Goal: Task Accomplishment & Management: Manage account settings

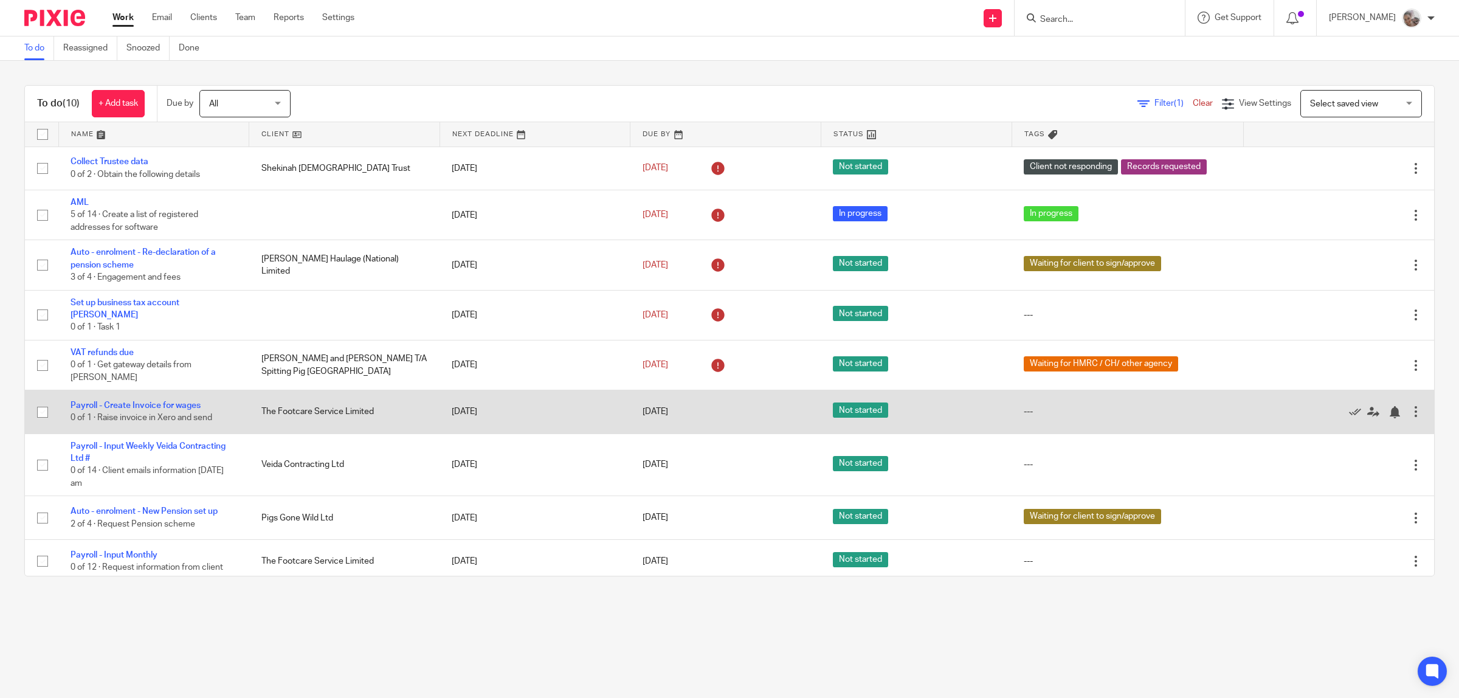
scroll to position [44, 0]
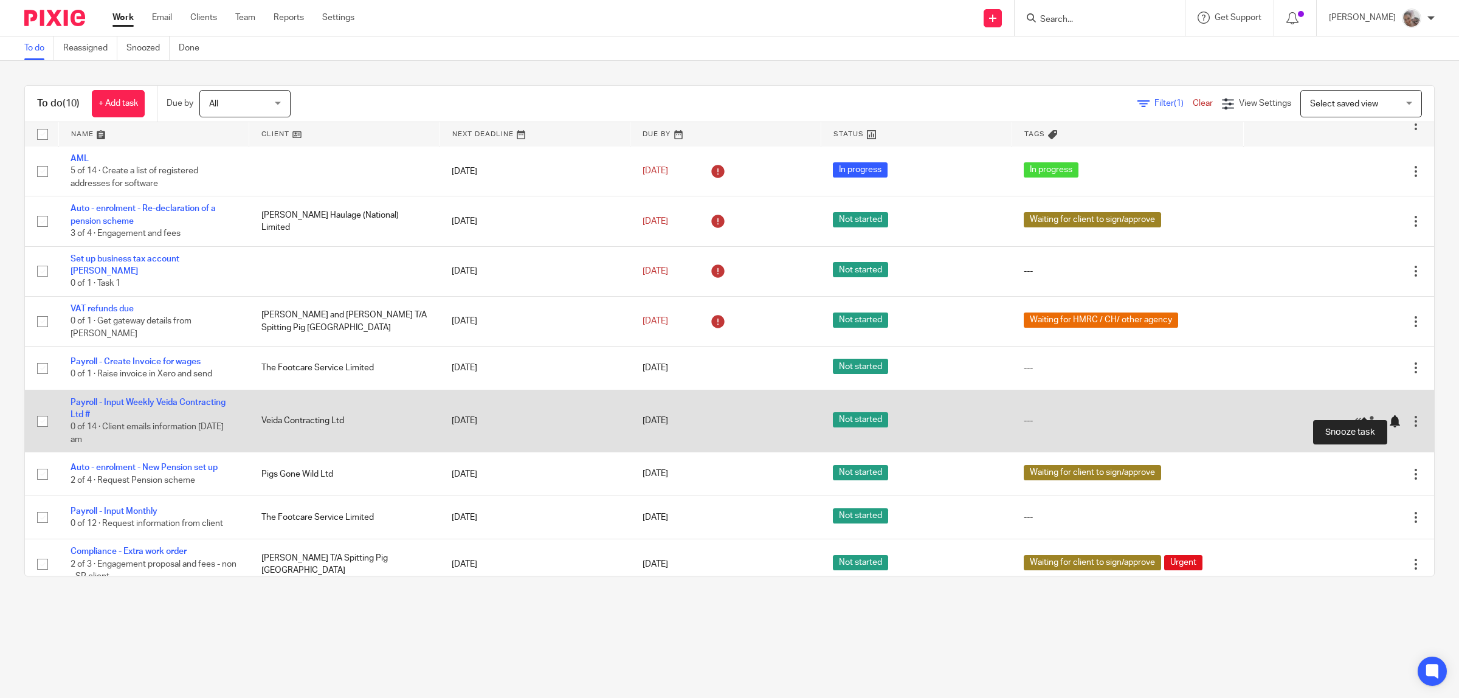
click at [1389, 415] on div at bounding box center [1395, 421] width 12 height 12
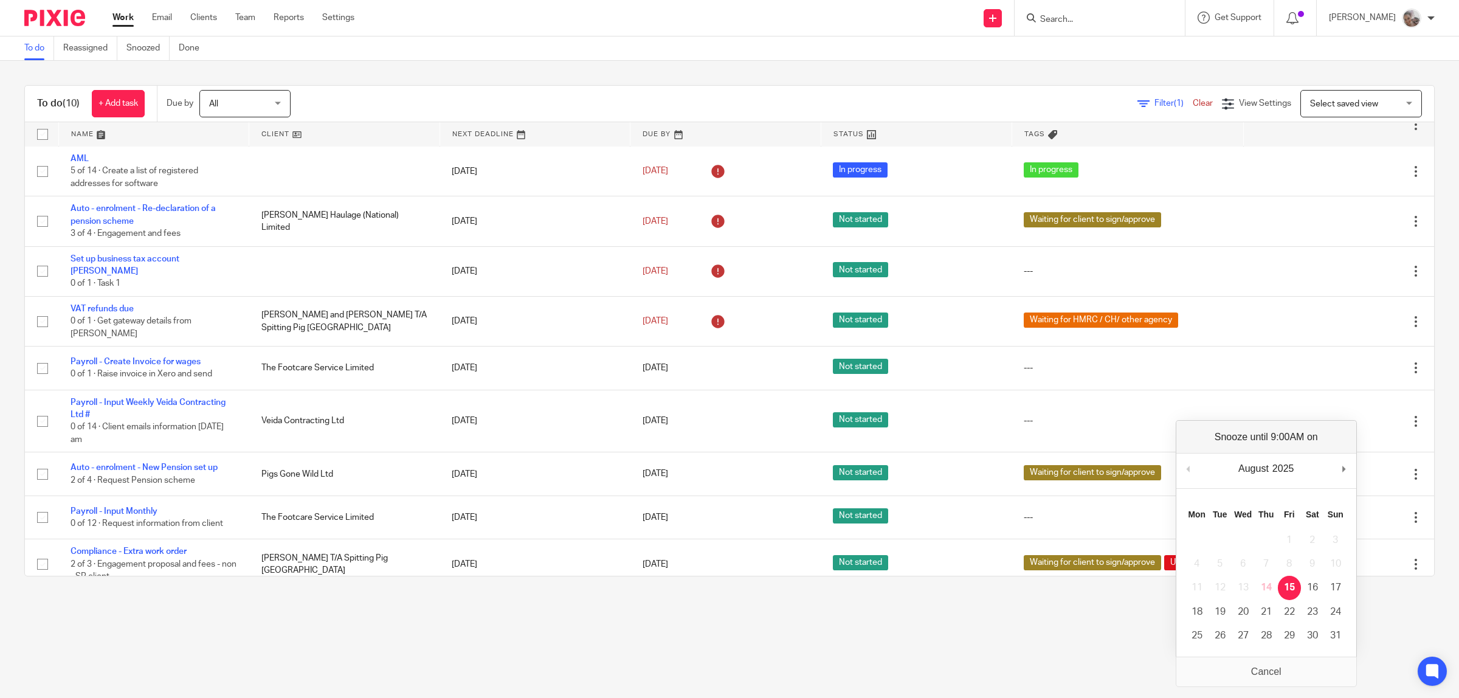
scroll to position [0, 0]
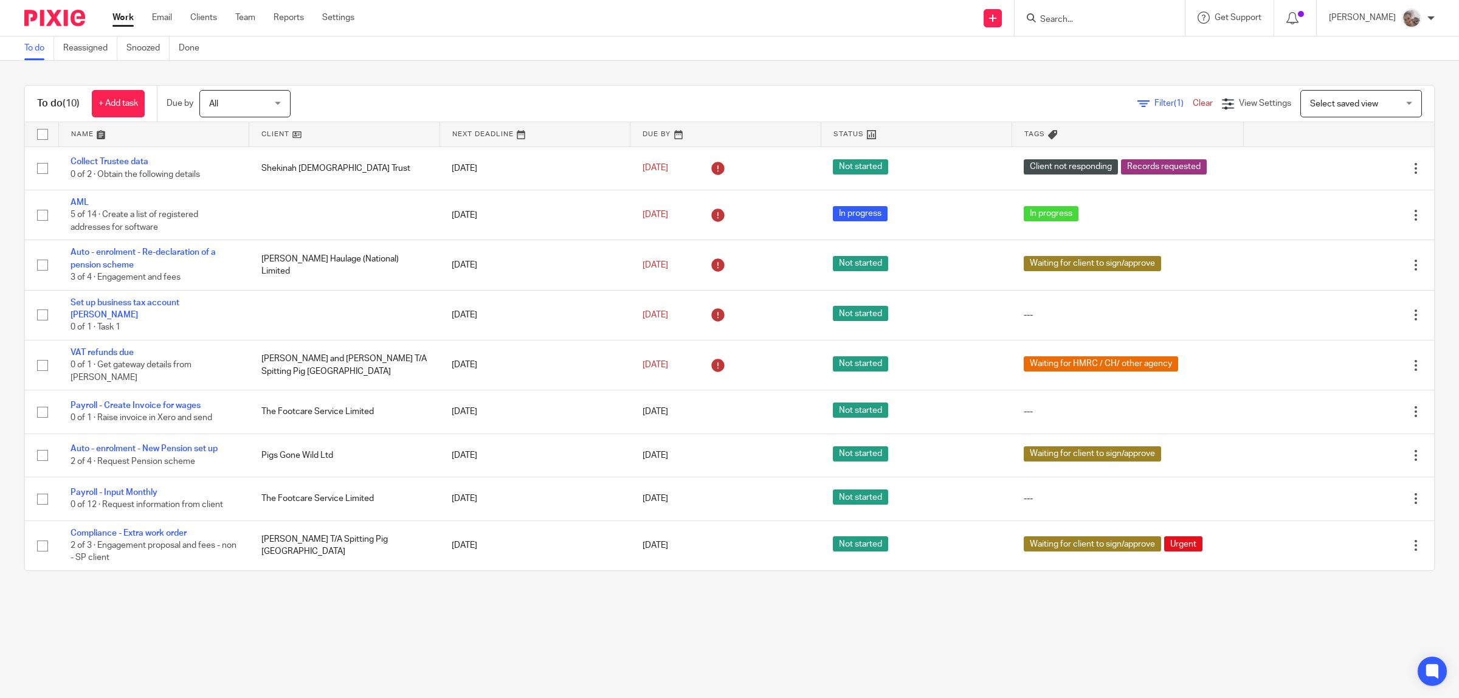
click at [125, 13] on link "Work" at bounding box center [122, 18] width 21 height 12
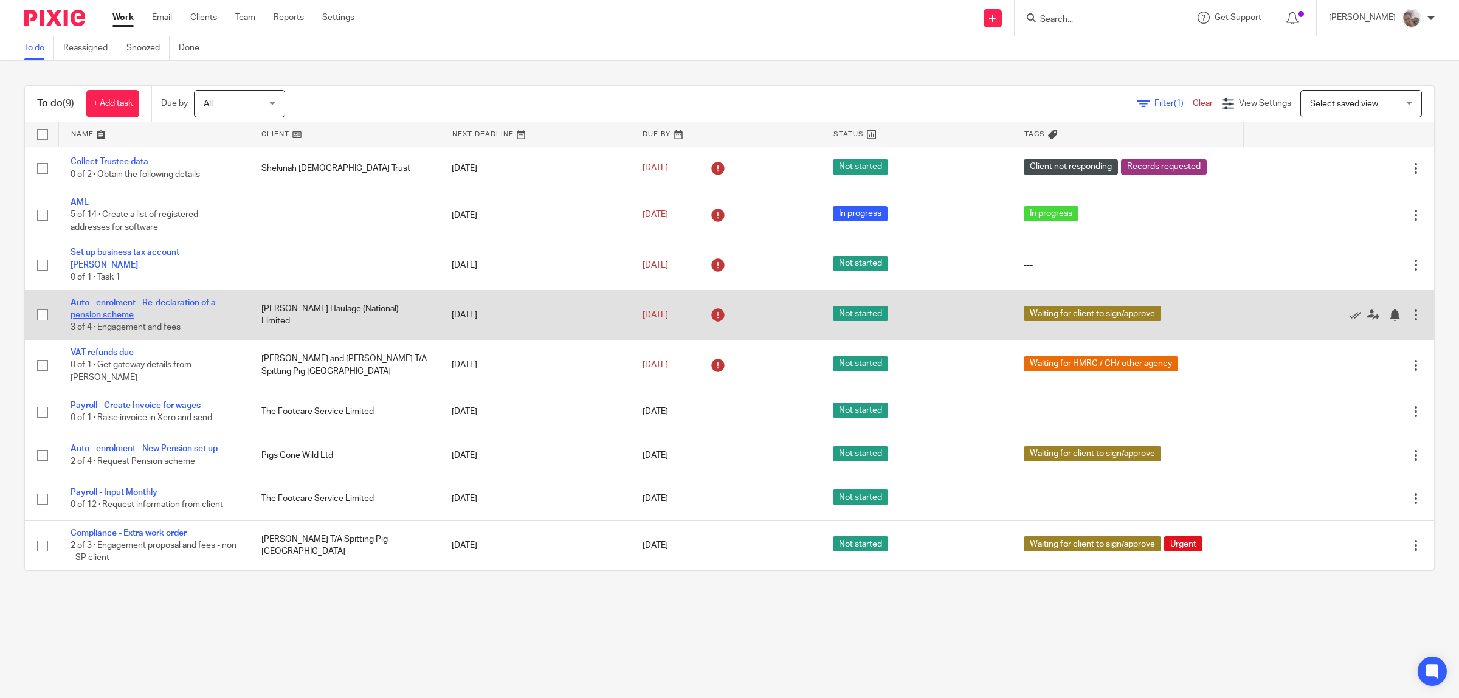
click at [101, 299] on link "Auto - enrolment - Re-declaration of a pension scheme" at bounding box center [143, 309] width 145 height 21
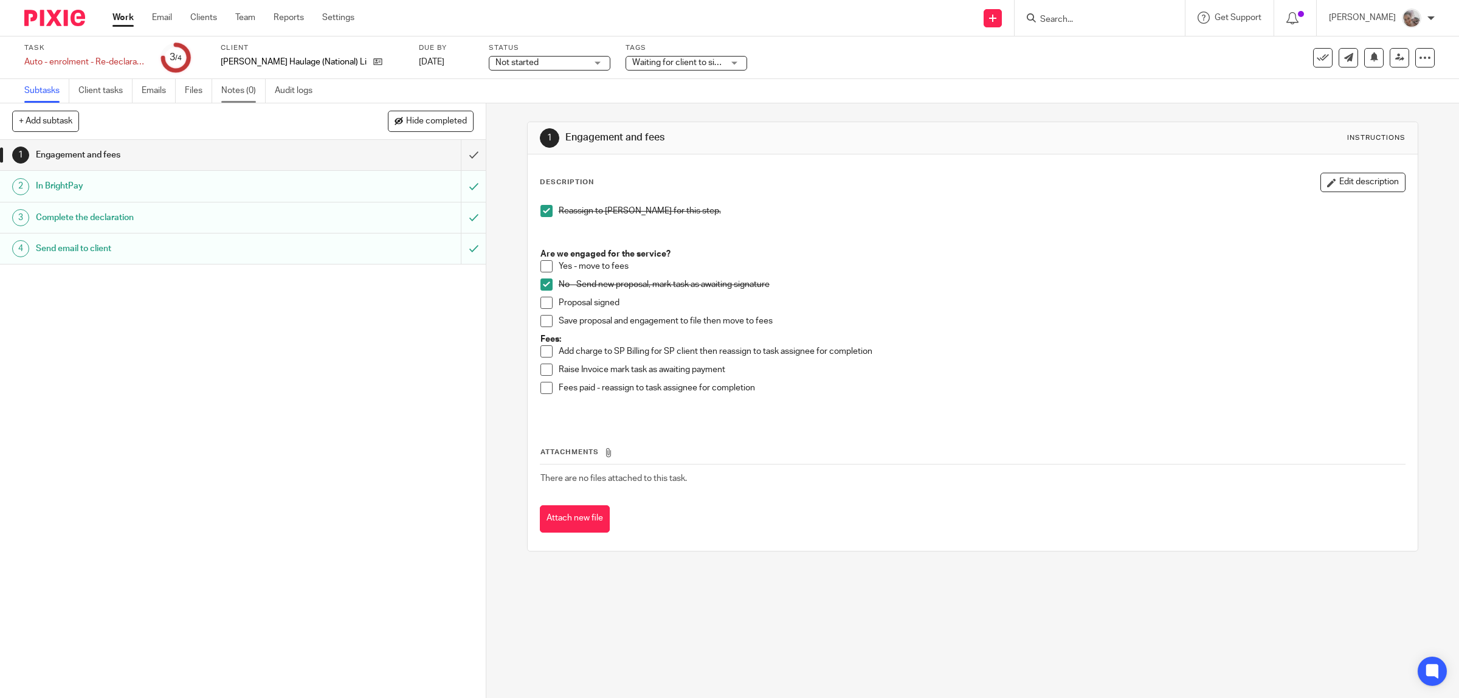
click at [238, 92] on link "Notes (0)" at bounding box center [243, 91] width 44 height 24
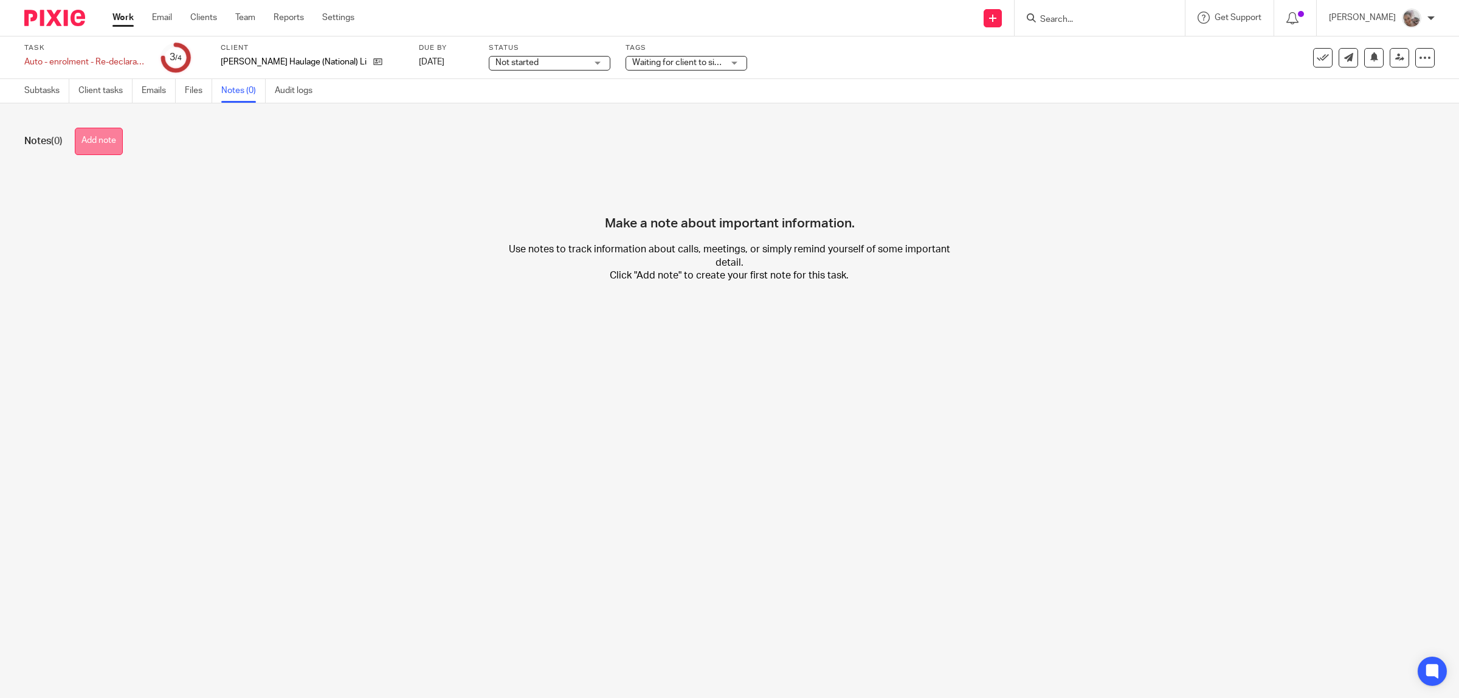
click at [102, 143] on button "Add note" at bounding box center [99, 141] width 48 height 27
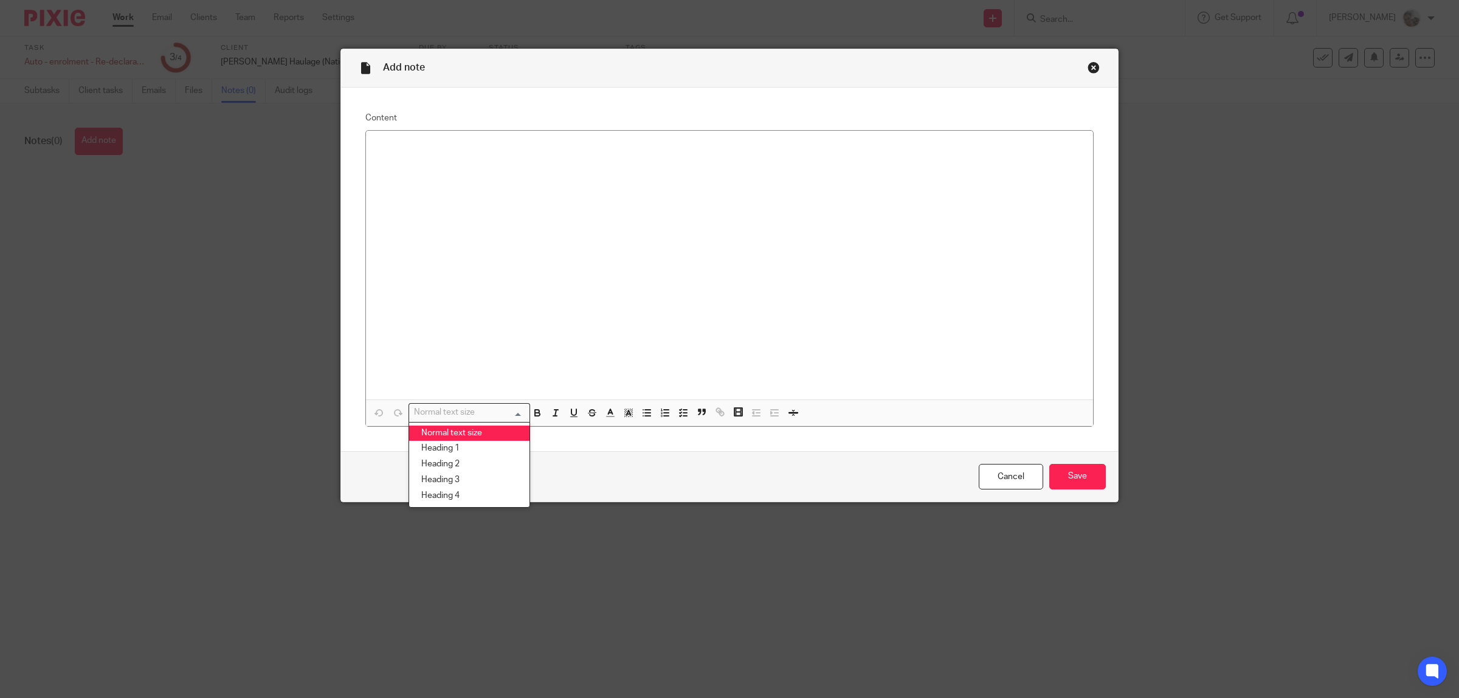
click at [420, 177] on div at bounding box center [729, 265] width 727 height 269
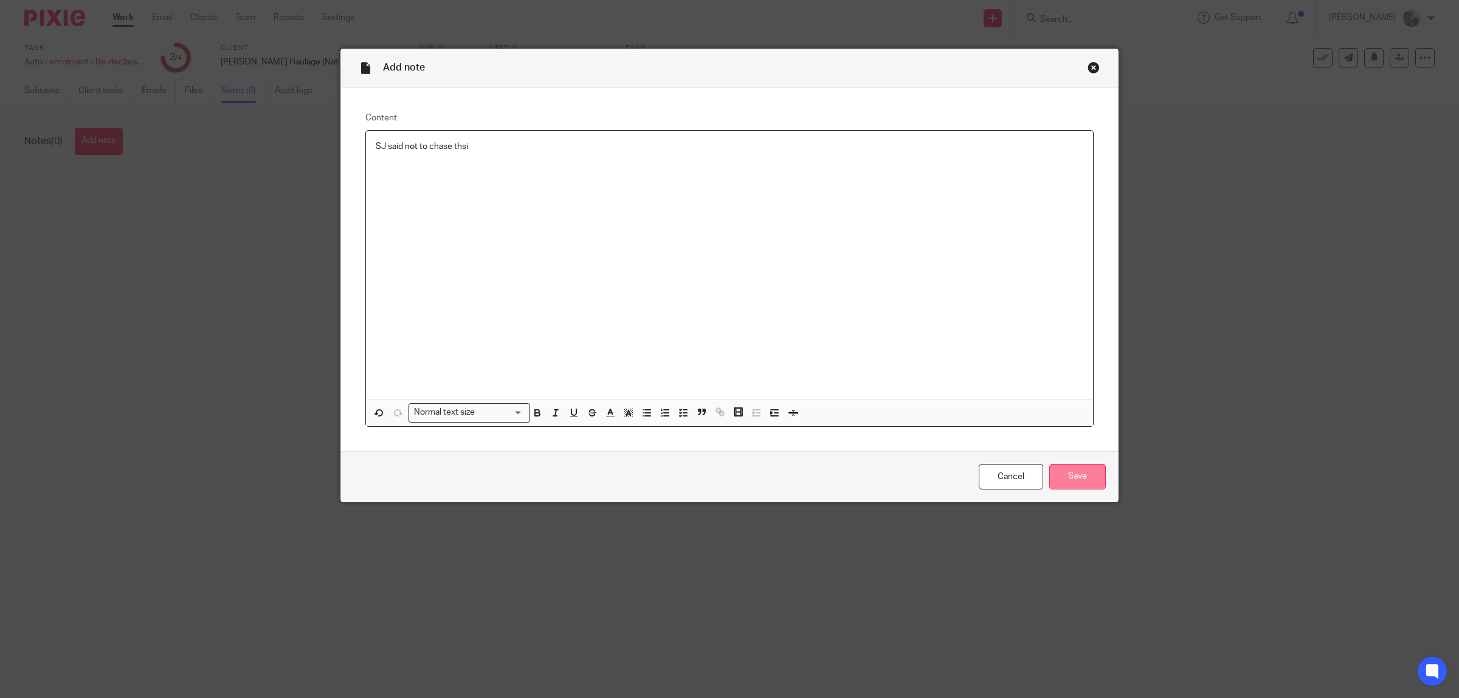
click at [1059, 479] on input "Save" at bounding box center [1078, 477] width 57 height 26
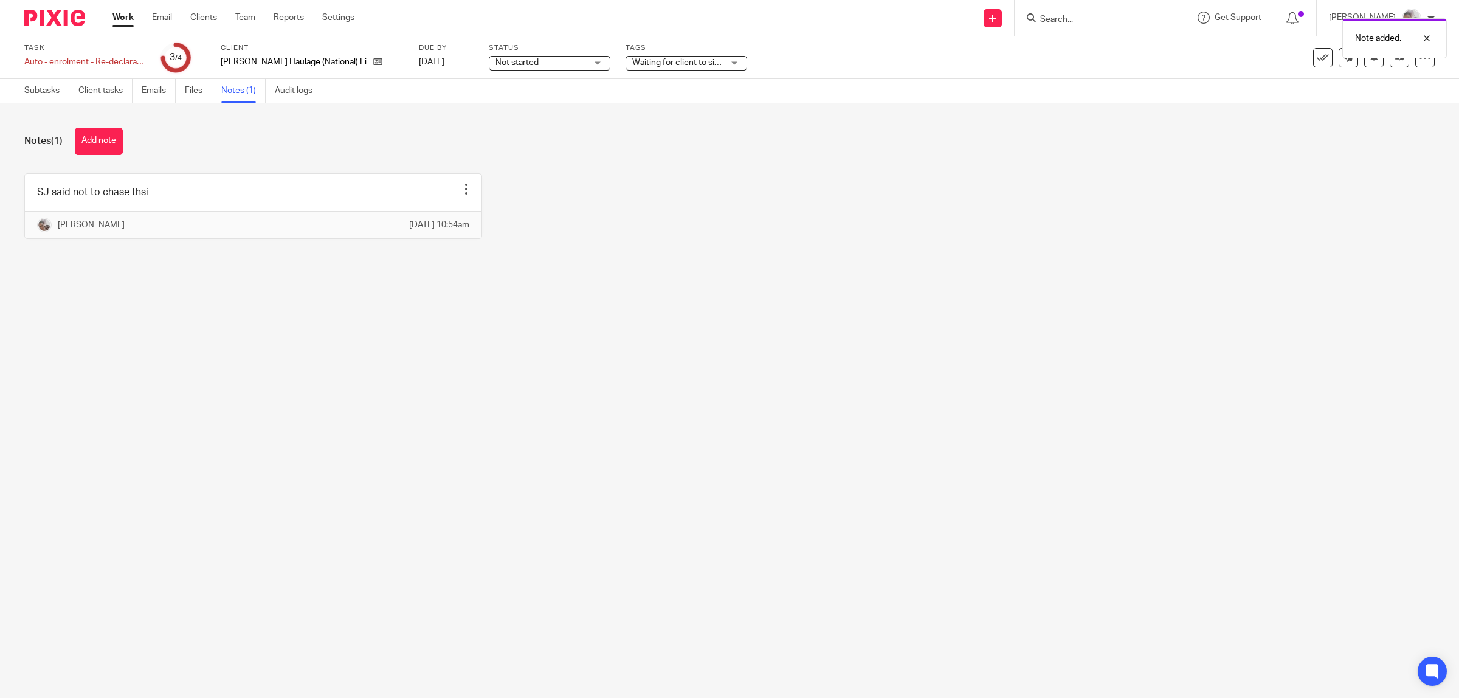
click at [1317, 62] on icon at bounding box center [1323, 58] width 12 height 12
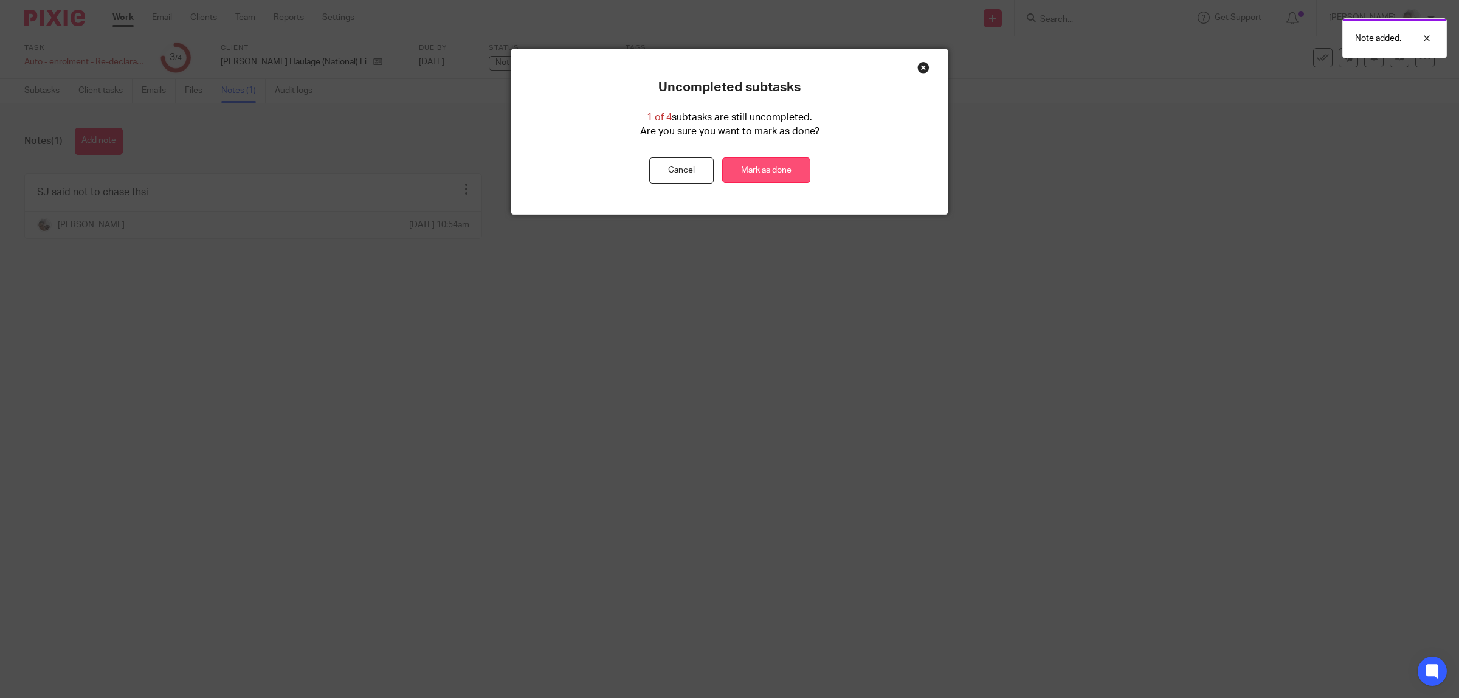
click at [770, 171] on link "Mark as done" at bounding box center [766, 170] width 88 height 26
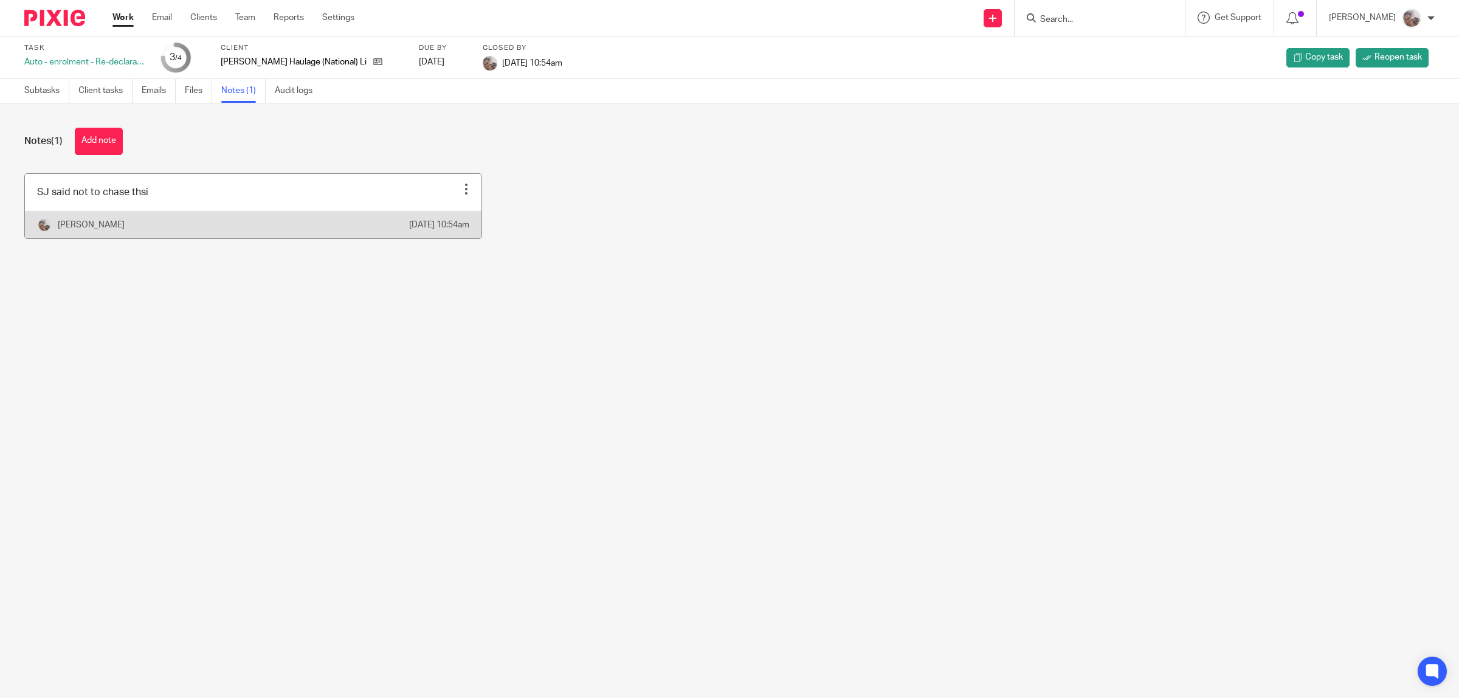
click at [460, 183] on div at bounding box center [466, 189] width 12 height 12
click at [427, 222] on span "Edit note" at bounding box center [434, 219] width 34 height 9
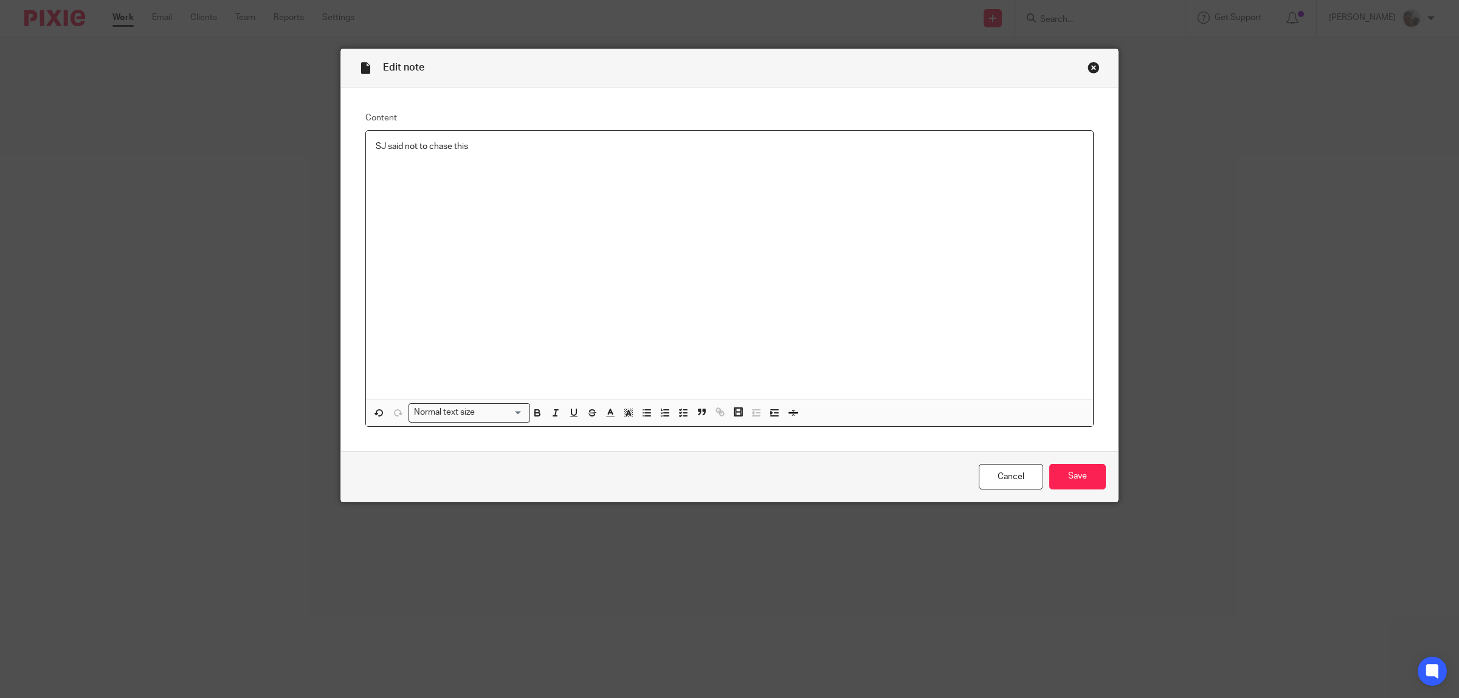
click at [1104, 480] on div "Cancel Save" at bounding box center [729, 476] width 777 height 51
click at [1096, 479] on input "Save" at bounding box center [1078, 477] width 57 height 26
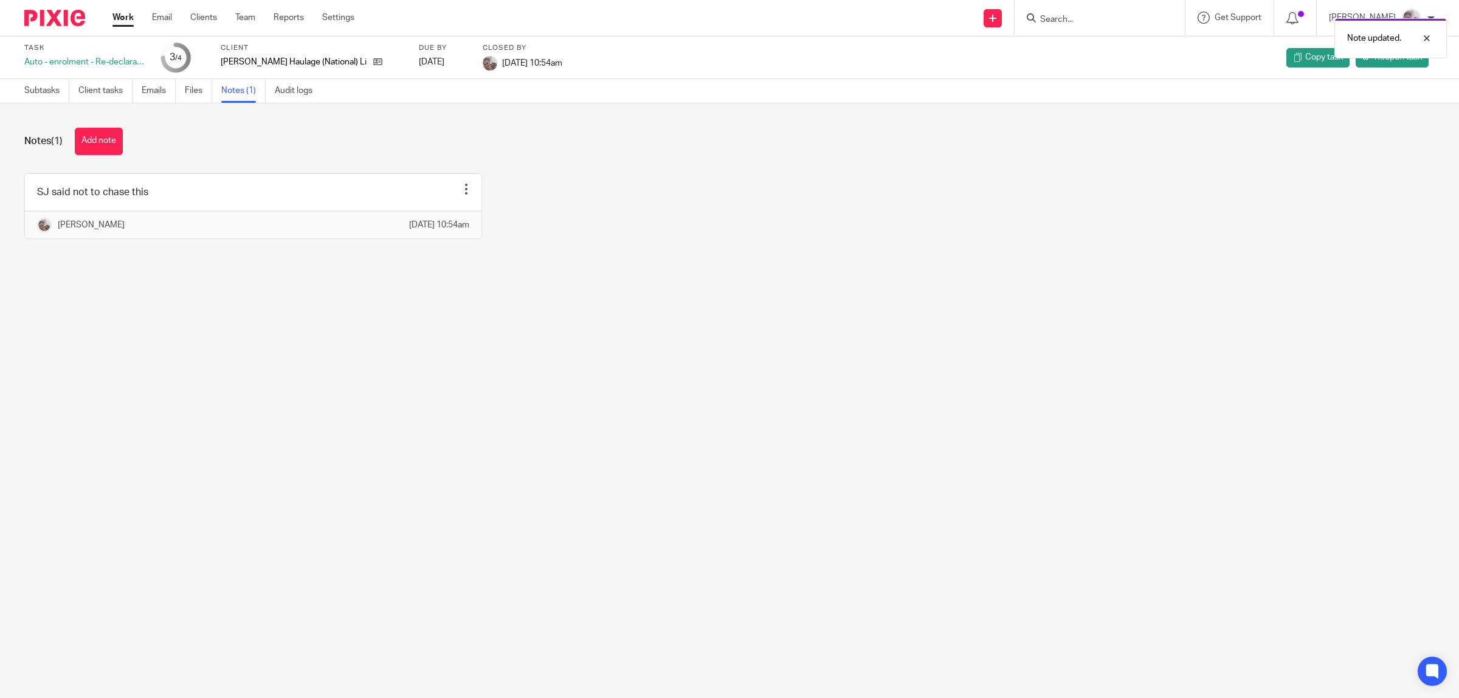
click at [131, 15] on link "Work" at bounding box center [122, 18] width 21 height 12
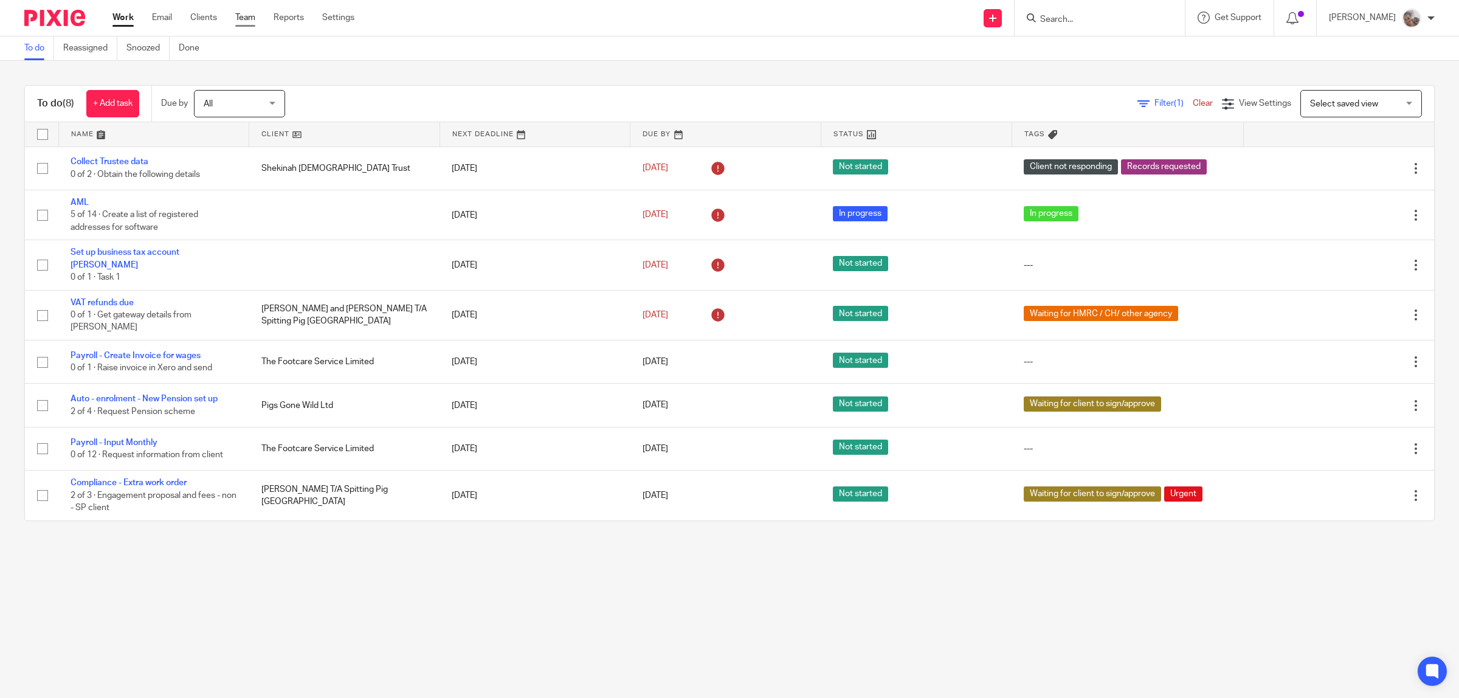
click at [245, 16] on link "Team" at bounding box center [245, 18] width 20 height 12
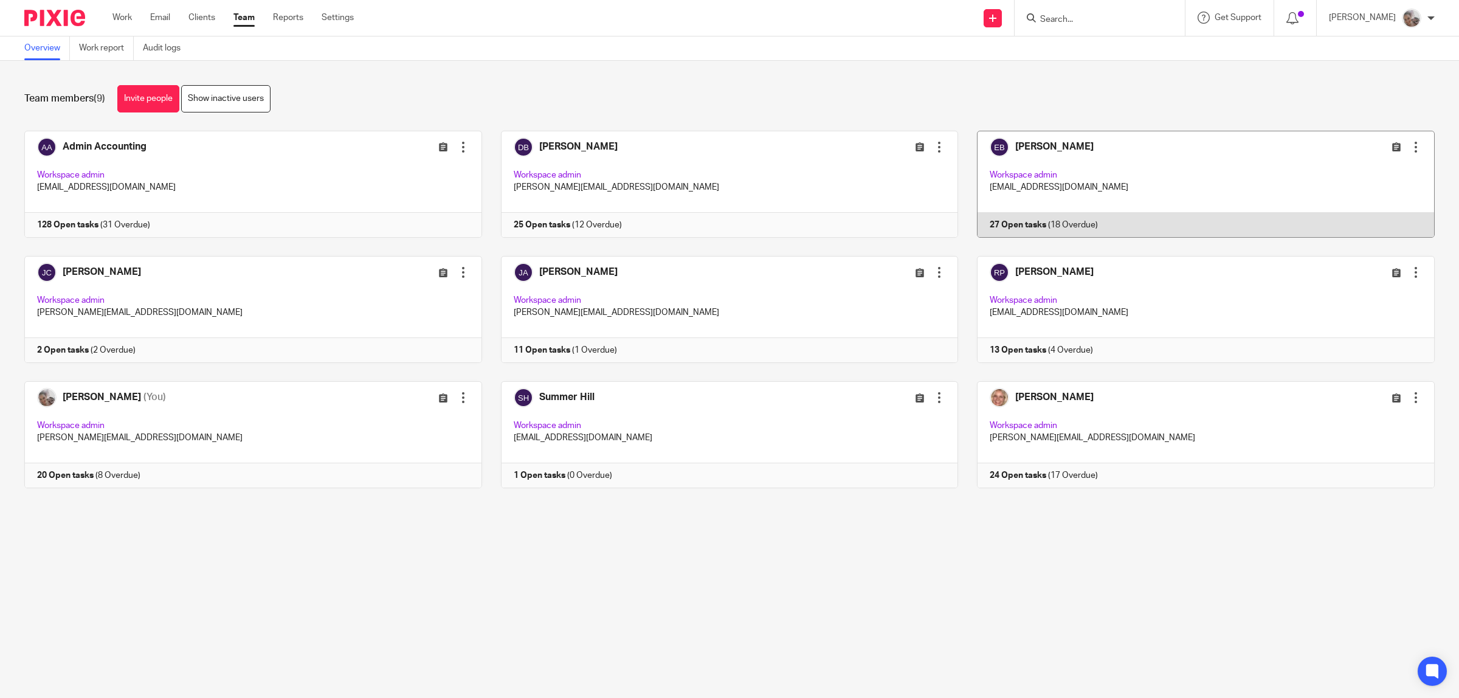
click at [1034, 147] on link at bounding box center [1196, 184] width 477 height 107
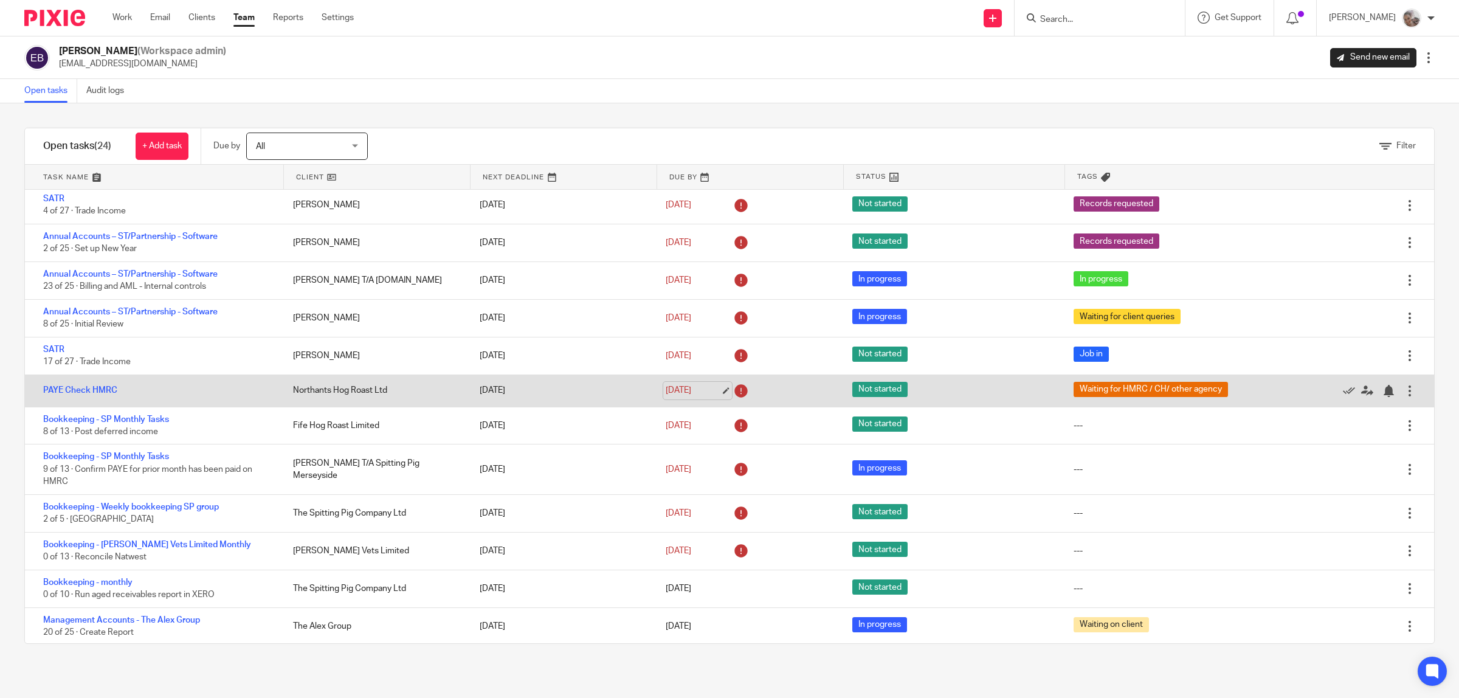
scroll to position [481, 0]
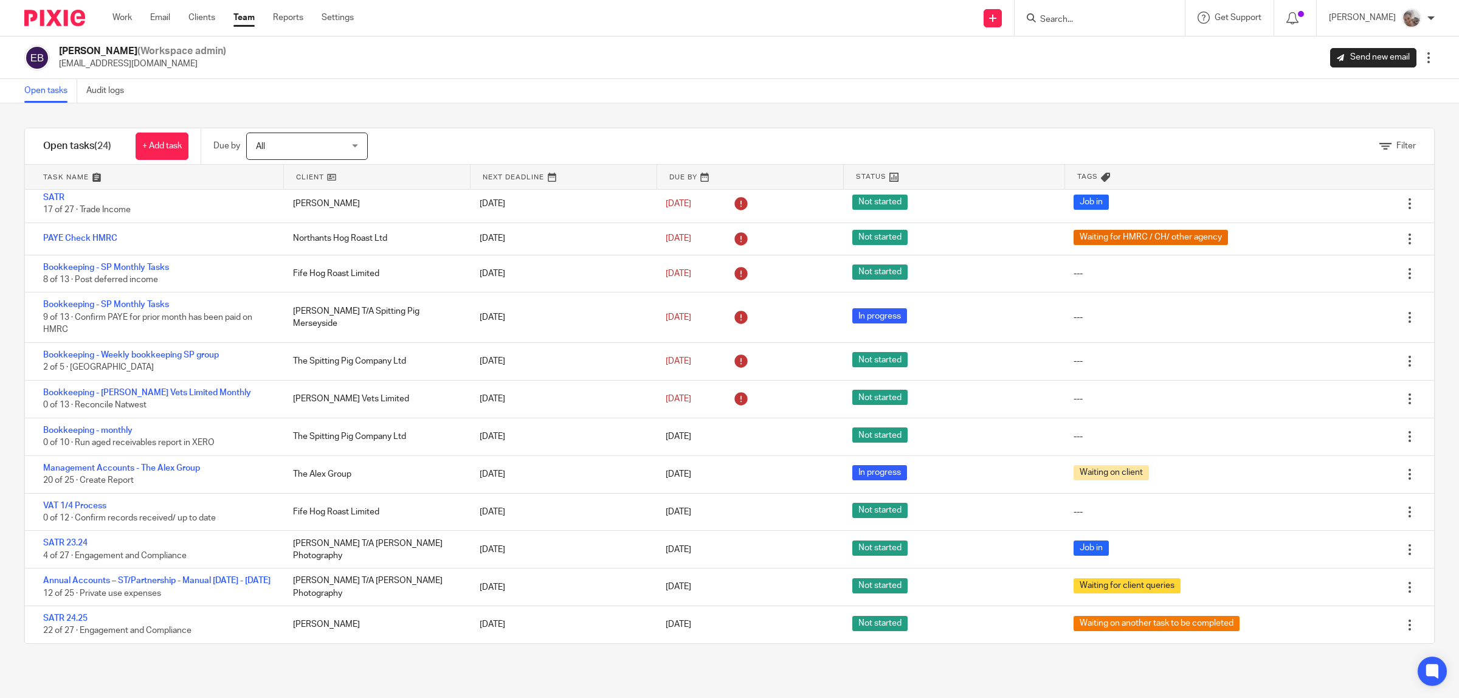
click at [311, 175] on link at bounding box center [377, 177] width 186 height 24
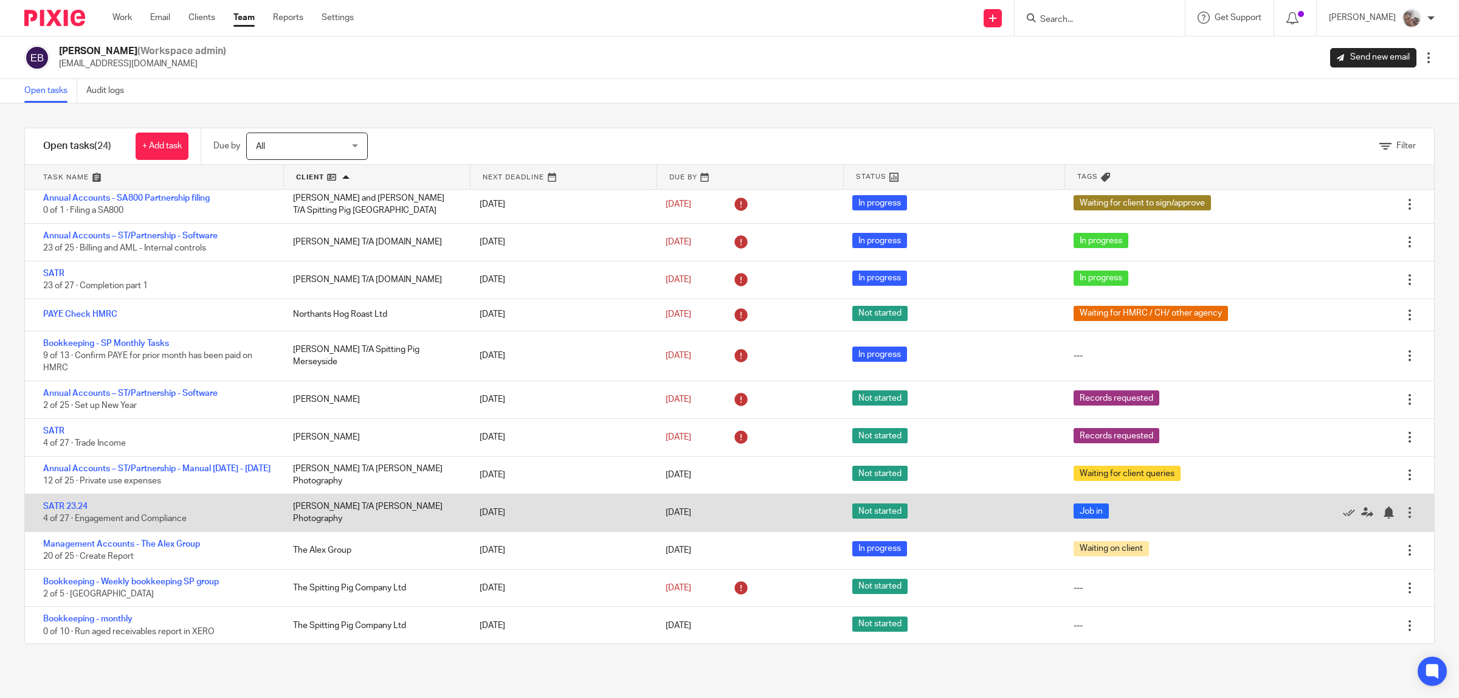
scroll to position [481, 0]
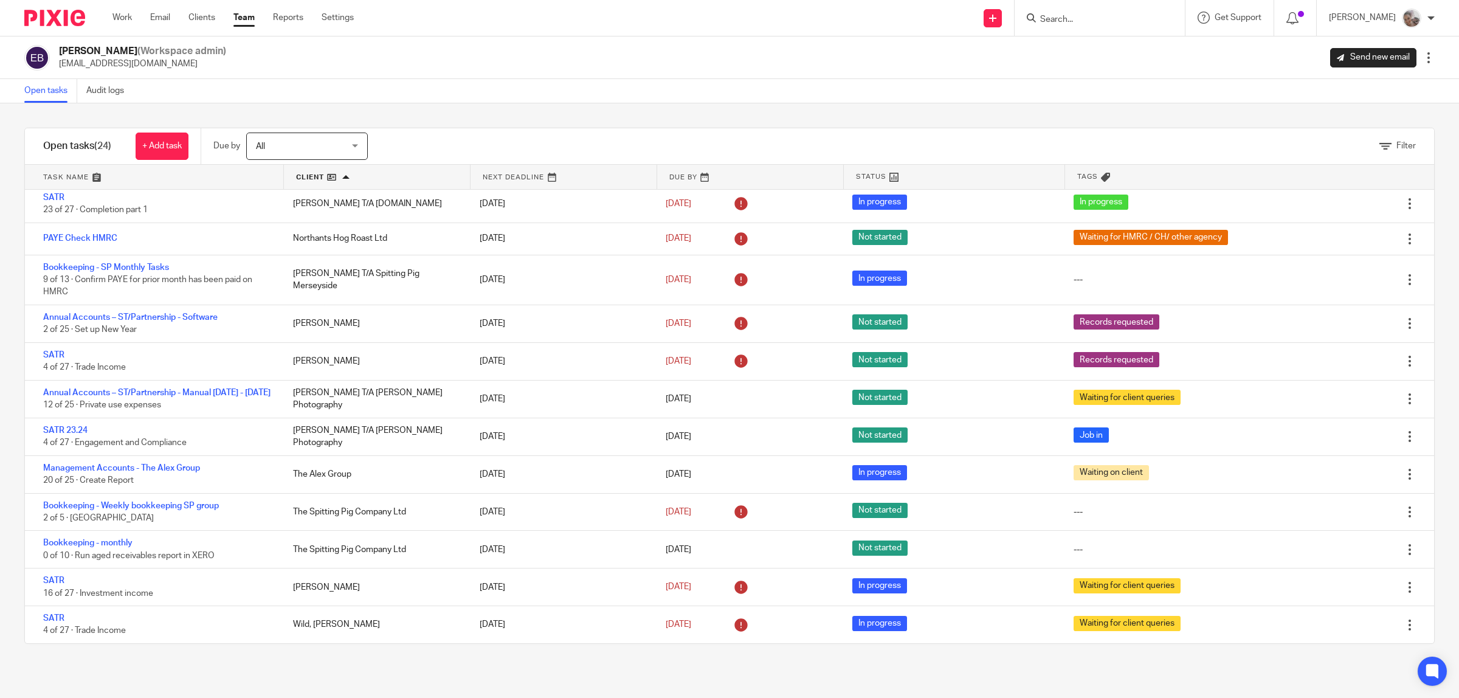
click at [239, 19] on link "Team" at bounding box center [243, 18] width 21 height 12
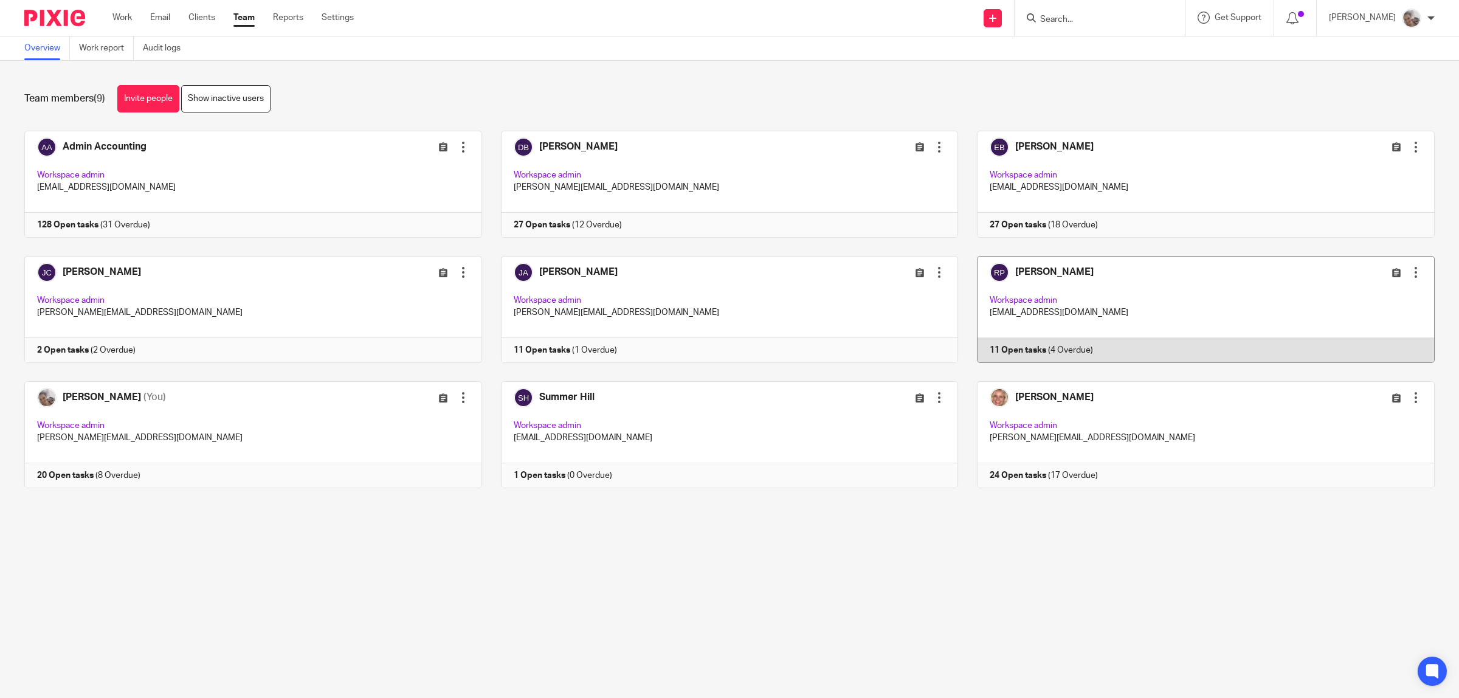
click at [1008, 272] on link at bounding box center [1196, 309] width 477 height 107
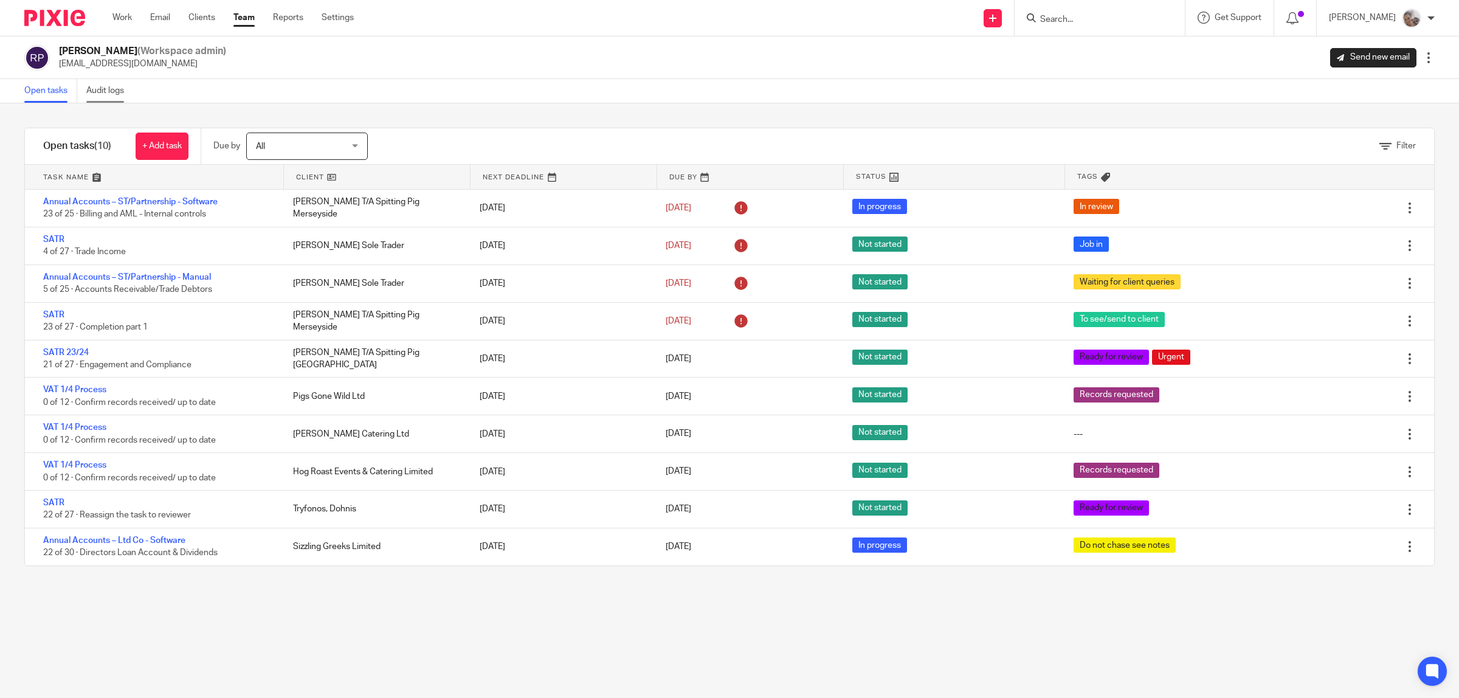
click at [120, 89] on link "Audit logs" at bounding box center [109, 91] width 47 height 24
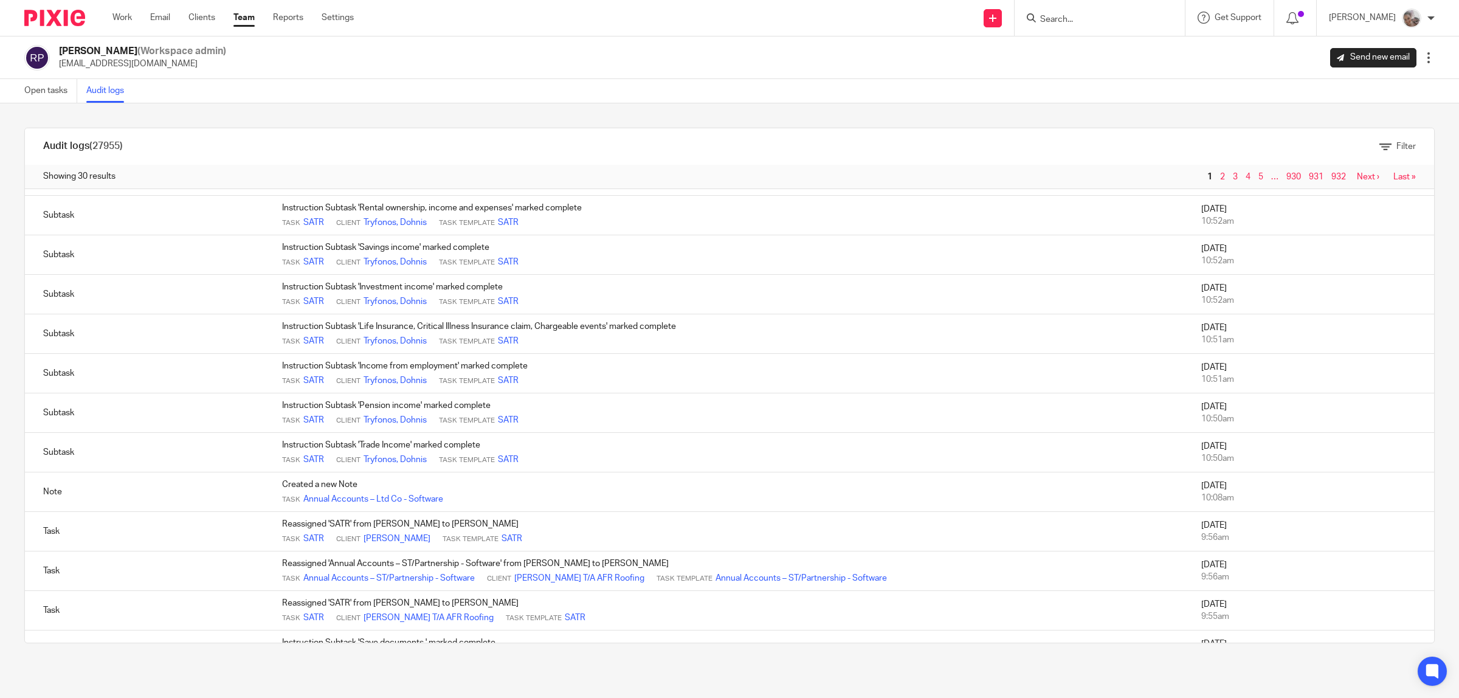
scroll to position [608, 0]
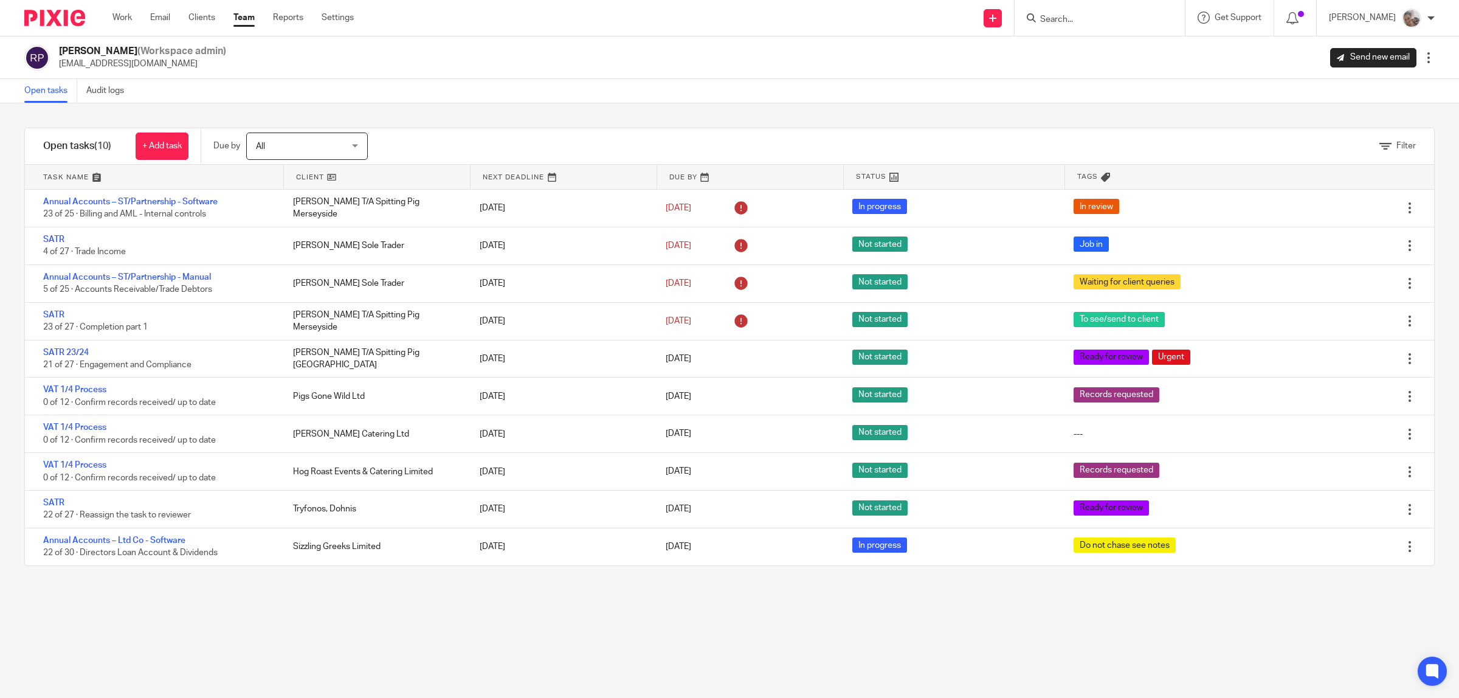
click at [307, 176] on link at bounding box center [377, 177] width 186 height 24
click at [247, 17] on link "Team" at bounding box center [243, 18] width 21 height 12
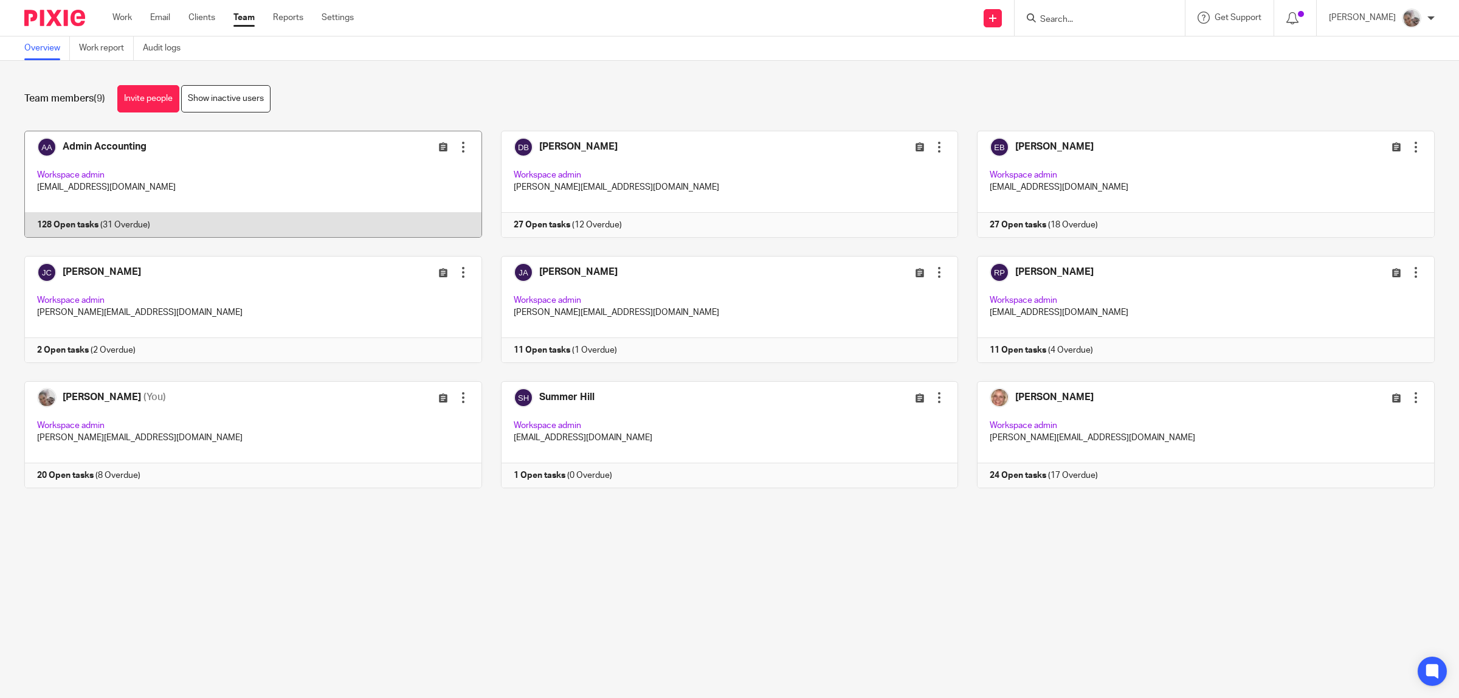
click at [117, 151] on link at bounding box center [243, 184] width 477 height 107
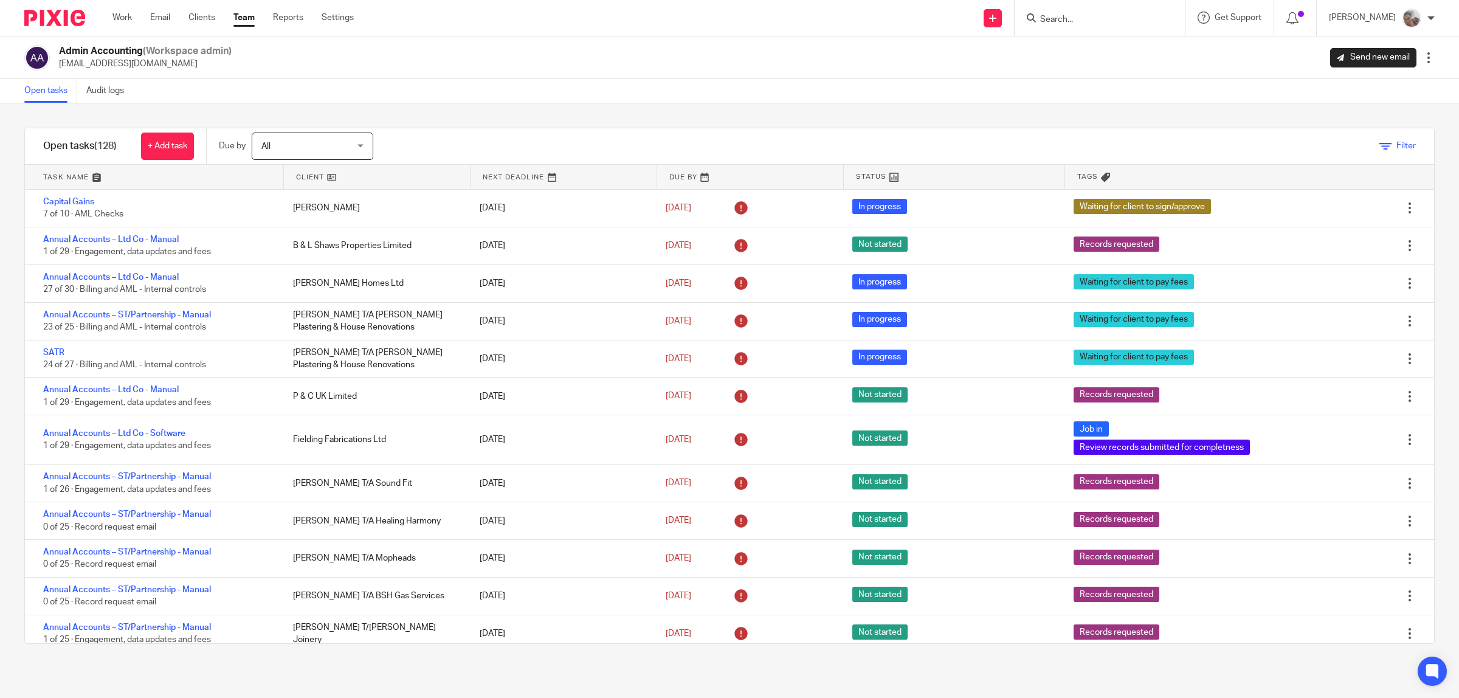
click at [1380, 150] on icon at bounding box center [1386, 146] width 12 height 12
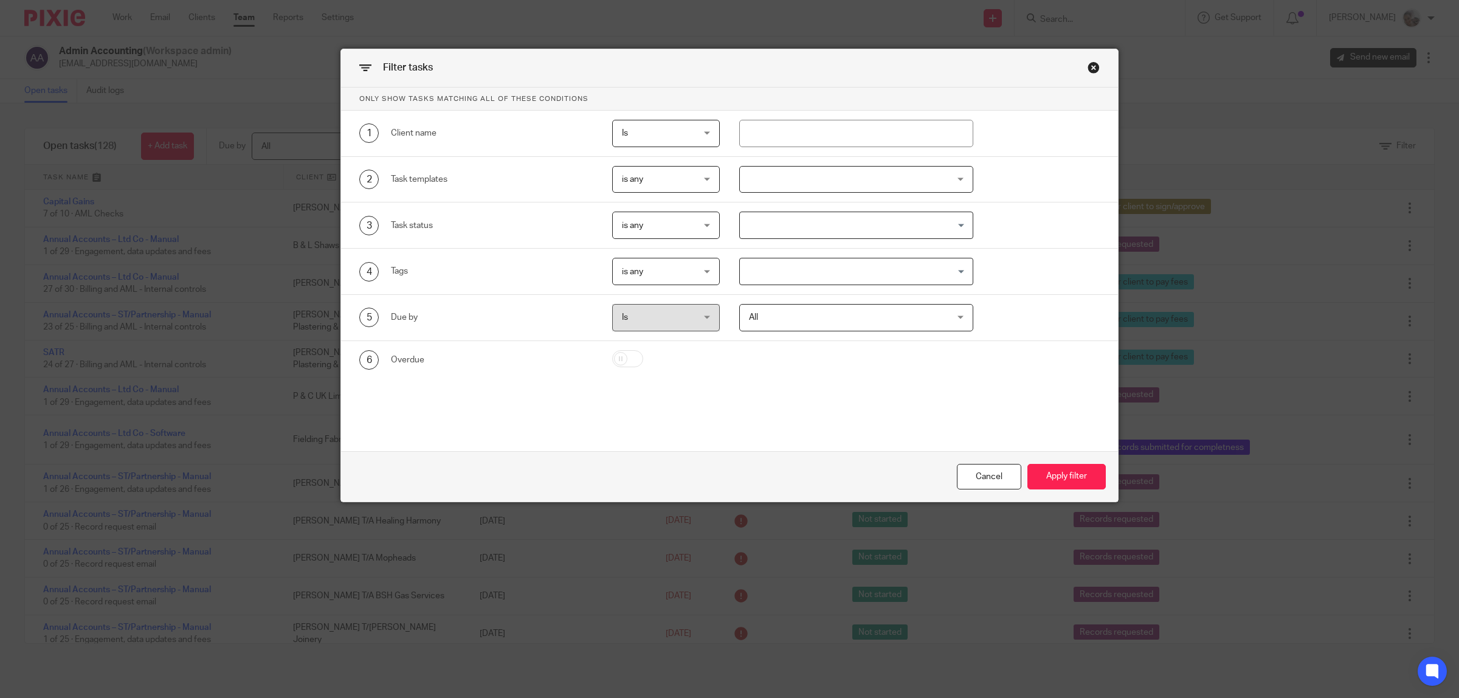
click at [674, 274] on span "is any" at bounding box center [661, 271] width 78 height 26
click at [665, 322] on li "is all" at bounding box center [660, 323] width 106 height 25
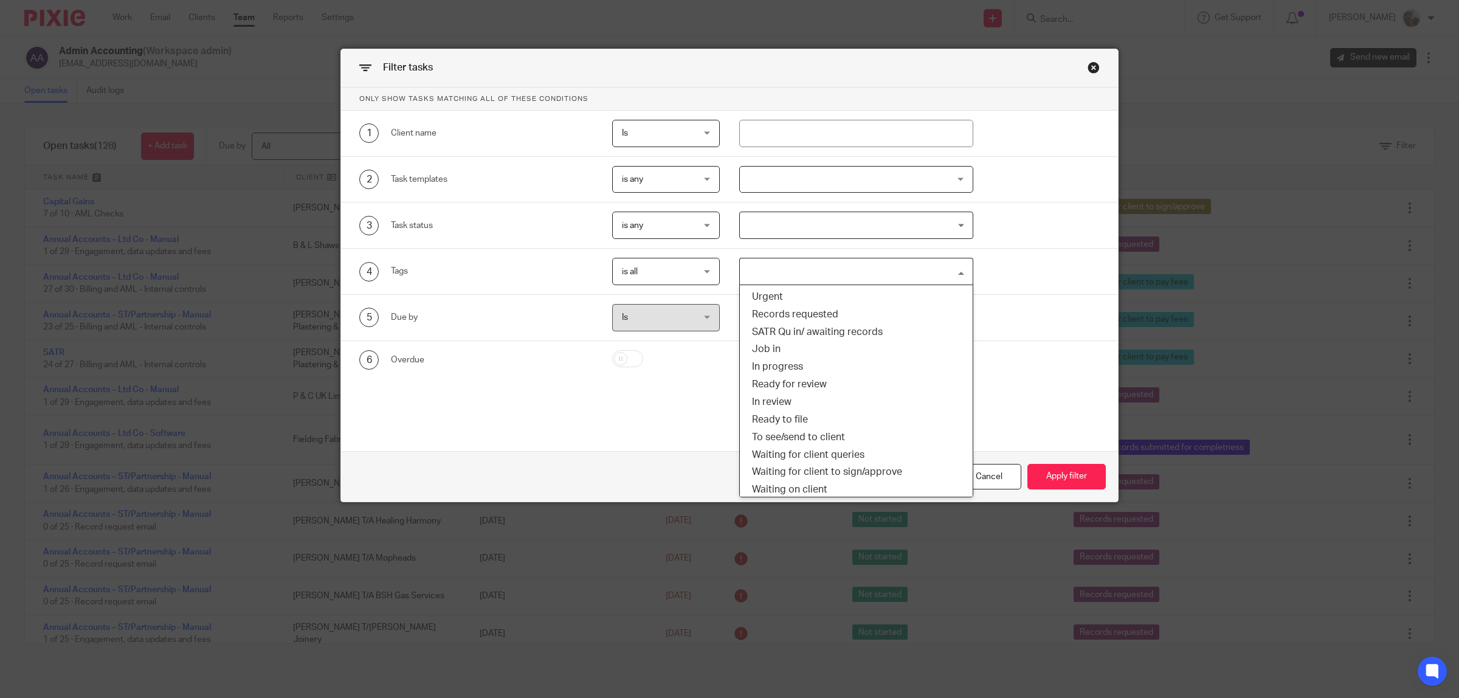
click at [767, 277] on input "Search for option" at bounding box center [853, 271] width 225 height 21
click at [786, 342] on li "Job in" at bounding box center [856, 350] width 233 height 18
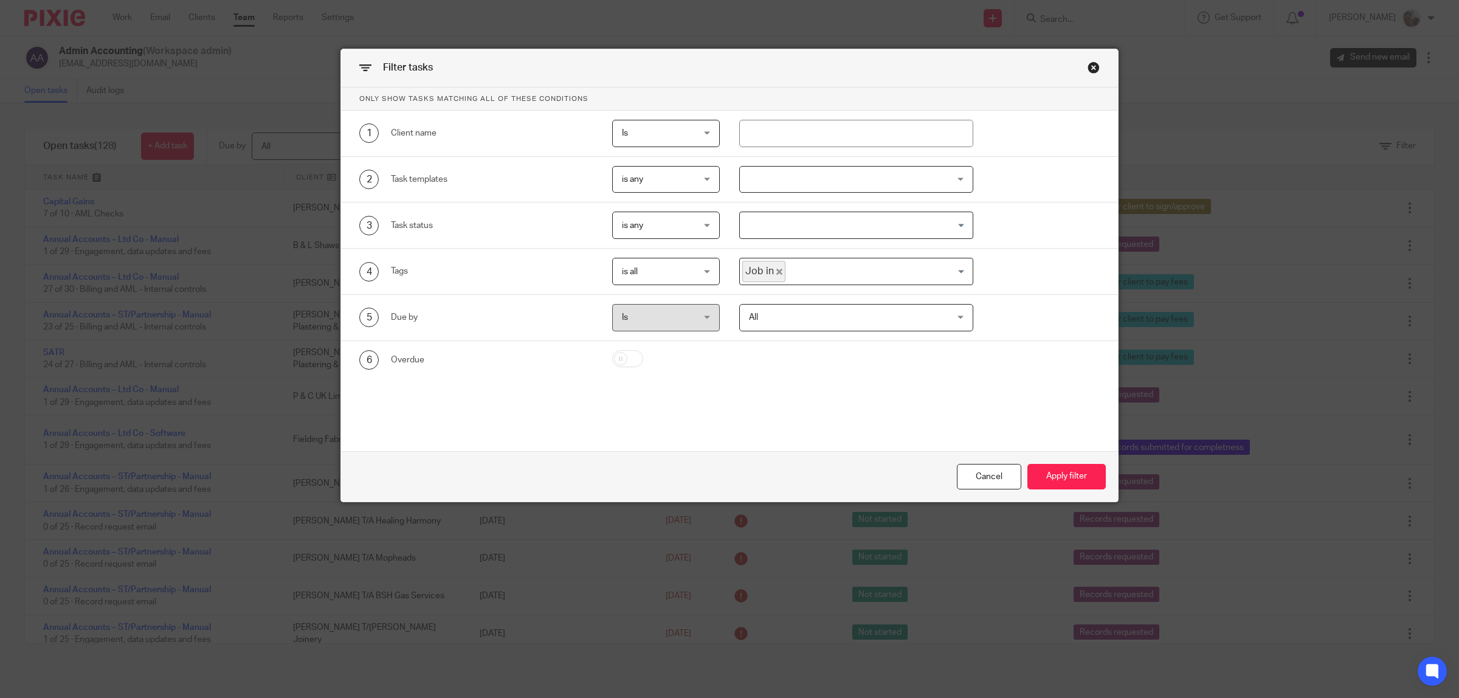
click at [1067, 491] on div "Cancel Apply filter" at bounding box center [729, 476] width 777 height 51
click at [1066, 471] on button "Apply filter" at bounding box center [1067, 477] width 78 height 26
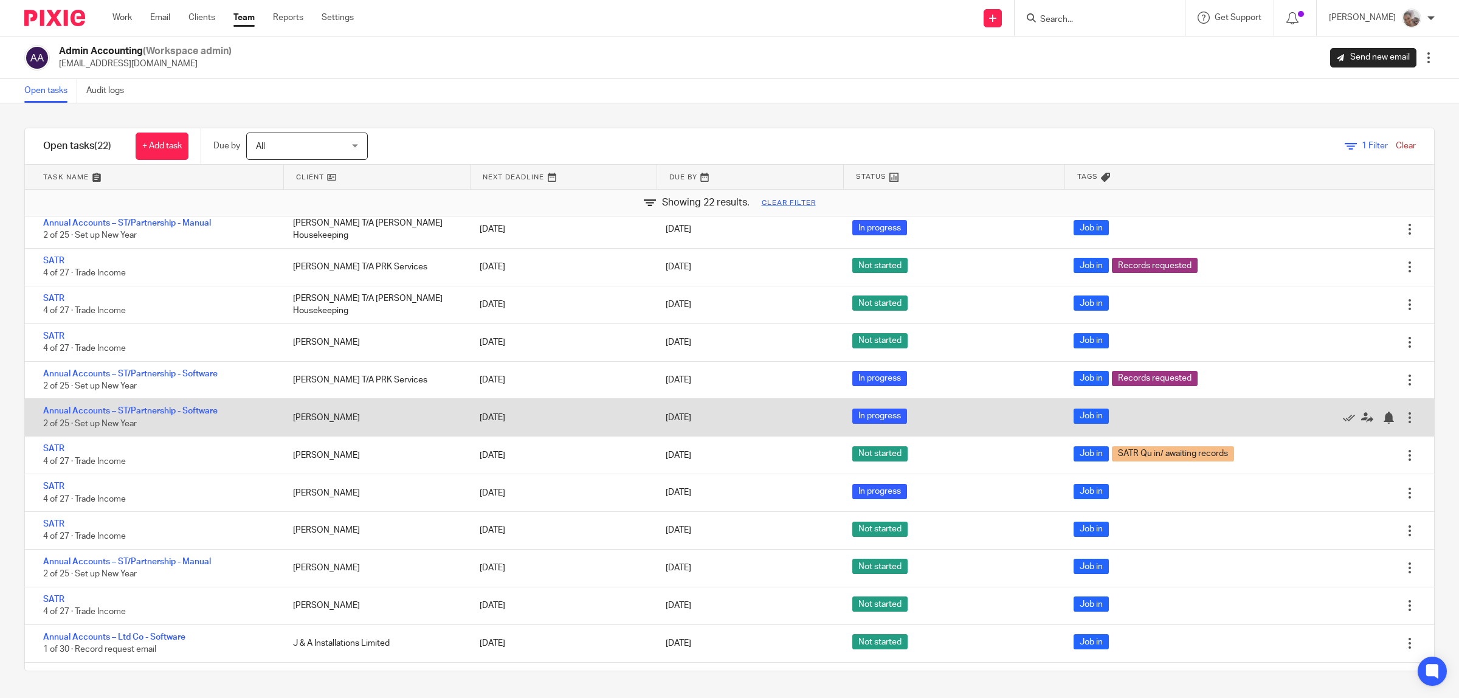
scroll to position [409, 0]
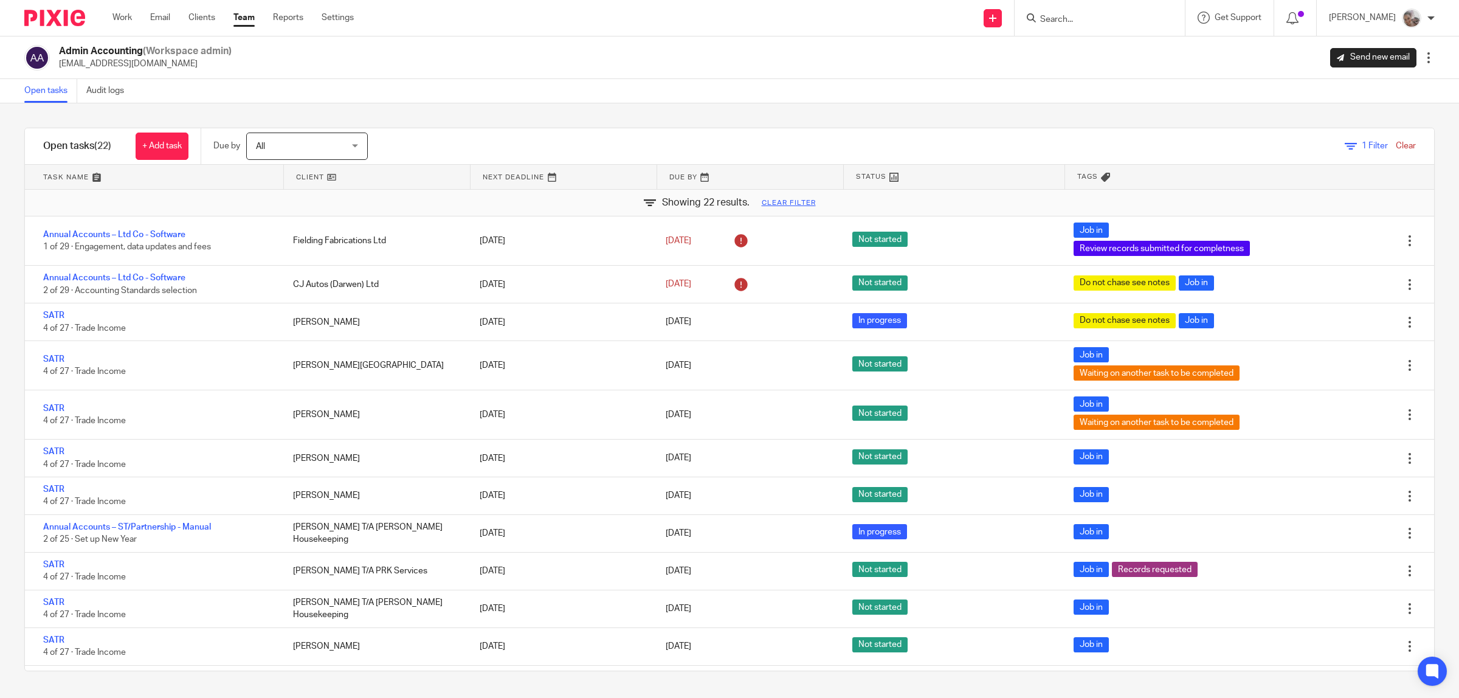
click at [241, 16] on link "Team" at bounding box center [243, 18] width 21 height 12
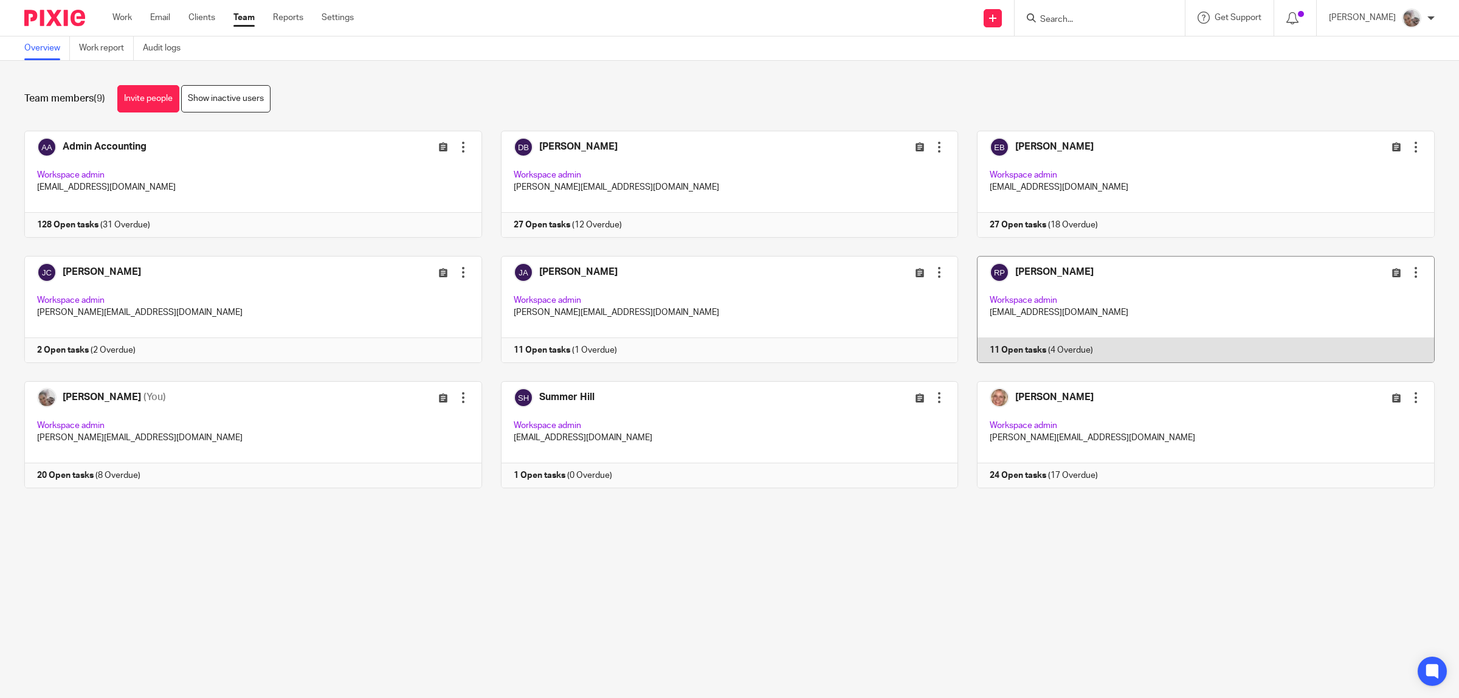
click at [1025, 271] on link at bounding box center [1196, 309] width 477 height 107
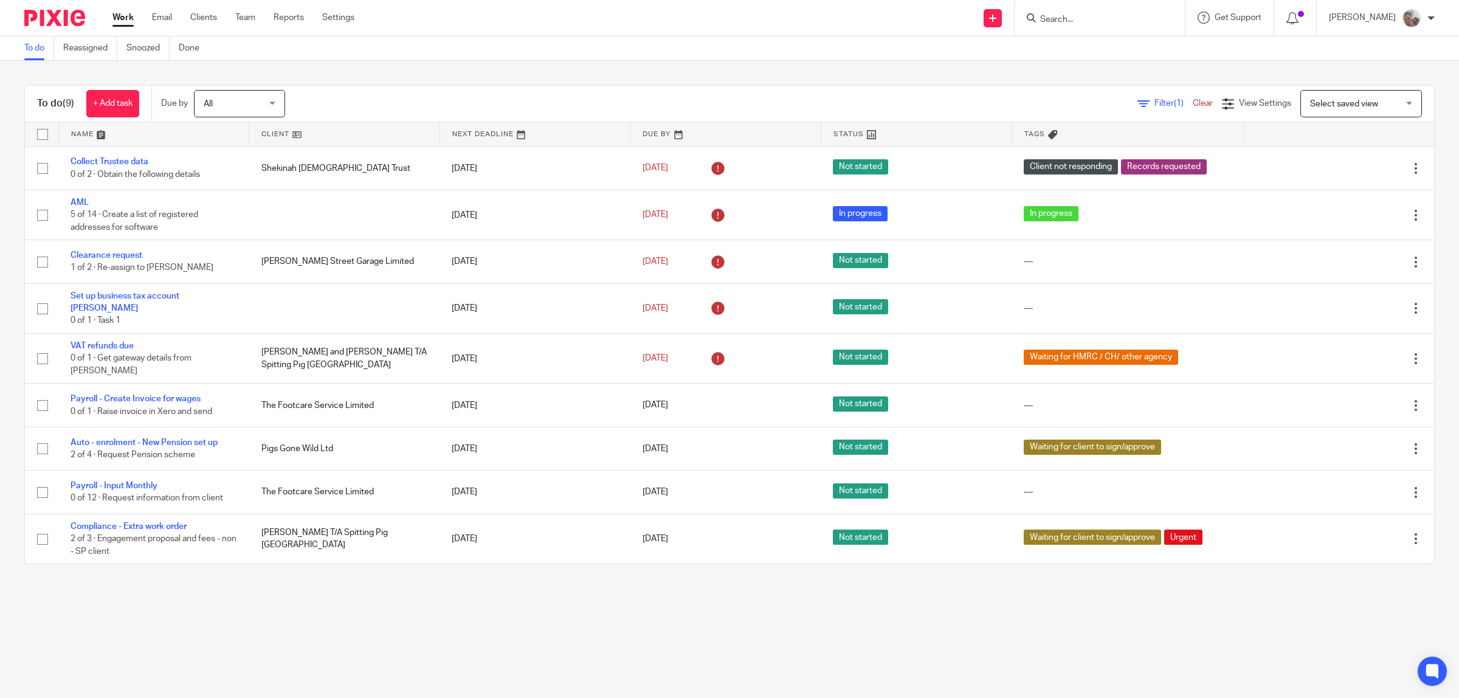
click at [1141, 19] on input "Search" at bounding box center [1093, 20] width 109 height 11
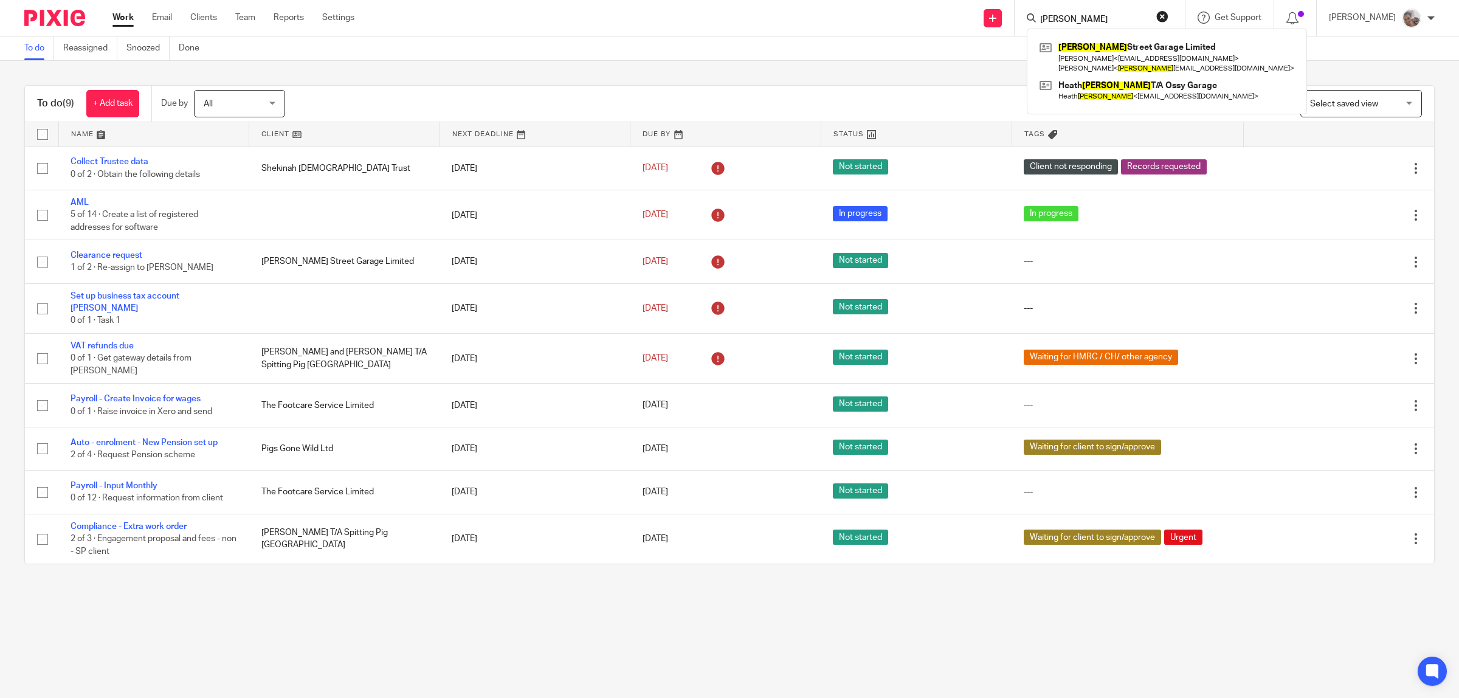
type input "[PERSON_NAME]"
click button "submit" at bounding box center [0, 0] width 0 height 0
click at [1130, 55] on link at bounding box center [1167, 57] width 261 height 38
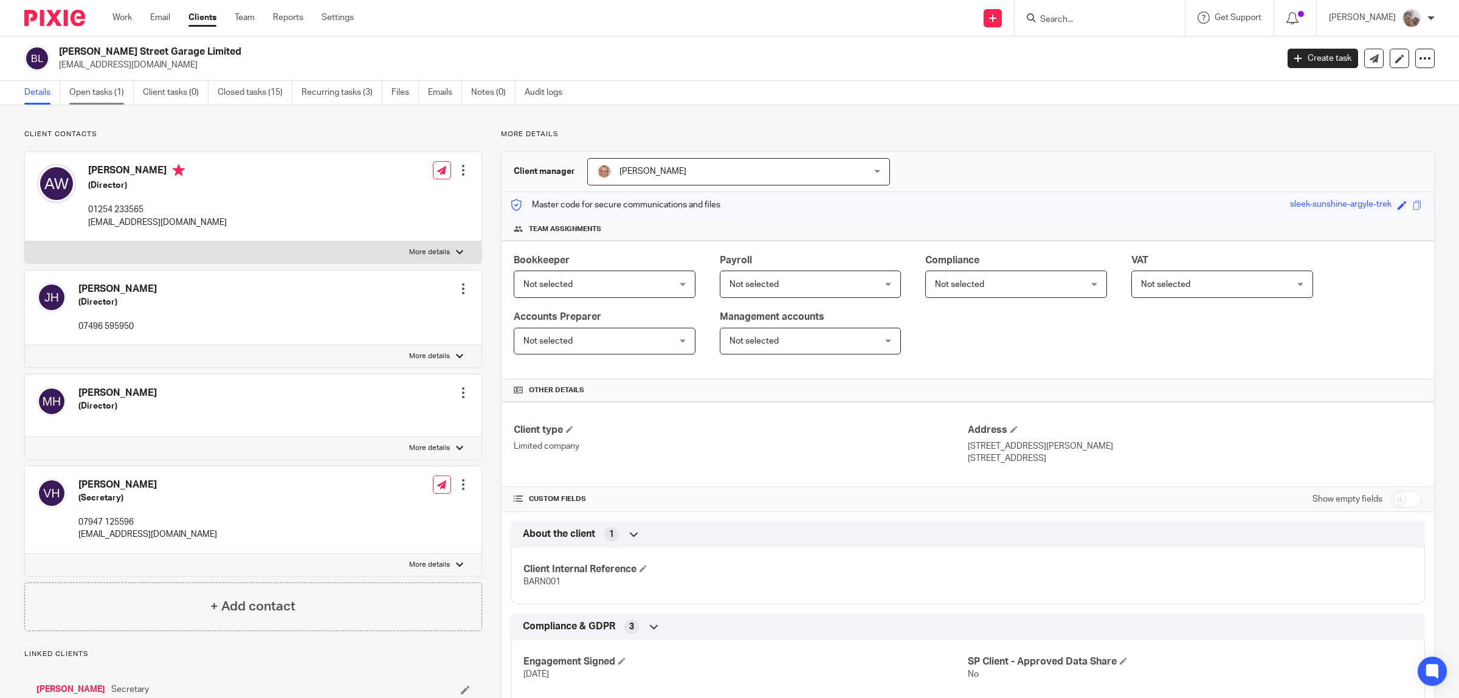
click at [108, 90] on link "Open tasks (1)" at bounding box center [101, 93] width 64 height 24
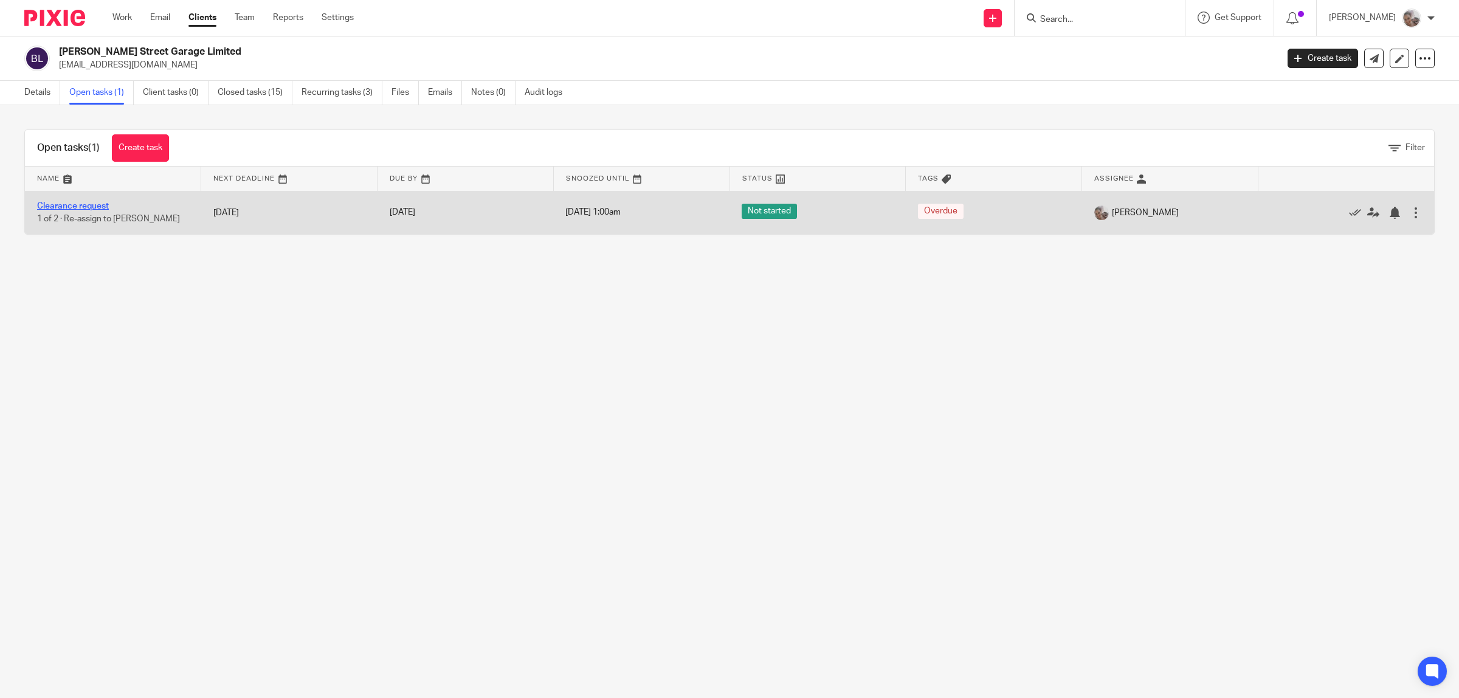
click at [64, 204] on link "Clearance request" at bounding box center [73, 206] width 72 height 9
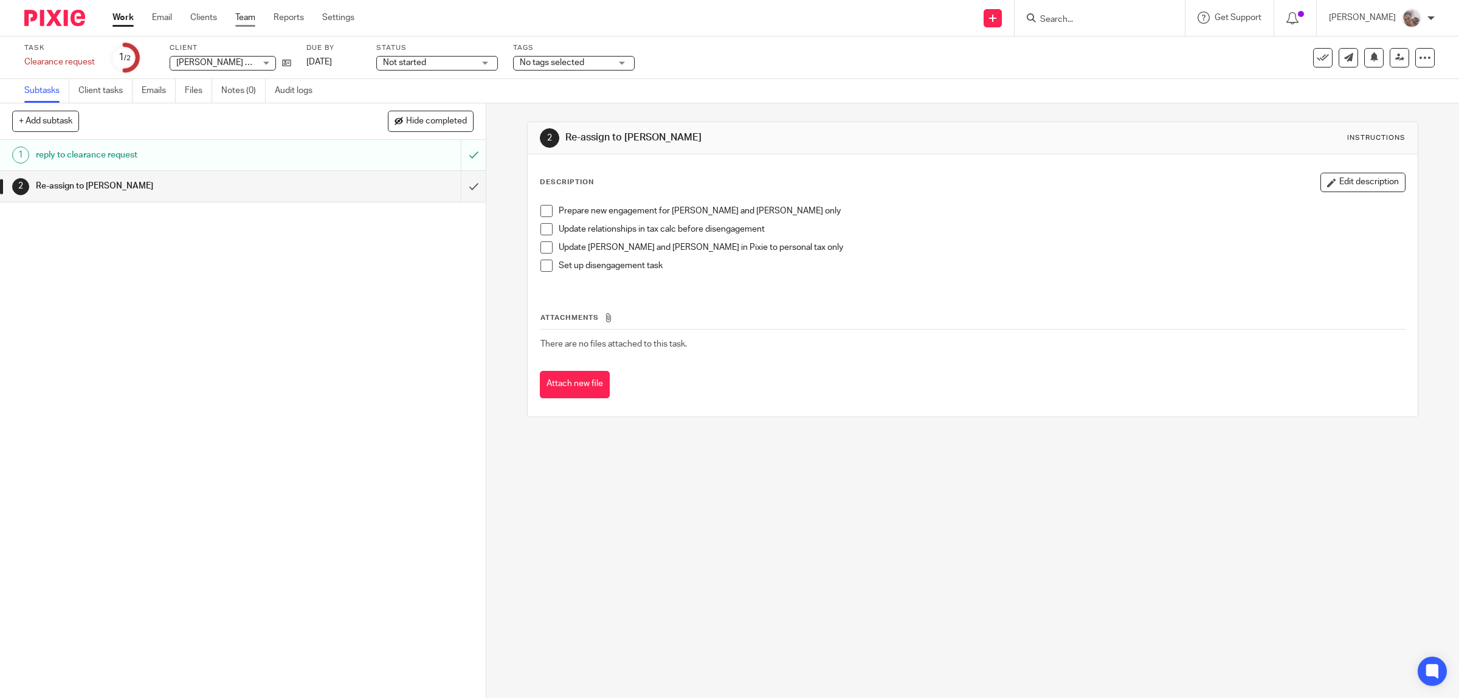
click at [245, 17] on link "Team" at bounding box center [245, 18] width 20 height 12
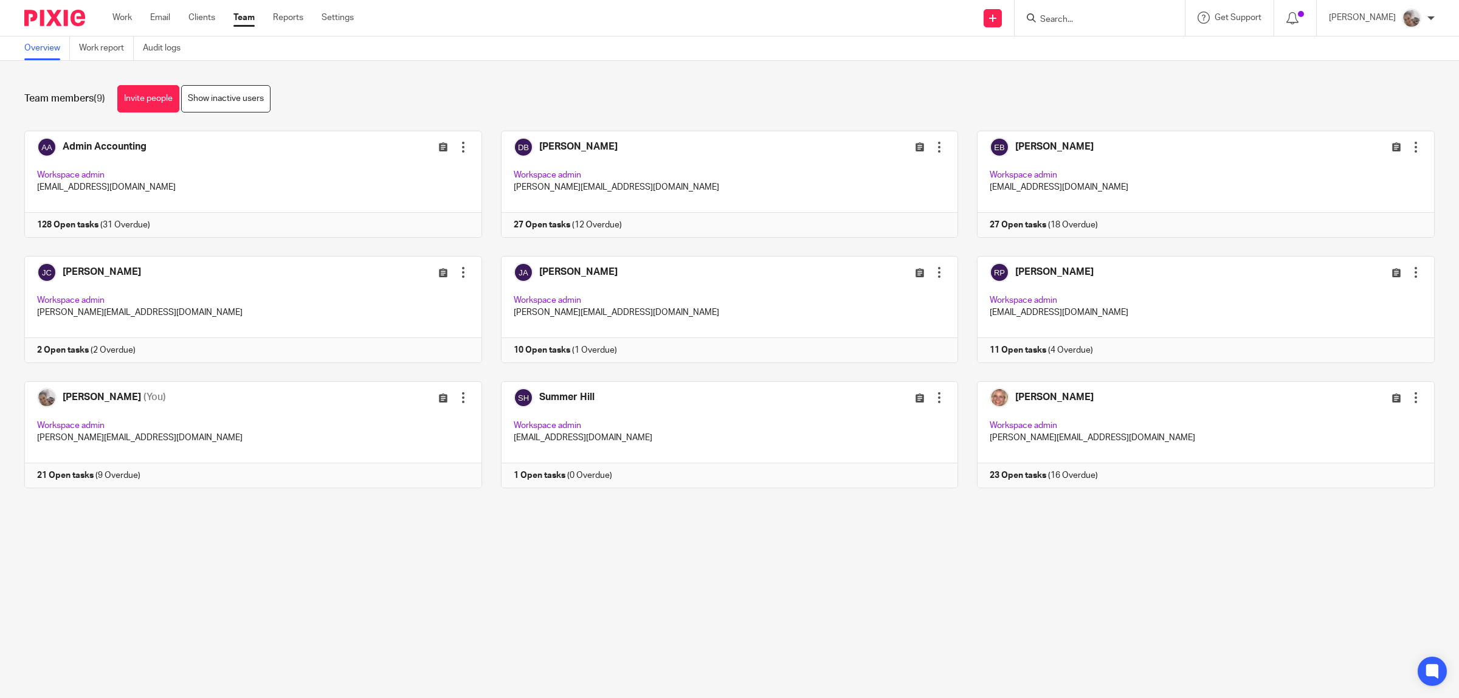
click at [1093, 15] on input "Search" at bounding box center [1093, 20] width 109 height 11
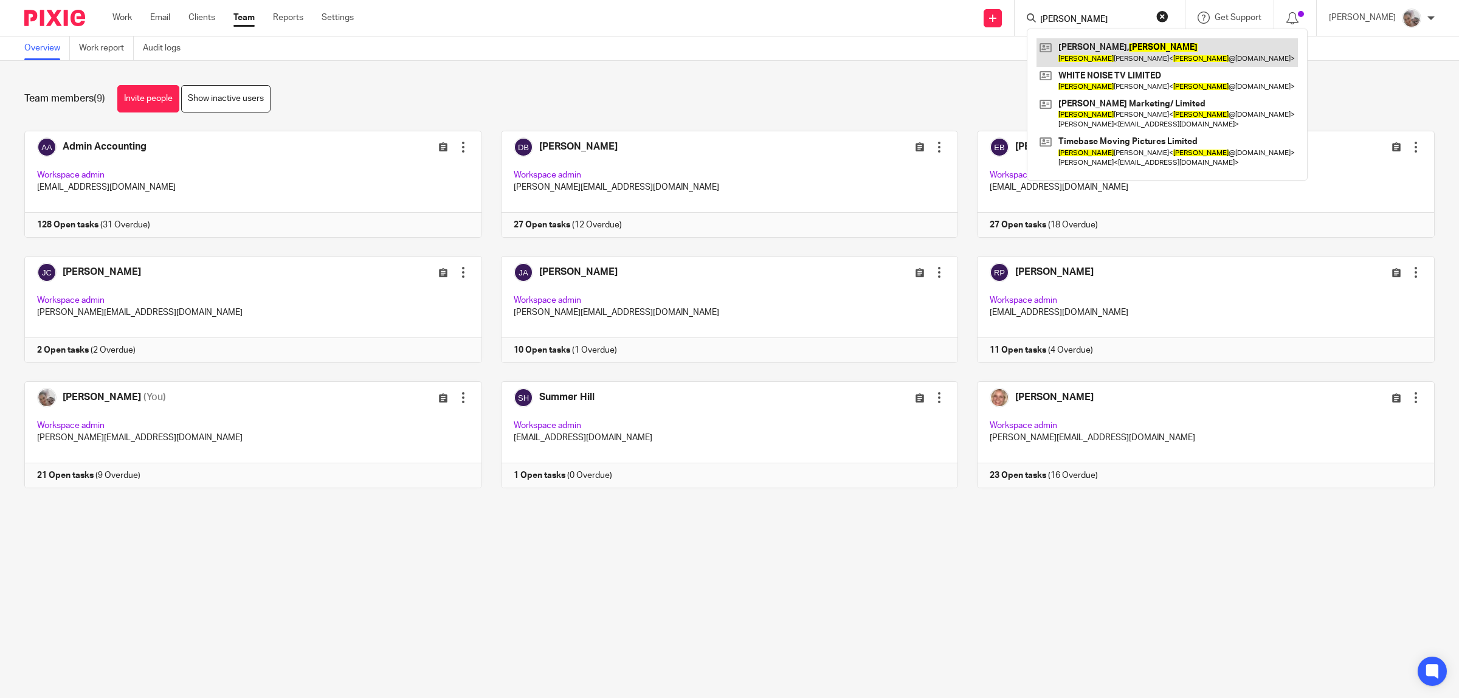
type input "jayne"
click at [1113, 50] on link at bounding box center [1167, 52] width 261 height 28
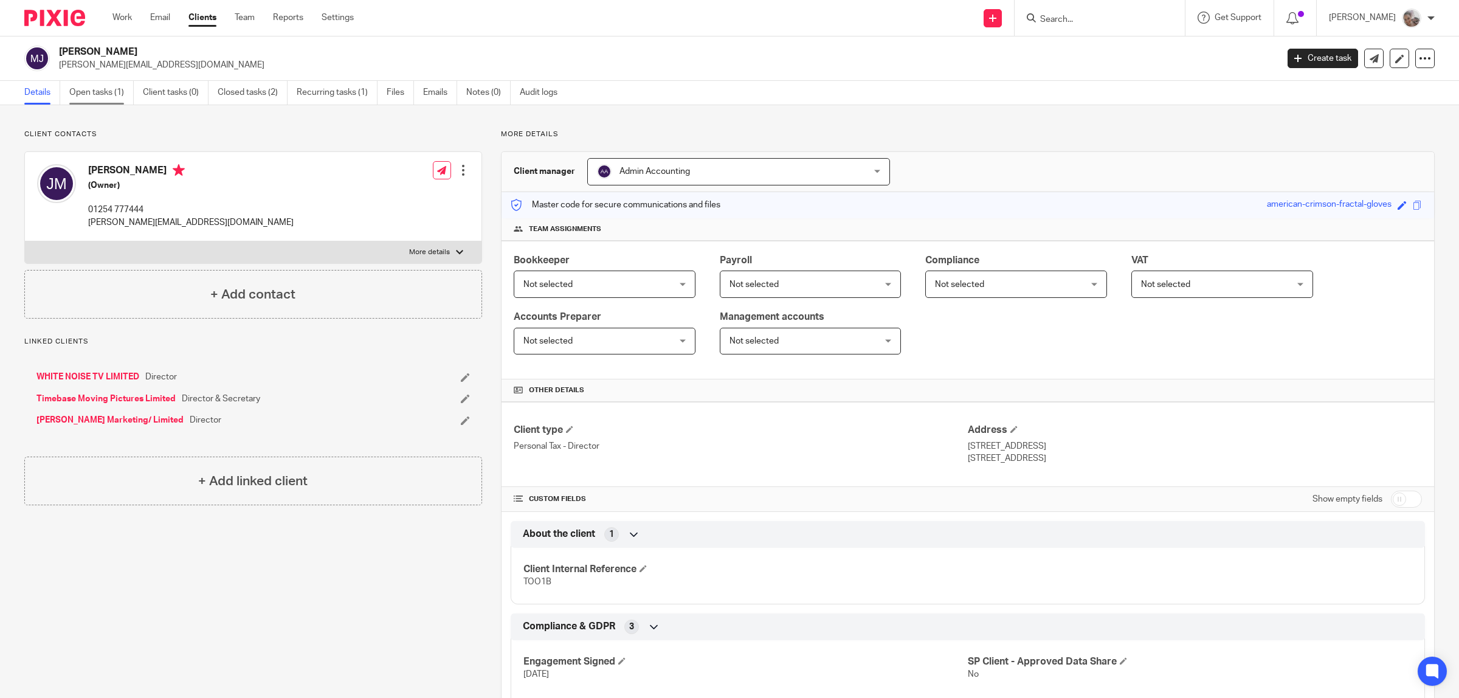
click at [91, 89] on link "Open tasks (1)" at bounding box center [101, 93] width 64 height 24
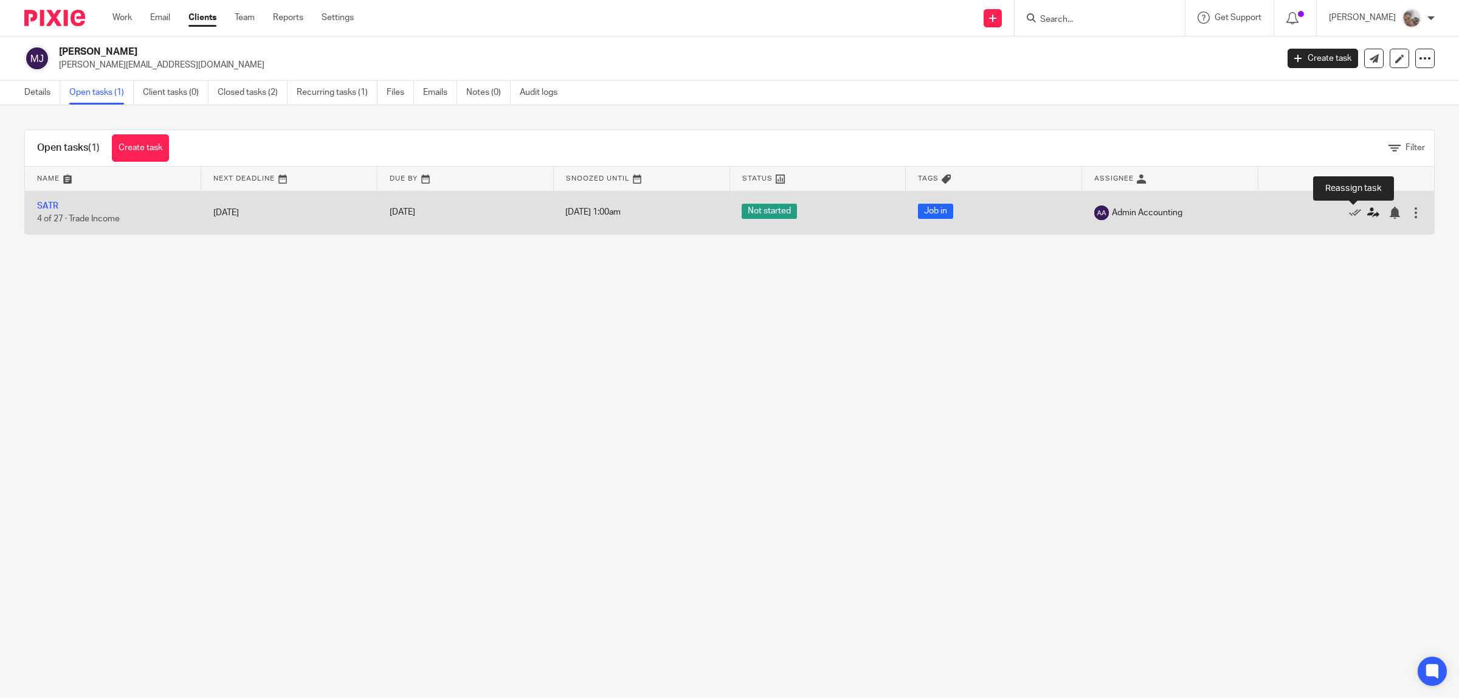
click at [1368, 216] on icon at bounding box center [1374, 213] width 12 height 12
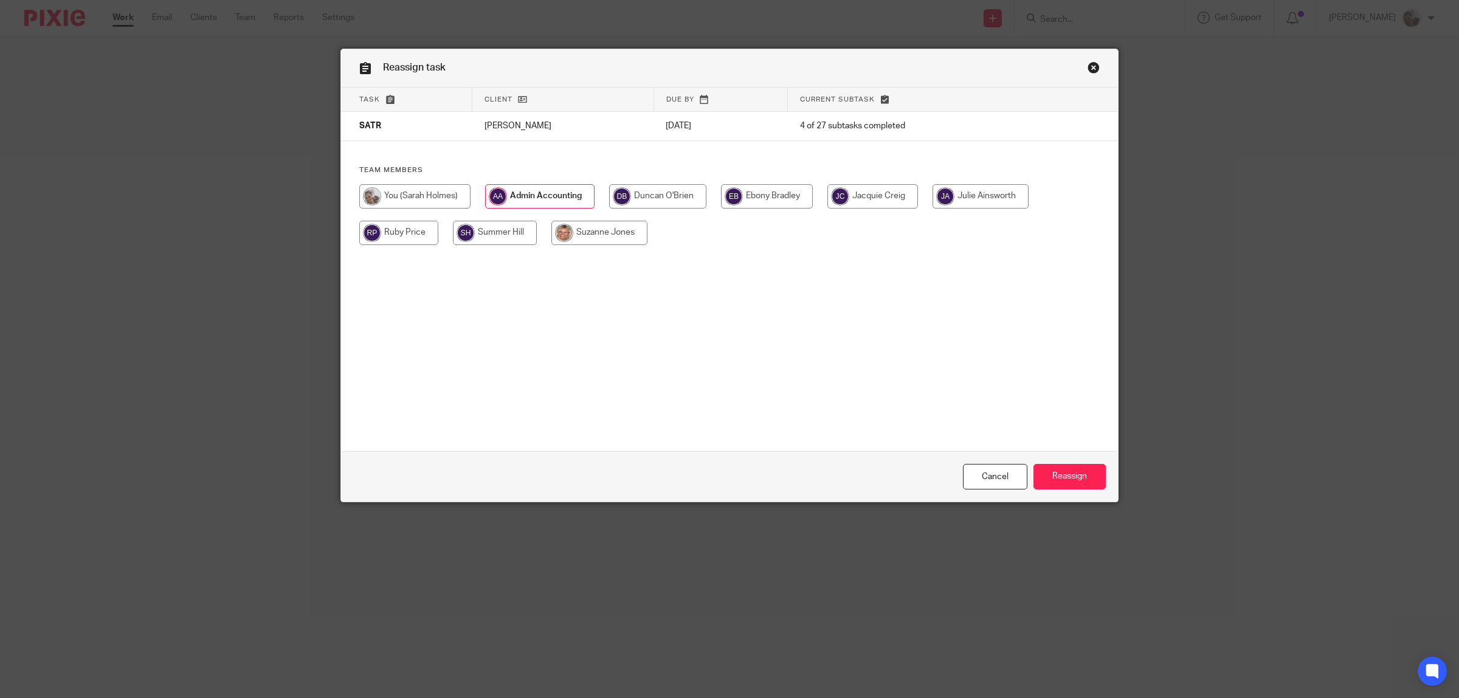
click at [588, 233] on input "radio" at bounding box center [600, 233] width 96 height 24
radio input "true"
click at [1056, 480] on input "Reassign" at bounding box center [1070, 477] width 72 height 26
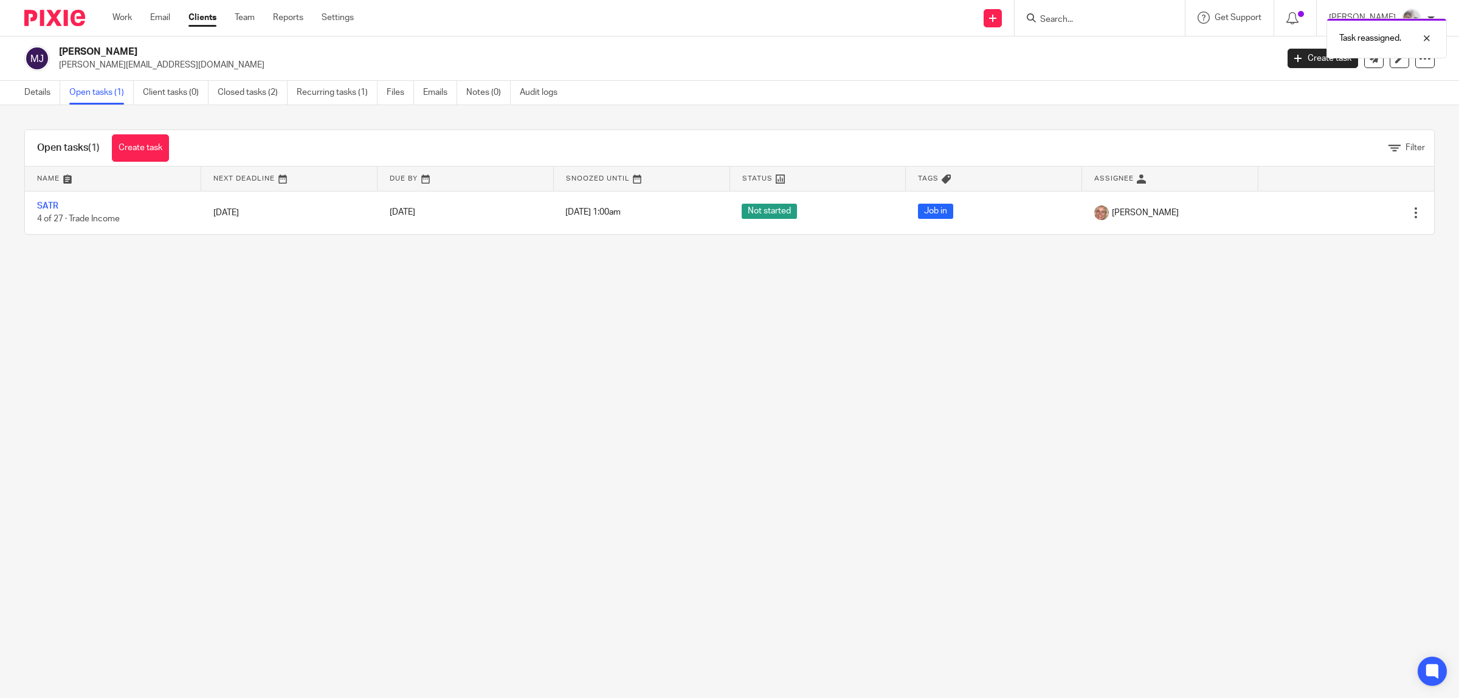
click at [1072, 19] on div "Task reassigned." at bounding box center [1089, 35] width 718 height 46
click at [1073, 16] on div "Task reassigned." at bounding box center [1089, 35] width 718 height 46
click at [1091, 19] on input "Search" at bounding box center [1093, 20] width 109 height 11
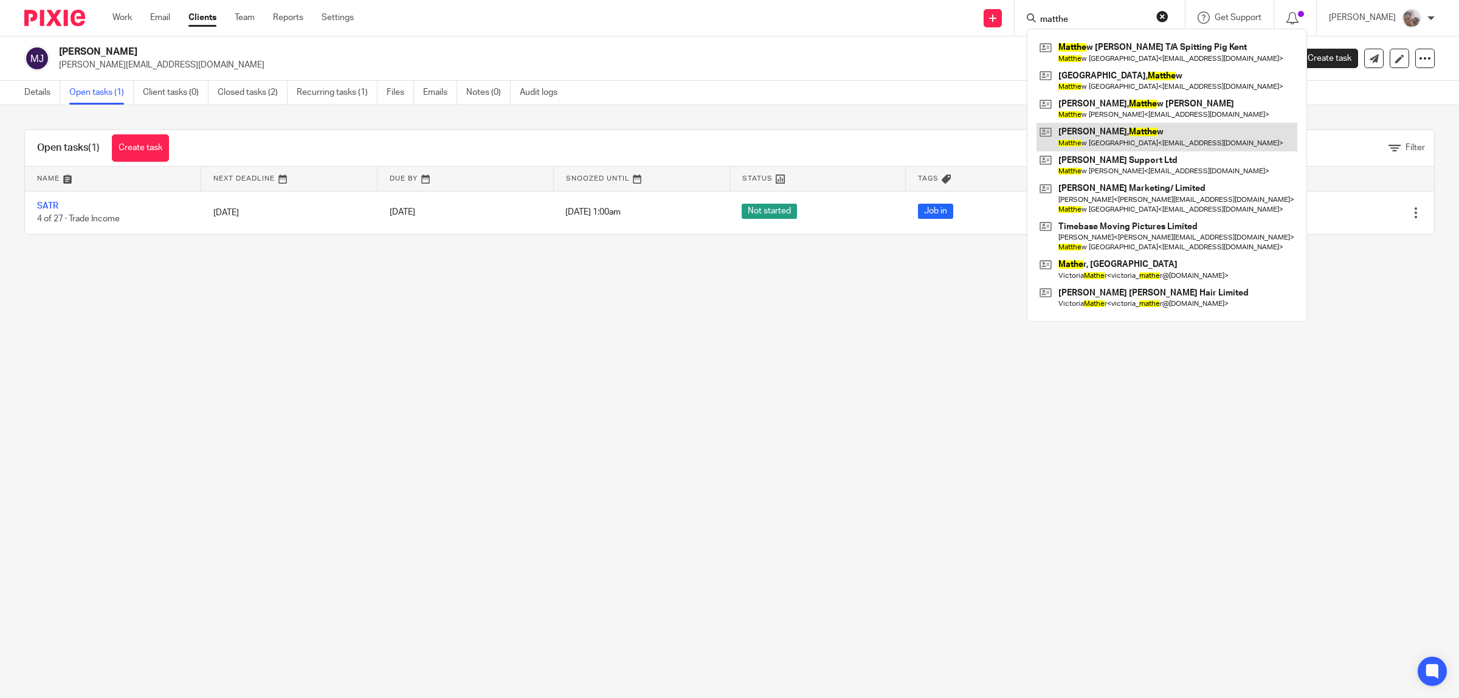
type input "matthe"
click at [1105, 134] on link at bounding box center [1167, 137] width 261 height 28
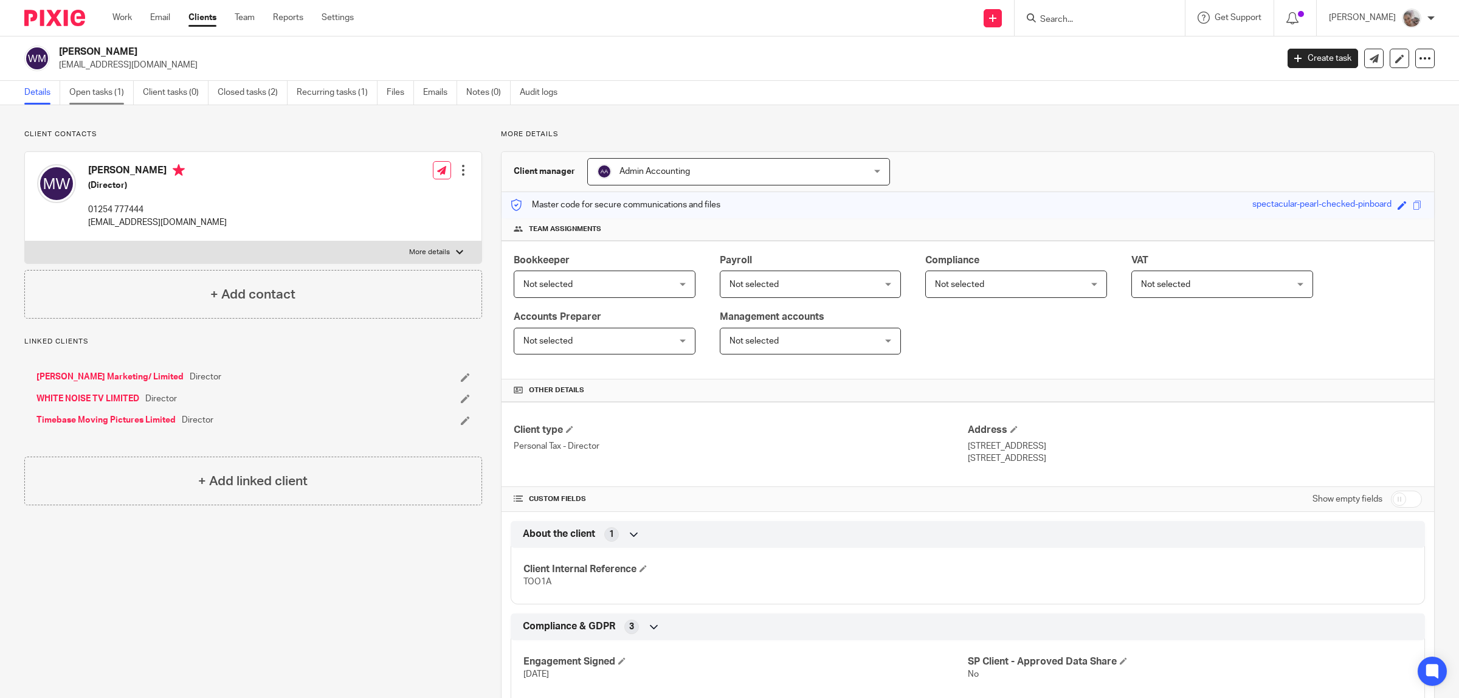
click at [108, 91] on link "Open tasks (1)" at bounding box center [101, 93] width 64 height 24
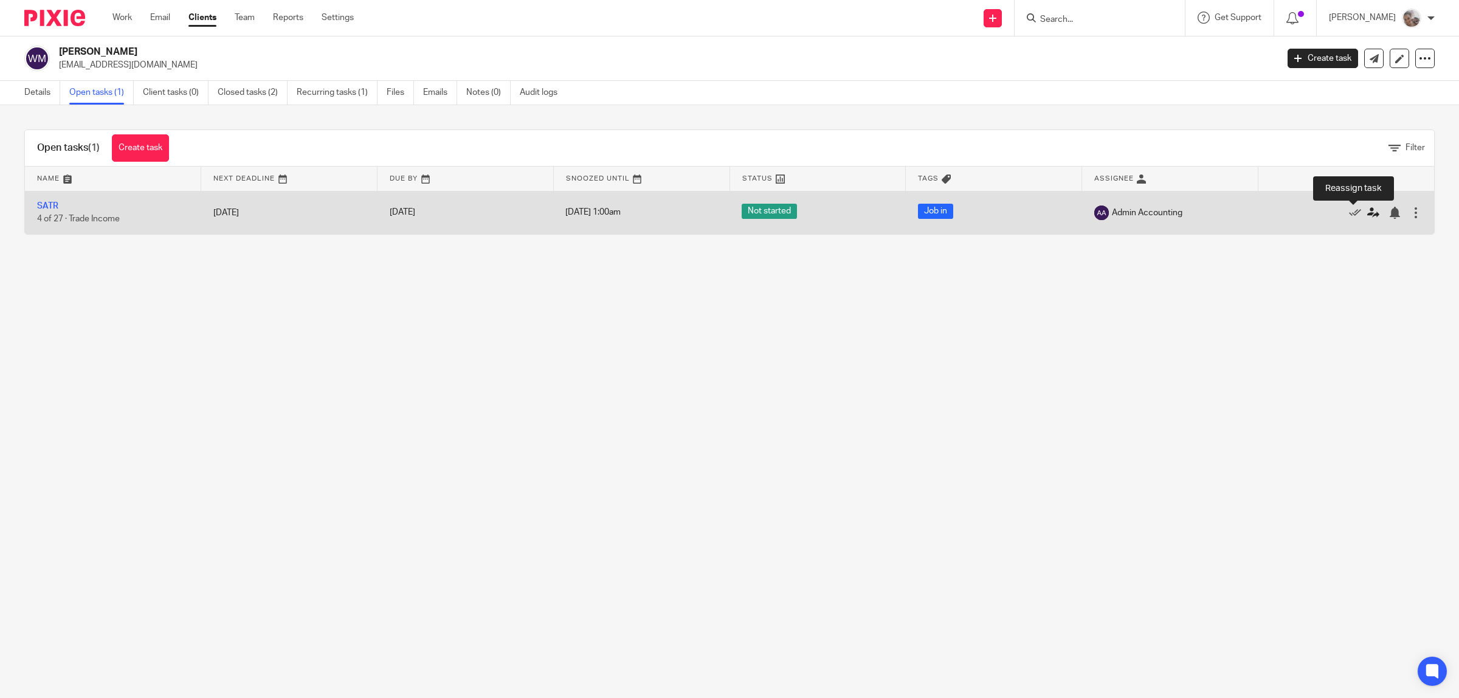
click at [1368, 211] on icon at bounding box center [1374, 213] width 12 height 12
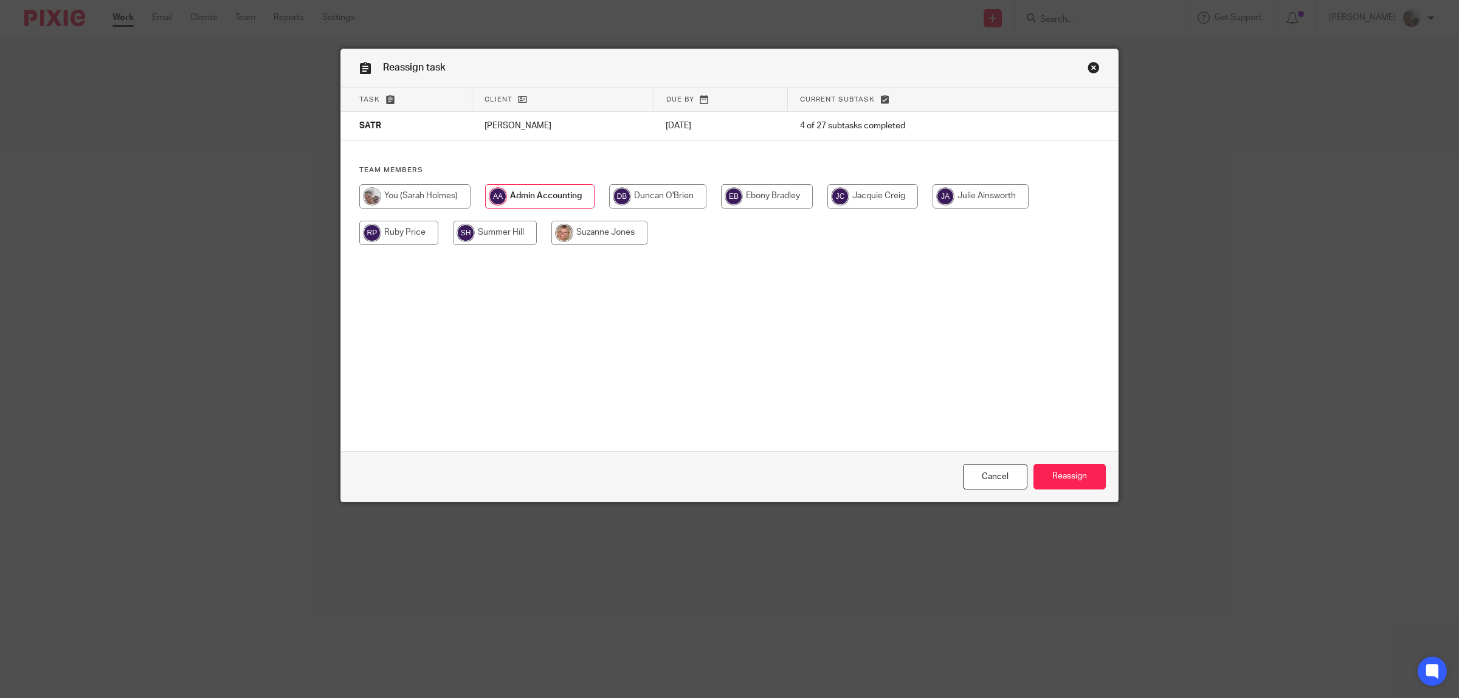
click at [618, 228] on input "radio" at bounding box center [600, 233] width 96 height 24
radio input "true"
click at [1077, 476] on input "Reassign" at bounding box center [1070, 477] width 72 height 26
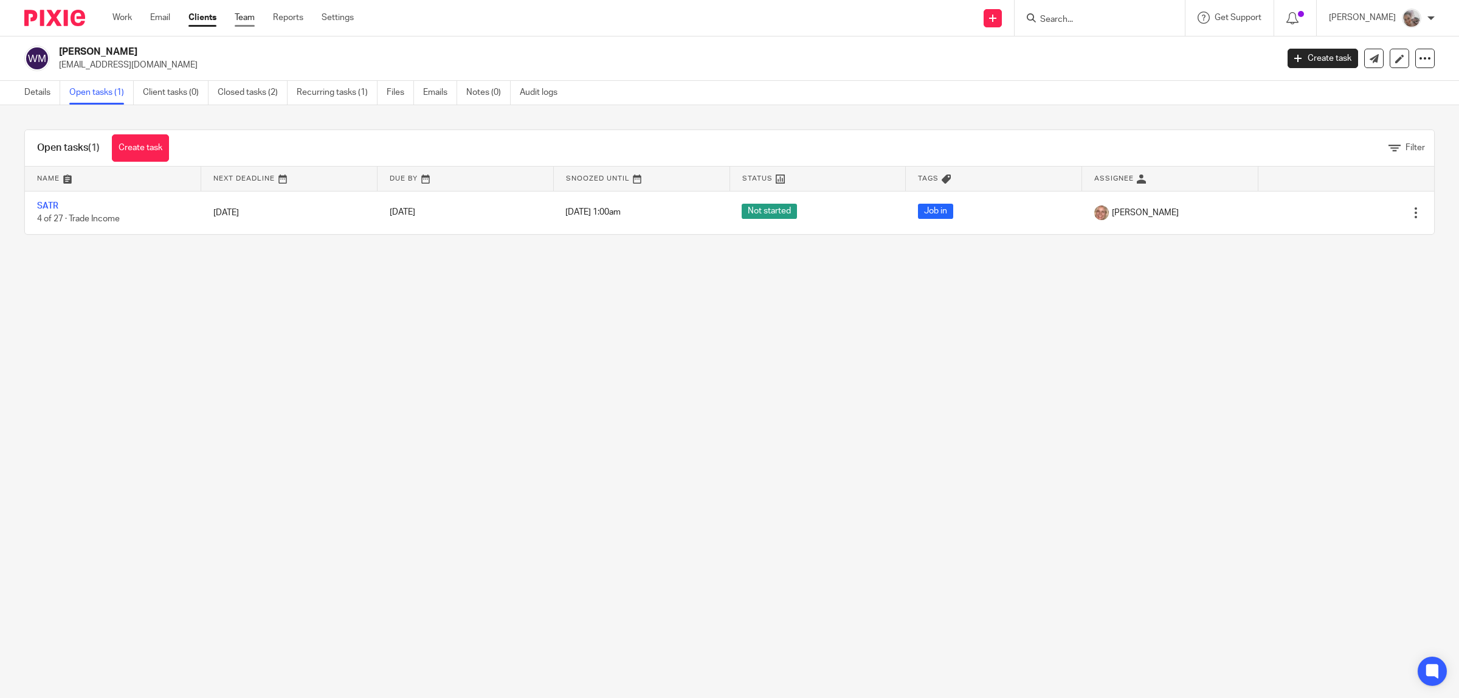
click at [241, 17] on link "Team" at bounding box center [245, 18] width 20 height 12
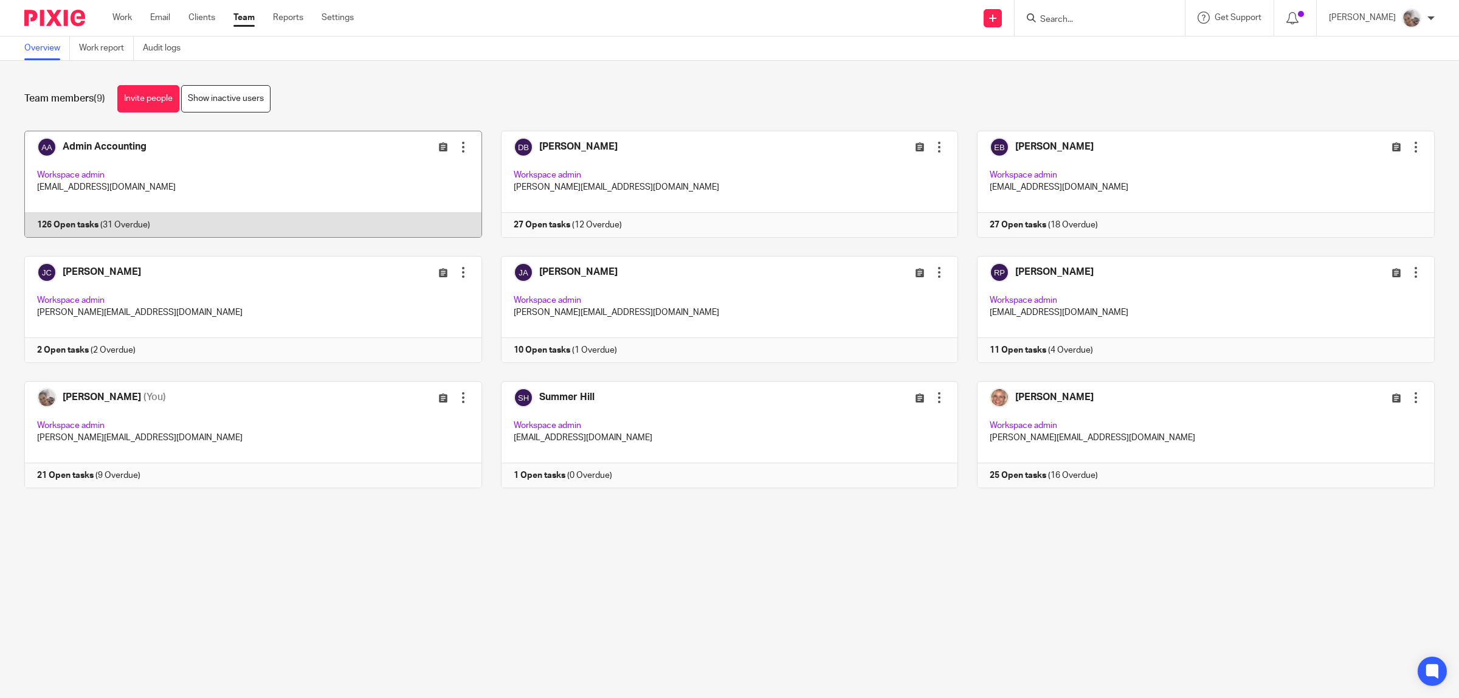
click at [114, 142] on link at bounding box center [243, 184] width 477 height 107
click at [1084, 23] on input "Search" at bounding box center [1093, 20] width 109 height 11
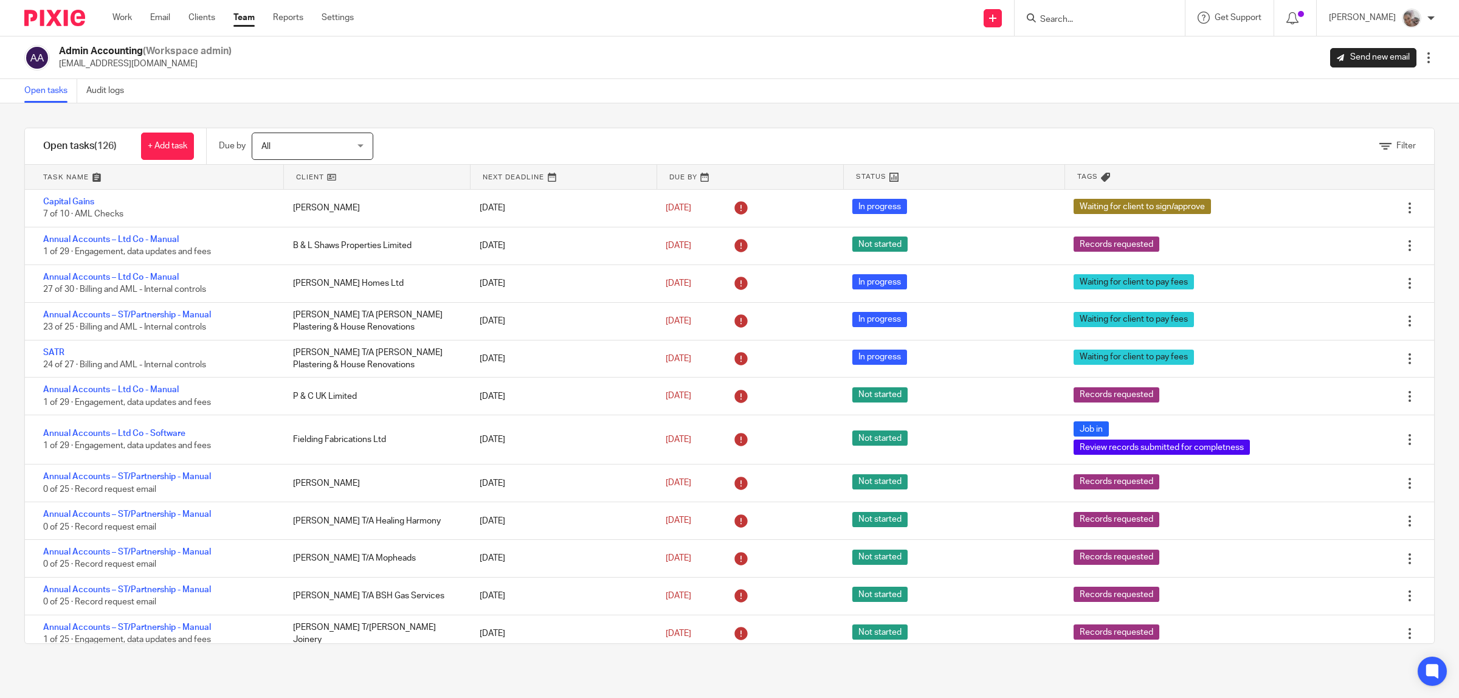
drag, startPoint x: 0, startPoint y: 0, endPoint x: 1088, endPoint y: 23, distance: 1088.7
click at [1088, 23] on input "Search" at bounding box center [1093, 20] width 109 height 11
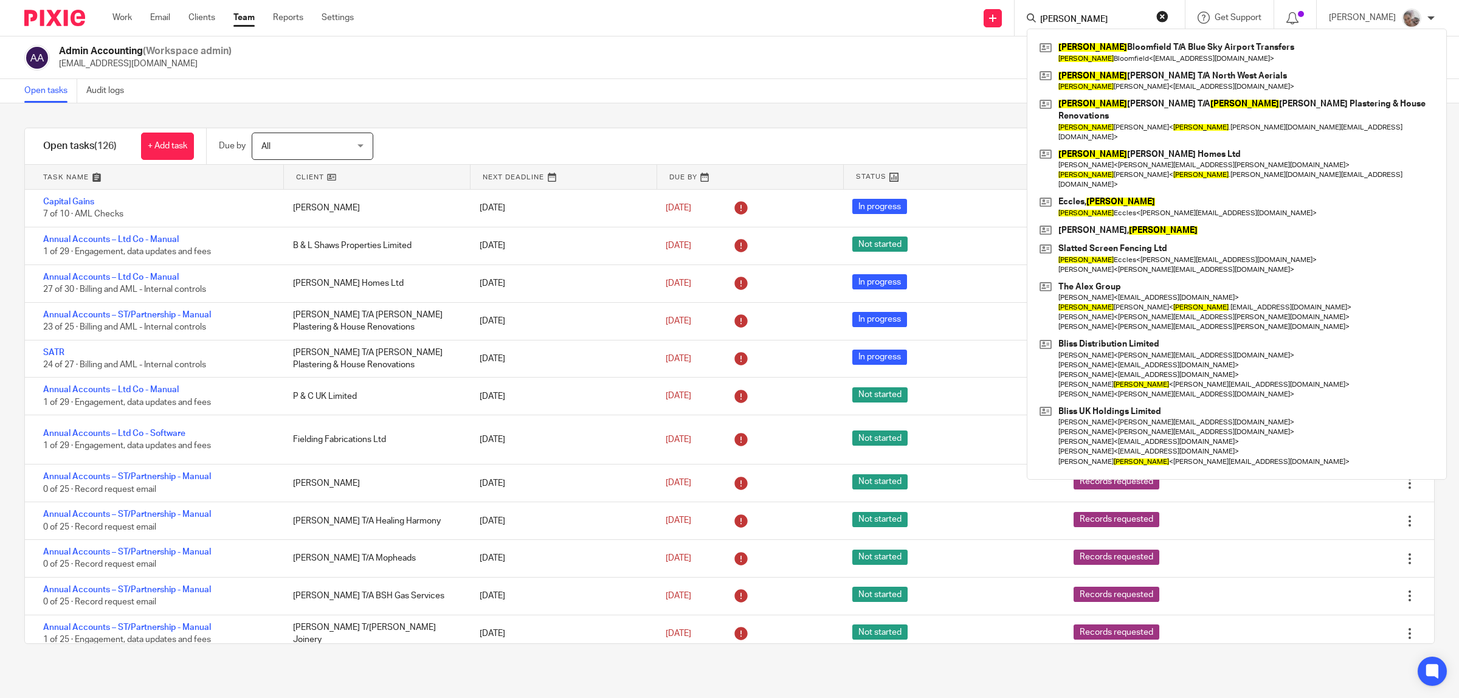
type input "david"
click button "submit" at bounding box center [0, 0] width 0 height 0
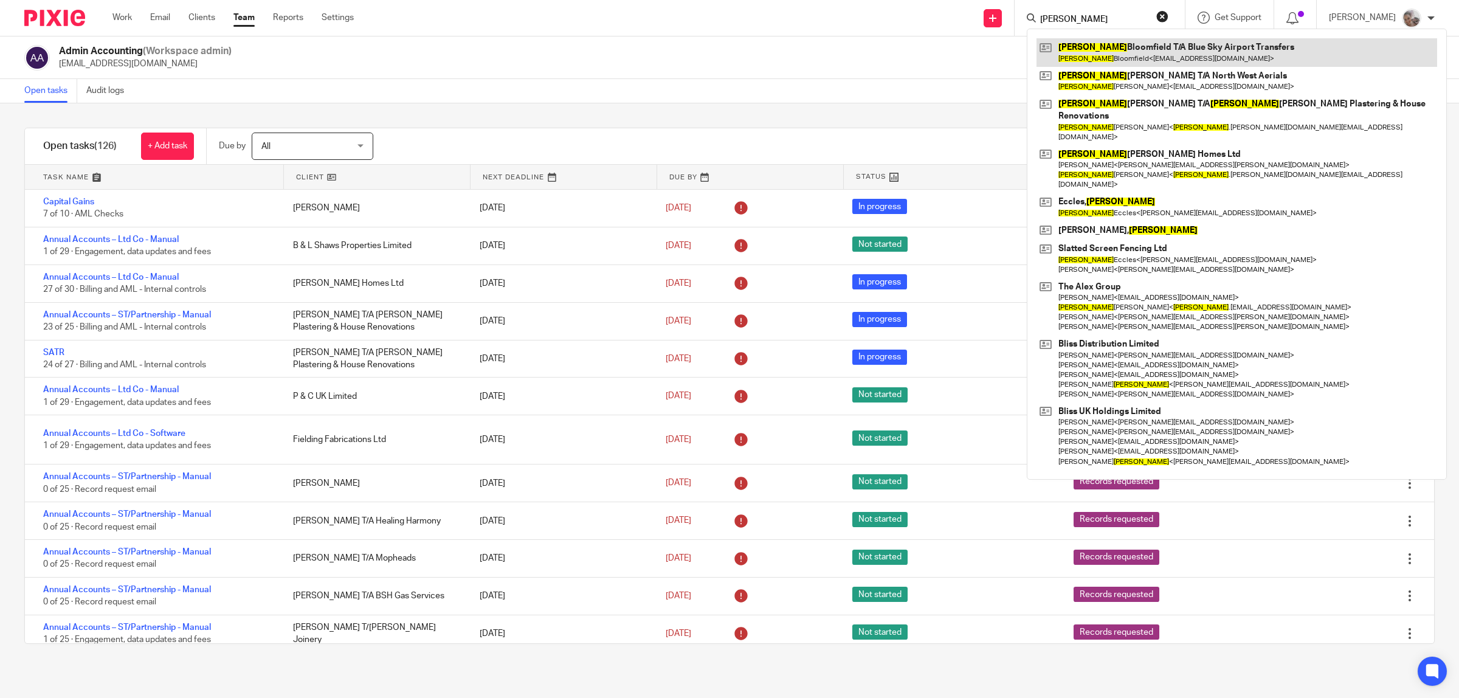
click at [1105, 56] on link at bounding box center [1237, 52] width 401 height 28
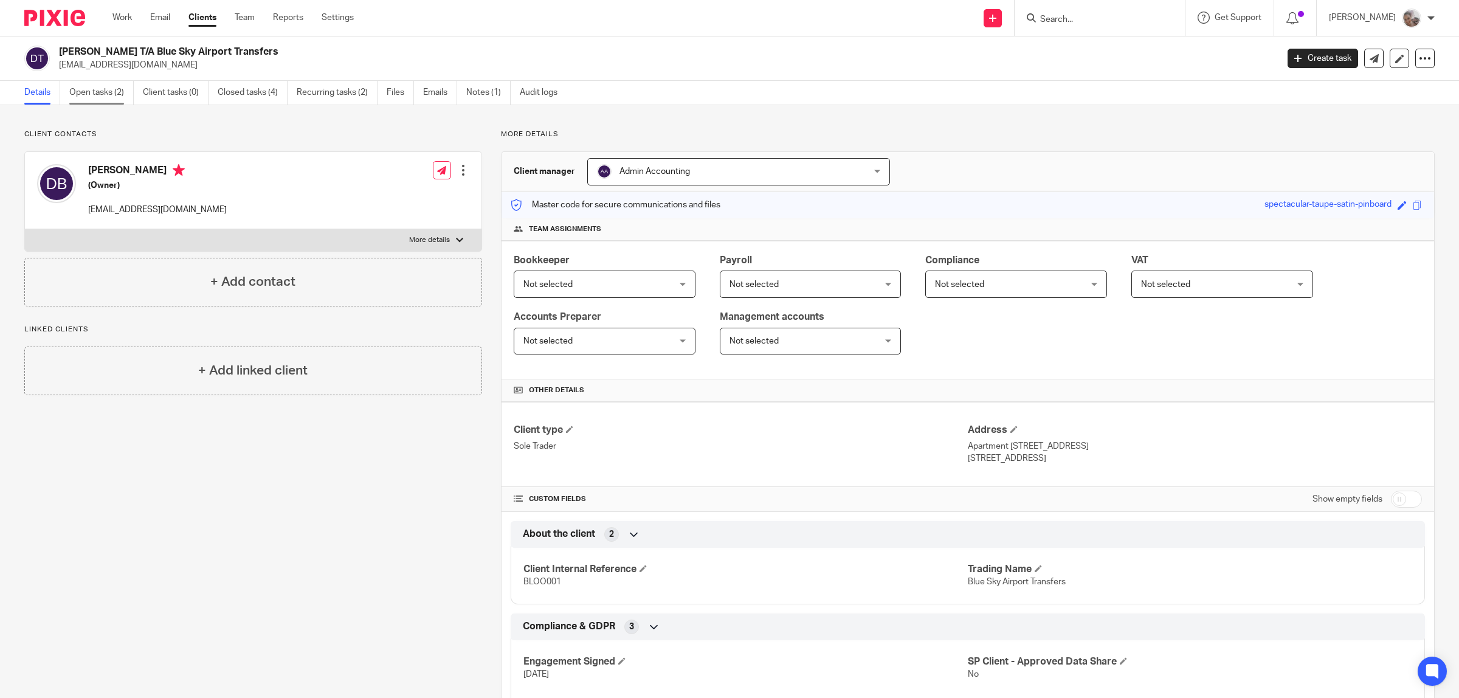
click at [101, 99] on link "Open tasks (2)" at bounding box center [101, 93] width 64 height 24
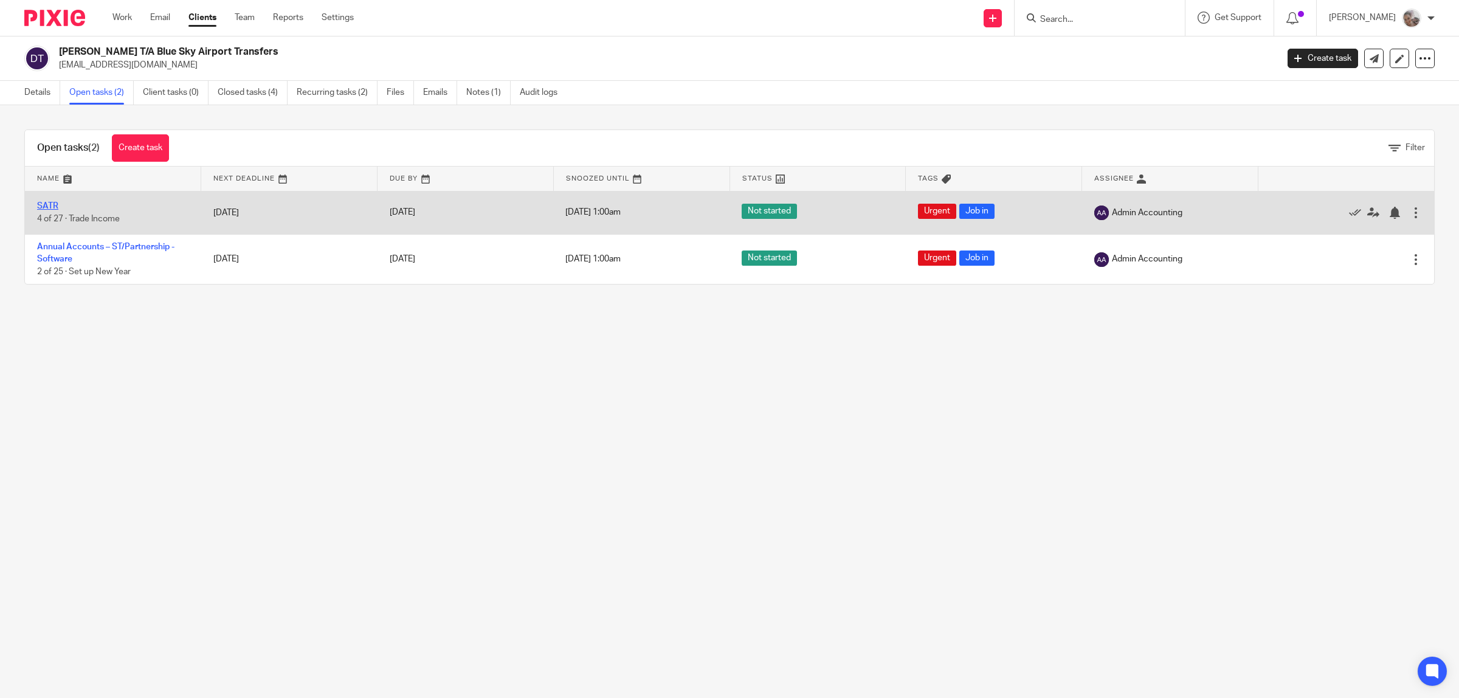
click at [54, 207] on link "SATR" at bounding box center [47, 206] width 21 height 9
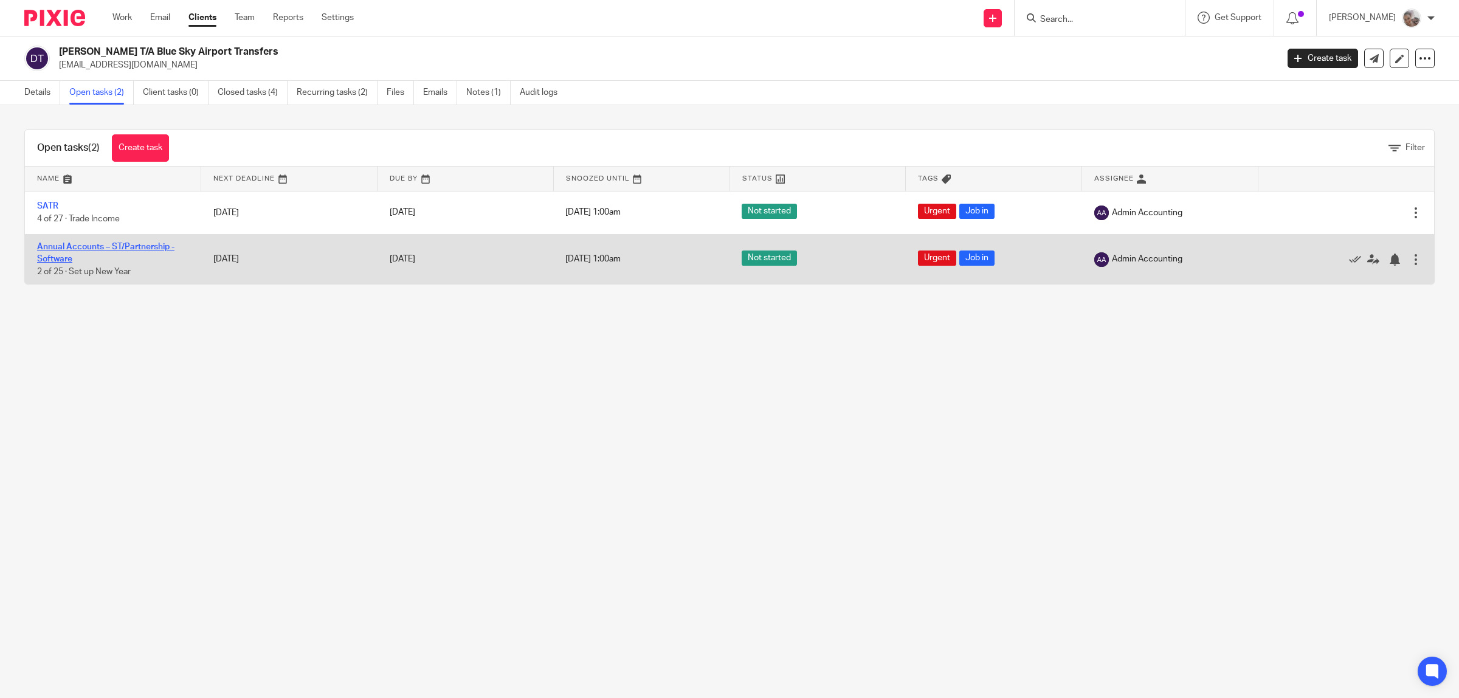
click at [57, 247] on link "Annual Accounts – ST/Partnership - Software" at bounding box center [105, 253] width 137 height 21
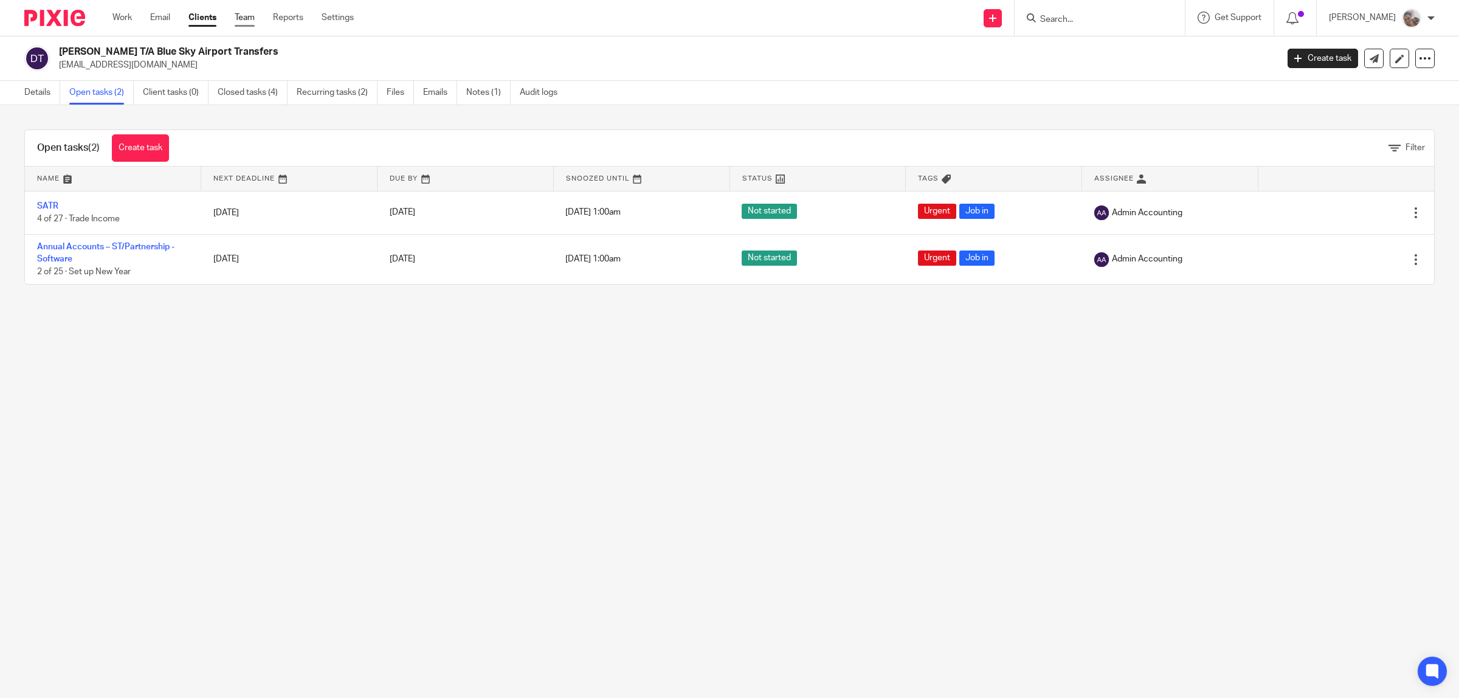
click at [244, 15] on link "Team" at bounding box center [245, 18] width 20 height 12
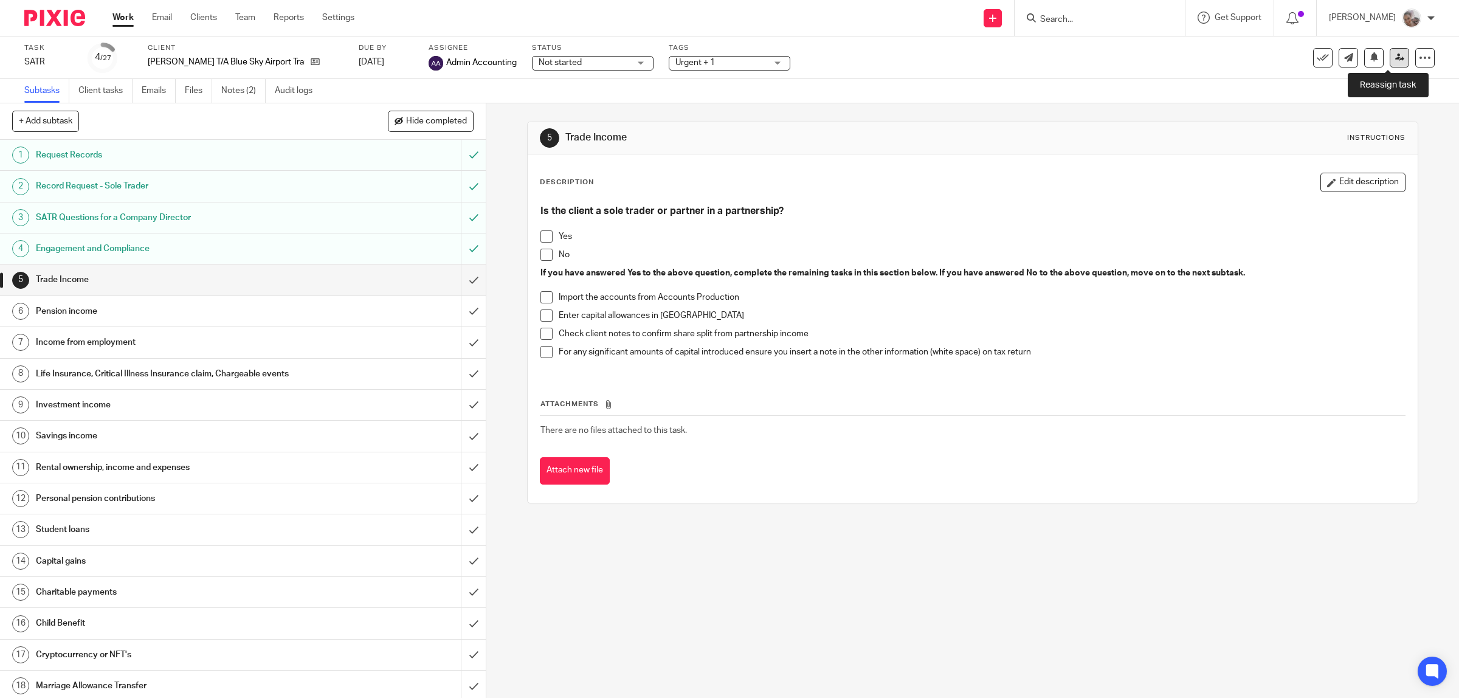
click at [1395, 57] on icon at bounding box center [1399, 57] width 9 height 9
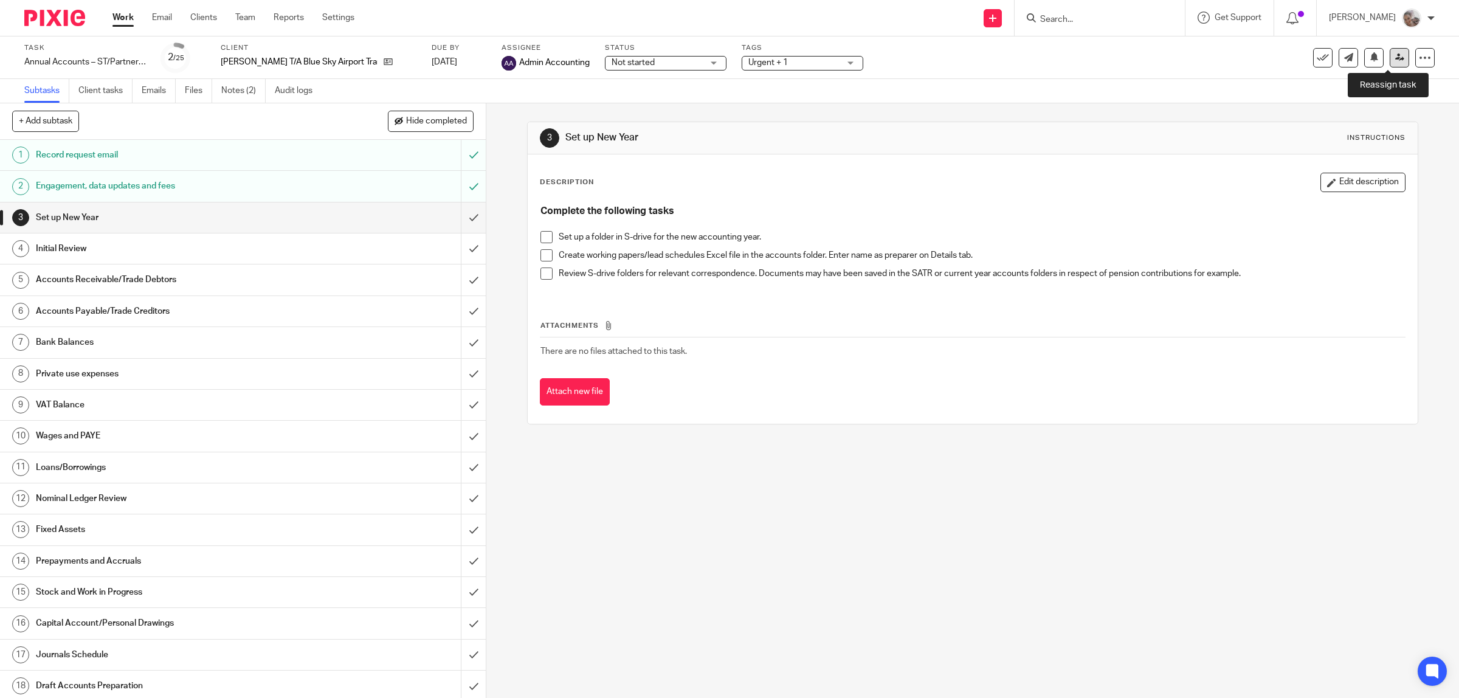
click at [1393, 61] on link at bounding box center [1399, 57] width 19 height 19
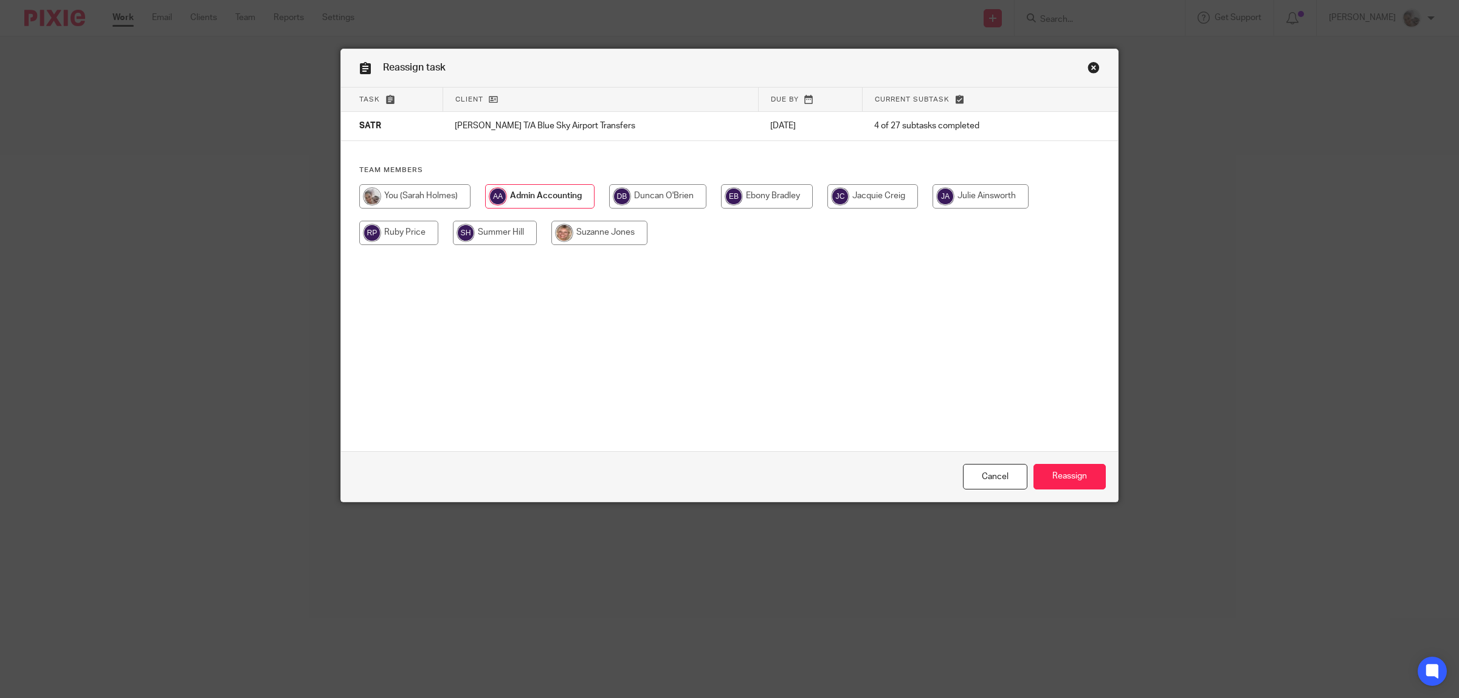
click at [386, 236] on input "radio" at bounding box center [398, 233] width 79 height 24
radio input "true"
click at [1087, 472] on input "Reassign" at bounding box center [1070, 477] width 72 height 26
drag, startPoint x: 381, startPoint y: 229, endPoint x: 545, endPoint y: 274, distance: 170.8
click at [381, 229] on input "radio" at bounding box center [398, 233] width 79 height 24
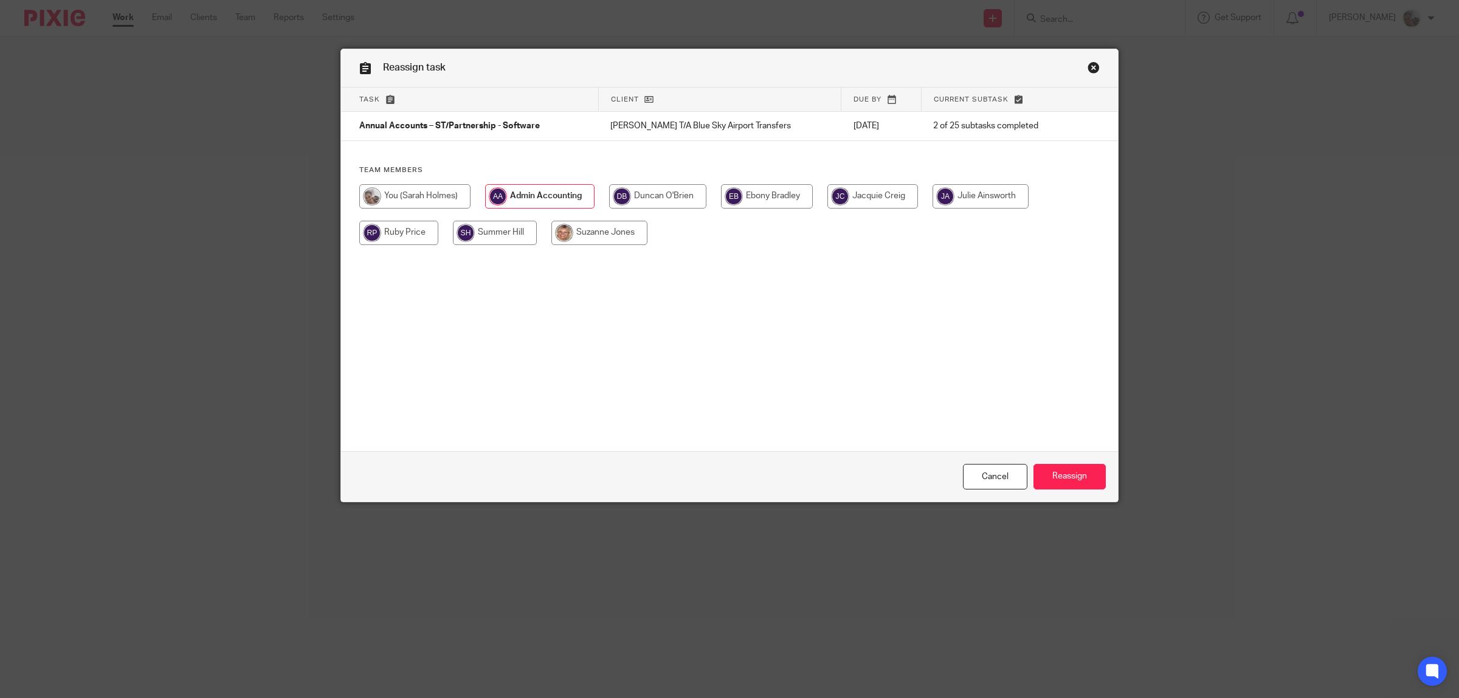
radio input "true"
click at [1062, 475] on input "Reassign" at bounding box center [1070, 477] width 72 height 26
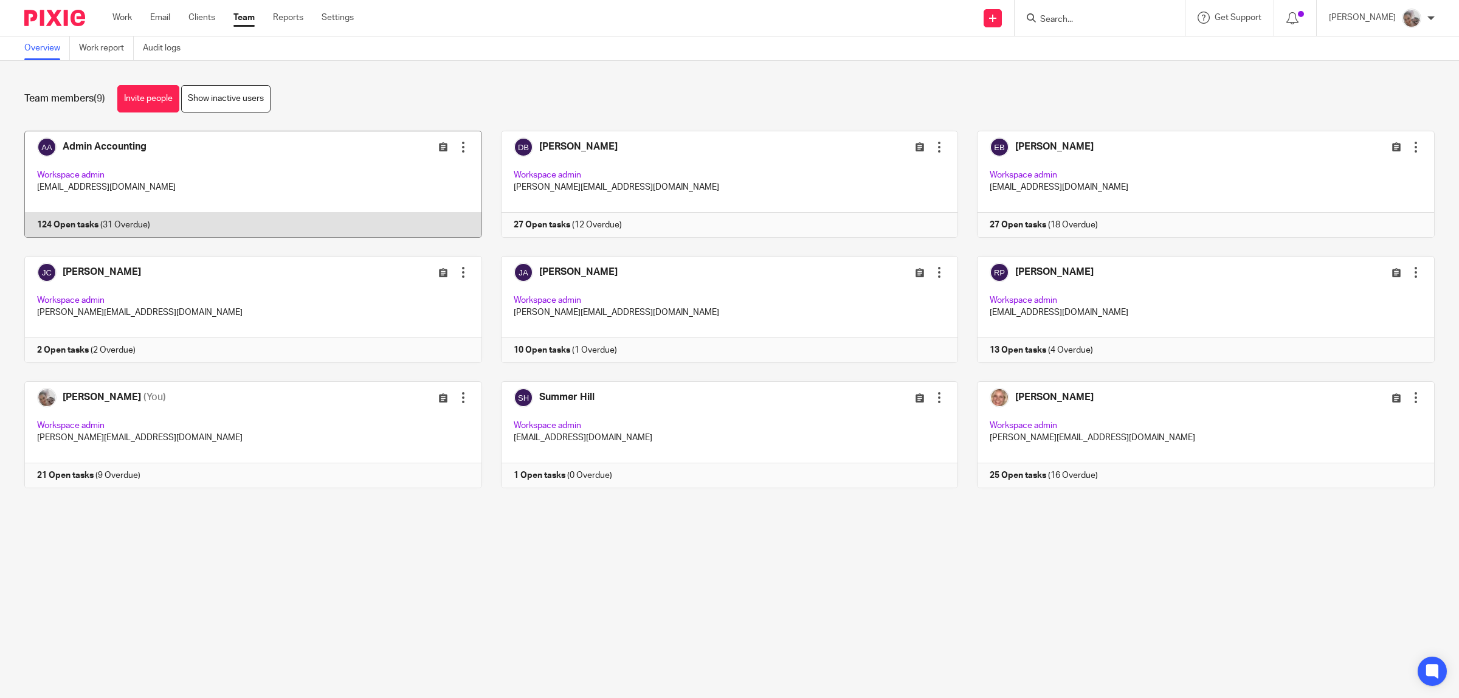
click at [112, 140] on link at bounding box center [243, 184] width 477 height 107
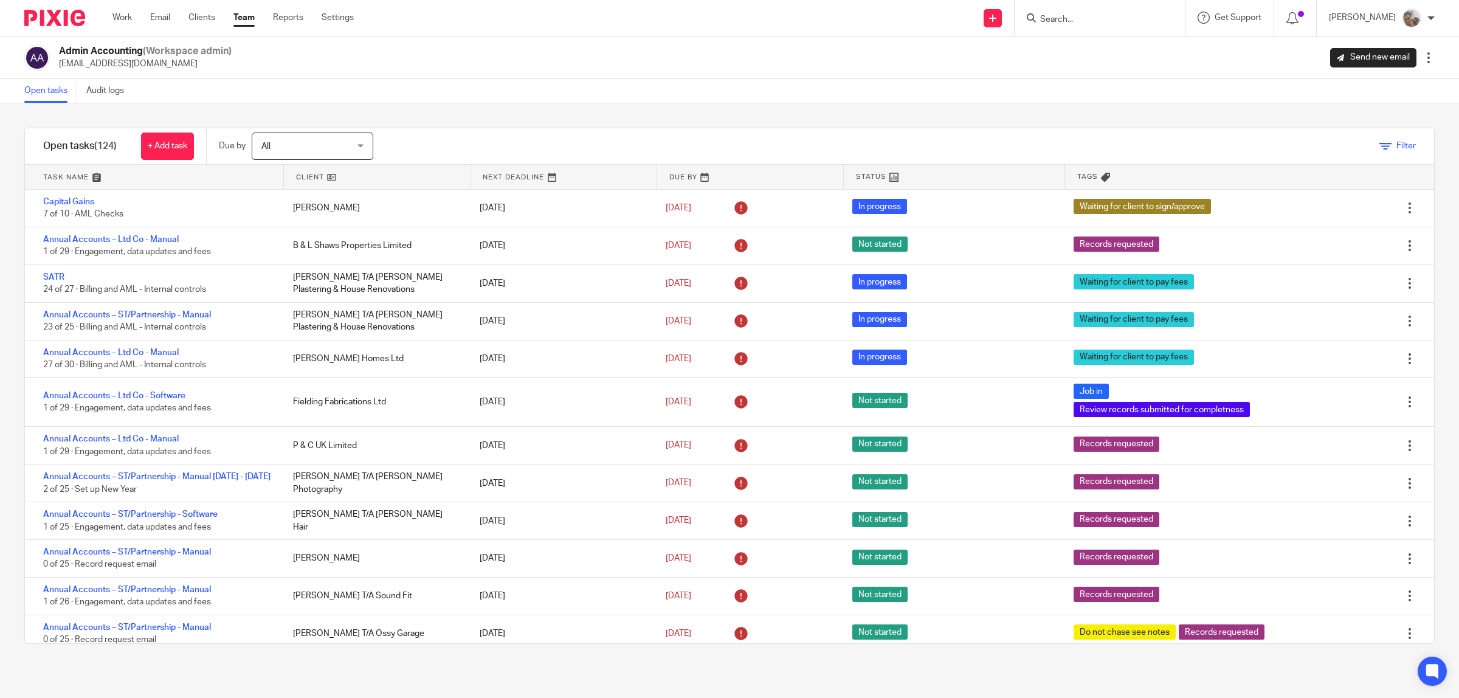
click at [1380, 147] on icon at bounding box center [1386, 146] width 12 height 12
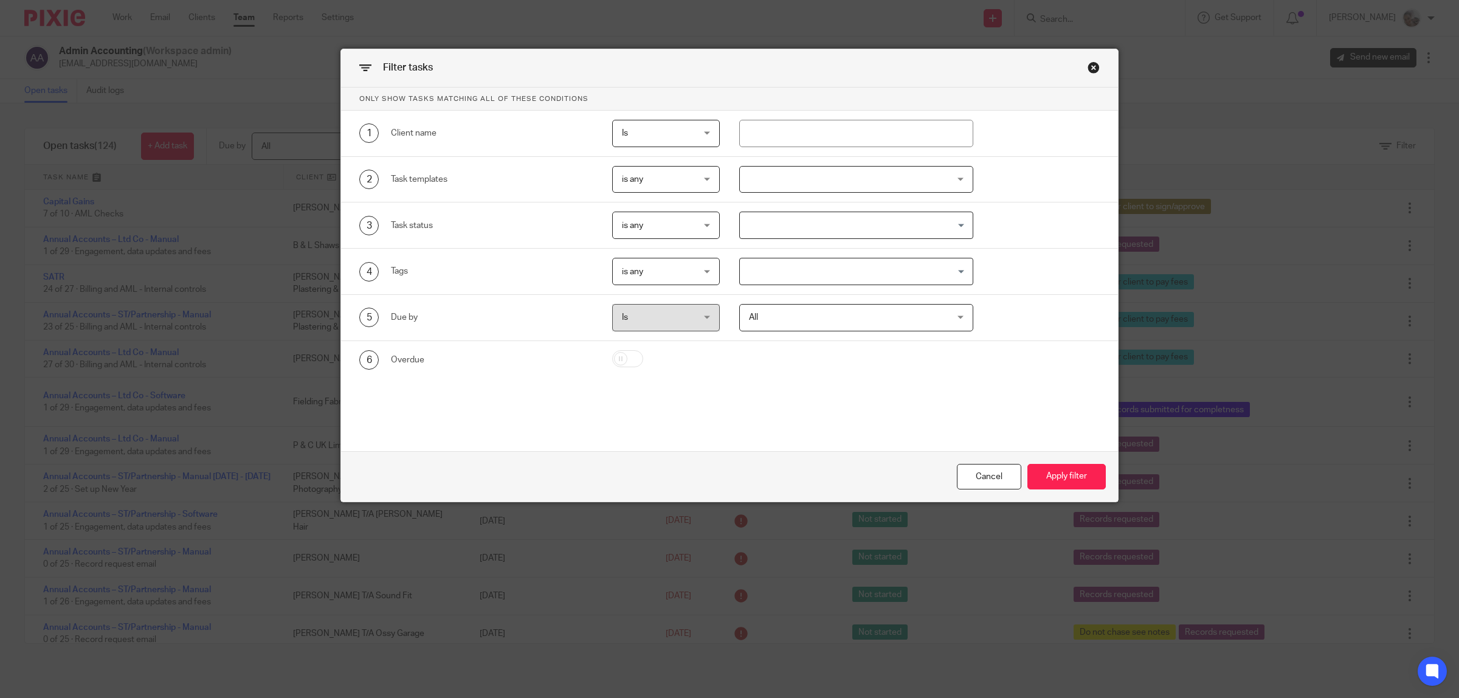
click at [786, 269] on input "Search for option" at bounding box center [853, 271] width 225 height 21
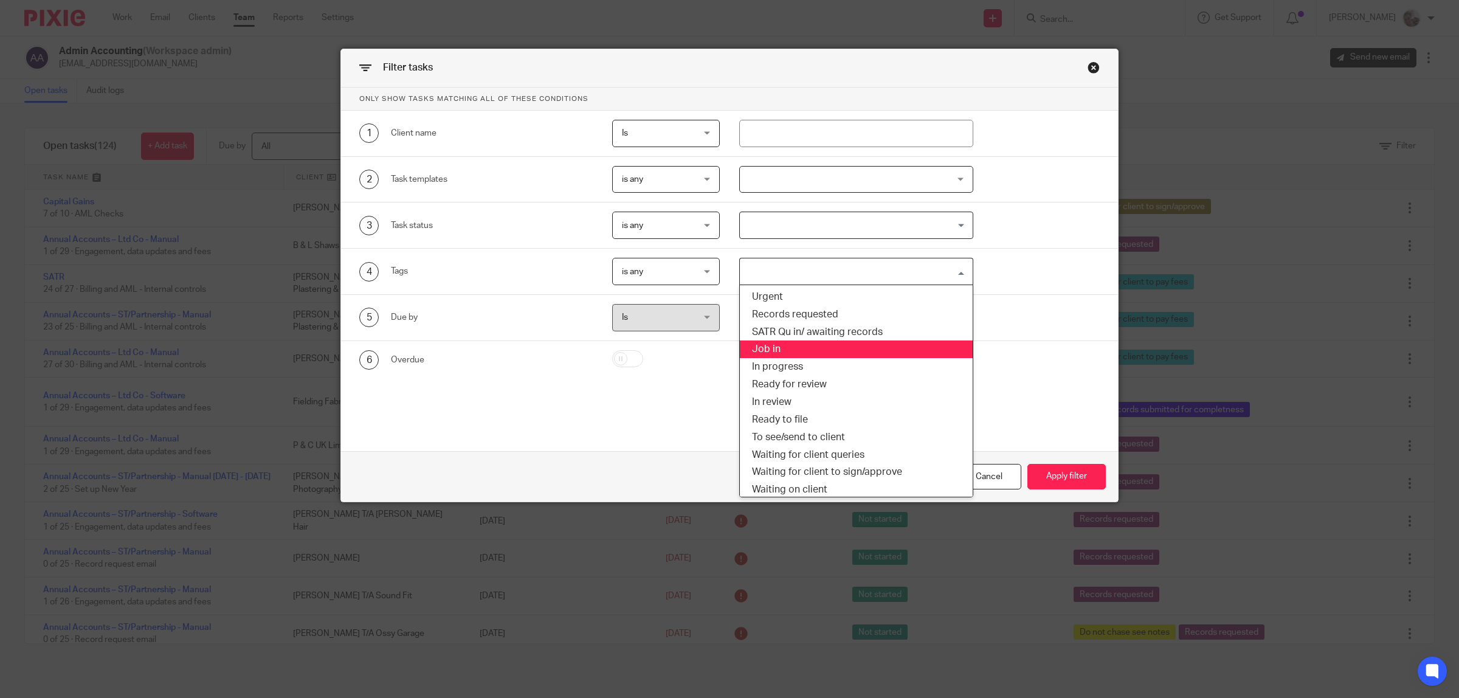
click at [784, 348] on li "Job in" at bounding box center [856, 350] width 233 height 18
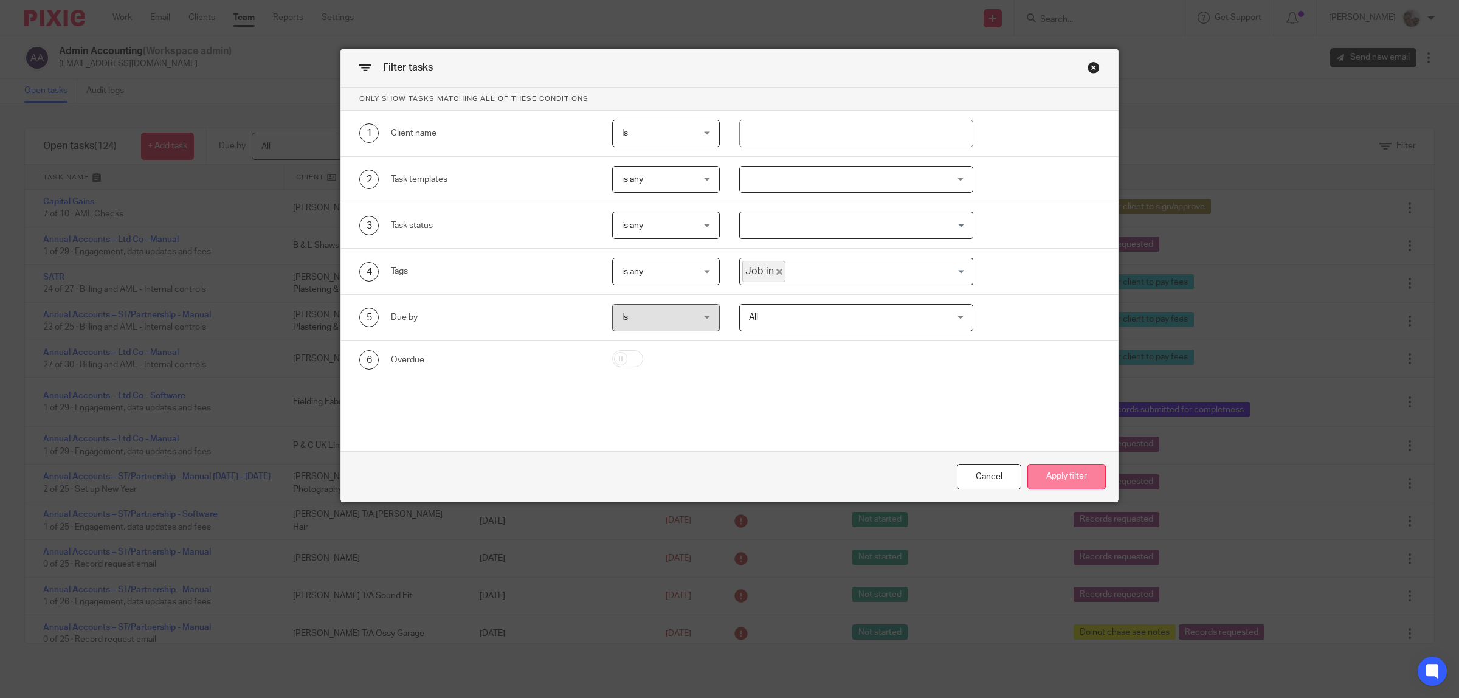
click at [1058, 474] on button "Apply filter" at bounding box center [1067, 477] width 78 height 26
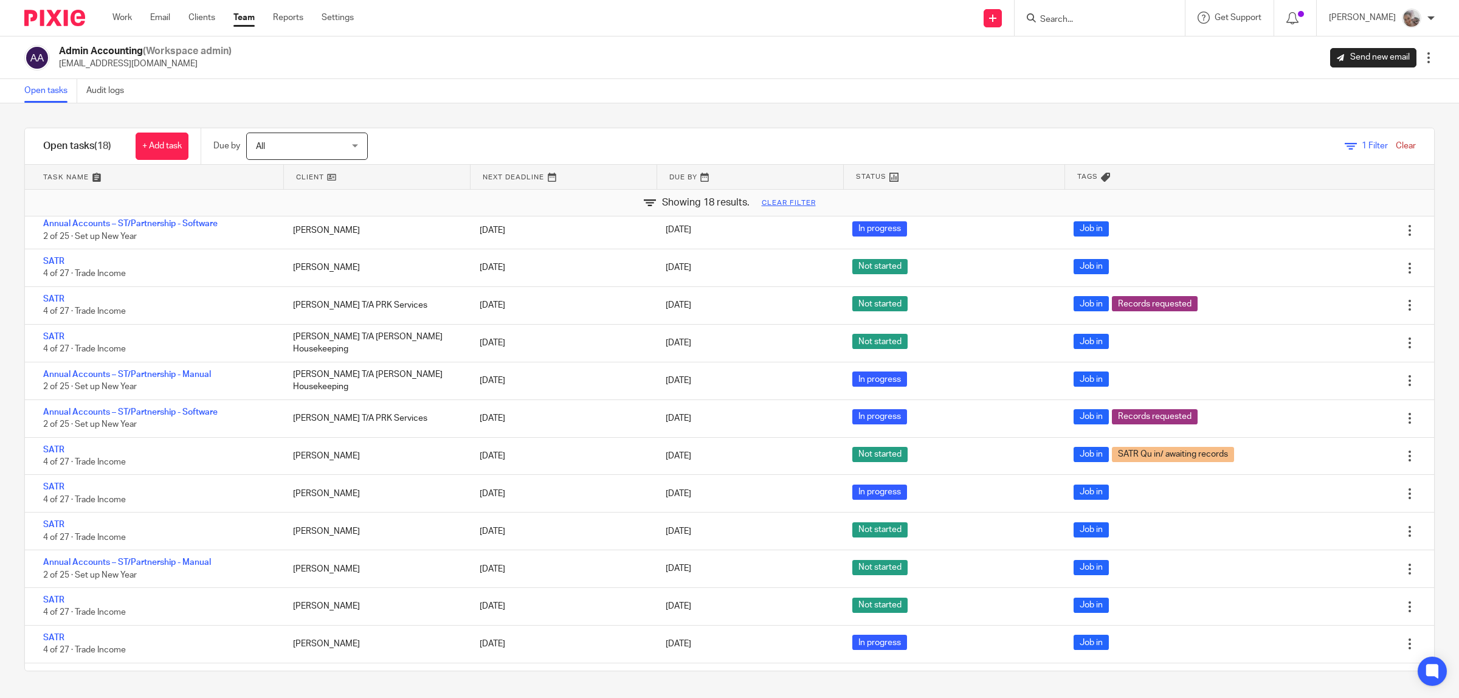
scroll to position [258, 0]
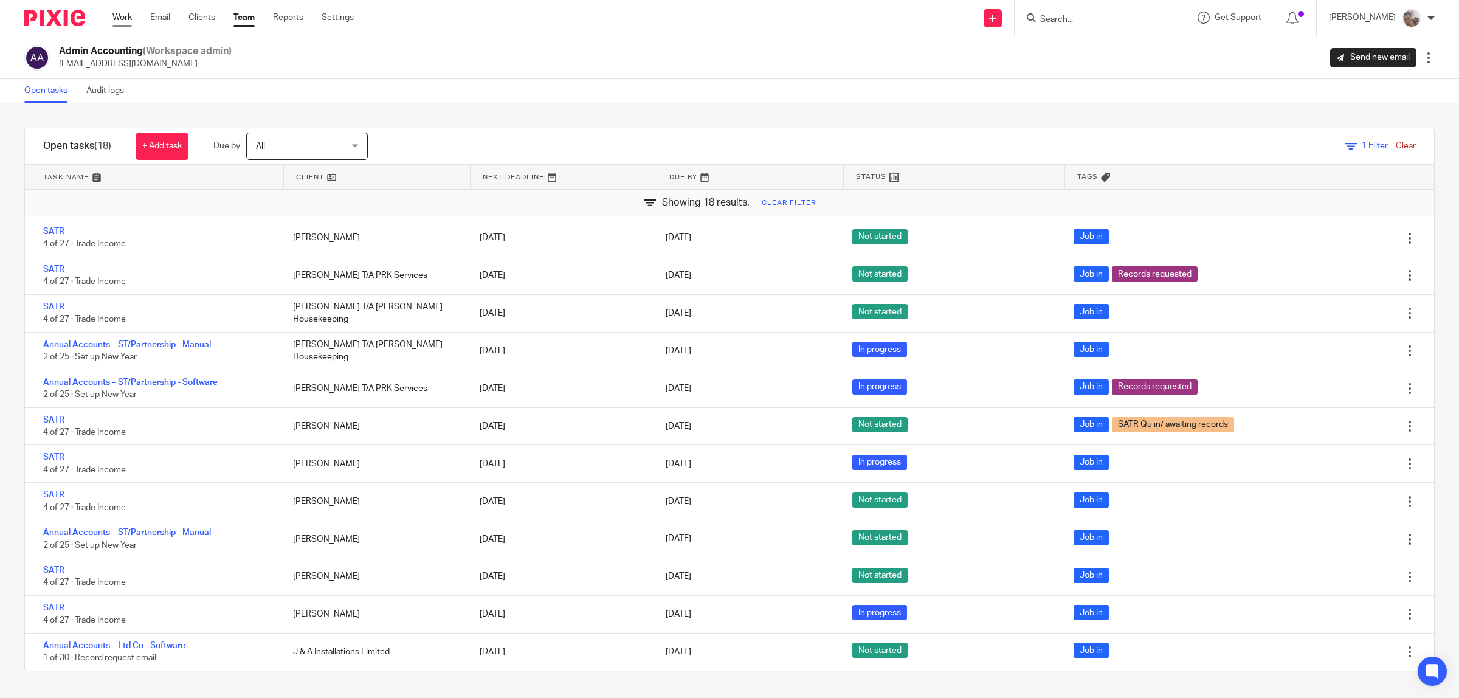
click at [123, 17] on link "Work" at bounding box center [121, 18] width 19 height 12
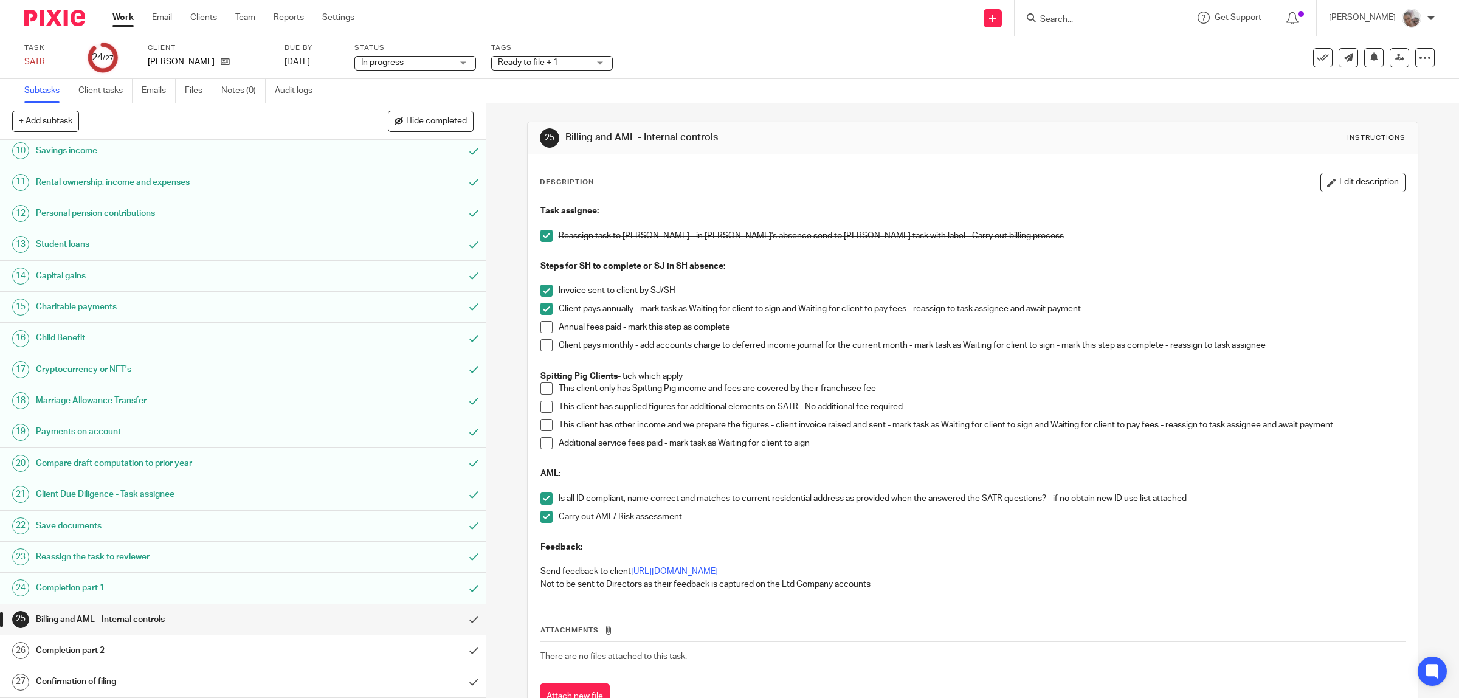
scroll to position [50, 0]
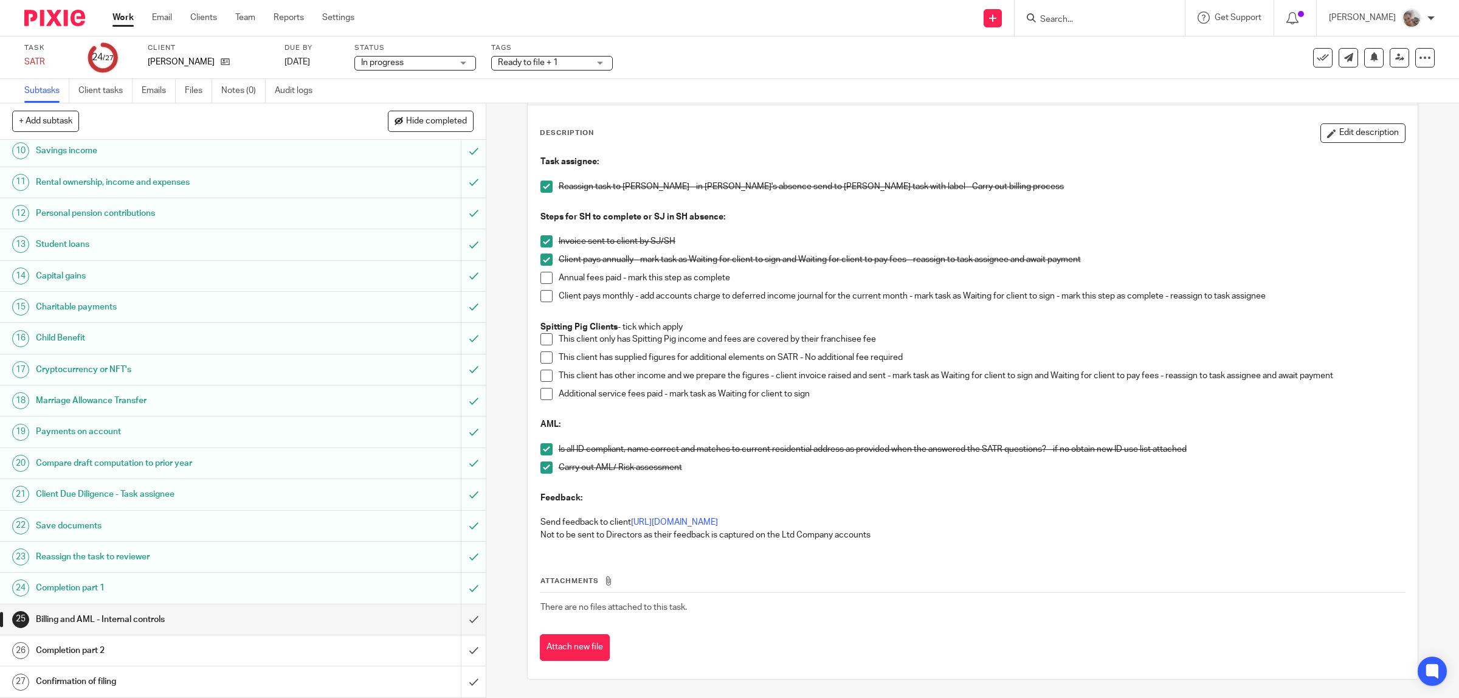
click at [572, 61] on span "Ready to file + 1" at bounding box center [543, 63] width 91 height 13
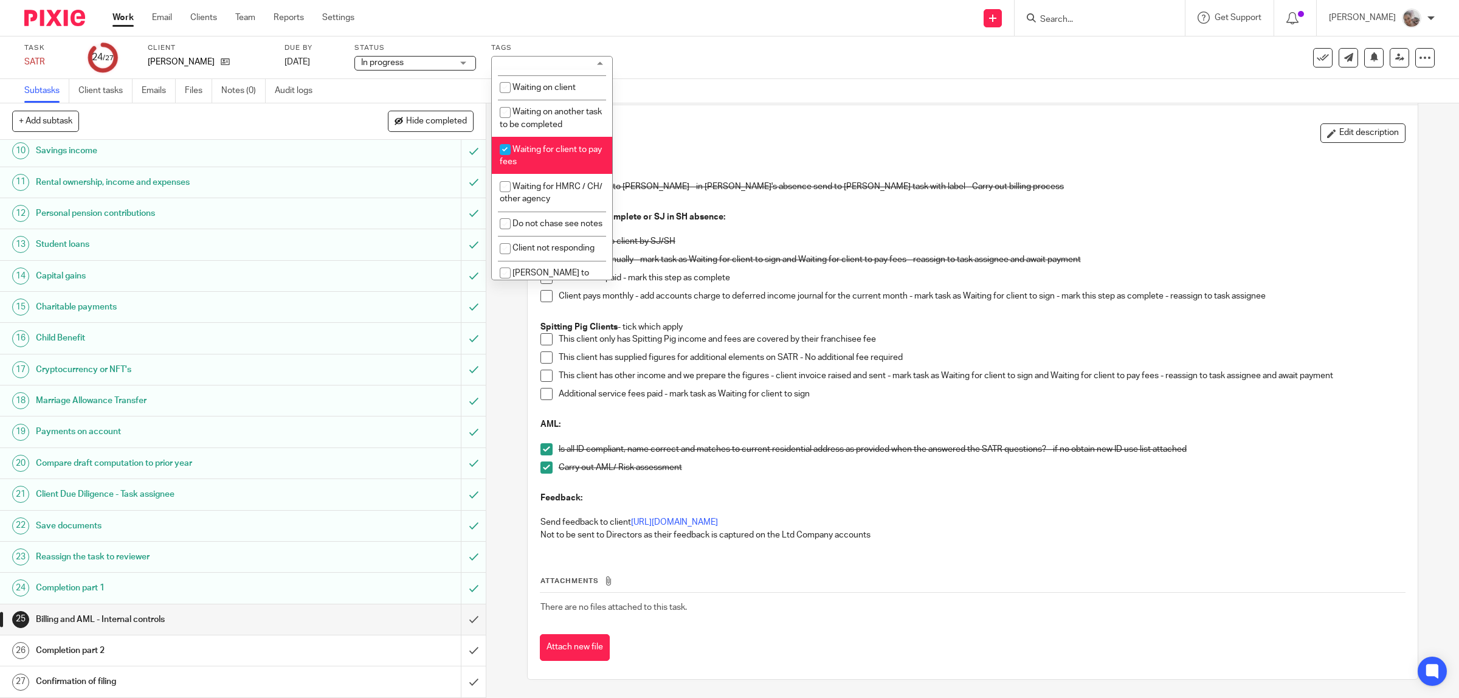
scroll to position [527, 0]
click at [721, 77] on div "Task SATR Save SATR 24 /27 Client Nutter, Jo-Anne Due by 28 May 2025 Status In …" at bounding box center [729, 57] width 1459 height 43
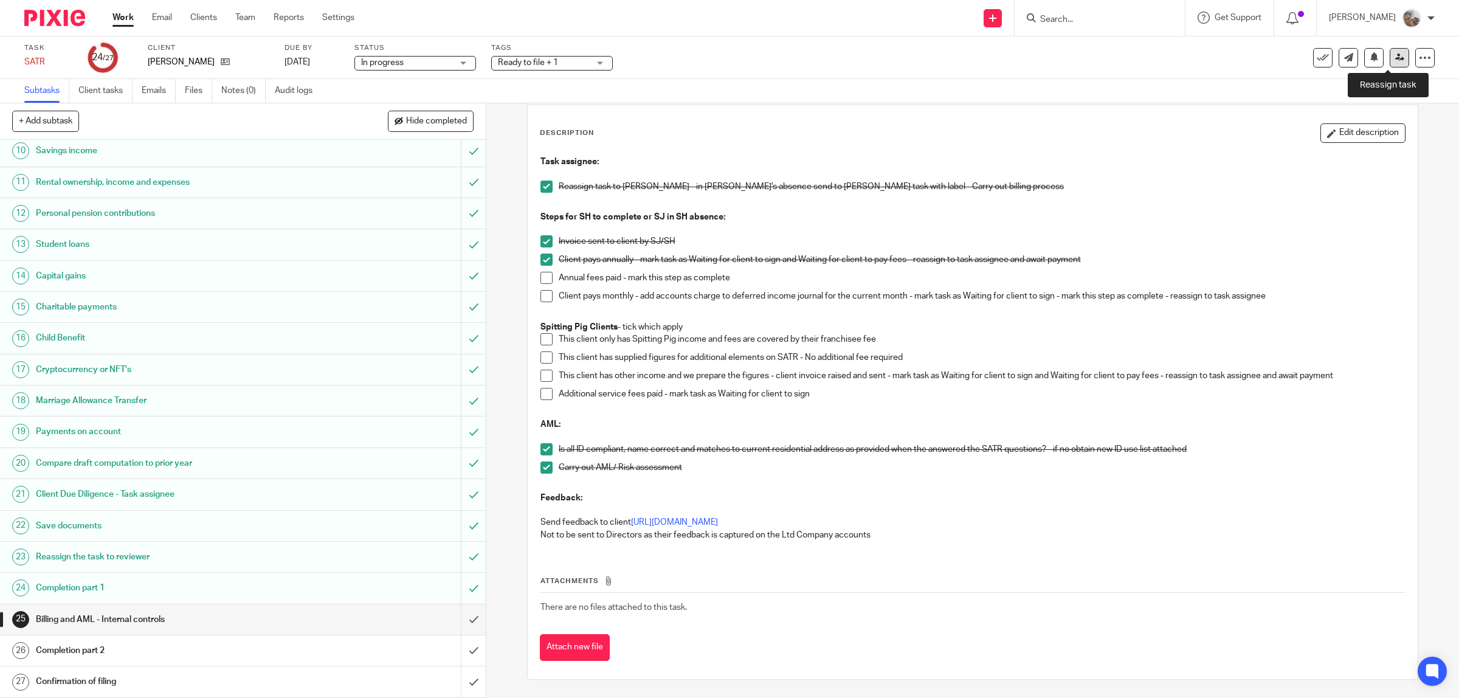
click at [1395, 61] on icon at bounding box center [1399, 57] width 9 height 9
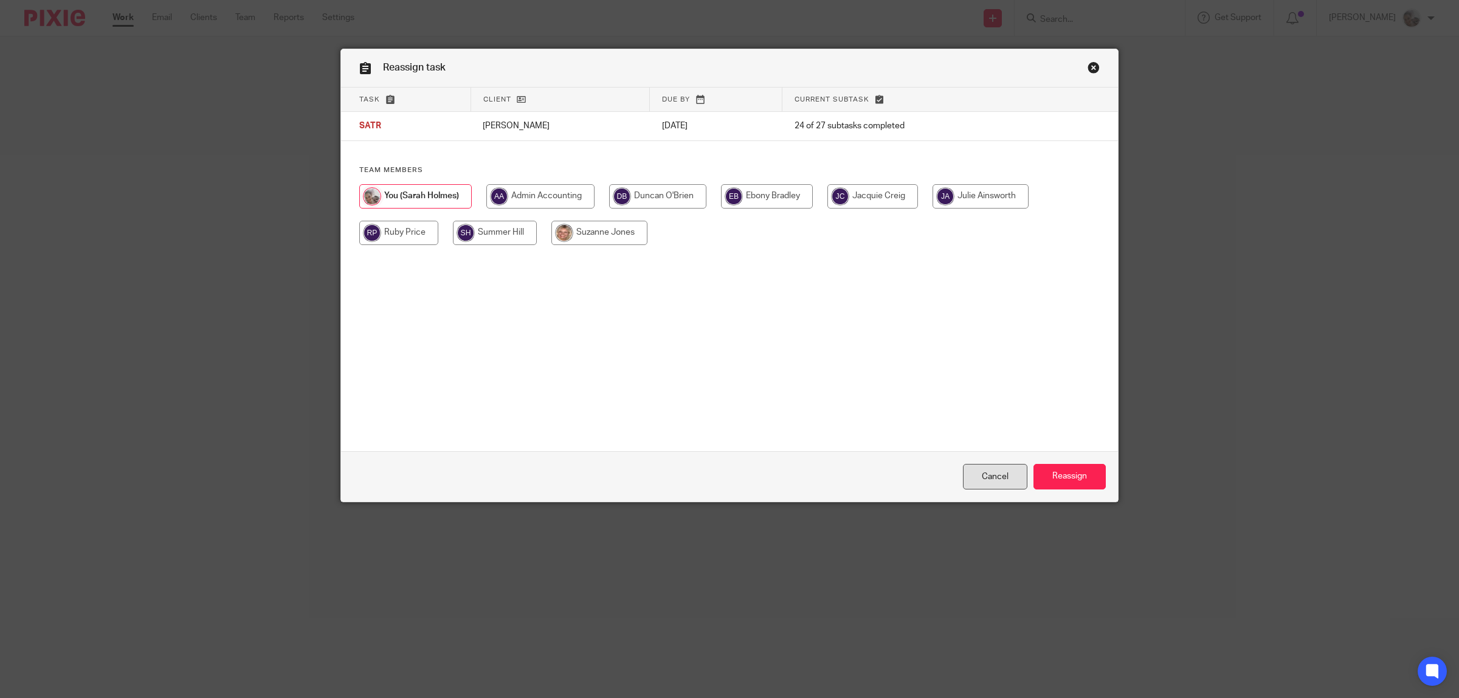
click at [984, 475] on link "Cancel" at bounding box center [995, 477] width 64 height 26
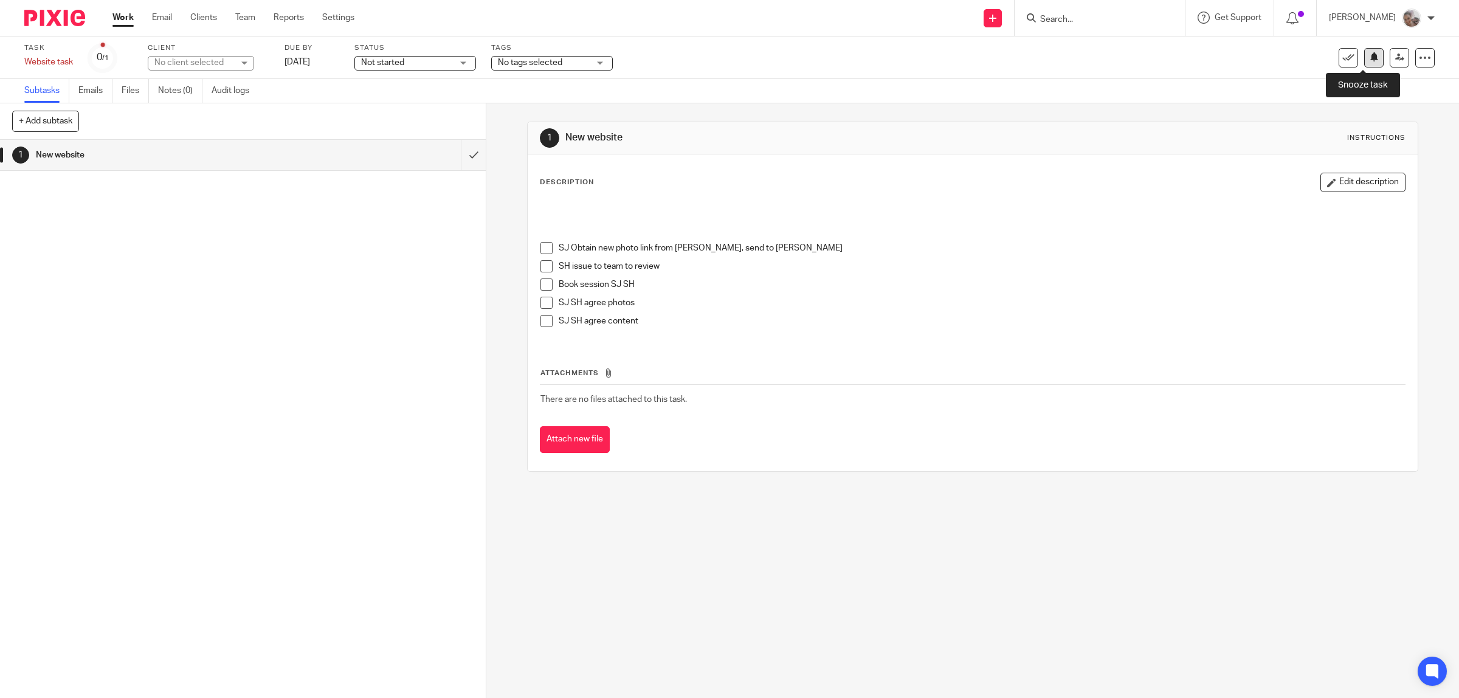
click at [1370, 57] on icon at bounding box center [1374, 56] width 9 height 9
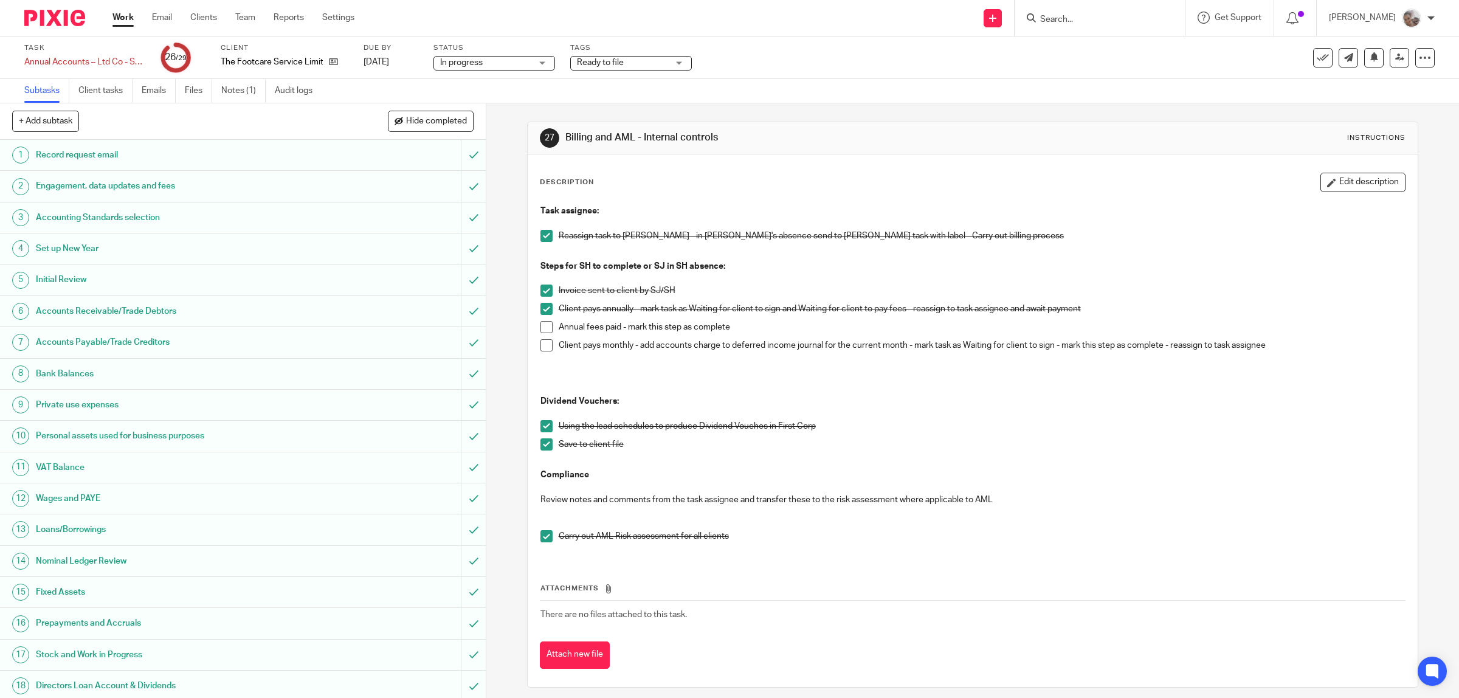
scroll to position [351, 0]
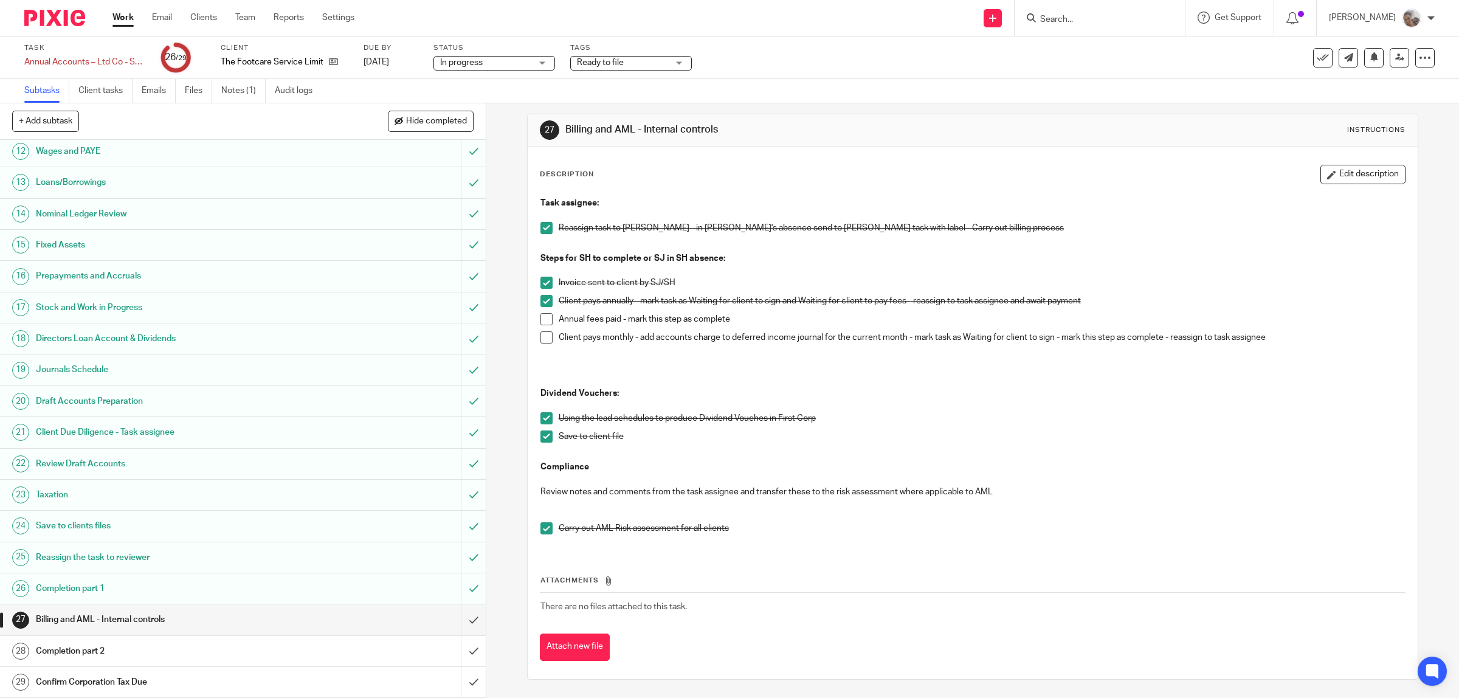
click at [645, 61] on span "Ready to file" at bounding box center [622, 63] width 91 height 13
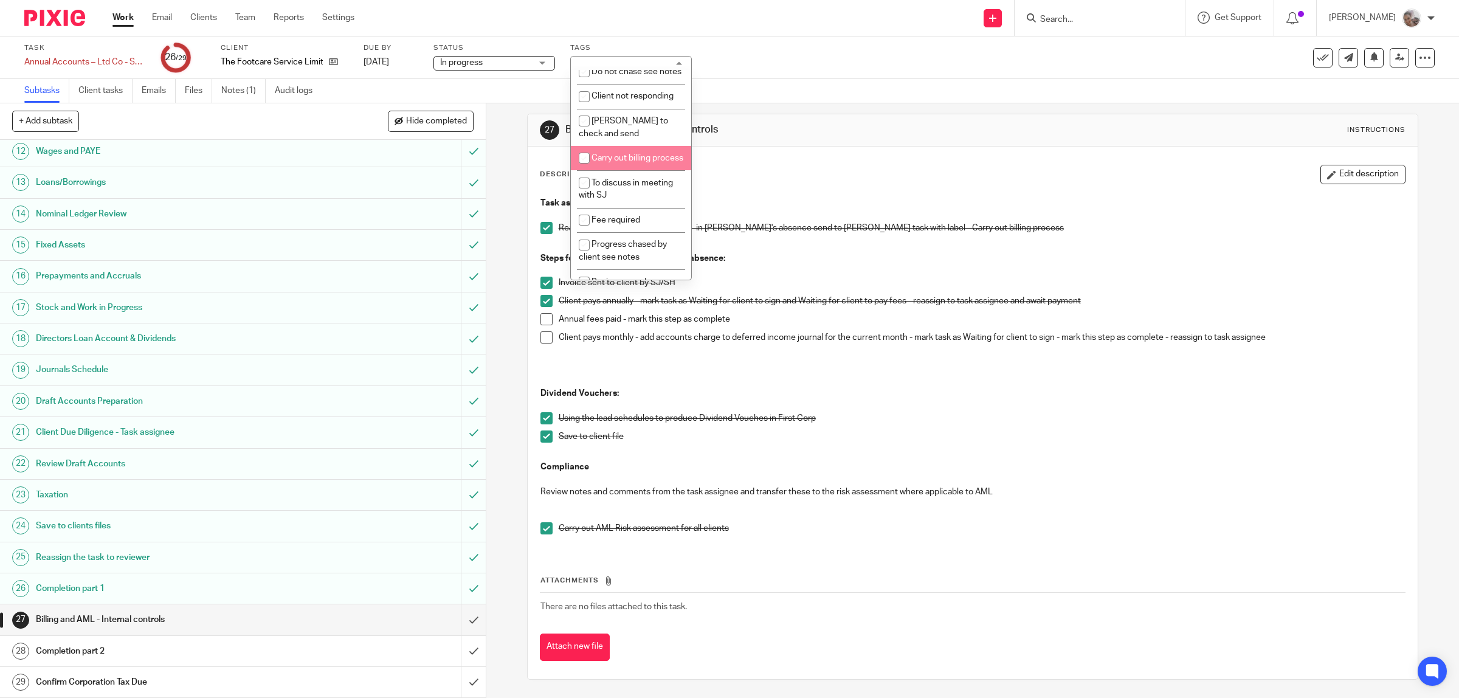
scroll to position [527, 0]
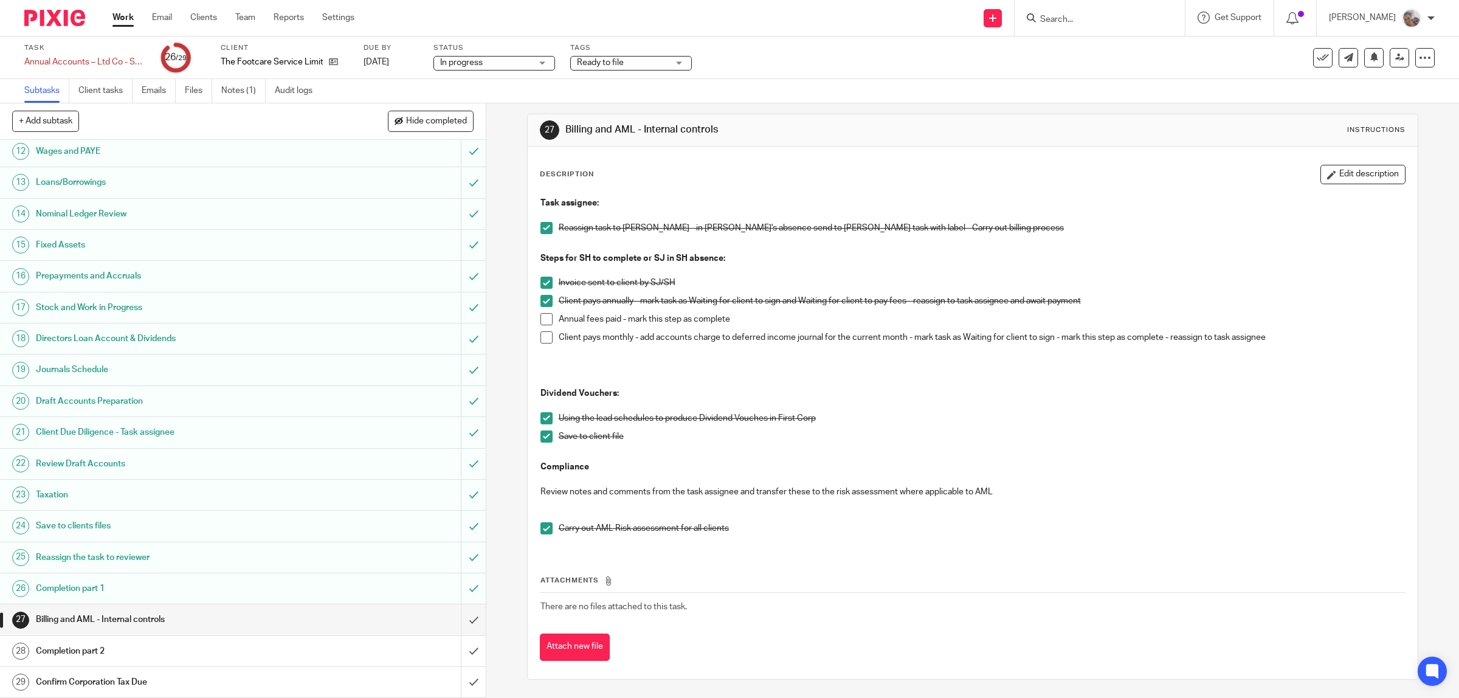
click at [767, 37] on div "Task Annual Accounts – Ltd Co - Software Save Annual Accounts – Ltd Co - Softwa…" at bounding box center [729, 57] width 1459 height 43
click at [460, 615] on input "submit" at bounding box center [243, 619] width 486 height 30
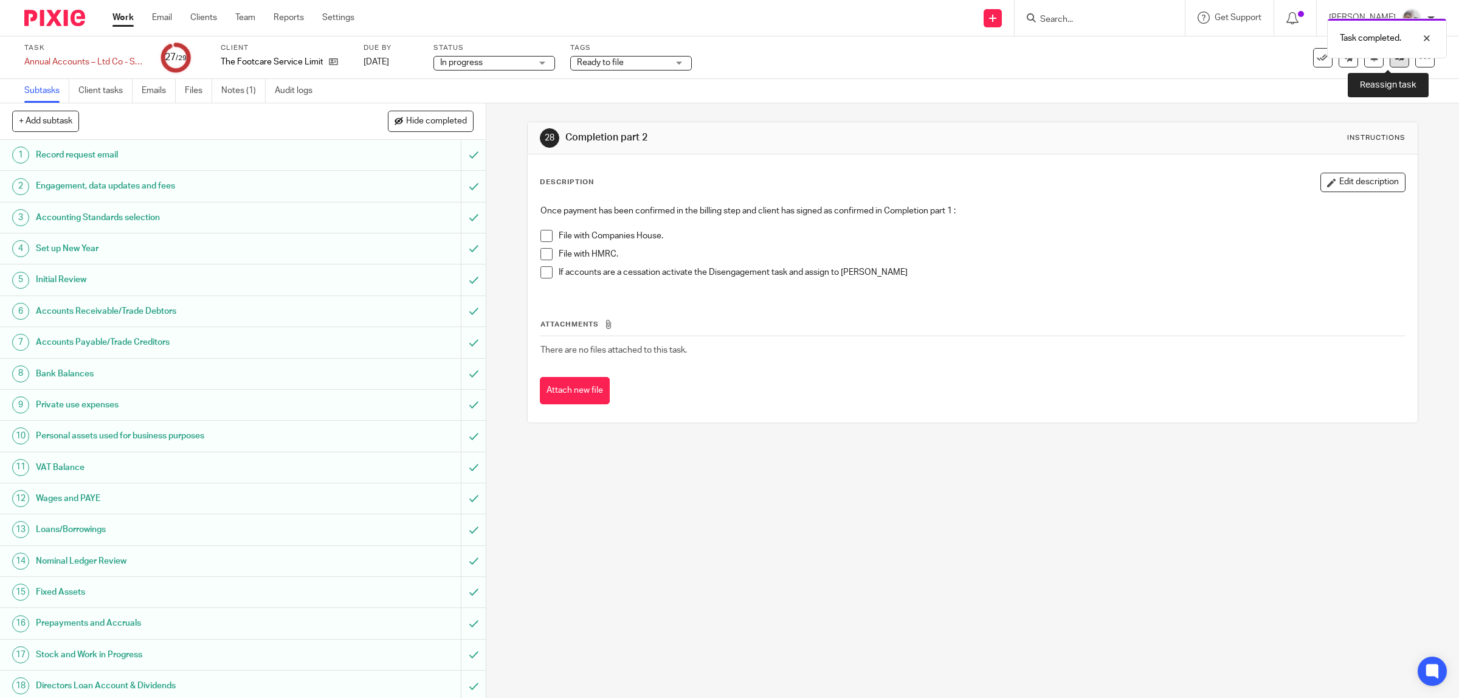
click at [1395, 61] on icon at bounding box center [1399, 57] width 9 height 9
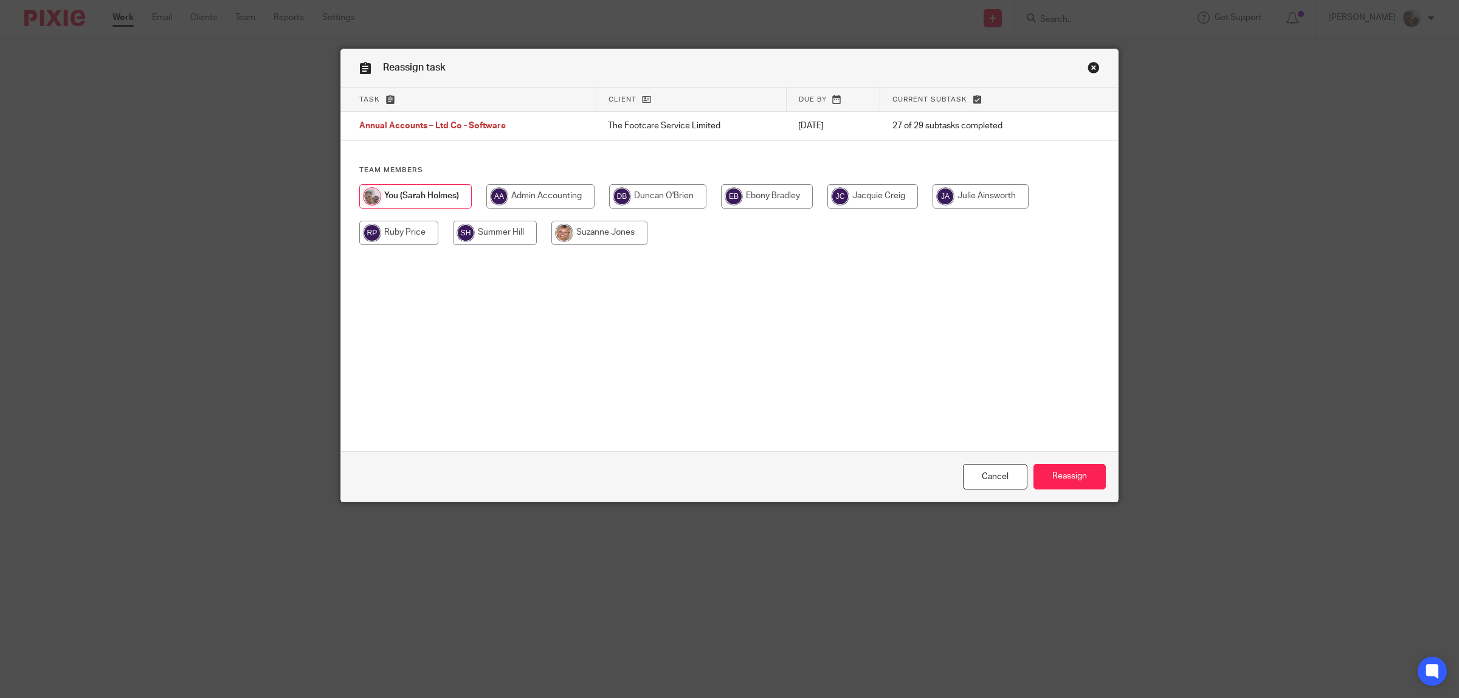
click at [663, 199] on input "radio" at bounding box center [657, 196] width 97 height 24
radio input "true"
click at [1081, 475] on input "Reassign" at bounding box center [1070, 477] width 72 height 26
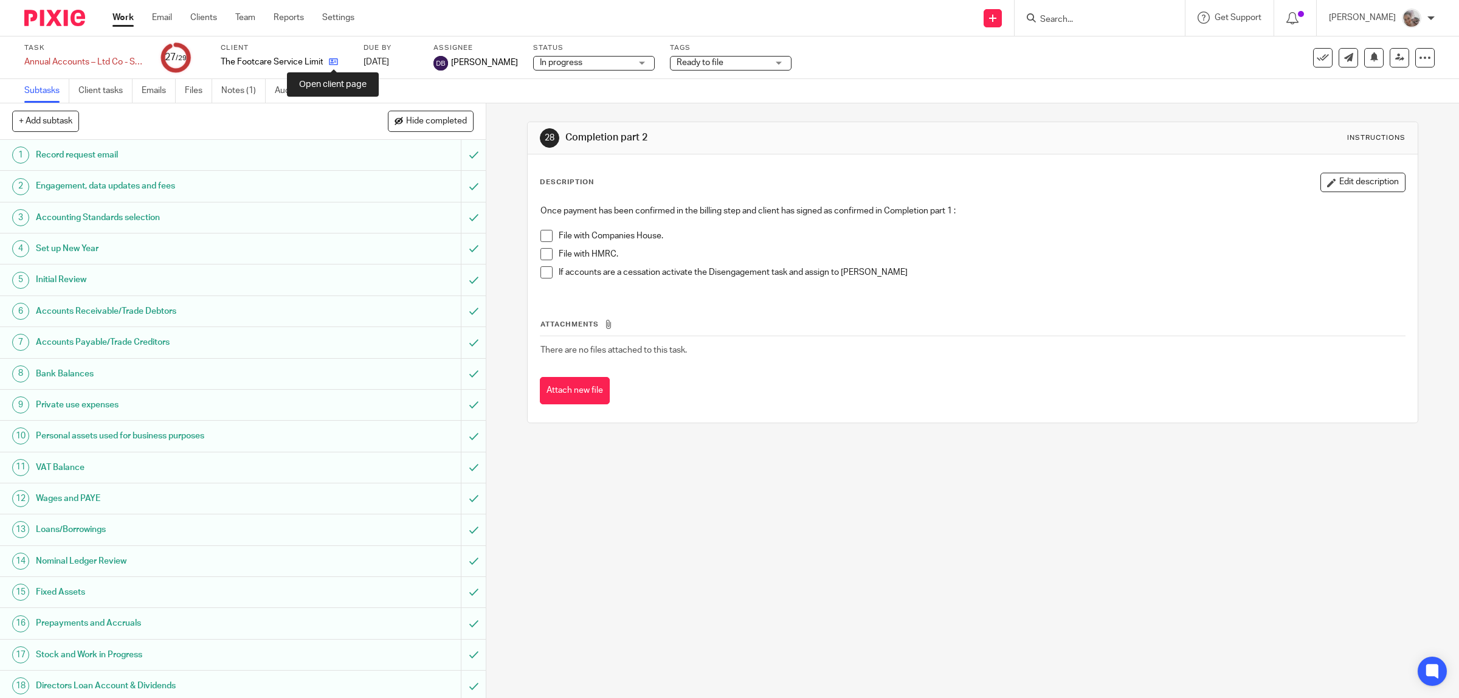
click at [332, 64] on icon at bounding box center [333, 61] width 9 height 9
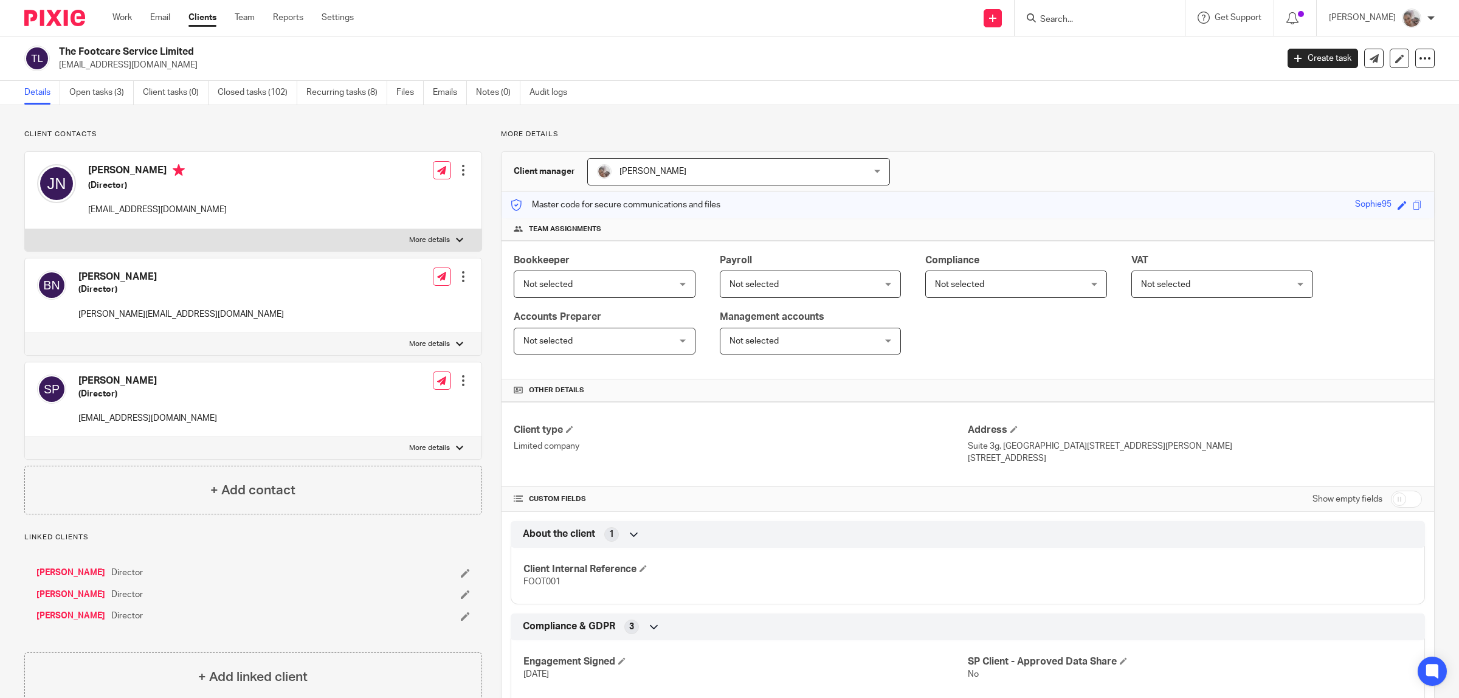
click at [73, 572] on link "Nutter, Jo-Anne" at bounding box center [70, 573] width 69 height 12
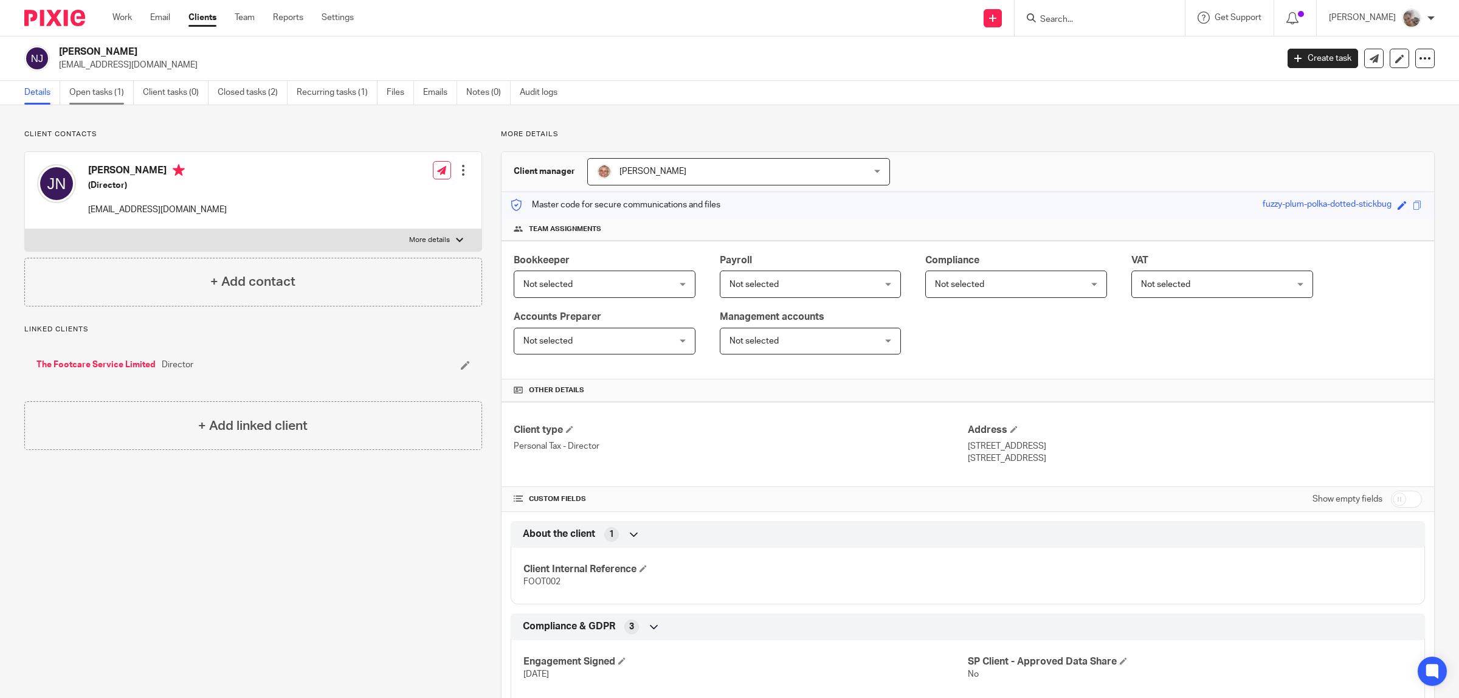
click at [88, 92] on link "Open tasks (1)" at bounding box center [101, 93] width 64 height 24
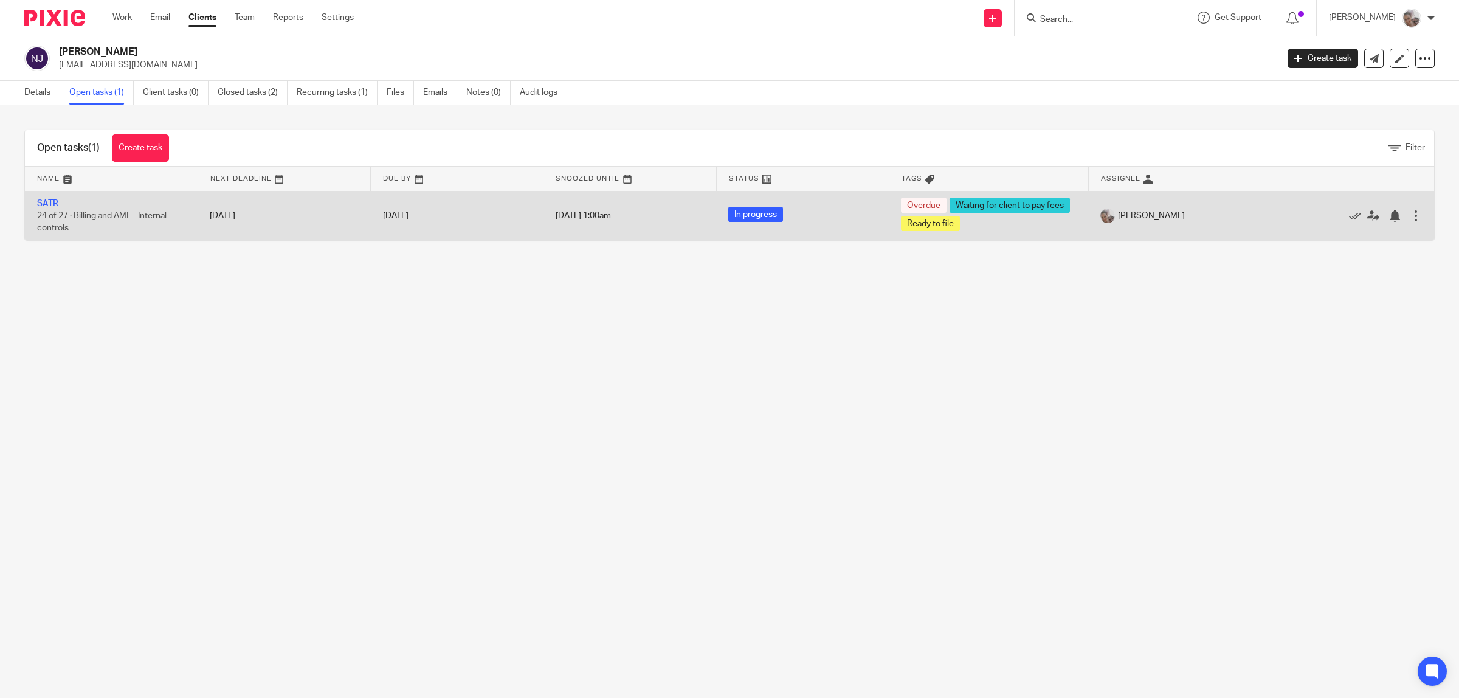
click at [56, 205] on link "SATR" at bounding box center [47, 203] width 21 height 9
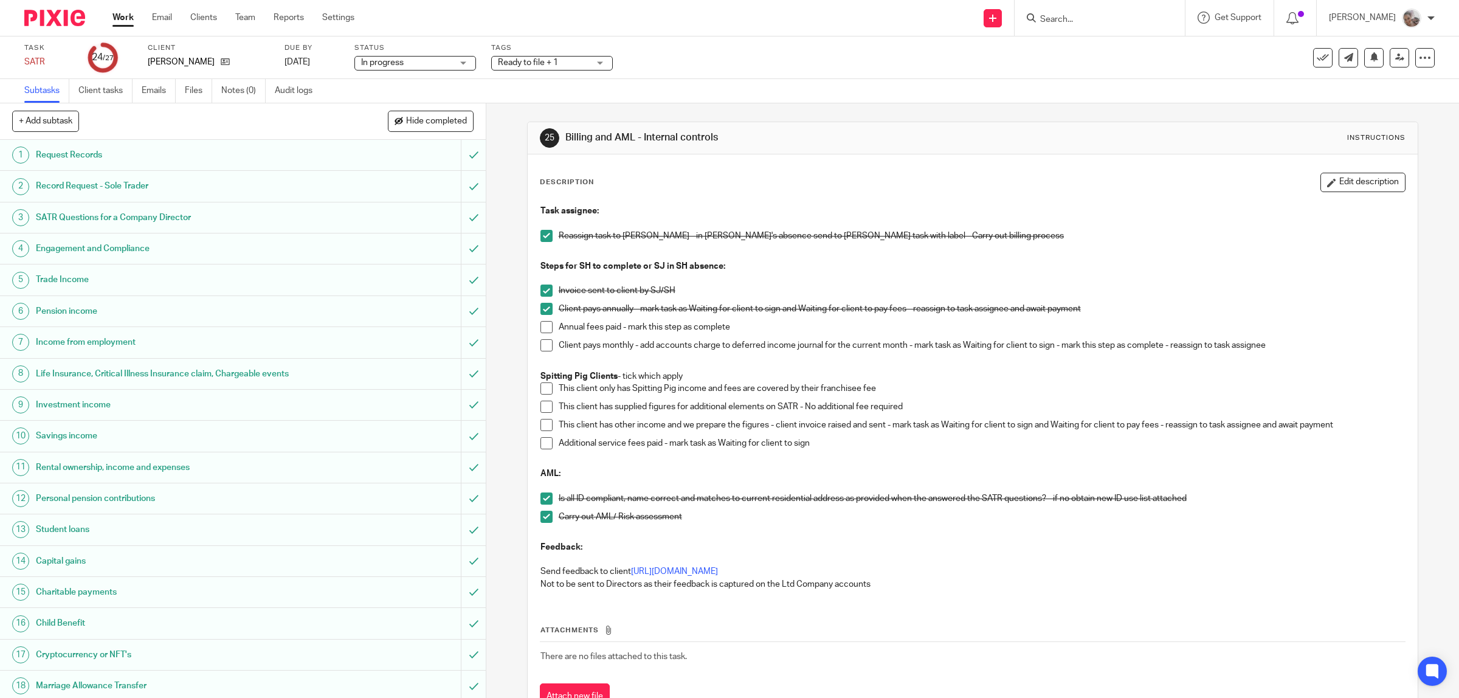
click at [563, 60] on span "Ready to file + 1" at bounding box center [543, 63] width 91 height 13
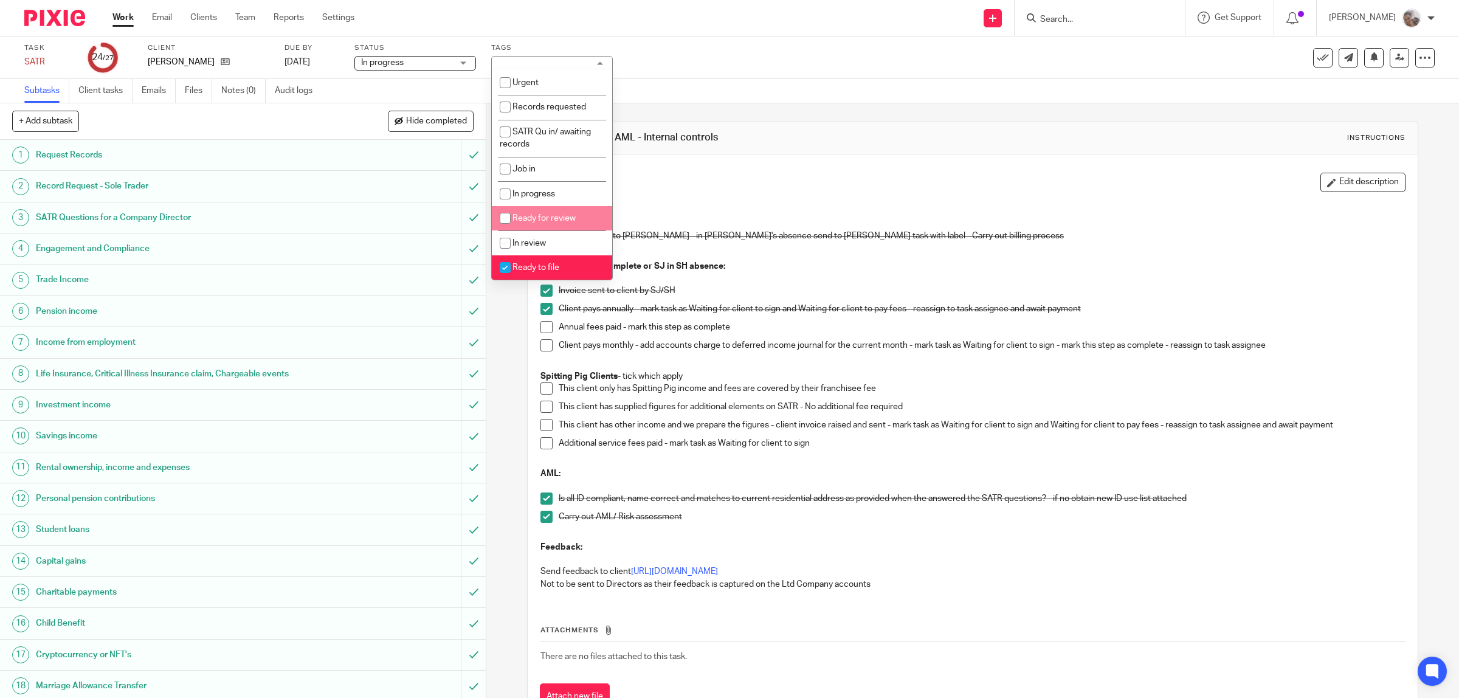
scroll to position [228, 0]
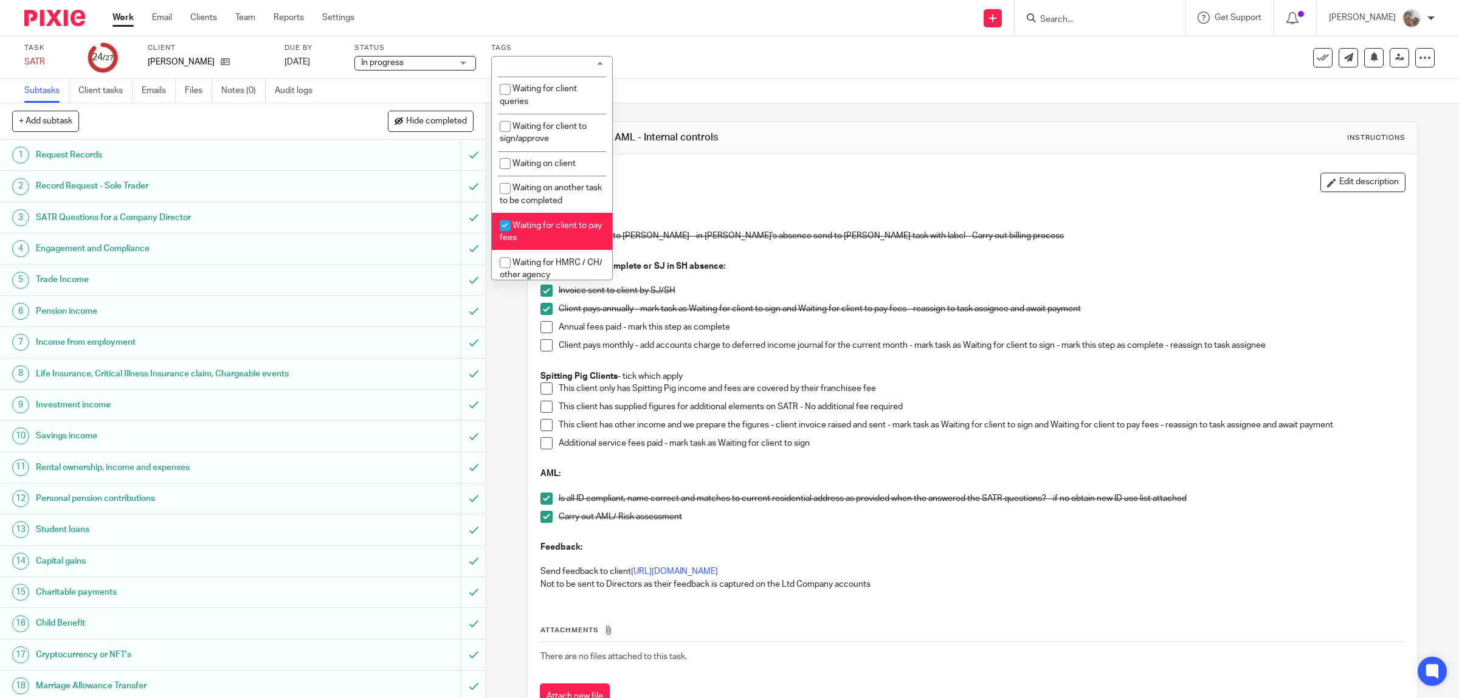
click at [583, 229] on li "Waiting for client to pay fees" at bounding box center [552, 231] width 120 height 37
checkbox input "false"
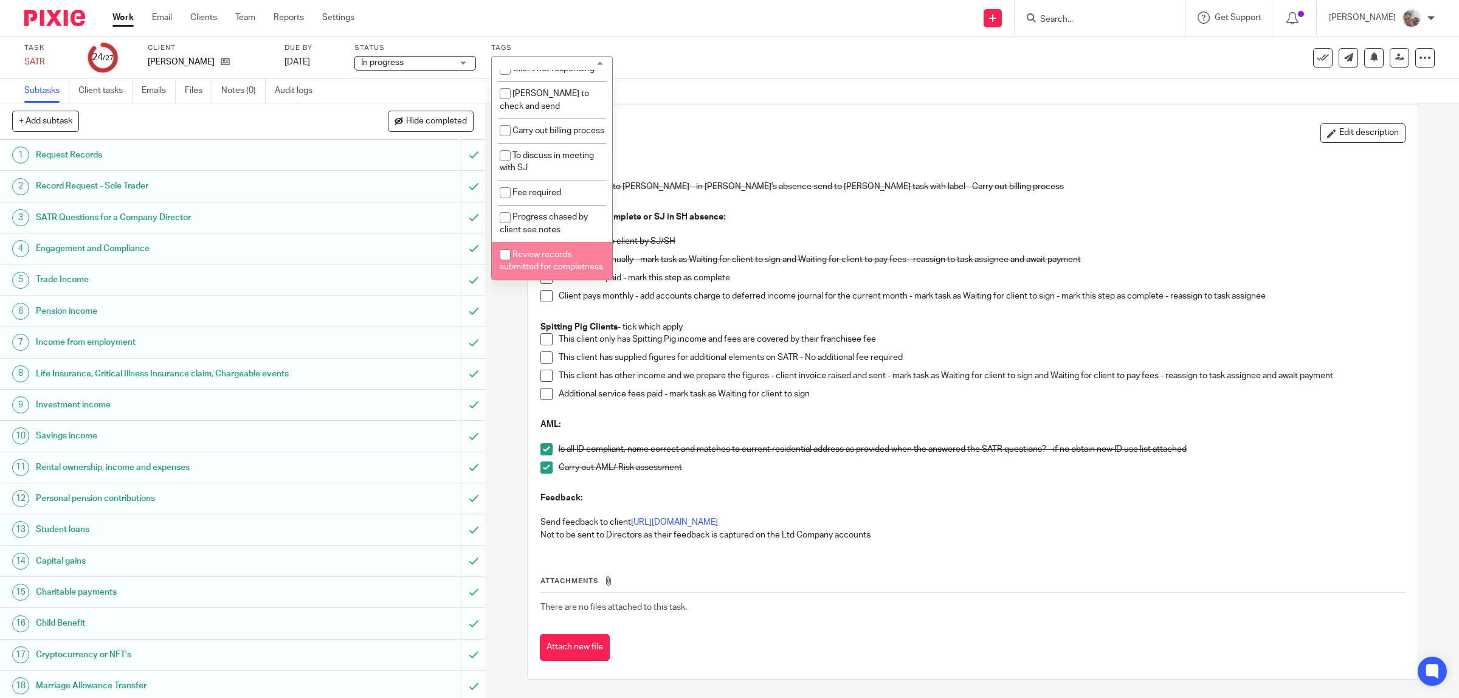
scroll to position [289, 0]
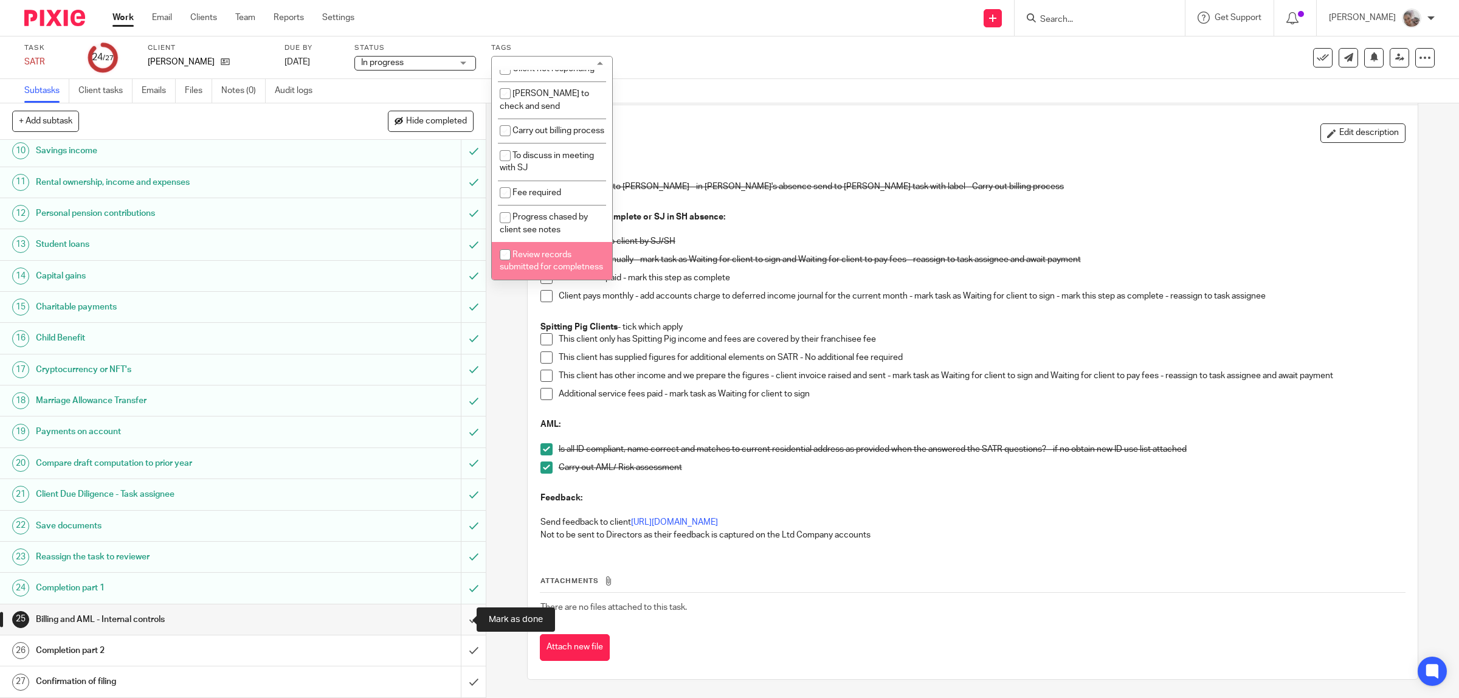
click at [453, 617] on input "submit" at bounding box center [243, 619] width 486 height 30
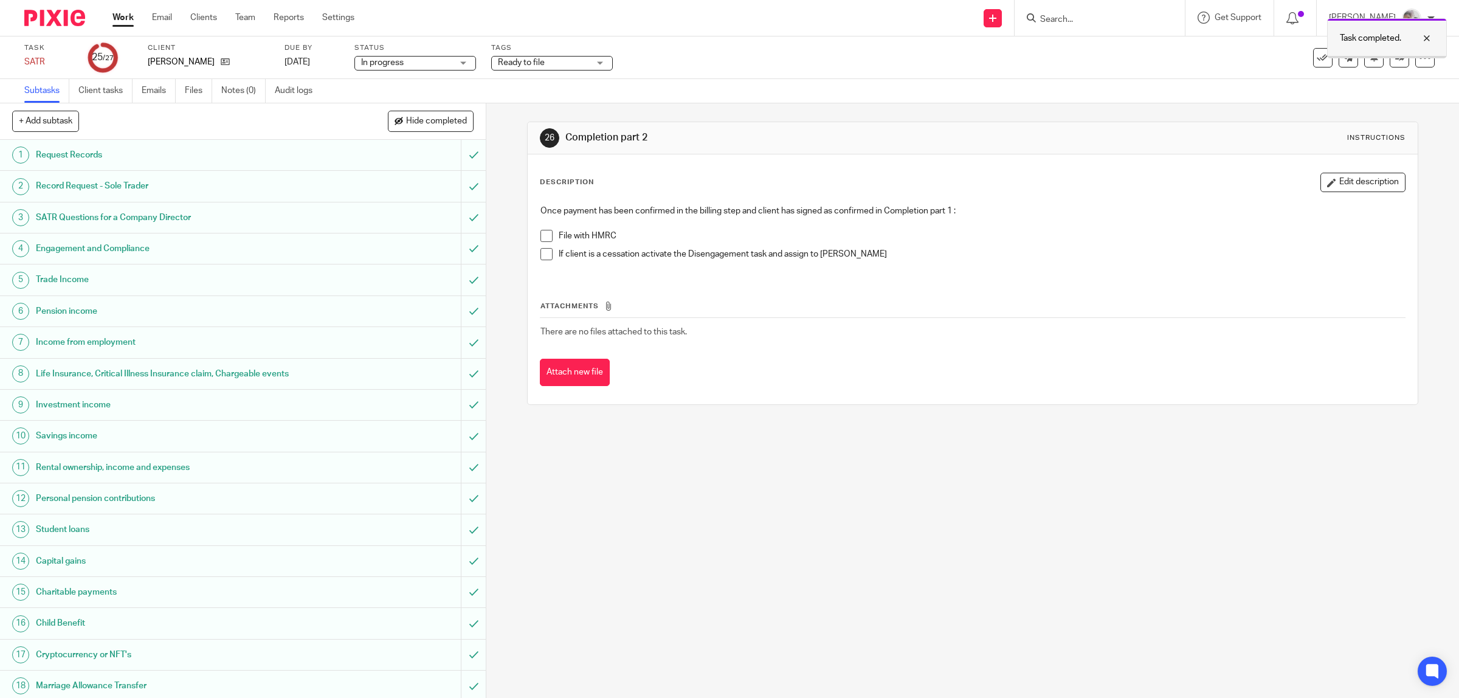
click at [1388, 58] on div "Task completed." at bounding box center [1387, 38] width 120 height 40
click at [1395, 60] on icon at bounding box center [1399, 57] width 9 height 9
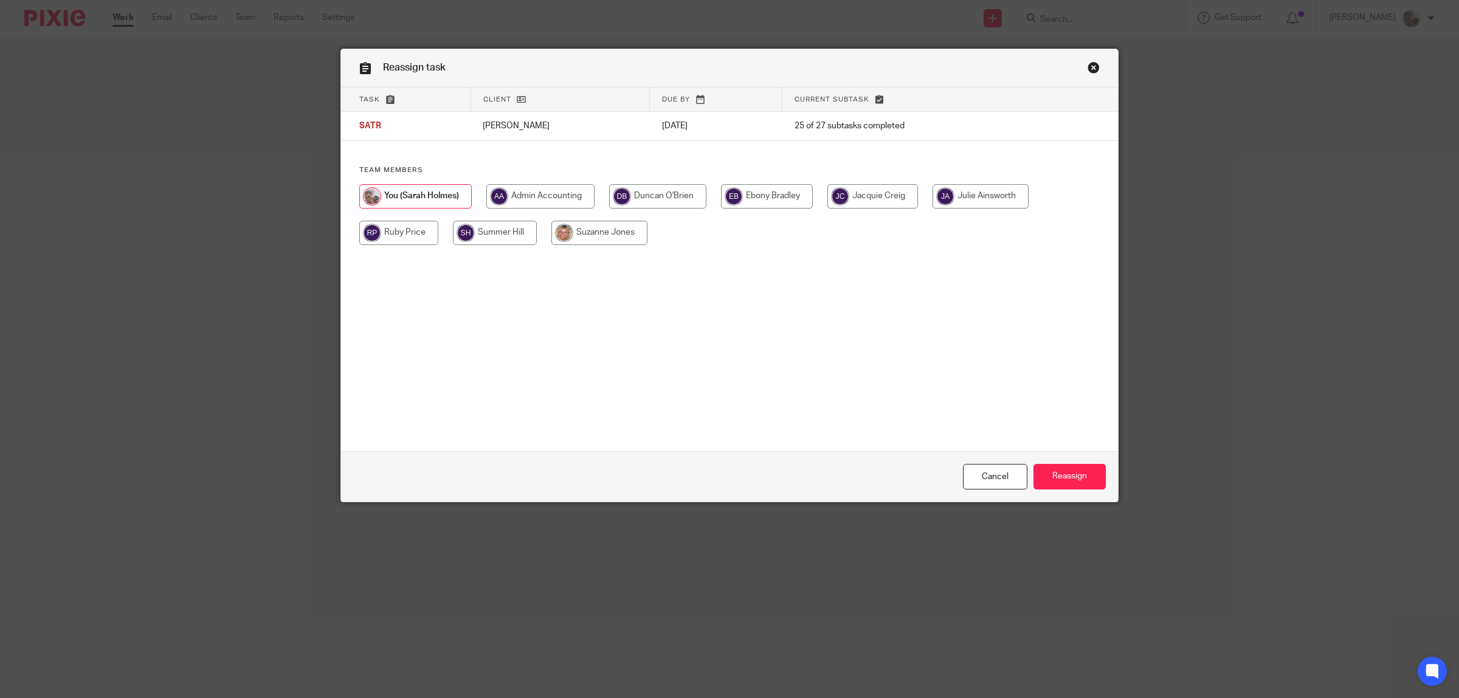
click at [651, 201] on input "radio" at bounding box center [657, 196] width 97 height 24
radio input "true"
click at [1066, 465] on input "Reassign" at bounding box center [1070, 477] width 72 height 26
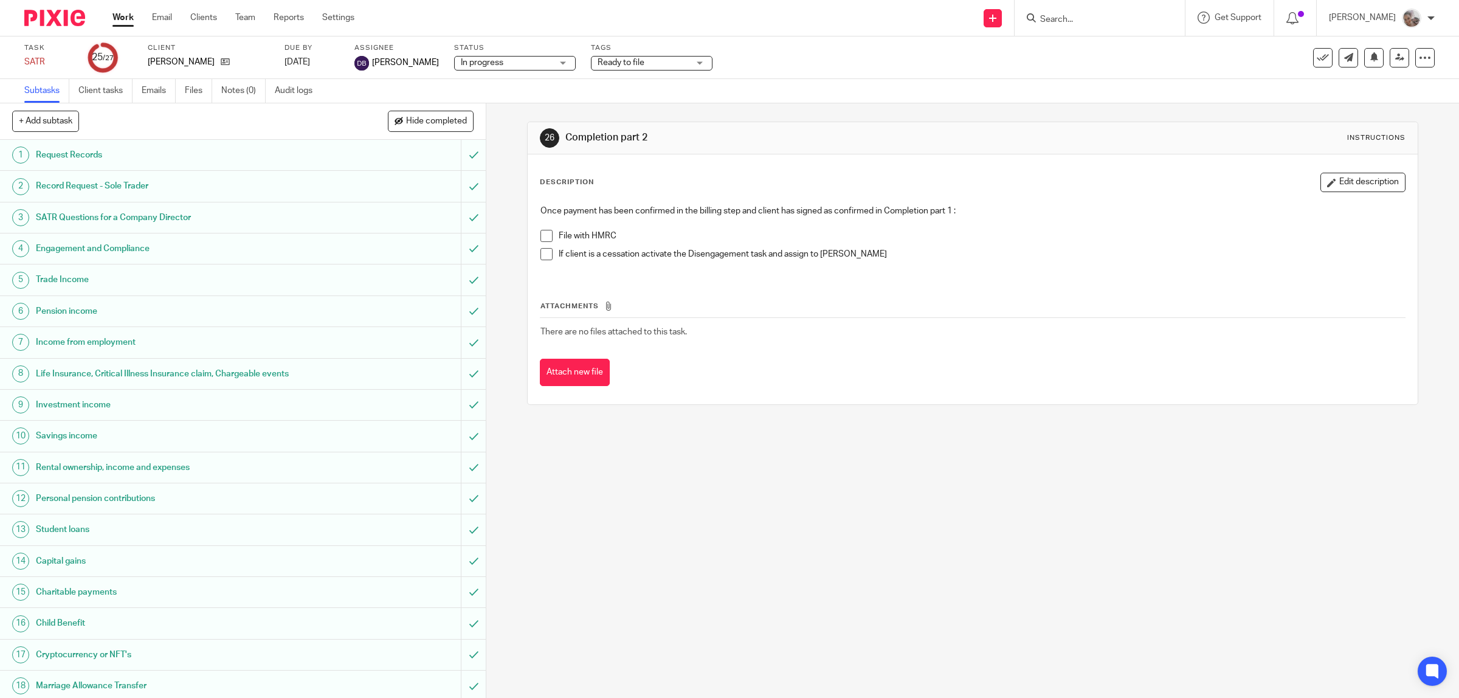
click at [745, 471] on div "26 Completion part 2 Instructions Description Edit description Once payment has…" at bounding box center [972, 400] width 973 height 595
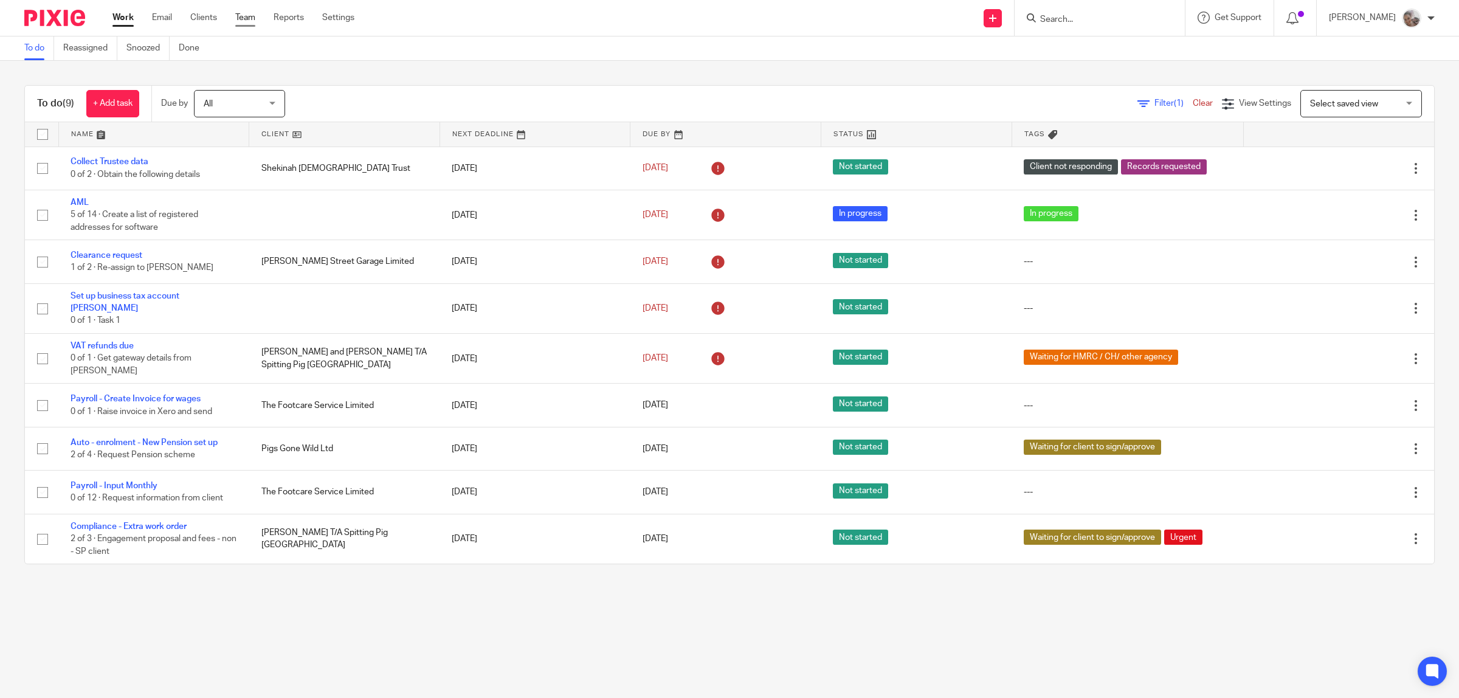
click at [245, 18] on link "Team" at bounding box center [245, 18] width 20 height 12
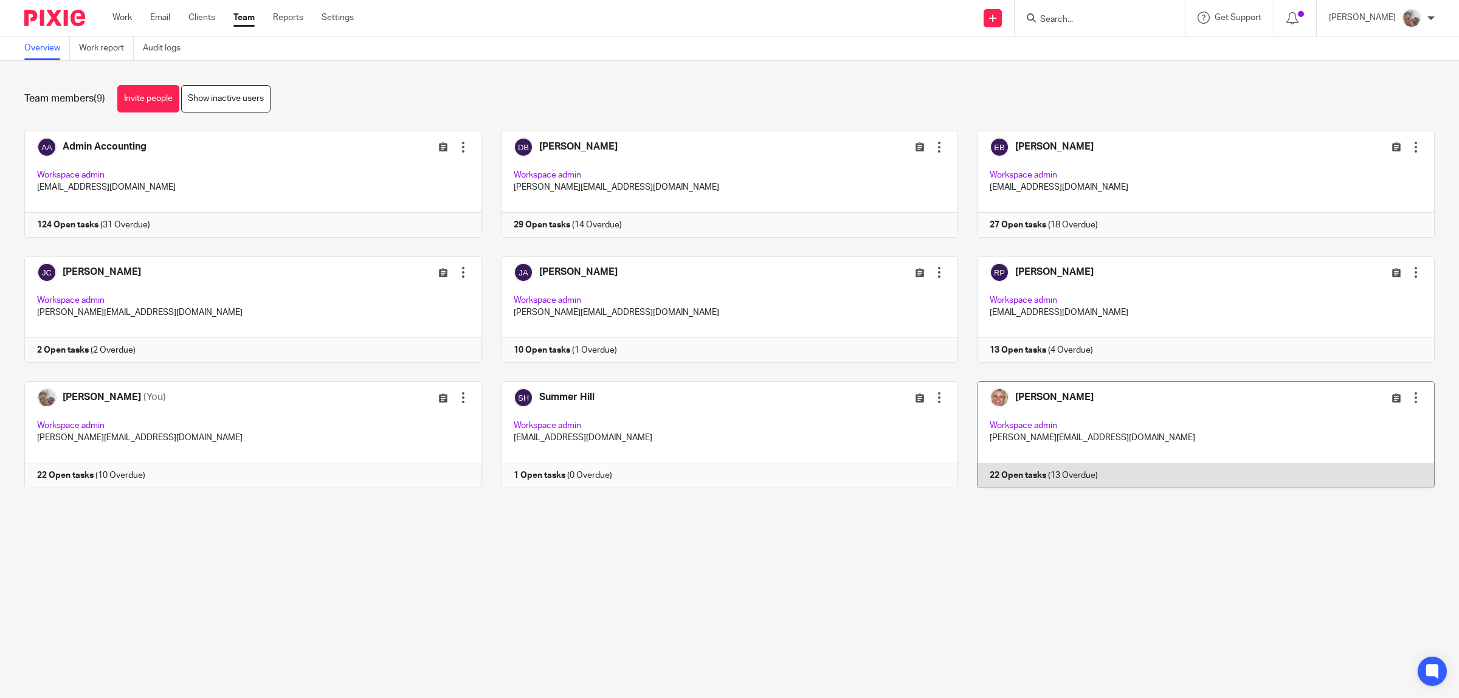
click at [998, 399] on link at bounding box center [1196, 434] width 477 height 107
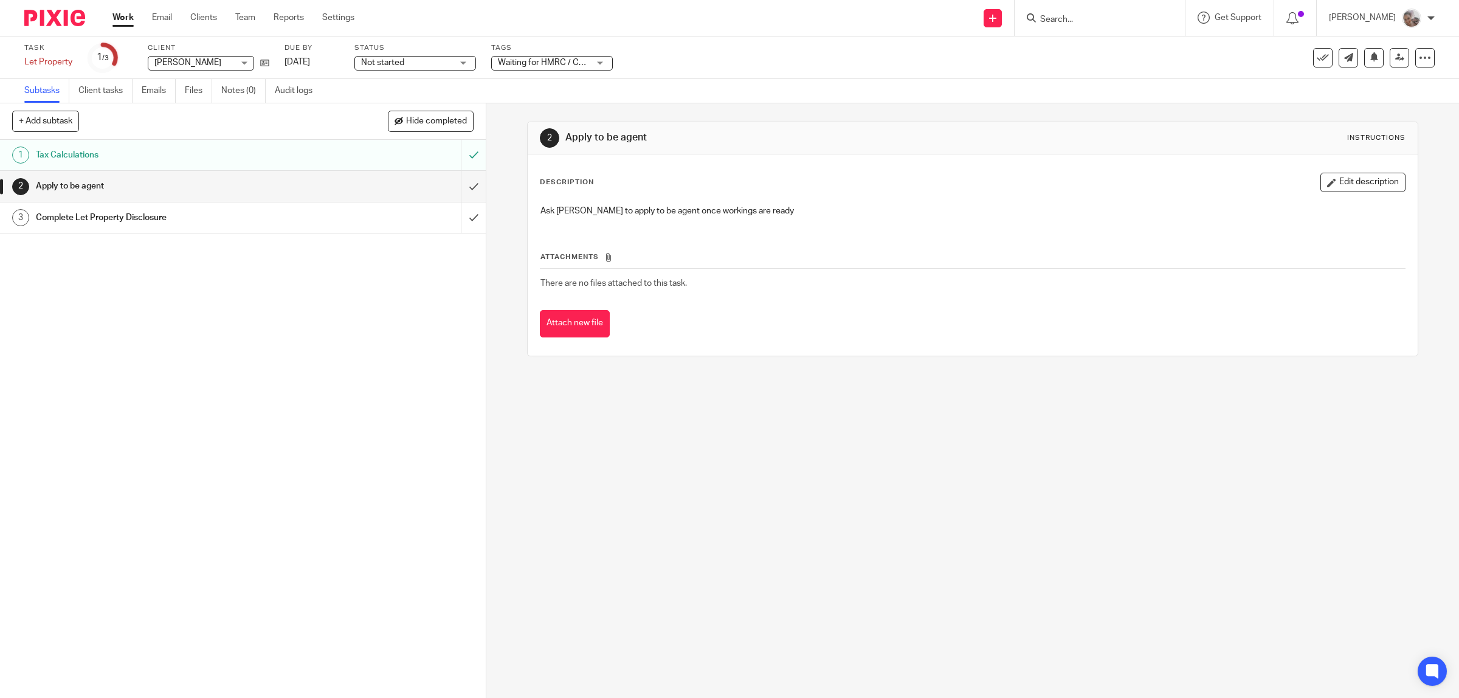
click at [108, 221] on h1 "Complete Let Property Disclosure" at bounding box center [173, 218] width 275 height 18
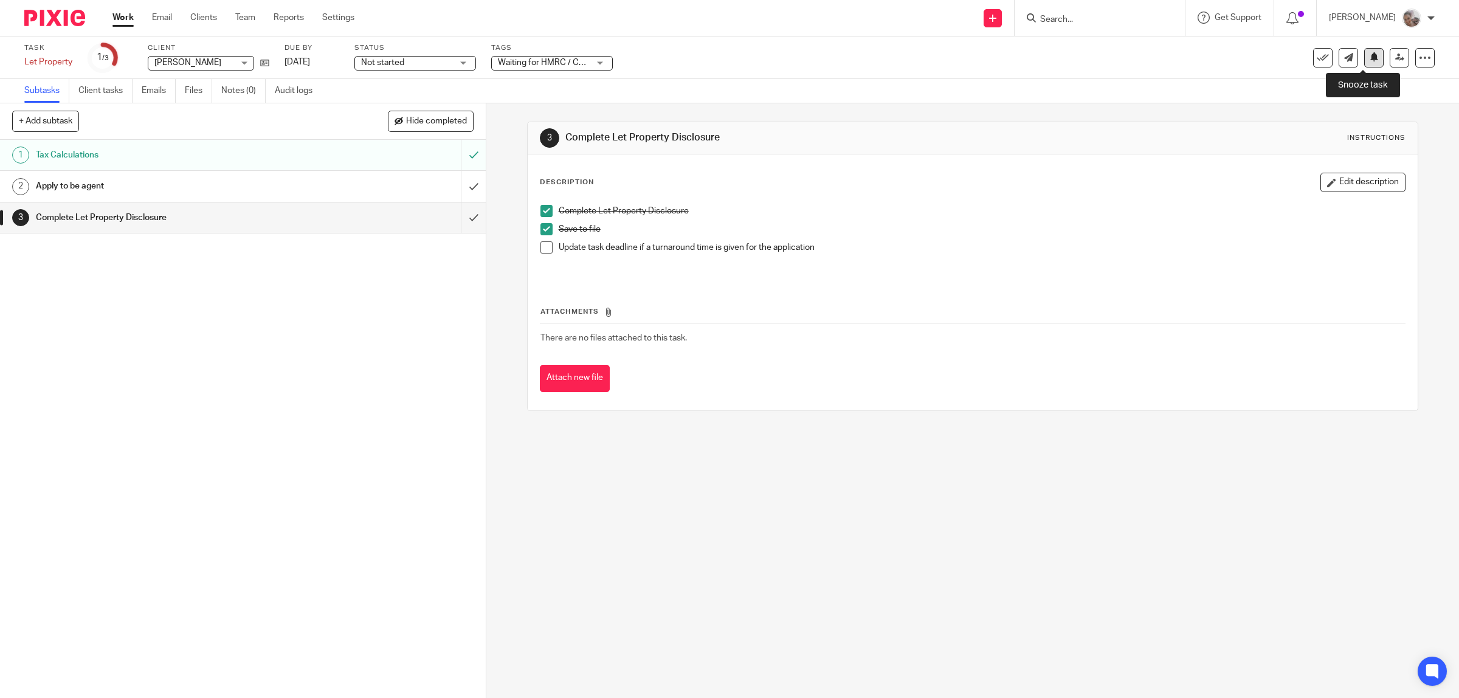
click at [1370, 59] on icon at bounding box center [1374, 56] width 9 height 9
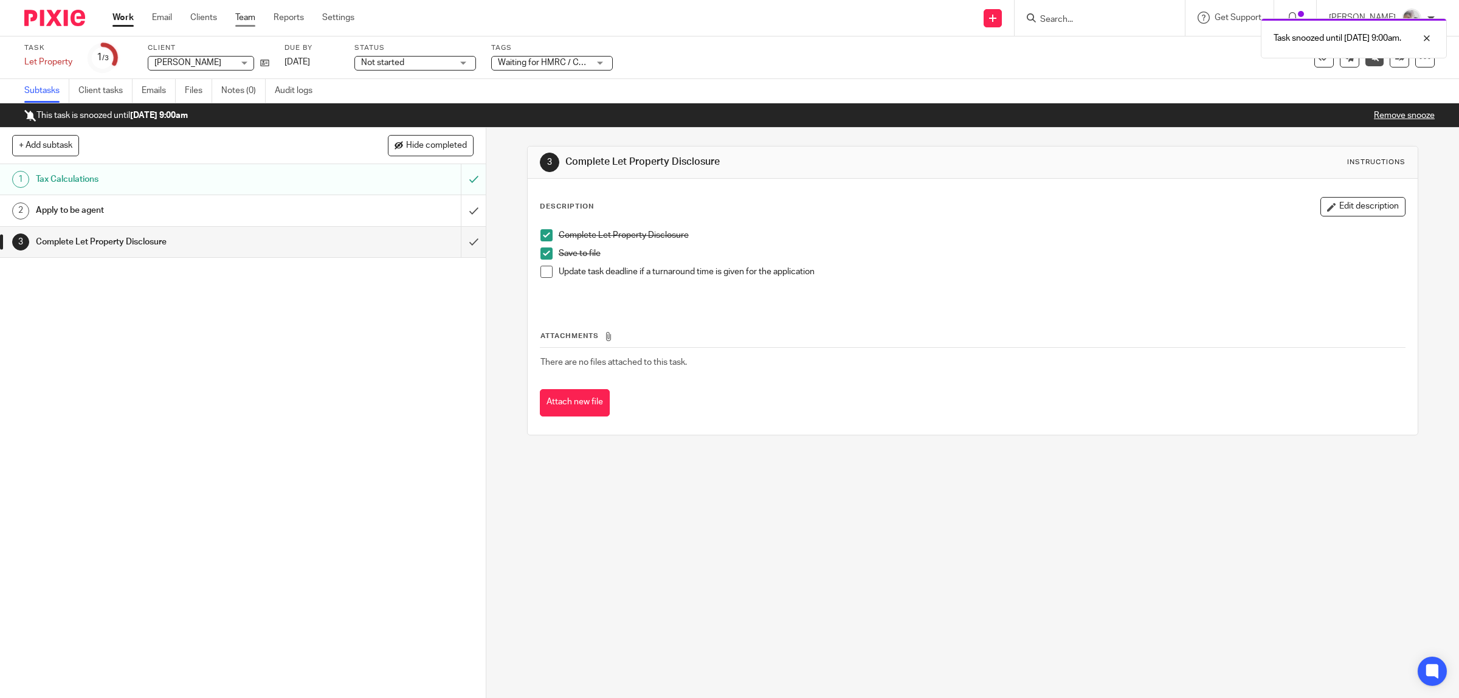
click at [247, 15] on link "Team" at bounding box center [245, 18] width 20 height 12
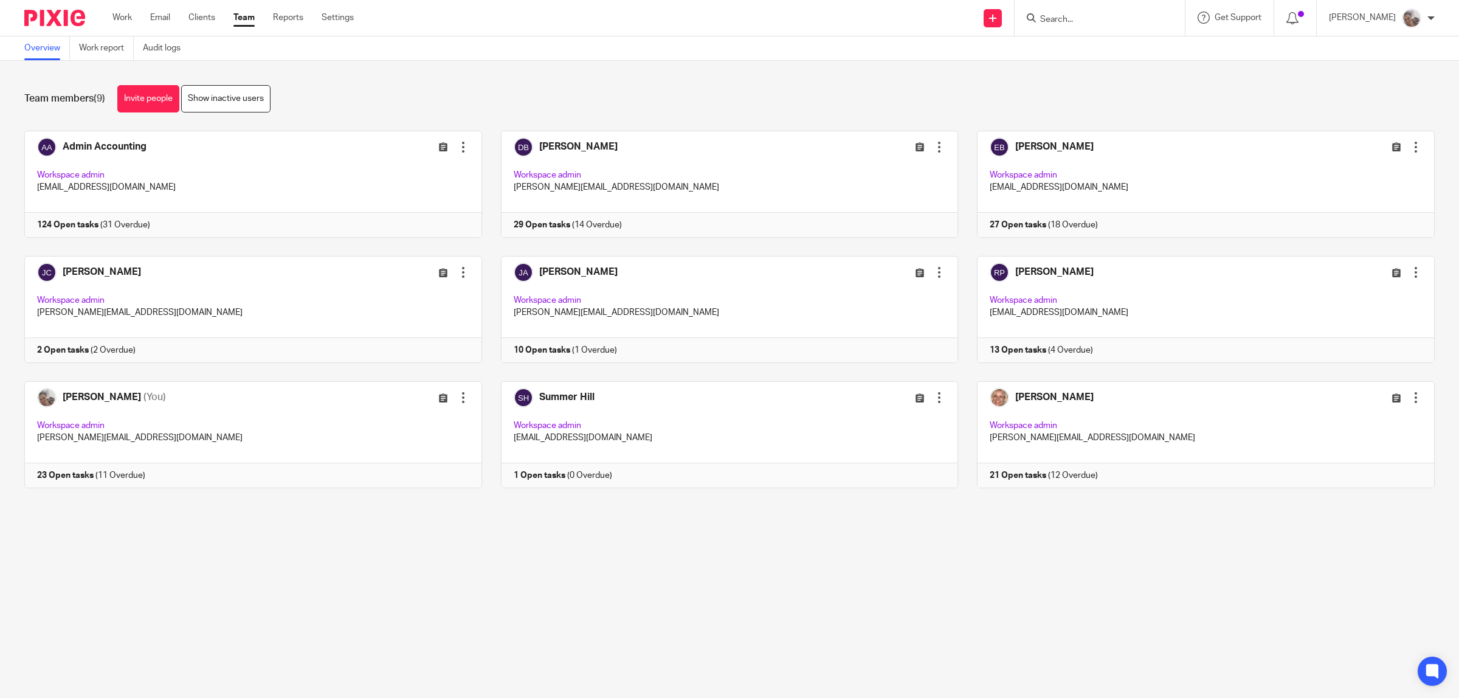
click at [1133, 21] on input "Search" at bounding box center [1093, 20] width 109 height 11
type input "TRUIE"
click at [1108, 47] on link at bounding box center [1147, 57] width 220 height 38
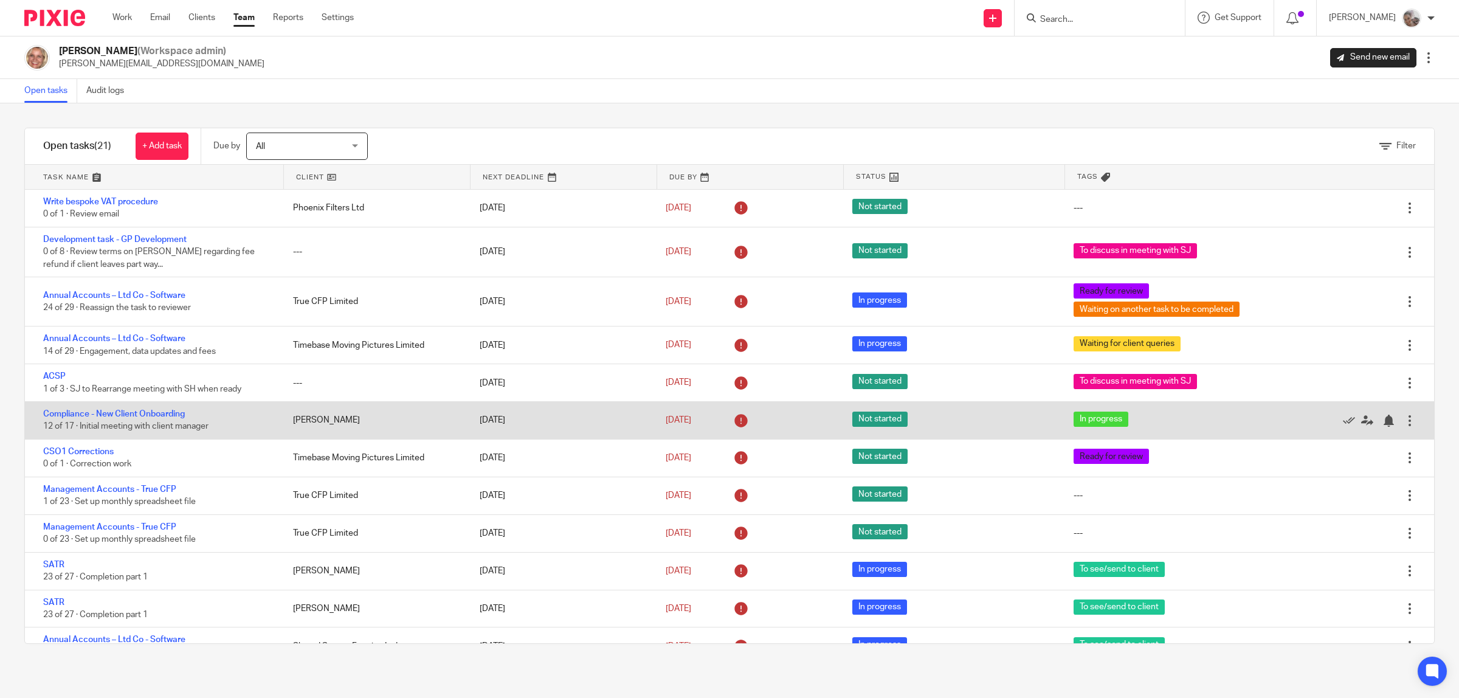
scroll to position [152, 0]
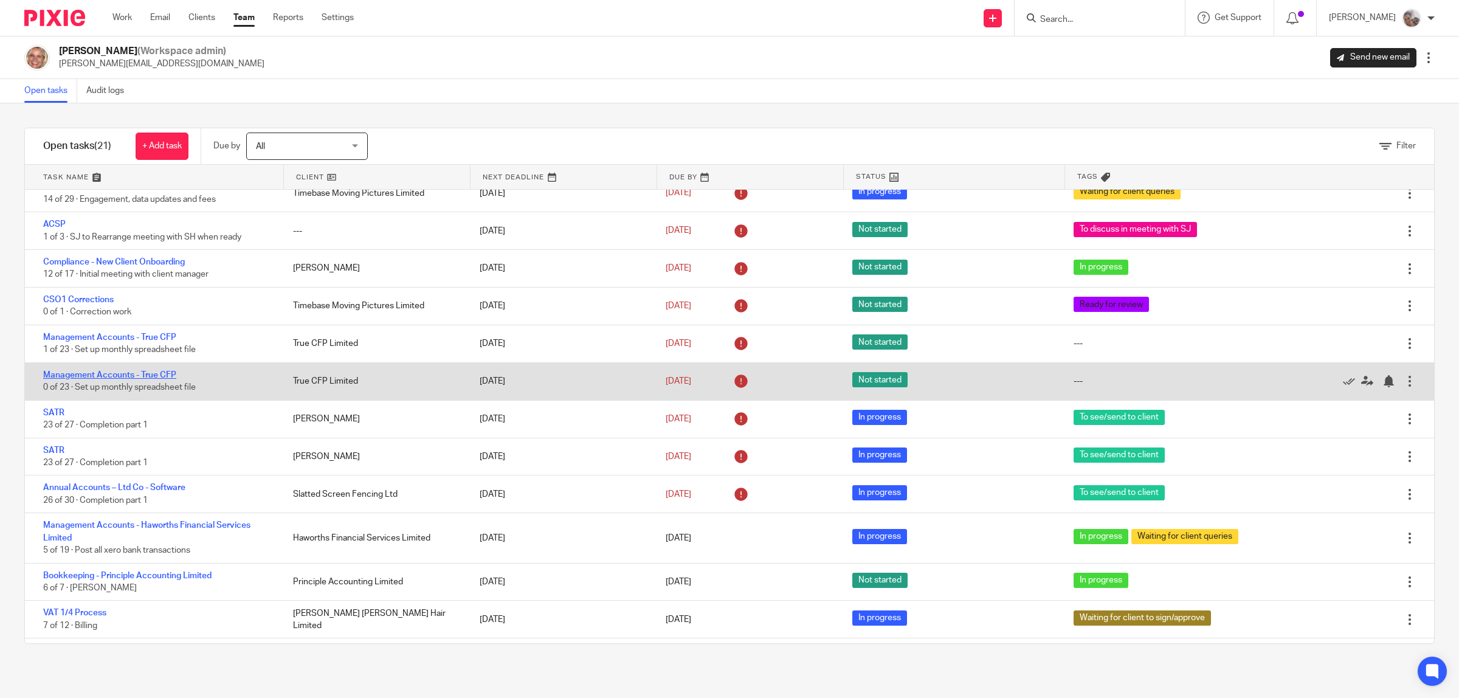
click at [161, 371] on link "Management Accounts - True CFP" at bounding box center [109, 375] width 133 height 9
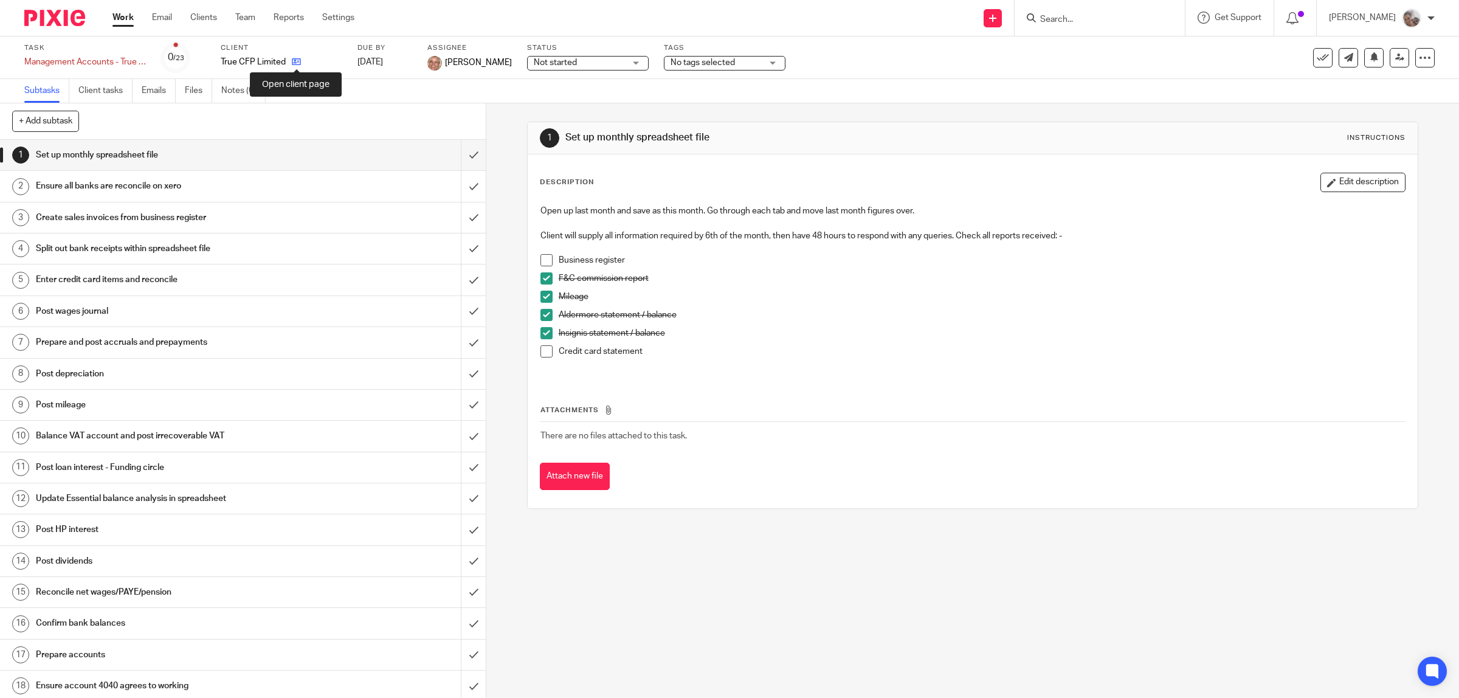
click at [294, 61] on icon at bounding box center [296, 61] width 9 height 9
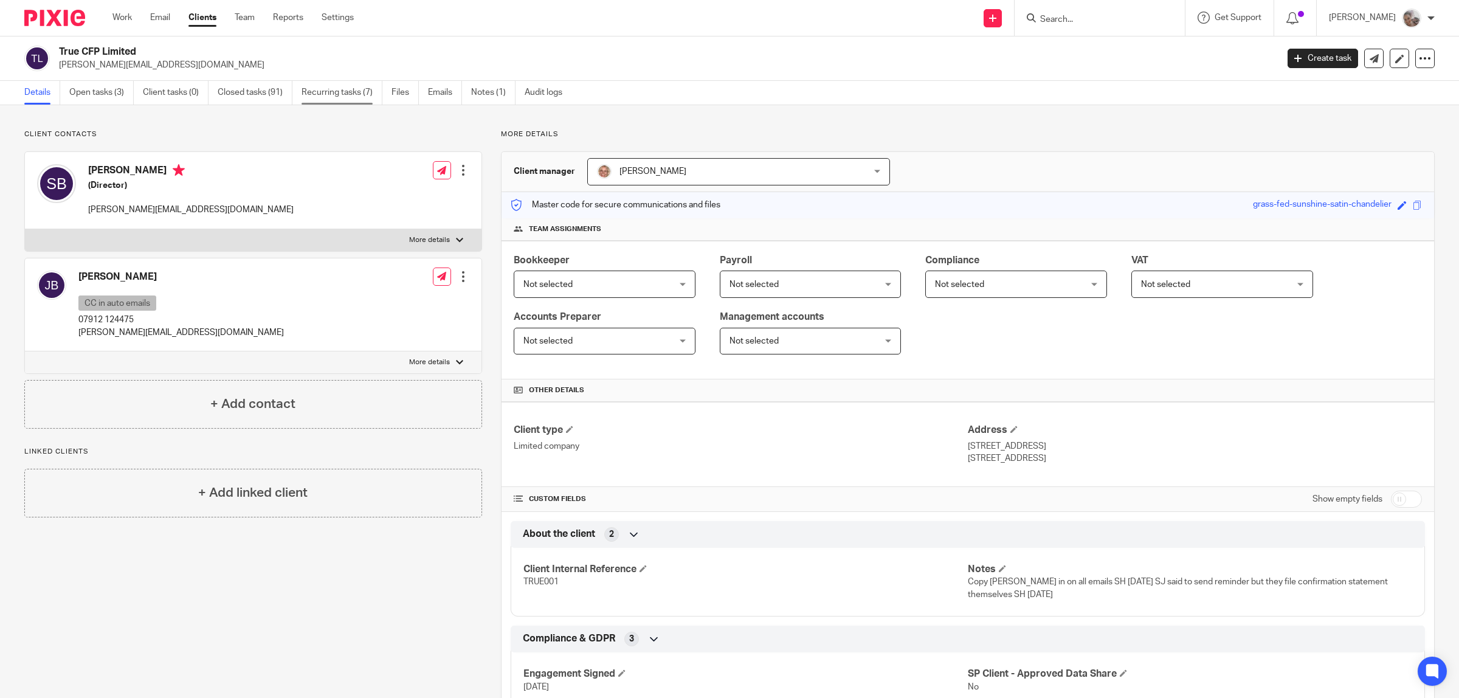
click at [324, 89] on link "Recurring tasks (7)" at bounding box center [342, 93] width 81 height 24
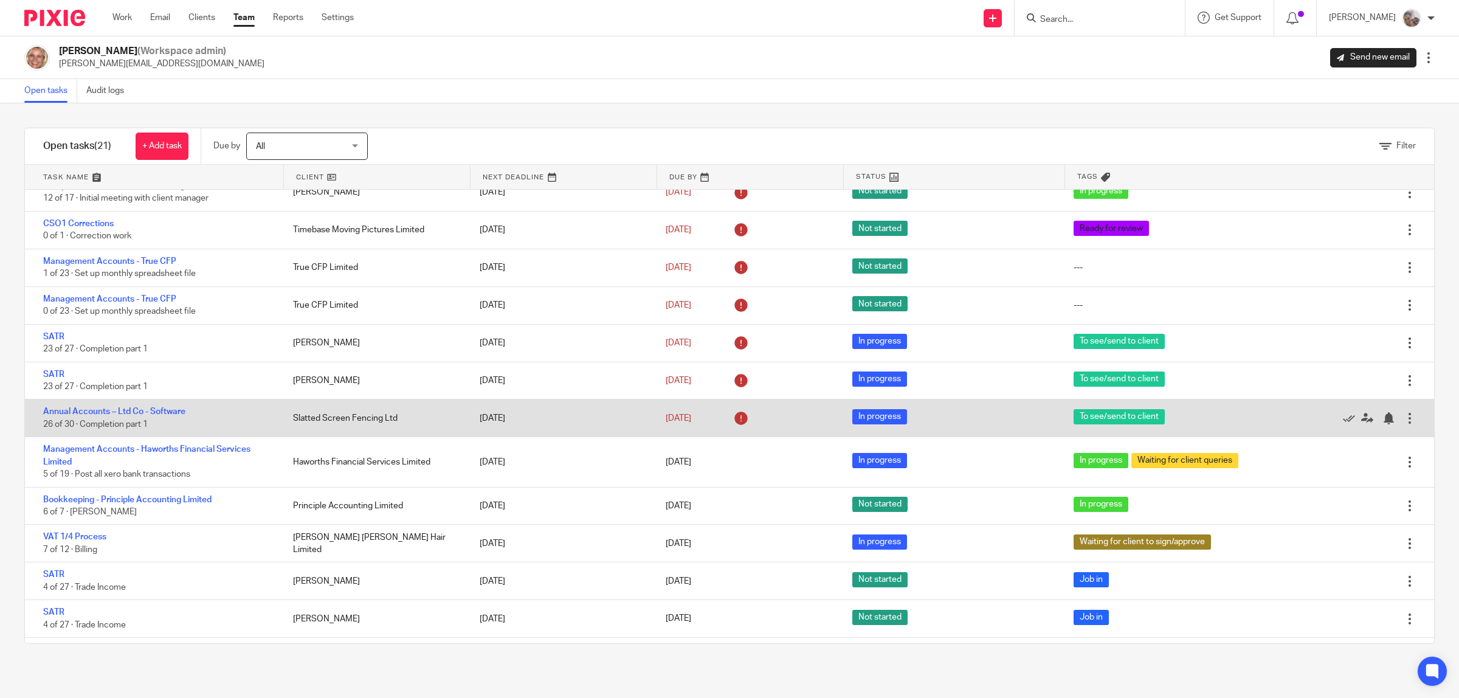
scroll to position [372, 0]
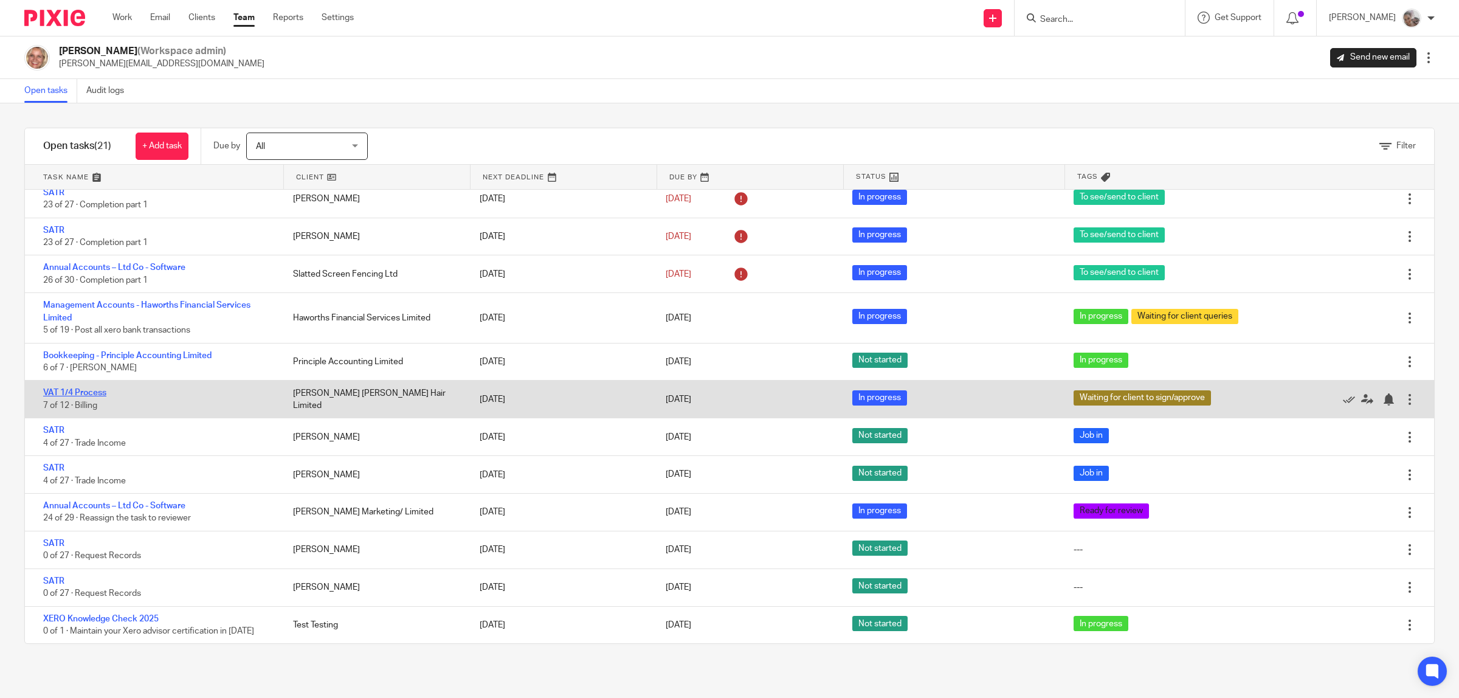
click at [99, 390] on link "VAT 1/4 Process" at bounding box center [74, 393] width 63 height 9
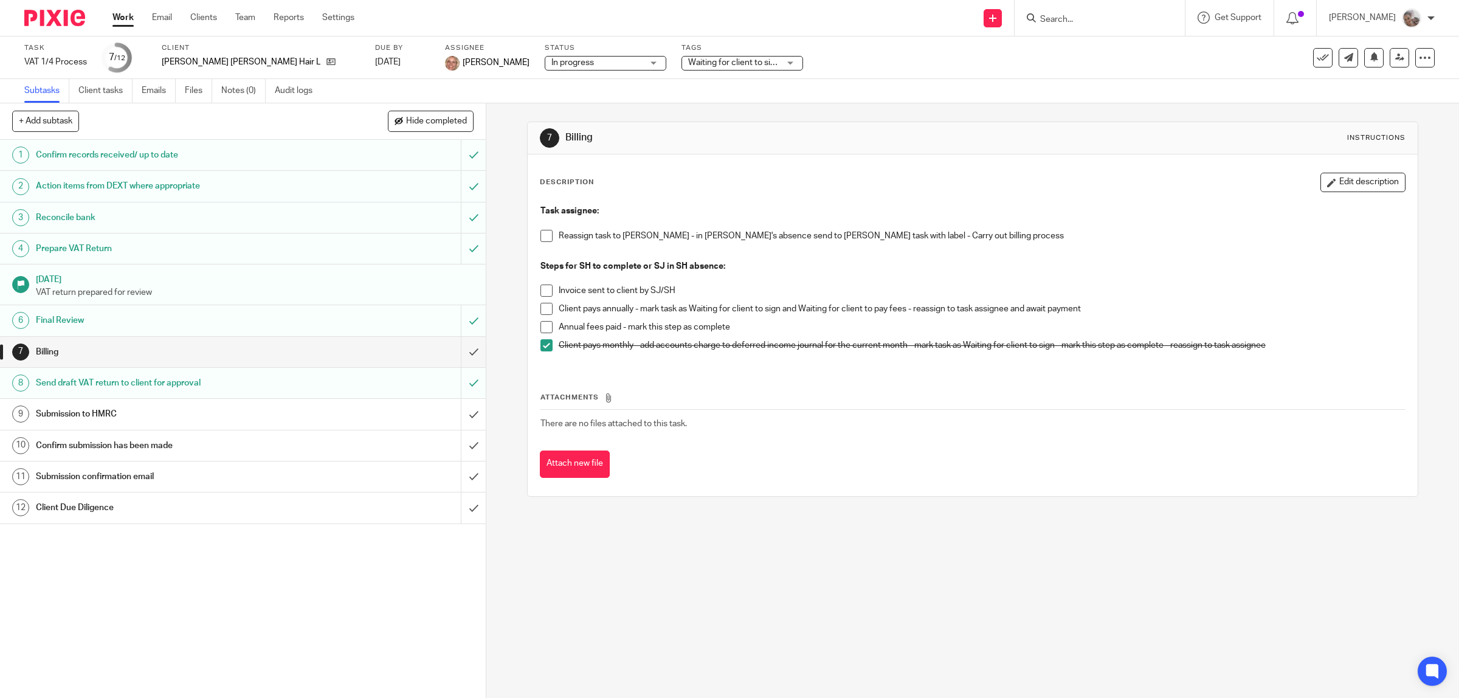
click at [542, 237] on span at bounding box center [547, 236] width 12 height 12
click at [454, 350] on input "submit" at bounding box center [243, 352] width 486 height 30
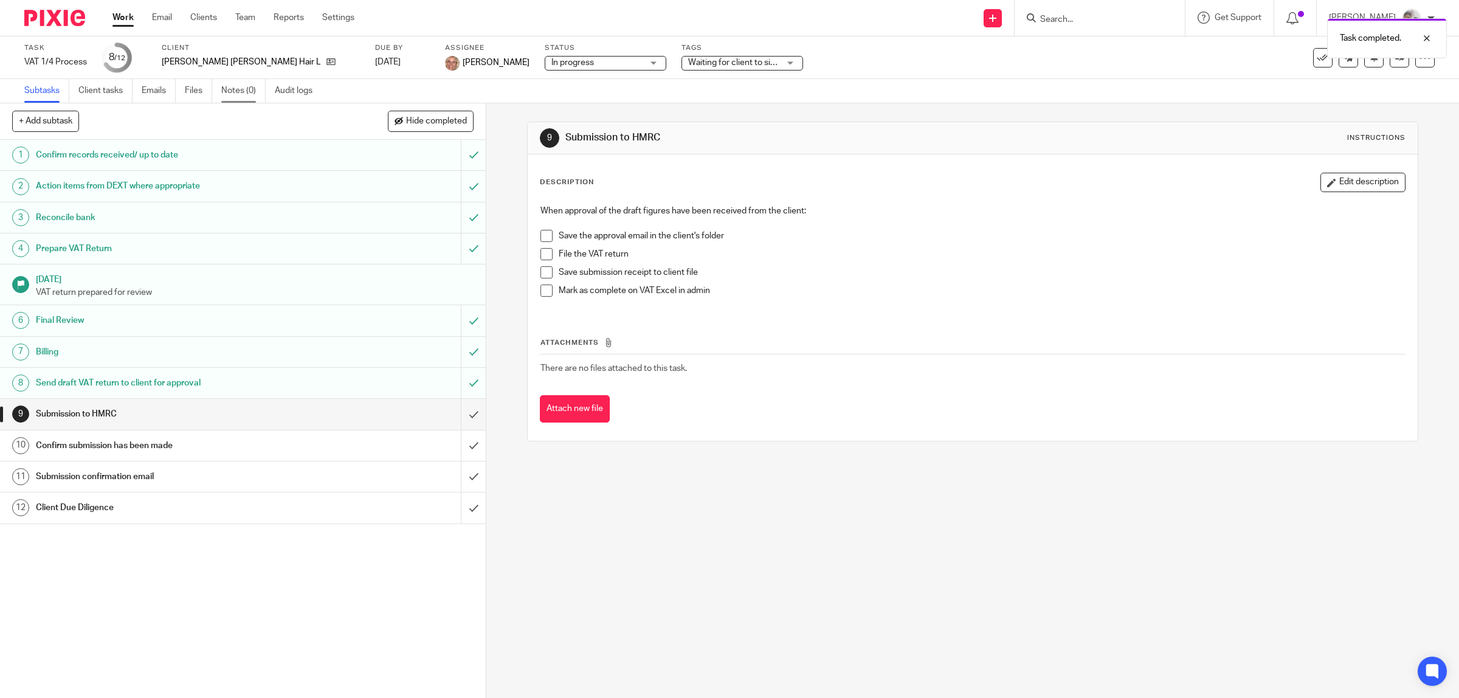
click at [246, 90] on link "Notes (0)" at bounding box center [243, 91] width 44 height 24
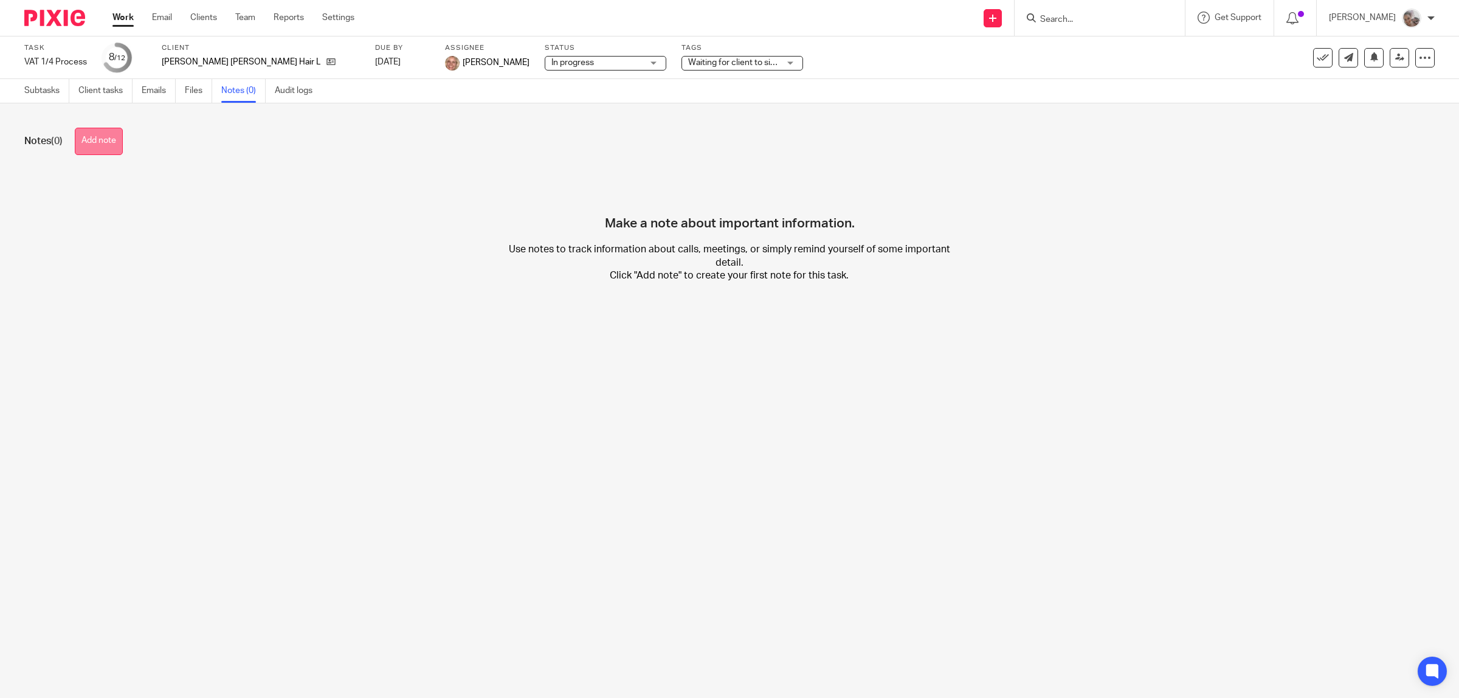
click at [100, 141] on button "Add note" at bounding box center [99, 141] width 48 height 27
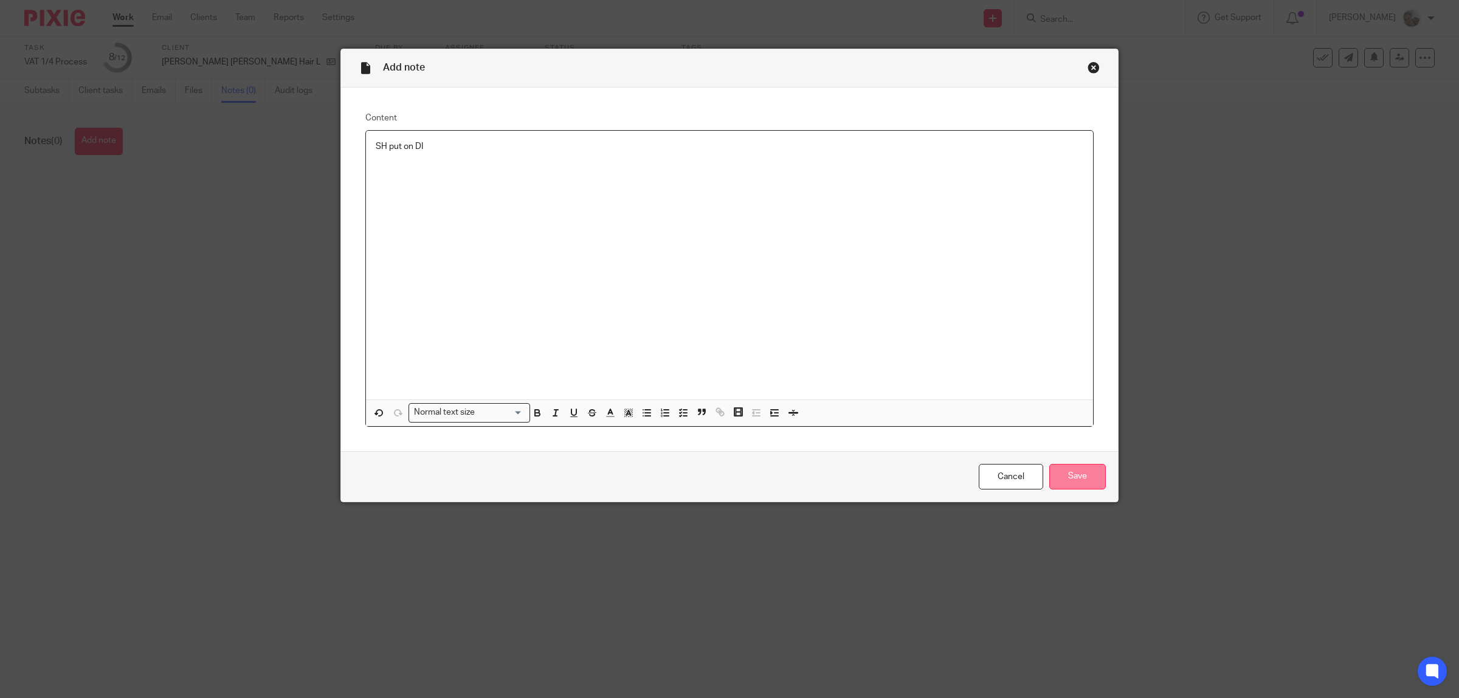
drag, startPoint x: 1074, startPoint y: 479, endPoint x: 1056, endPoint y: 460, distance: 26.7
click at [1074, 480] on input "Save" at bounding box center [1078, 477] width 57 height 26
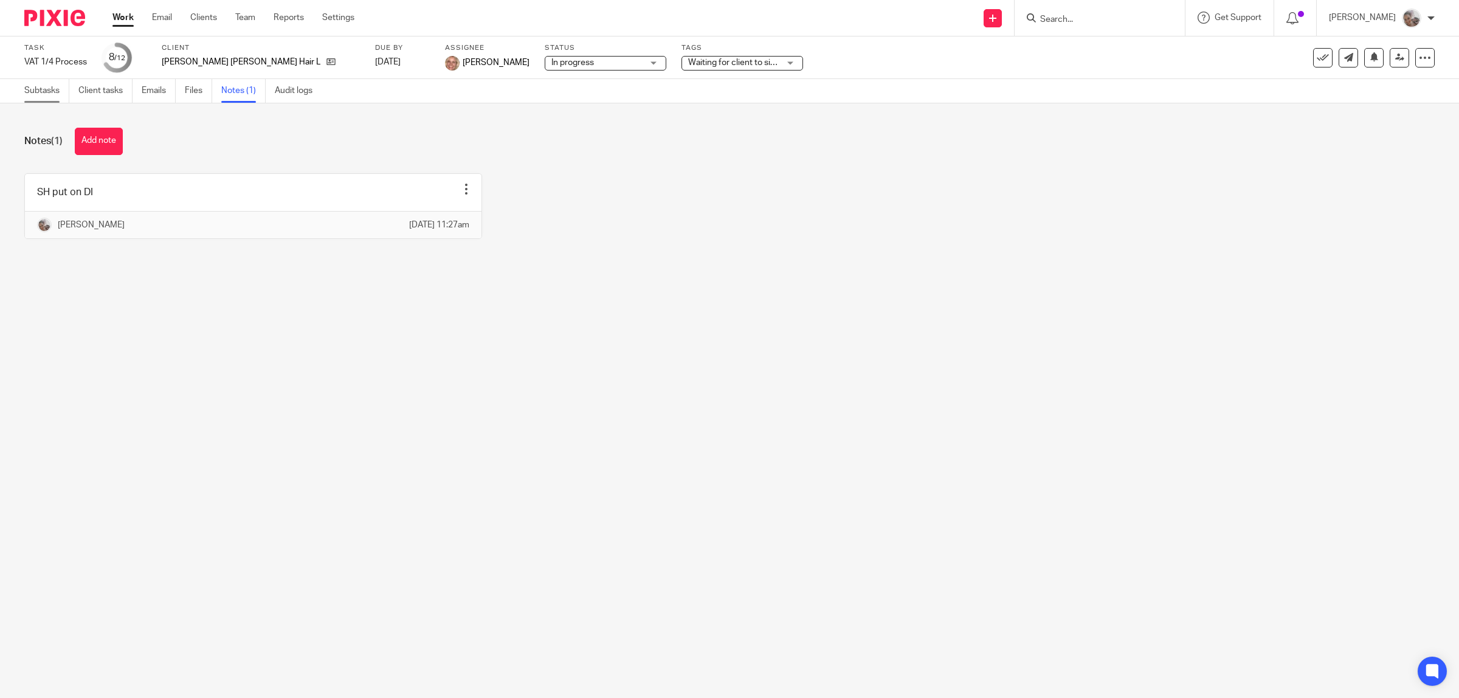
click at [47, 83] on link "Subtasks" at bounding box center [46, 91] width 45 height 24
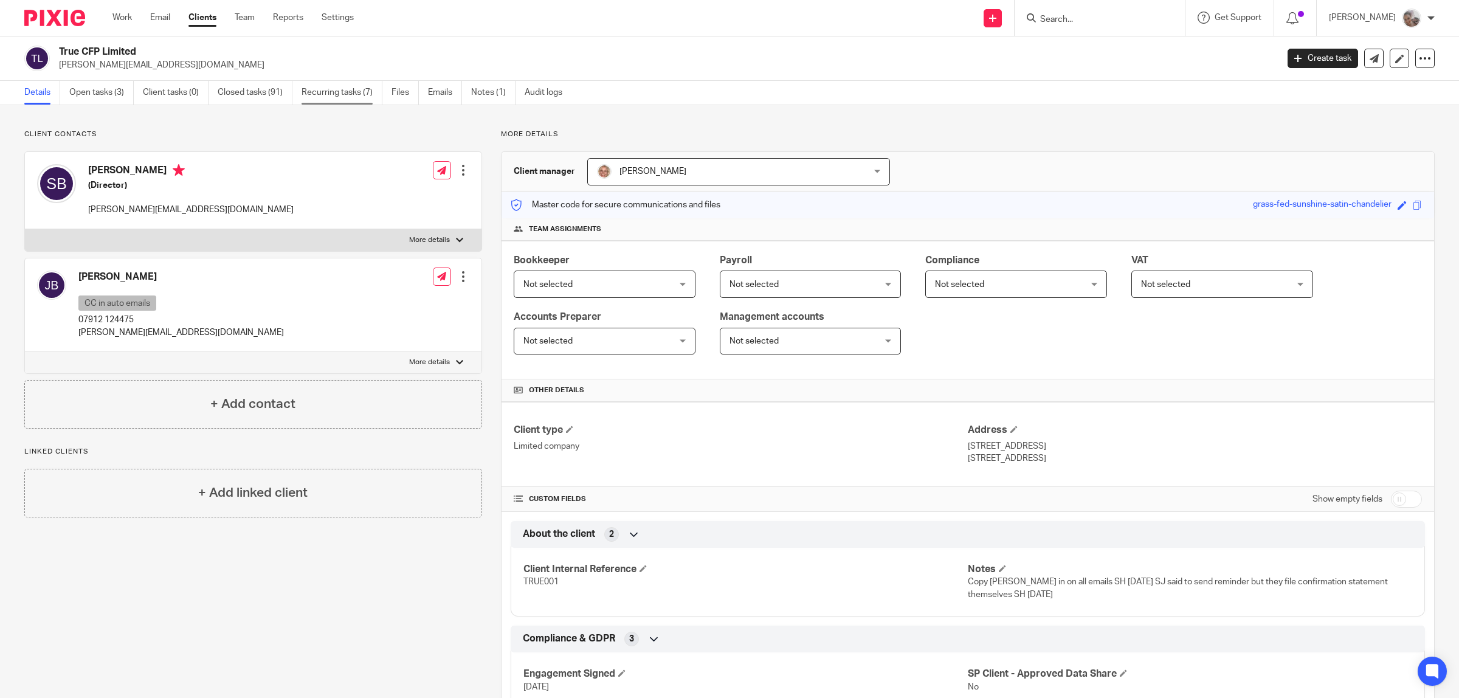
click at [347, 96] on link "Recurring tasks (7)" at bounding box center [342, 93] width 81 height 24
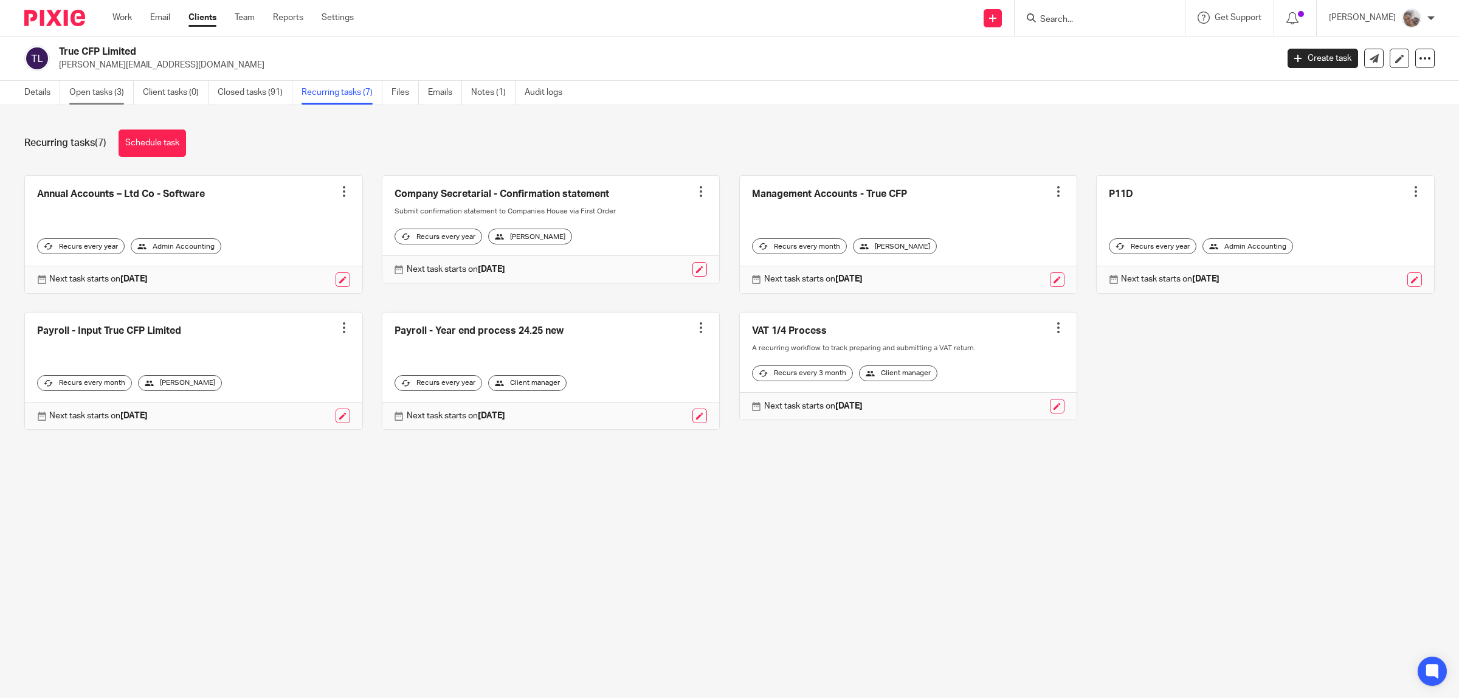
click at [93, 91] on link "Open tasks (3)" at bounding box center [101, 93] width 64 height 24
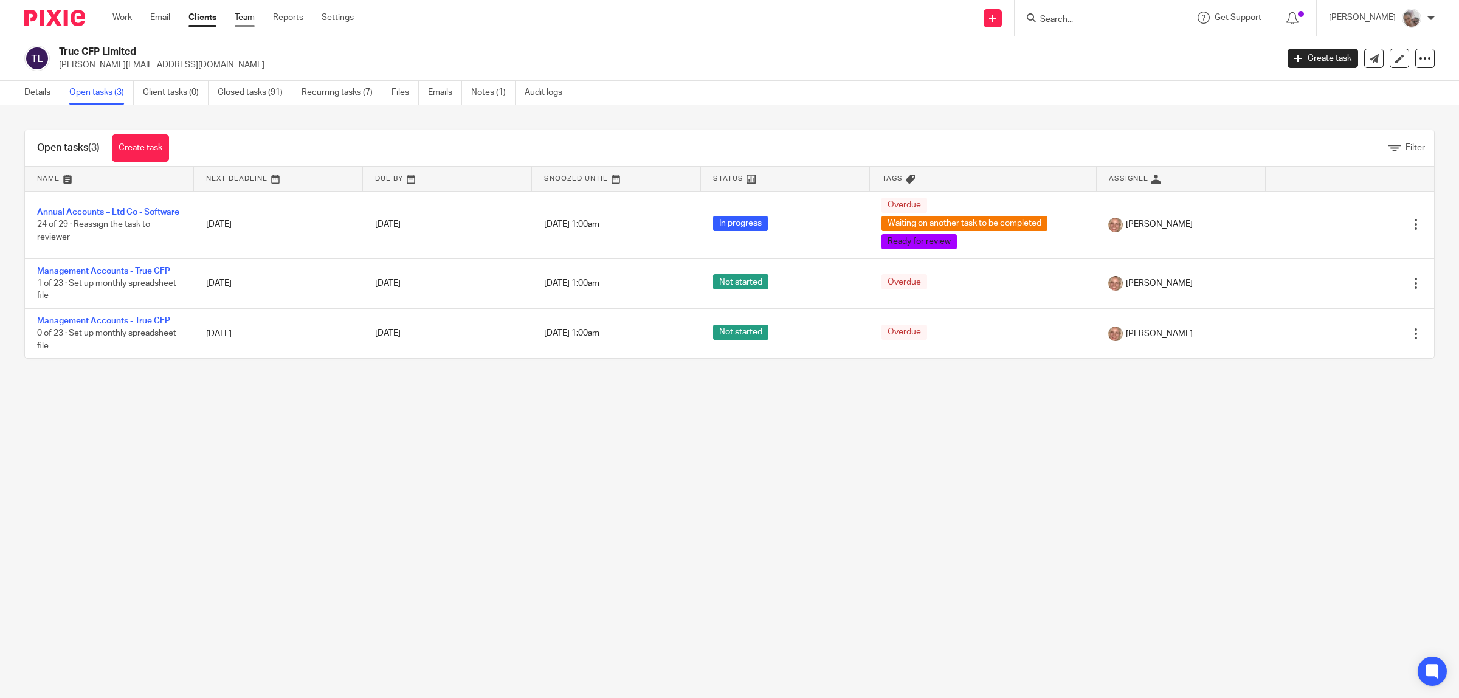
click at [239, 15] on link "Team" at bounding box center [245, 18] width 20 height 12
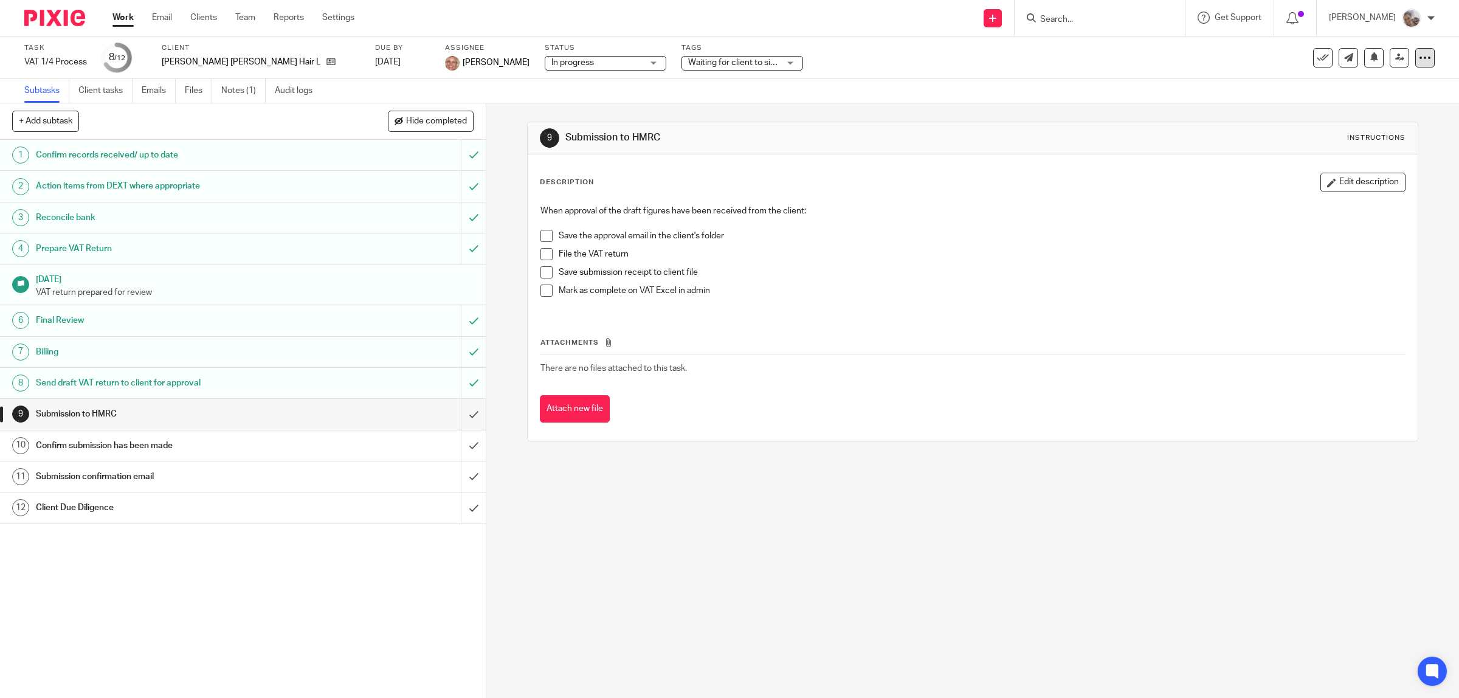
click at [1420, 57] on div at bounding box center [1425, 57] width 19 height 19
click at [1397, 89] on span "See template in use" at bounding box center [1373, 87] width 75 height 9
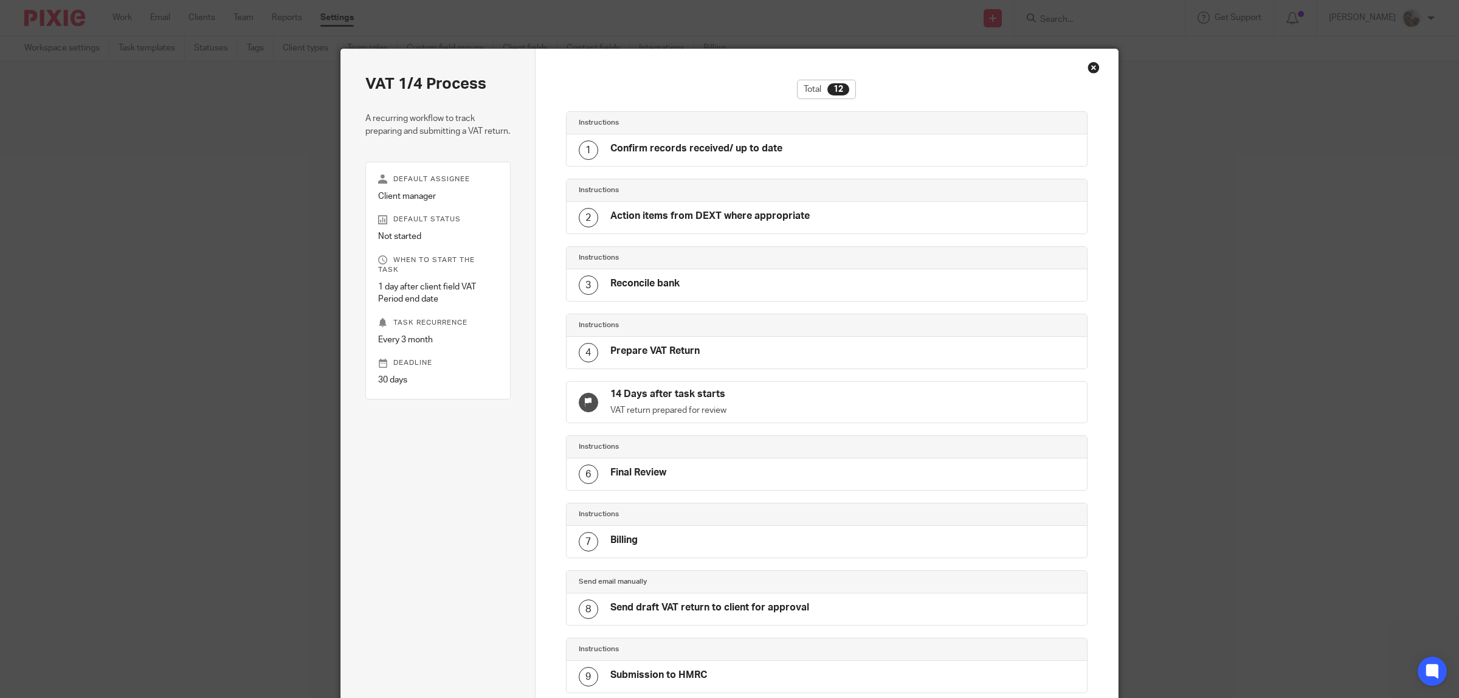
scroll to position [325, 0]
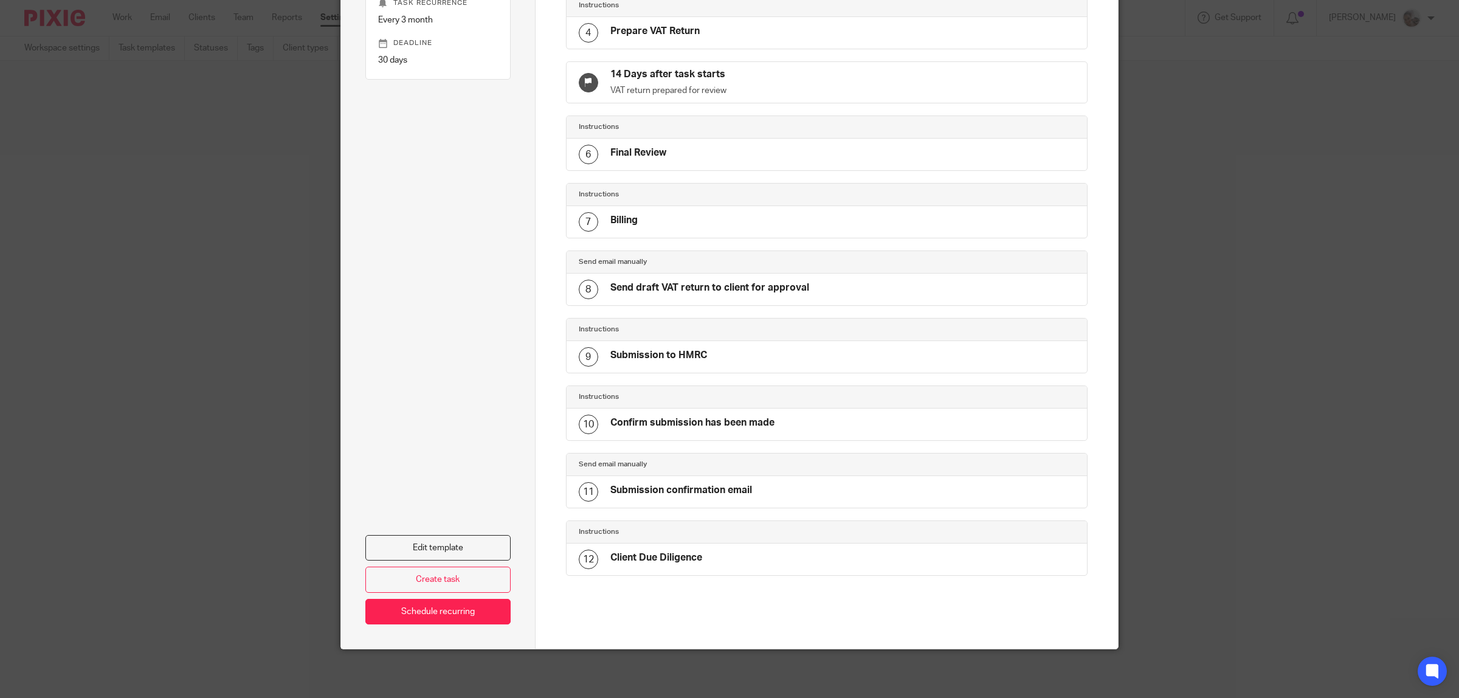
click at [618, 222] on h4 "Billing" at bounding box center [623, 220] width 27 height 13
click at [430, 539] on link "Edit template" at bounding box center [437, 548] width 145 height 26
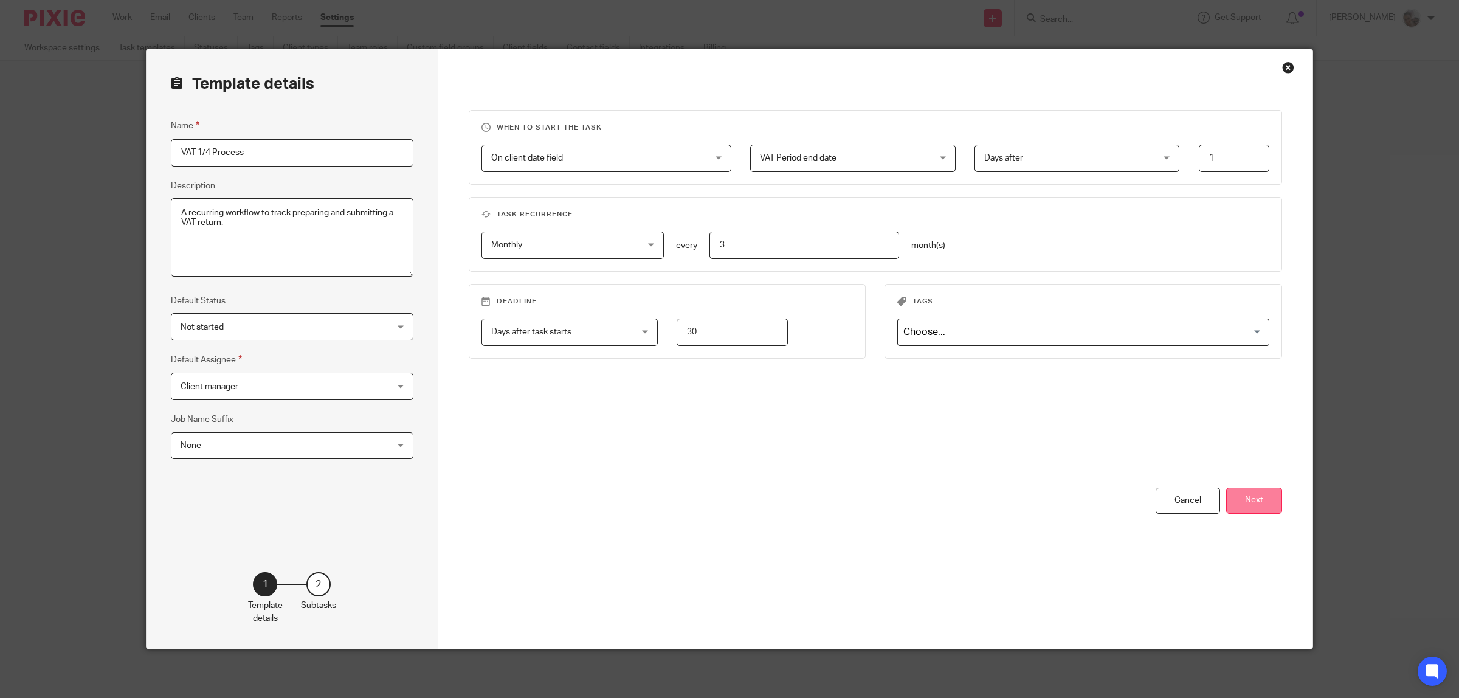
click at [1260, 496] on button "Next" at bounding box center [1254, 501] width 56 height 26
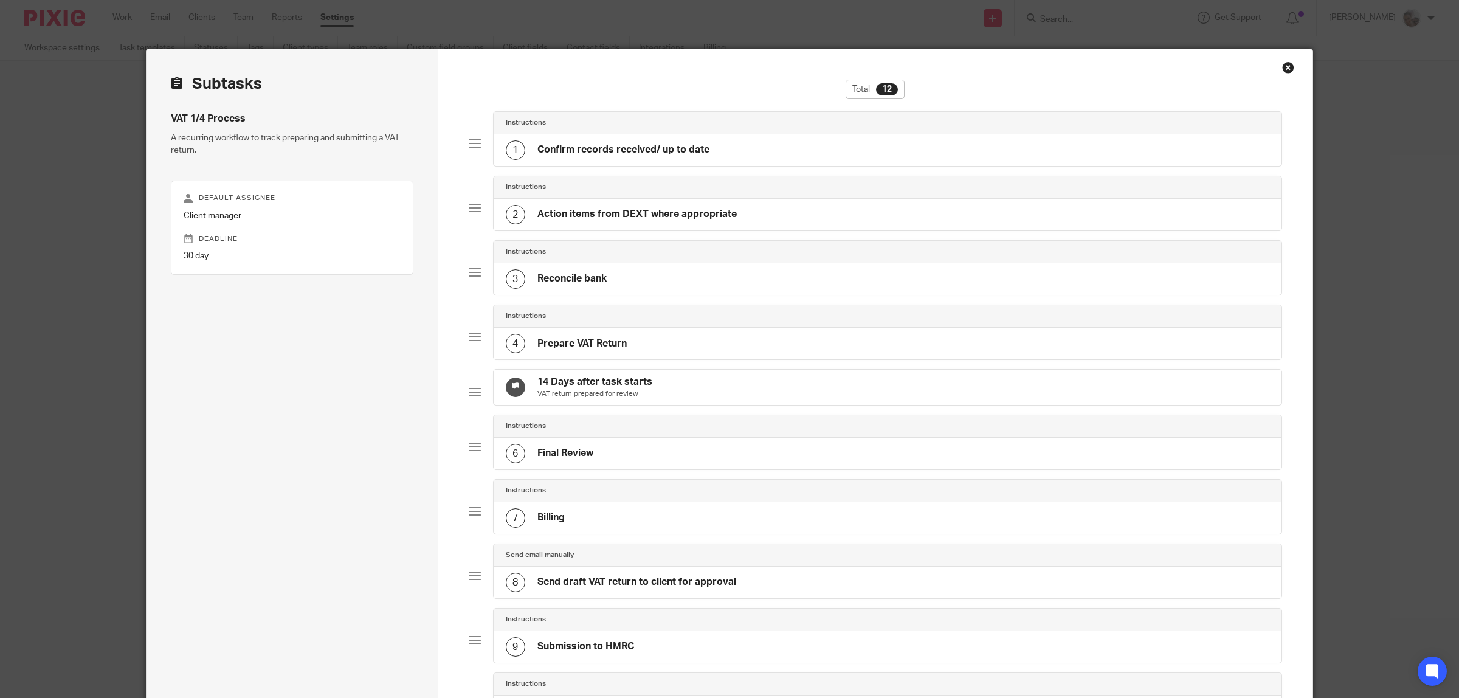
click at [554, 524] on h4 "Billing" at bounding box center [551, 517] width 27 height 13
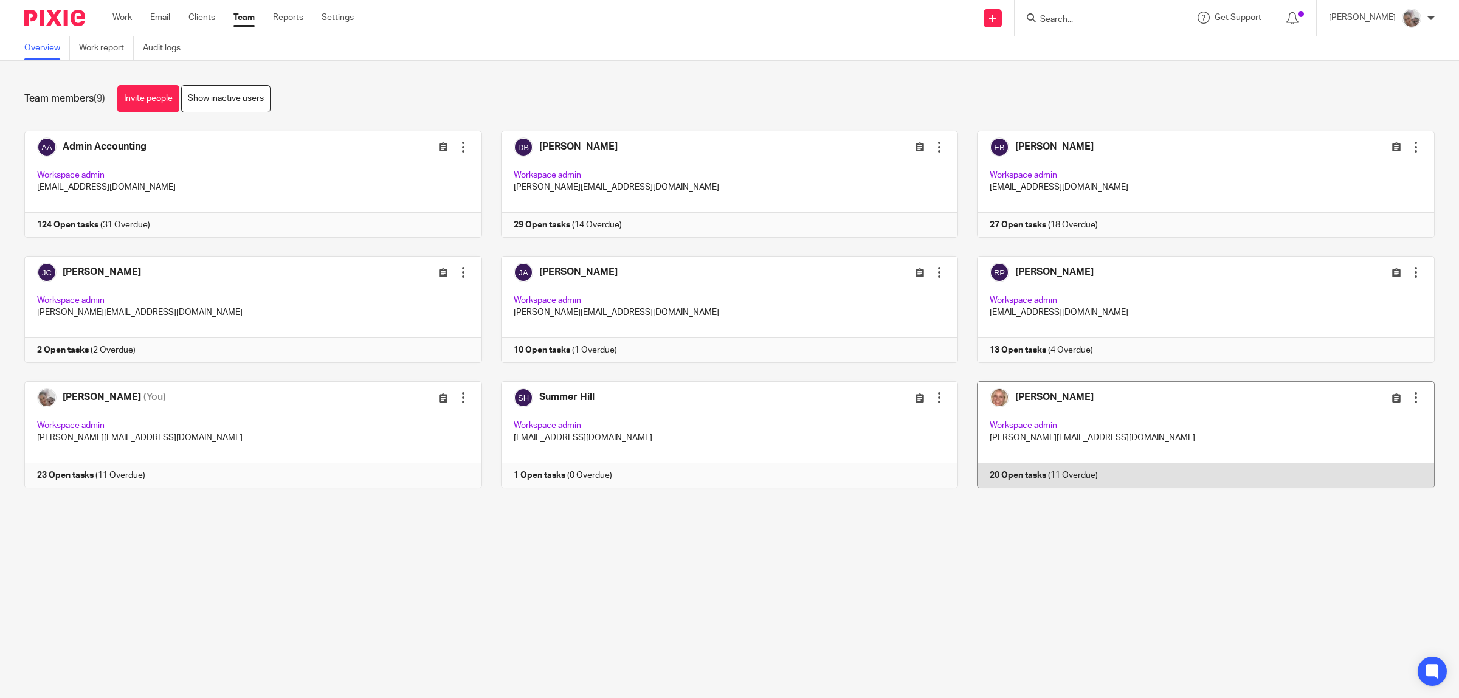
click at [1040, 405] on link at bounding box center [1196, 434] width 477 height 107
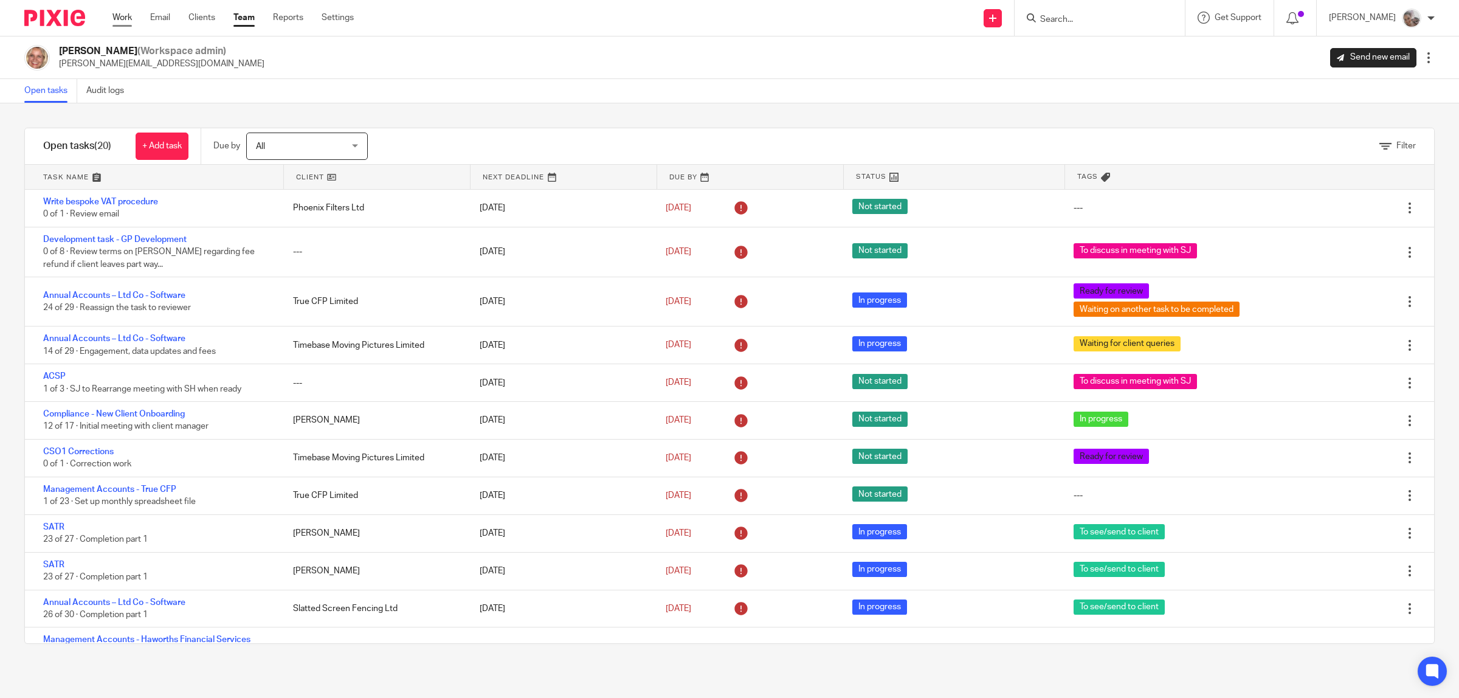
click at [122, 18] on link "Work" at bounding box center [121, 18] width 19 height 12
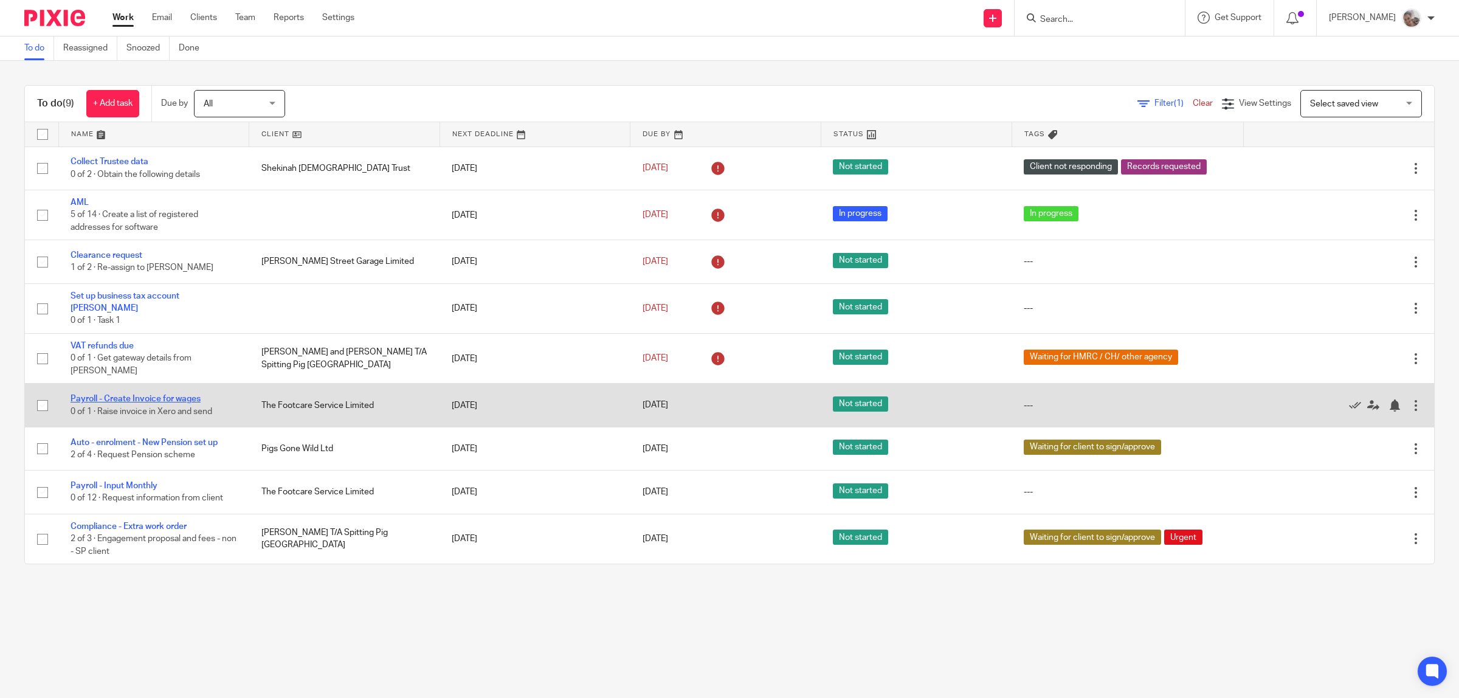
click at [172, 395] on link "Payroll - Create Invoice for wages" at bounding box center [136, 399] width 130 height 9
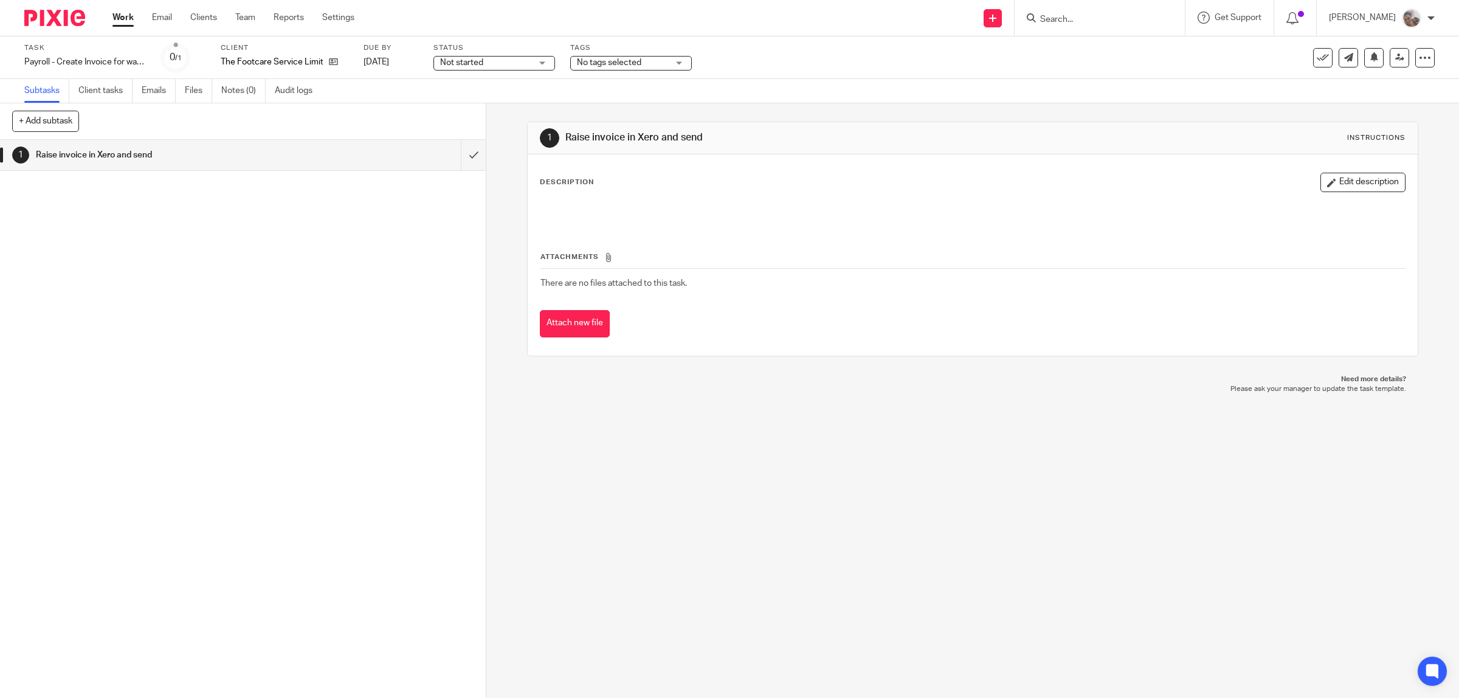
drag, startPoint x: 703, startPoint y: 137, endPoint x: 559, endPoint y: 143, distance: 143.6
click at [559, 143] on div "1 Raise invoice in Xero and send Instructions" at bounding box center [973, 137] width 866 height 19
copy h1 "Raise invoice in Xero and send"
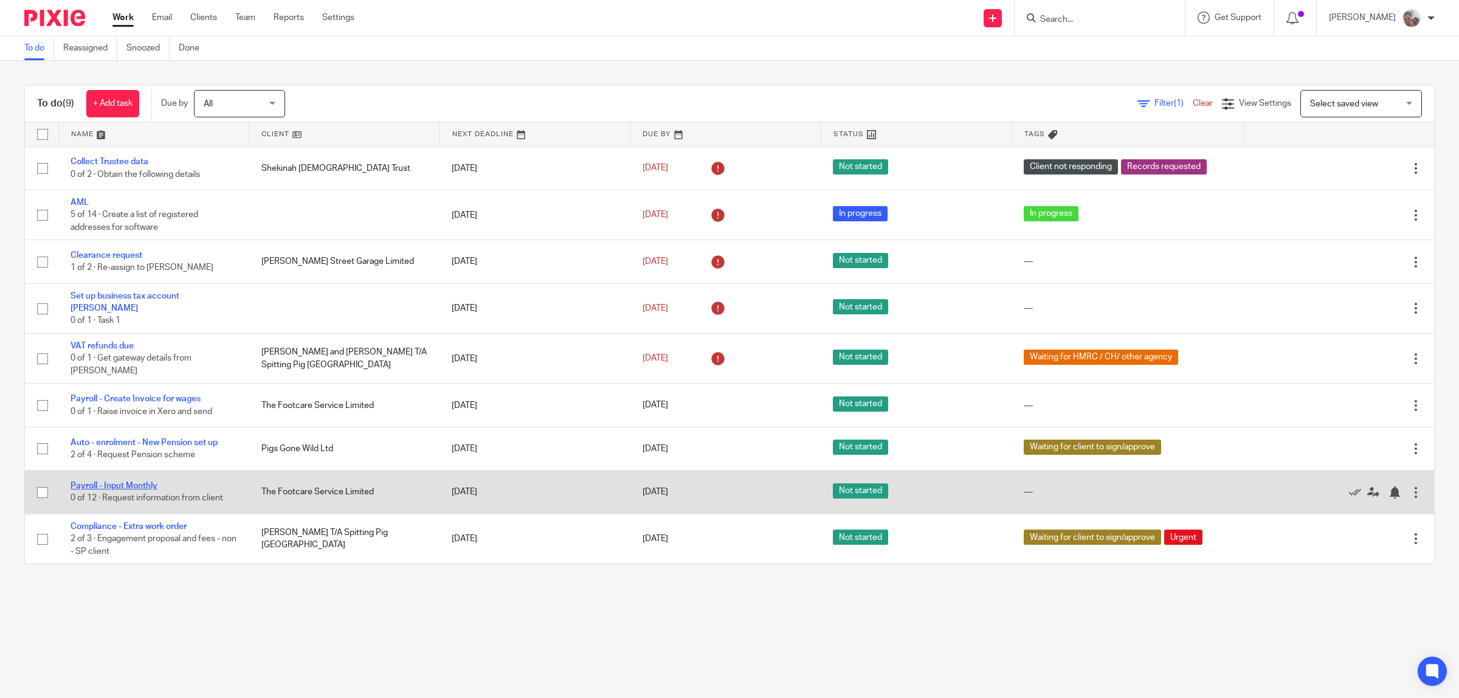
click at [114, 482] on link "Payroll - Input Monthly" at bounding box center [114, 486] width 87 height 9
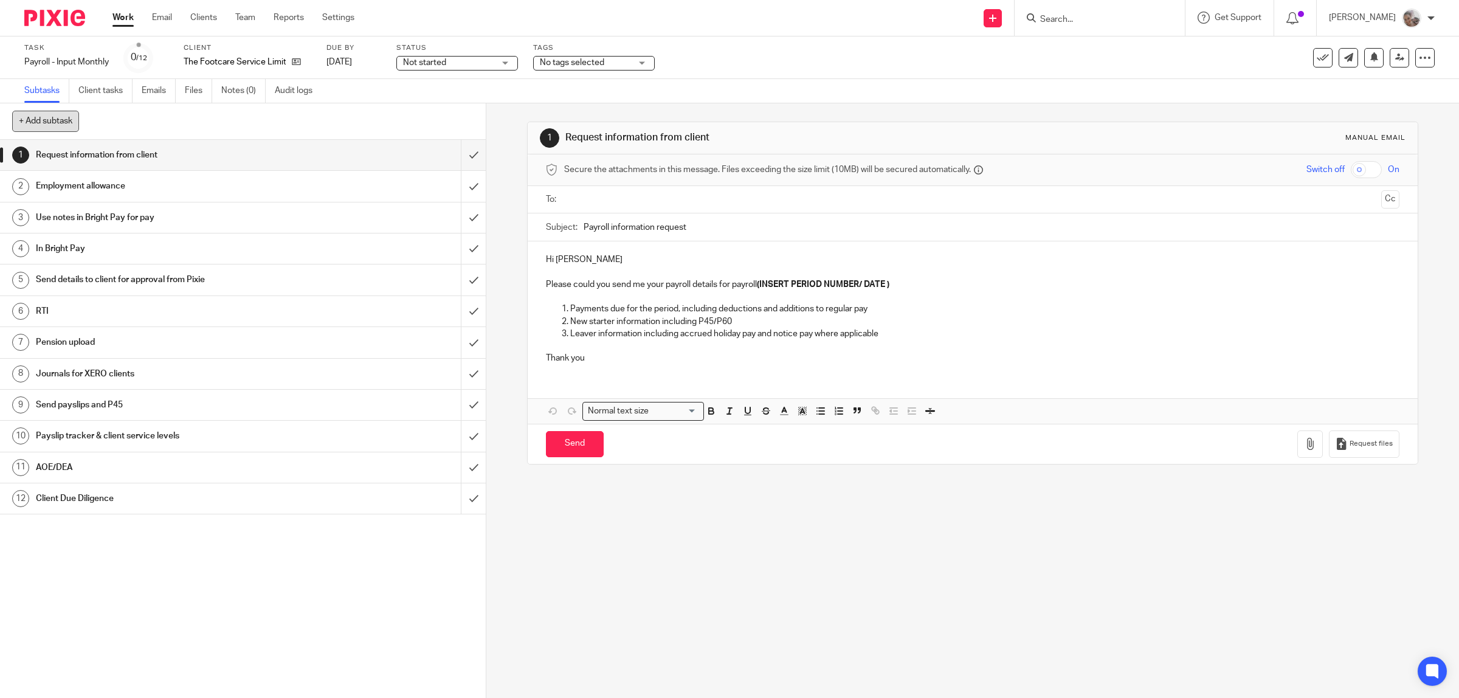
click at [49, 126] on button "+ Add subtask" at bounding box center [45, 121] width 67 height 21
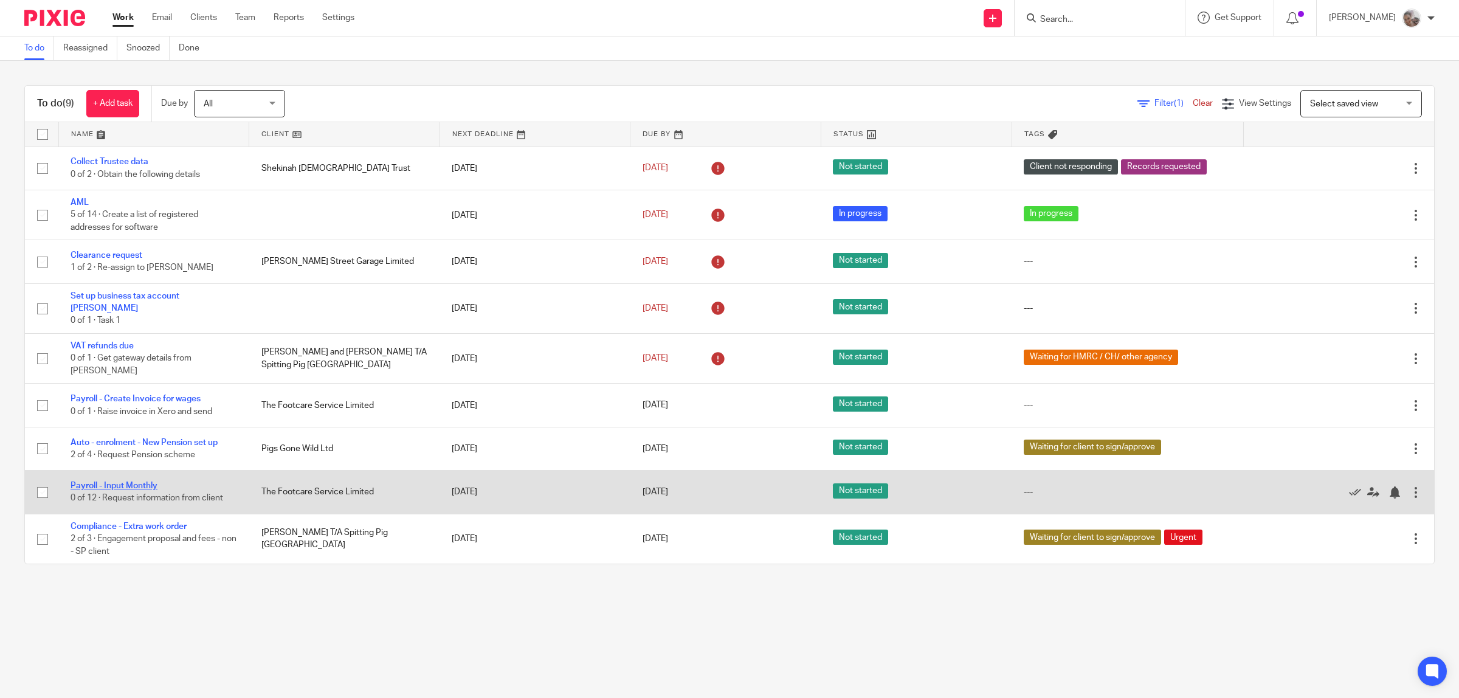
click at [111, 482] on link "Payroll - Input Monthly" at bounding box center [114, 486] width 87 height 9
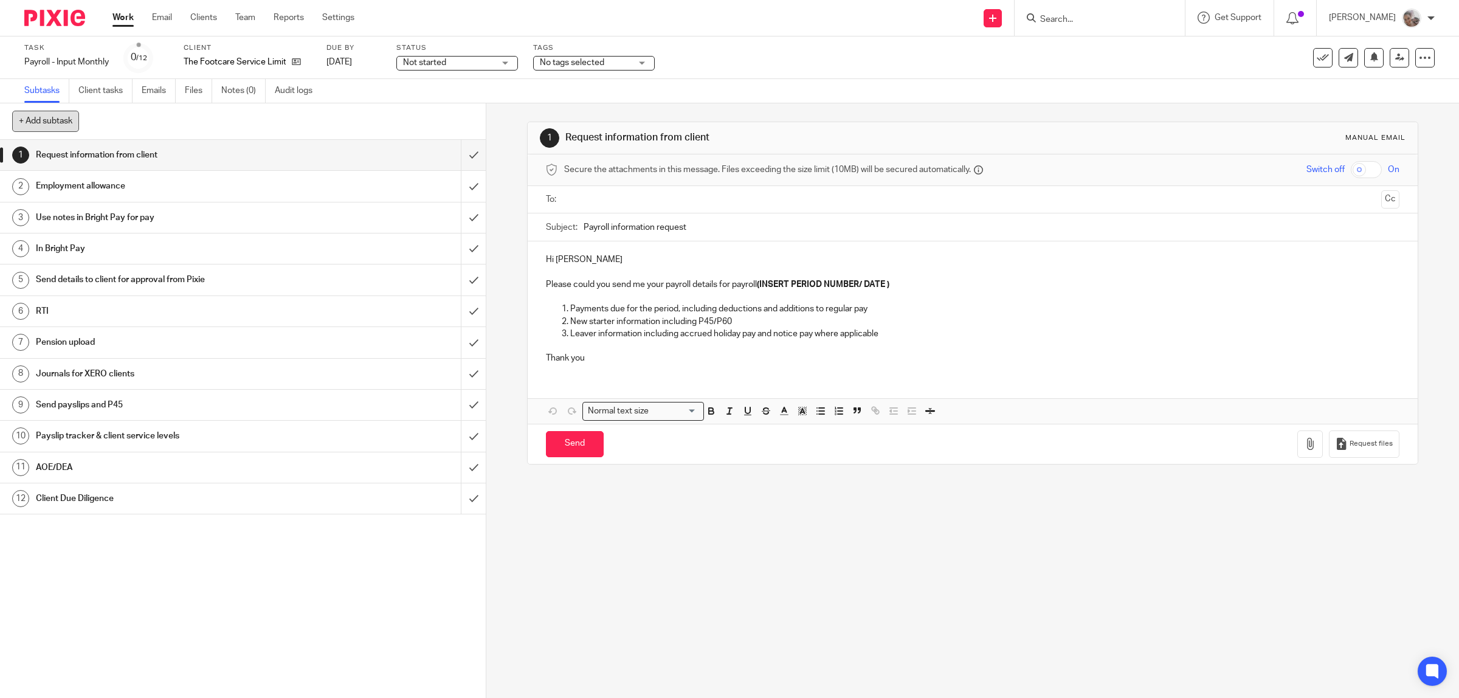
click at [43, 120] on button "+ Add subtask" at bounding box center [45, 121] width 67 height 21
click at [211, 594] on div "1 Request information from client 2 Employment allowance 3 Use notes in Bright …" at bounding box center [243, 419] width 486 height 558
click at [181, 578] on div "1 Request information from client 2 Employment allowance 3 Use notes in Bright …" at bounding box center [243, 419] width 486 height 558
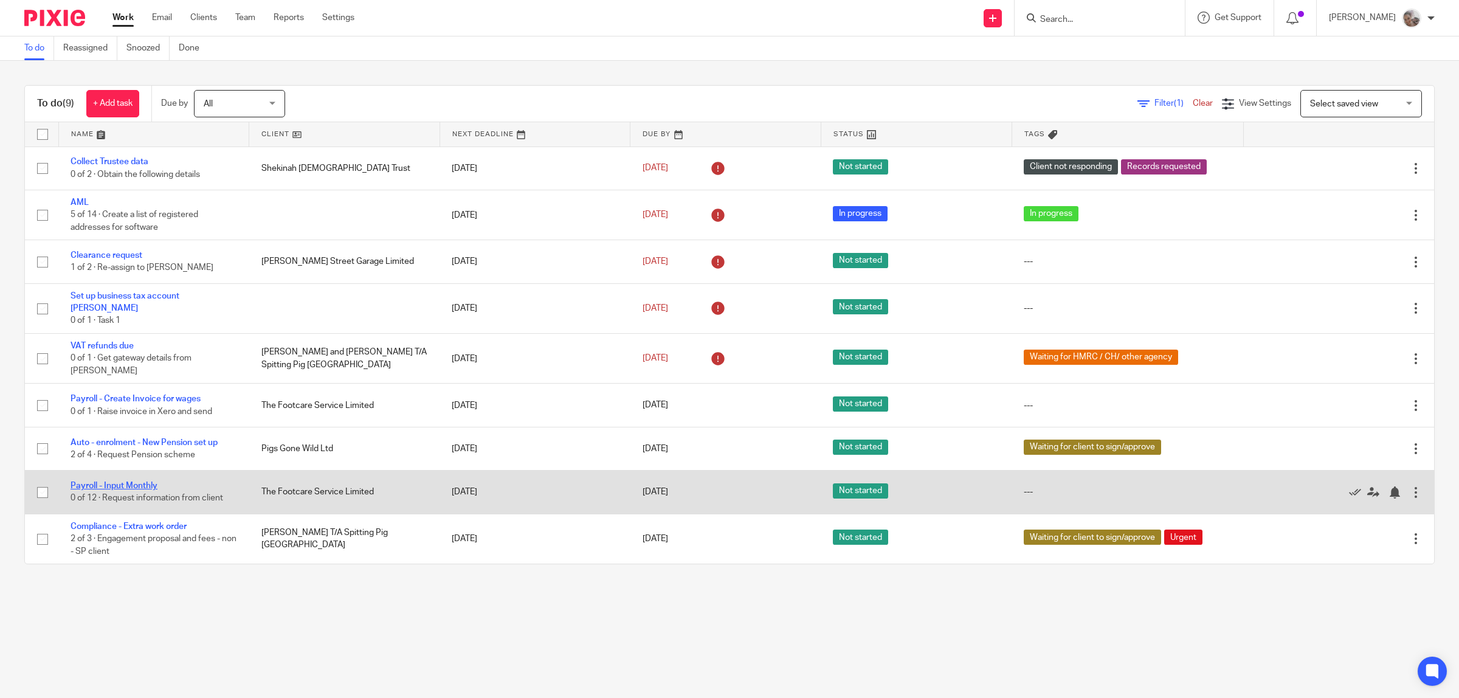
click at [136, 482] on link "Payroll - Input Monthly" at bounding box center [114, 486] width 87 height 9
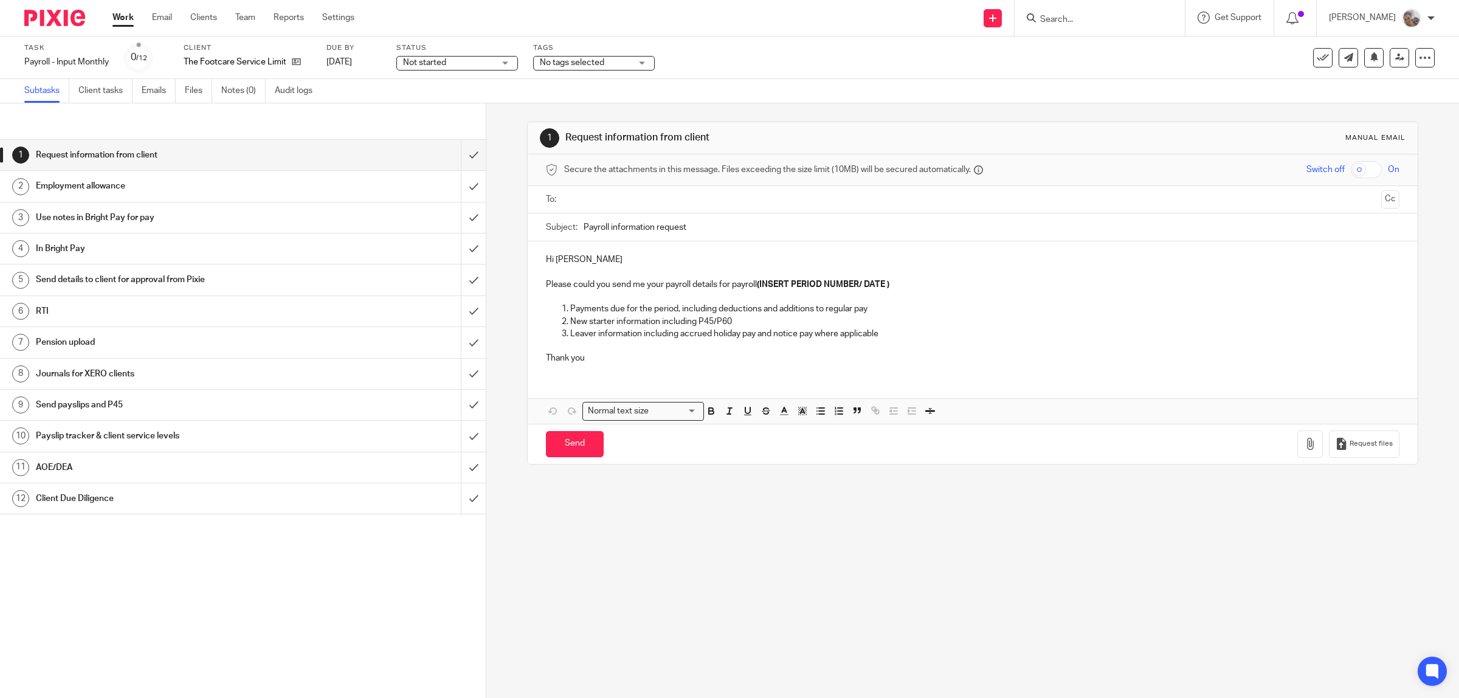
click at [119, 18] on link "Work" at bounding box center [122, 18] width 21 height 12
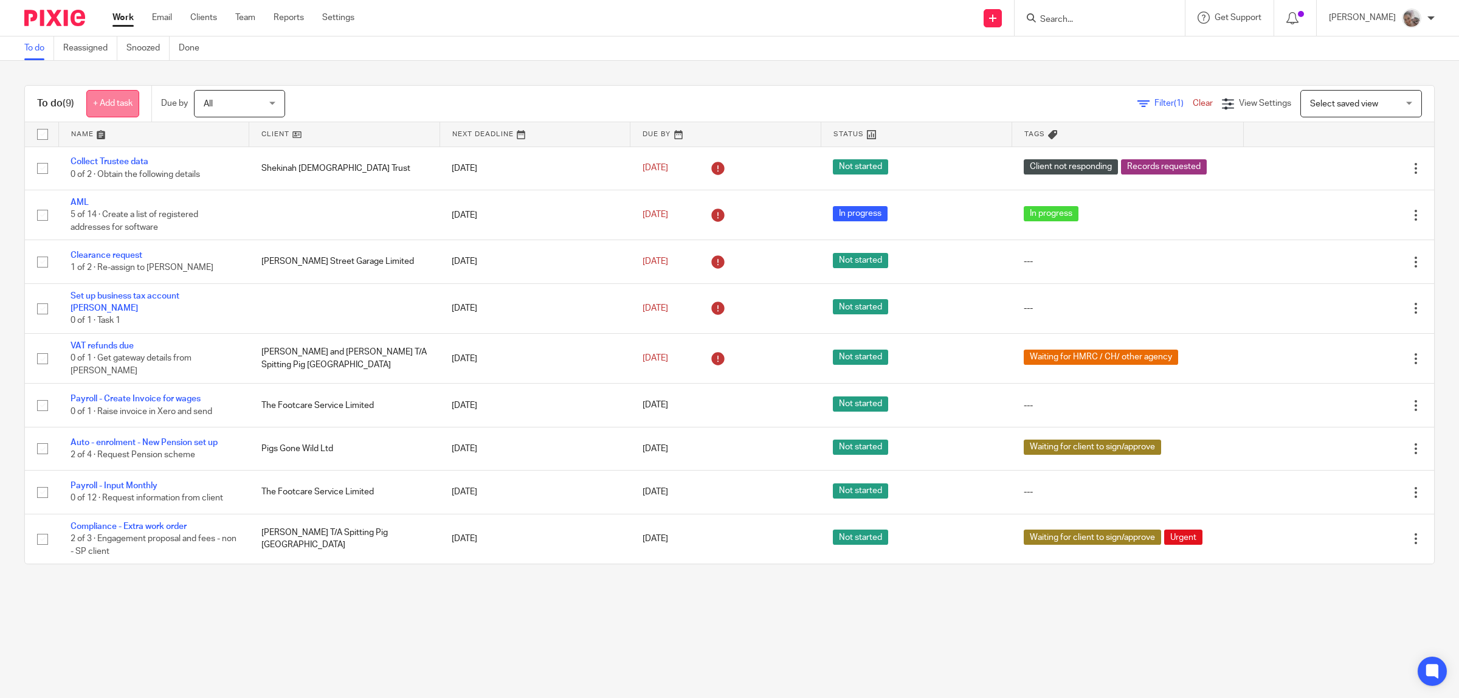
click at [131, 103] on link "+ Add task" at bounding box center [112, 103] width 53 height 27
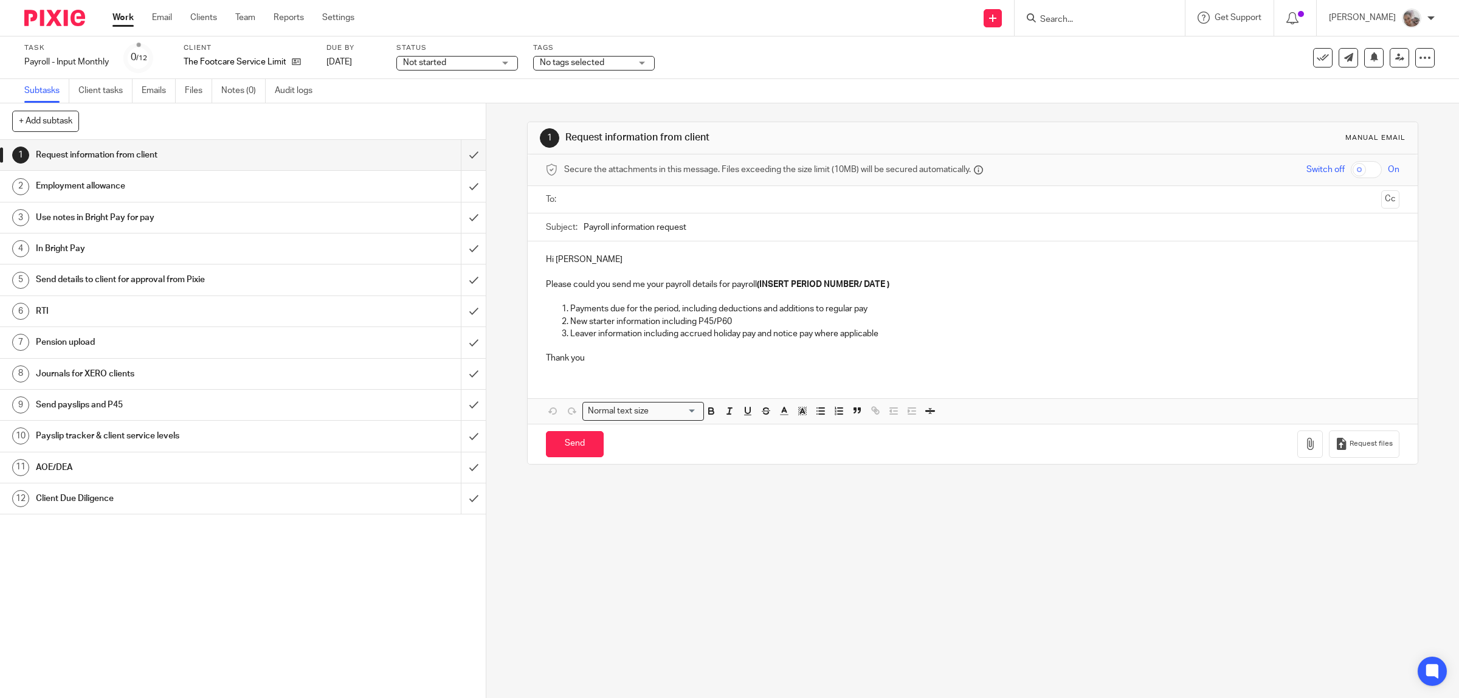
click at [1099, 21] on input "Search" at bounding box center [1093, 20] width 109 height 11
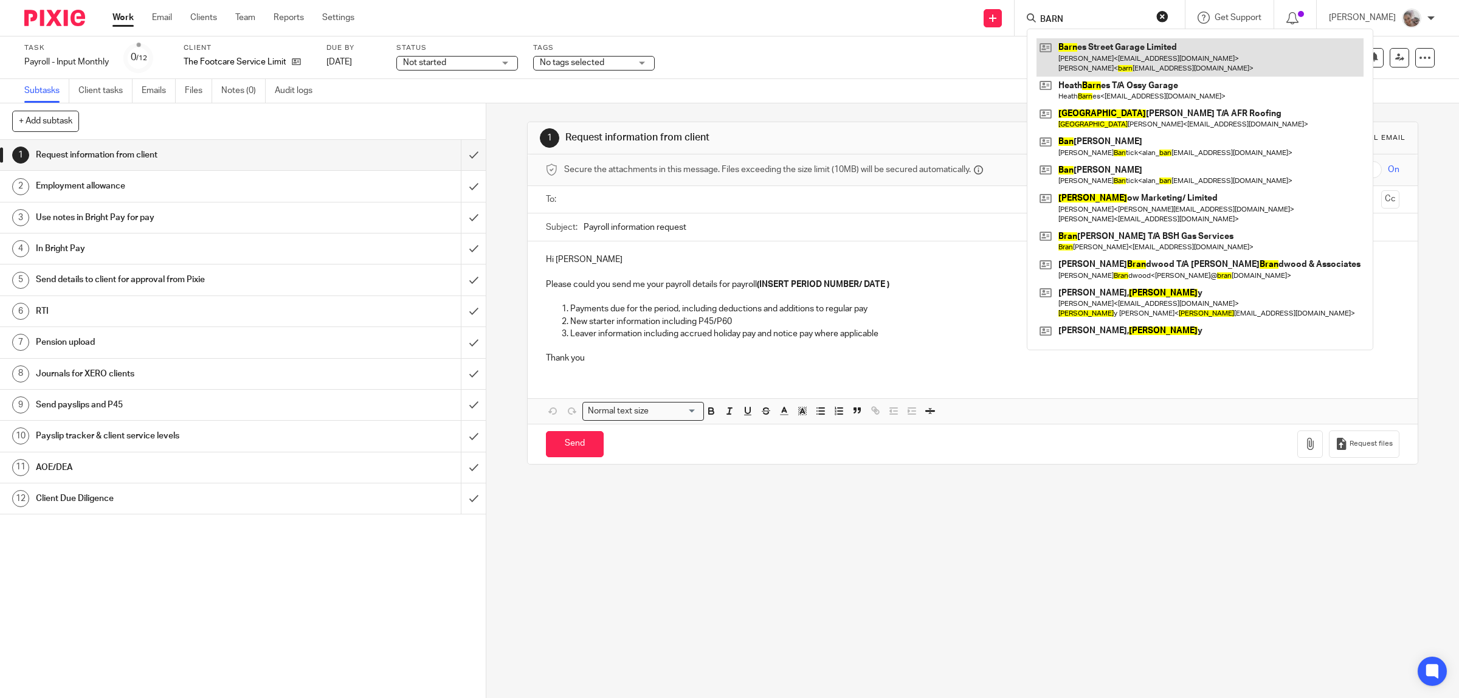
type input "BARN"
click at [1159, 56] on link at bounding box center [1200, 57] width 327 height 38
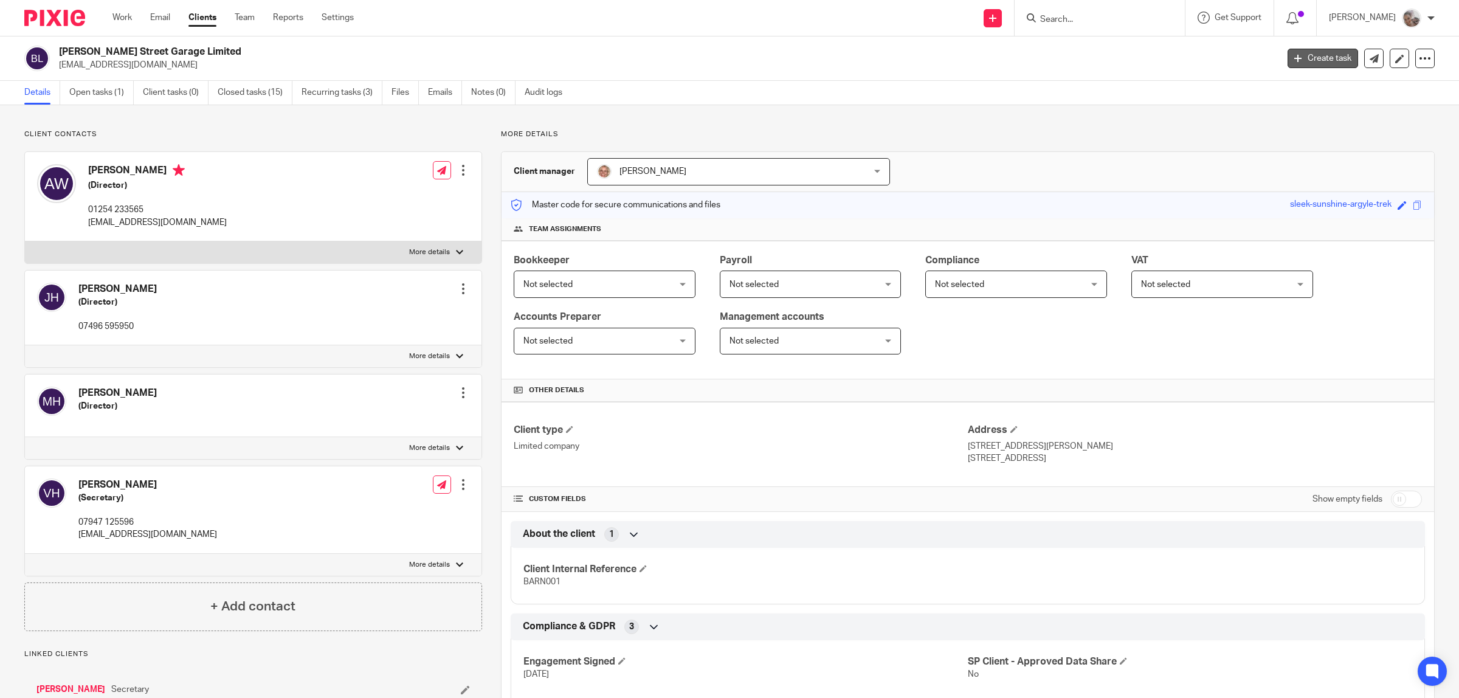
click at [1309, 58] on link "Create task" at bounding box center [1323, 58] width 71 height 19
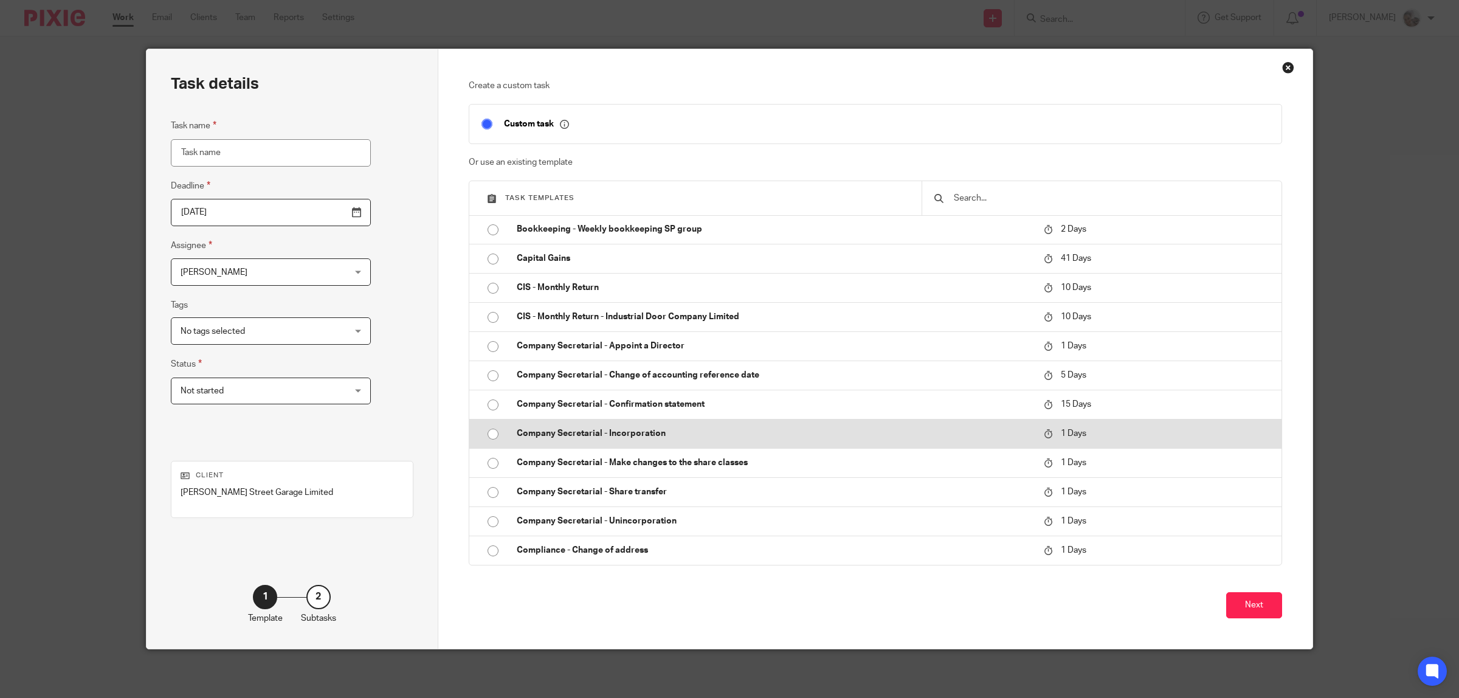
scroll to position [836, 0]
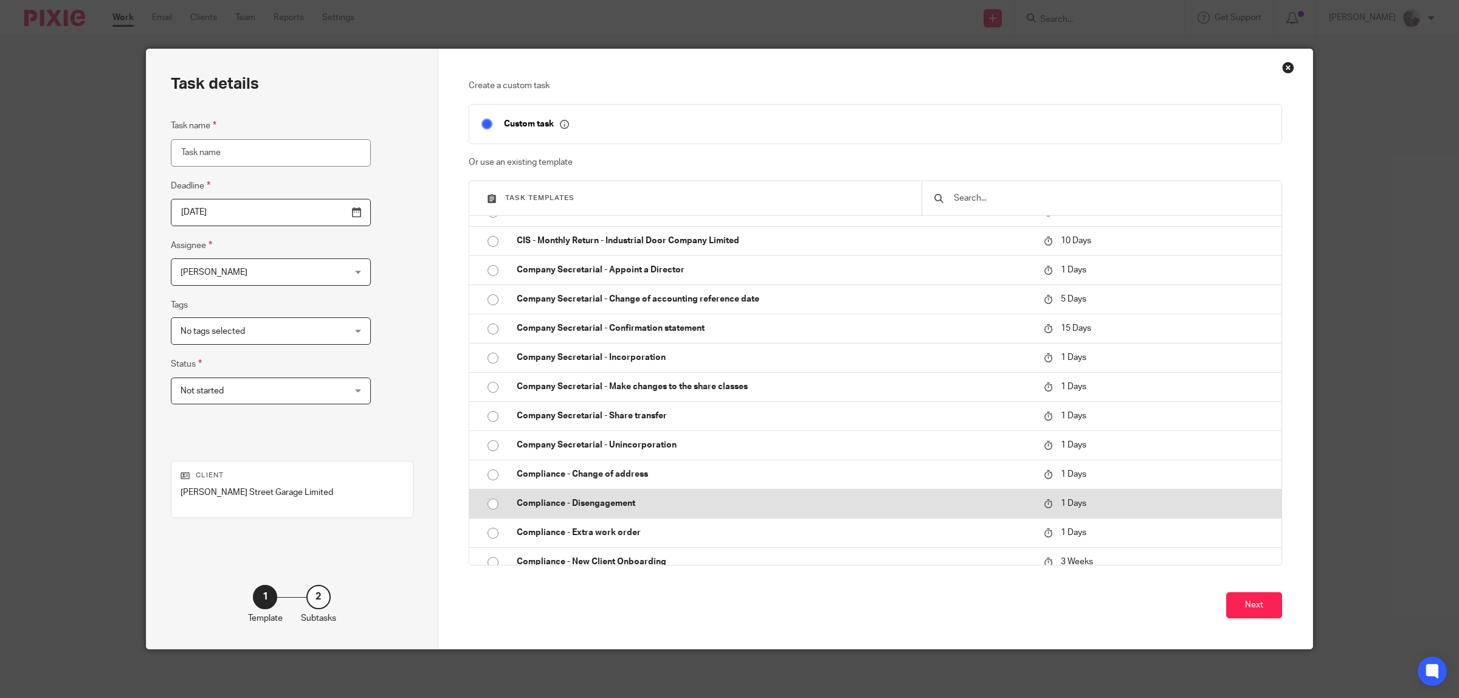
click at [562, 507] on p "Compliance - Disengagement" at bounding box center [775, 503] width 516 height 12
type input "[DATE]"
type input "Compliance - Disengagement"
checkbox input "false"
radio input "true"
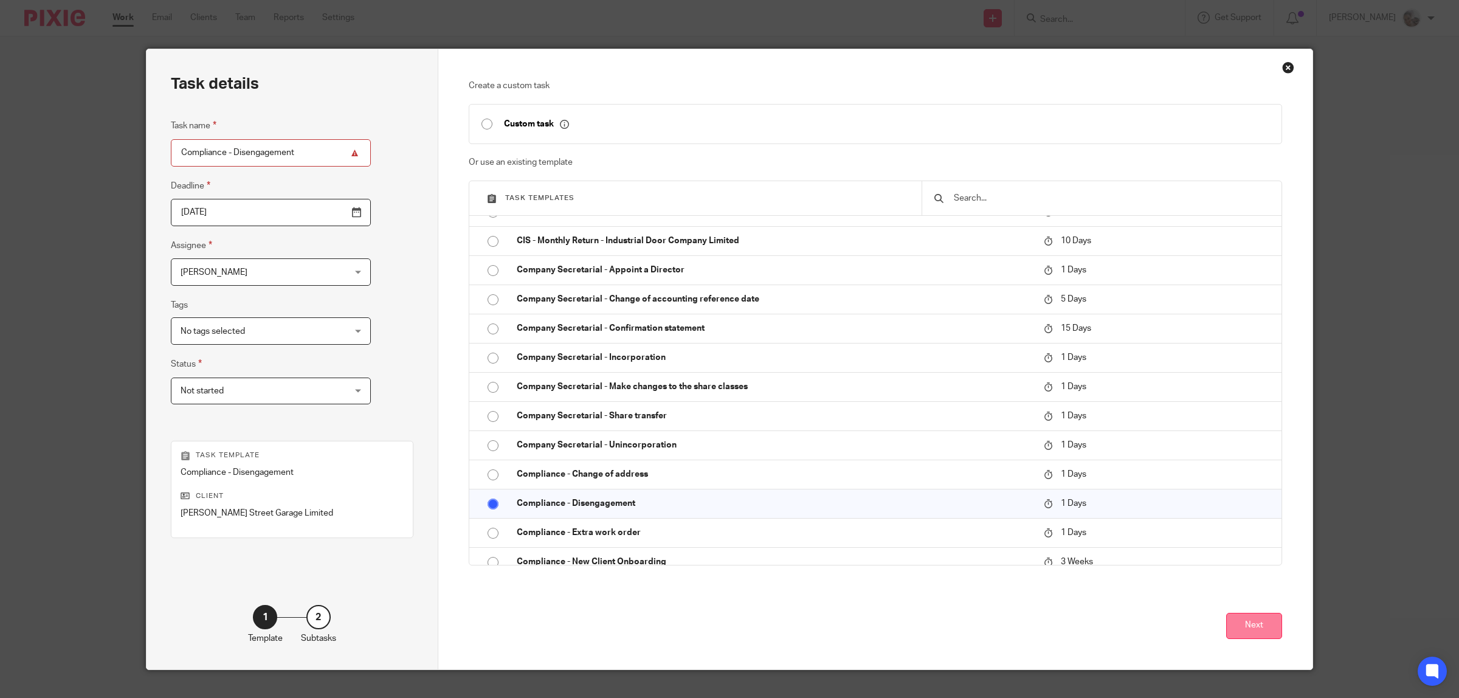
click at [1239, 631] on button "Next" at bounding box center [1254, 626] width 56 height 26
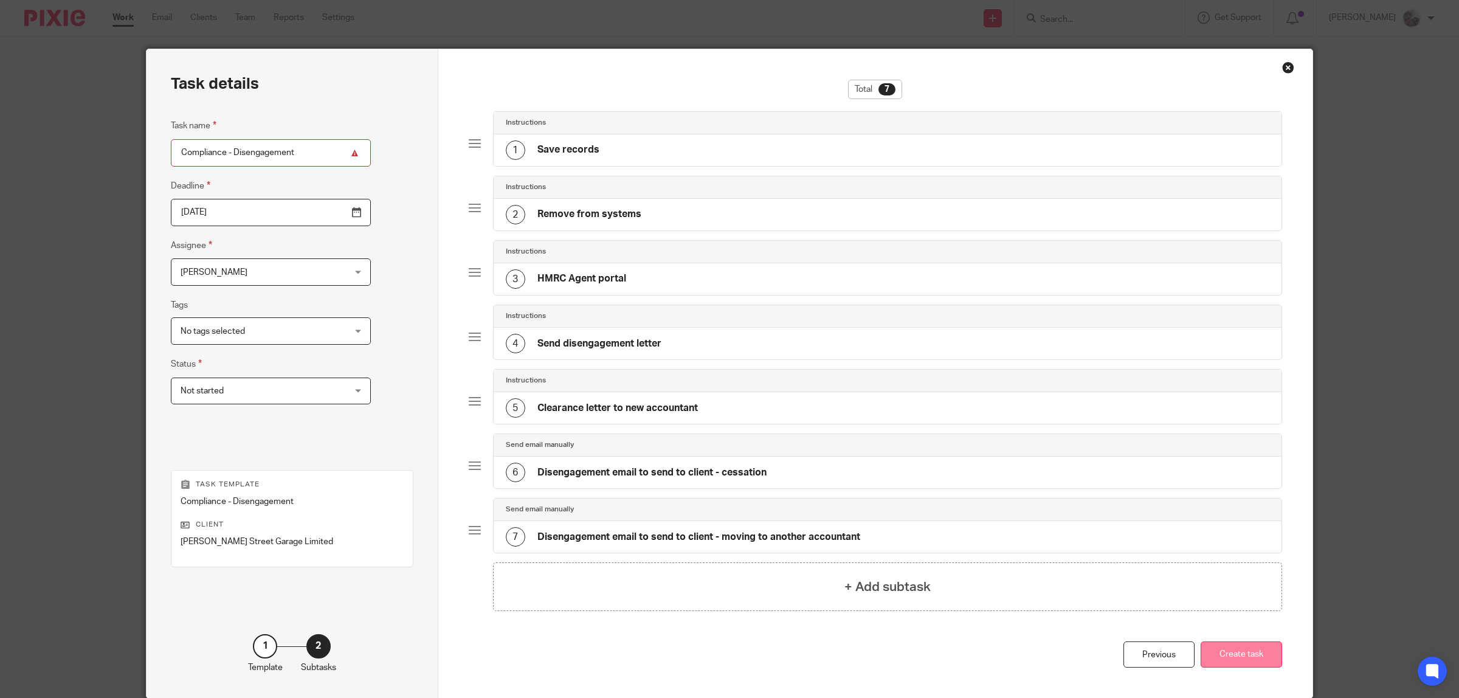
click at [1242, 663] on button "Create task" at bounding box center [1241, 654] width 81 height 26
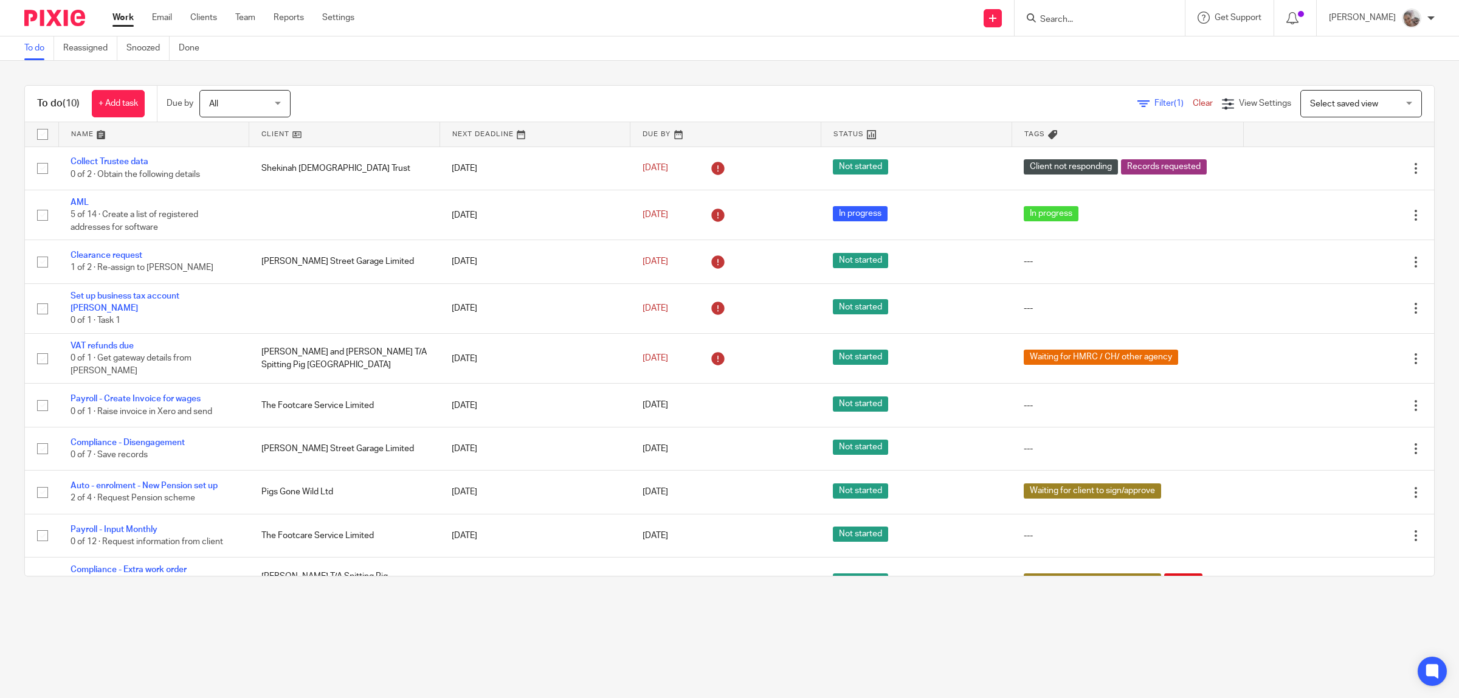
click at [1122, 22] on input "Search" at bounding box center [1093, 20] width 109 height 11
type input "PPG1"
click button "submit" at bounding box center [0, 0] width 0 height 0
click at [1110, 49] on link at bounding box center [1140, 57] width 206 height 38
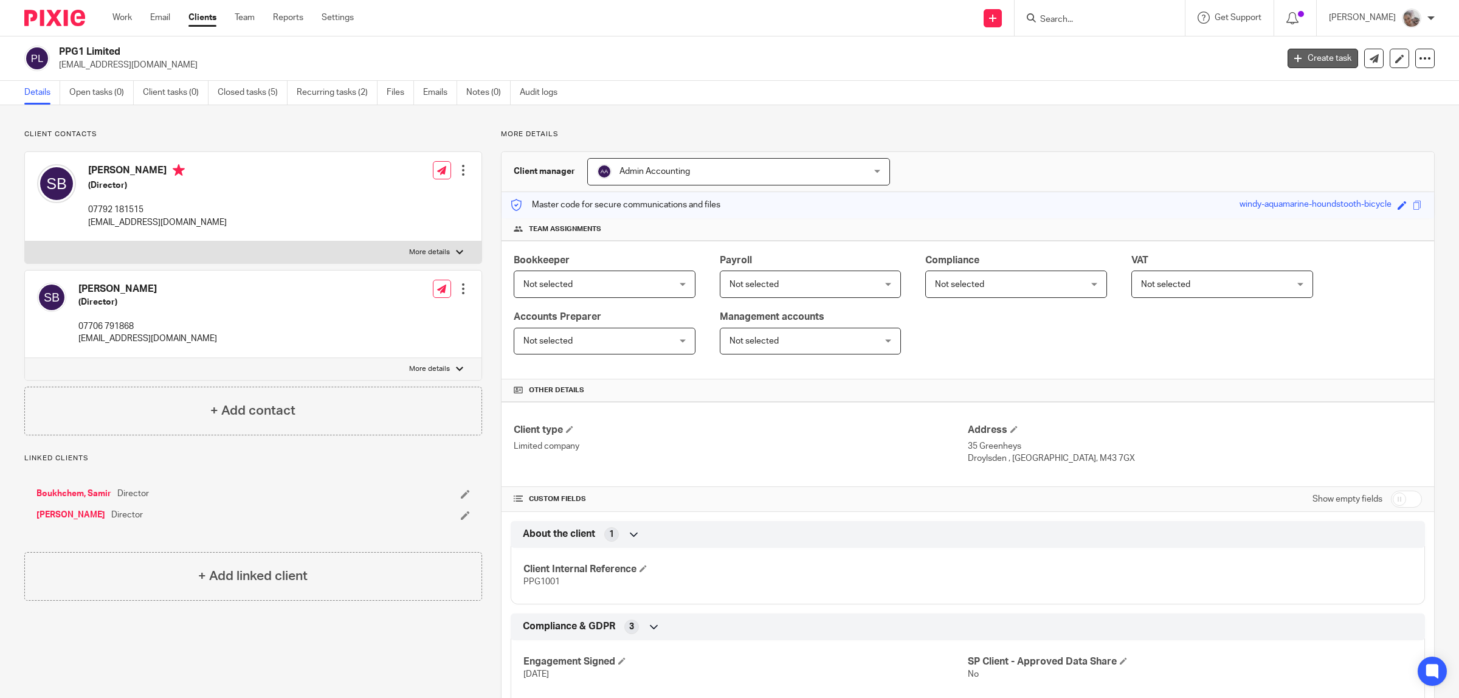
click at [1312, 56] on link "Create task" at bounding box center [1323, 58] width 71 height 19
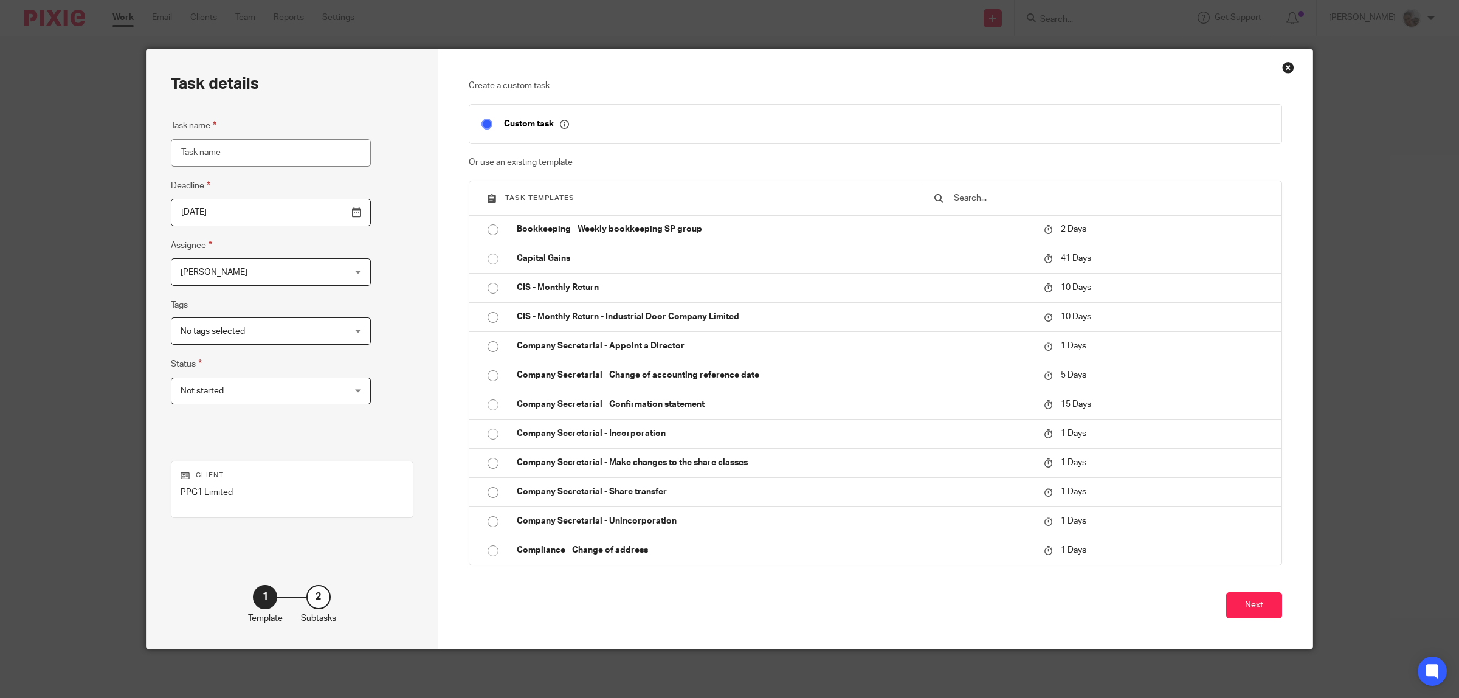
scroll to position [836, 0]
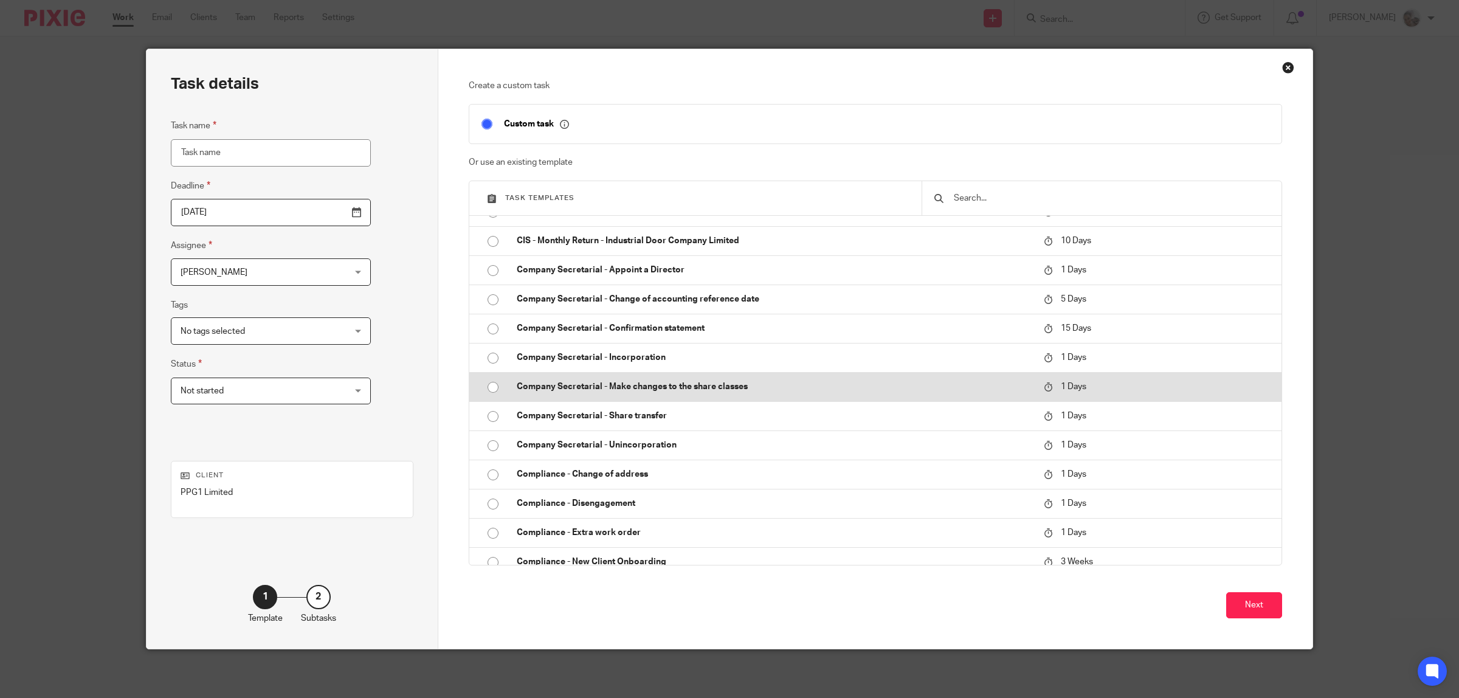
click at [658, 387] on p "Company Secretarial - Make changes to the share classes" at bounding box center [775, 387] width 516 height 12
type input "2025-08-15"
type input "Company Secretarial - Make changes to the share classes"
checkbox input "false"
radio input "true"
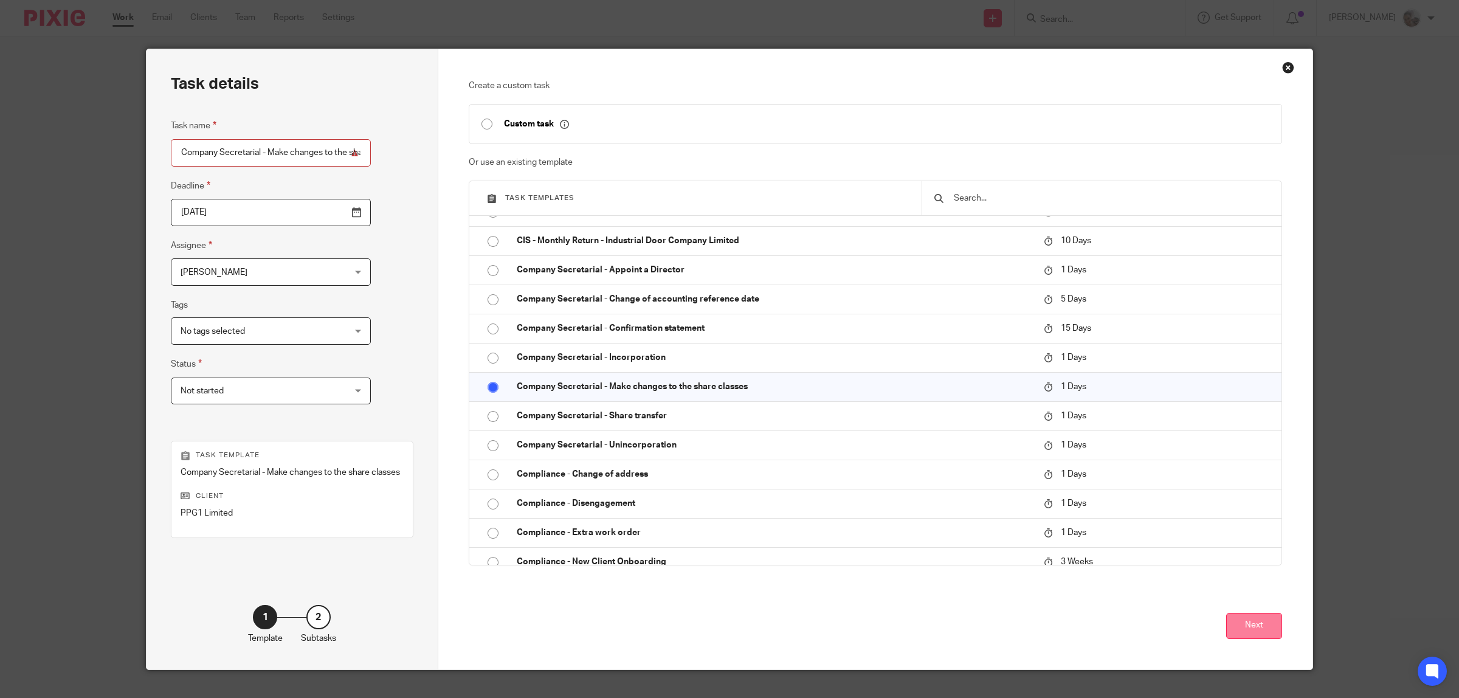
click at [1256, 627] on button "Next" at bounding box center [1254, 626] width 56 height 26
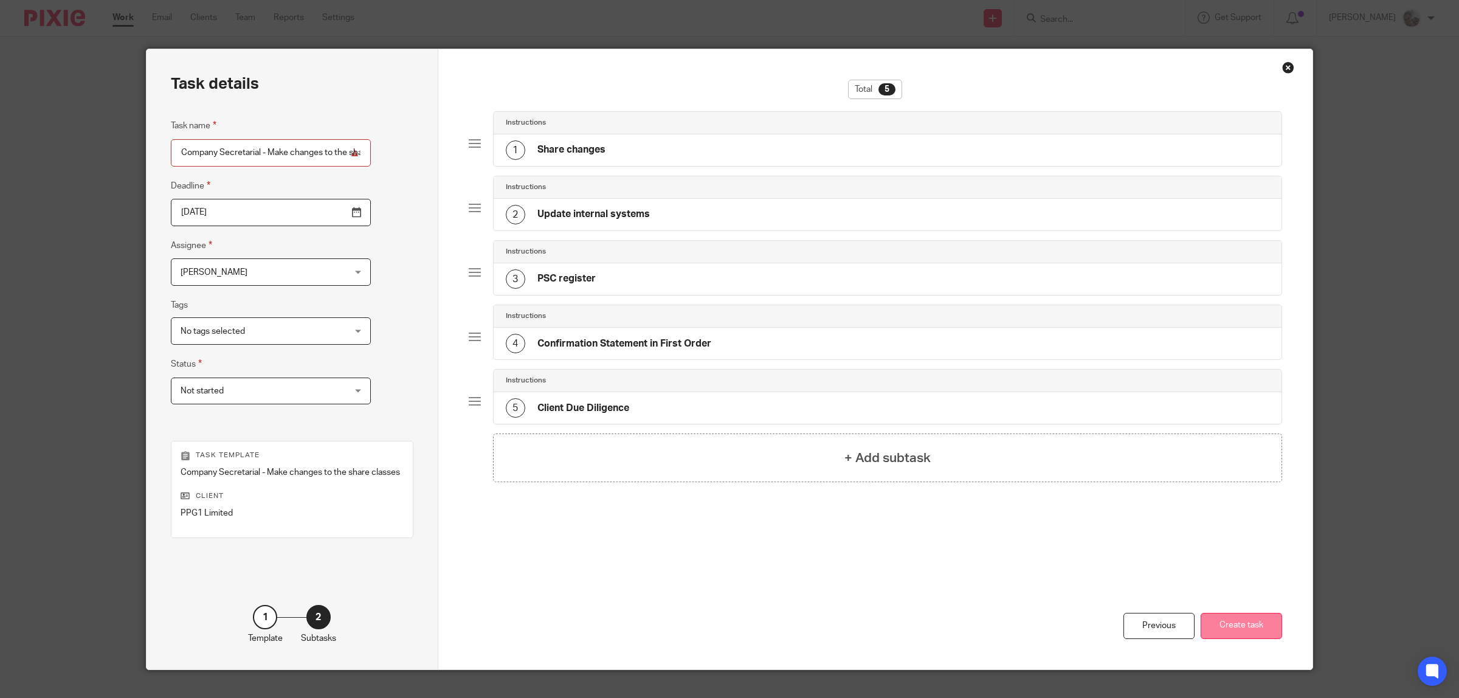
click at [1253, 613] on button "Create task" at bounding box center [1241, 626] width 81 height 26
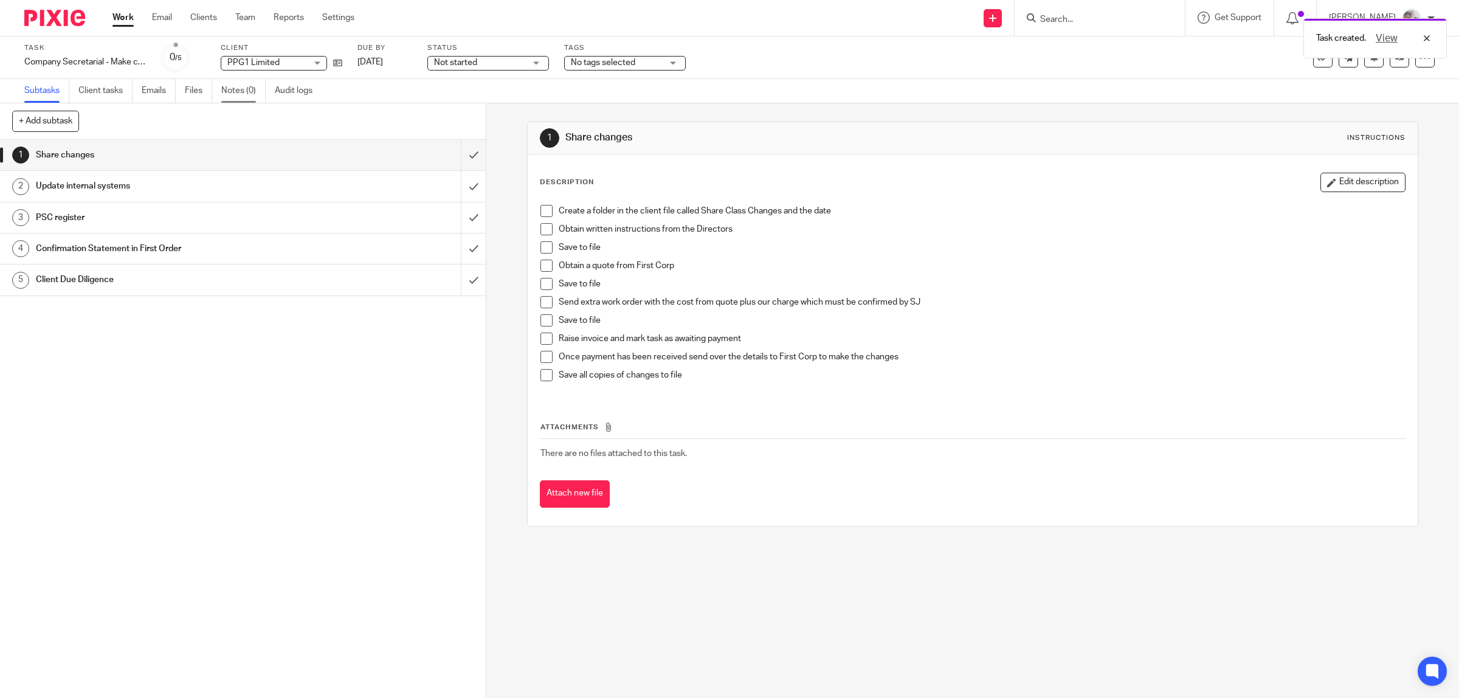
click at [235, 92] on link "Notes (0)" at bounding box center [243, 91] width 44 height 24
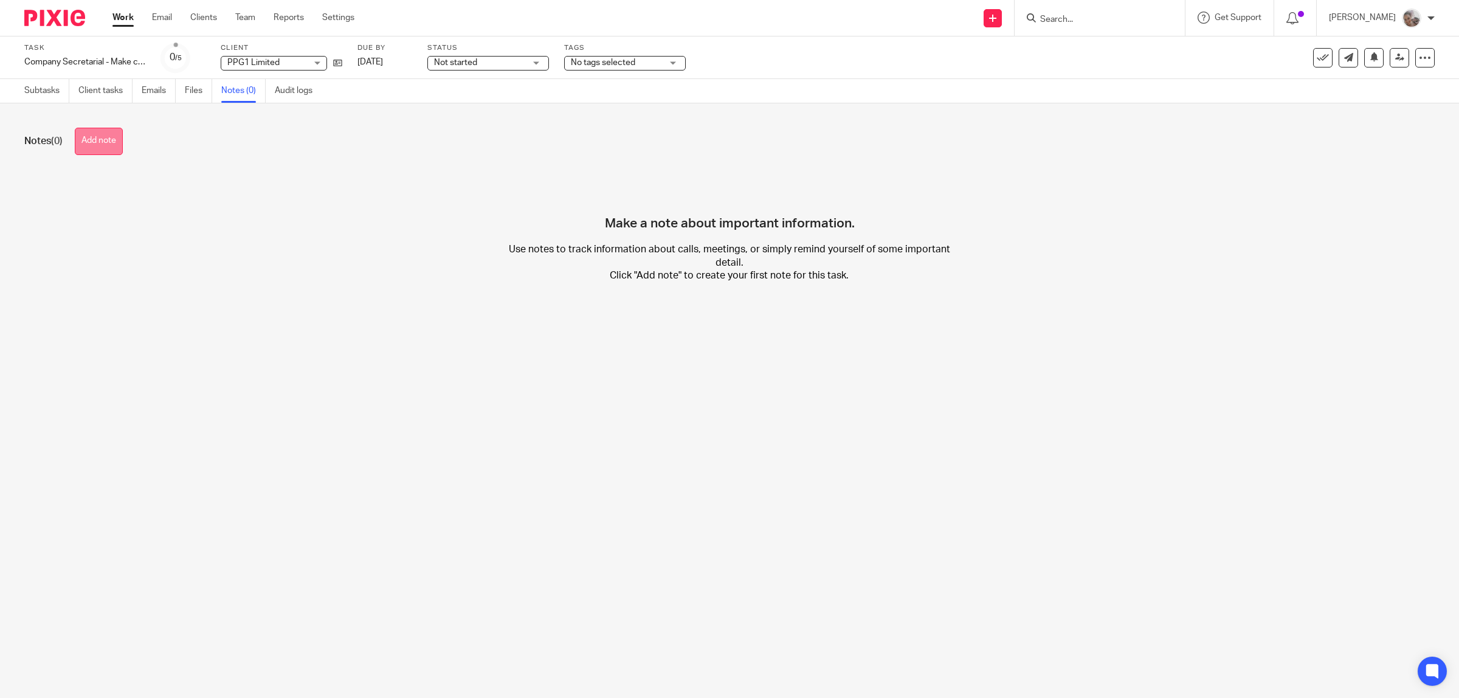
click at [99, 137] on button "Add note" at bounding box center [99, 141] width 48 height 27
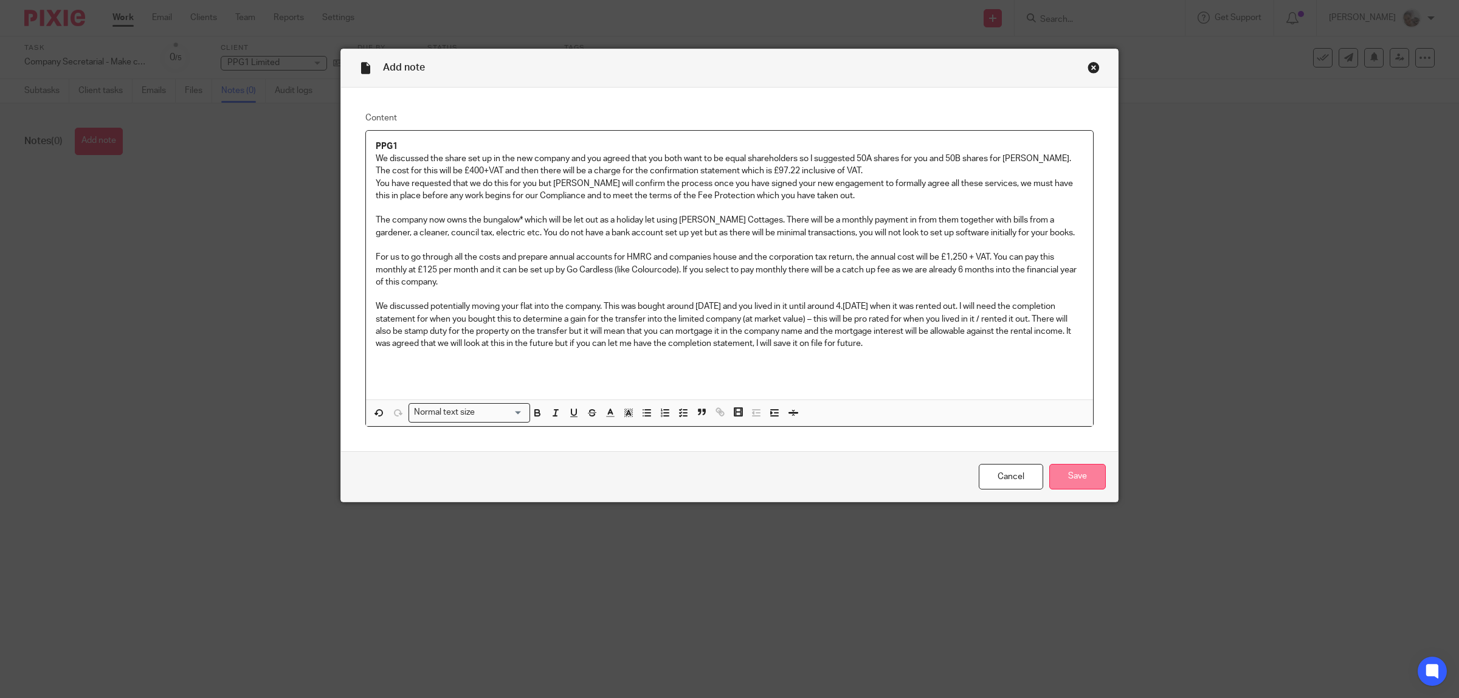
click at [1083, 479] on input "Save" at bounding box center [1078, 477] width 57 height 26
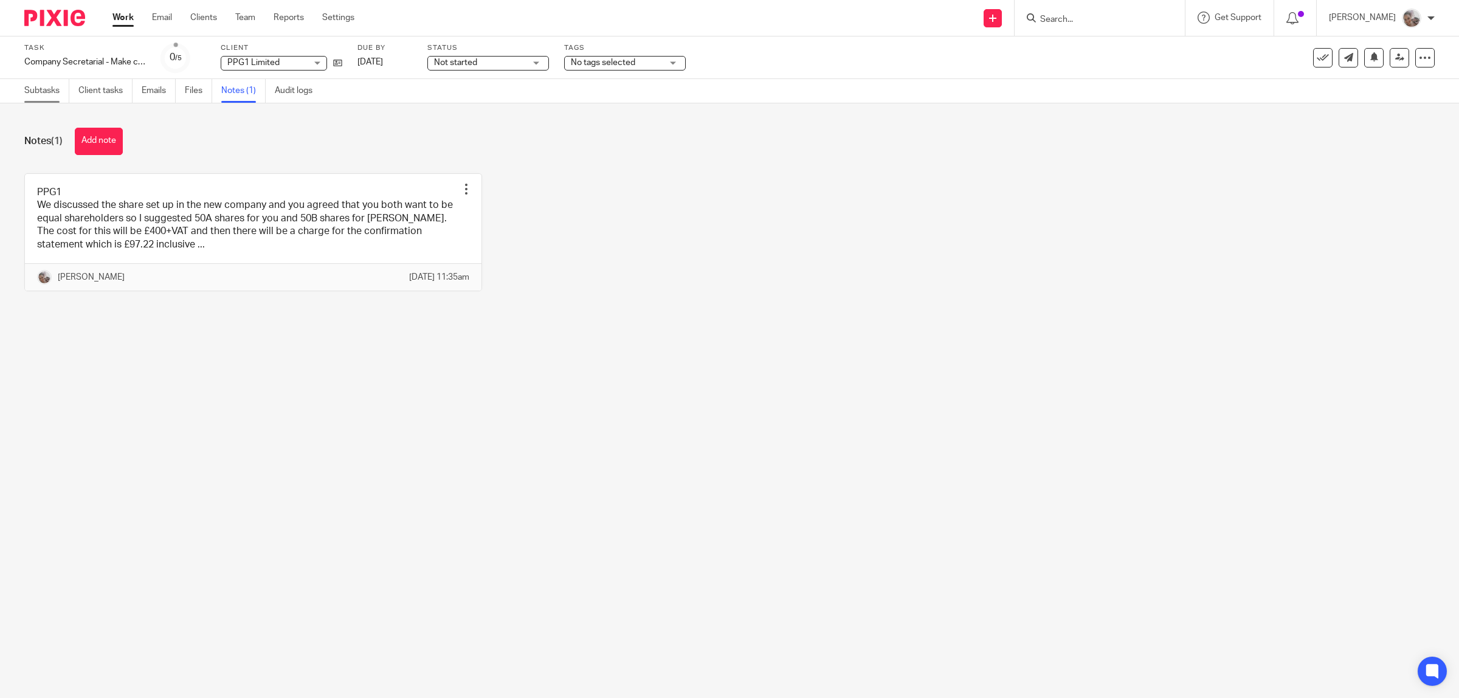
click at [50, 91] on link "Subtasks" at bounding box center [46, 91] width 45 height 24
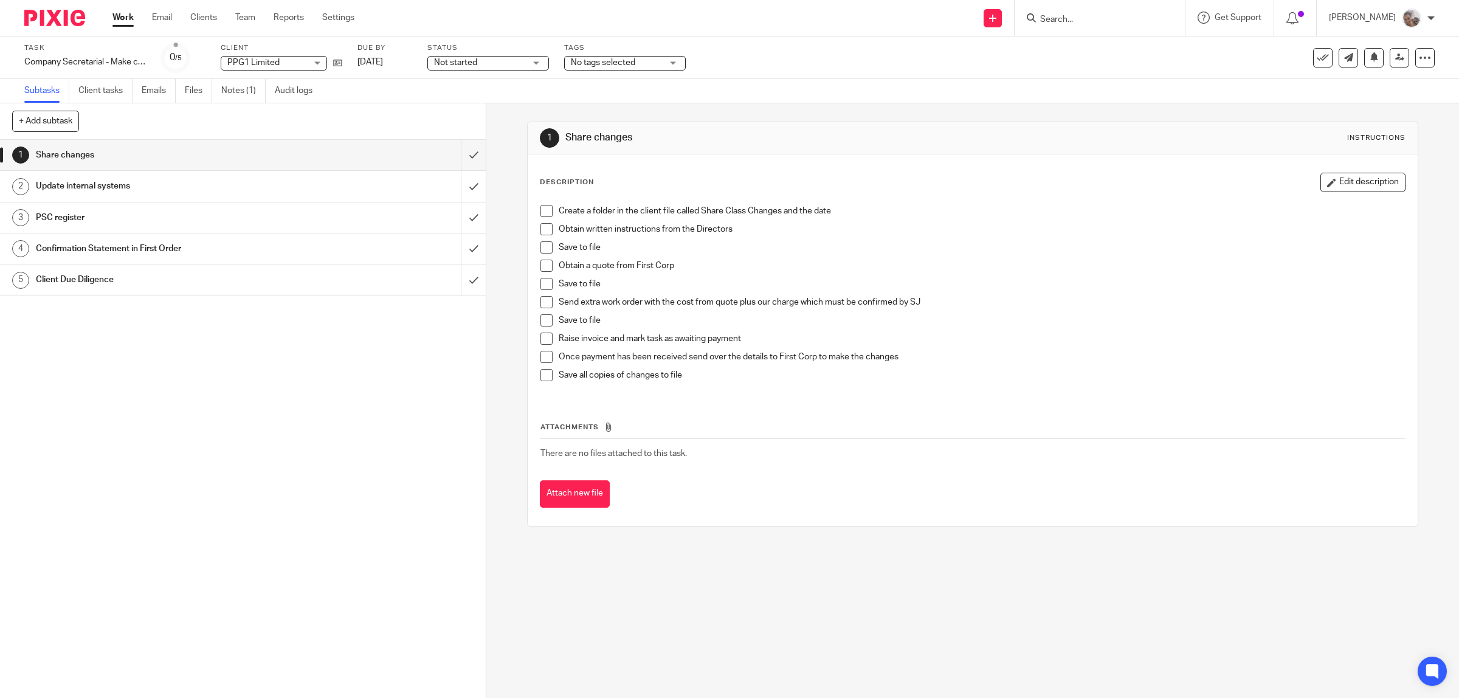
click at [126, 12] on link "Work" at bounding box center [122, 18] width 21 height 12
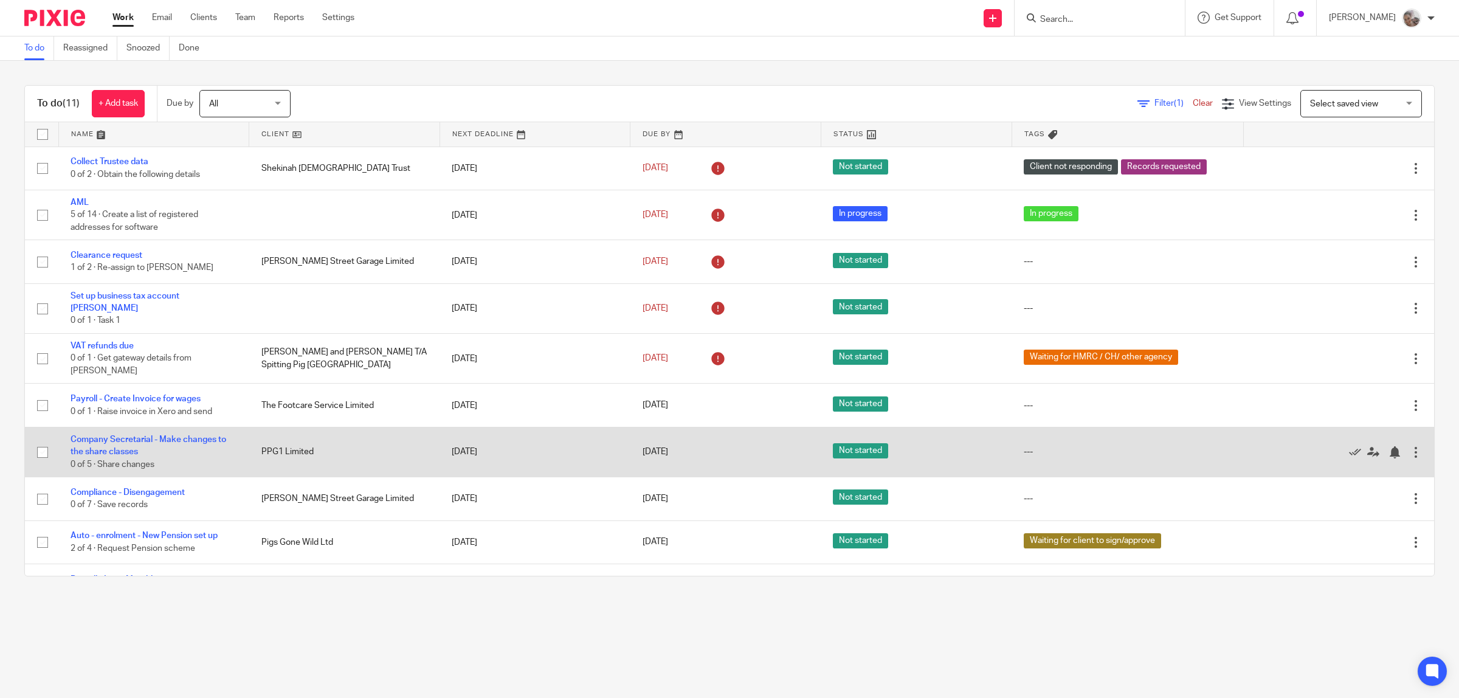
scroll to position [68, 0]
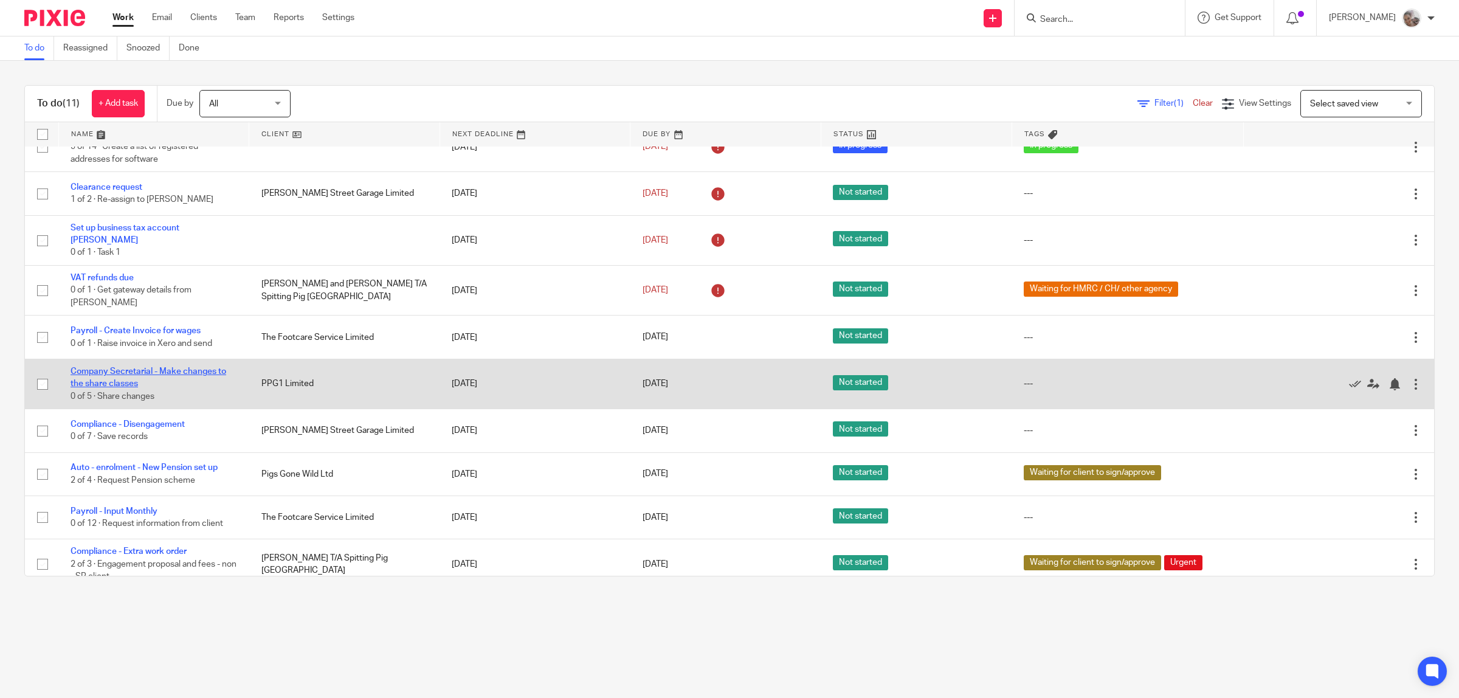
click at [163, 367] on link "Company Secretarial - Make changes to the share classes" at bounding box center [149, 377] width 156 height 21
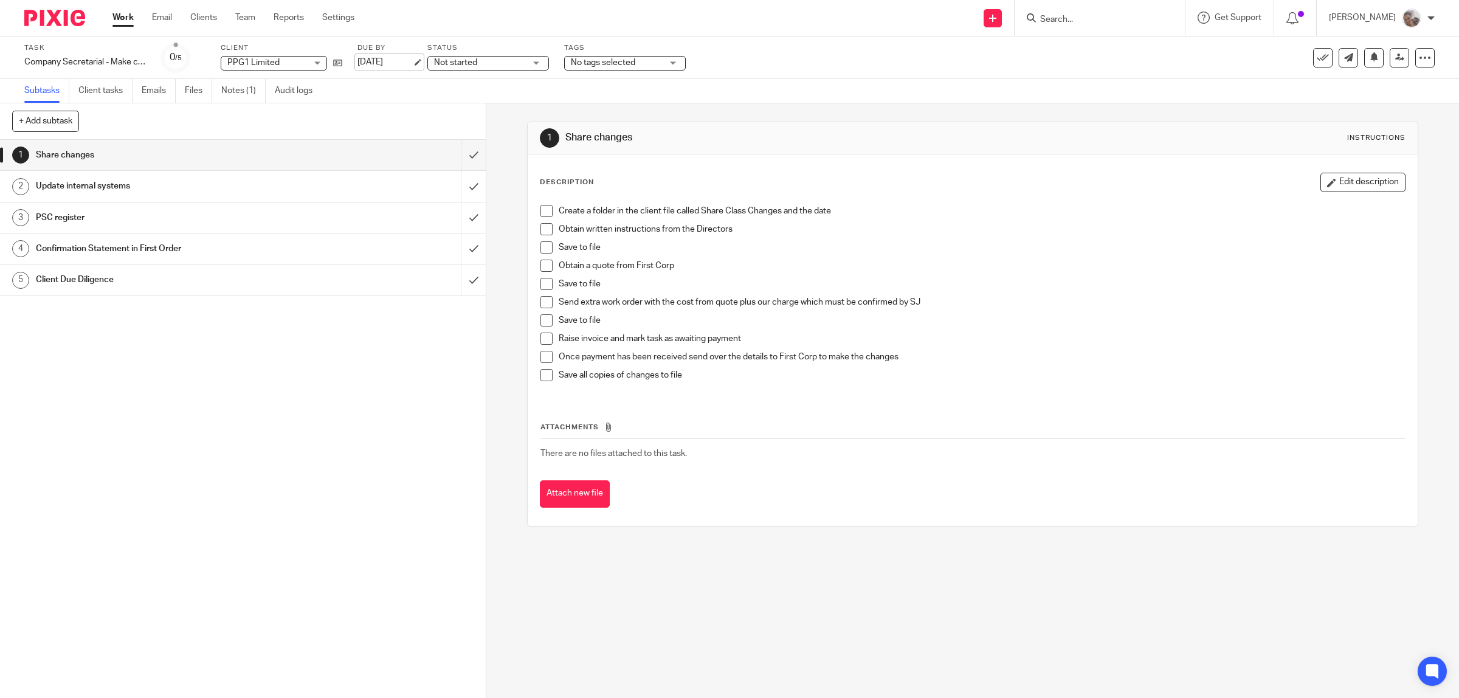
click at [392, 60] on link "[DATE]" at bounding box center [385, 62] width 55 height 13
click at [335, 434] on div "1 Share changes 2 Update internal systems 3 PSC register 4 Confirmation Stateme…" at bounding box center [243, 419] width 486 height 558
click at [132, 18] on link "Work" at bounding box center [122, 18] width 21 height 12
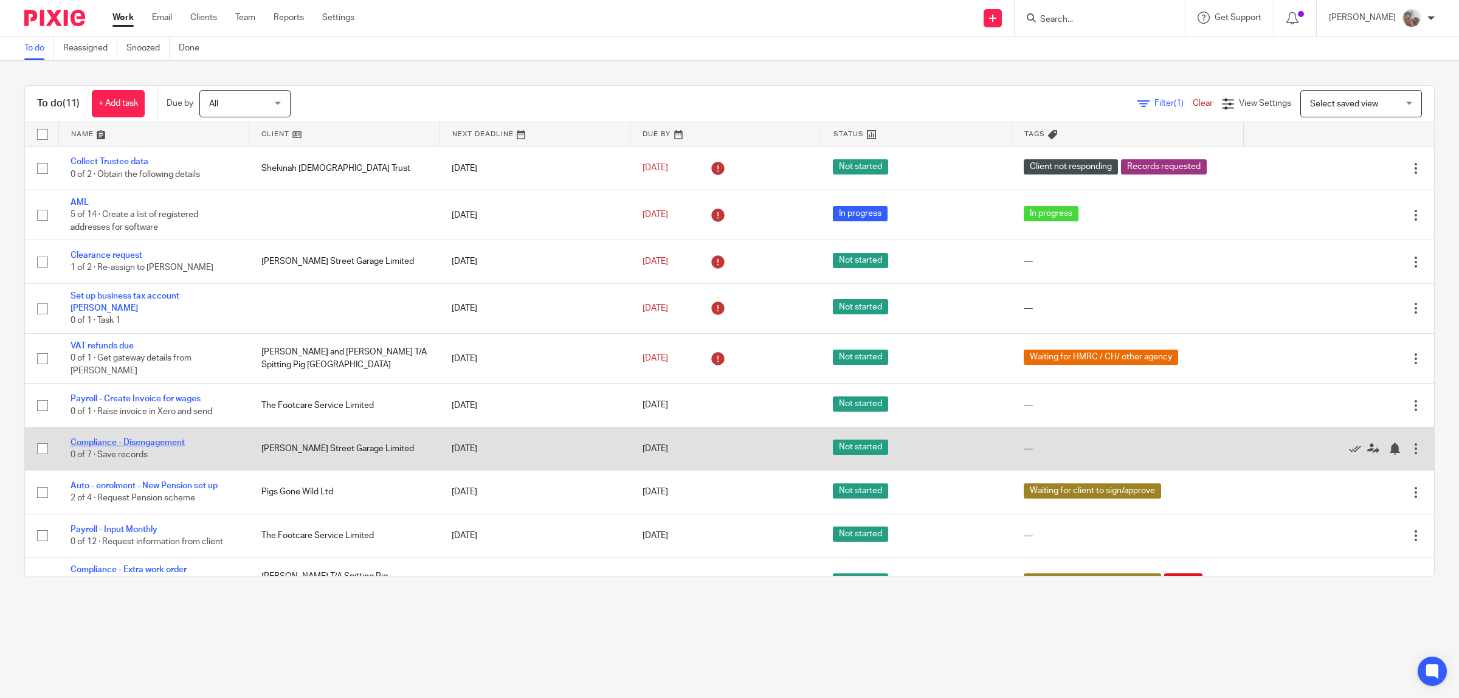
click at [165, 438] on link "Compliance - Disengagement" at bounding box center [128, 442] width 114 height 9
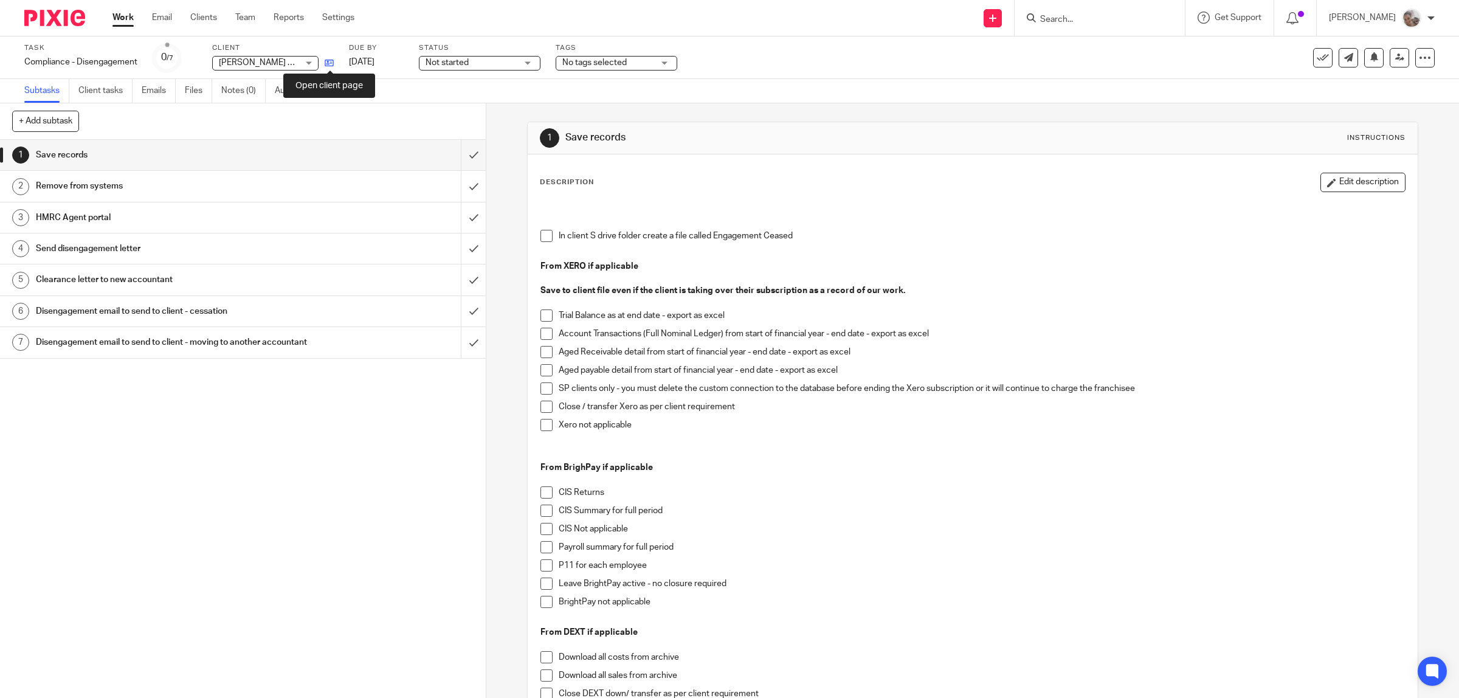
click at [330, 59] on icon at bounding box center [329, 62] width 9 height 9
click at [245, 13] on link "Team" at bounding box center [245, 18] width 20 height 12
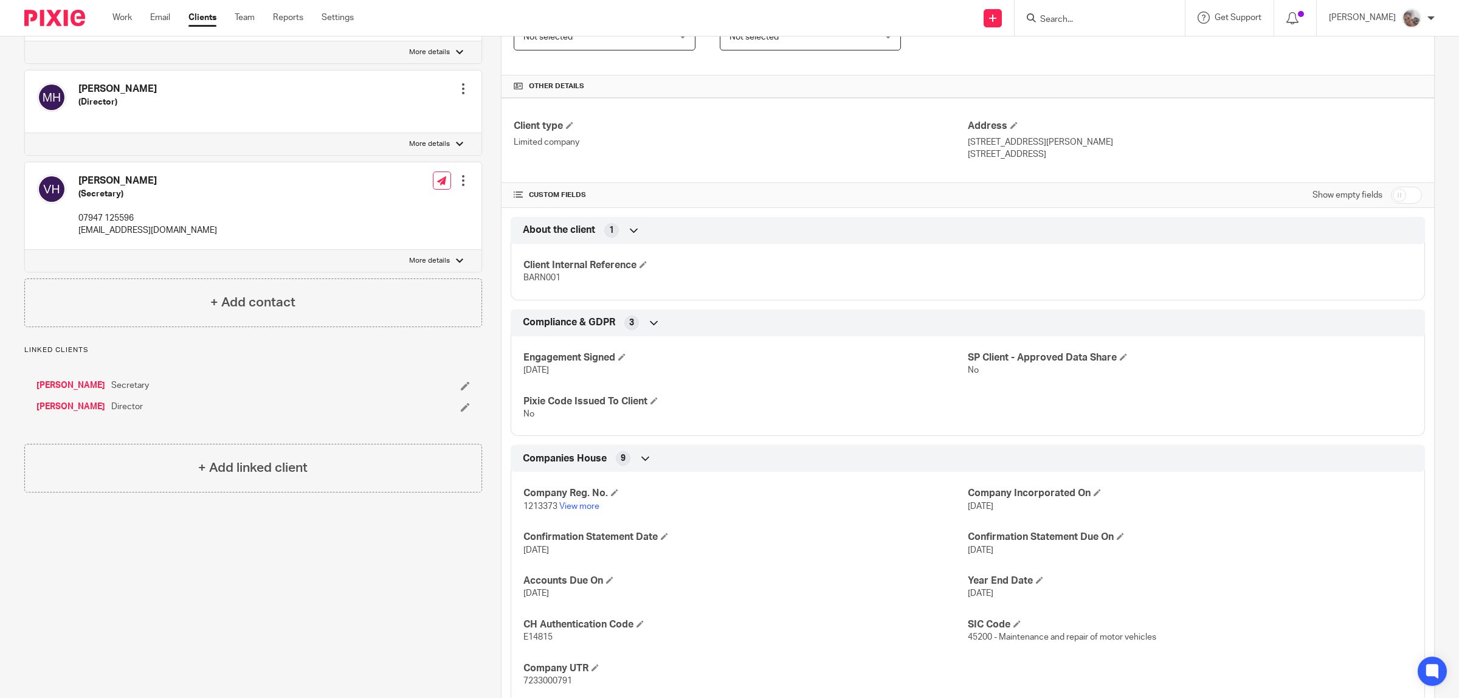
scroll to position [380, 0]
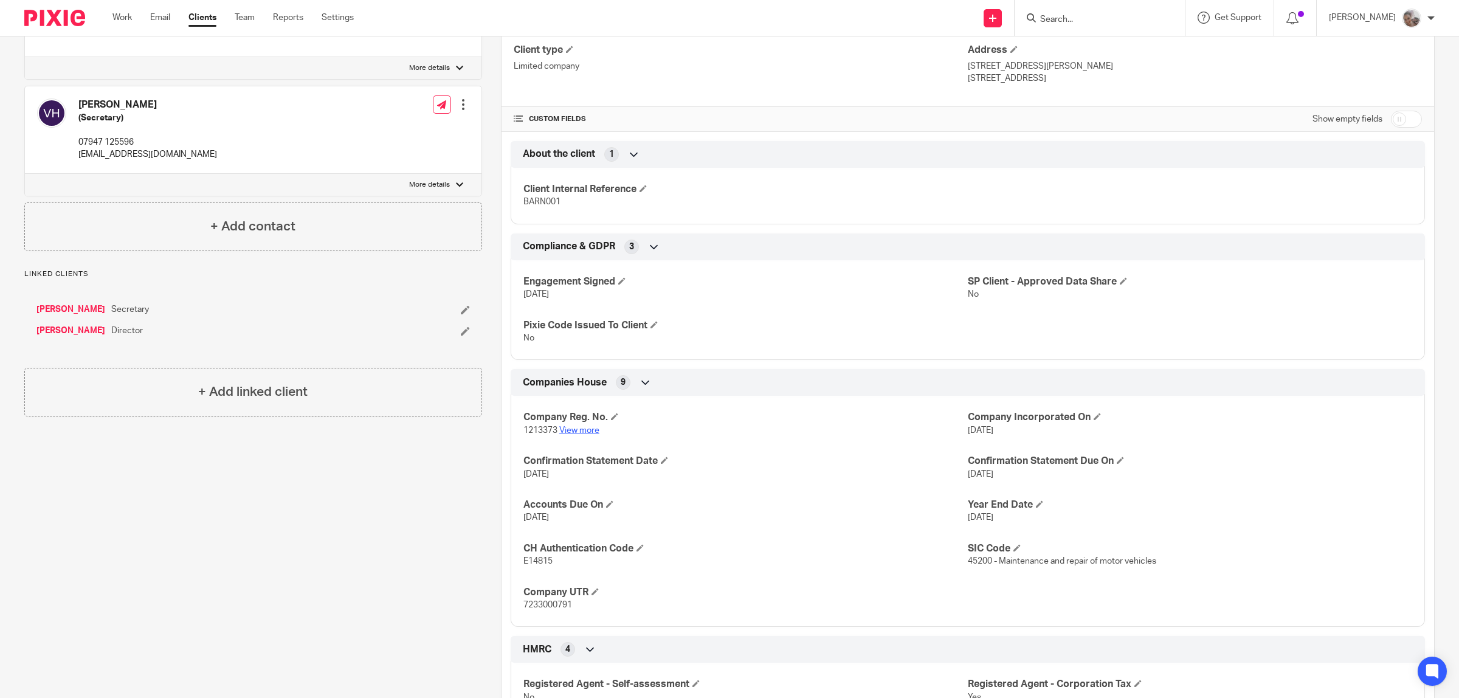
click at [583, 432] on link "View more" at bounding box center [579, 430] width 40 height 9
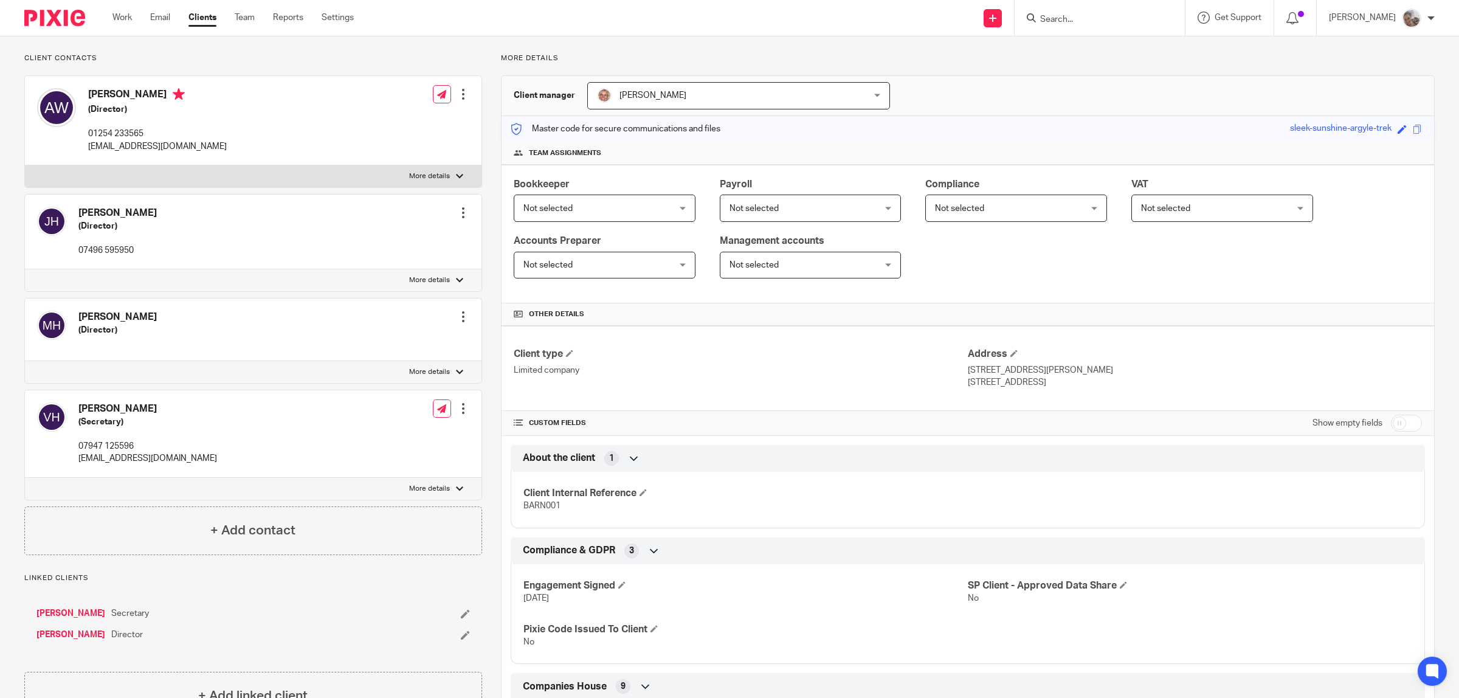
scroll to position [0, 0]
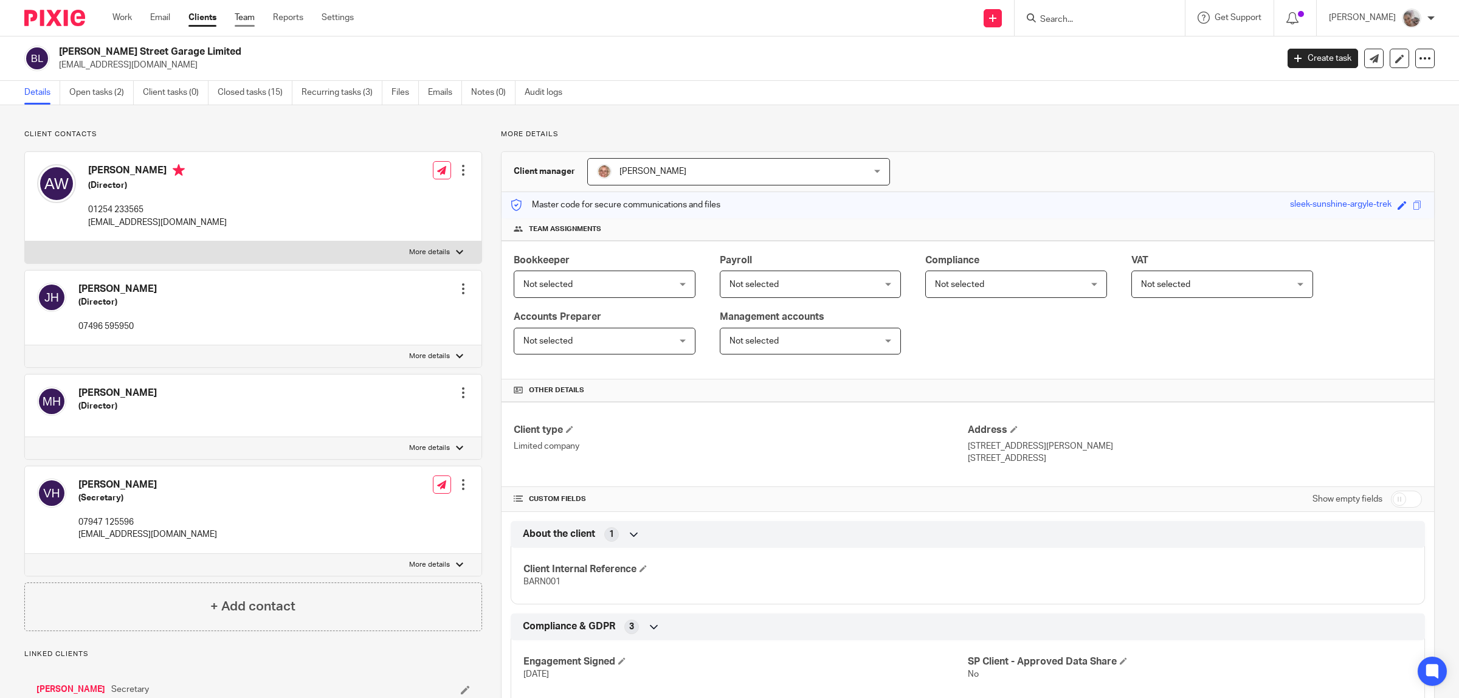
click at [241, 16] on link "Team" at bounding box center [245, 18] width 20 height 12
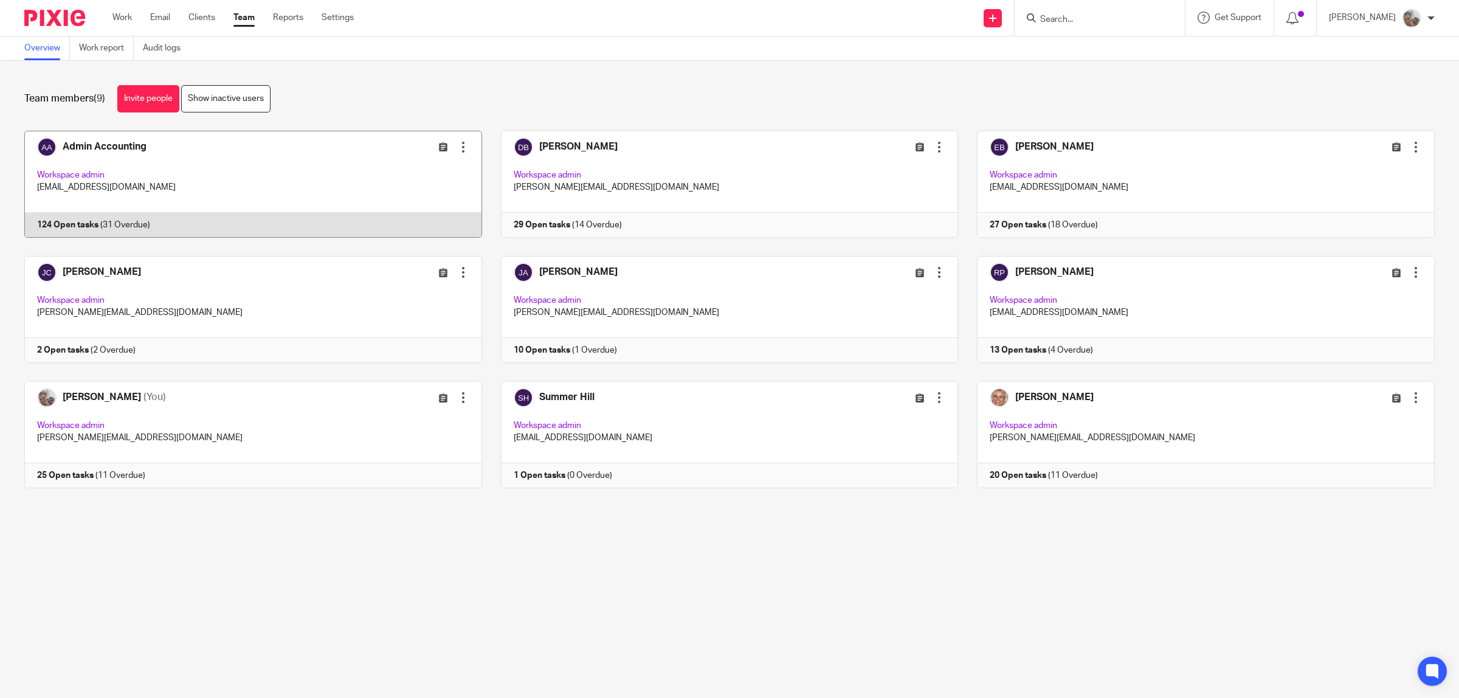
click at [130, 147] on link at bounding box center [243, 184] width 477 height 107
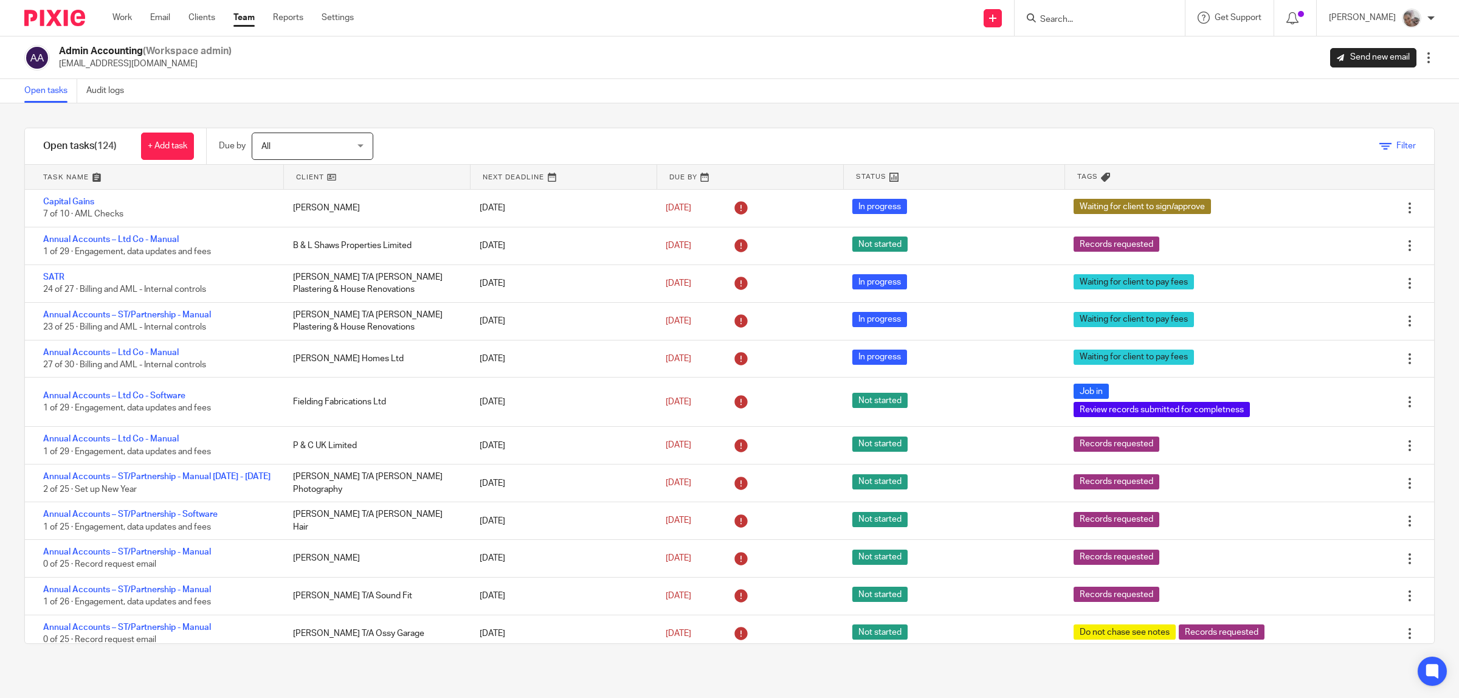
click at [1380, 144] on icon at bounding box center [1386, 146] width 12 height 12
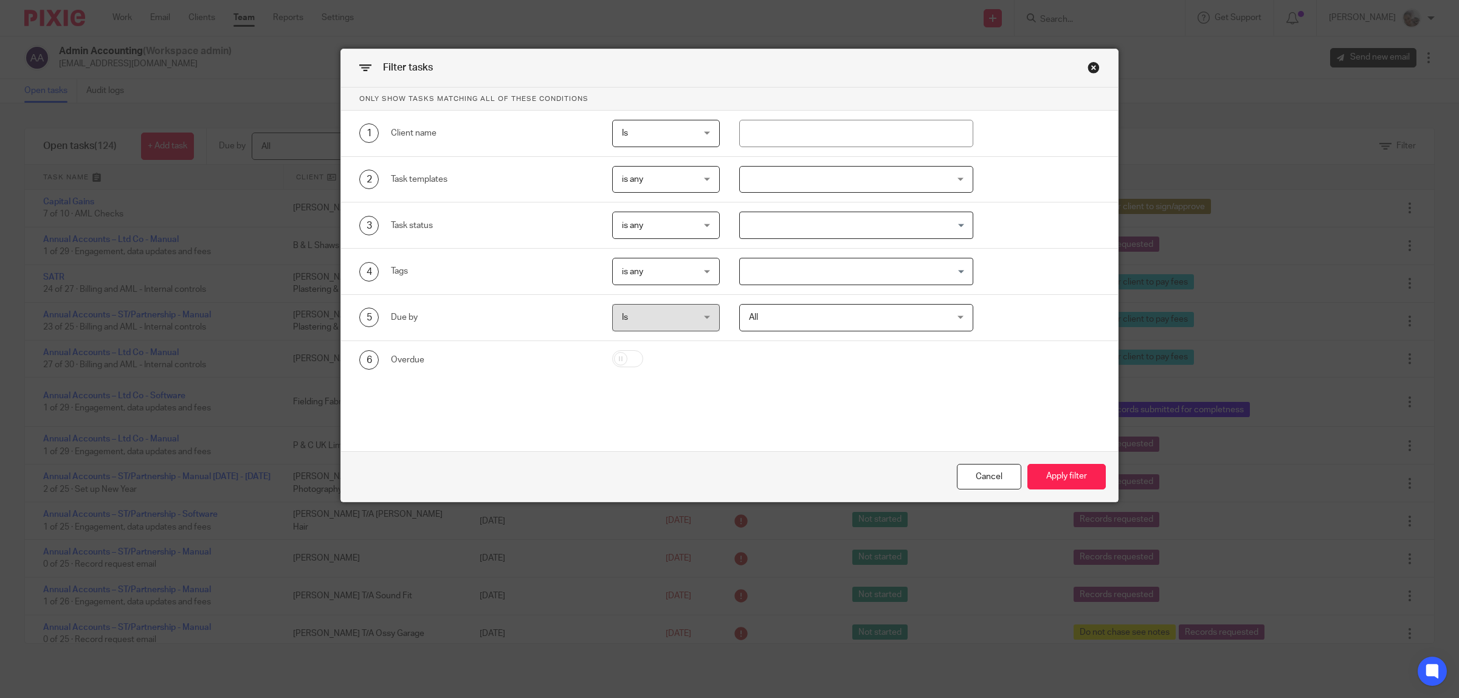
click at [655, 274] on span "is any" at bounding box center [661, 271] width 78 height 26
click at [669, 321] on li "is all" at bounding box center [660, 323] width 106 height 25
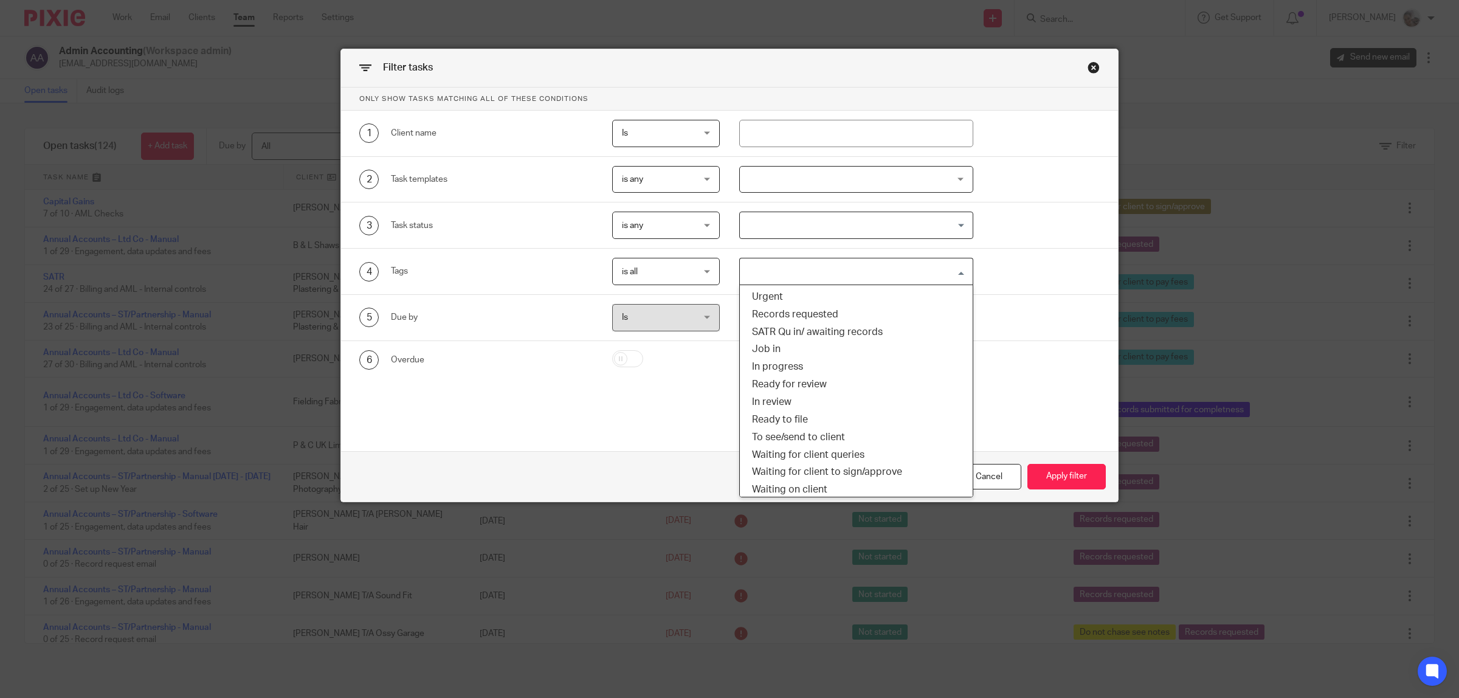
click at [767, 269] on input "Search for option" at bounding box center [853, 271] width 225 height 21
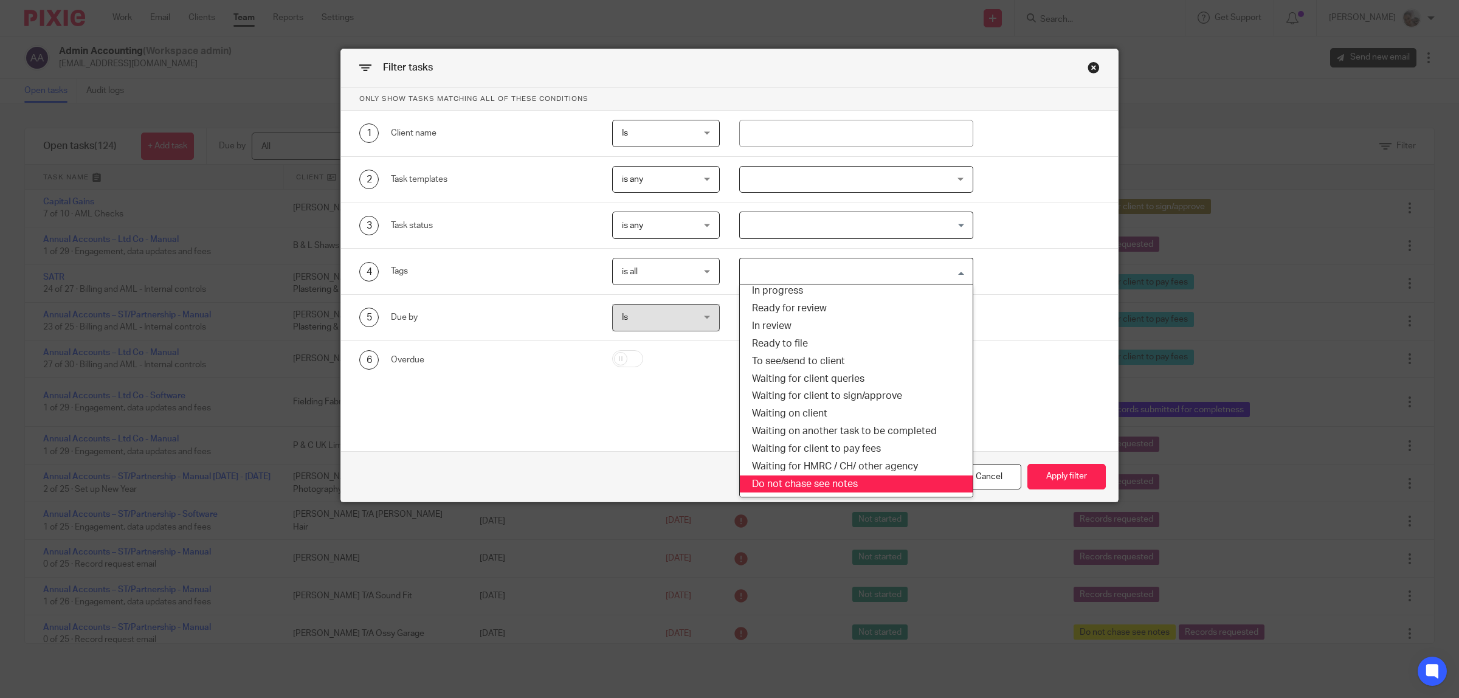
click at [781, 485] on li "Do not chase see notes" at bounding box center [856, 484] width 233 height 18
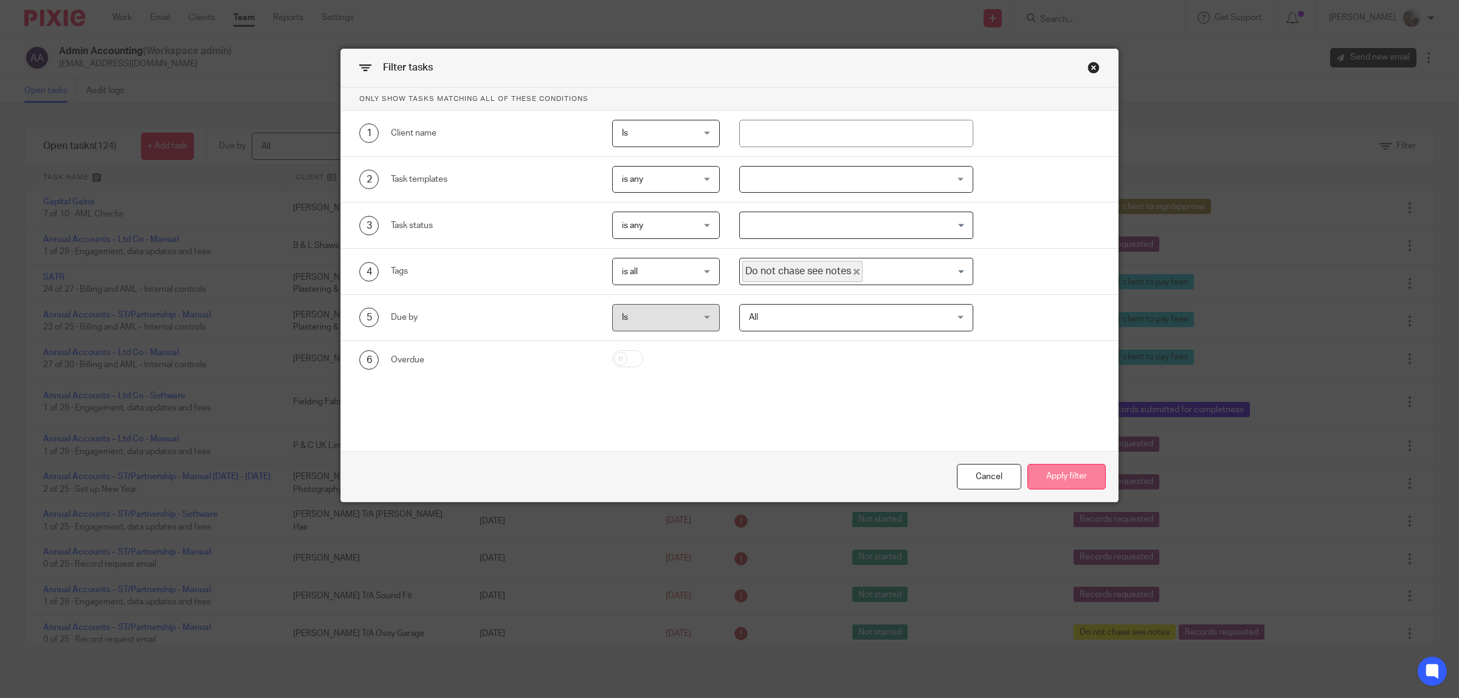
click at [1080, 473] on button "Apply filter" at bounding box center [1067, 477] width 78 height 26
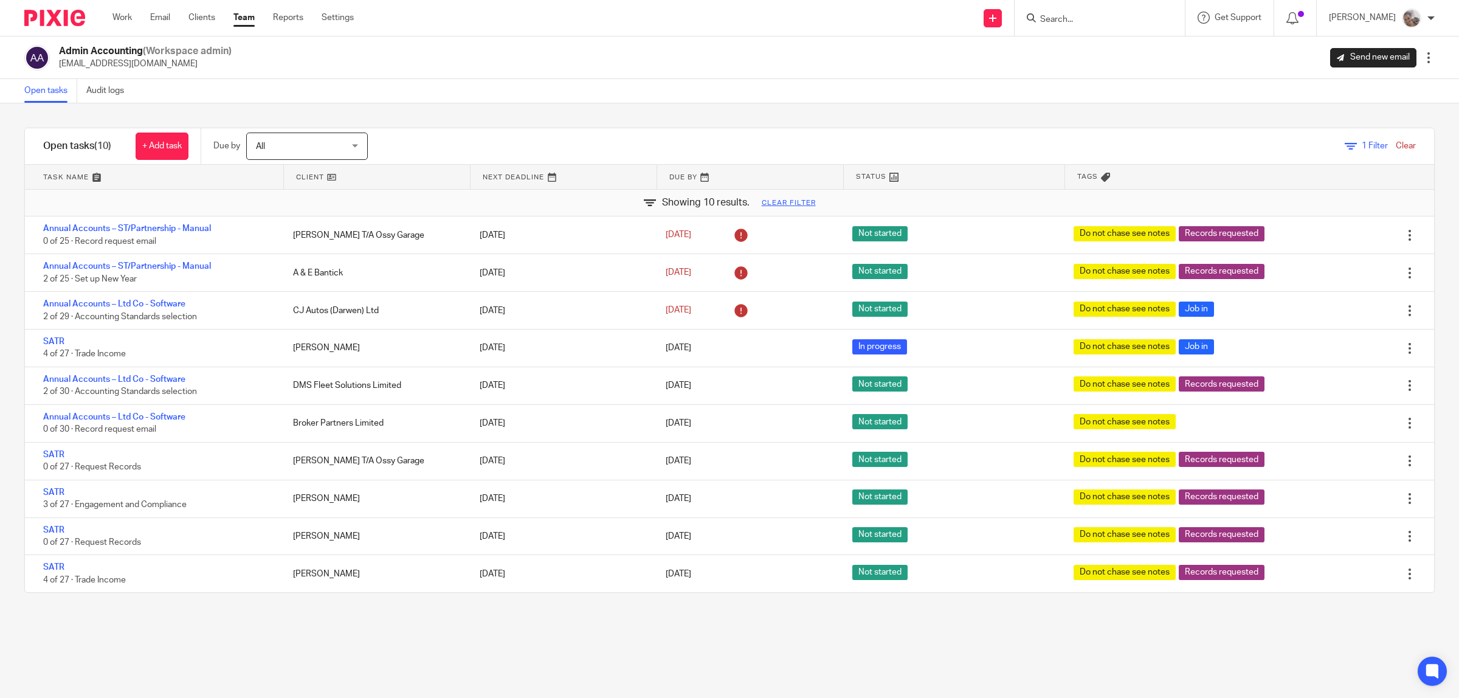
click at [1396, 146] on link "Clear" at bounding box center [1406, 146] width 20 height 9
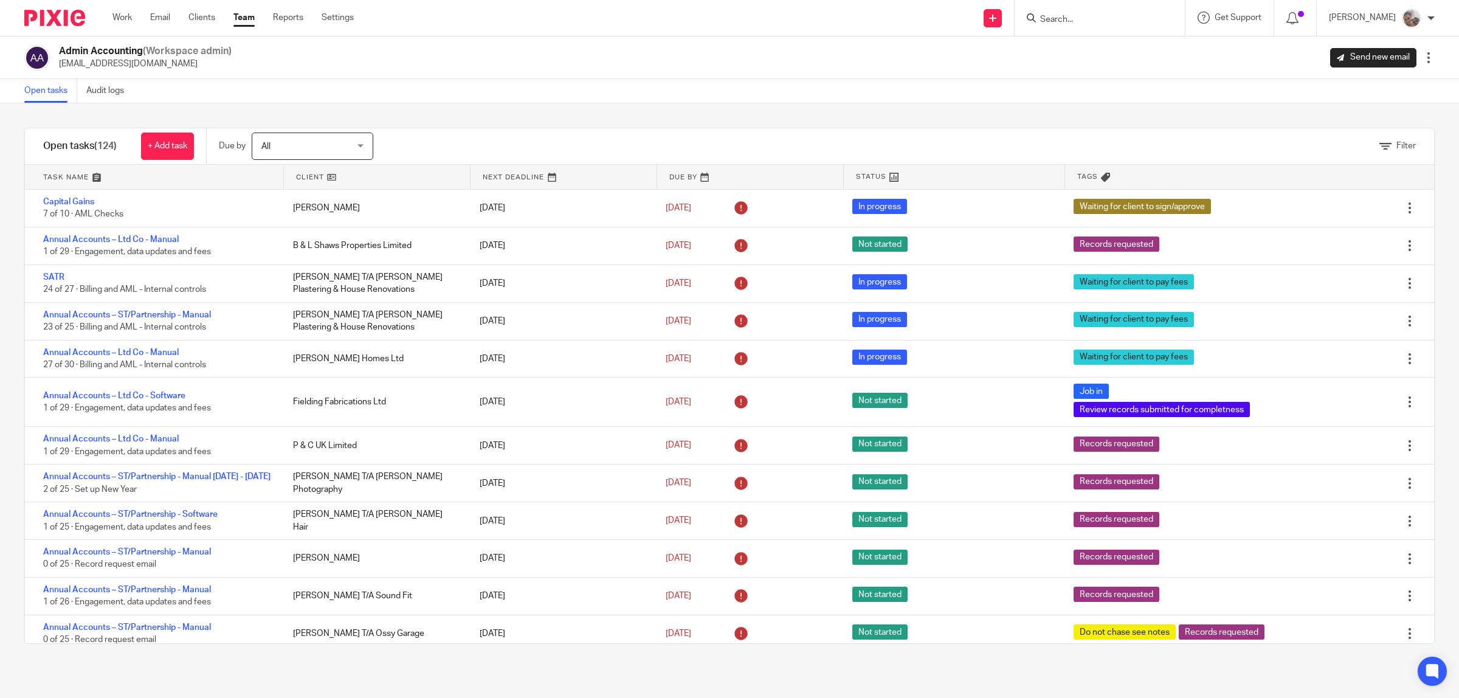
click at [1072, 18] on input "Search" at bounding box center [1093, 20] width 109 height 11
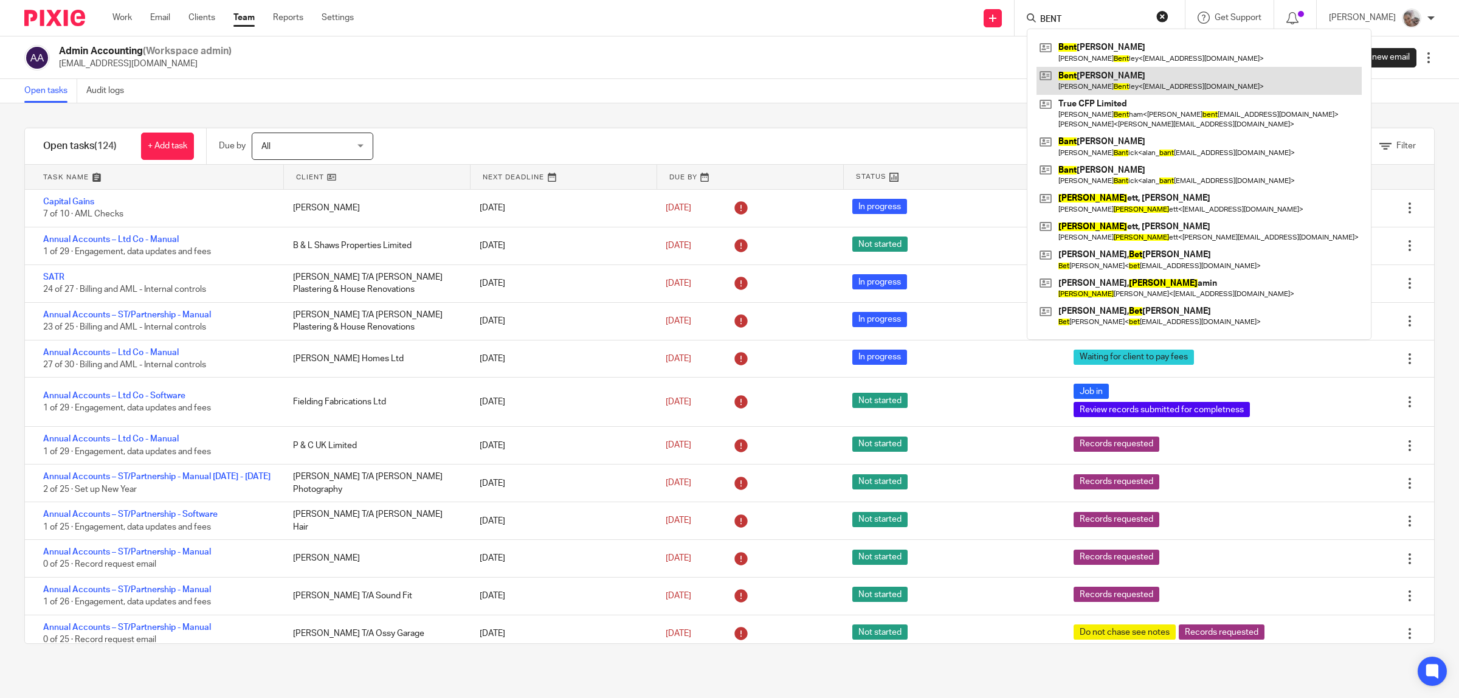
type input "BENT"
click at [1120, 83] on link at bounding box center [1199, 81] width 325 height 28
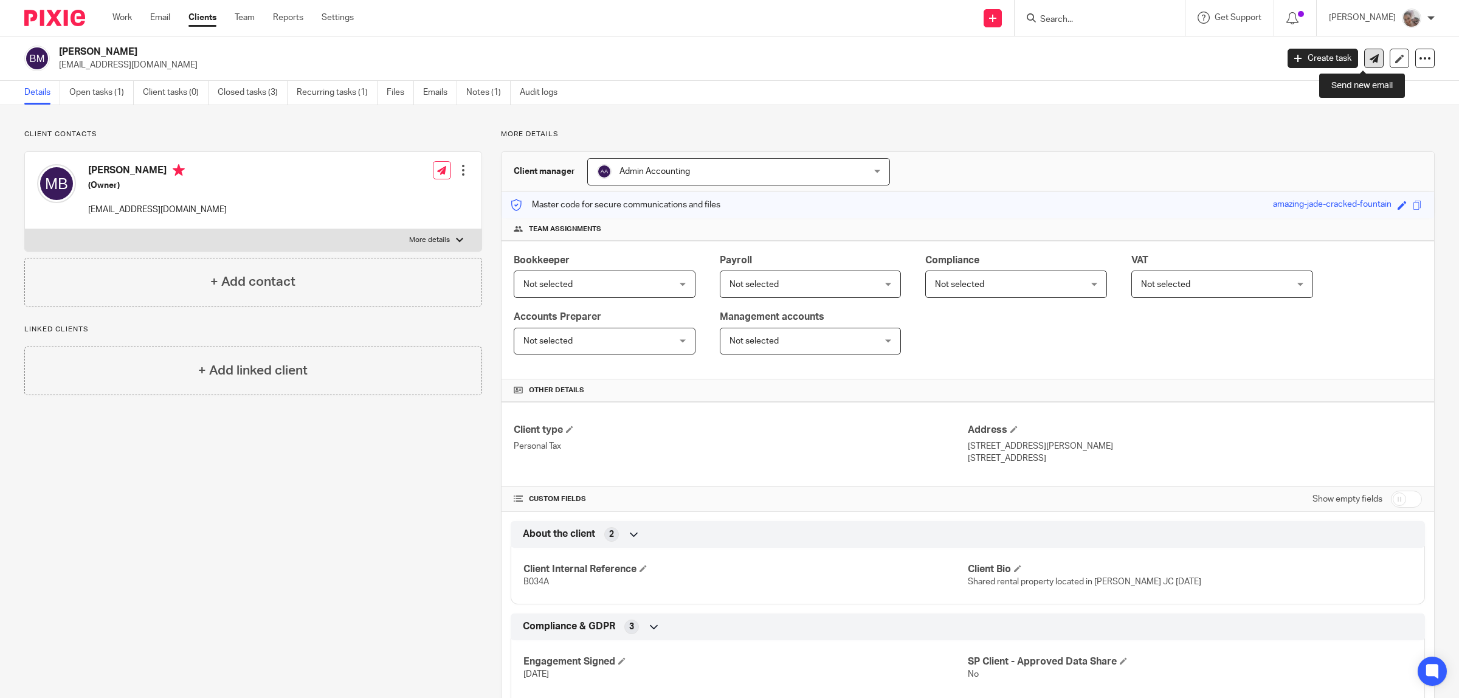
click at [1370, 62] on icon at bounding box center [1374, 58] width 9 height 9
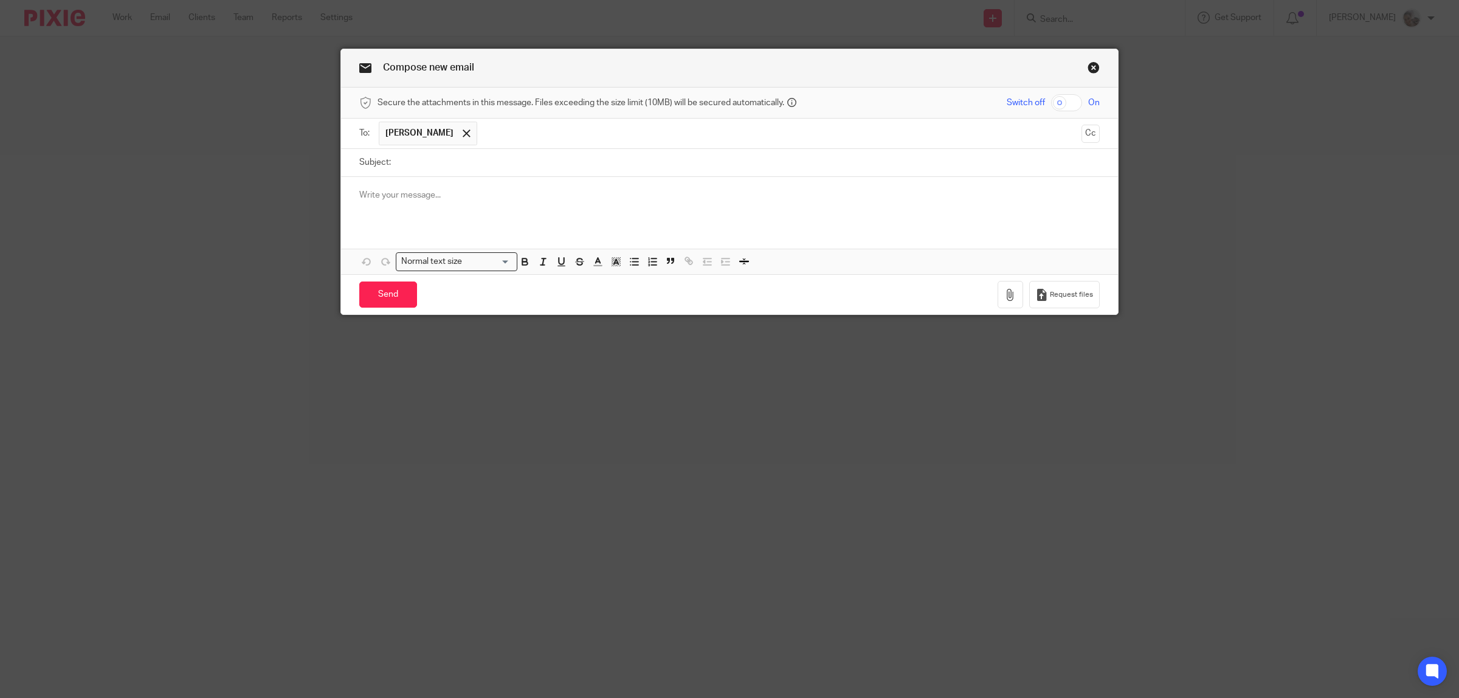
click at [454, 193] on p at bounding box center [729, 195] width 741 height 12
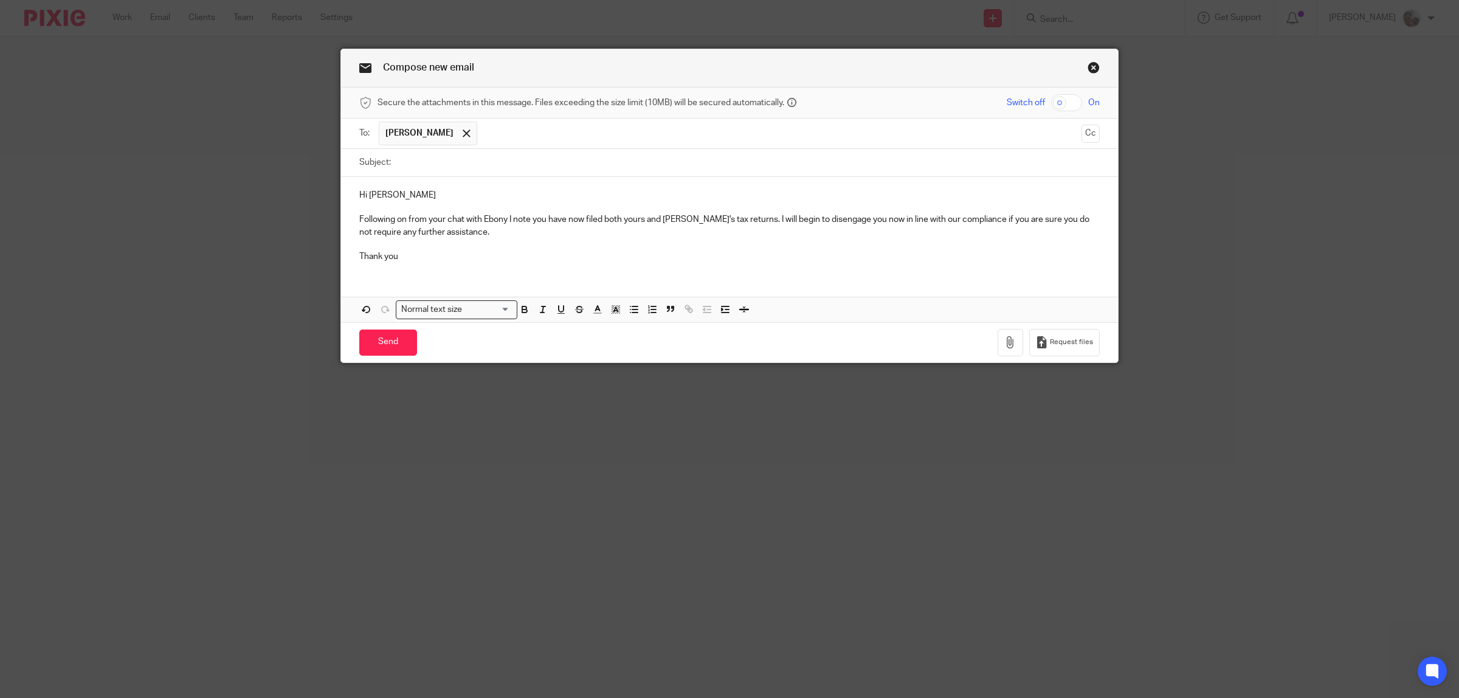
click at [556, 148] on ul "[PERSON_NAME]" at bounding box center [730, 134] width 703 height 30
click at [557, 138] on input "text" at bounding box center [779, 134] width 593 height 24
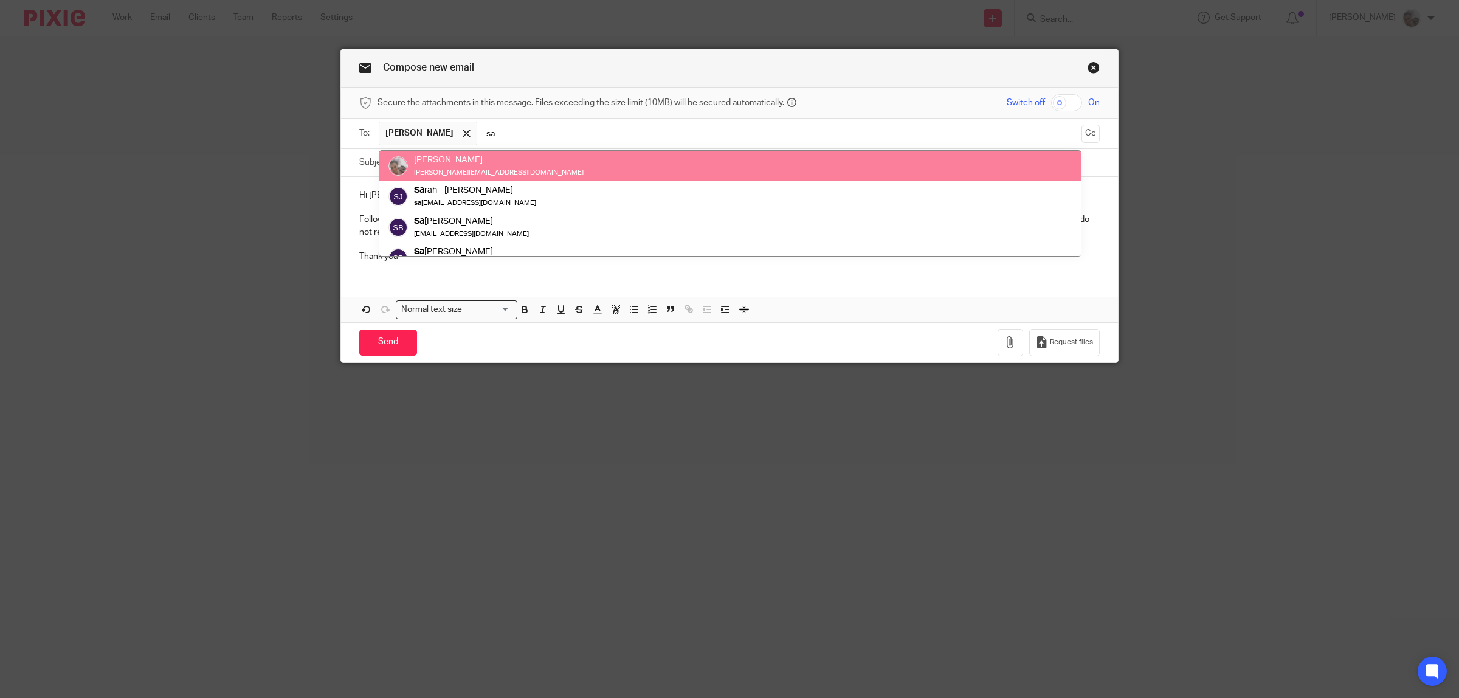
type input "sa"
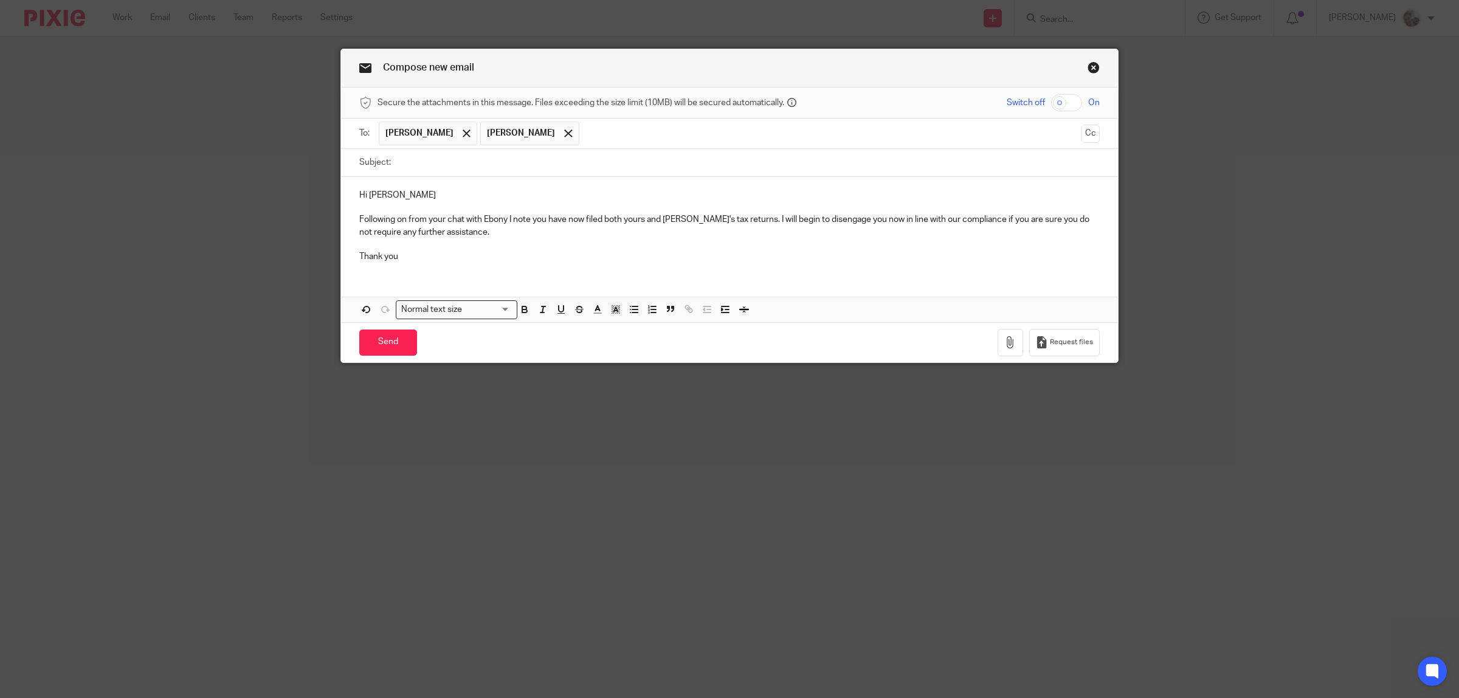
click at [418, 171] on input "Subject:" at bounding box center [748, 162] width 703 height 27
type input "Disengagement confimationvv"
click at [489, 243] on p at bounding box center [729, 244] width 741 height 12
drag, startPoint x: 545, startPoint y: 162, endPoint x: 339, endPoint y: 167, distance: 206.2
click at [341, 167] on div "Subject: Disengagement confimationvv" at bounding box center [729, 163] width 777 height 28
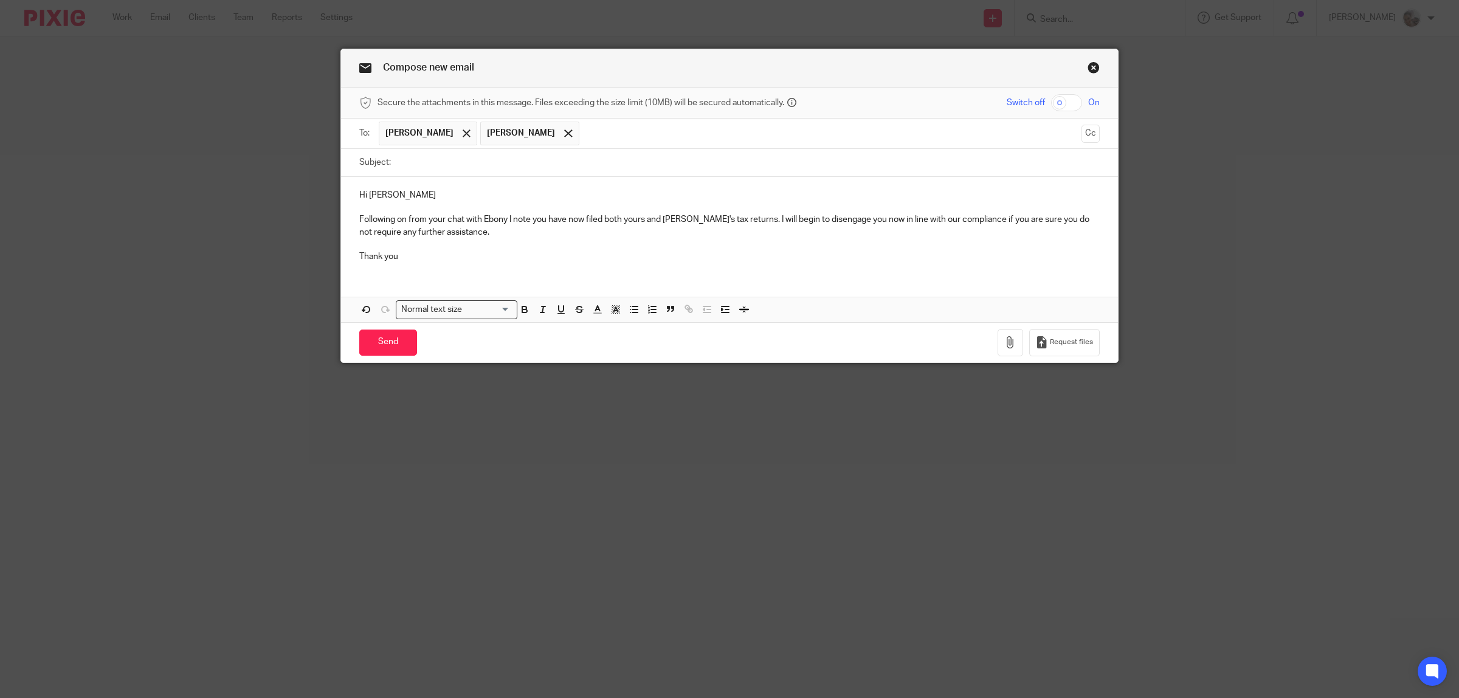
click at [379, 248] on p at bounding box center [729, 244] width 741 height 12
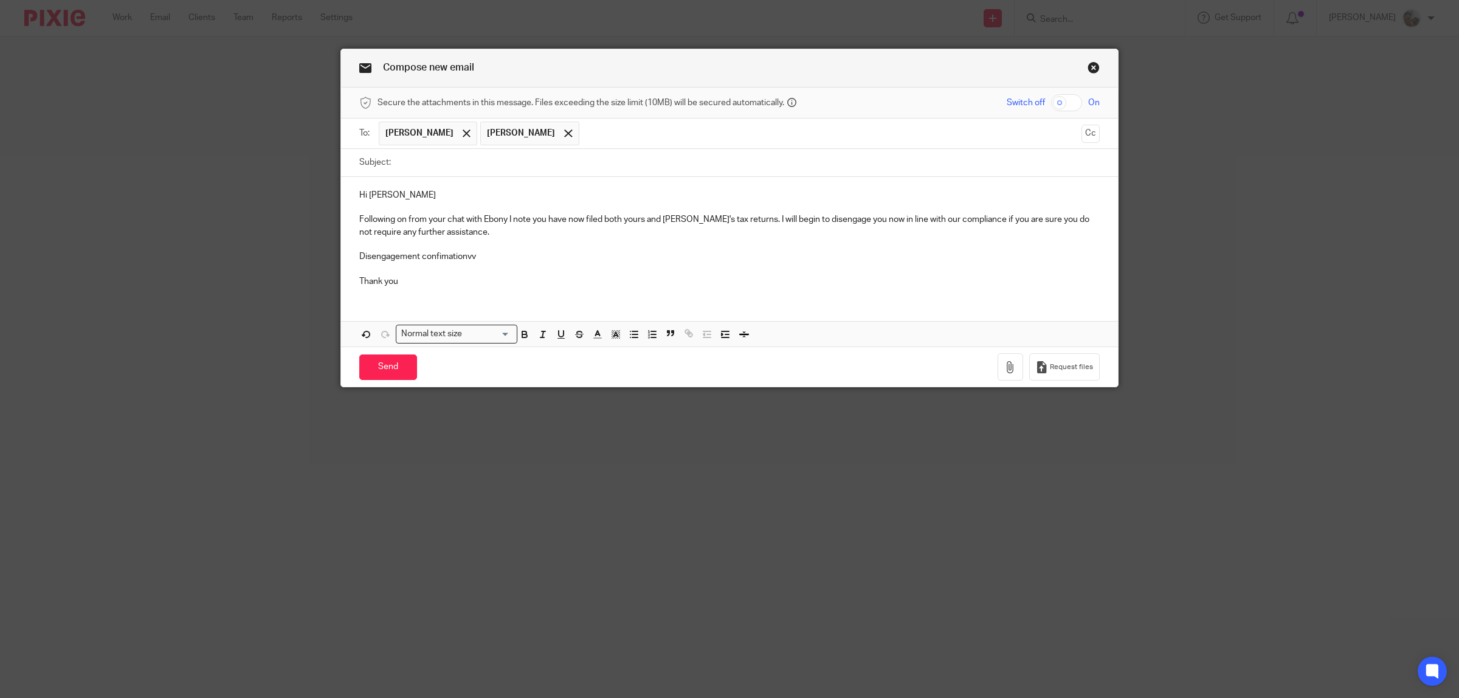
click at [475, 260] on p "Disengagement confimationvv" at bounding box center [729, 257] width 741 height 12
click at [482, 263] on p "Disengagement confimation" at bounding box center [729, 257] width 741 height 12
drag, startPoint x: 475, startPoint y: 257, endPoint x: 483, endPoint y: 265, distance: 12.0
click at [483, 265] on div "Hi Margaret Following on from your chat with Ebony I note you have now filed bo…" at bounding box center [729, 237] width 777 height 120
drag, startPoint x: 480, startPoint y: 261, endPoint x: 341, endPoint y: 261, distance: 139.2
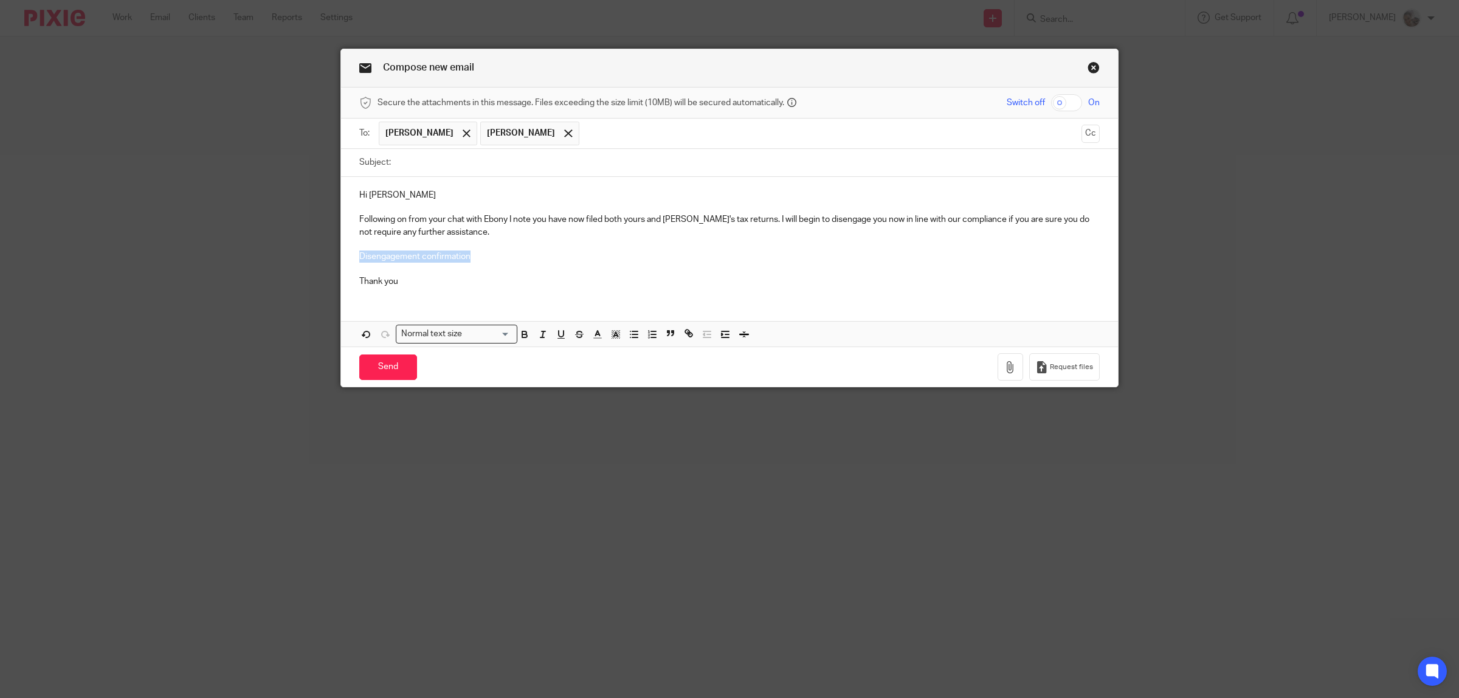
click at [341, 261] on div "Hi Margaret Following on from your chat with Ebony I note you have now filed bo…" at bounding box center [729, 237] width 777 height 120
click at [423, 167] on input "Subject:" at bounding box center [748, 162] width 703 height 27
paste input "Disengagement confirmation"
type input "Disengagement confirmation"
click at [391, 248] on p at bounding box center [729, 244] width 741 height 12
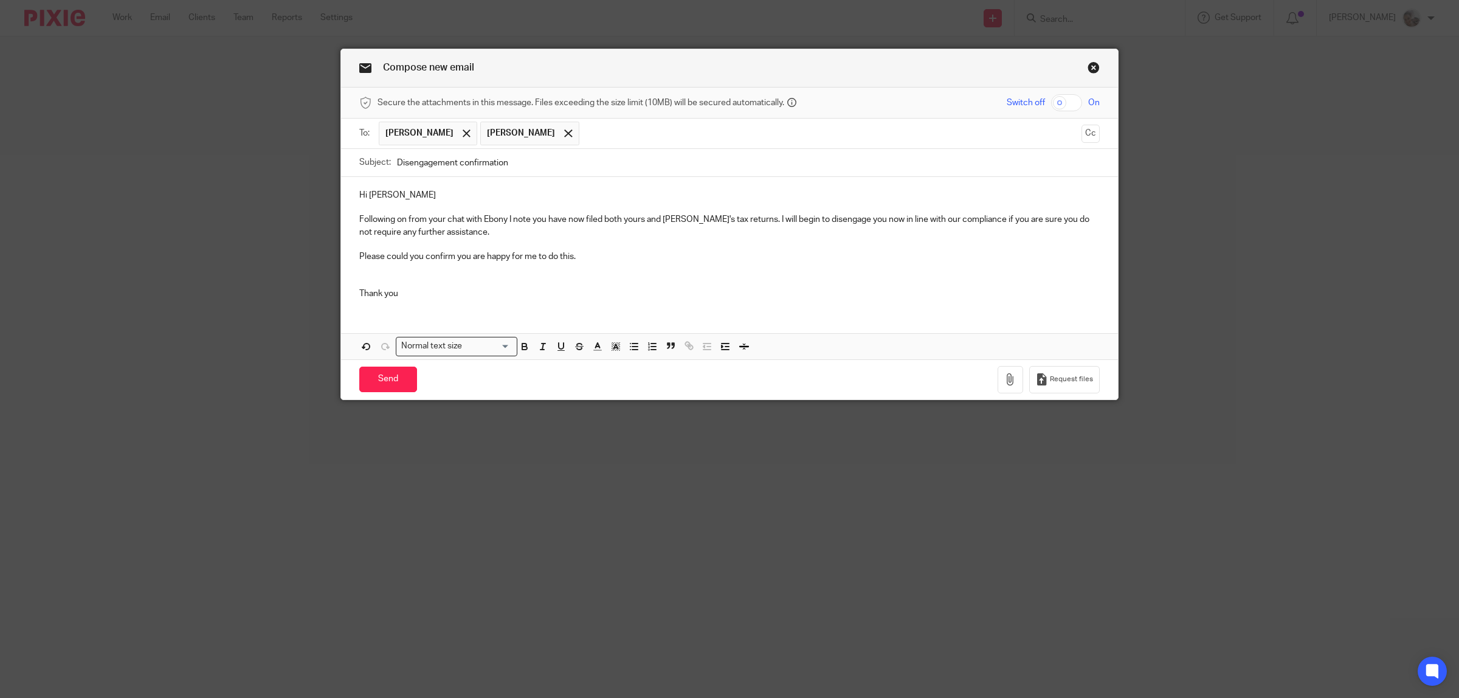
click at [410, 193] on p "Hi Margaret" at bounding box center [729, 195] width 741 height 12
click at [582, 259] on p "Please could you confirm you are happy for me to do this." at bounding box center [729, 257] width 741 height 12
click at [387, 388] on input "Send" at bounding box center [388, 380] width 58 height 26
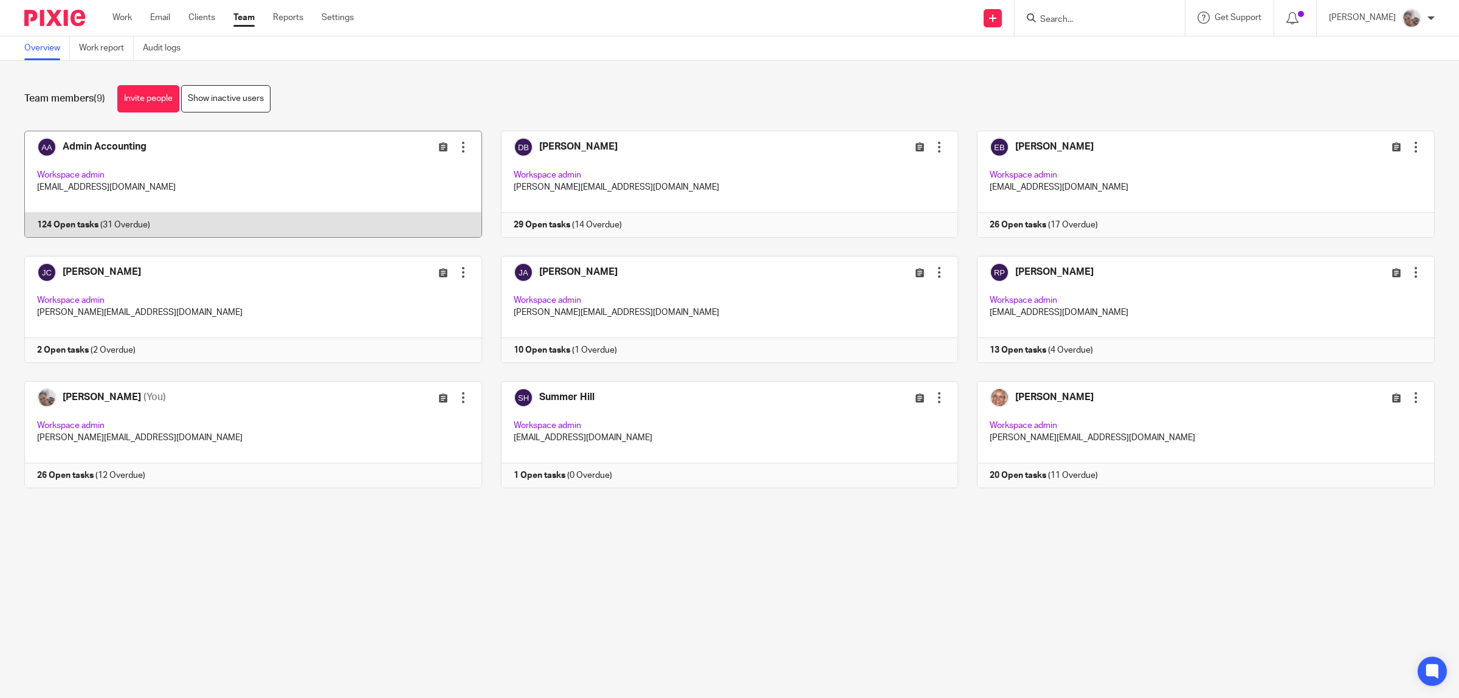
click at [103, 148] on link at bounding box center [243, 184] width 477 height 107
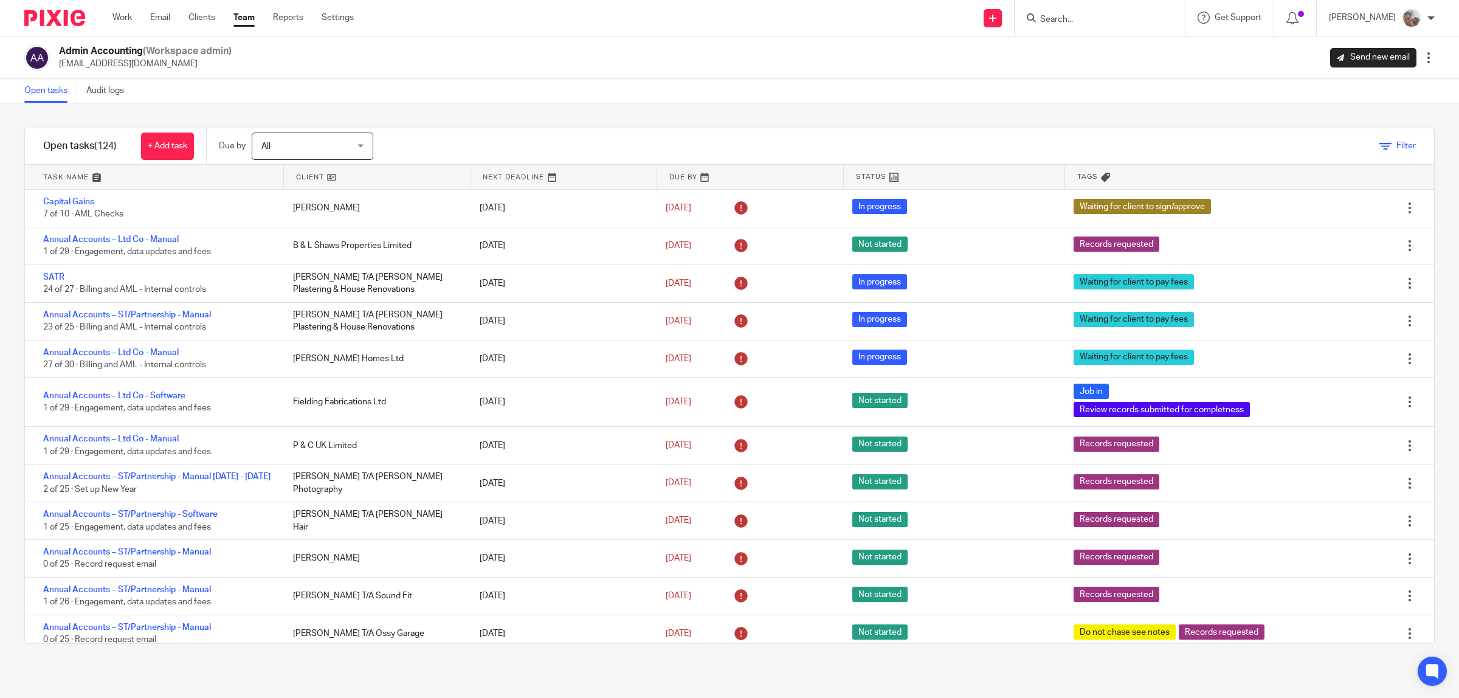
click at [1380, 148] on icon at bounding box center [1386, 146] width 12 height 12
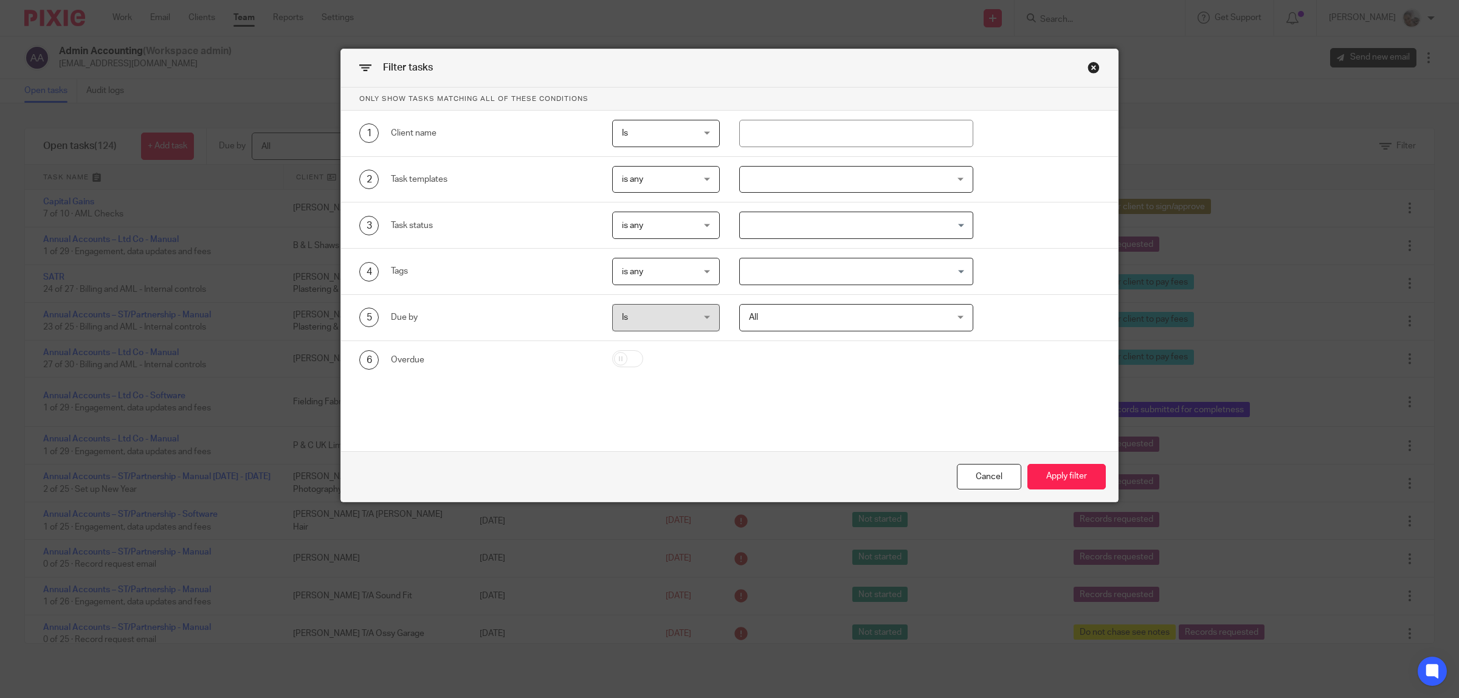
click at [682, 182] on span "is any" at bounding box center [661, 180] width 78 height 26
click at [795, 184] on div at bounding box center [856, 179] width 234 height 27
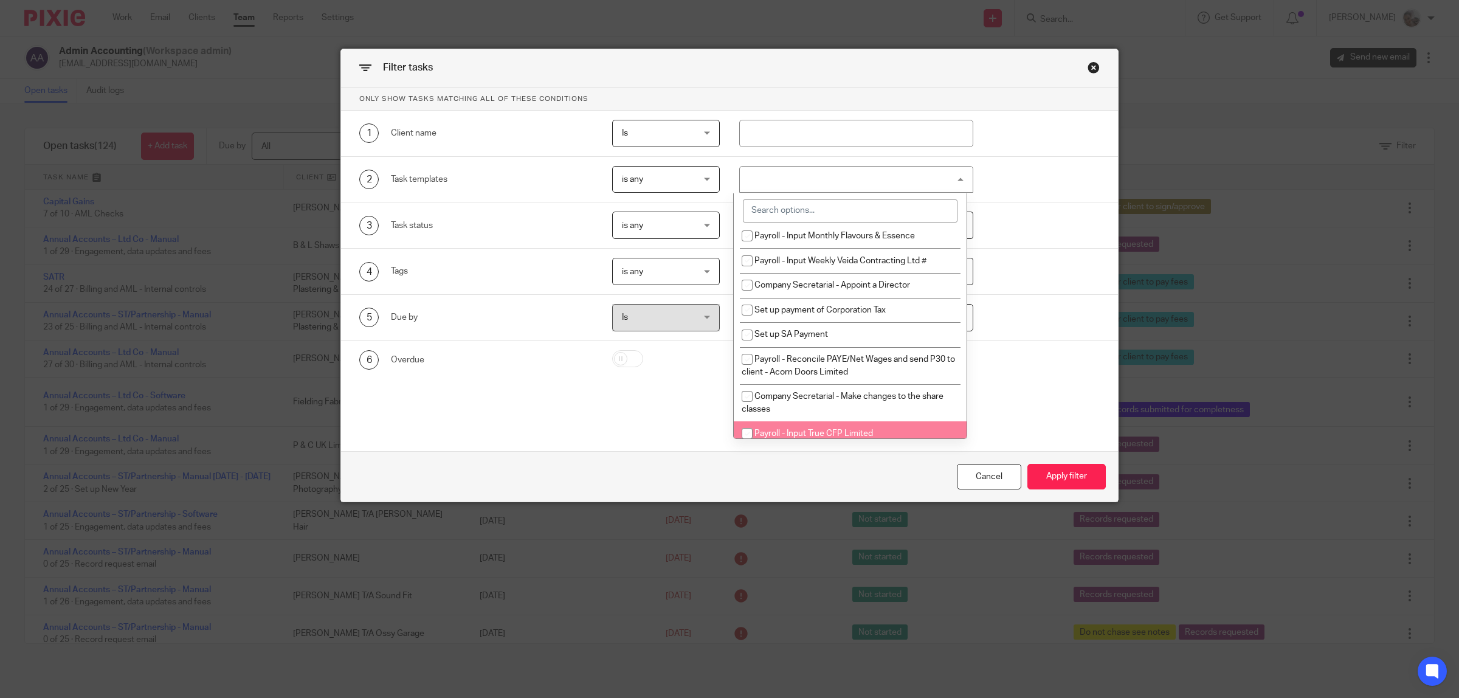
scroll to position [3865, 0]
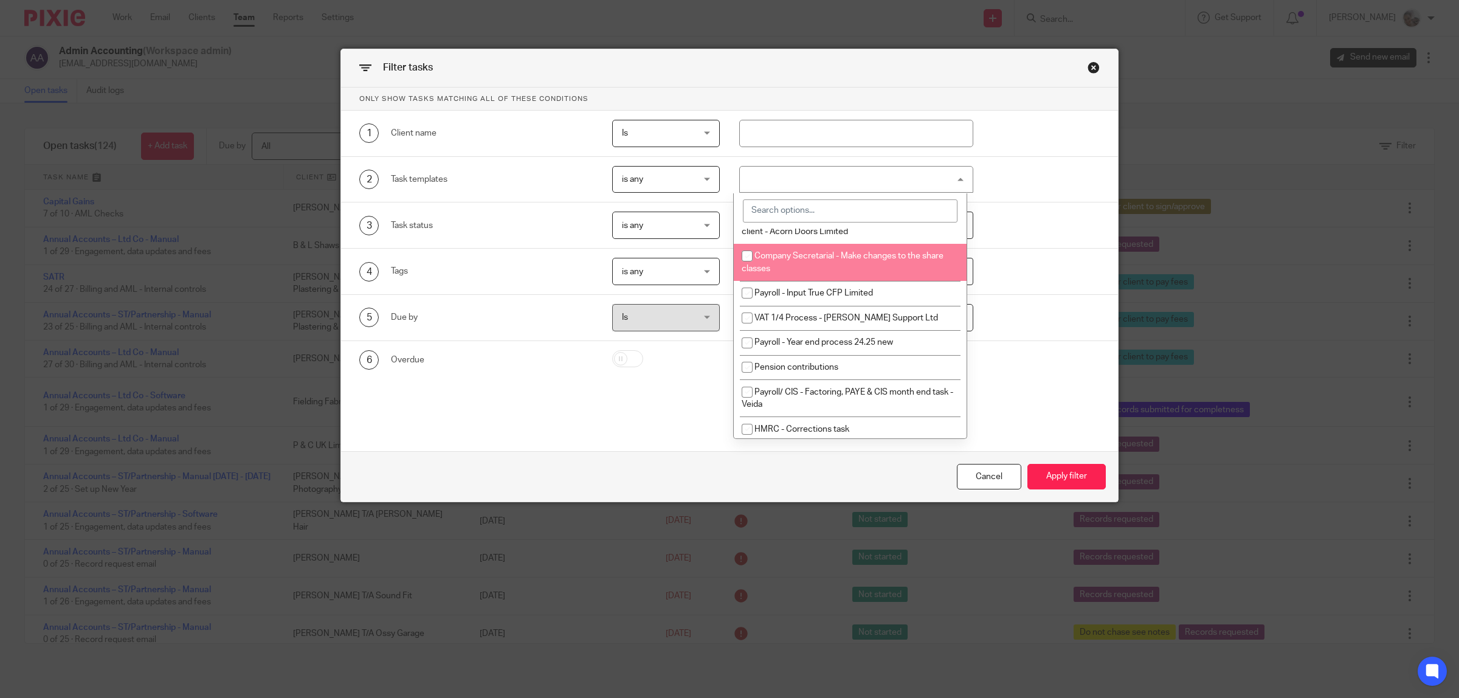
click at [801, 182] on div at bounding box center [856, 179] width 234 height 27
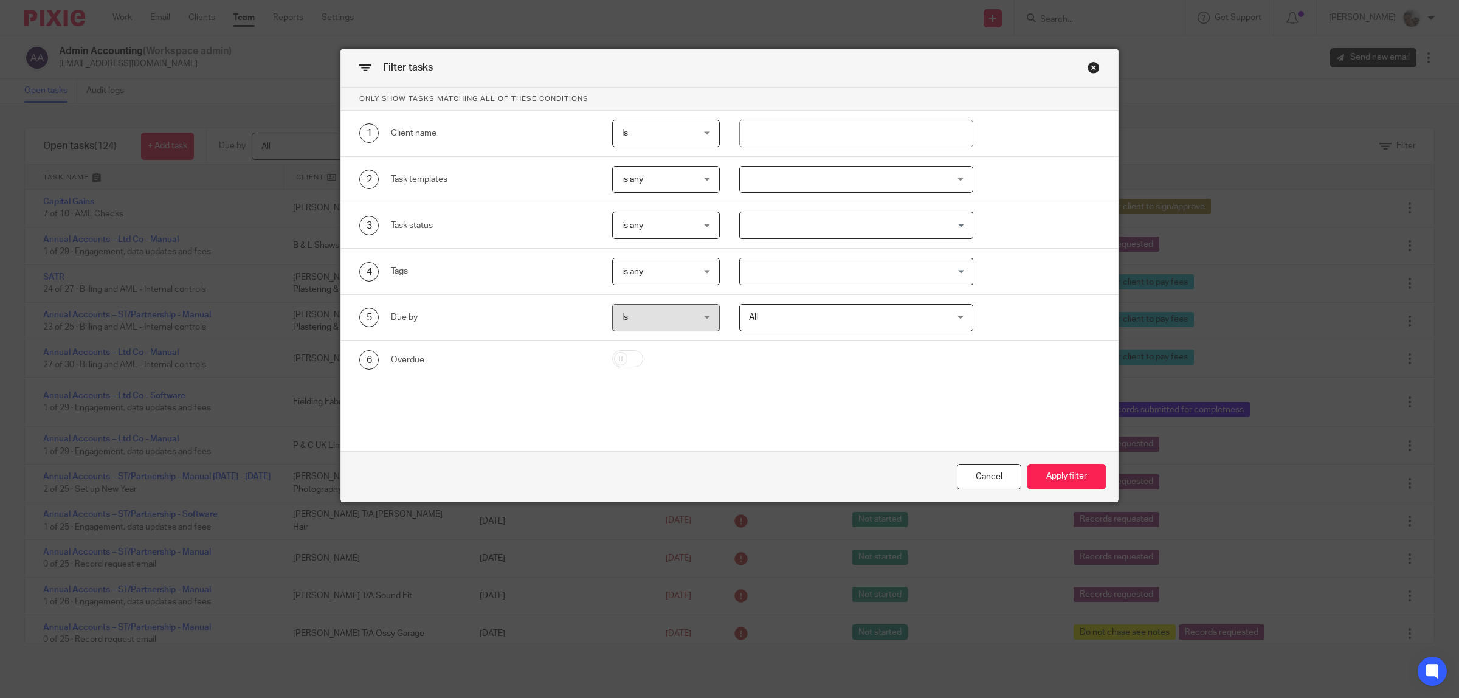
click at [819, 189] on div at bounding box center [856, 179] width 234 height 27
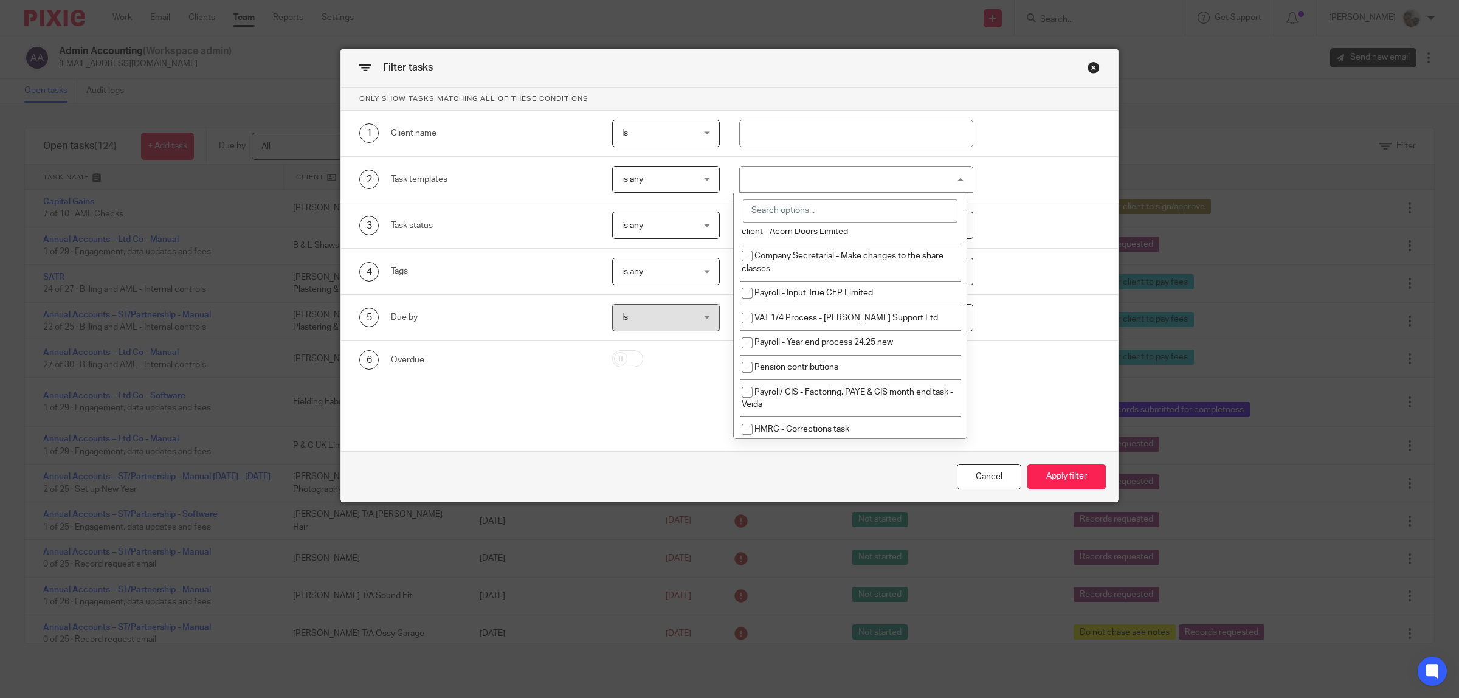
click at [819, 206] on input "search" at bounding box center [850, 210] width 215 height 23
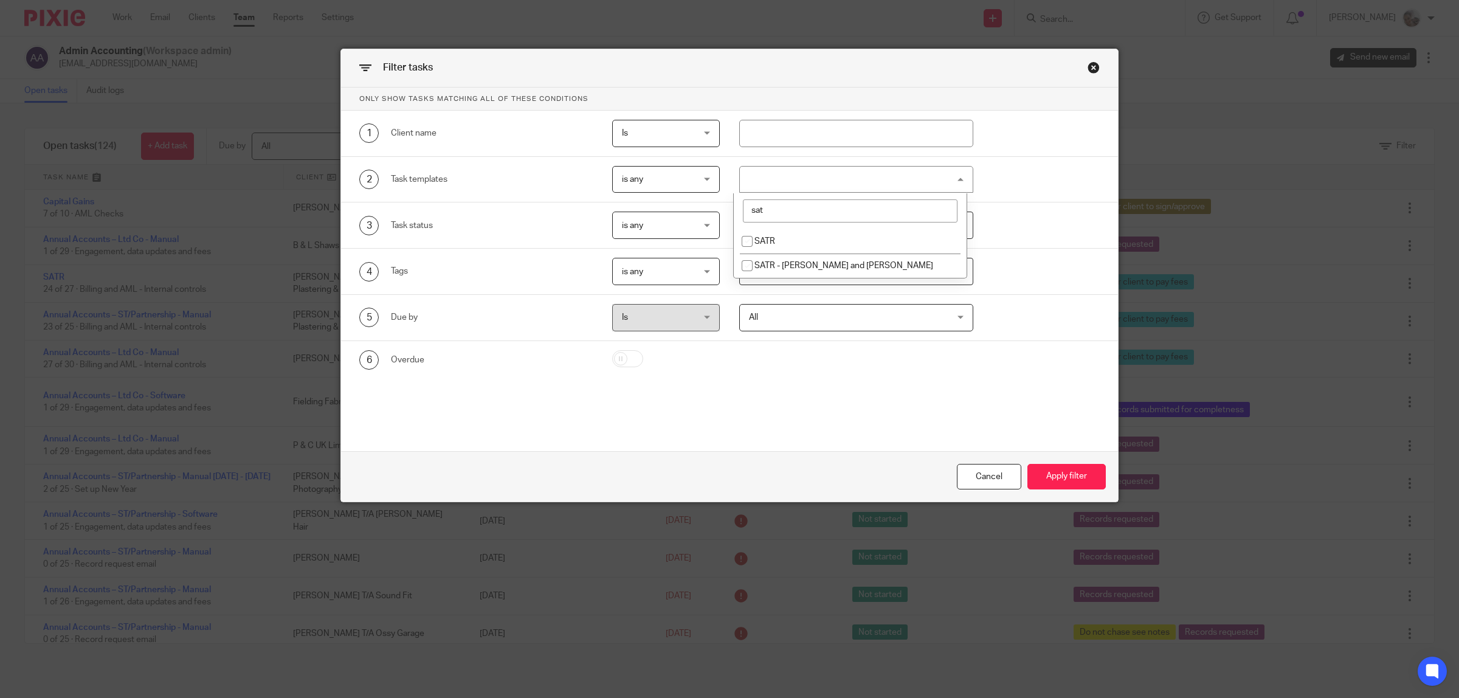
scroll to position [0, 0]
type input "sat"
click at [804, 241] on li "SATR" at bounding box center [850, 241] width 233 height 25
checkbox input "true"
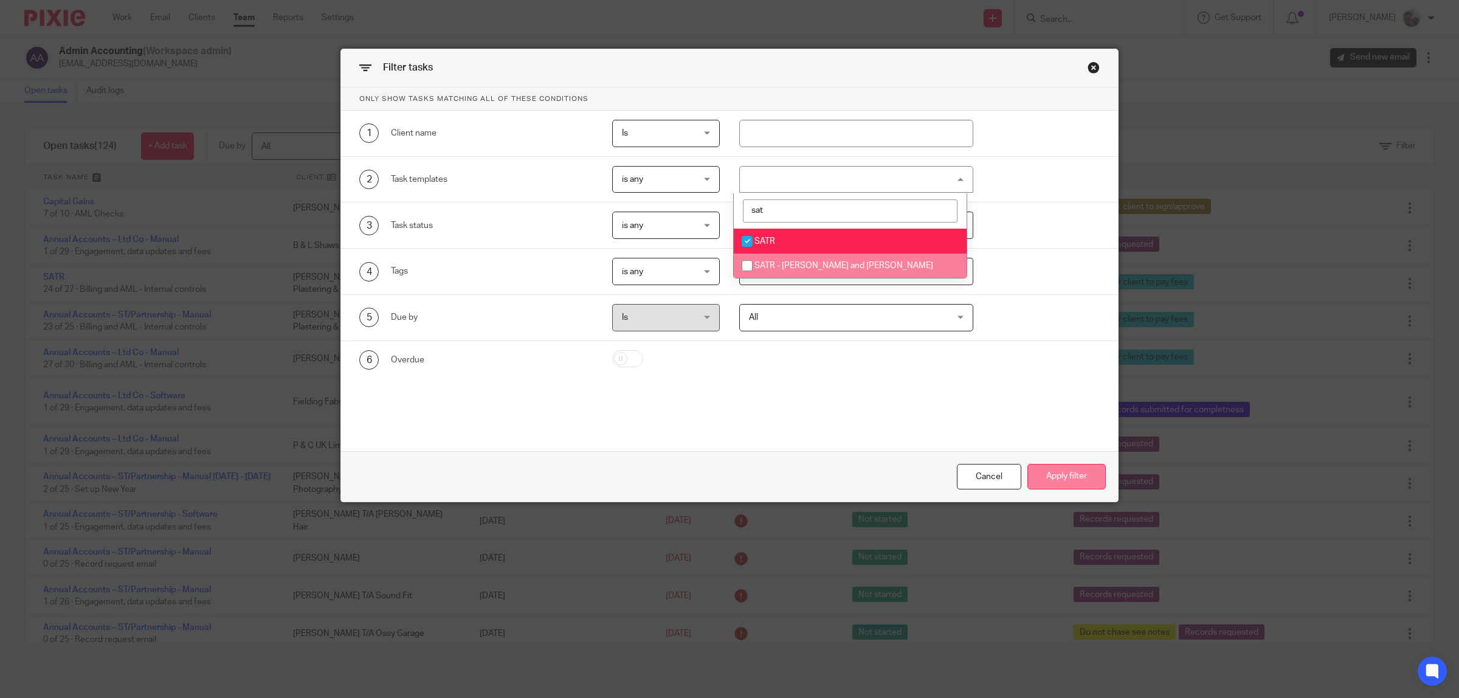
click at [1059, 476] on button "Apply filter" at bounding box center [1067, 477] width 78 height 26
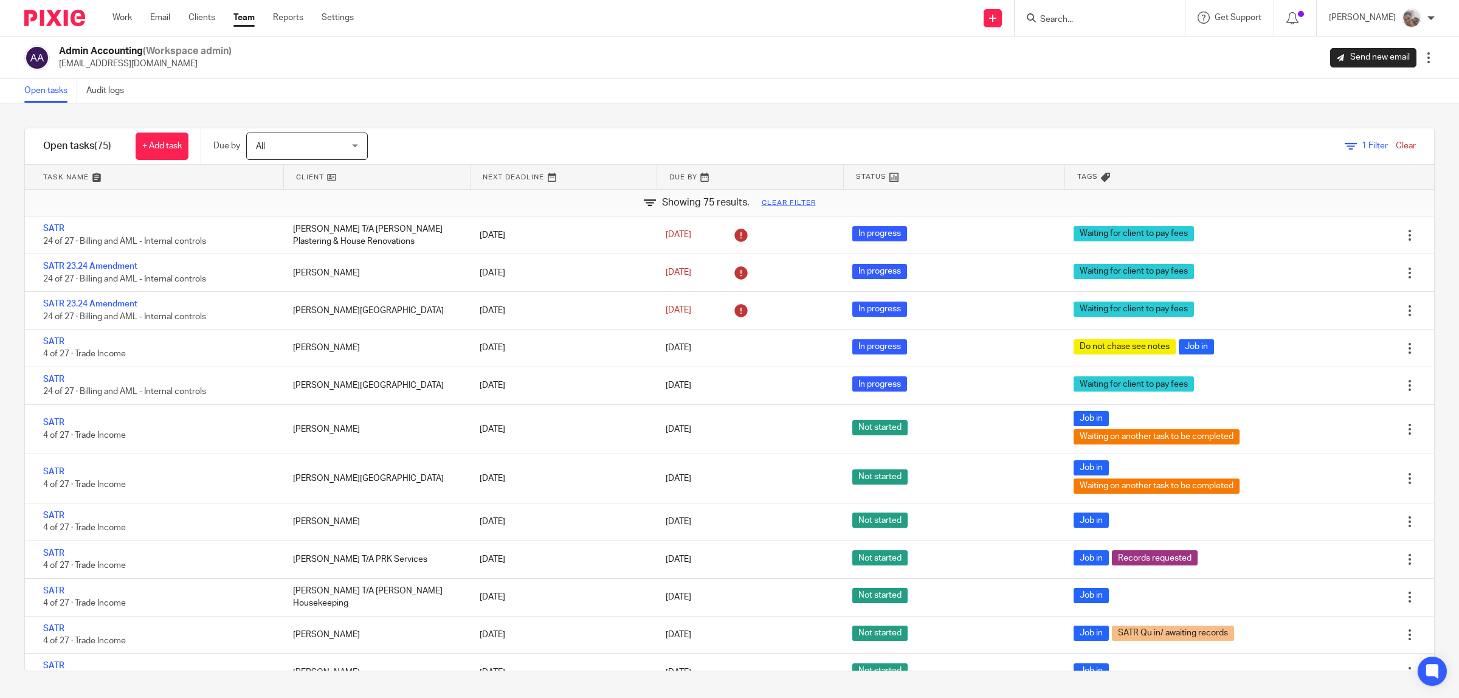
click at [1345, 145] on icon at bounding box center [1351, 146] width 12 height 12
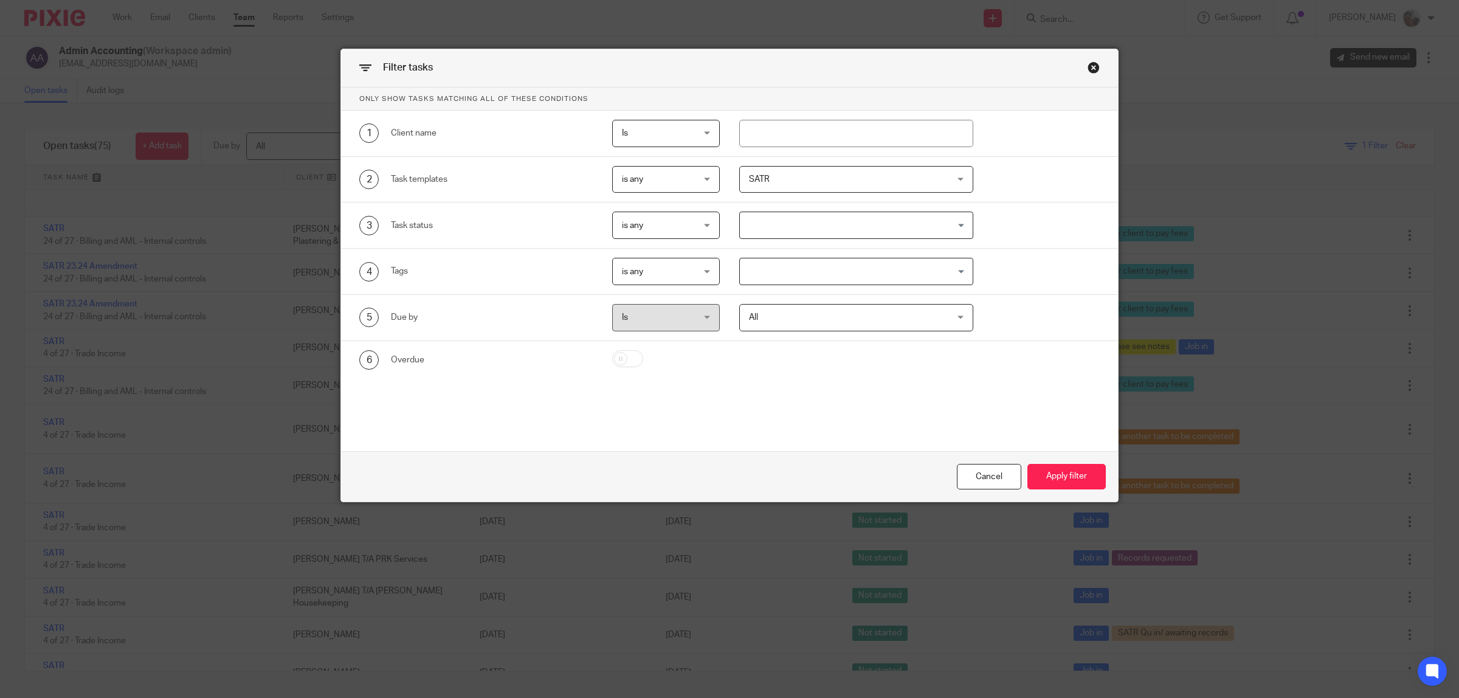
click at [688, 274] on span "is any" at bounding box center [661, 271] width 78 height 26
drag, startPoint x: 679, startPoint y: 348, endPoint x: 783, endPoint y: 280, distance: 124.3
click at [682, 345] on li "is none" at bounding box center [660, 348] width 106 height 25
click at [789, 272] on input "Search for option" at bounding box center [853, 271] width 225 height 21
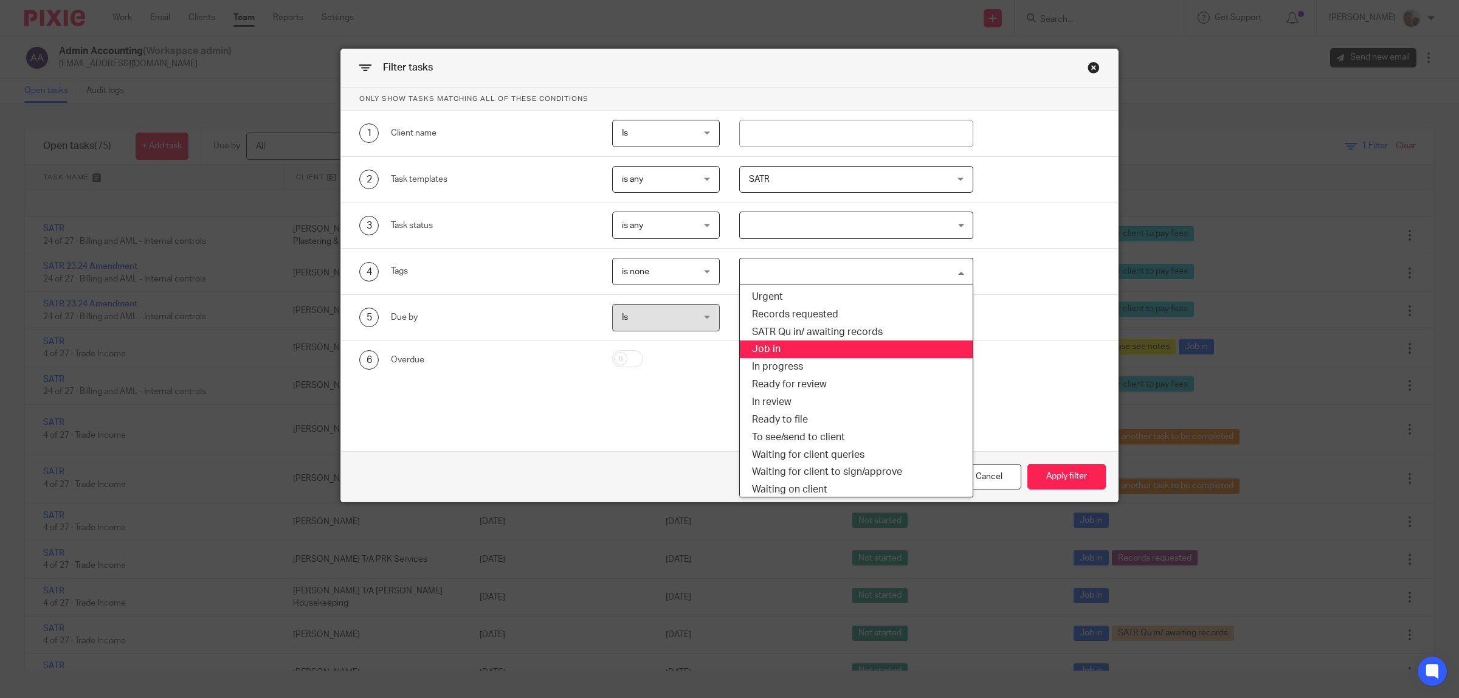
click at [810, 353] on li "Job in" at bounding box center [856, 350] width 233 height 18
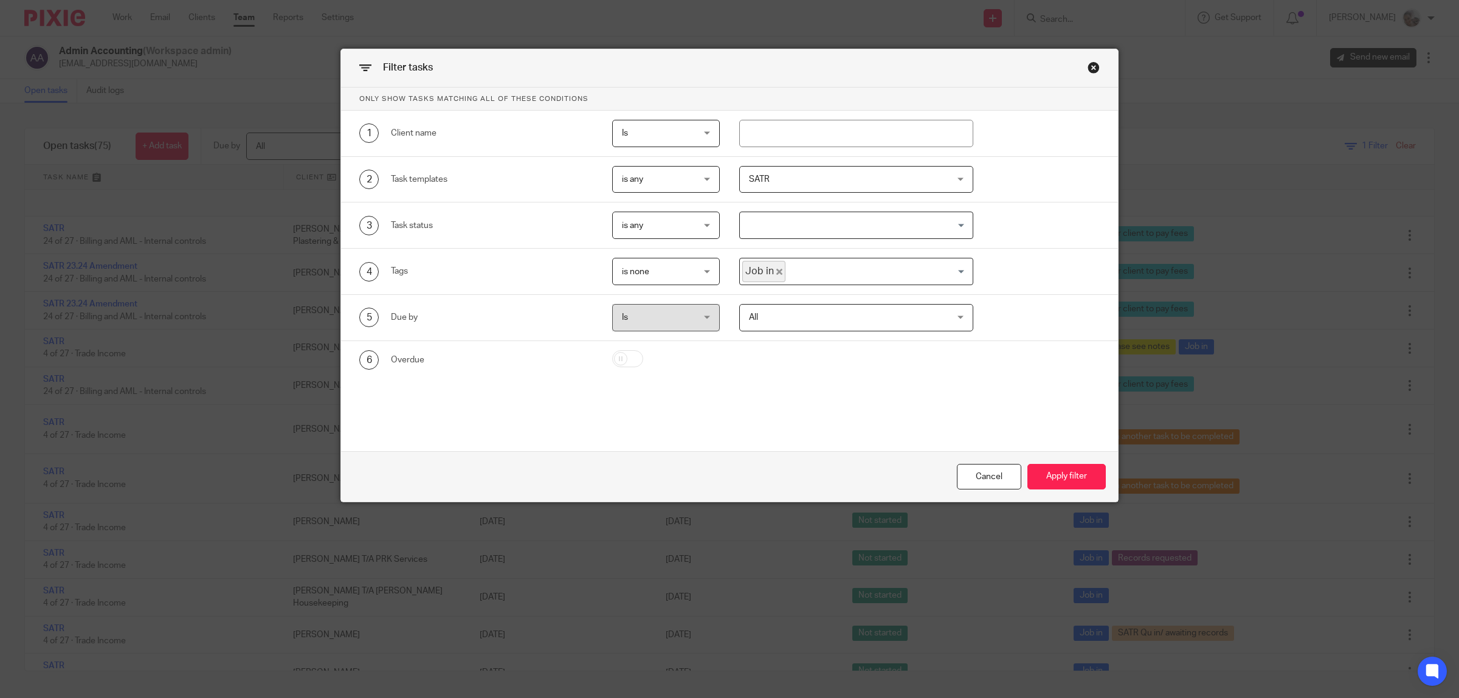
click at [1102, 482] on div "Cancel Apply filter" at bounding box center [729, 476] width 777 height 51
click at [1068, 479] on button "Apply filter" at bounding box center [1067, 477] width 78 height 26
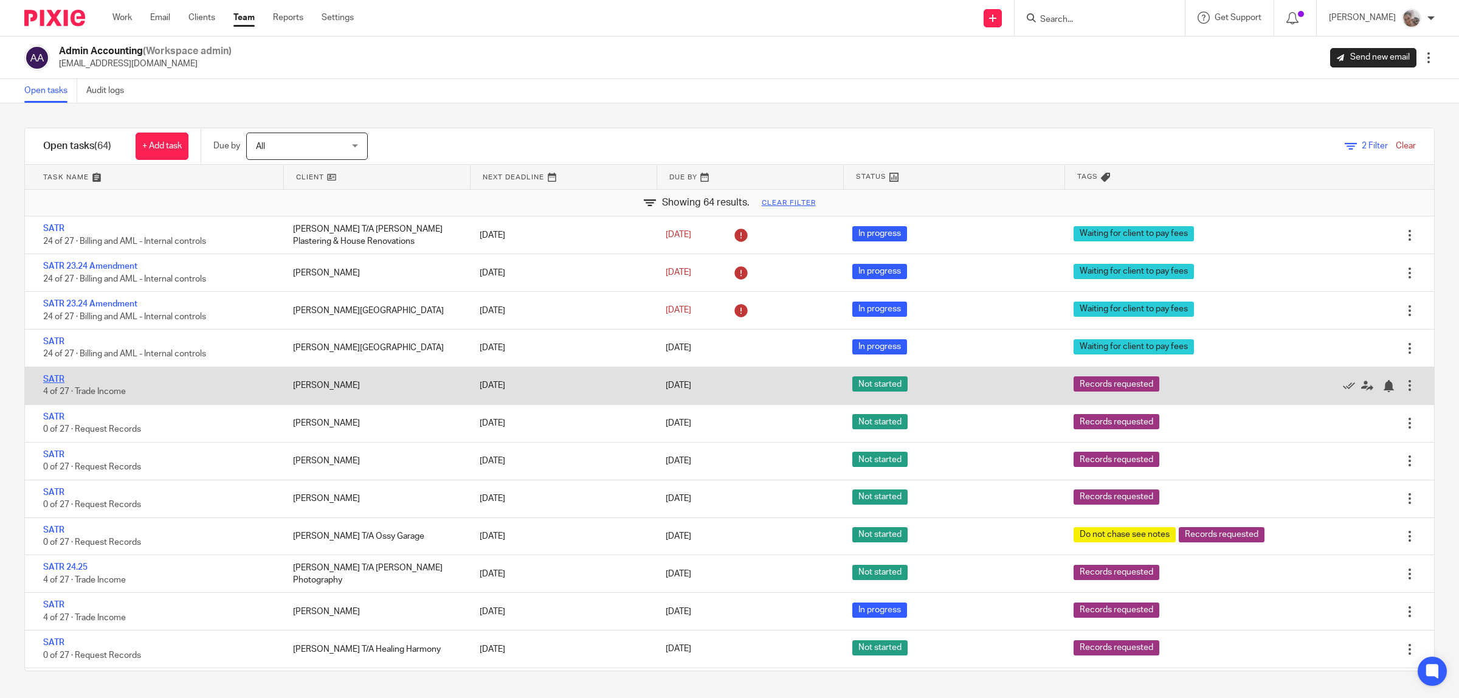
click at [56, 375] on link "SATR" at bounding box center [53, 379] width 21 height 9
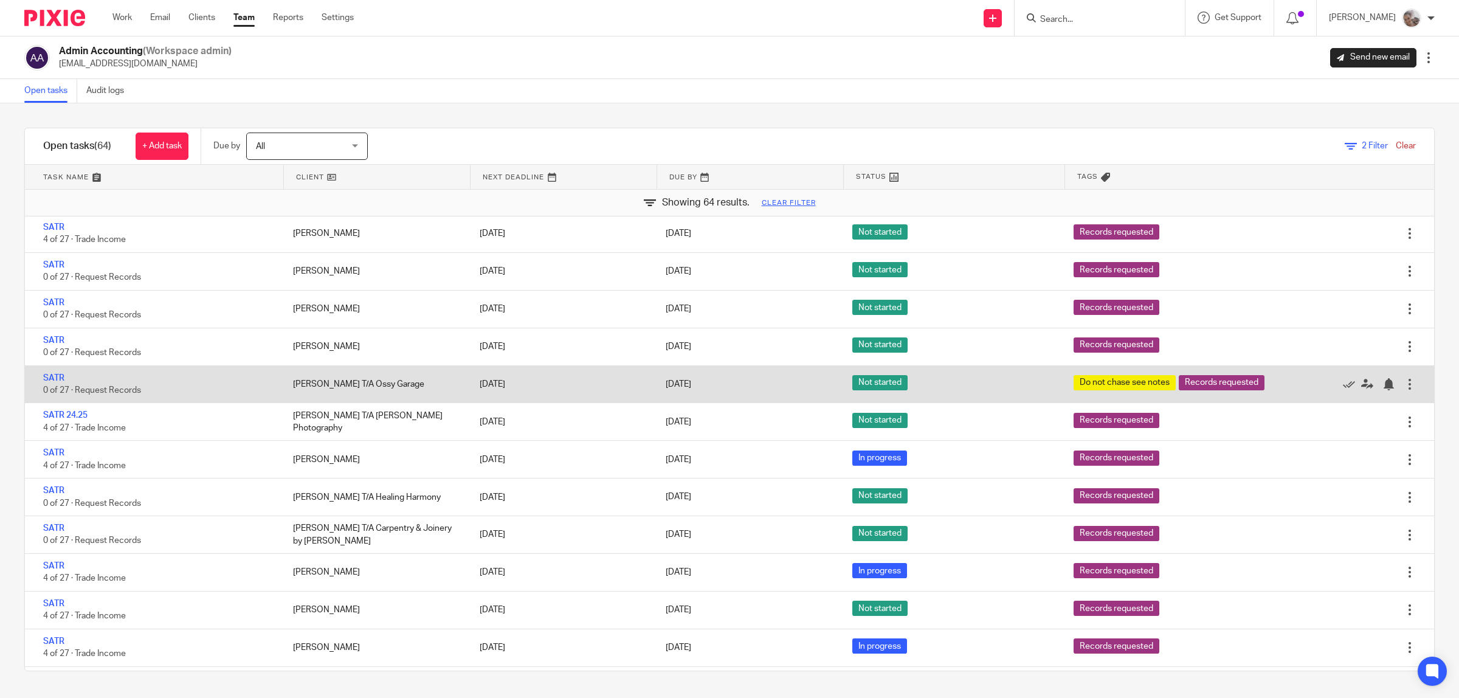
scroll to position [304, 0]
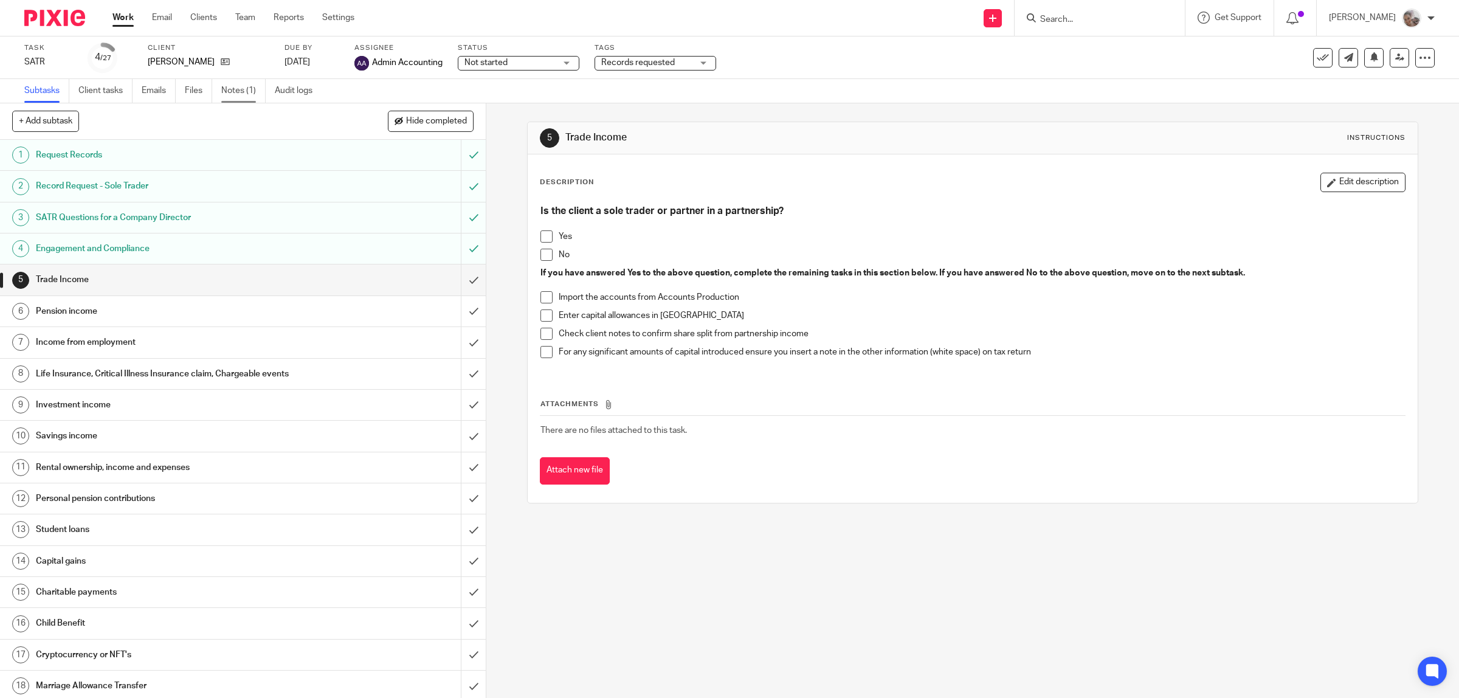
click at [235, 89] on link "Notes (1)" at bounding box center [243, 91] width 44 height 24
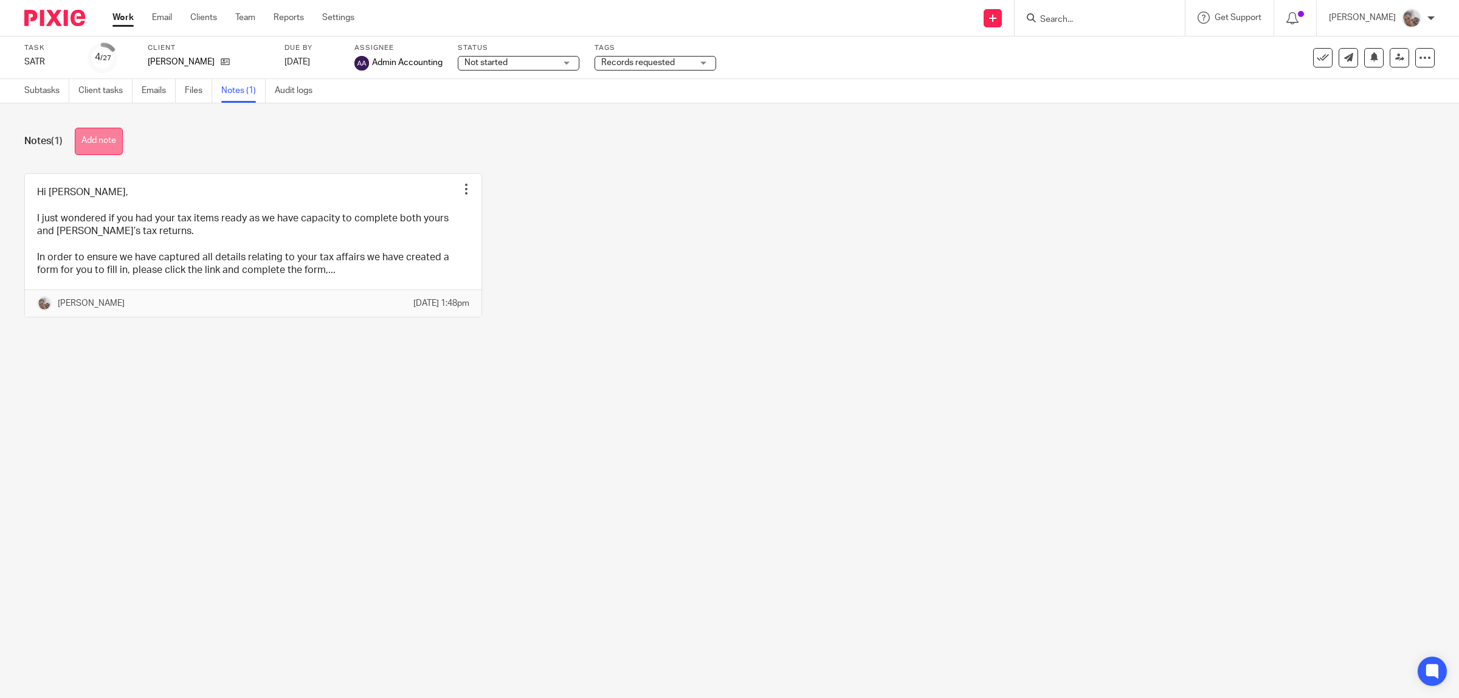
click at [100, 135] on button "Add note" at bounding box center [99, 141] width 48 height 27
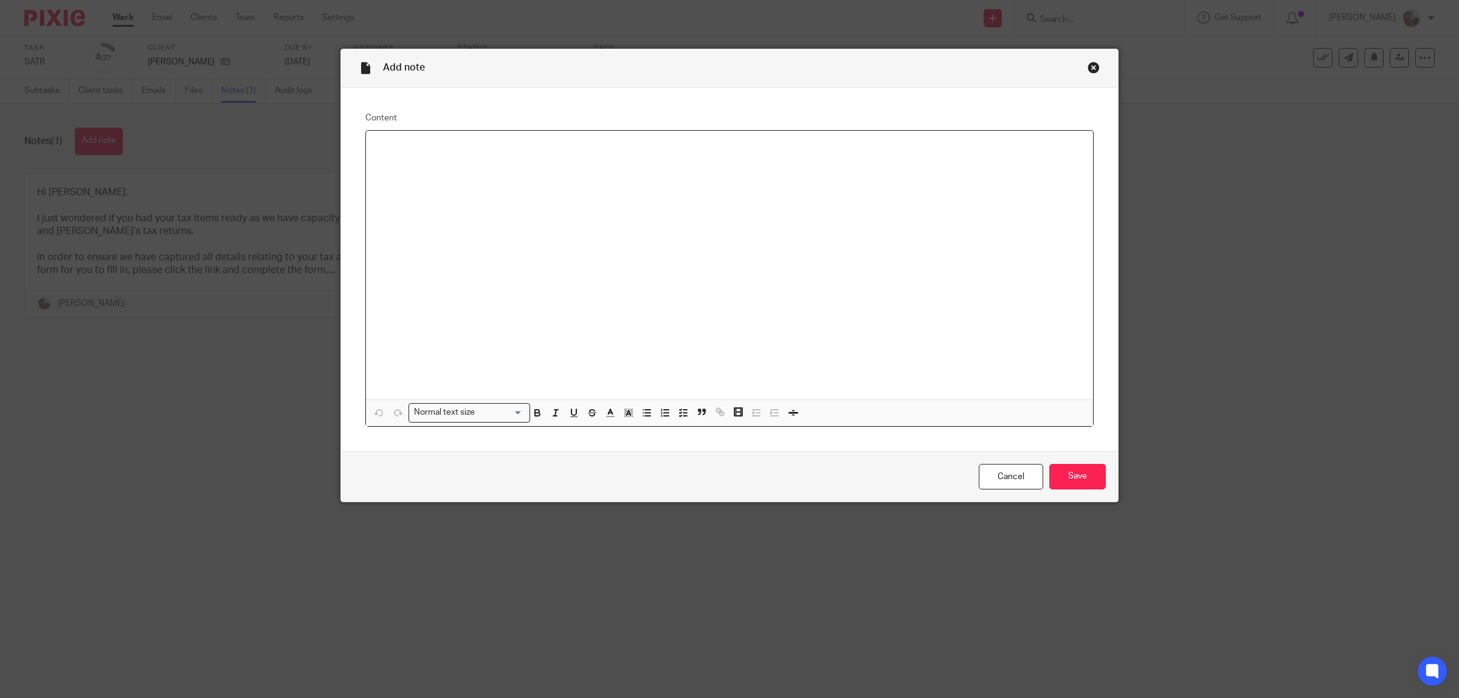
click at [482, 169] on div at bounding box center [729, 265] width 727 height 269
click at [420, 146] on p "Client filed own" at bounding box center [730, 146] width 708 height 12
copy p "Client filed own"
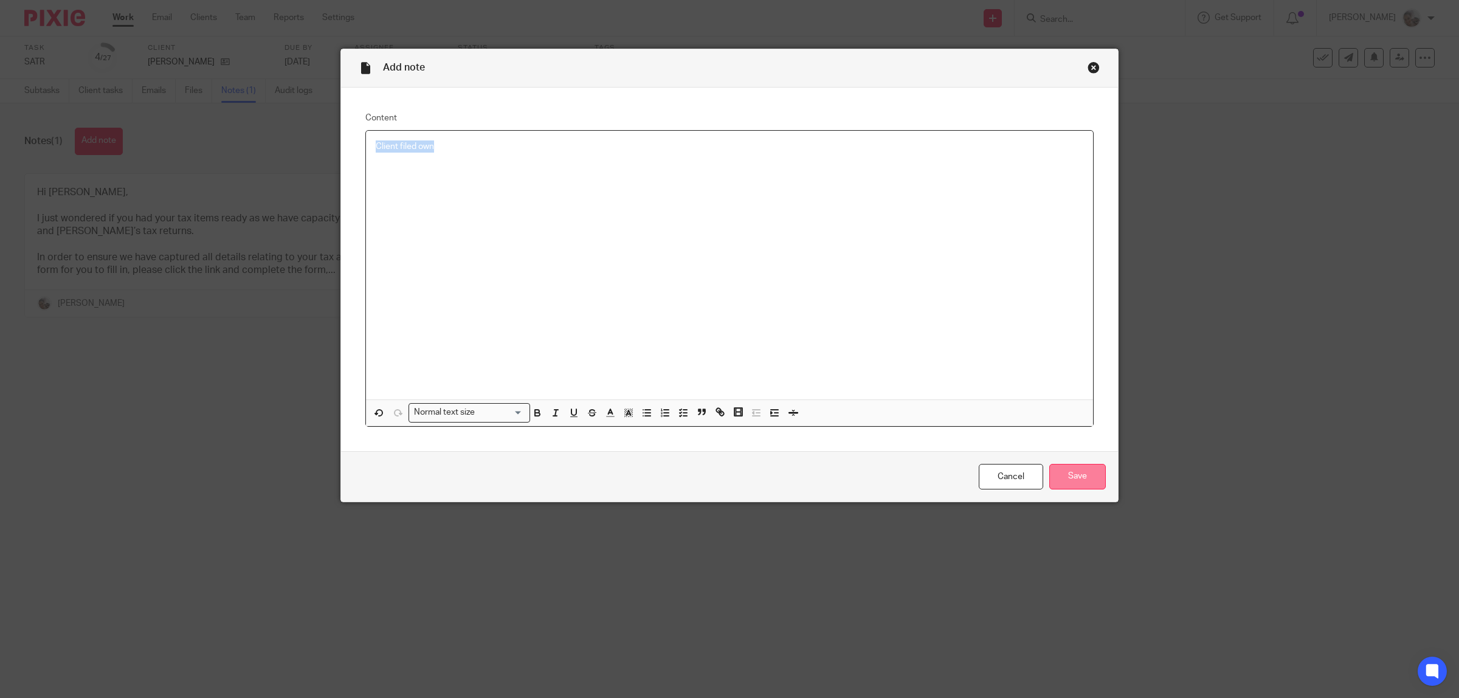
click at [1074, 480] on input "Save" at bounding box center [1078, 477] width 57 height 26
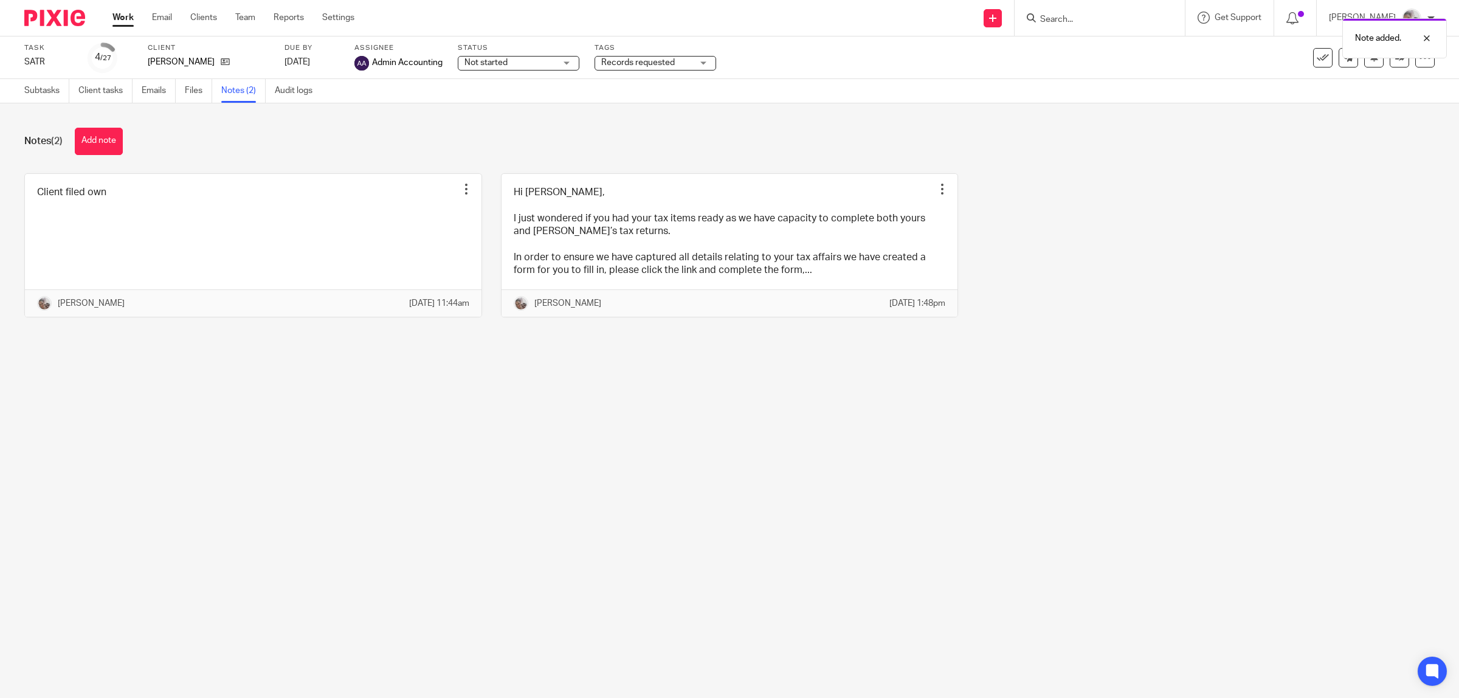
click at [1314, 58] on div "Note added." at bounding box center [1089, 35] width 718 height 46
click at [1118, 19] on div "Note added." at bounding box center [1089, 35] width 718 height 46
click at [1116, 19] on input "Search" at bounding box center [1093, 20] width 109 height 11
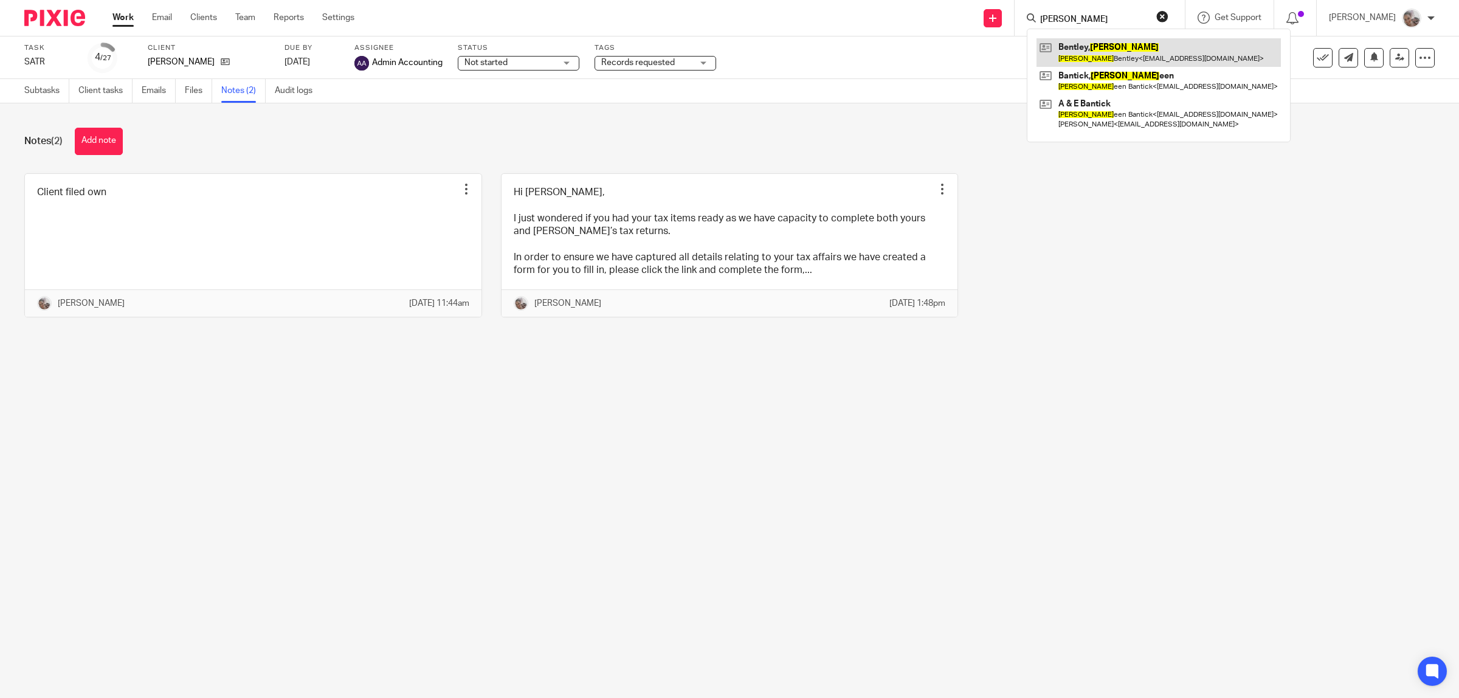
type input "[PERSON_NAME]"
click at [1119, 55] on link at bounding box center [1159, 52] width 244 height 28
click at [1317, 53] on icon at bounding box center [1323, 58] width 12 height 12
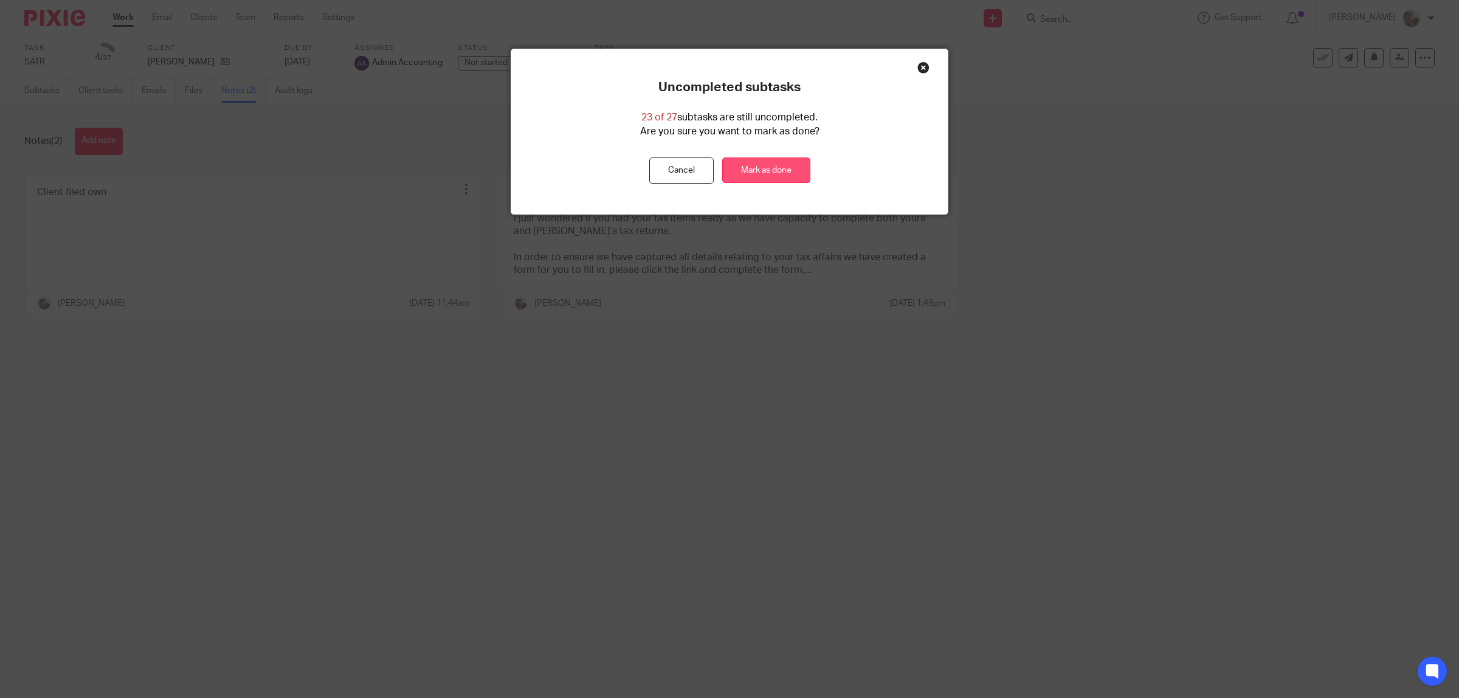
click at [766, 162] on link "Mark as done" at bounding box center [766, 170] width 88 height 26
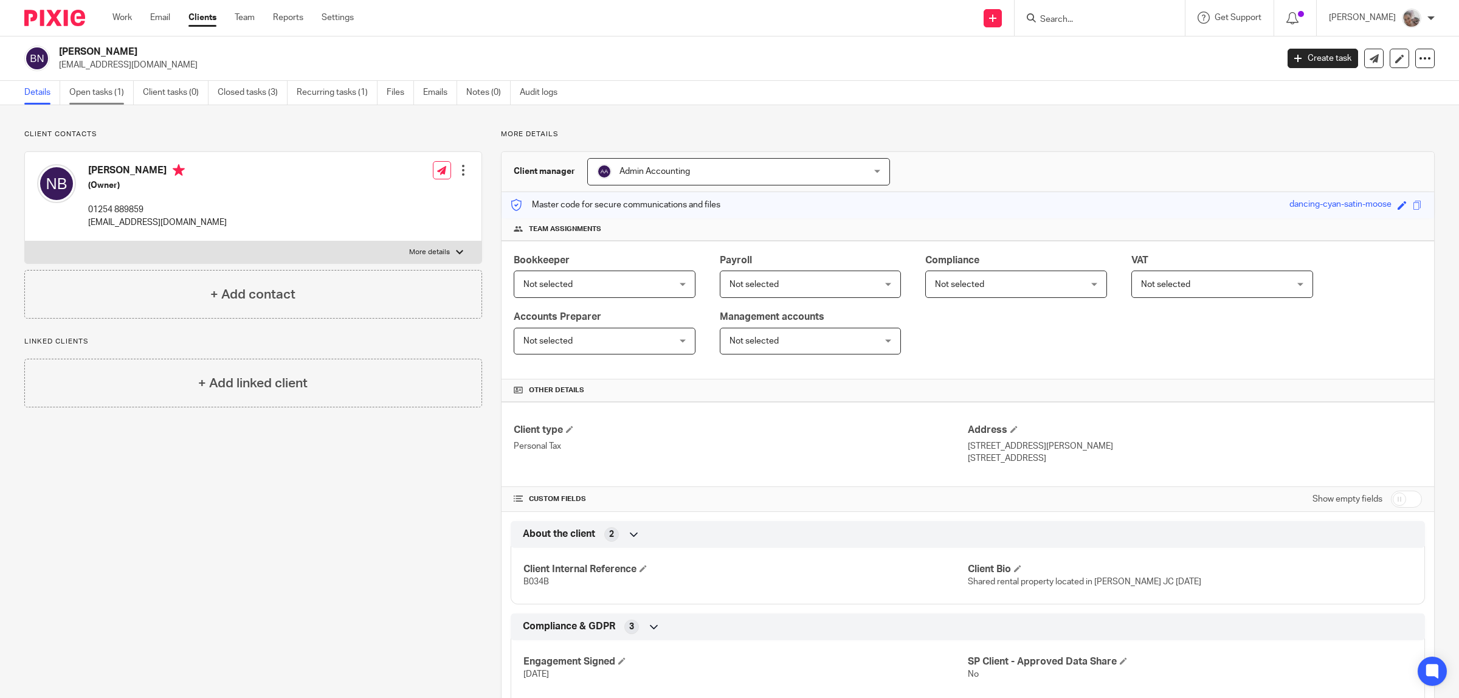
click at [108, 89] on link "Open tasks (1)" at bounding box center [101, 93] width 64 height 24
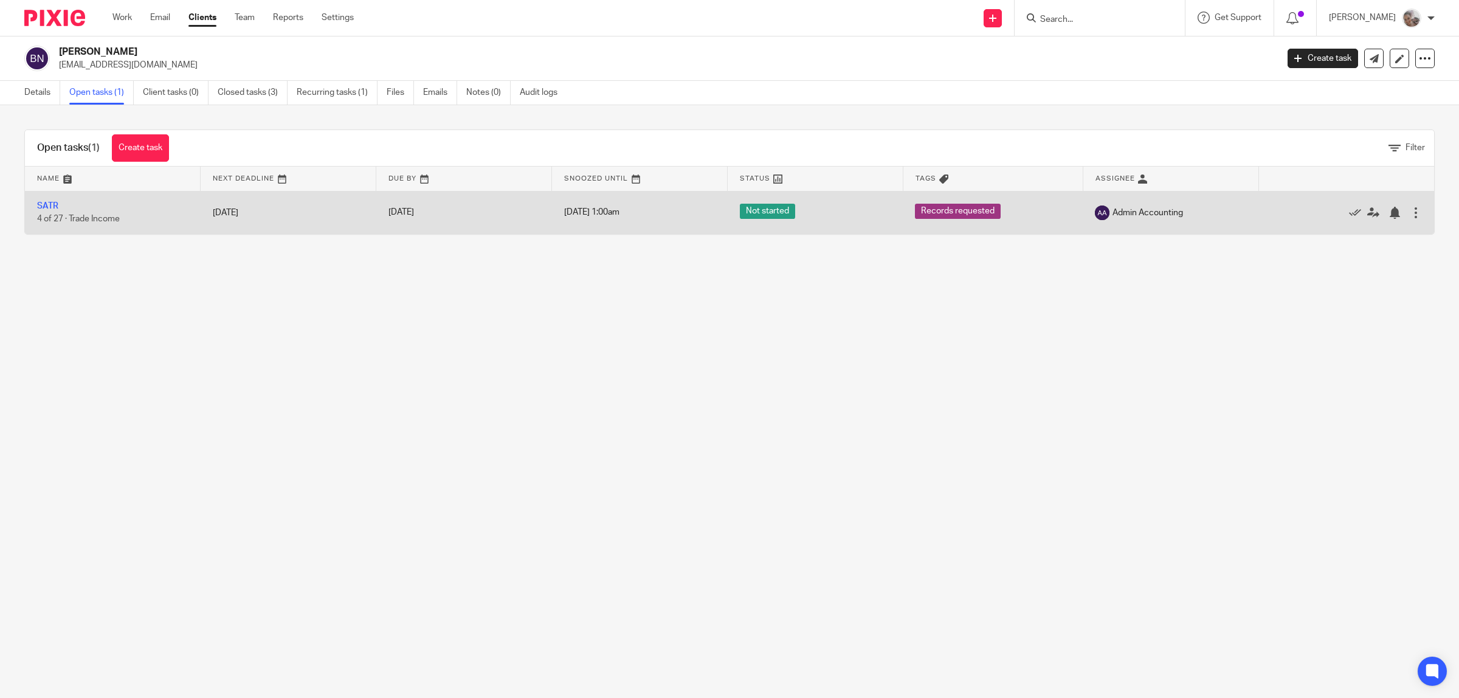
click at [59, 208] on td "SATR 4 of 27 · Trade Income" at bounding box center [113, 212] width 176 height 43
click at [41, 205] on link "SATR" at bounding box center [47, 206] width 21 height 9
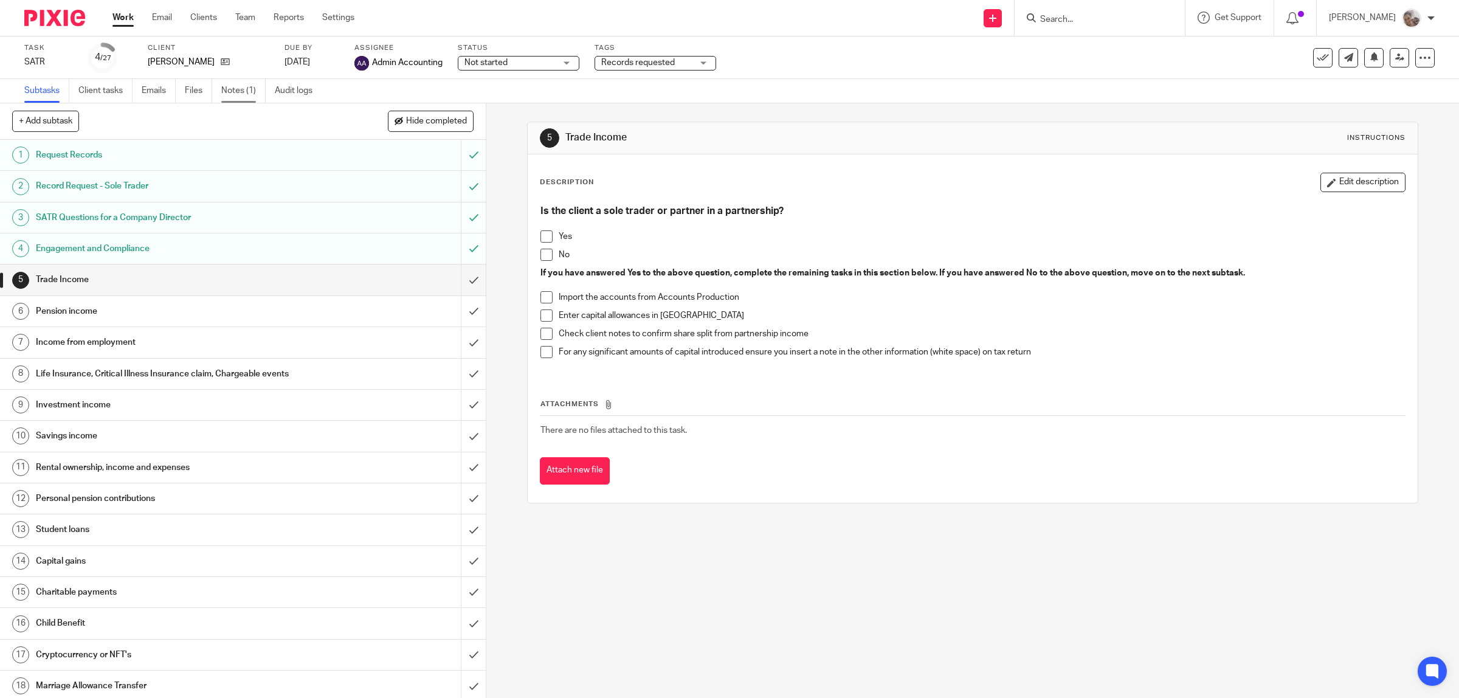
click at [238, 91] on link "Notes (1)" at bounding box center [243, 91] width 44 height 24
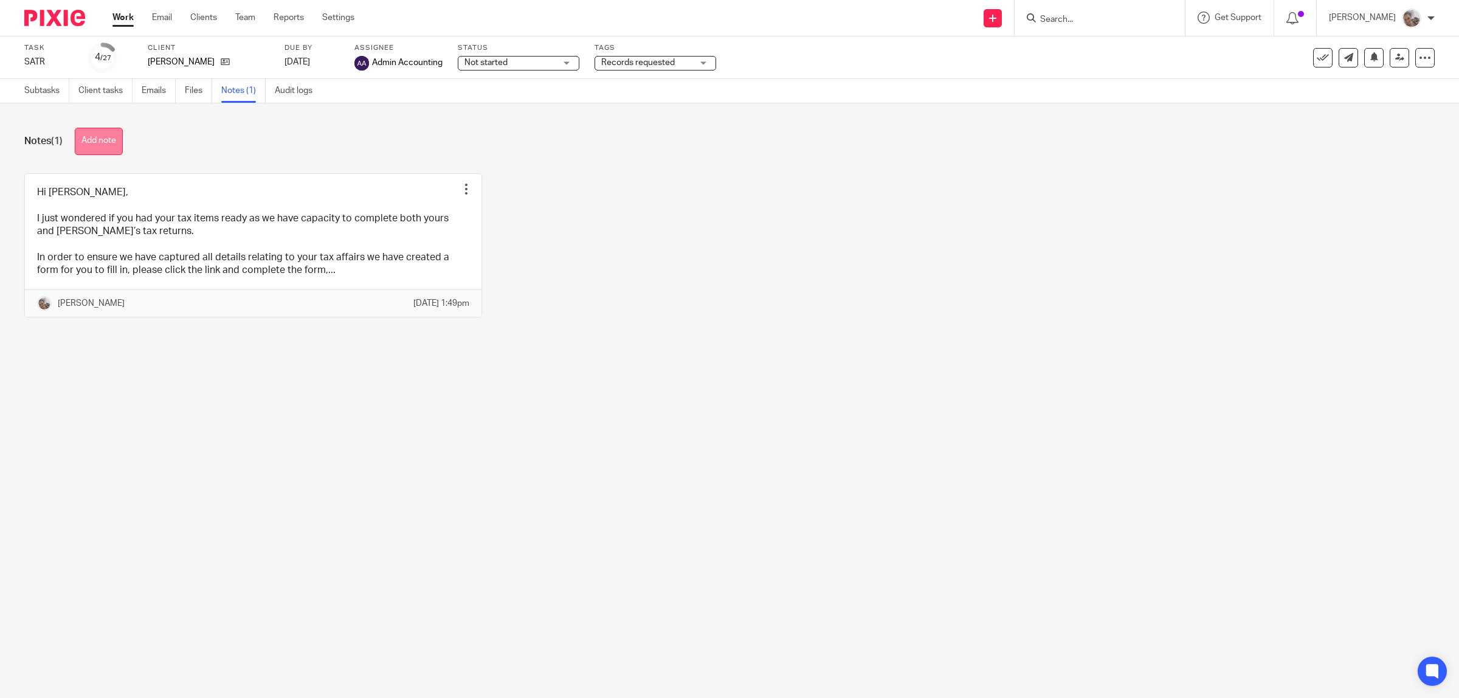
click at [91, 141] on button "Add note" at bounding box center [99, 141] width 48 height 27
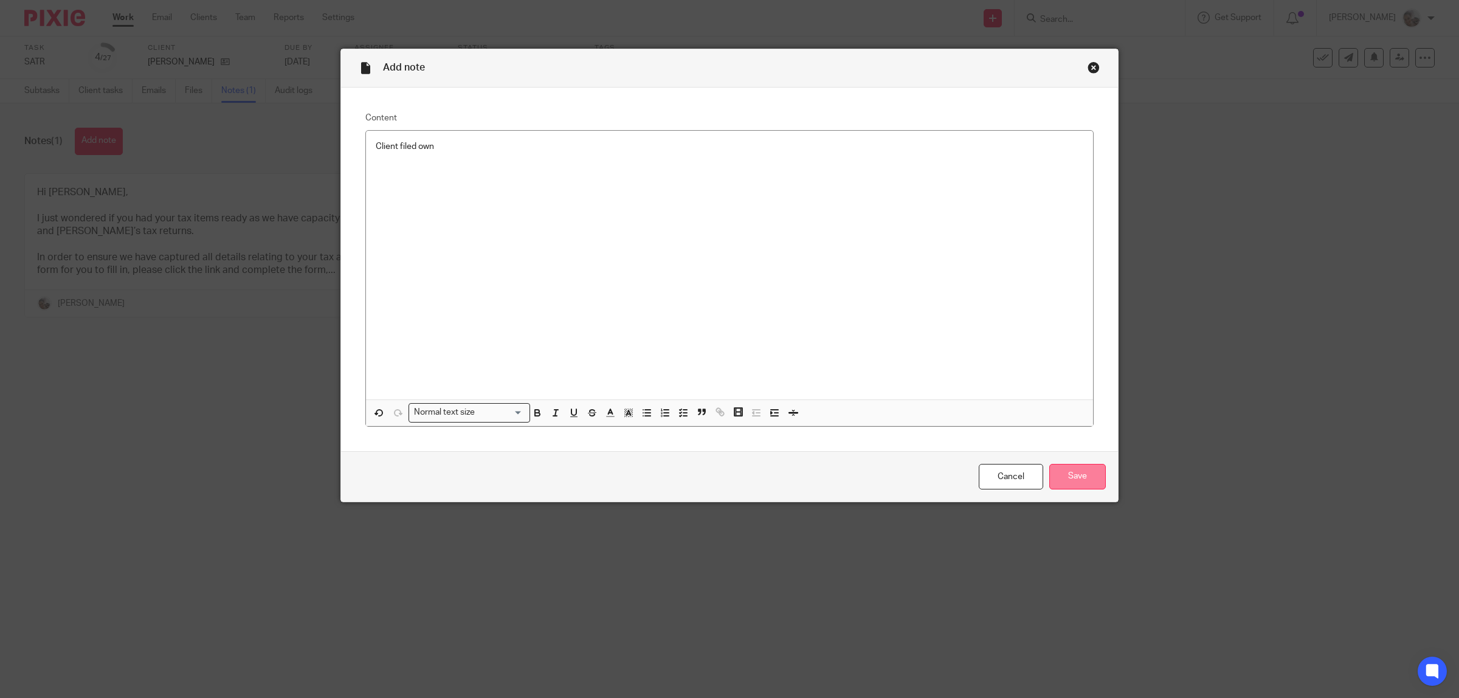
click at [1098, 486] on input "Save" at bounding box center [1078, 477] width 57 height 26
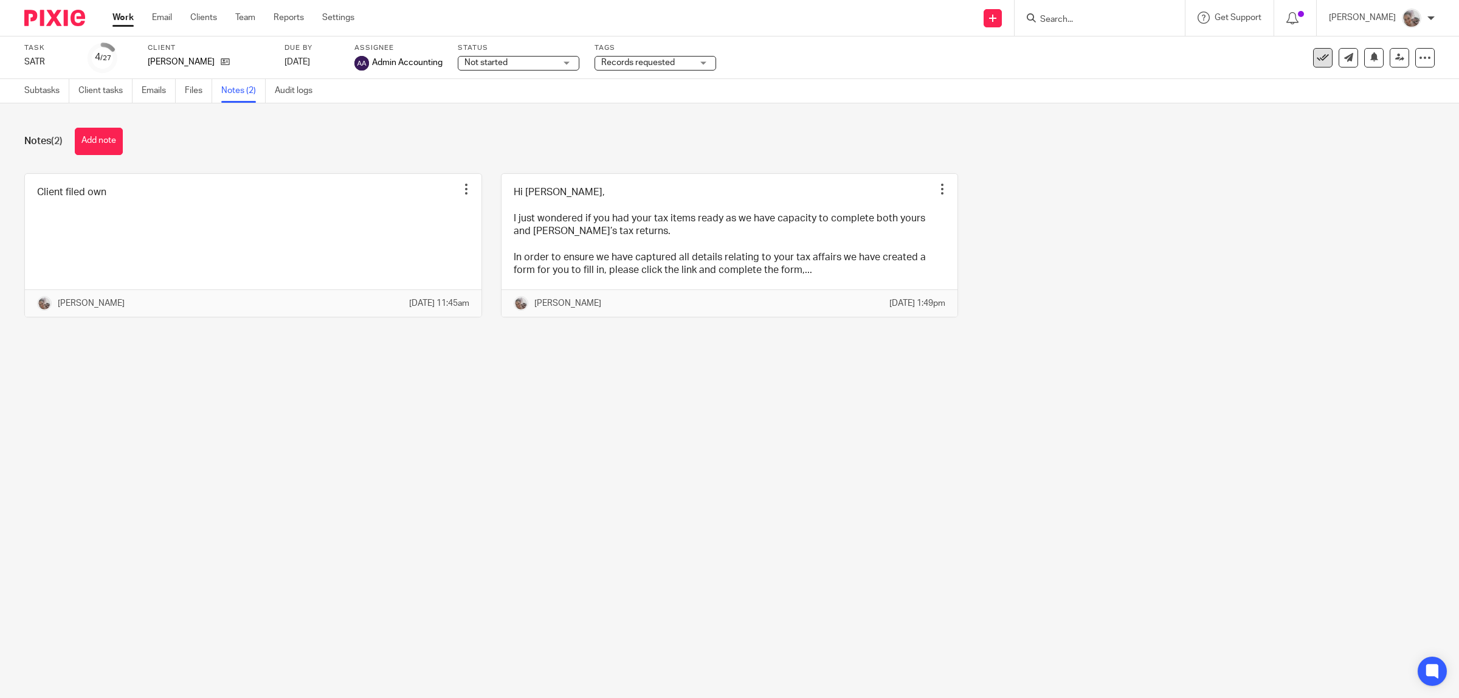
click at [1317, 59] on icon at bounding box center [1323, 58] width 12 height 12
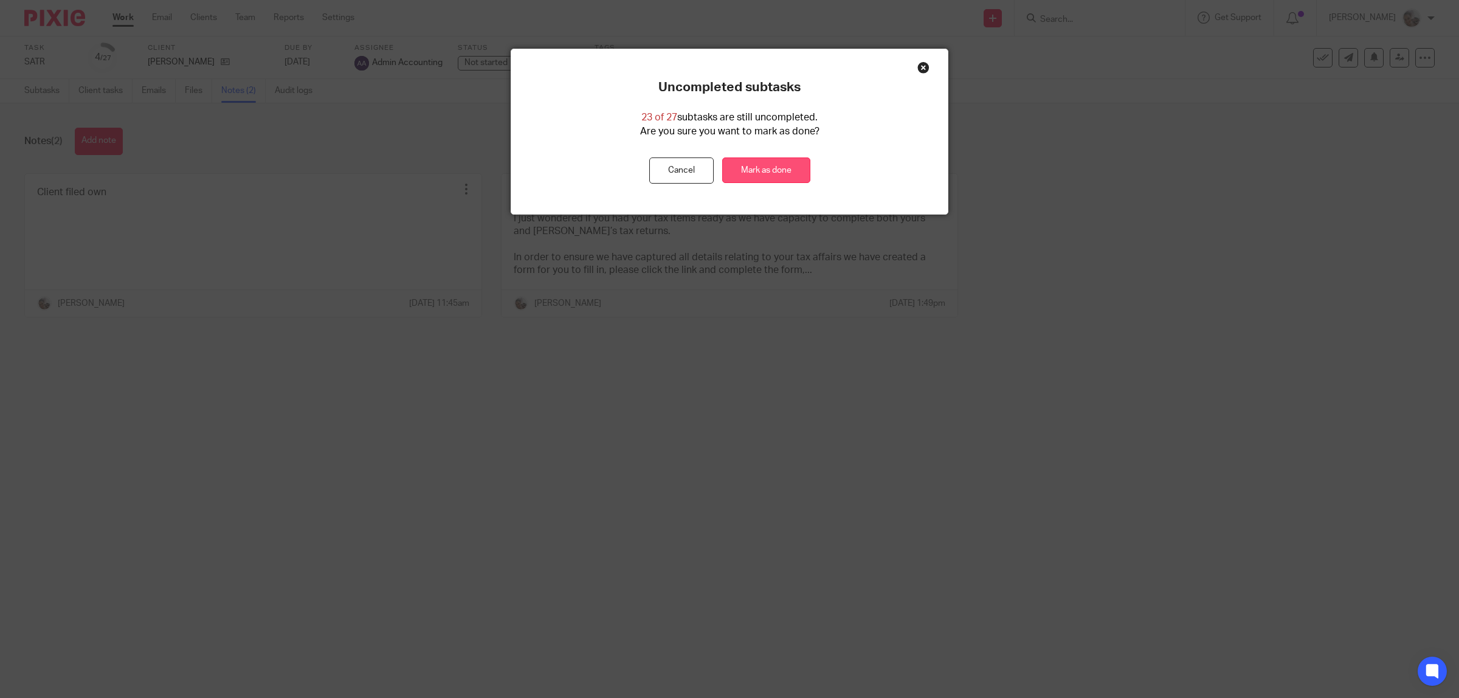
click at [752, 171] on link "Mark as done" at bounding box center [766, 170] width 88 height 26
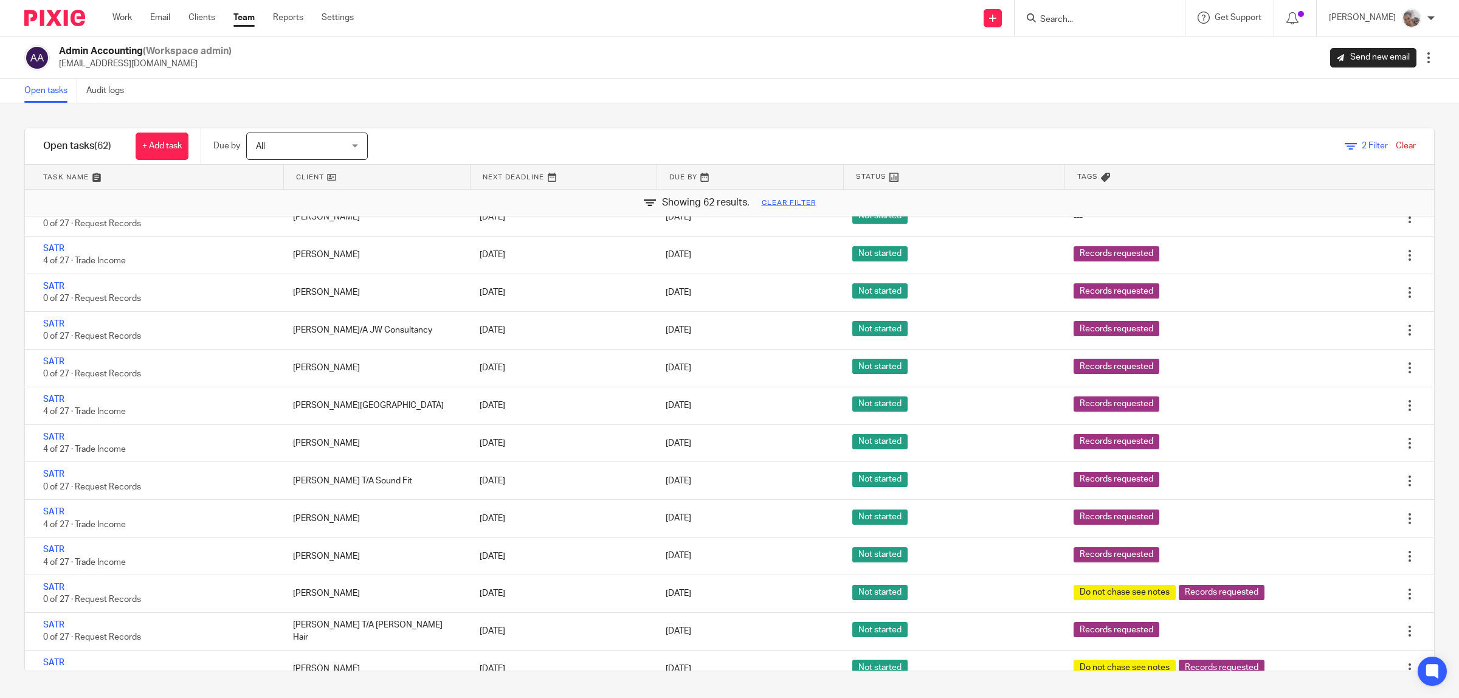
scroll to position [1926, 0]
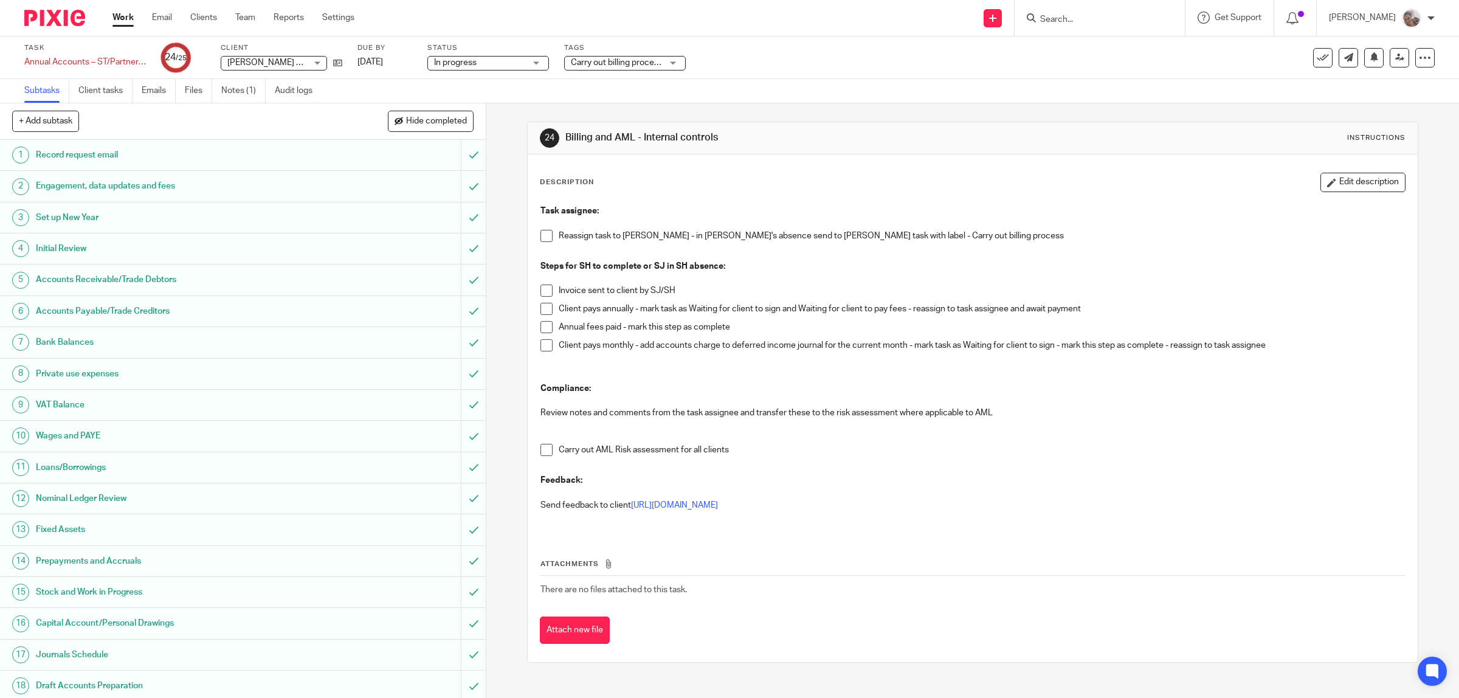
click at [535, 237] on div "Task assignee: Reassign task to Sarah - in Sarah's absence send to Suzanne - ma…" at bounding box center [972, 366] width 877 height 334
click at [542, 238] on span at bounding box center [547, 236] width 12 height 12
click at [541, 296] on span at bounding box center [547, 291] width 12 height 12
click at [541, 309] on span at bounding box center [547, 309] width 12 height 12
click at [541, 452] on span at bounding box center [547, 450] width 12 height 12
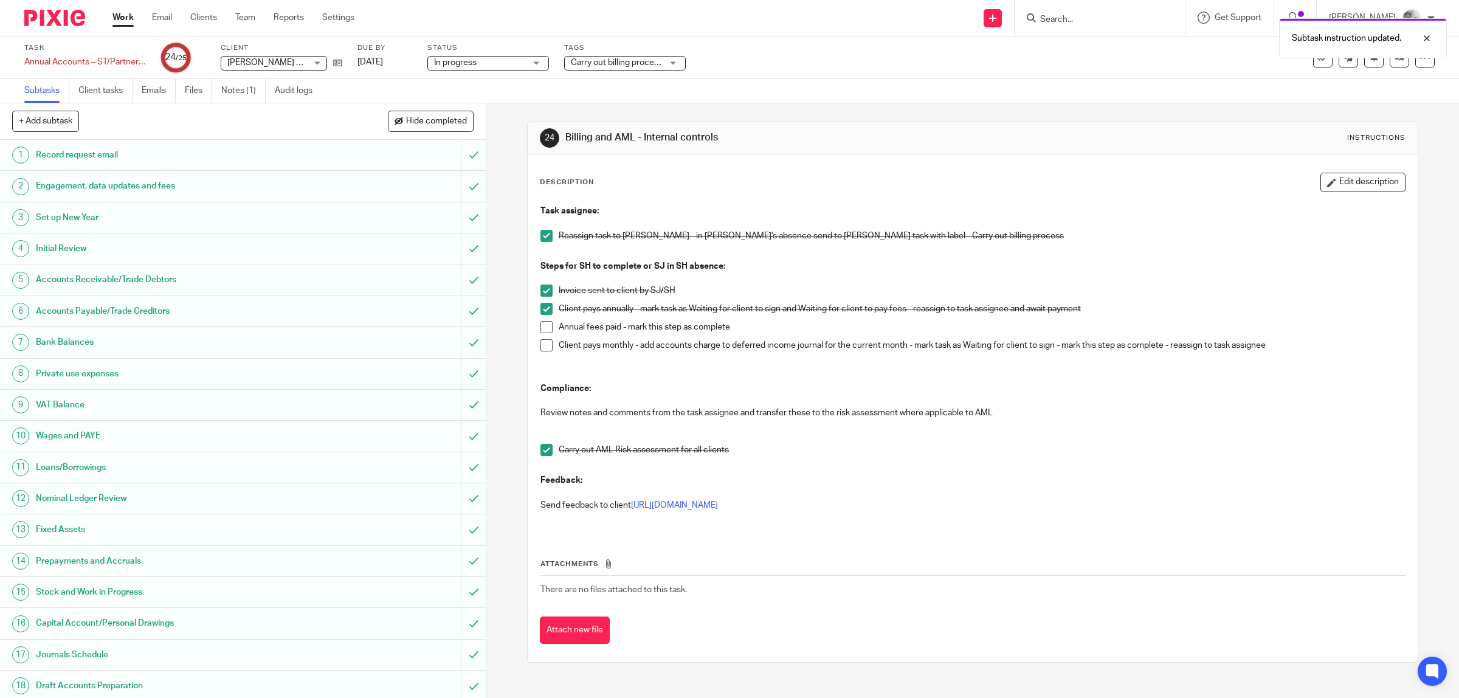
click at [603, 67] on span "Carry out billing process" at bounding box center [616, 63] width 91 height 13
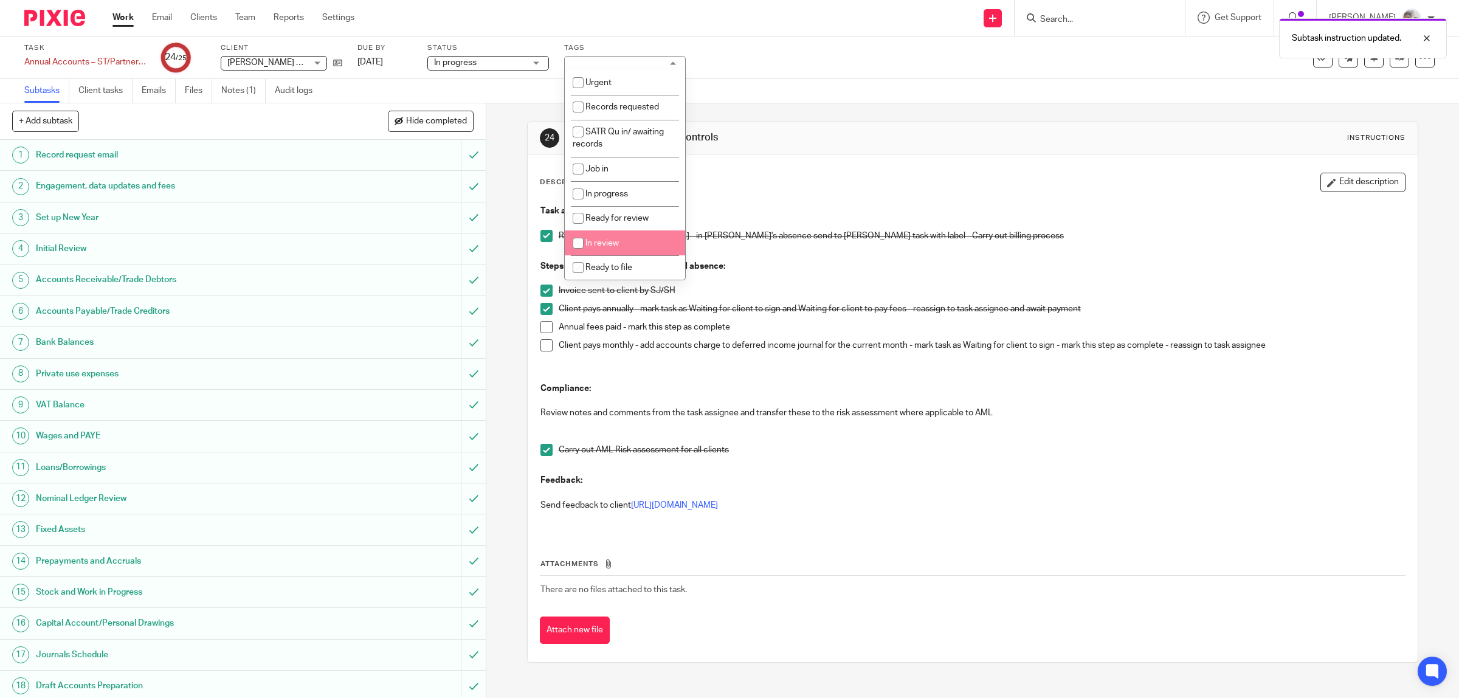
scroll to position [152, 0]
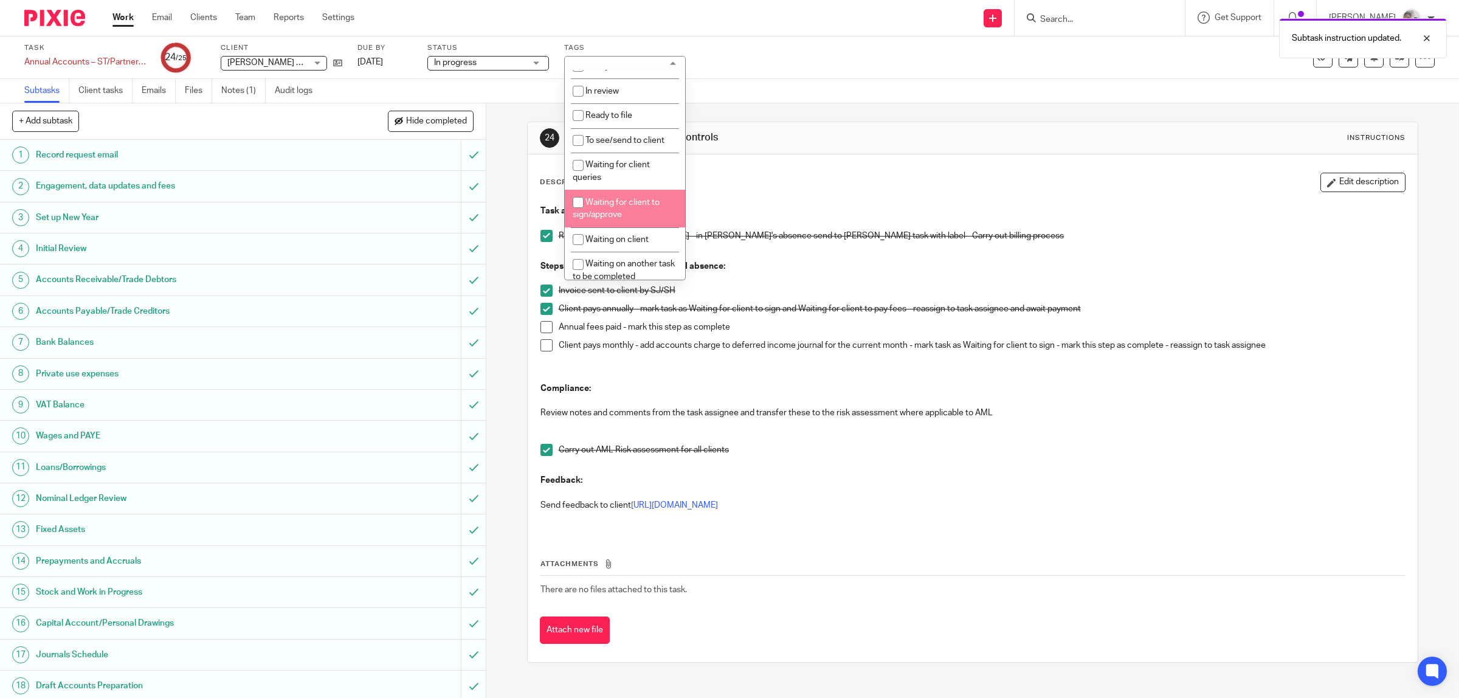
click at [619, 205] on li "Waiting for client to sign/approve" at bounding box center [625, 208] width 120 height 37
checkbox input "true"
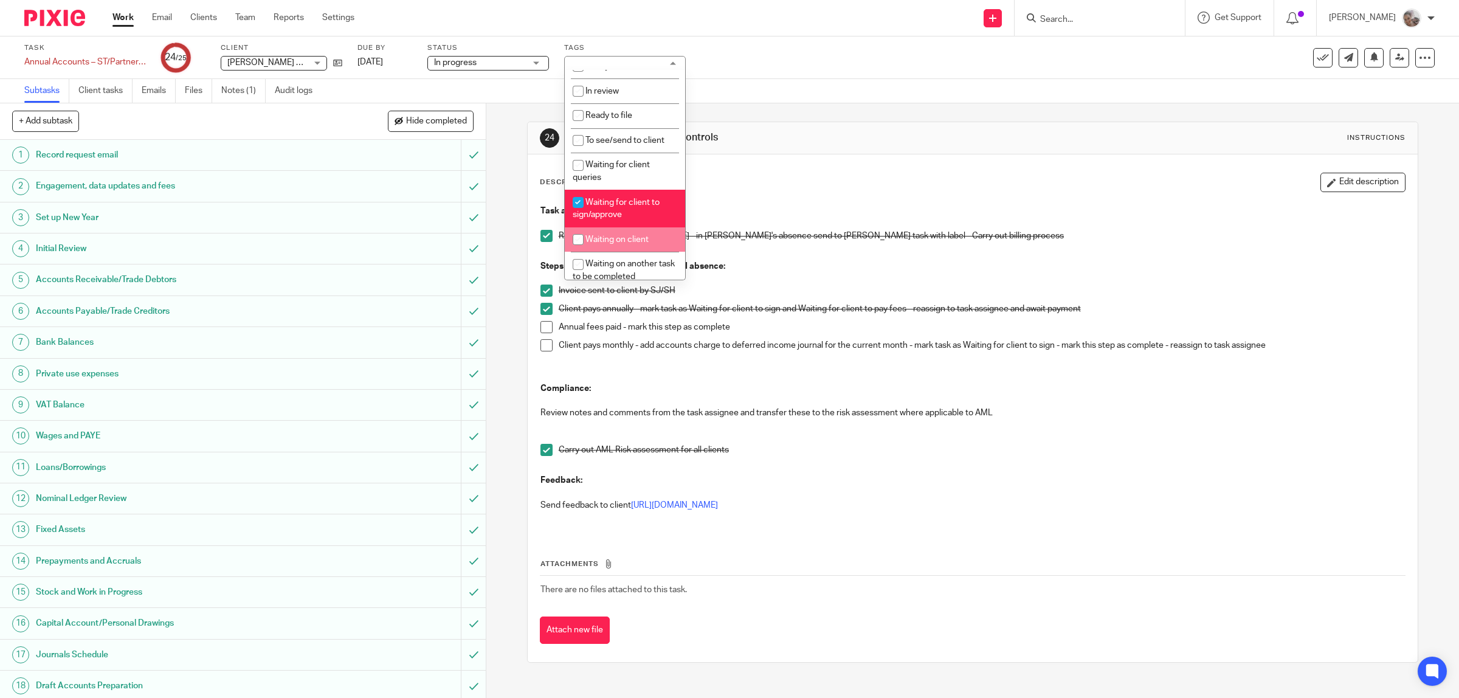
scroll to position [228, 0]
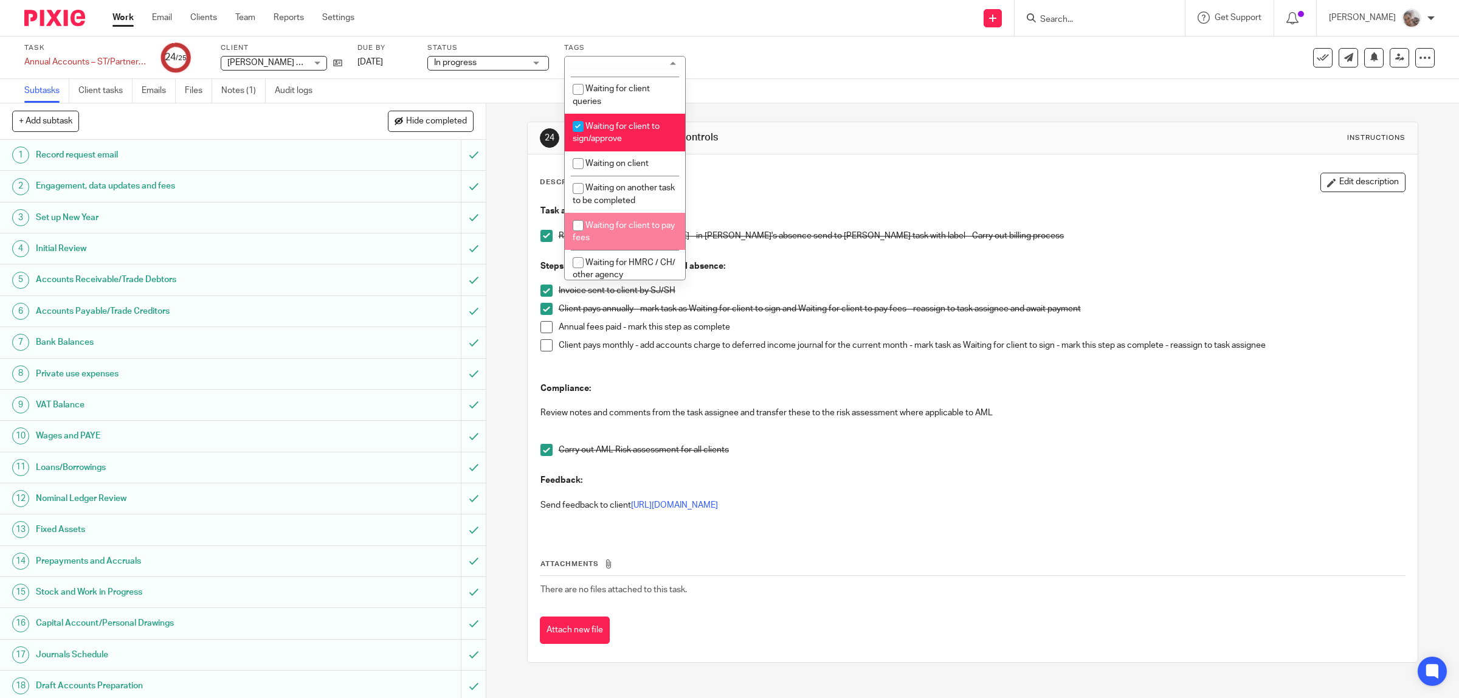
click at [614, 235] on li "Waiting for client to pay fees" at bounding box center [625, 231] width 120 height 37
checkbox input "true"
click at [761, 173] on div "Description Edit description" at bounding box center [973, 182] width 866 height 19
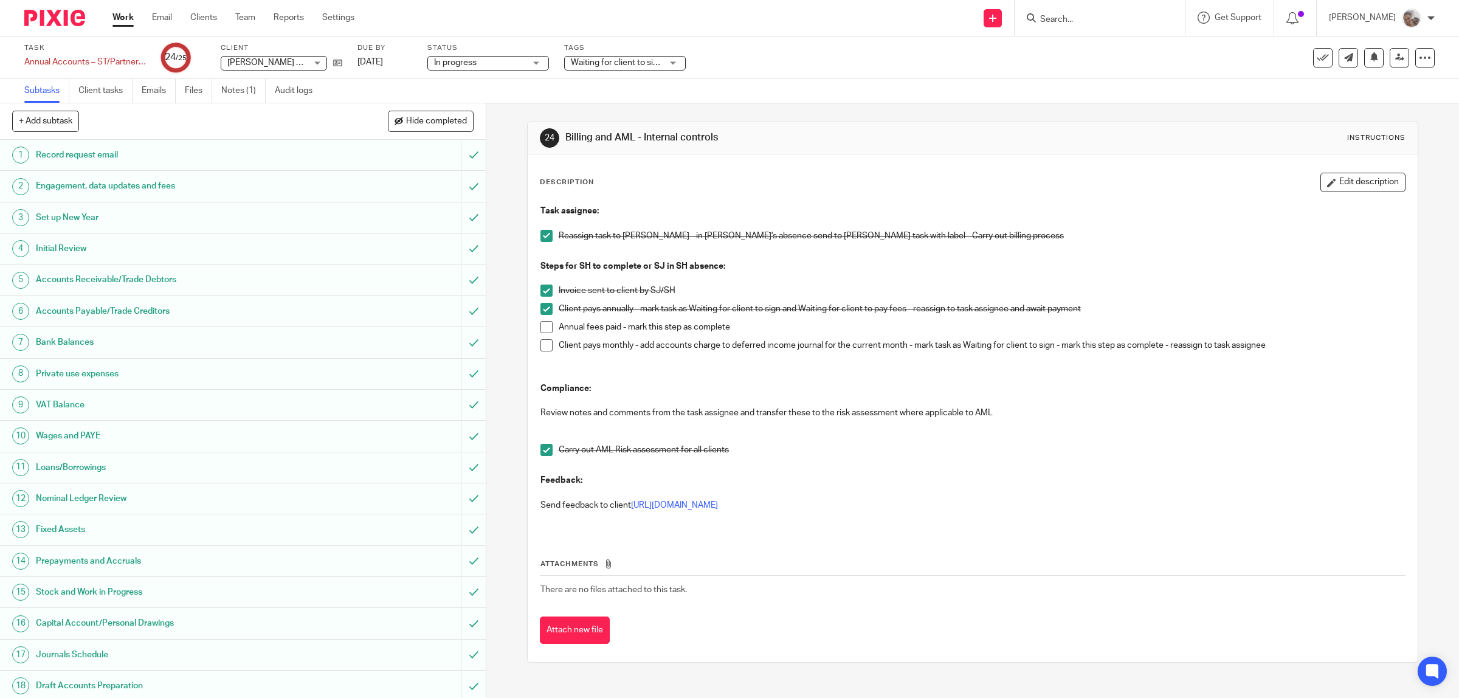
scroll to position [226, 0]
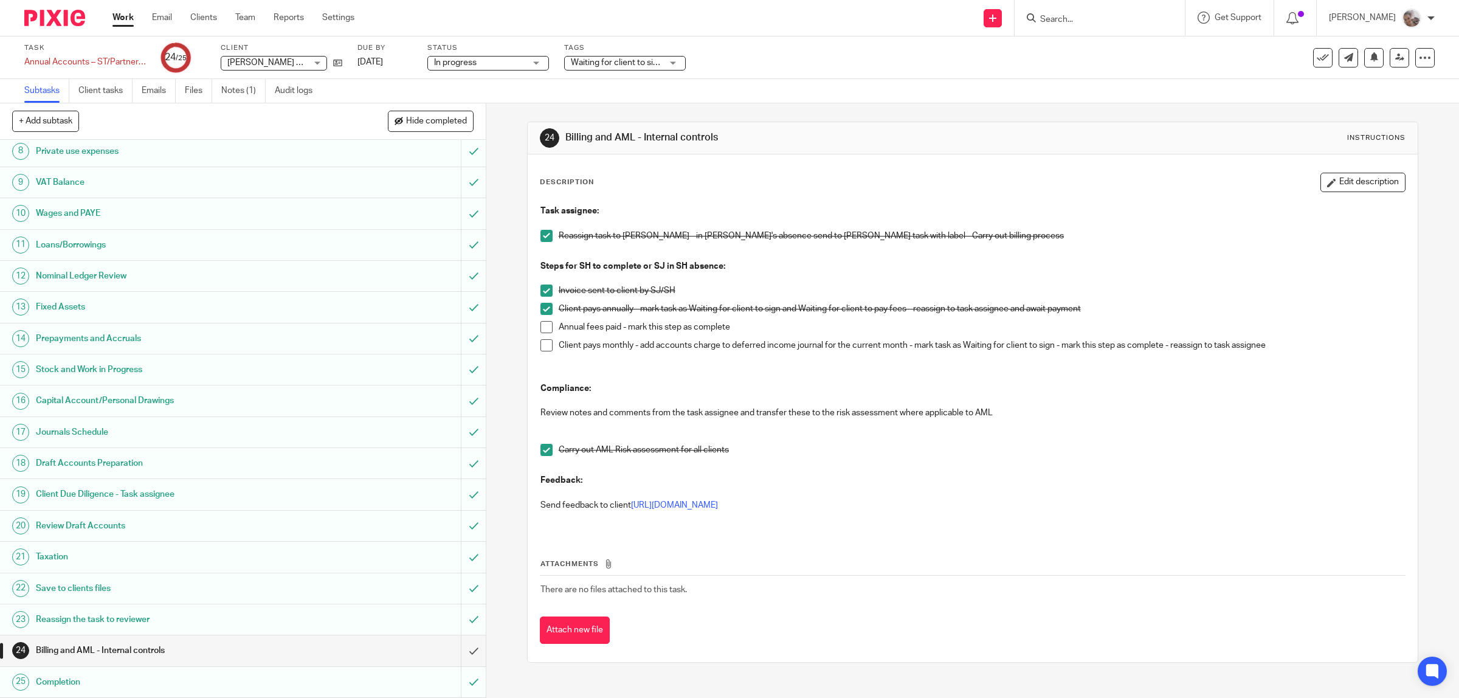
click at [651, 61] on span "Waiting for client to sign/approve + 2" at bounding box center [640, 62] width 139 height 9
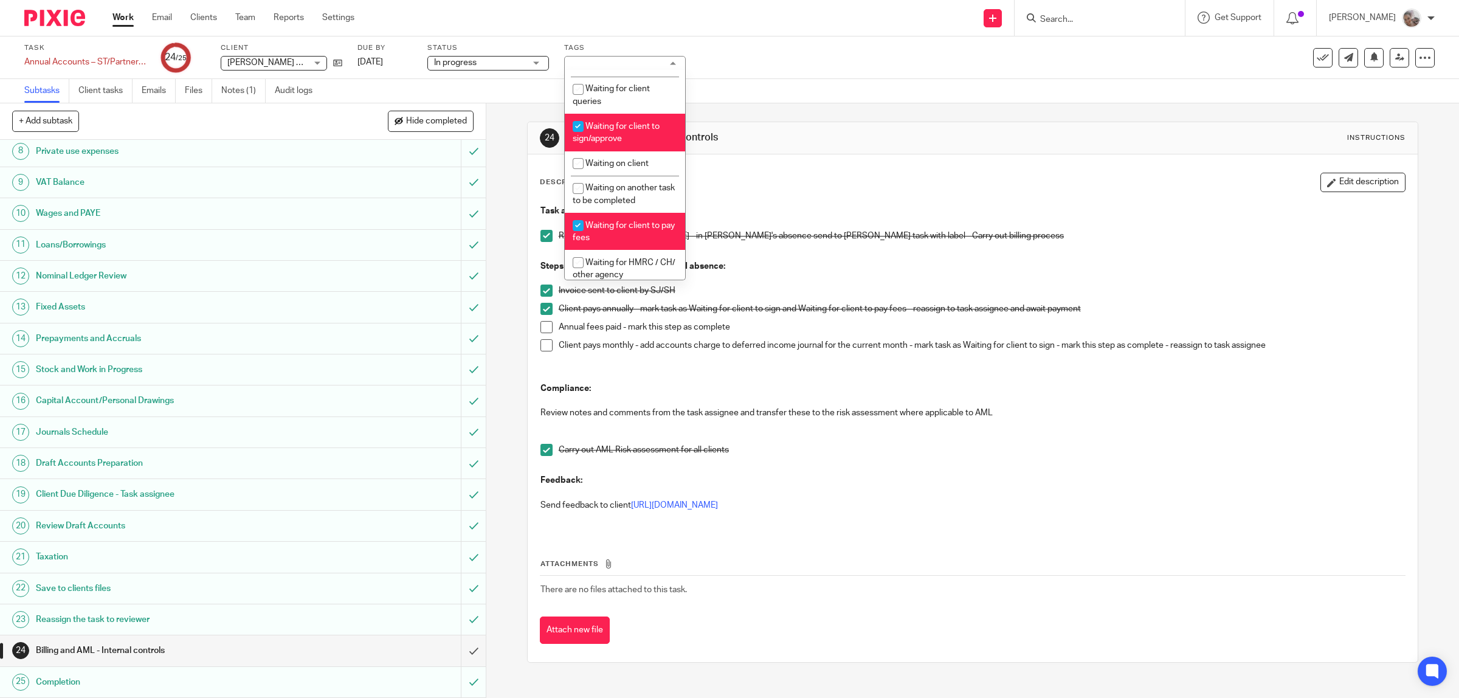
click at [634, 131] on li "Waiting for client to sign/approve" at bounding box center [625, 132] width 120 height 37
checkbox input "false"
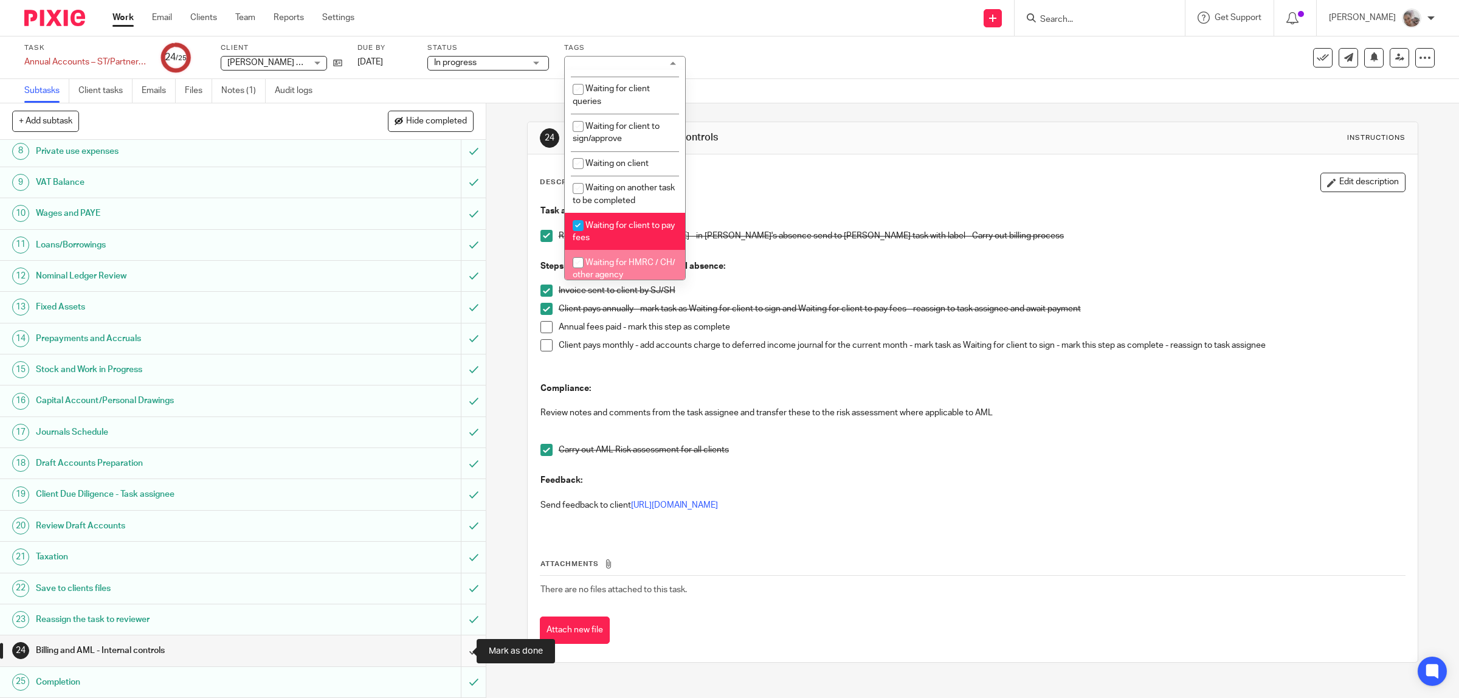
click at [457, 654] on input "submit" at bounding box center [243, 650] width 486 height 30
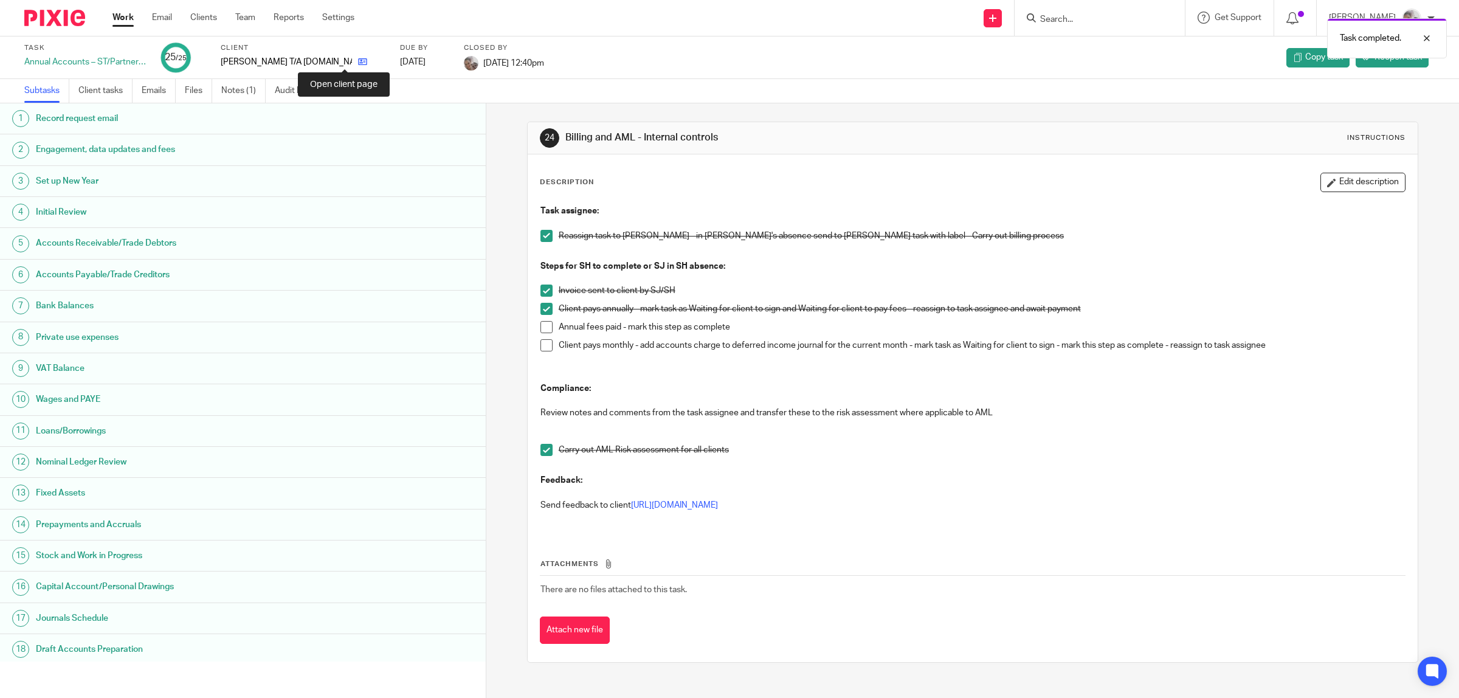
click at [358, 62] on icon at bounding box center [362, 61] width 9 height 9
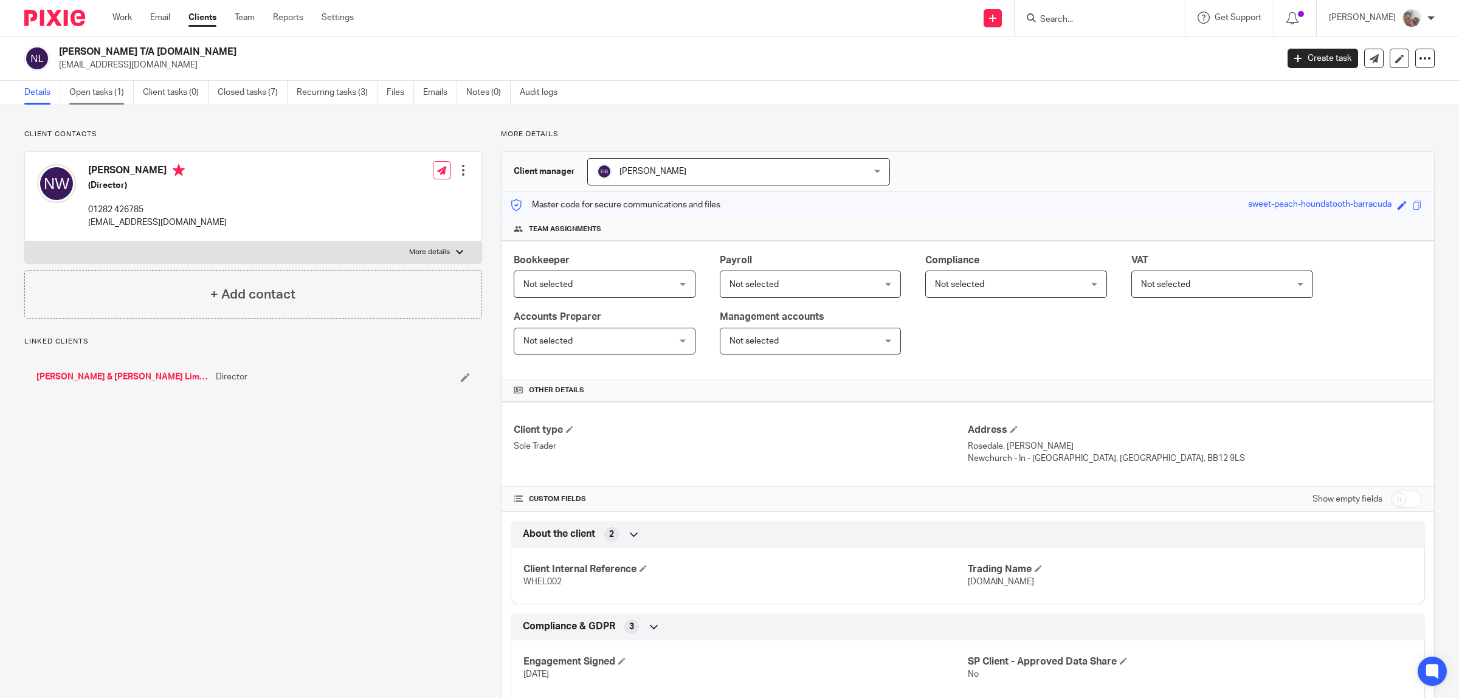
click at [113, 97] on link "Open tasks (1)" at bounding box center [101, 93] width 64 height 24
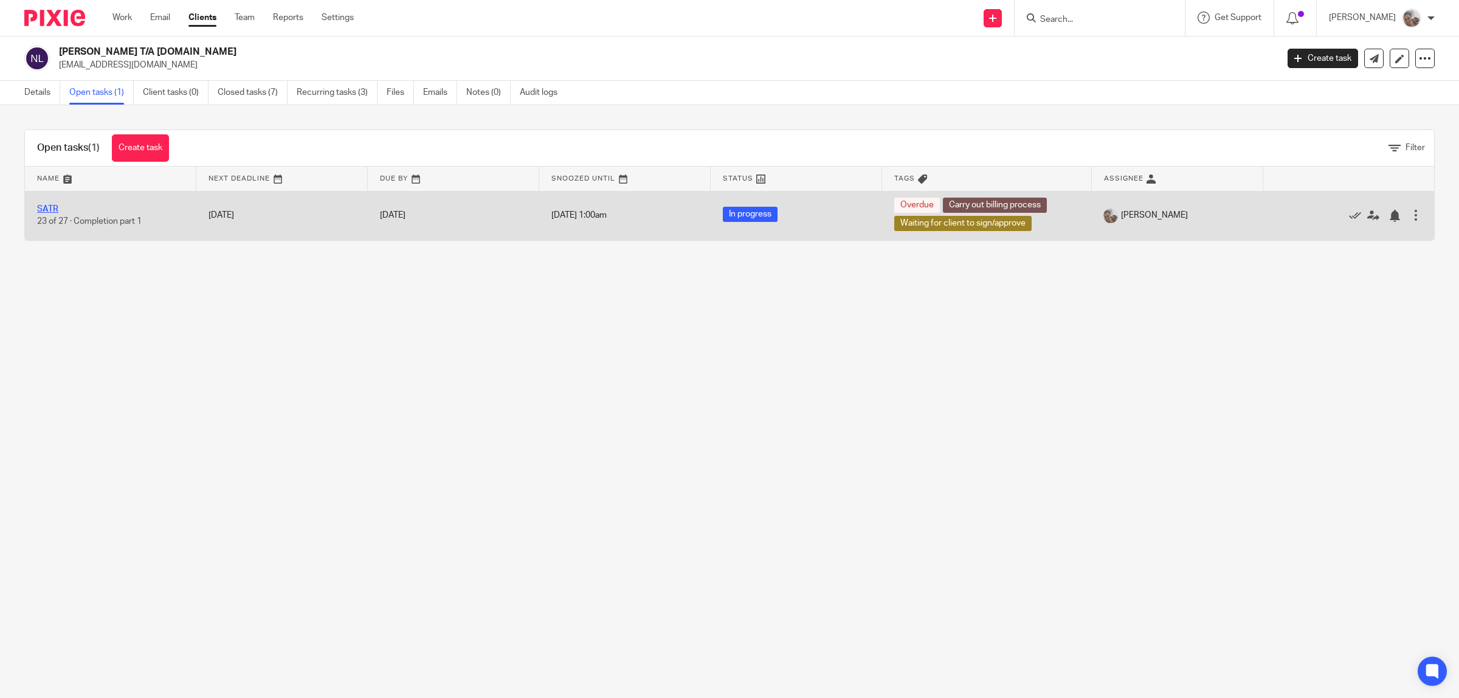
click at [52, 210] on link "SATR" at bounding box center [47, 209] width 21 height 9
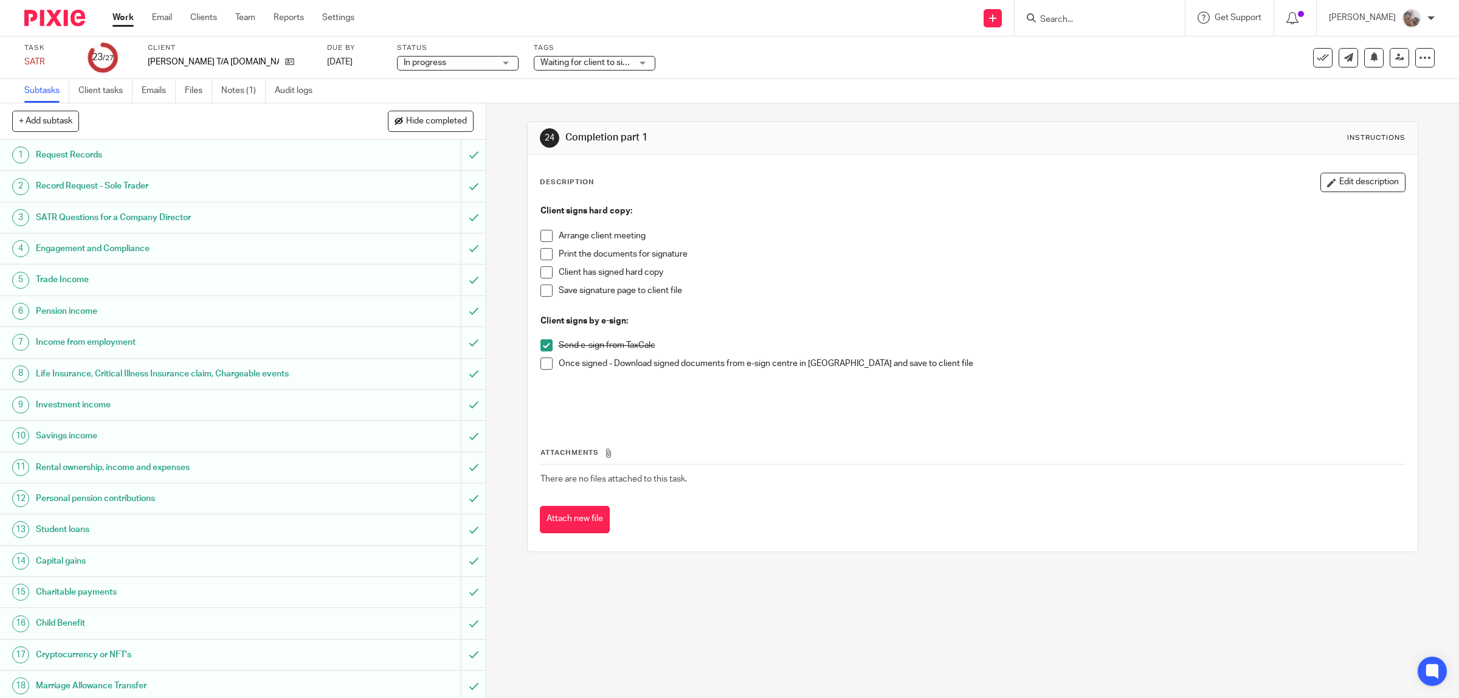
drag, startPoint x: 536, startPoint y: 59, endPoint x: 538, endPoint y: 74, distance: 14.7
click at [541, 59] on span "Waiting for client to sign/approve + 1" at bounding box center [610, 62] width 139 height 9
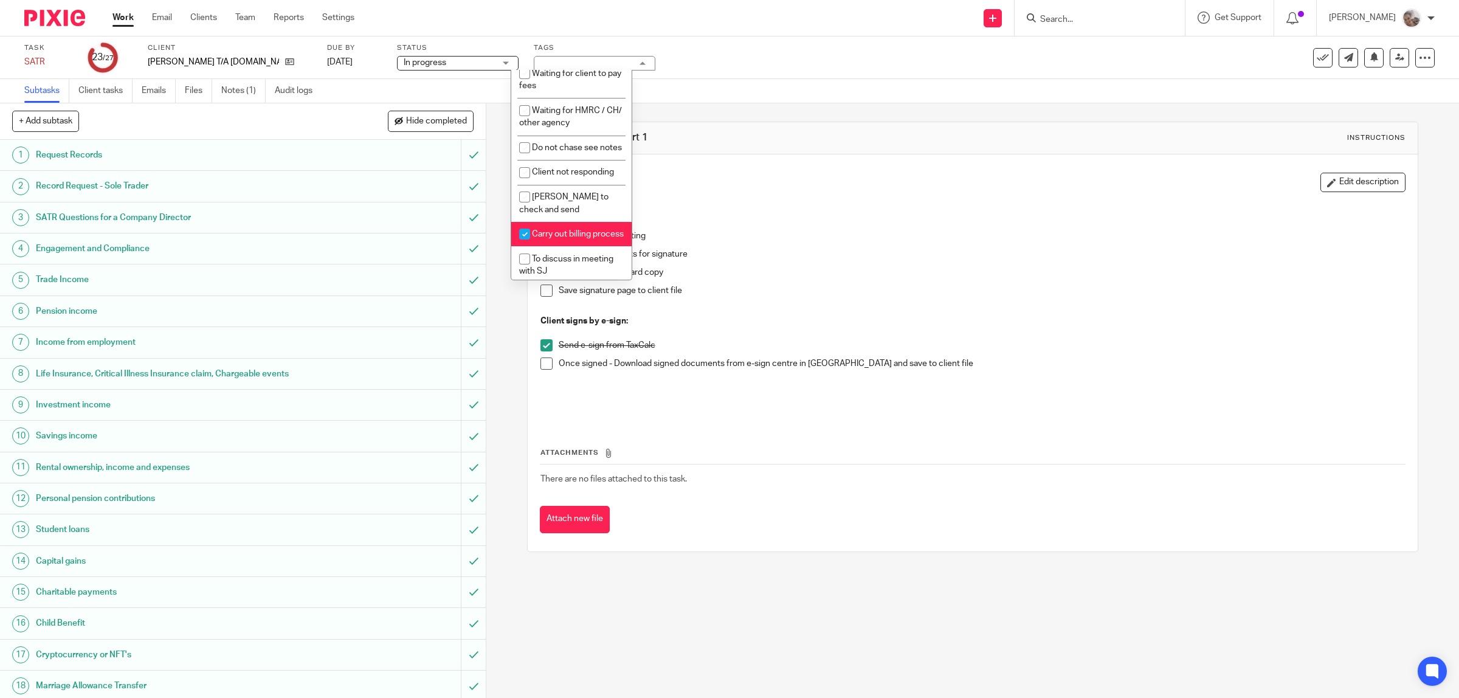
click at [560, 247] on li "Carry out billing process" at bounding box center [571, 234] width 120 height 25
checkbox input "false"
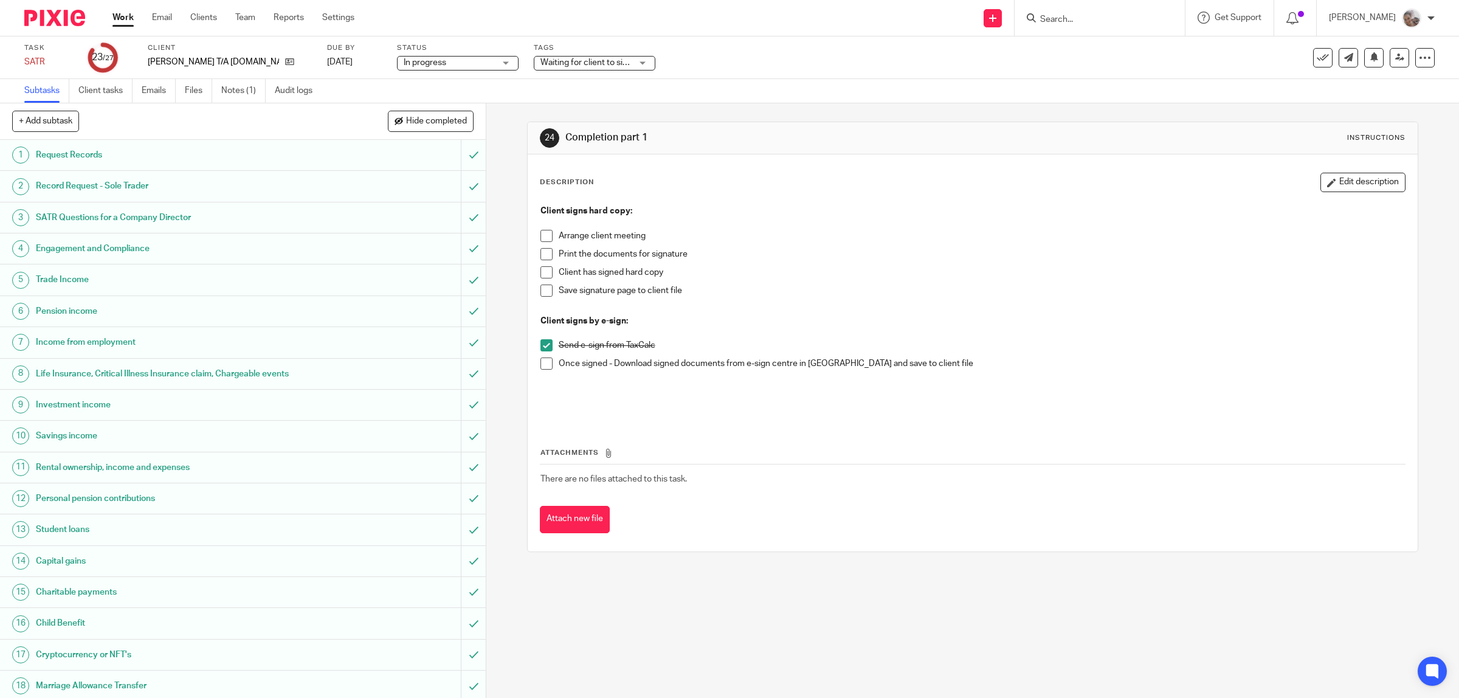
click at [780, 263] on div "Print the documents for signature" at bounding box center [982, 257] width 847 height 18
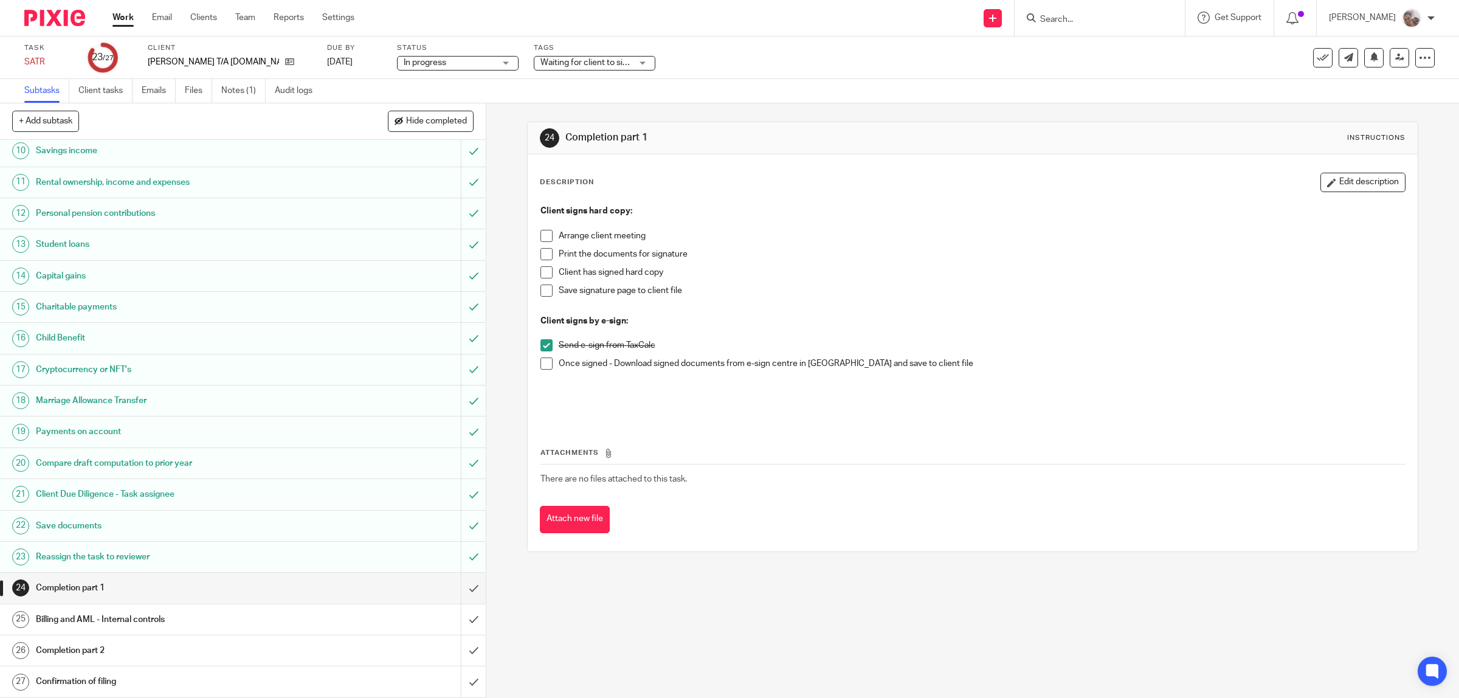
click at [202, 617] on h1 "Billing and AML - Internal controls" at bounding box center [173, 619] width 275 height 18
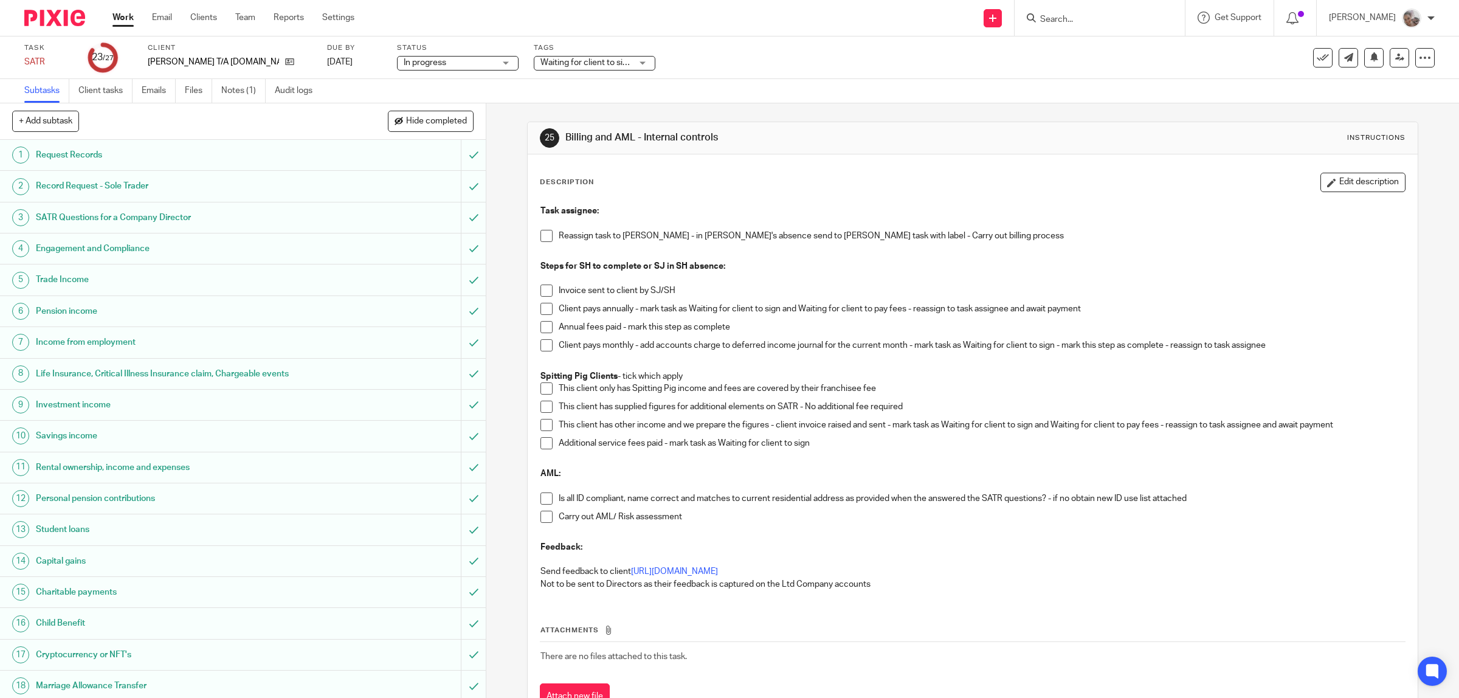
click at [541, 235] on span at bounding box center [547, 236] width 12 height 12
click at [541, 292] on span at bounding box center [547, 291] width 12 height 12
click at [543, 311] on span at bounding box center [547, 309] width 12 height 12
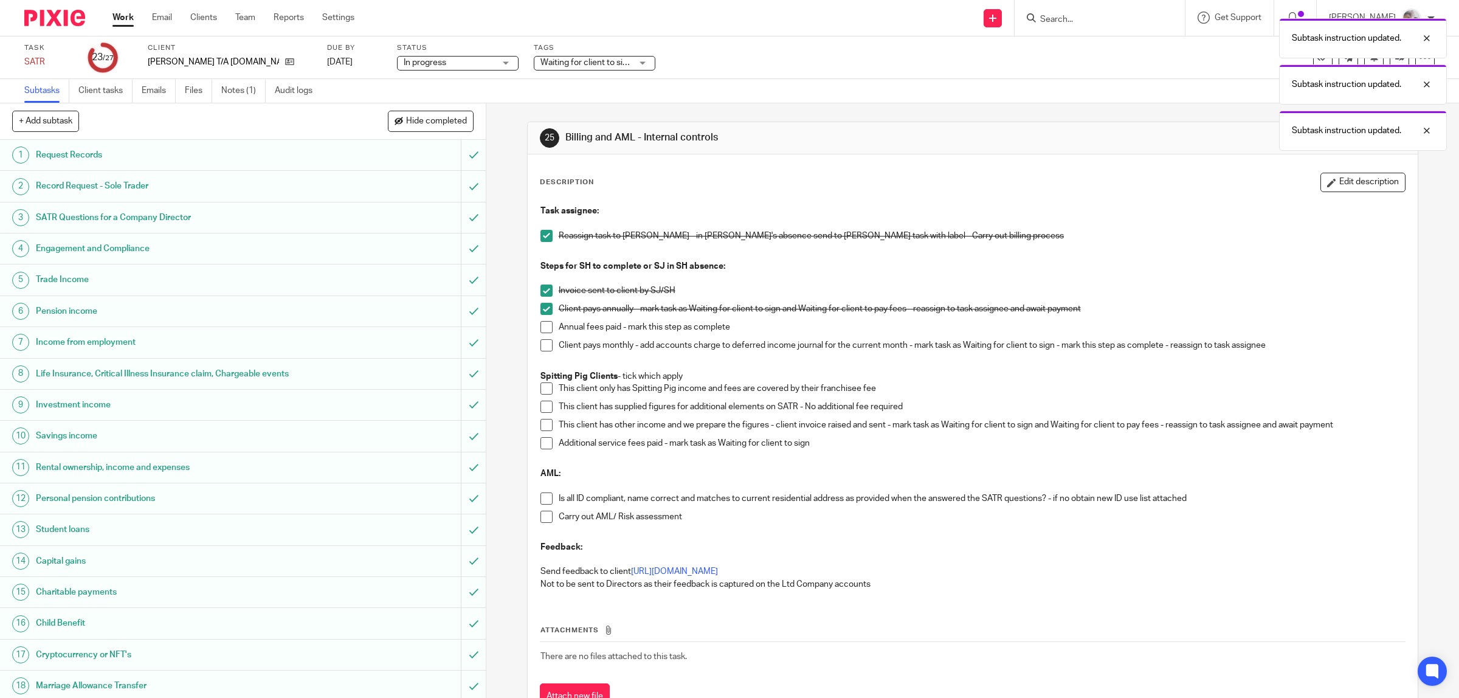
click at [541, 500] on span at bounding box center [547, 499] width 12 height 12
click at [541, 518] on span at bounding box center [547, 517] width 12 height 12
click at [559, 67] on span "Waiting for client to sign/approve" at bounding box center [586, 63] width 91 height 13
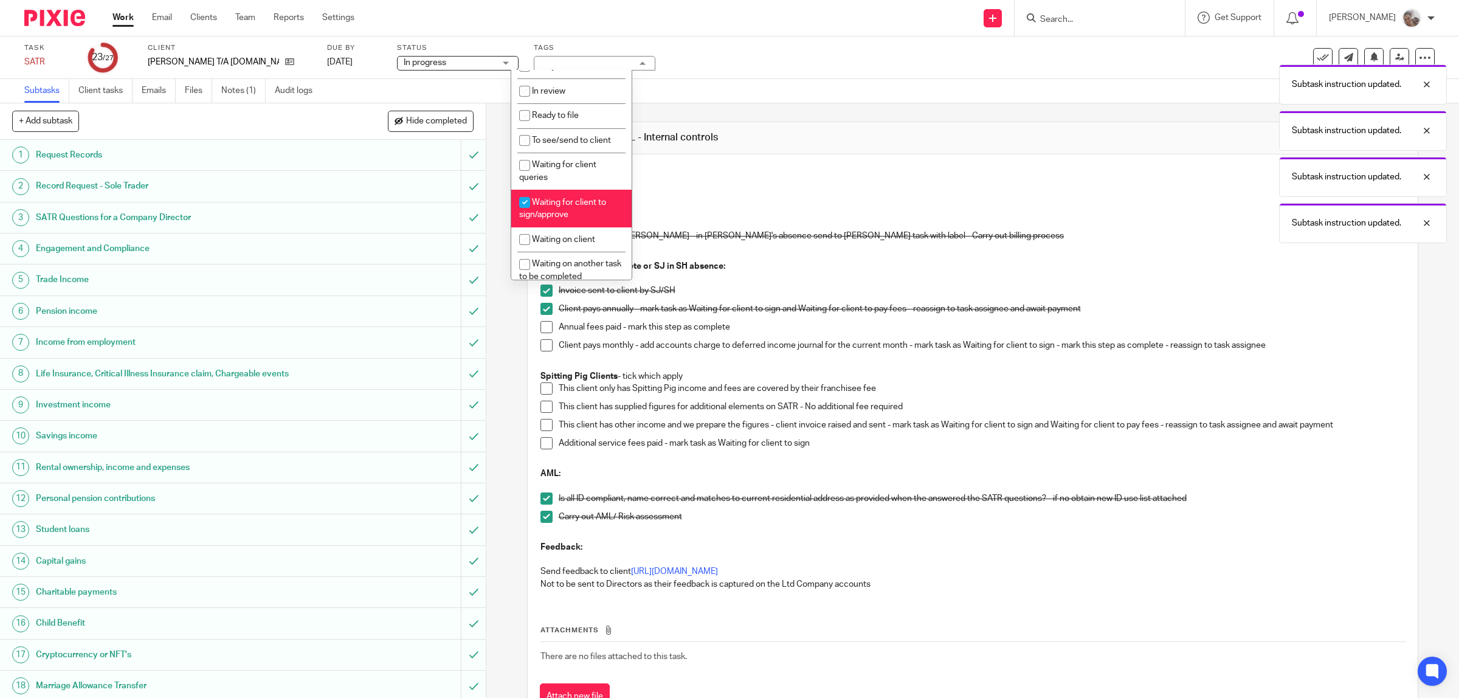
scroll to position [228, 0]
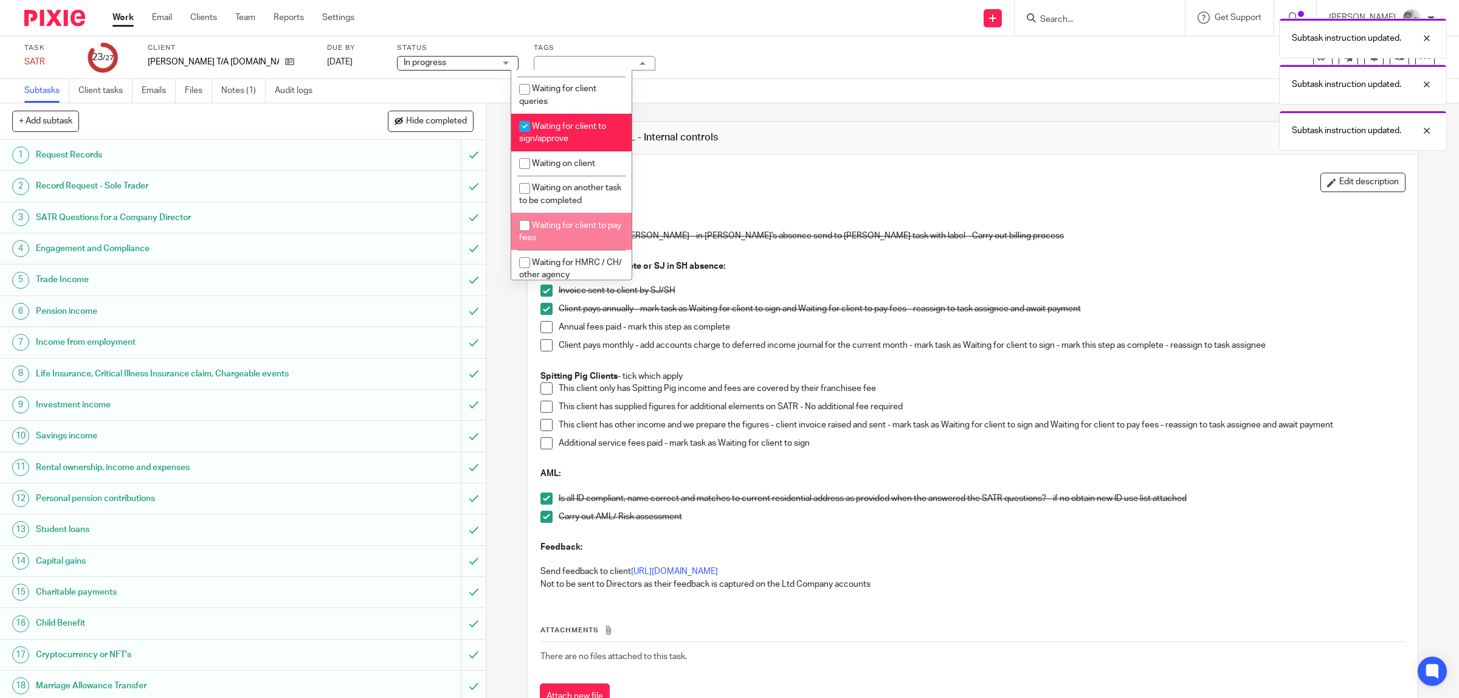
click at [588, 232] on li "Waiting for client to pay fees" at bounding box center [571, 231] width 120 height 37
checkbox input "true"
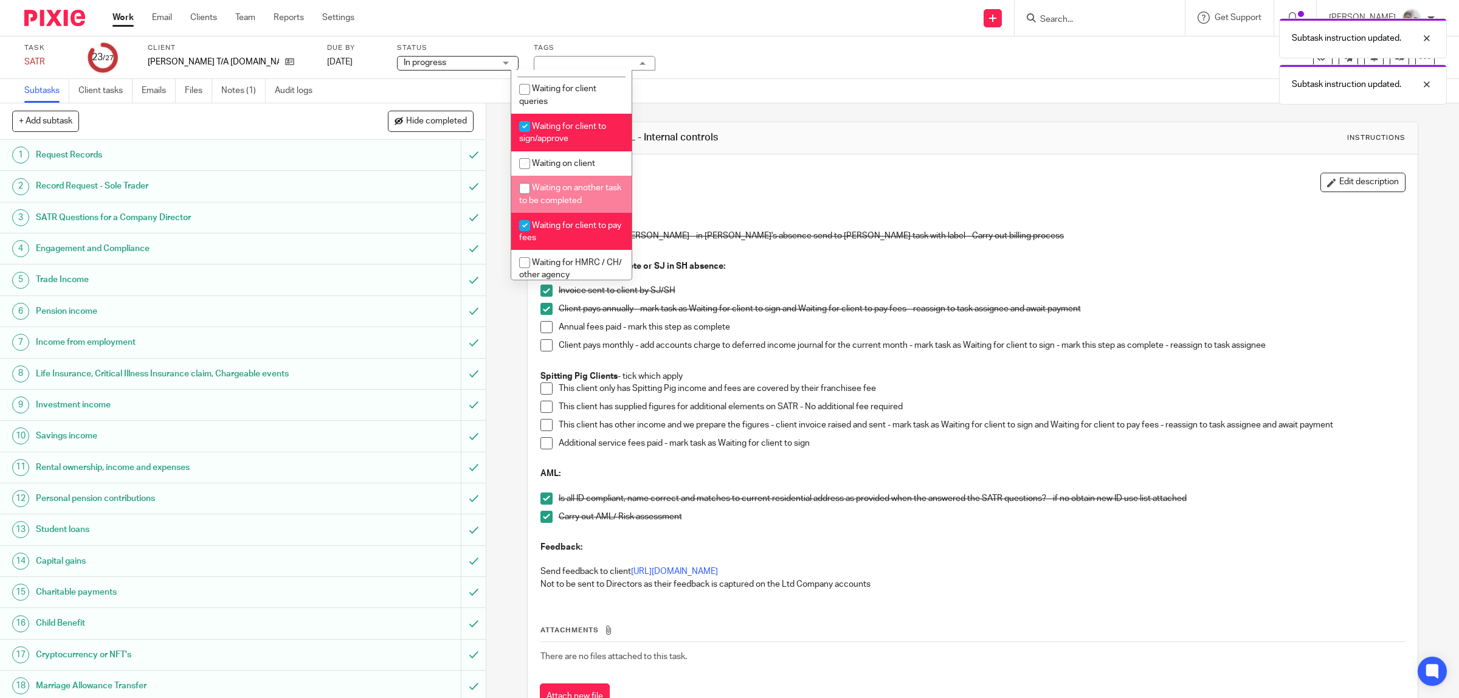
click at [794, 70] on div "Subtask instruction updated. Subtask instruction updated." at bounding box center [1089, 58] width 718 height 92
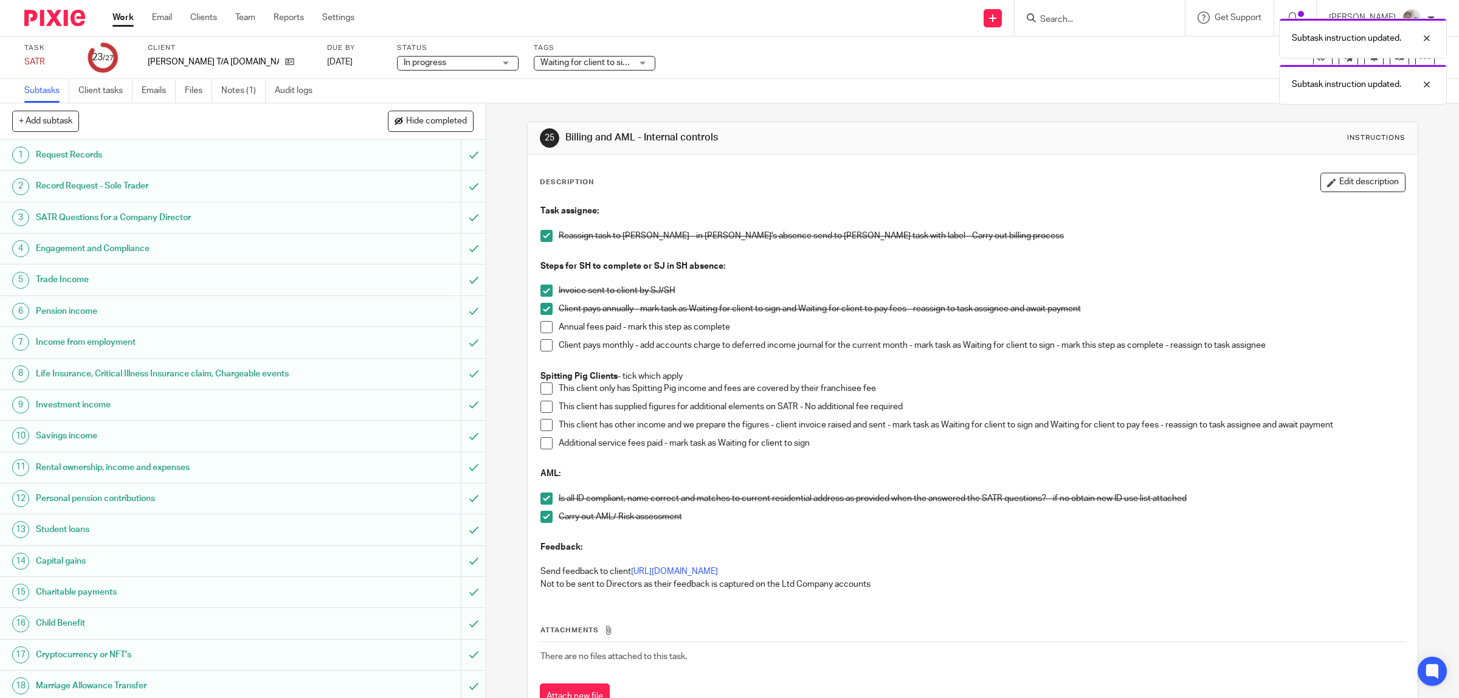
click at [1211, 54] on div "Subtask instruction updated. Subtask instruction updated." at bounding box center [1089, 58] width 718 height 92
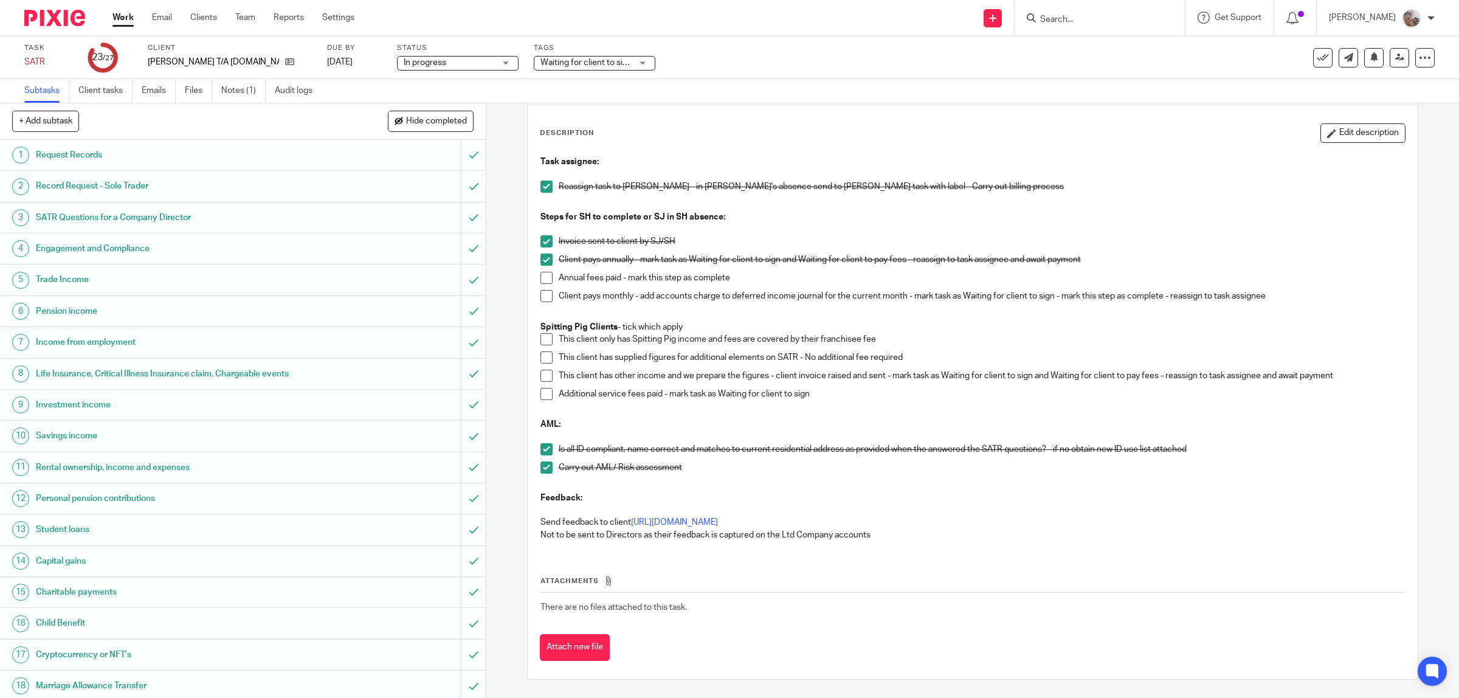
scroll to position [289, 0]
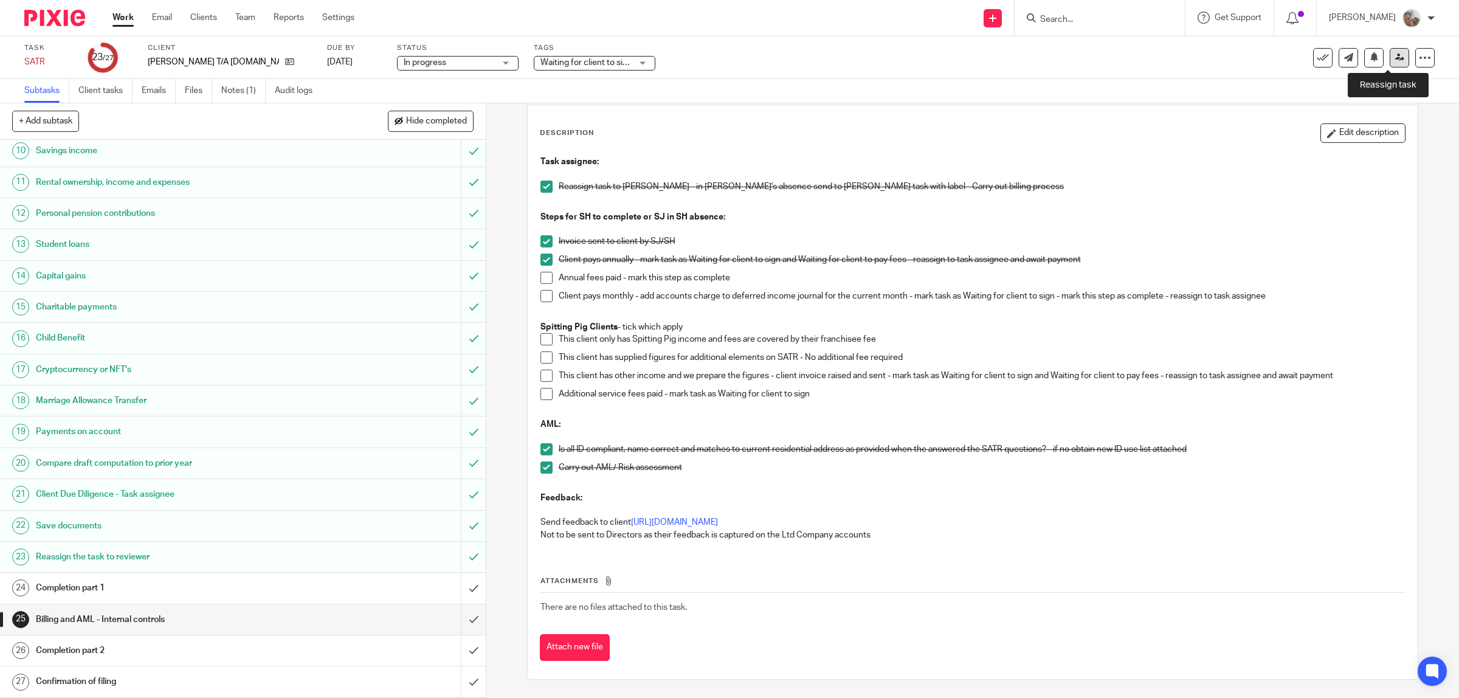
click at [1395, 58] on icon at bounding box center [1399, 57] width 9 height 9
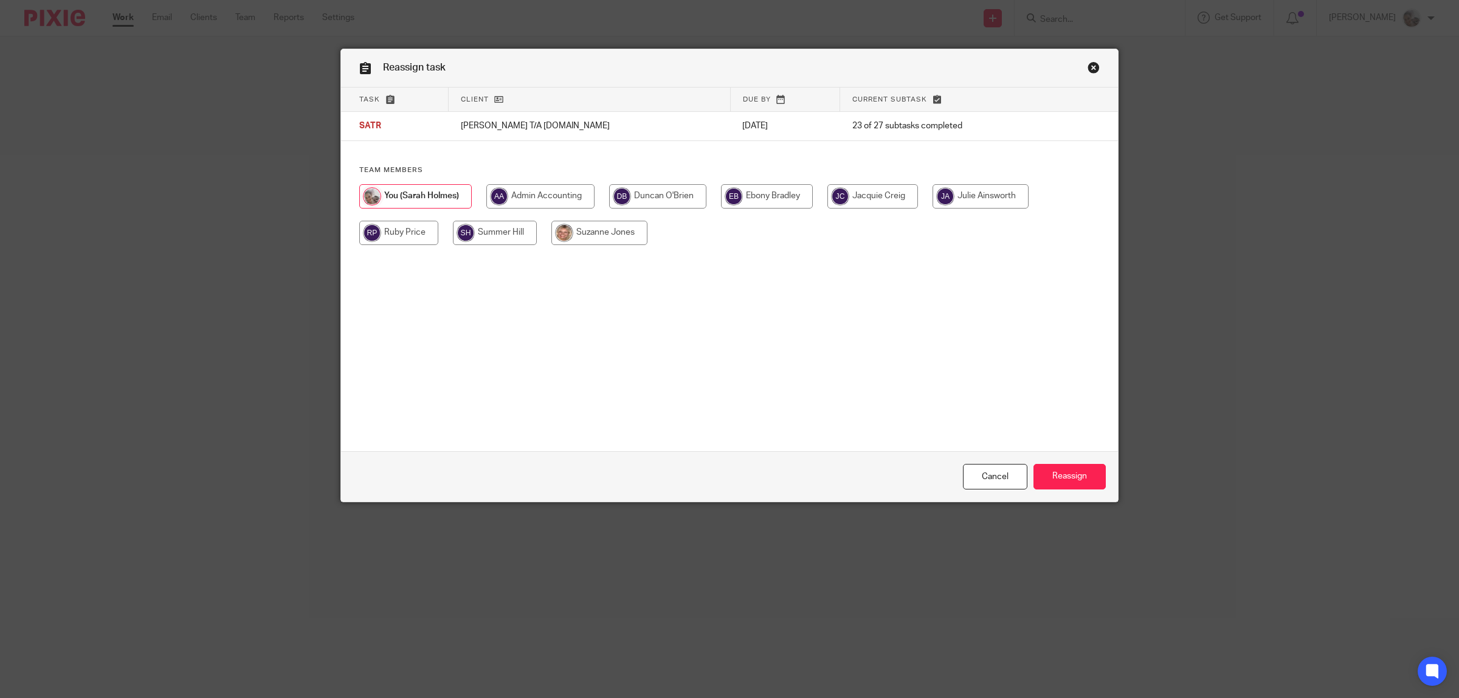
click at [494, 195] on input "radio" at bounding box center [540, 196] width 108 height 24
radio input "true"
click at [1062, 465] on input "Reassign" at bounding box center [1070, 477] width 72 height 26
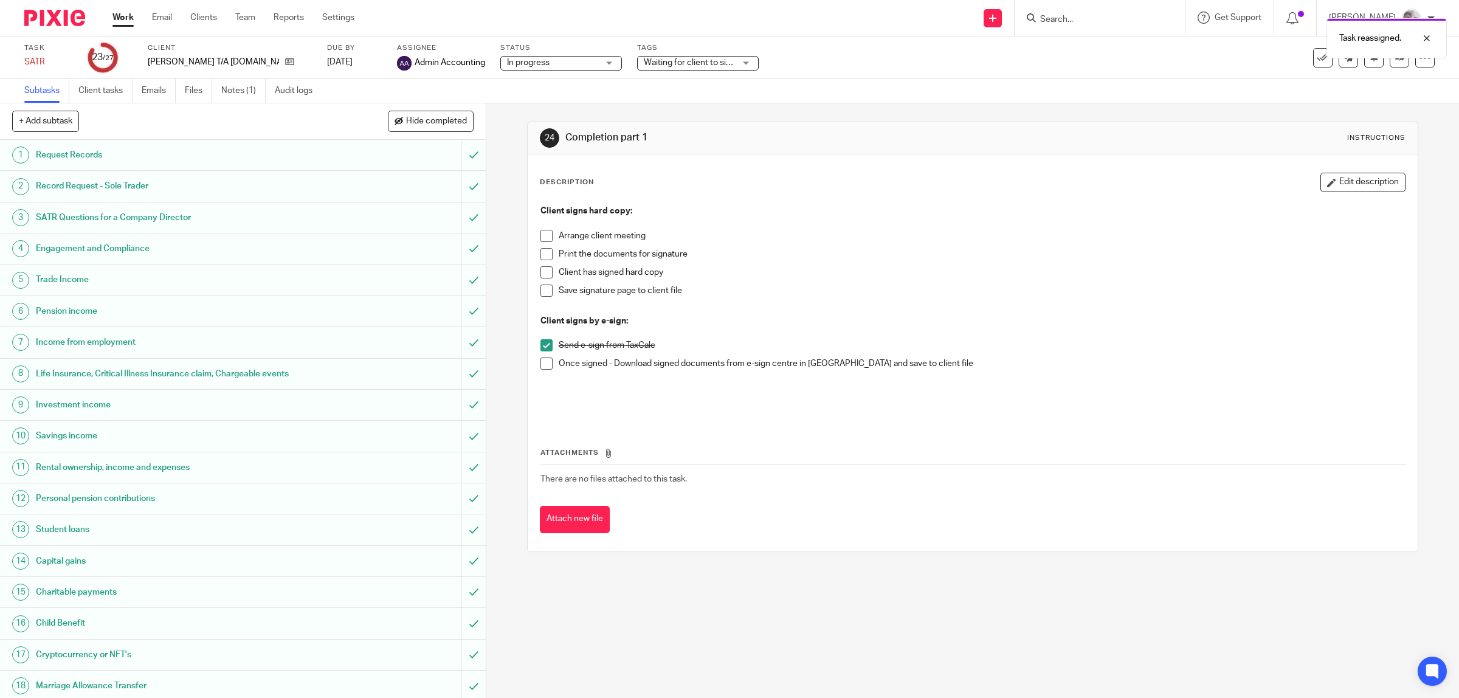
click at [1132, 19] on div "Task reassigned." at bounding box center [1089, 35] width 718 height 46
click at [1102, 16] on div "Task reassigned." at bounding box center [1089, 35] width 718 height 46
click at [1130, 23] on div at bounding box center [1100, 18] width 170 height 36
click at [1130, 16] on input "Search" at bounding box center [1093, 20] width 109 height 11
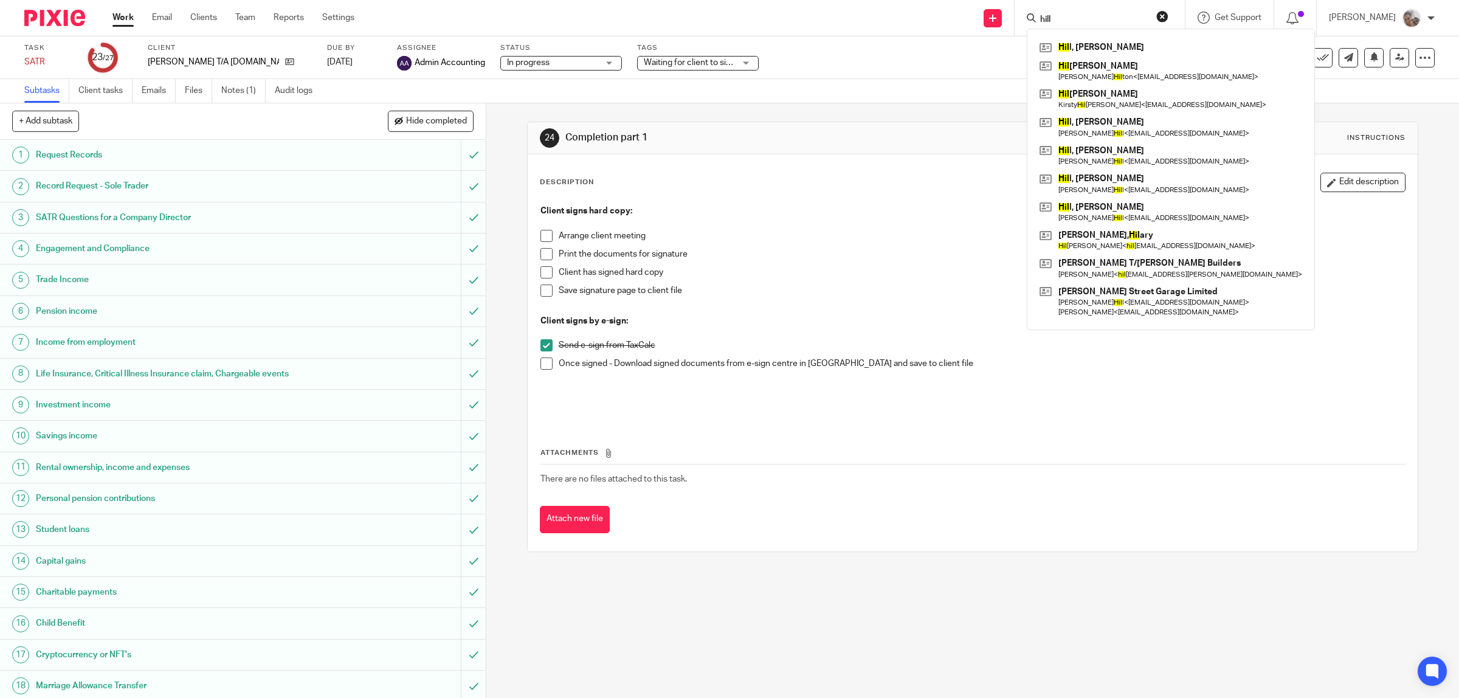
type input "hill"
click button "submit" at bounding box center [0, 0] width 0 height 0
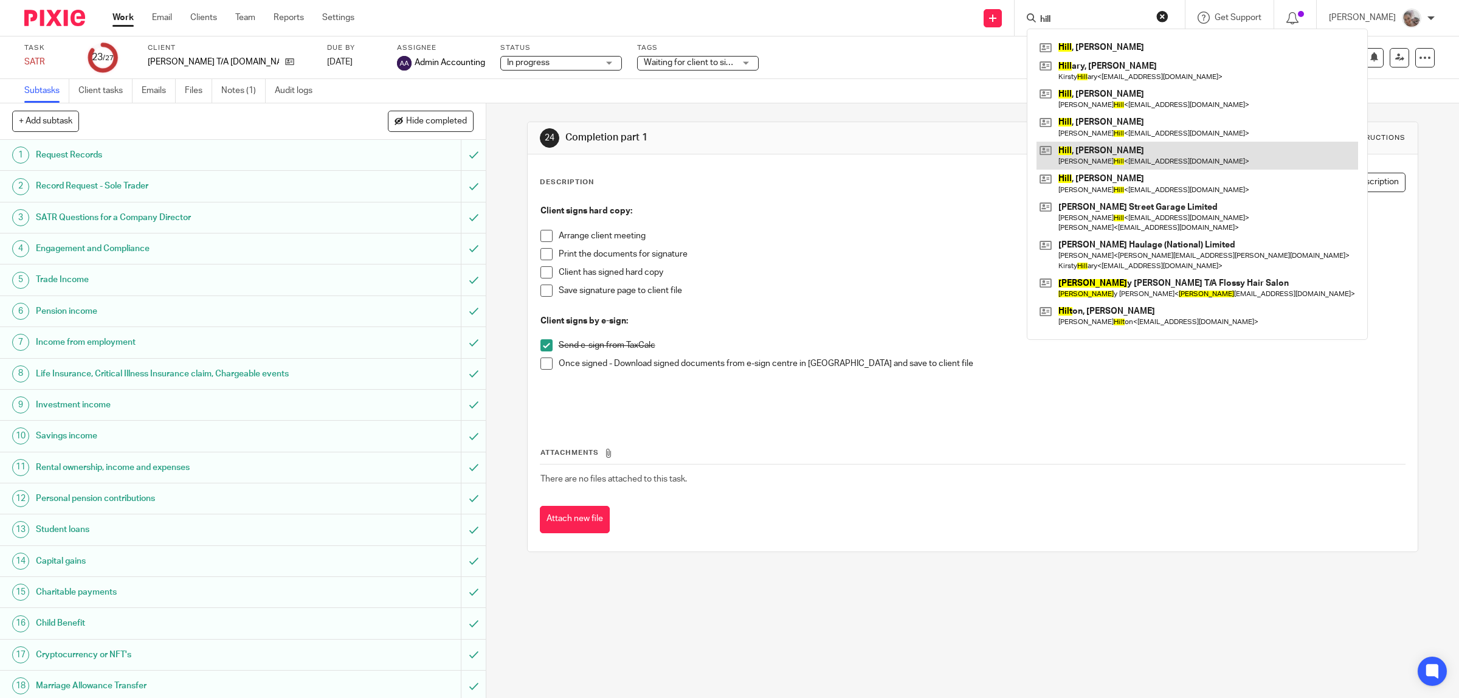
click at [1091, 153] on link at bounding box center [1198, 156] width 322 height 28
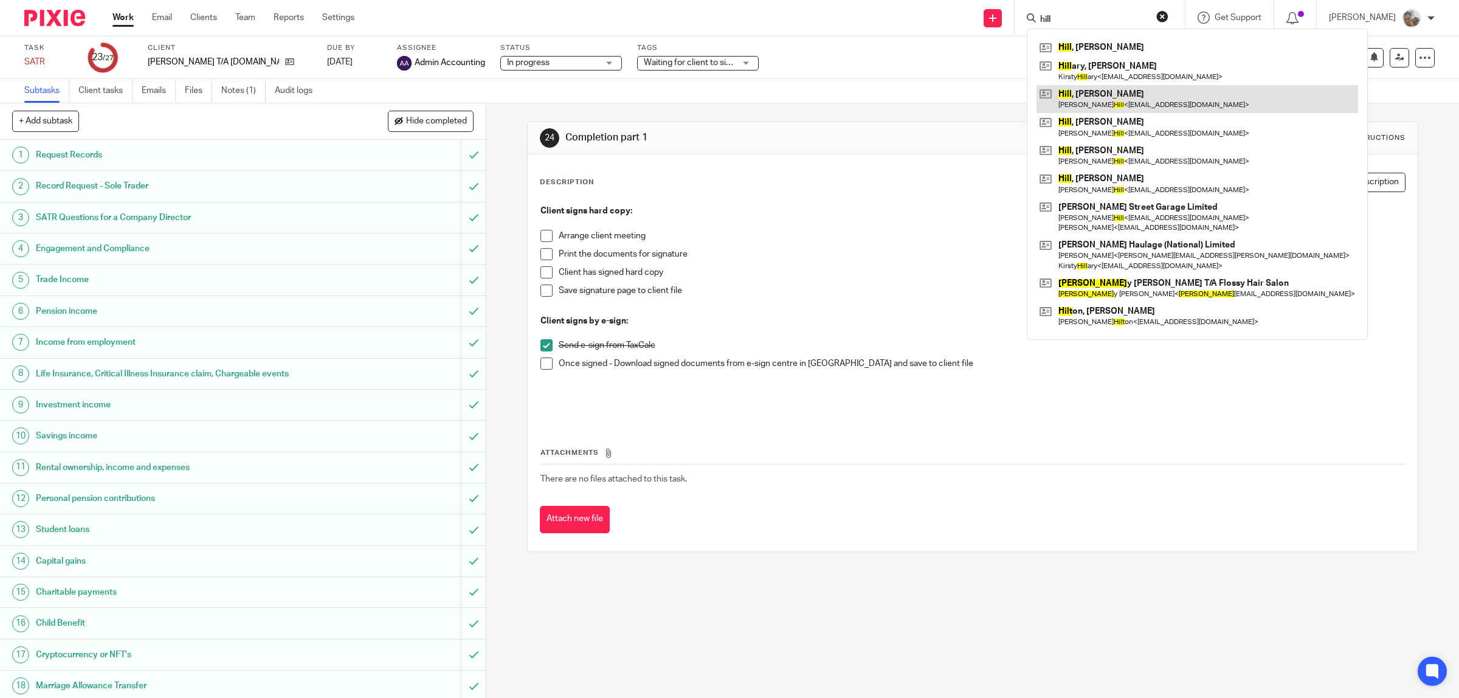
click at [1104, 95] on link at bounding box center [1198, 99] width 322 height 28
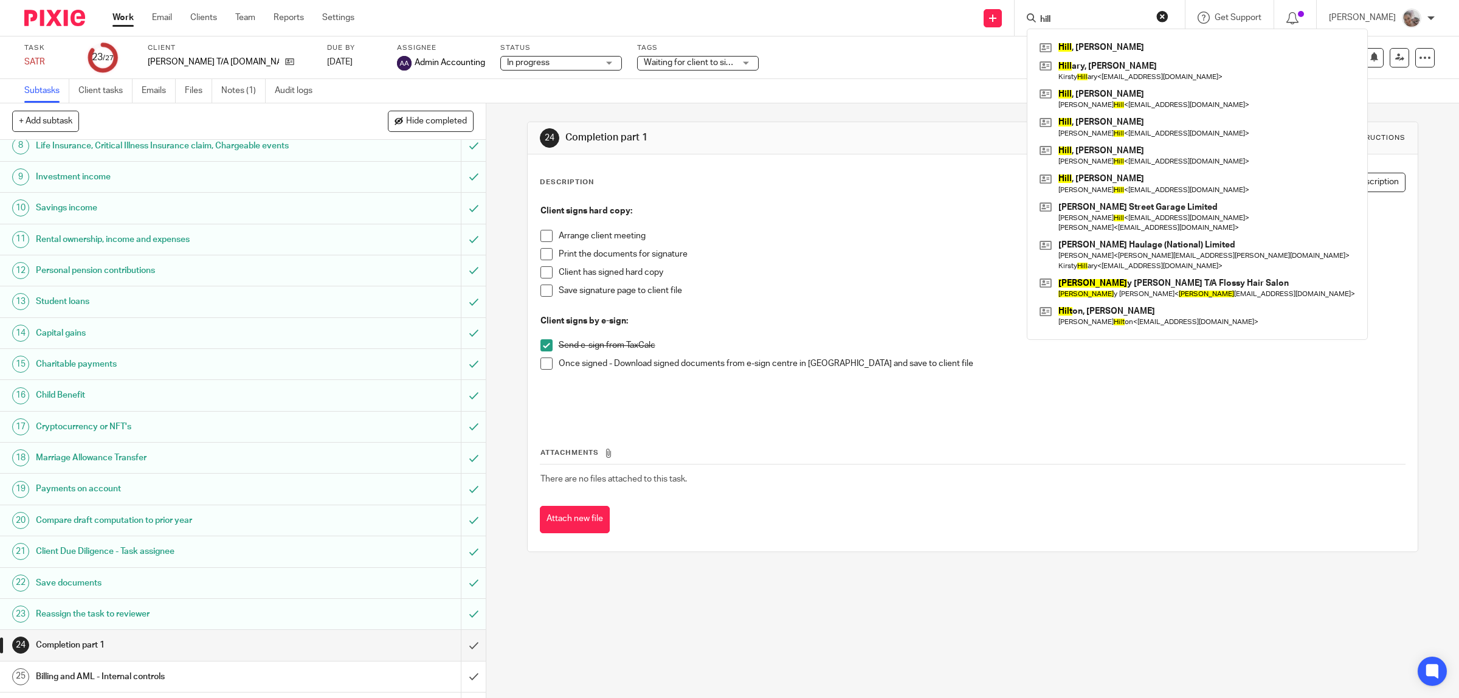
scroll to position [289, 0]
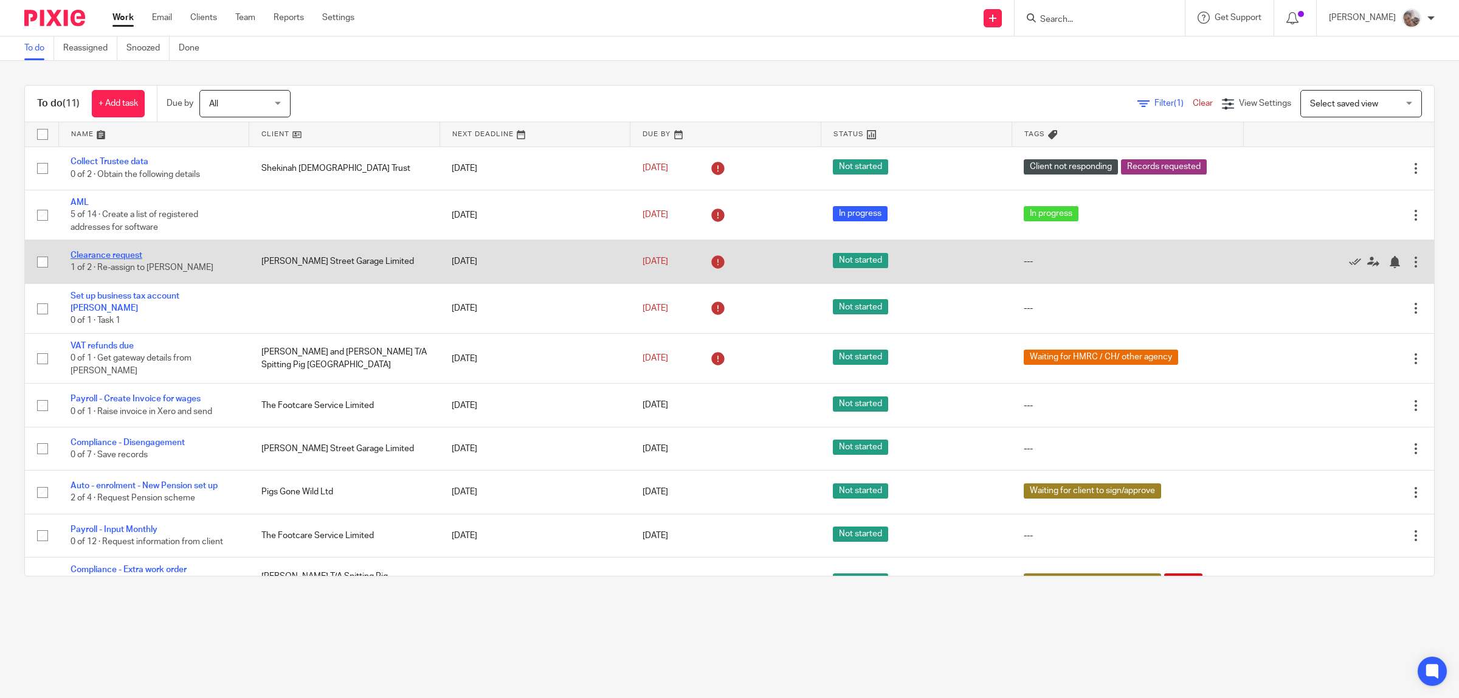
click at [98, 255] on link "Clearance request" at bounding box center [107, 255] width 72 height 9
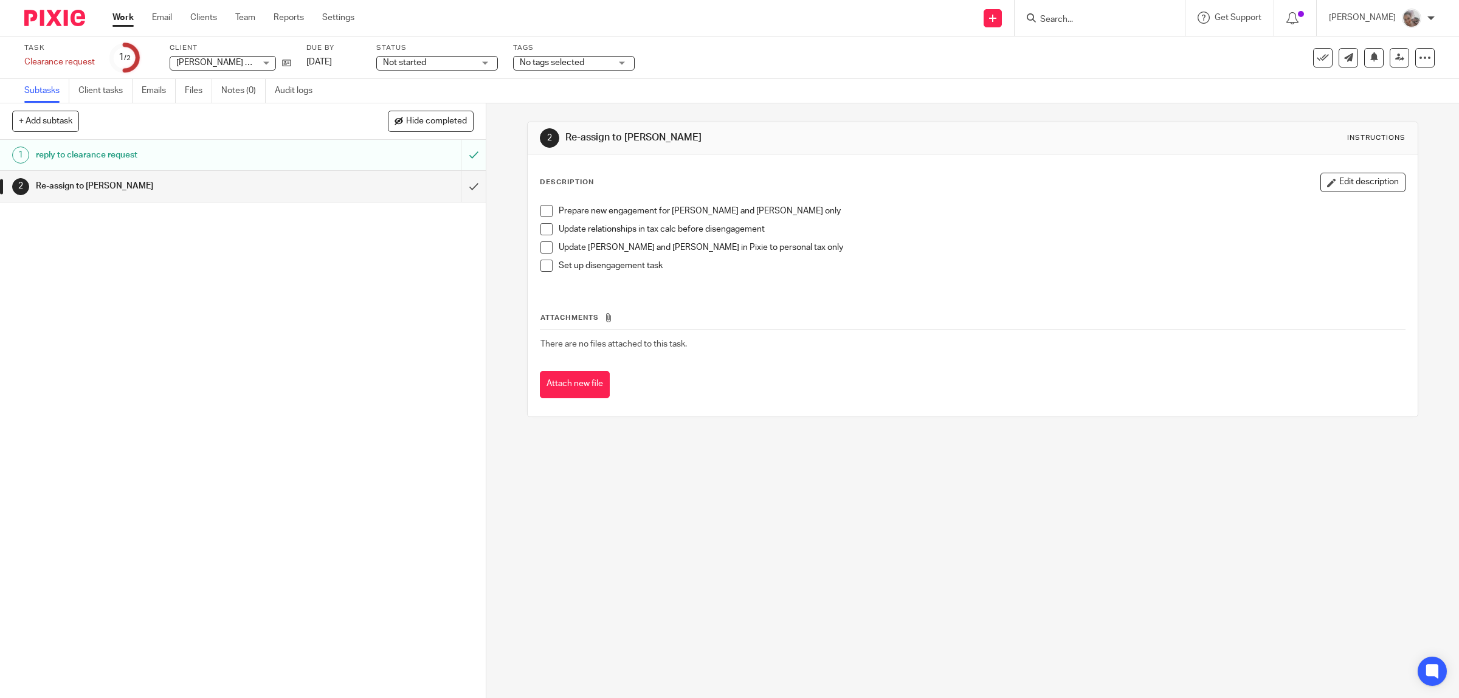
click at [541, 231] on span at bounding box center [547, 229] width 12 height 12
click at [542, 268] on span at bounding box center [547, 266] width 12 height 12
click at [541, 247] on span at bounding box center [547, 247] width 12 height 12
click at [1321, 177] on button "Edit description" at bounding box center [1363, 182] width 85 height 19
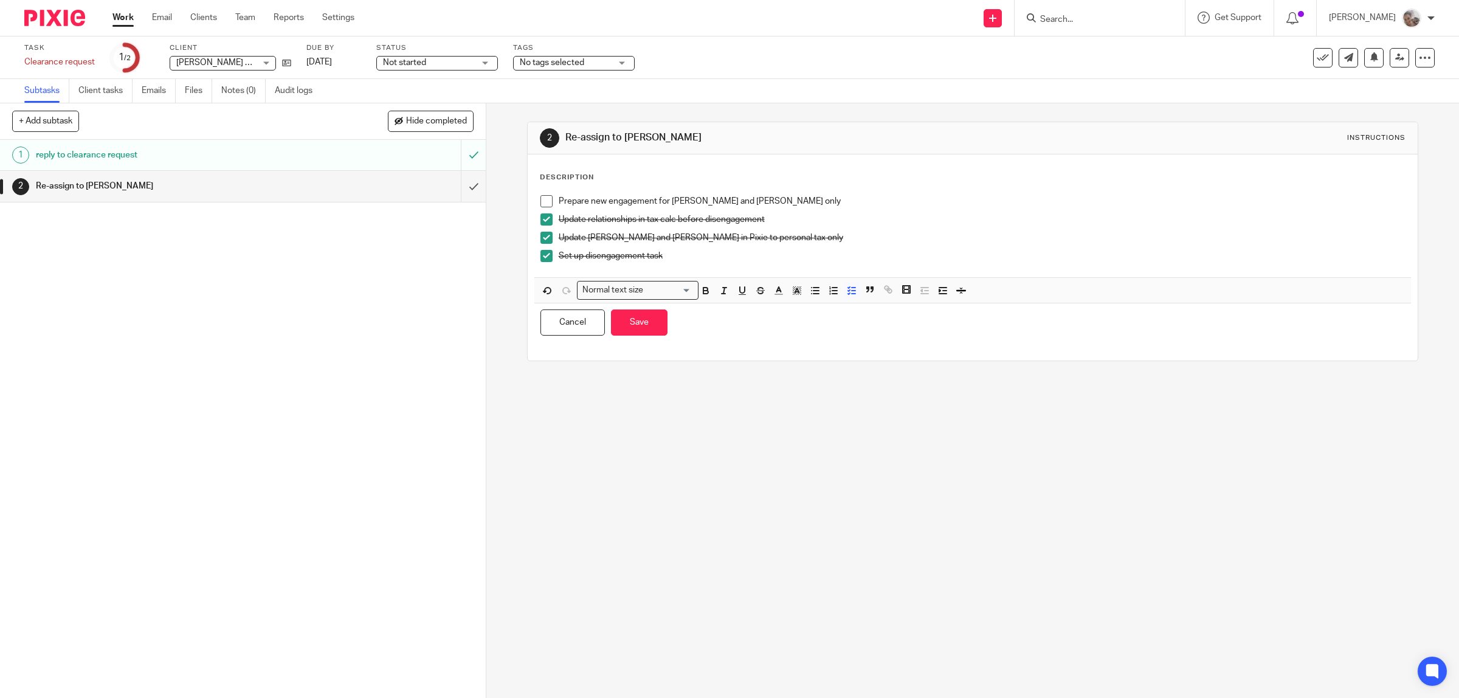
click at [766, 196] on p "Prepare new engagement for [PERSON_NAME] and [PERSON_NAME] only" at bounding box center [982, 201] width 847 height 12
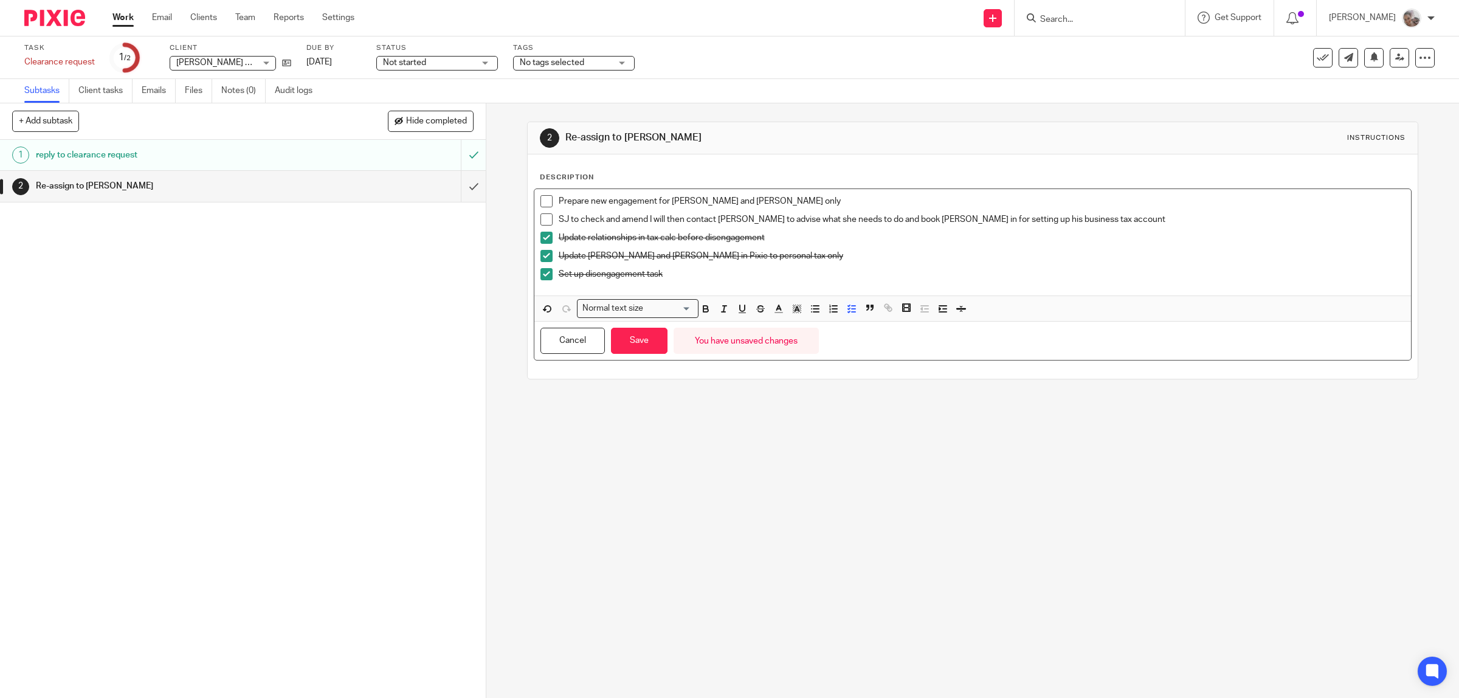
click at [542, 202] on span at bounding box center [547, 201] width 12 height 12
click at [651, 341] on button "Save" at bounding box center [639, 341] width 57 height 26
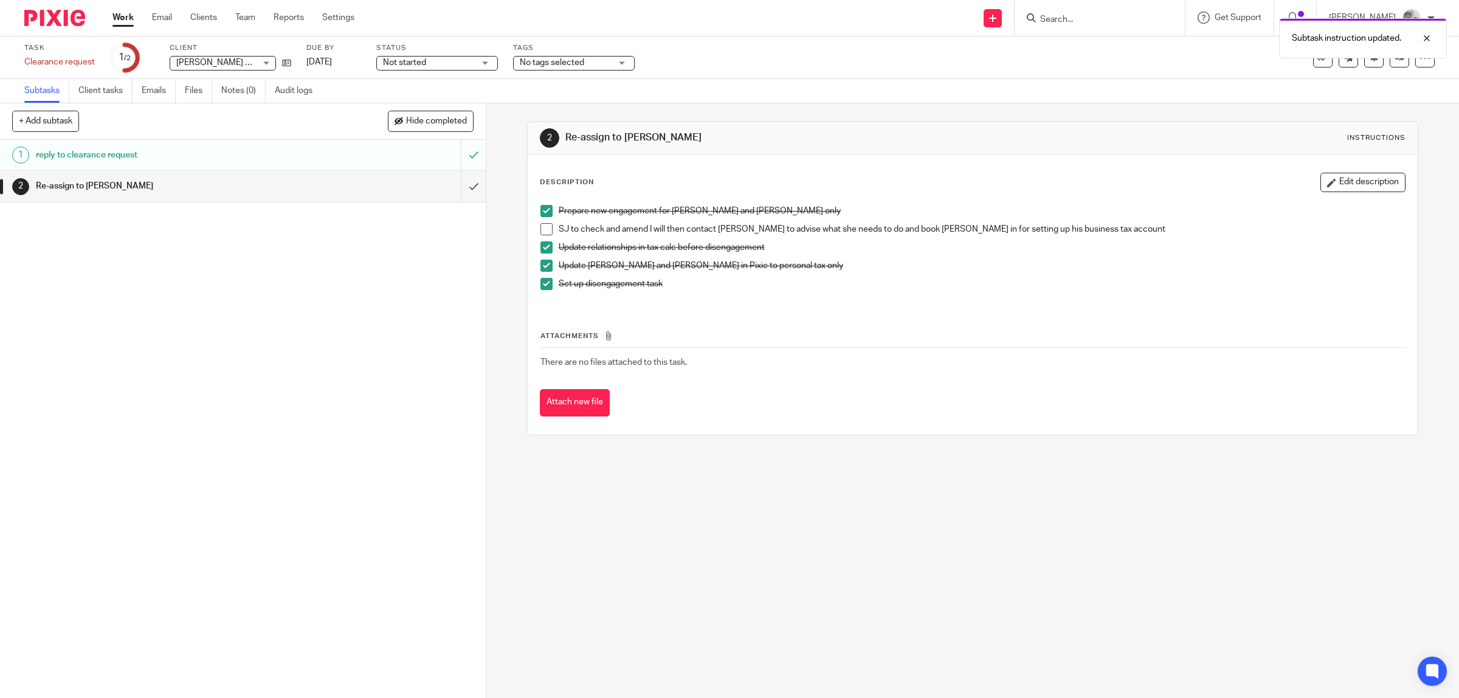
click at [594, 61] on span "No tags selected" at bounding box center [565, 63] width 91 height 13
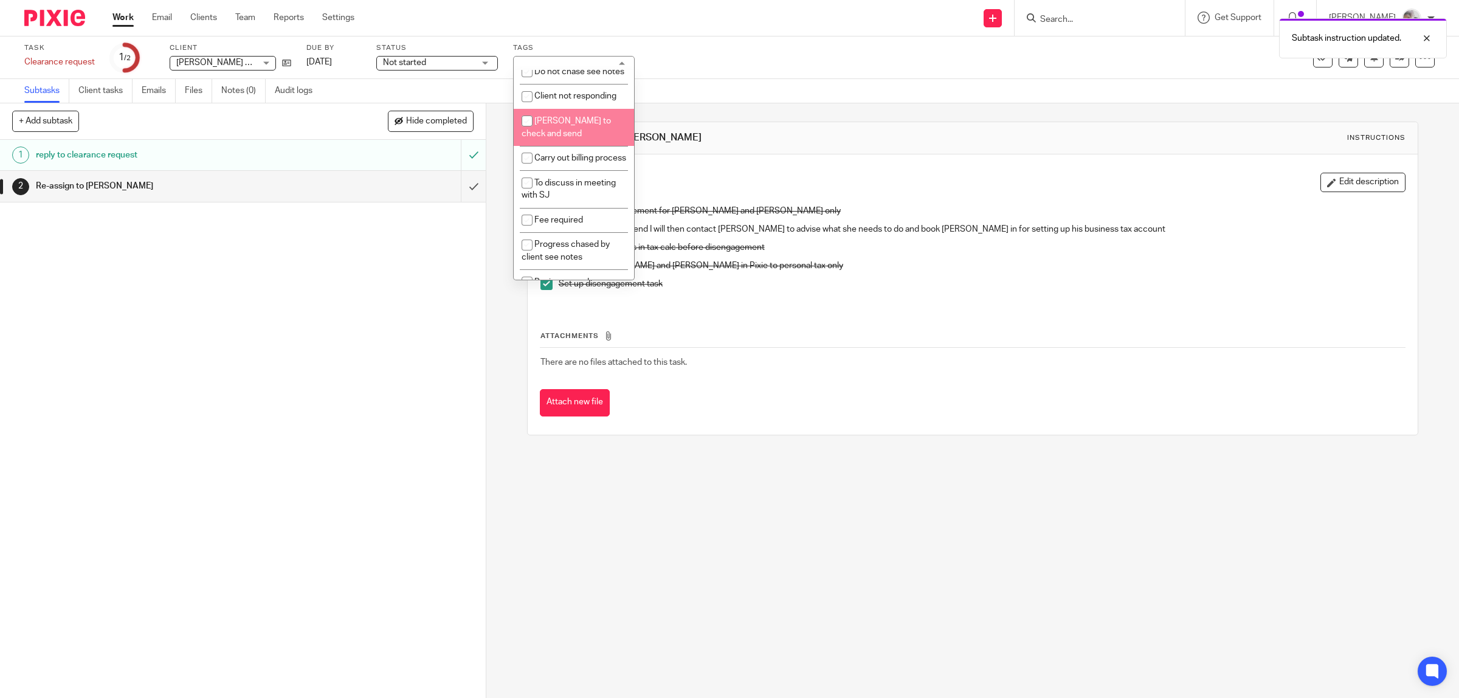
scroll to position [527, 0]
click at [575, 82] on li "[PERSON_NAME] to check and send" at bounding box center [574, 99] width 120 height 37
checkbox input "true"
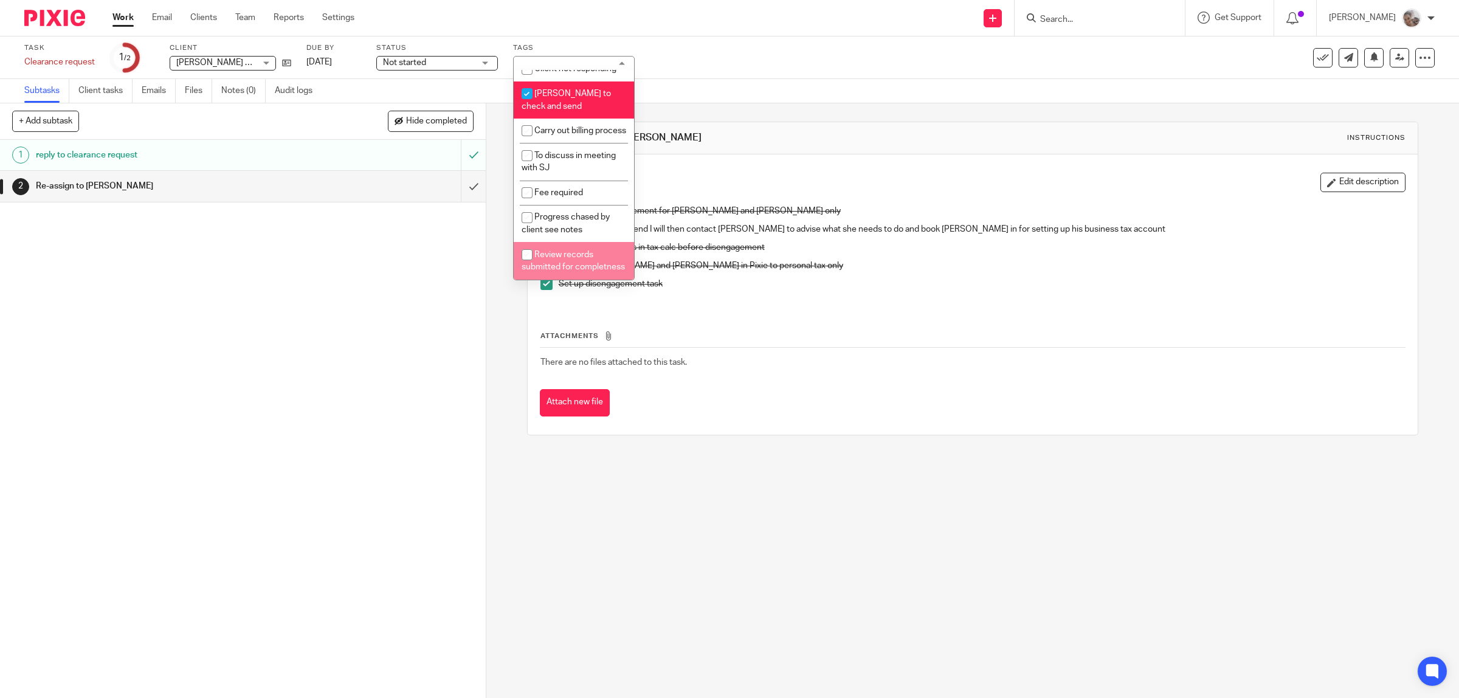
click at [754, 320] on div "Attachments There are no files attached to this task. Attach new file" at bounding box center [973, 361] width 866 height 111
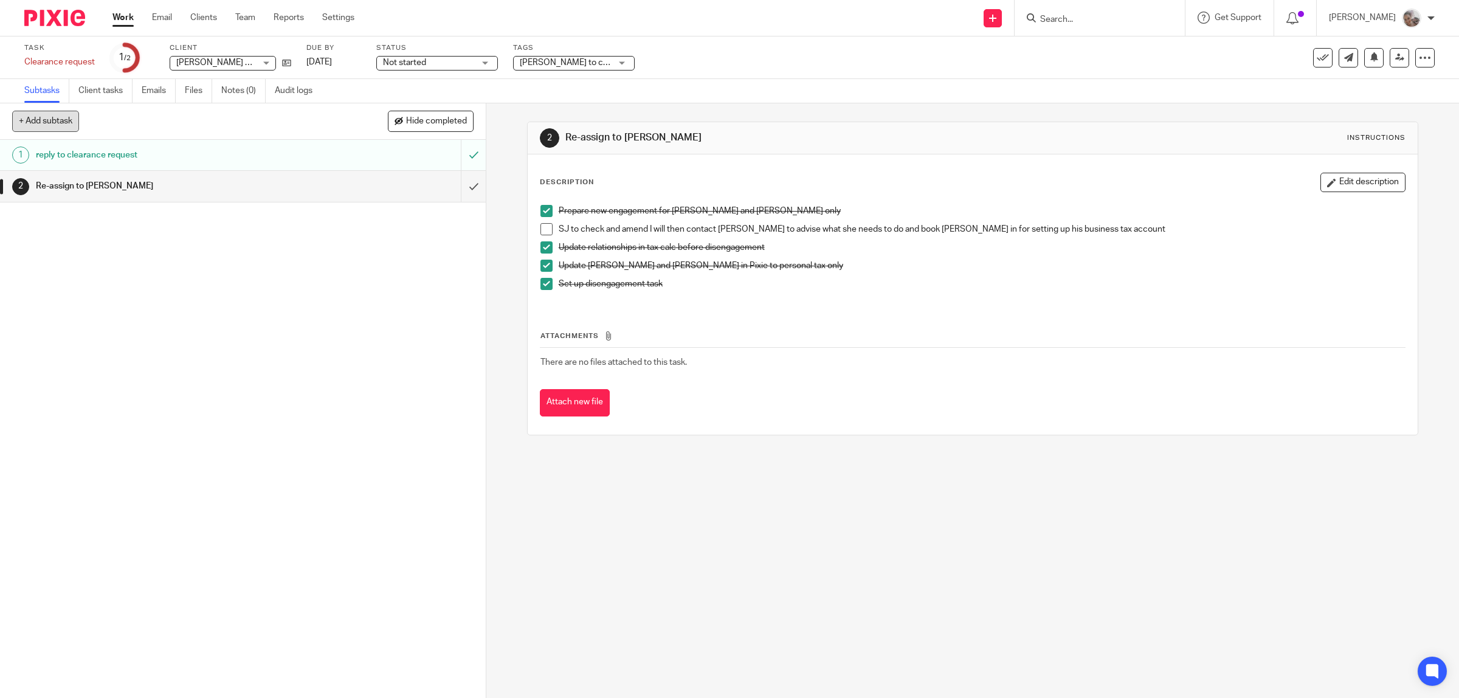
click at [52, 122] on button "+ Add subtask" at bounding box center [45, 121] width 67 height 21
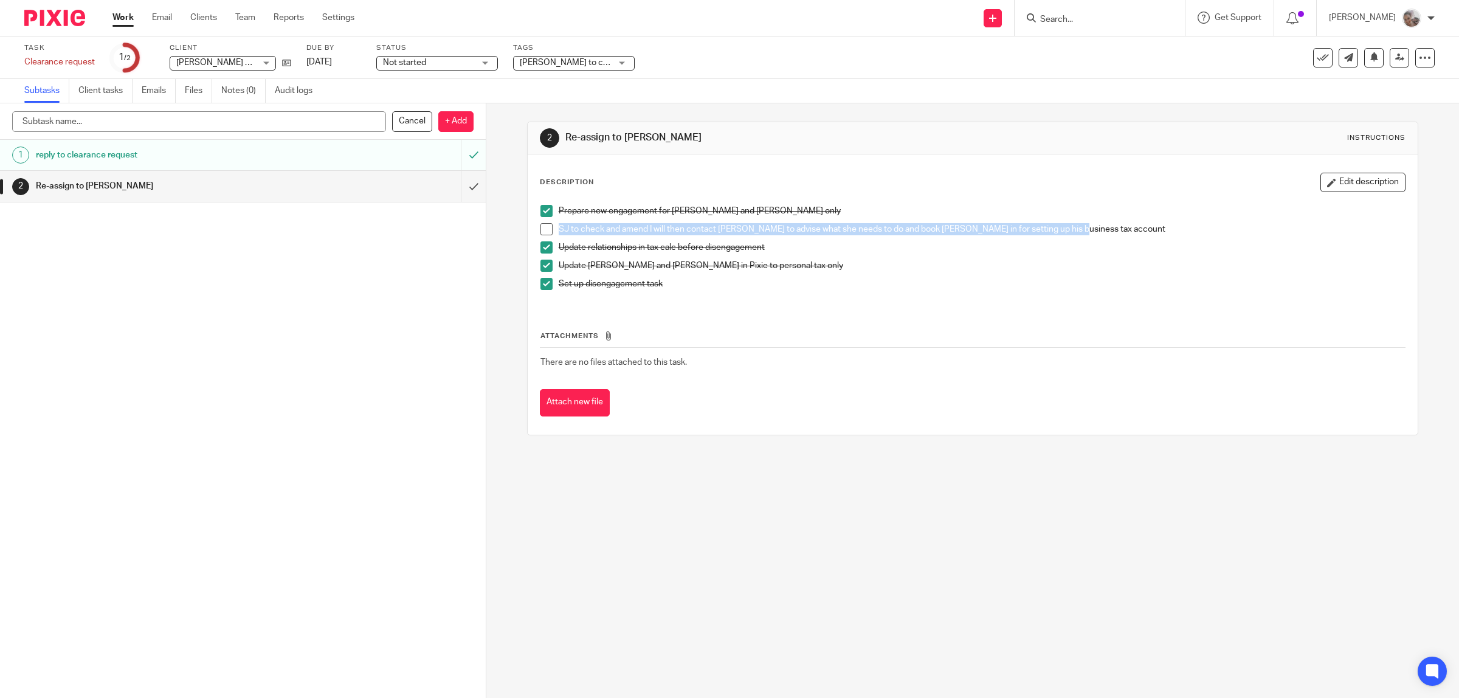
drag, startPoint x: 1074, startPoint y: 229, endPoint x: 552, endPoint y: 233, distance: 521.7
click at [552, 233] on li "SJ to check and amend I will then contact Val to advise what she needs to do an…" at bounding box center [973, 232] width 865 height 18
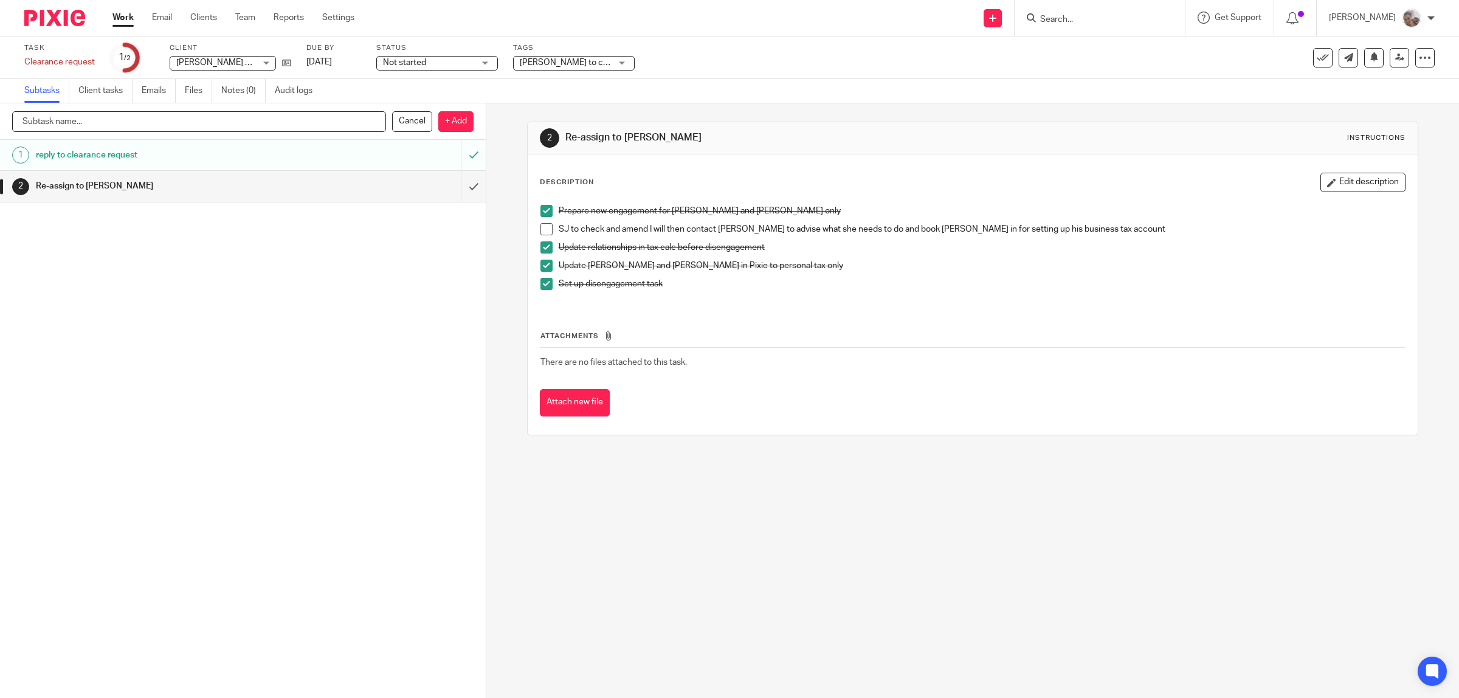
click at [32, 119] on input "text" at bounding box center [199, 121] width 374 height 21
paste input "valhill61@icoud.com"
type input "valhill61@icoud.com"
click at [457, 123] on p "+ Add" at bounding box center [455, 121] width 35 height 21
click at [91, 220] on h1 "[EMAIL_ADDRESS][DOMAIN_NAME]" at bounding box center [173, 218] width 275 height 18
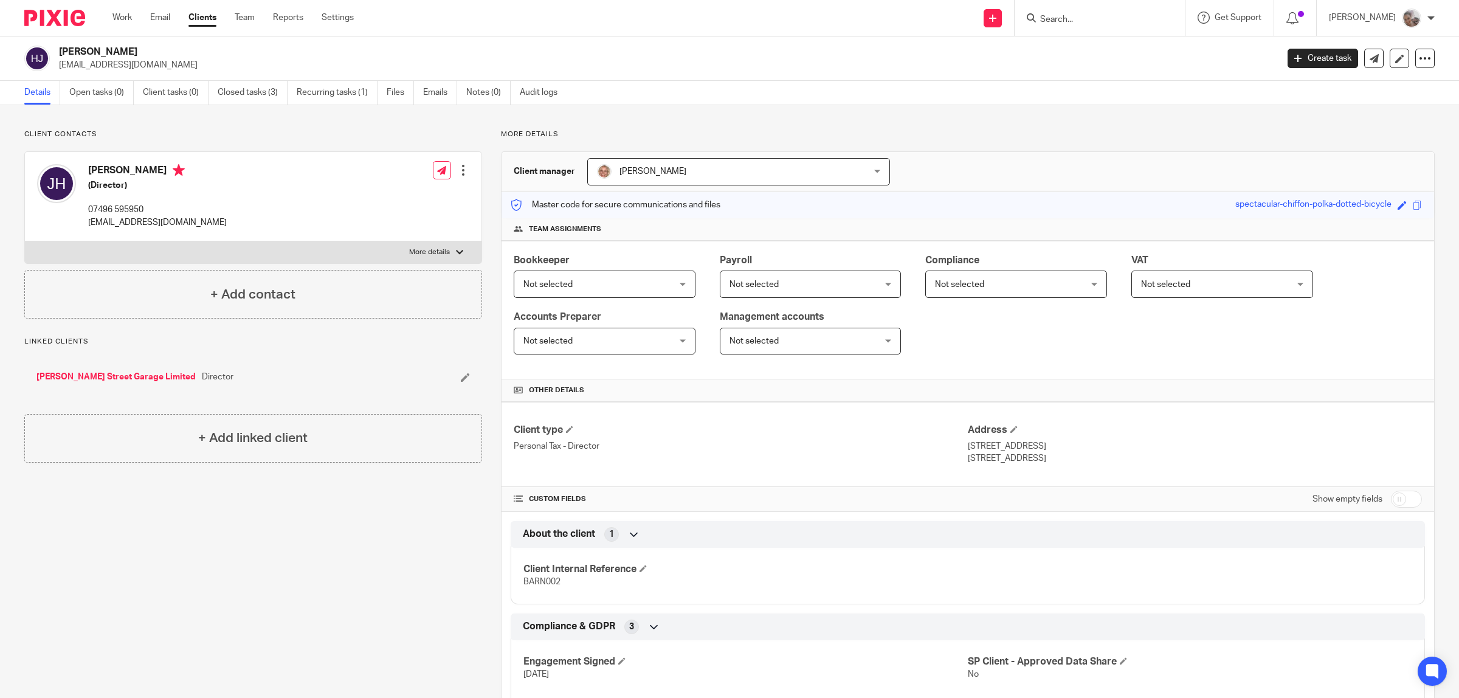
click at [463, 378] on icon at bounding box center [465, 377] width 9 height 9
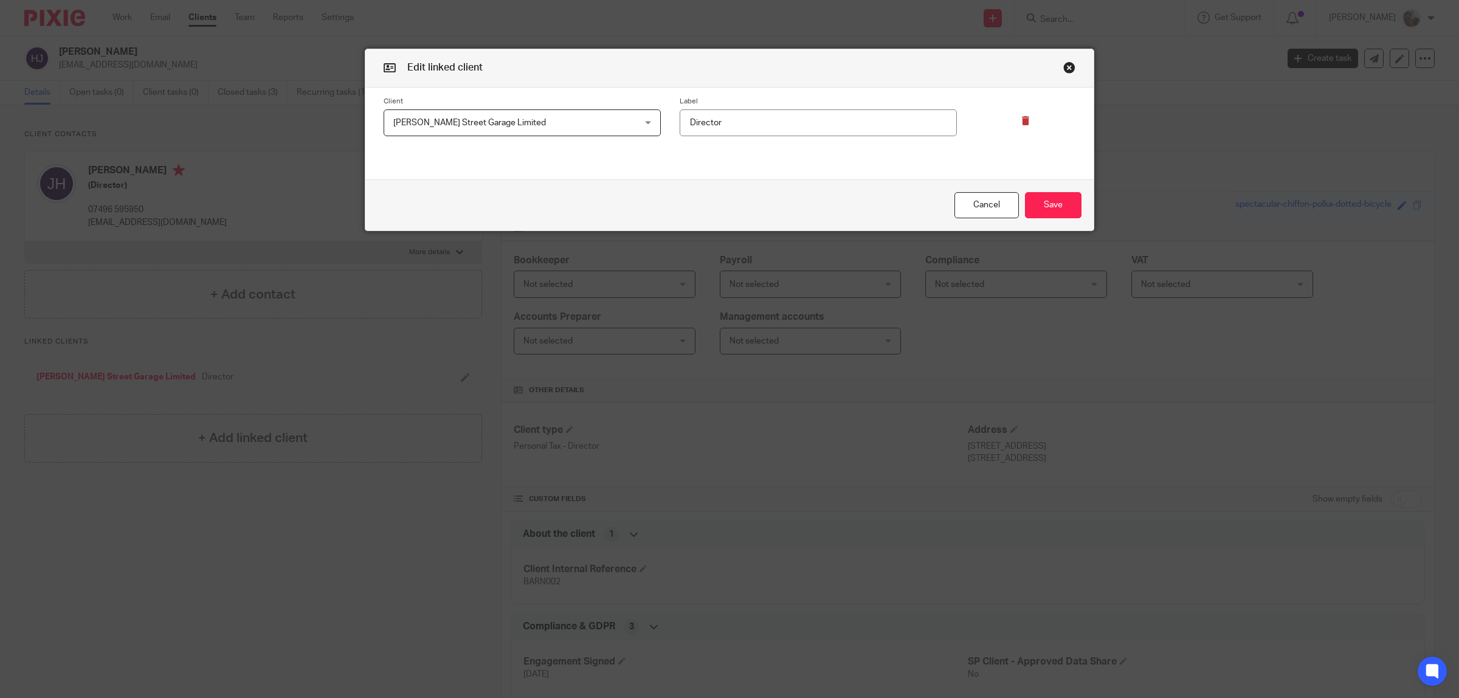
click at [1022, 125] on icon at bounding box center [1026, 120] width 9 height 9
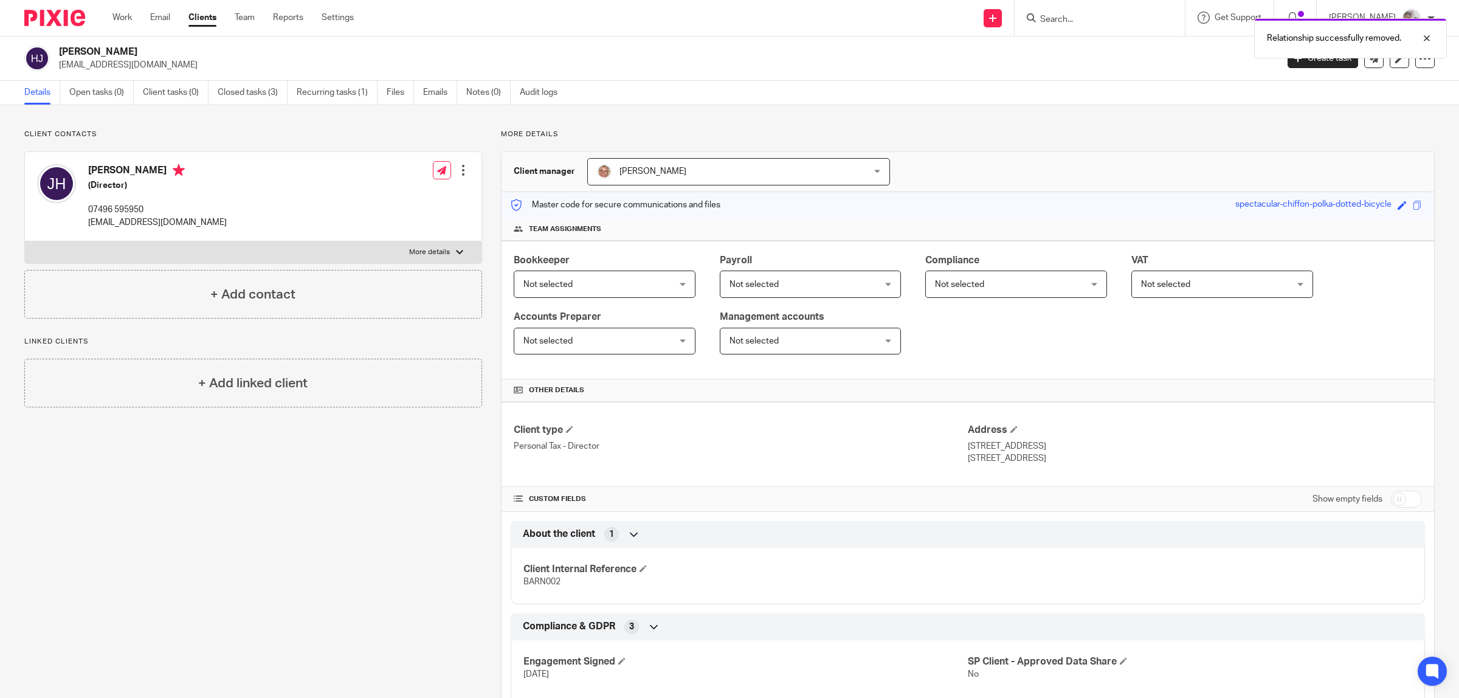
click at [576, 449] on p "Personal Tax - Director" at bounding box center [741, 446] width 454 height 12
click at [566, 430] on span at bounding box center [569, 429] width 7 height 7
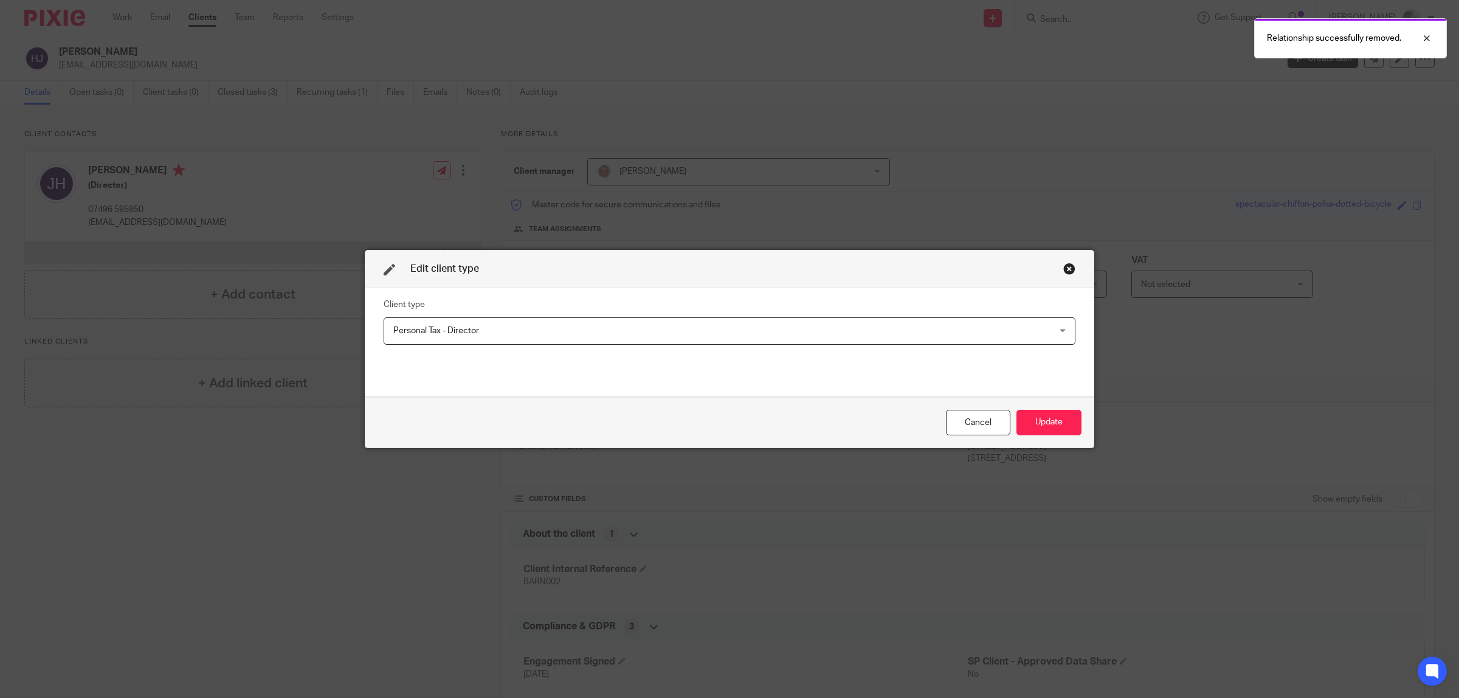
click at [493, 334] on span "Personal Tax - Director" at bounding box center [665, 331] width 545 height 26
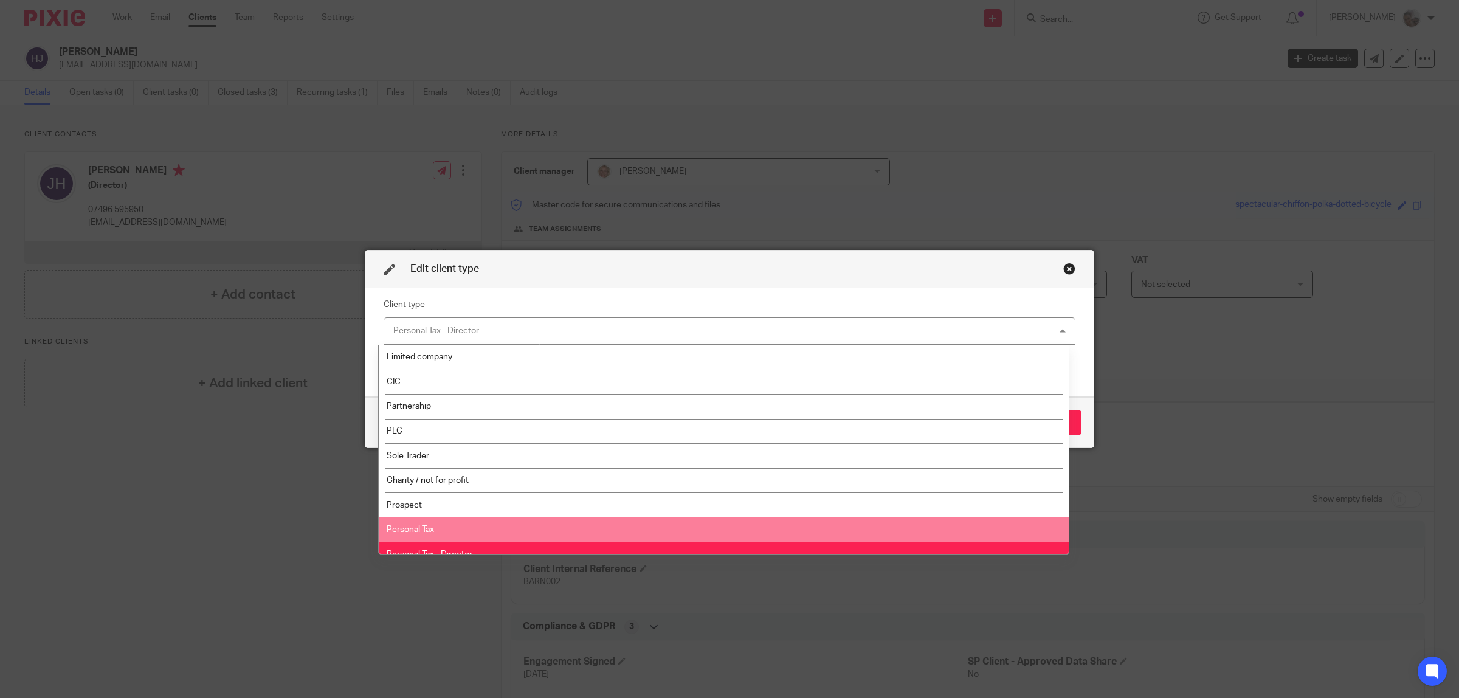
click at [451, 527] on li "Personal Tax" at bounding box center [724, 529] width 691 height 25
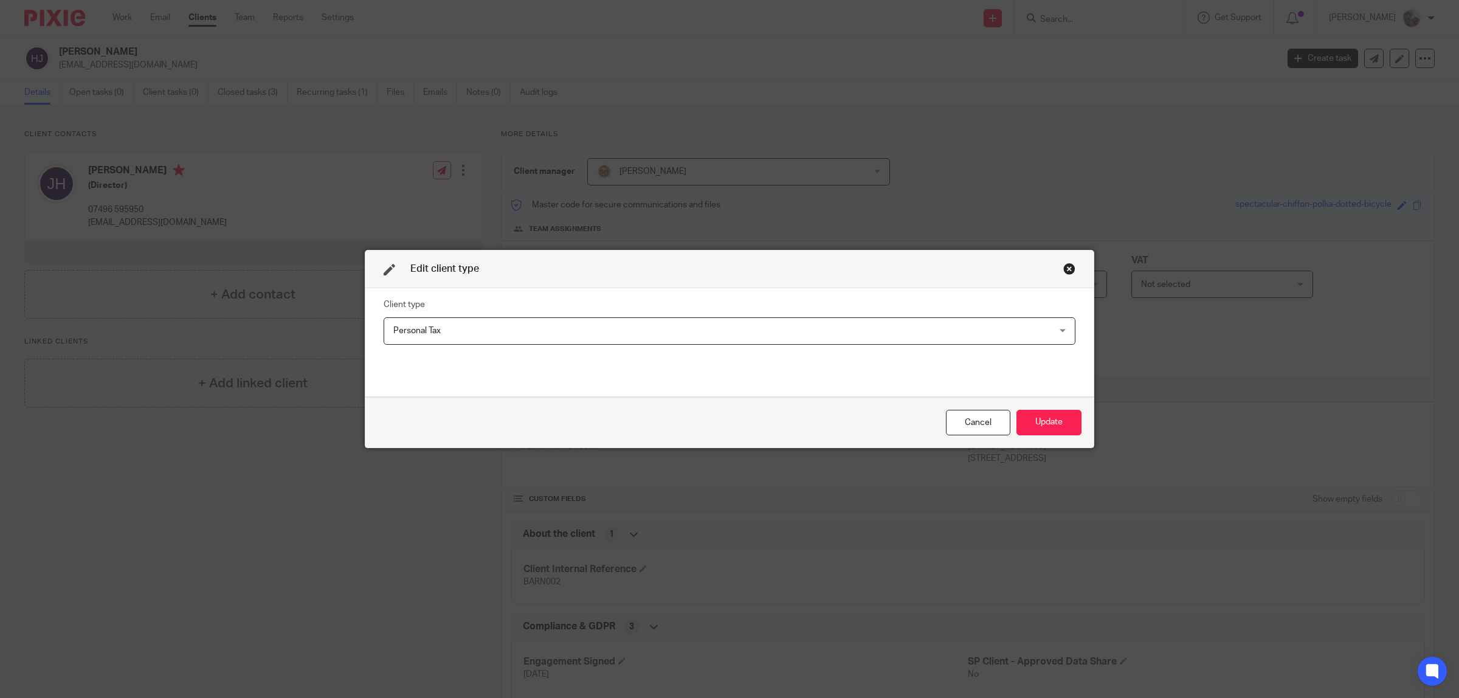
click at [322, 519] on div "Edit client type Client type Personal Tax Personal Tax Limited company CIC Part…" at bounding box center [729, 349] width 1459 height 698
click at [1062, 424] on button "Update" at bounding box center [1049, 423] width 65 height 26
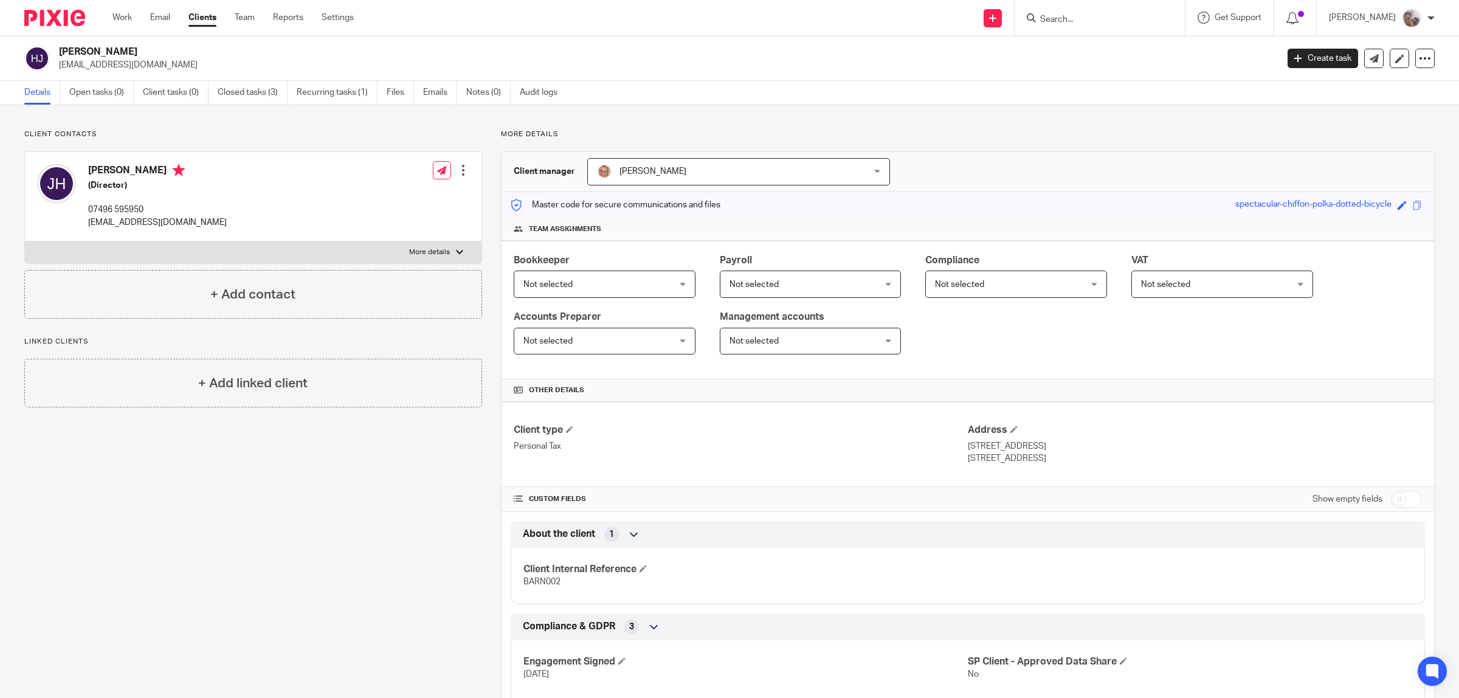
drag, startPoint x: 131, startPoint y: 173, endPoint x: 88, endPoint y: 173, distance: 42.6
click at [88, 173] on h4 "John Hill" at bounding box center [157, 171] width 139 height 15
copy h4 "John Hill"
drag, startPoint x: 1087, startPoint y: 457, endPoint x: 958, endPoint y: 448, distance: 129.3
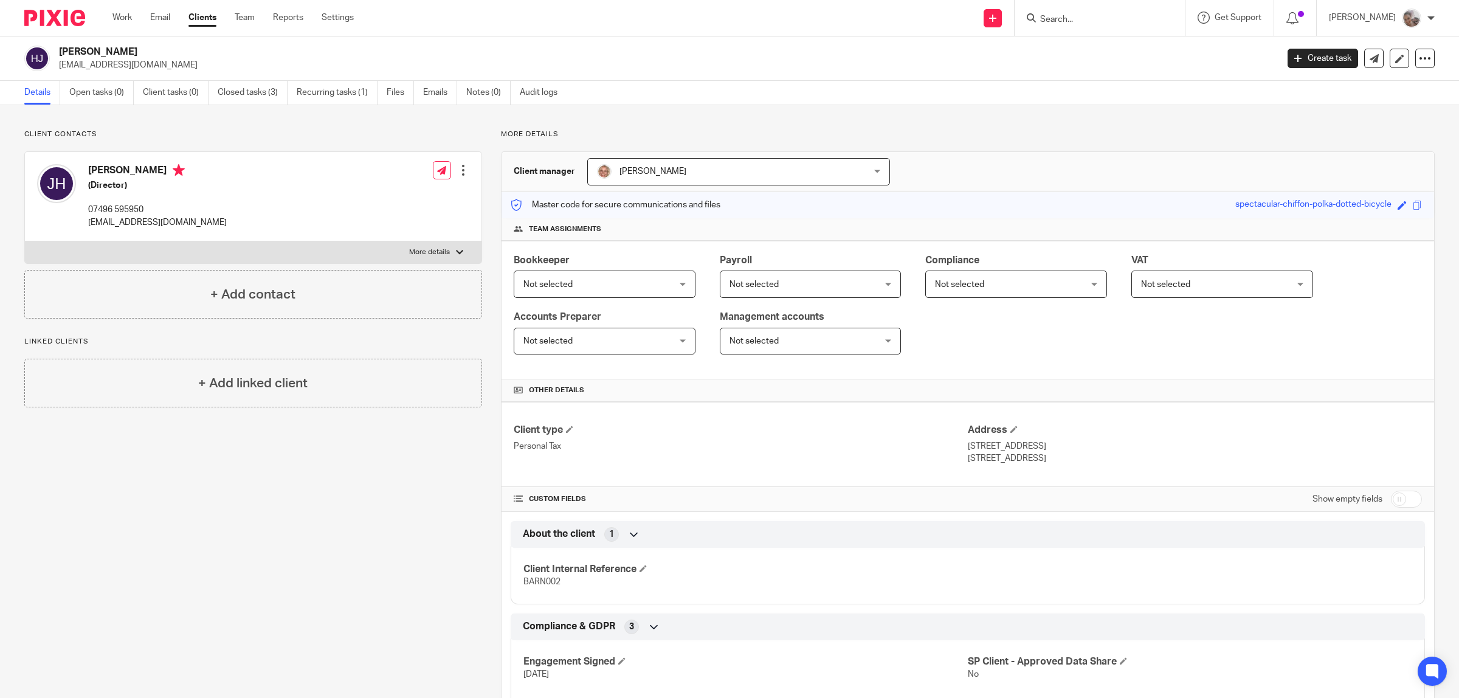
click at [958, 448] on div "Client type Personal Tax Address 25 Old Hall Drive, Huncoat Accrington, Lancash…" at bounding box center [968, 444] width 933 height 85
click at [1084, 451] on p "25 Old Hall Drive, Huncoat" at bounding box center [1195, 446] width 454 height 12
drag, startPoint x: 1085, startPoint y: 460, endPoint x: 953, endPoint y: 452, distance: 132.8
click at [953, 452] on div "Client type Personal Tax Address 25 Old Hall Drive, Huncoat Accrington, Lancash…" at bounding box center [968, 444] width 933 height 85
copy div "Address 25 Old Hall Drive, Huncoat Accrington, Lancashire, BB5 6XA"
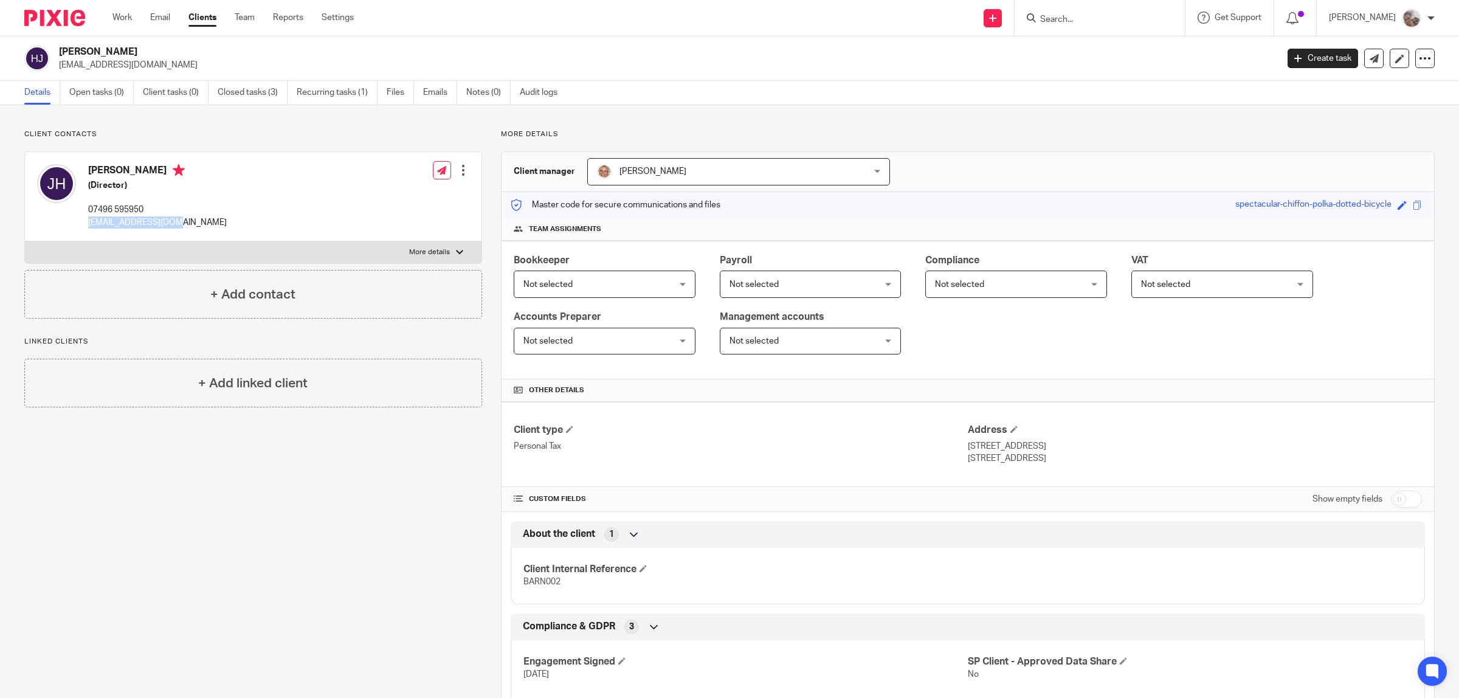
drag, startPoint x: 156, startPoint y: 223, endPoint x: 86, endPoint y: 221, distance: 70.0
click at [86, 221] on div "John Hill (Director) 07496 595950 valhill61@icoud.com Edit contact Create clien…" at bounding box center [253, 196] width 457 height 89
copy p "[EMAIL_ADDRESS][DOMAIN_NAME]"
click at [663, 173] on span "[PERSON_NAME]" at bounding box center [653, 171] width 67 height 9
click at [1091, 222] on div "Team assignments" at bounding box center [968, 229] width 933 height 22
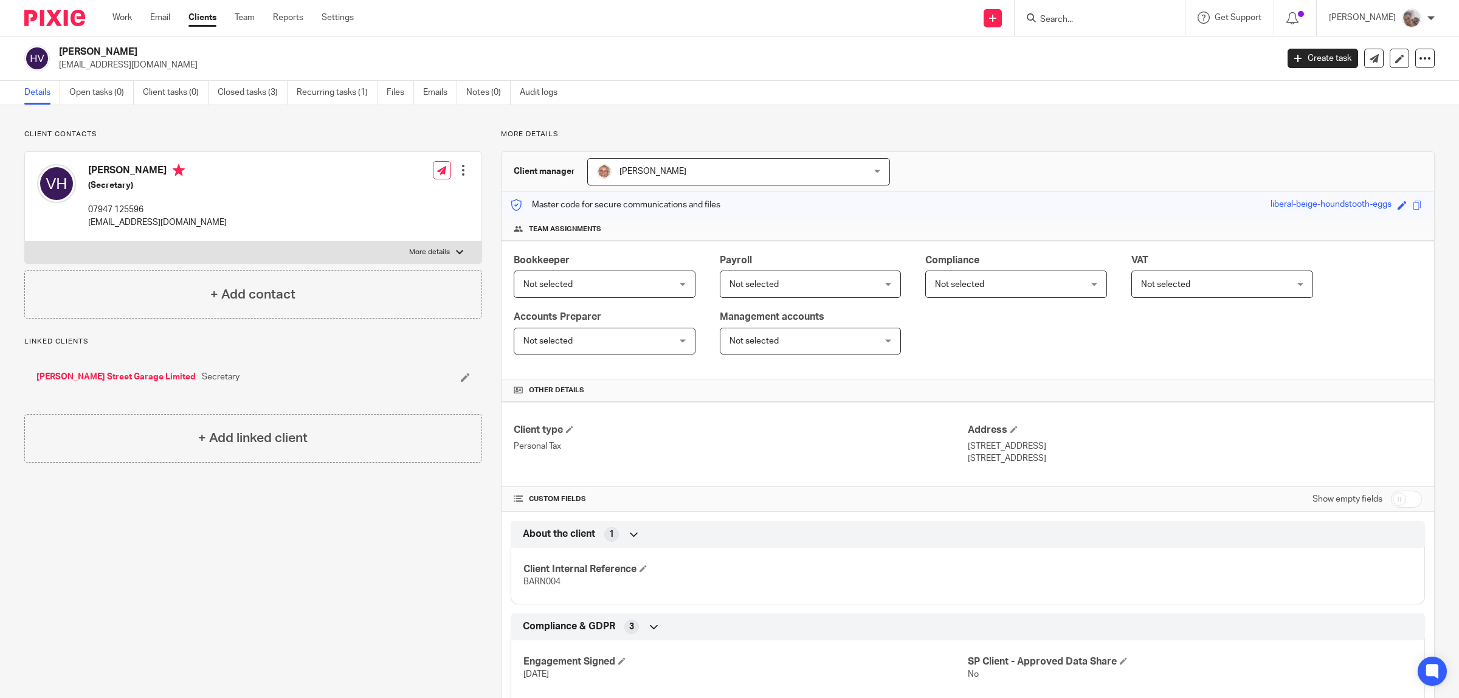
click at [461, 378] on icon at bounding box center [465, 377] width 9 height 9
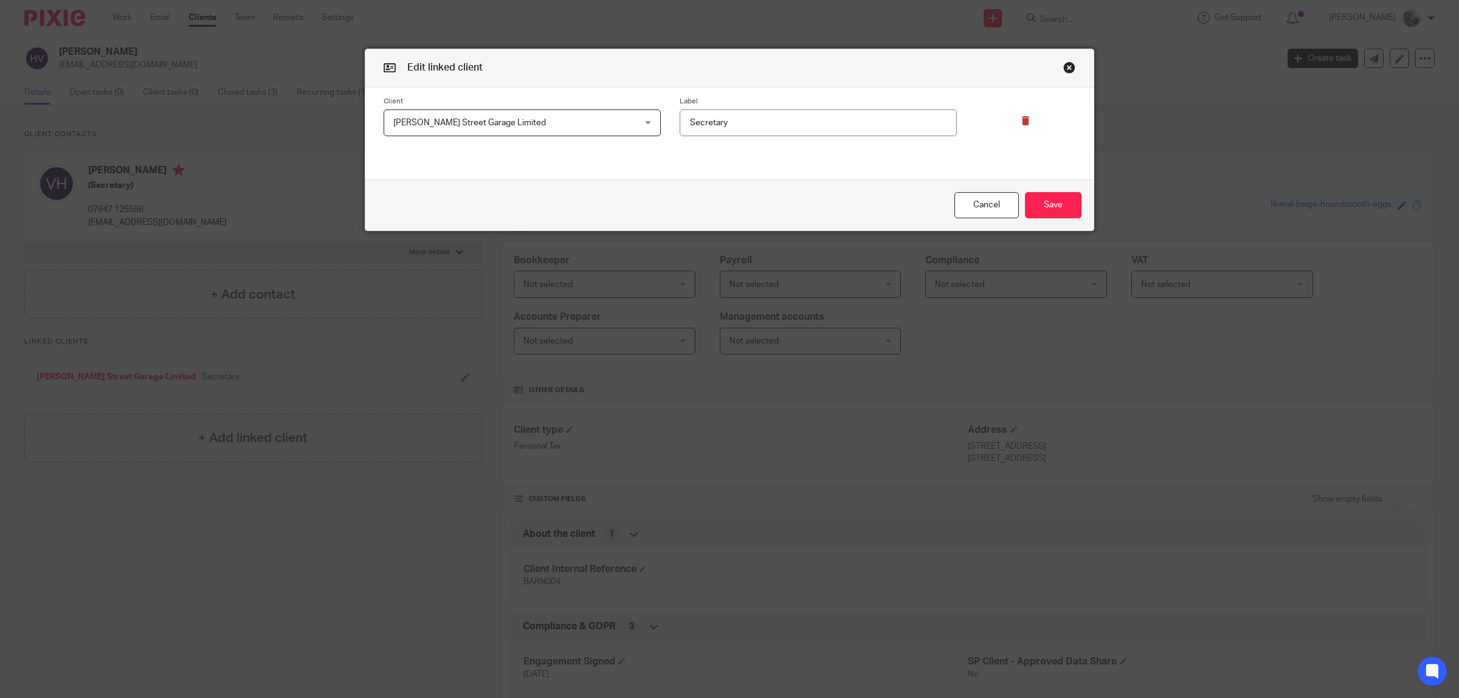
click at [1022, 119] on icon at bounding box center [1026, 120] width 9 height 9
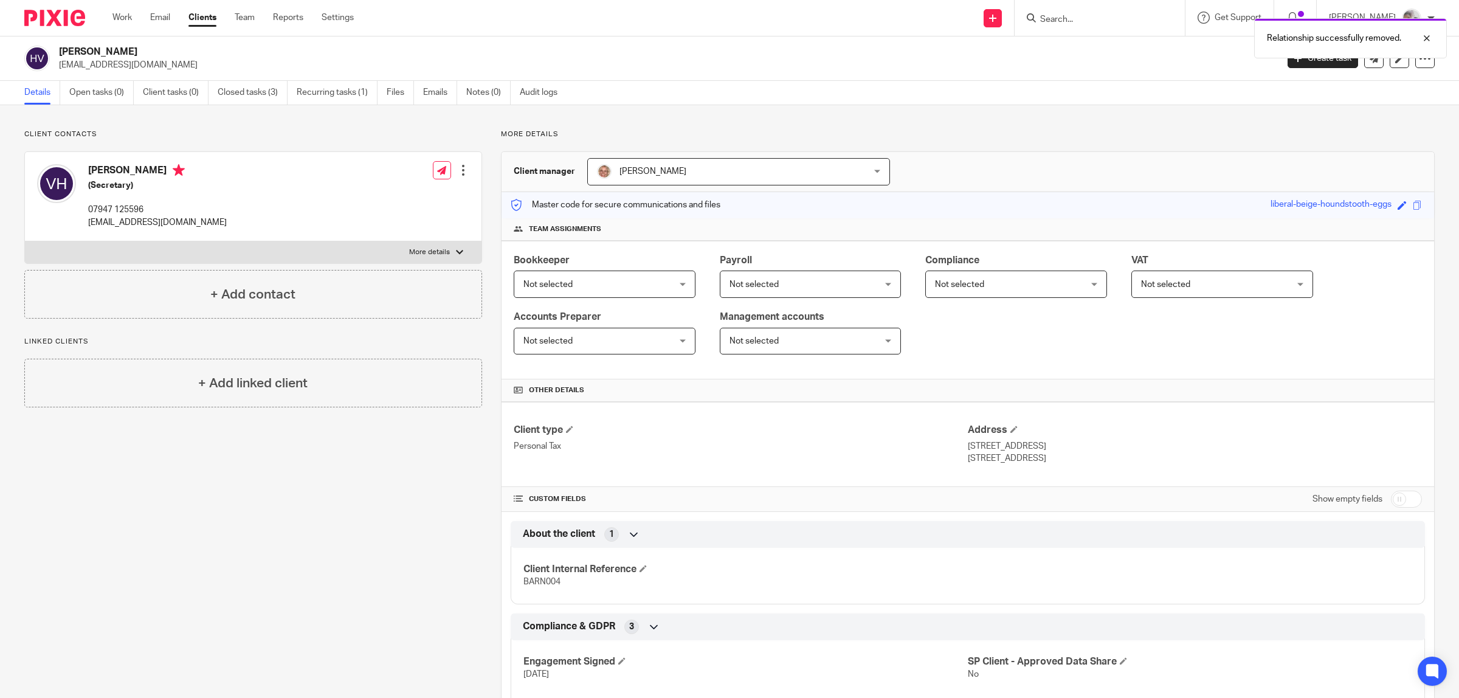
drag, startPoint x: 138, startPoint y: 170, endPoint x: 89, endPoint y: 173, distance: 48.7
click at [89, 173] on h4 "[PERSON_NAME]" at bounding box center [157, 171] width 139 height 15
copy h4 "[PERSON_NAME]"
drag, startPoint x: 1098, startPoint y: 460, endPoint x: 961, endPoint y: 450, distance: 137.2
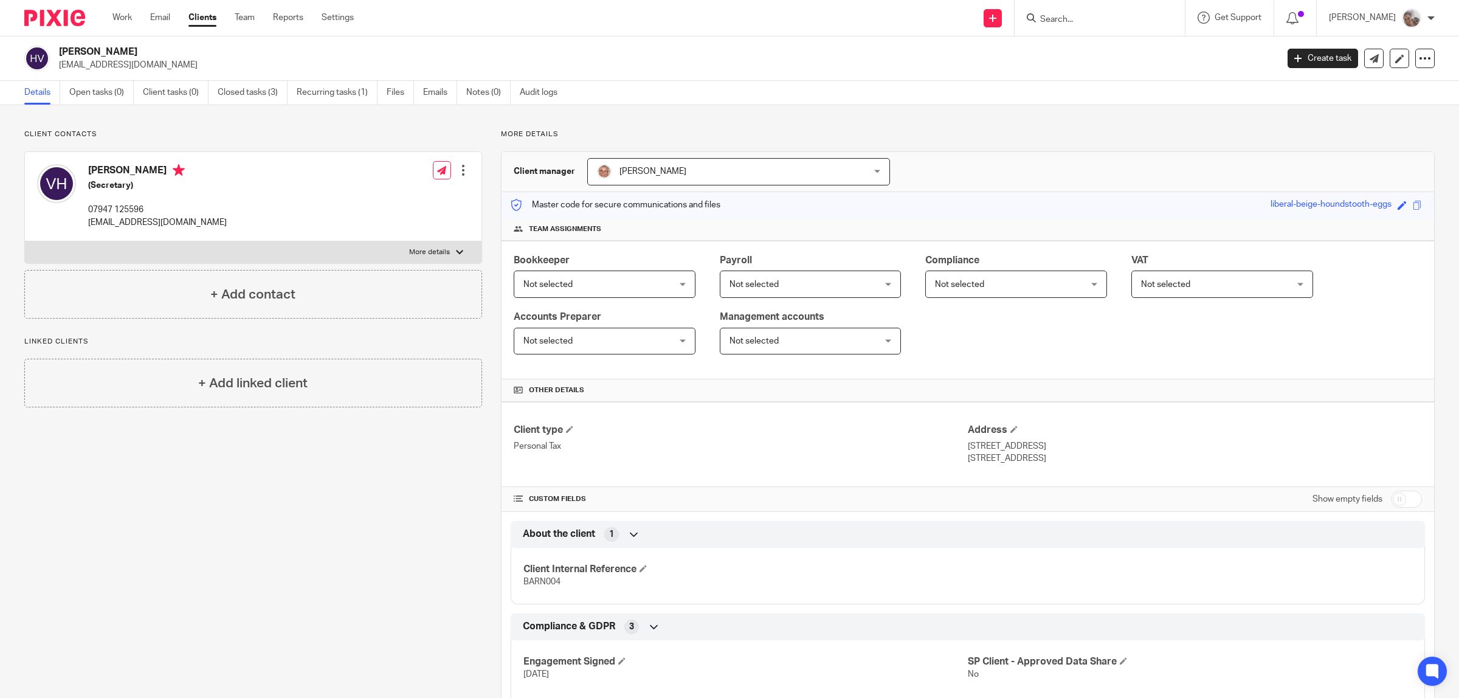
click at [968, 450] on div "Address [STREET_ADDRESS] [STREET_ADDRESS]" at bounding box center [1195, 444] width 454 height 41
copy div "[STREET_ADDRESS]"
drag, startPoint x: 166, startPoint y: 225, endPoint x: 86, endPoint y: 229, distance: 79.7
click at [86, 229] on div "[PERSON_NAME] (Secretary) 07947 125596 [EMAIL_ADDRESS][DOMAIN_NAME] Edit contac…" at bounding box center [253, 196] width 457 height 89
copy p "[EMAIL_ADDRESS][DOMAIN_NAME]"
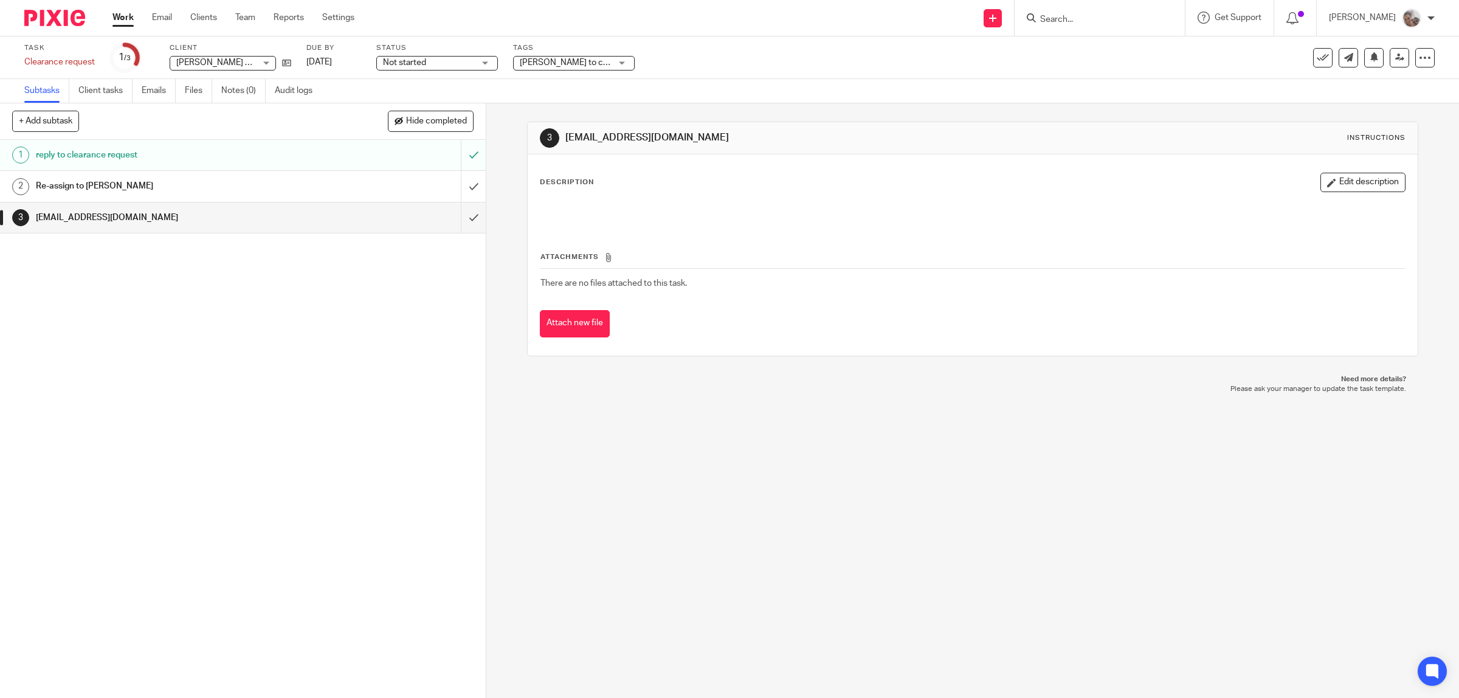
drag, startPoint x: 119, startPoint y: 266, endPoint x: 126, endPoint y: 260, distance: 9.0
click at [120, 266] on div "1 reply to clearance request 2 Re-assign to [PERSON_NAME] 3 [EMAIL_ADDRESS][DOM…" at bounding box center [243, 419] width 486 height 558
click at [120, 216] on h1 "[EMAIL_ADDRESS][DOMAIN_NAME]" at bounding box center [173, 218] width 275 height 18
click at [1420, 64] on div at bounding box center [1425, 57] width 19 height 19
click at [1368, 122] on link "Advanced task editor" at bounding box center [1368, 123] width 80 height 9
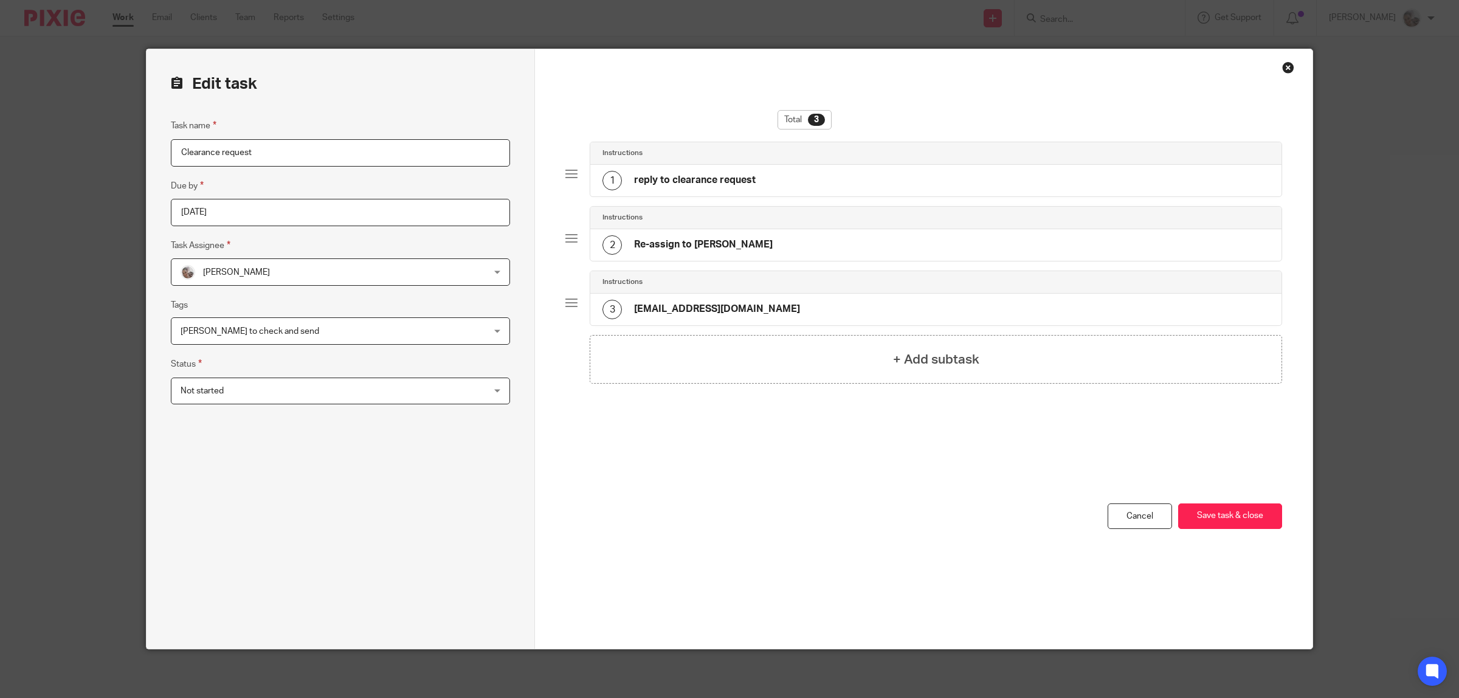
click at [706, 311] on h4 "[EMAIL_ADDRESS][DOMAIN_NAME]" at bounding box center [717, 309] width 166 height 13
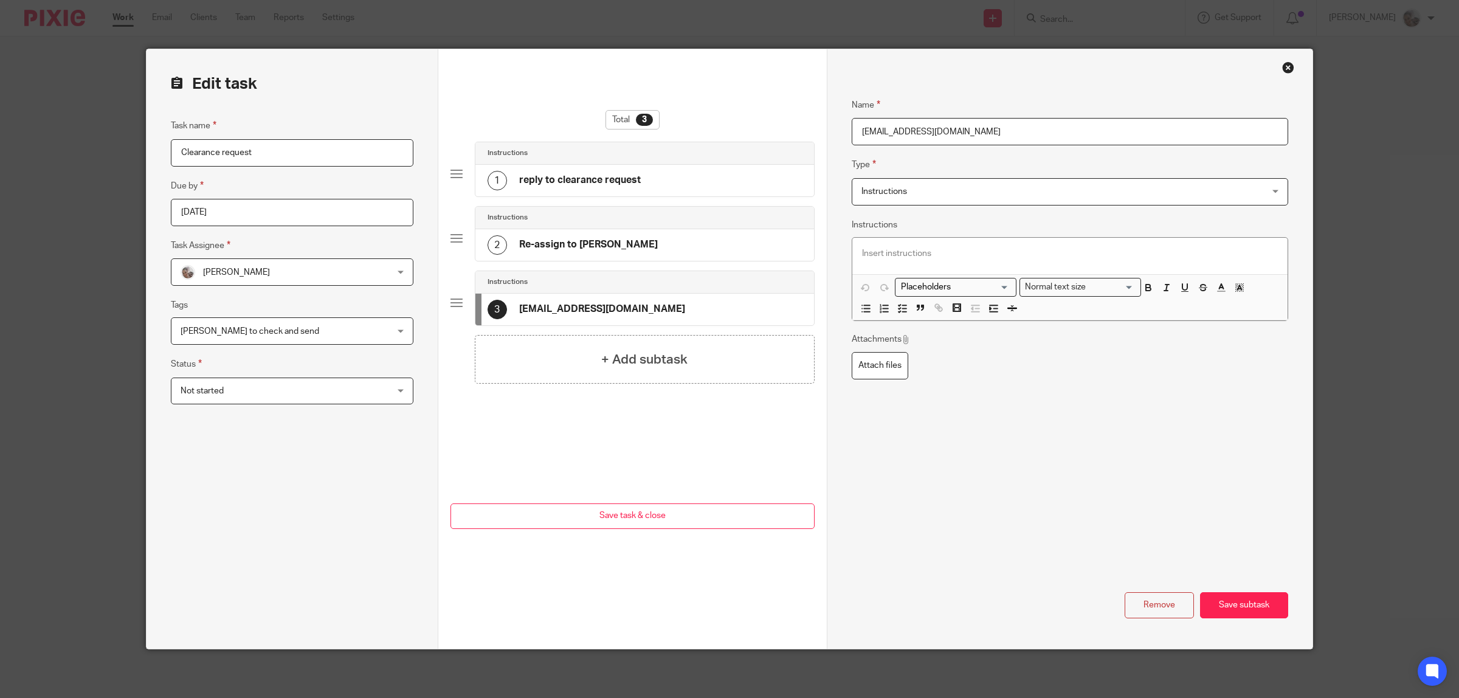
click at [524, 241] on h4 "Re-assign to [PERSON_NAME]" at bounding box center [588, 244] width 139 height 13
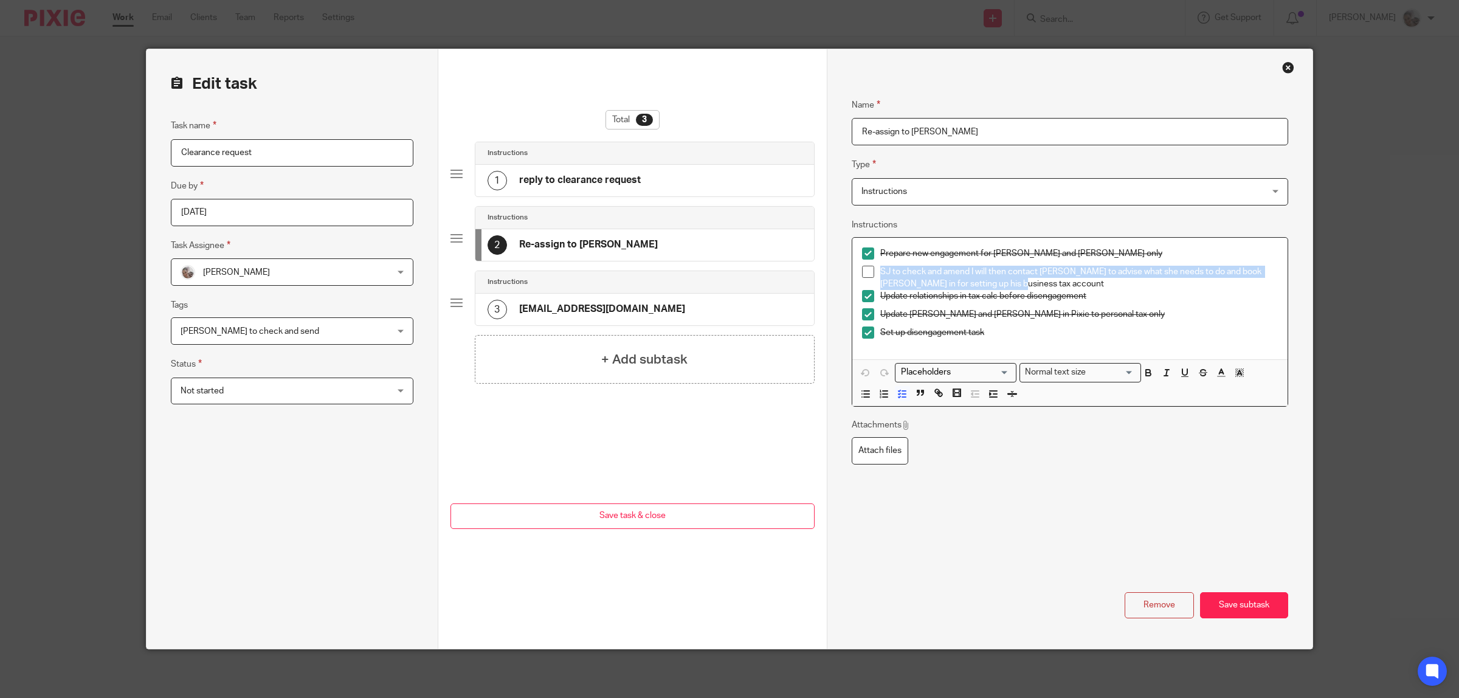
drag, startPoint x: 959, startPoint y: 278, endPoint x: 870, endPoint y: 271, distance: 89.7
click at [870, 271] on li "SJ to check and amend I will then contact [PERSON_NAME] to advise what she need…" at bounding box center [1070, 278] width 416 height 25
copy p "SJ to check and amend I will then contact [PERSON_NAME] to advise what she need…"
click at [572, 318] on div "3 [EMAIL_ADDRESS][DOMAIN_NAME]" at bounding box center [587, 309] width 198 height 19
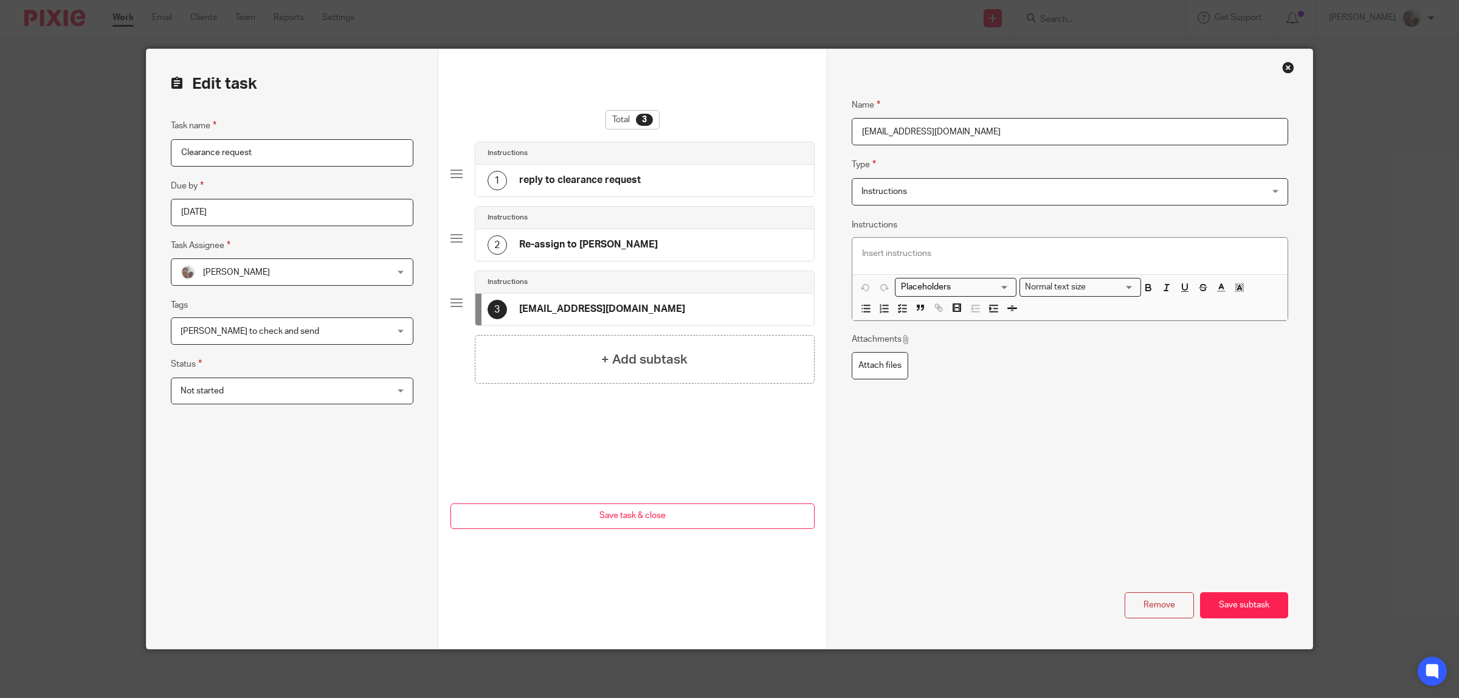
drag, startPoint x: 946, startPoint y: 133, endPoint x: 830, endPoint y: 132, distance: 115.5
click at [832, 130] on div "Name reply to clearance request Type Instructions Instructions Instructions Doc…" at bounding box center [1070, 349] width 486 height 600
paste input "SJ to check and amend I will then contact [PERSON_NAME] to advise what she need…"
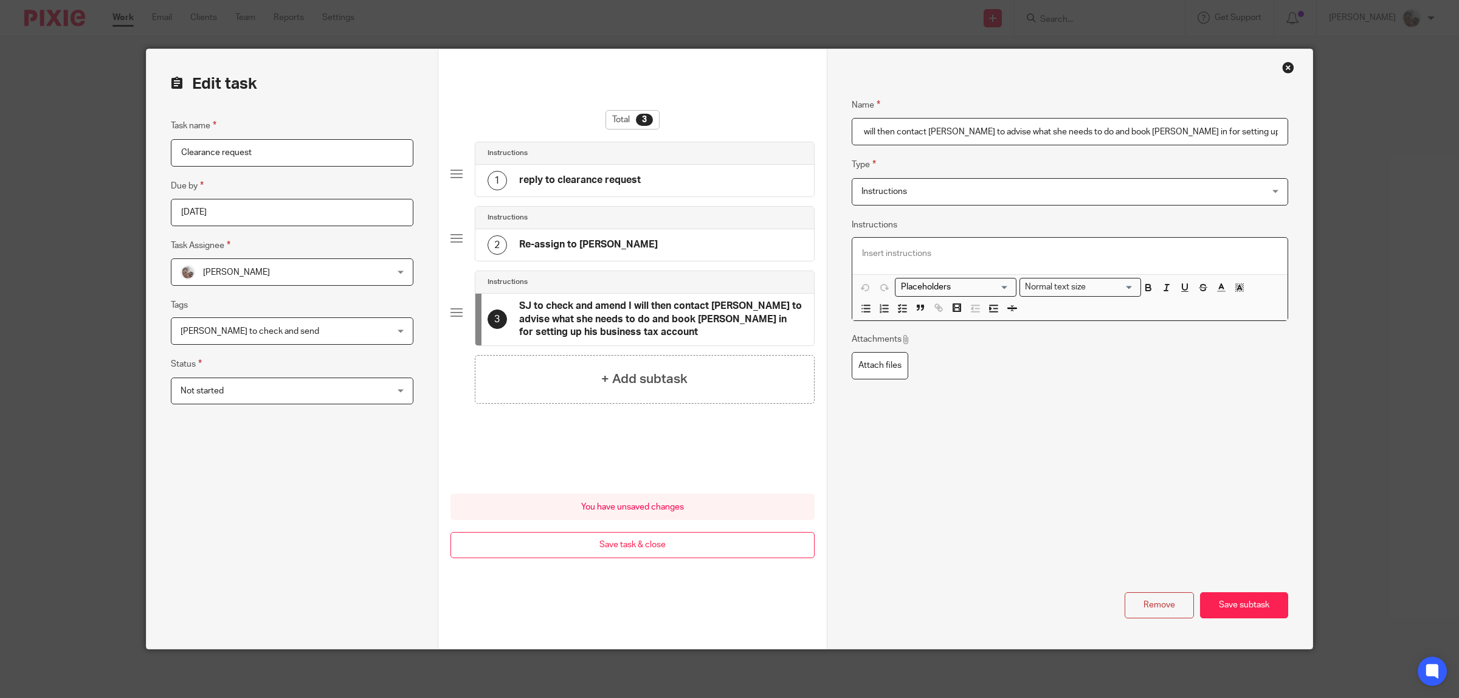
click at [898, 255] on p at bounding box center [1070, 253] width 416 height 12
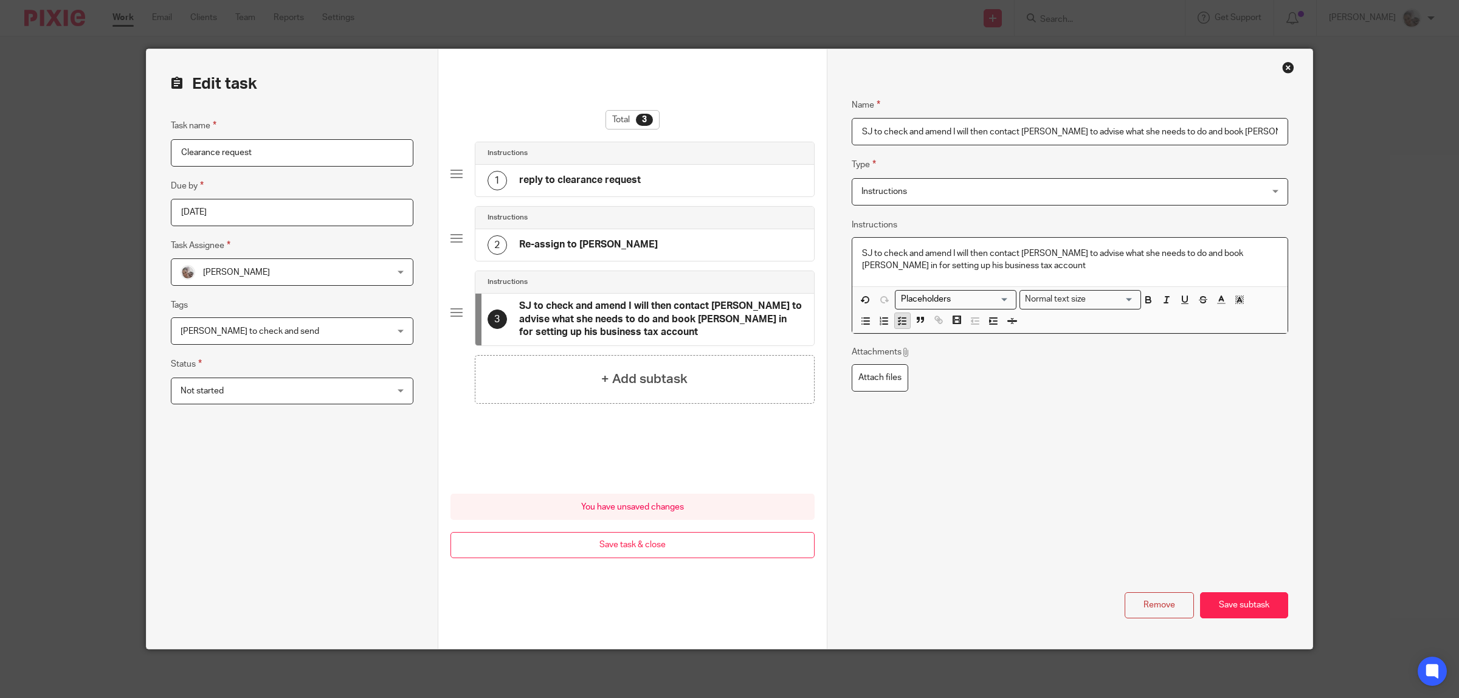
click at [897, 321] on icon "button" at bounding box center [902, 321] width 11 height 11
drag, startPoint x: 946, startPoint y: 132, endPoint x: 1727, endPoint y: 143, distance: 781.4
click at [1459, 143] on html "Work Email Clients Team Reports Settings Work Email Clients Team Reports Settin…" at bounding box center [729, 349] width 1459 height 698
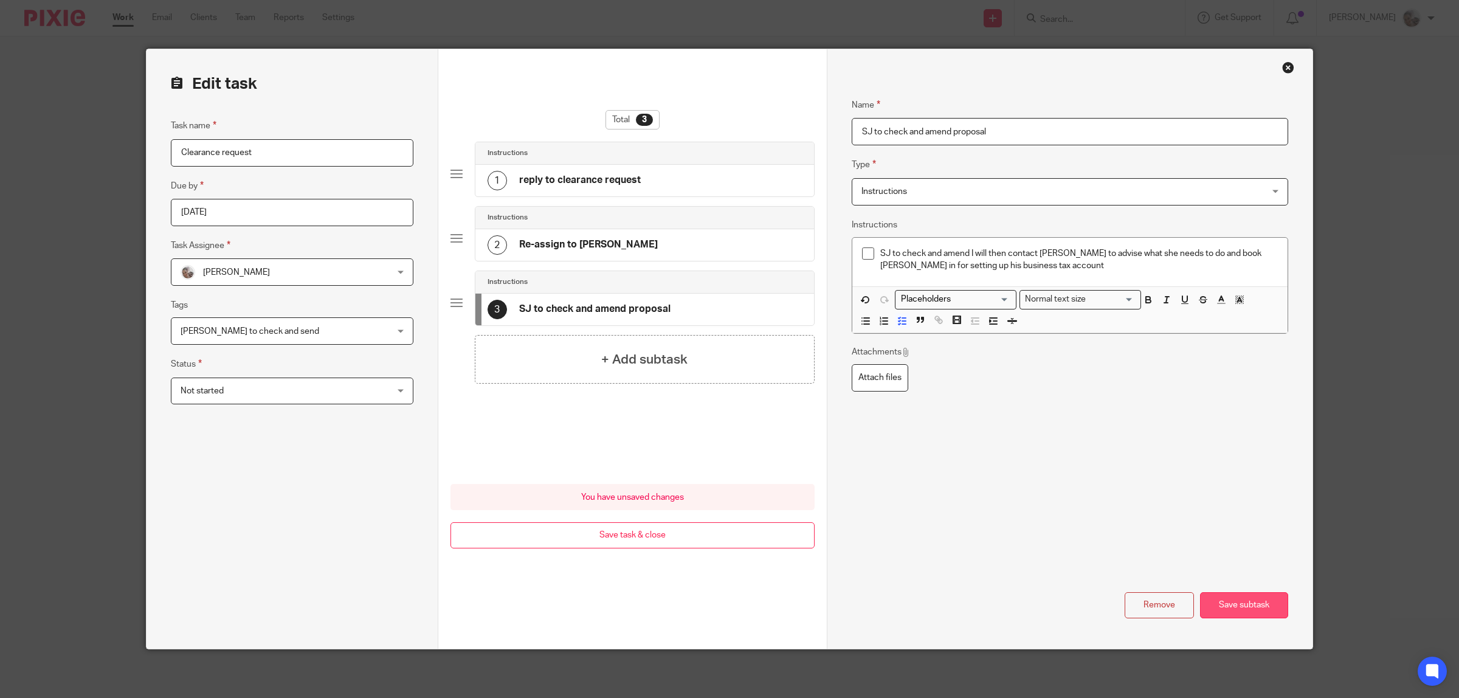
type input "SJ to check and amend proposal"
click at [1244, 605] on button "Save subtask" at bounding box center [1244, 605] width 88 height 26
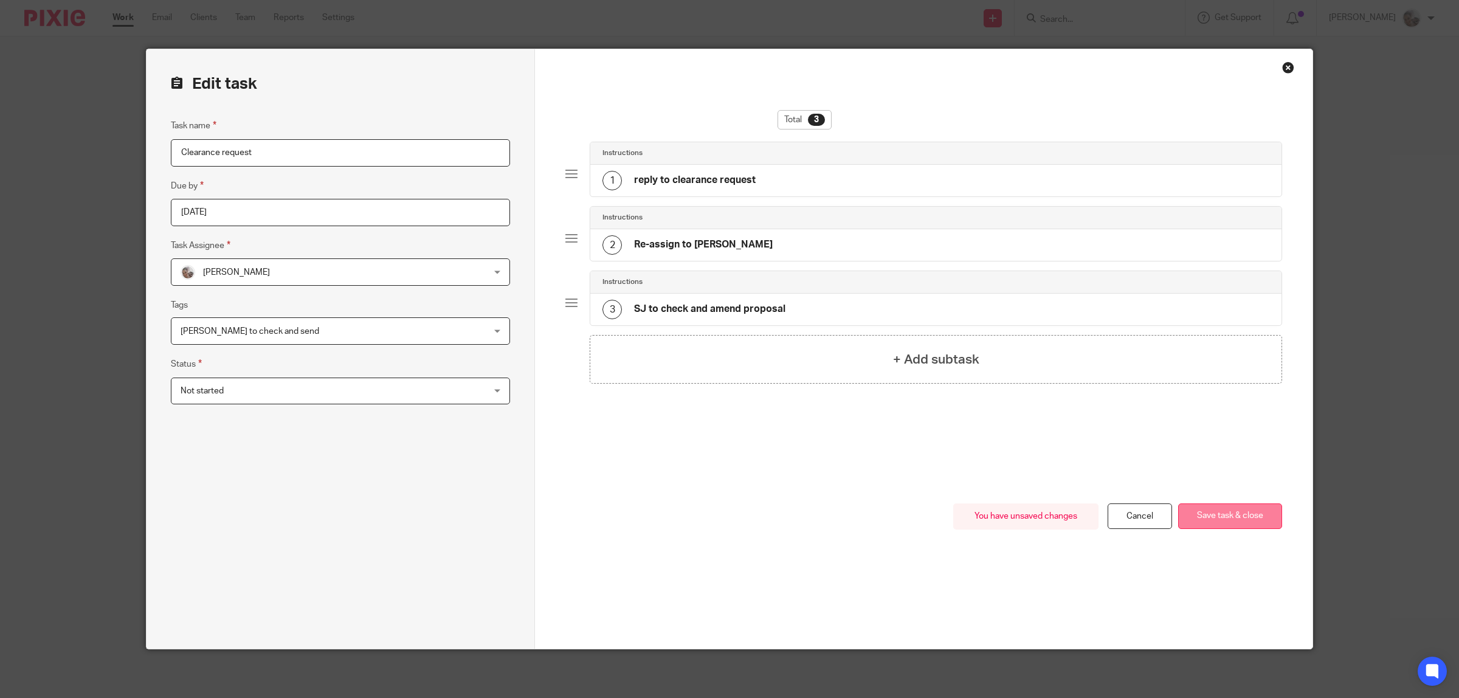
click at [1214, 511] on button "Save task & close" at bounding box center [1230, 516] width 104 height 26
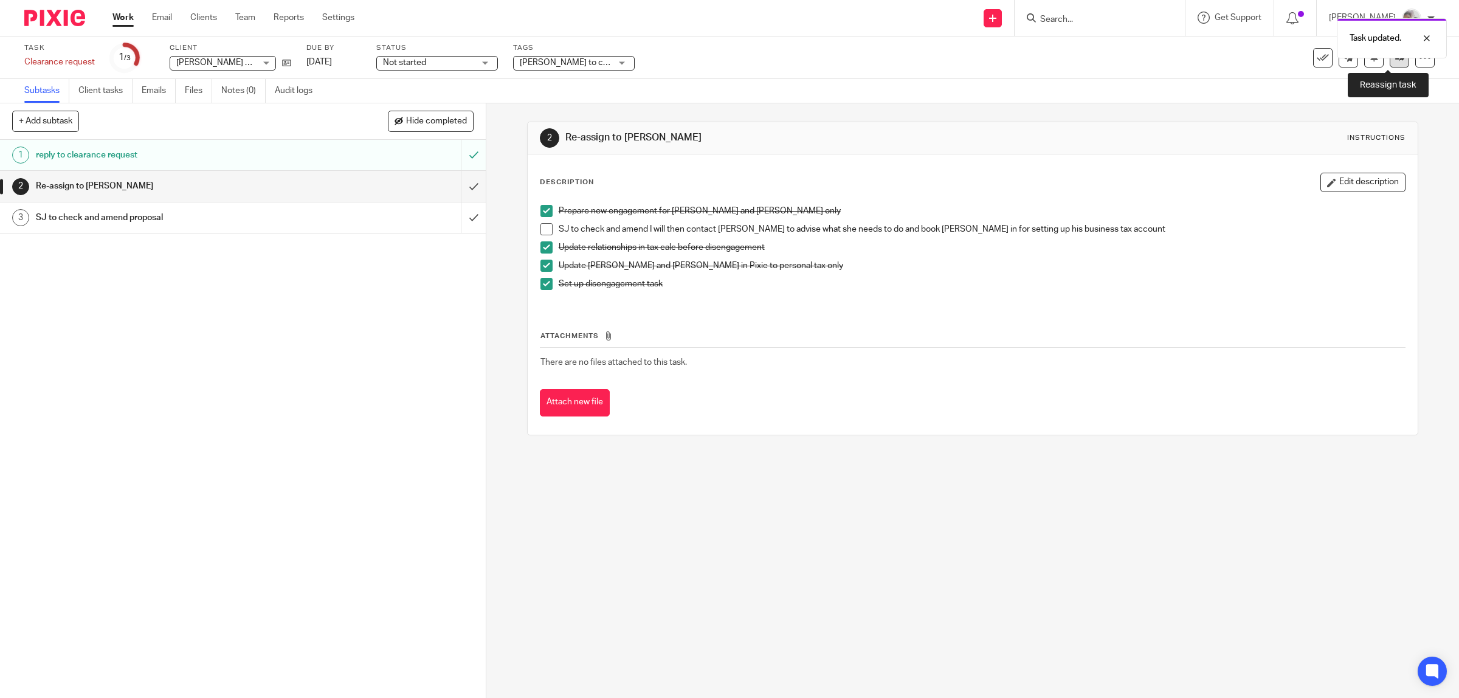
click at [1394, 61] on link at bounding box center [1399, 57] width 19 height 19
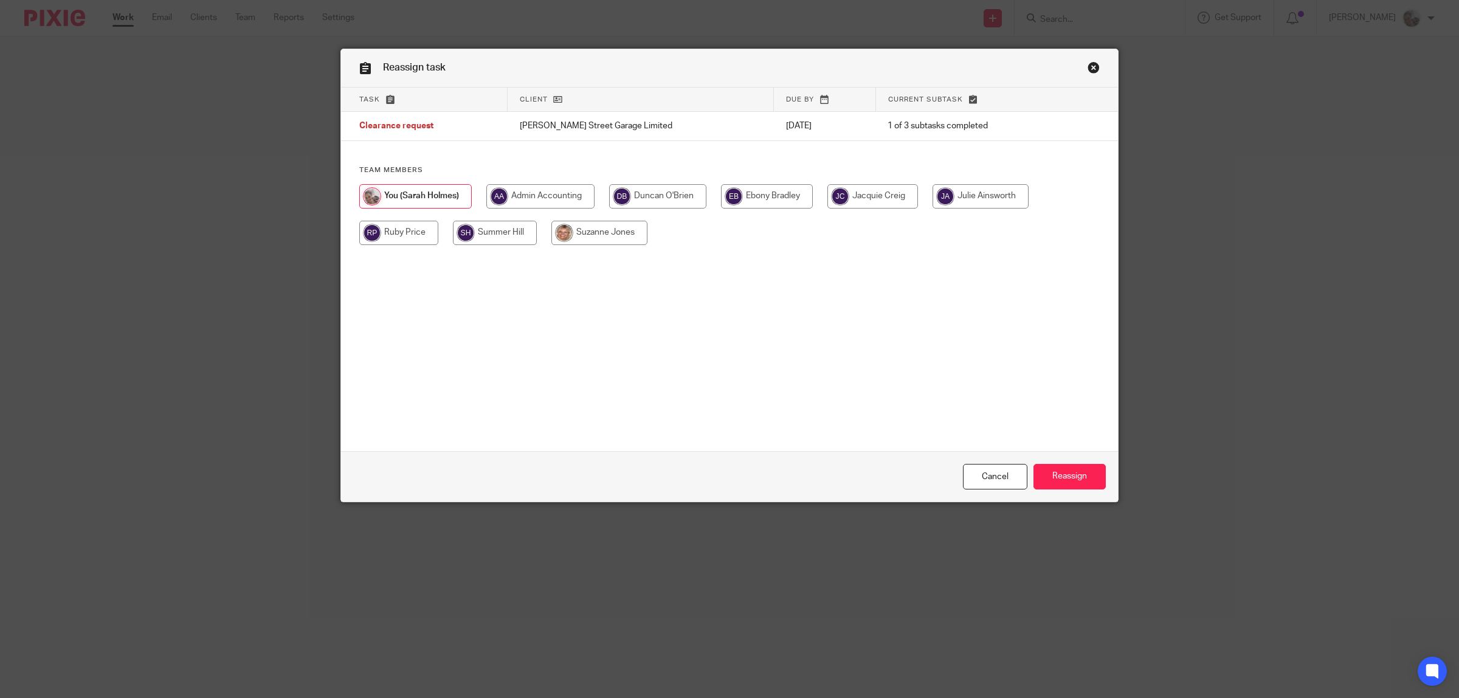
click at [600, 230] on input "radio" at bounding box center [600, 233] width 96 height 24
radio input "true"
click at [1079, 482] on input "Reassign" at bounding box center [1070, 477] width 72 height 26
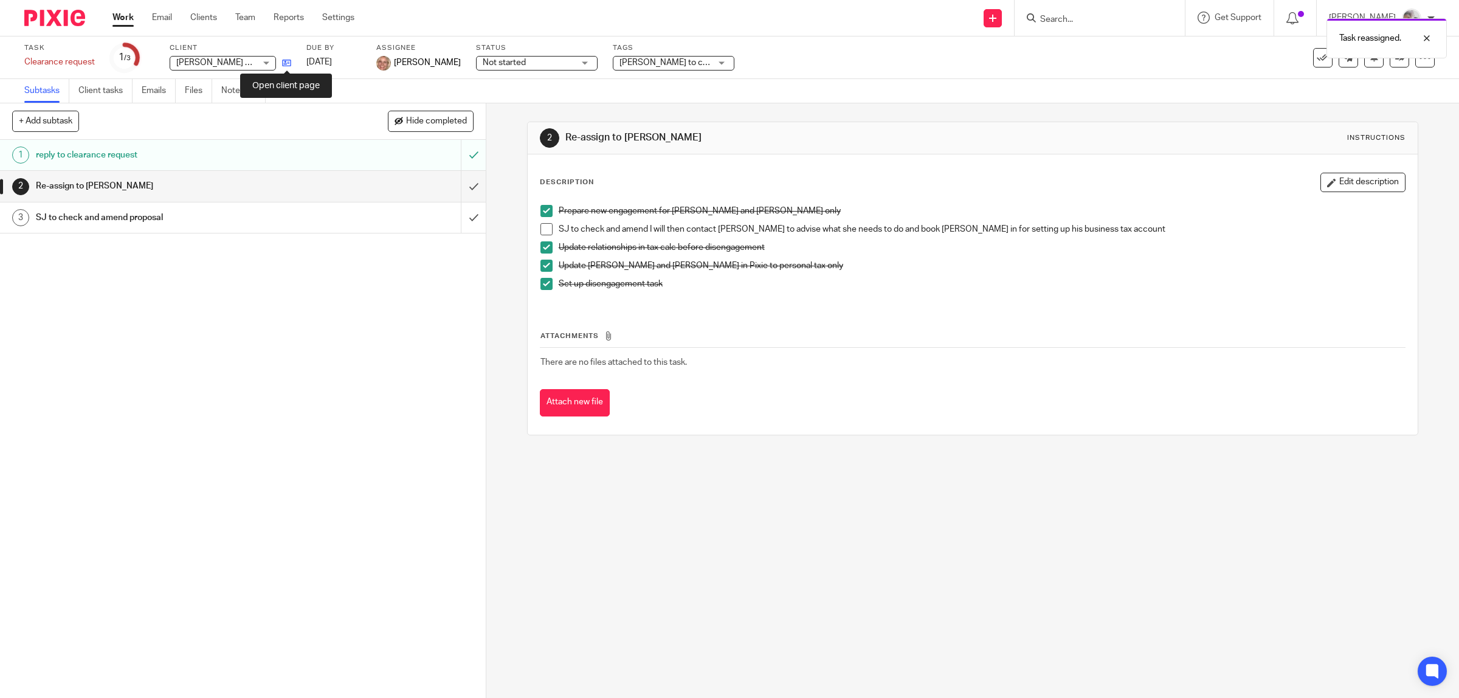
click at [284, 58] on icon at bounding box center [286, 62] width 9 height 9
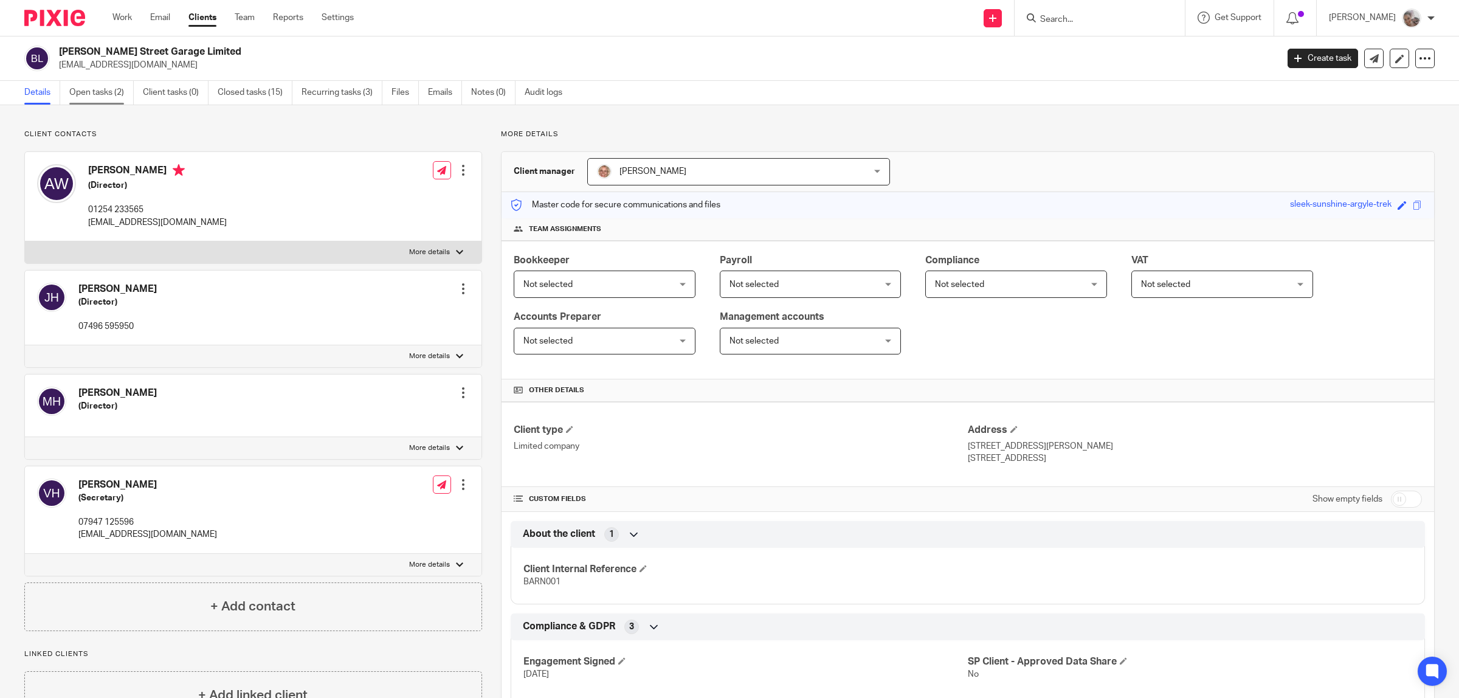
click at [101, 89] on link "Open tasks (2)" at bounding box center [101, 93] width 64 height 24
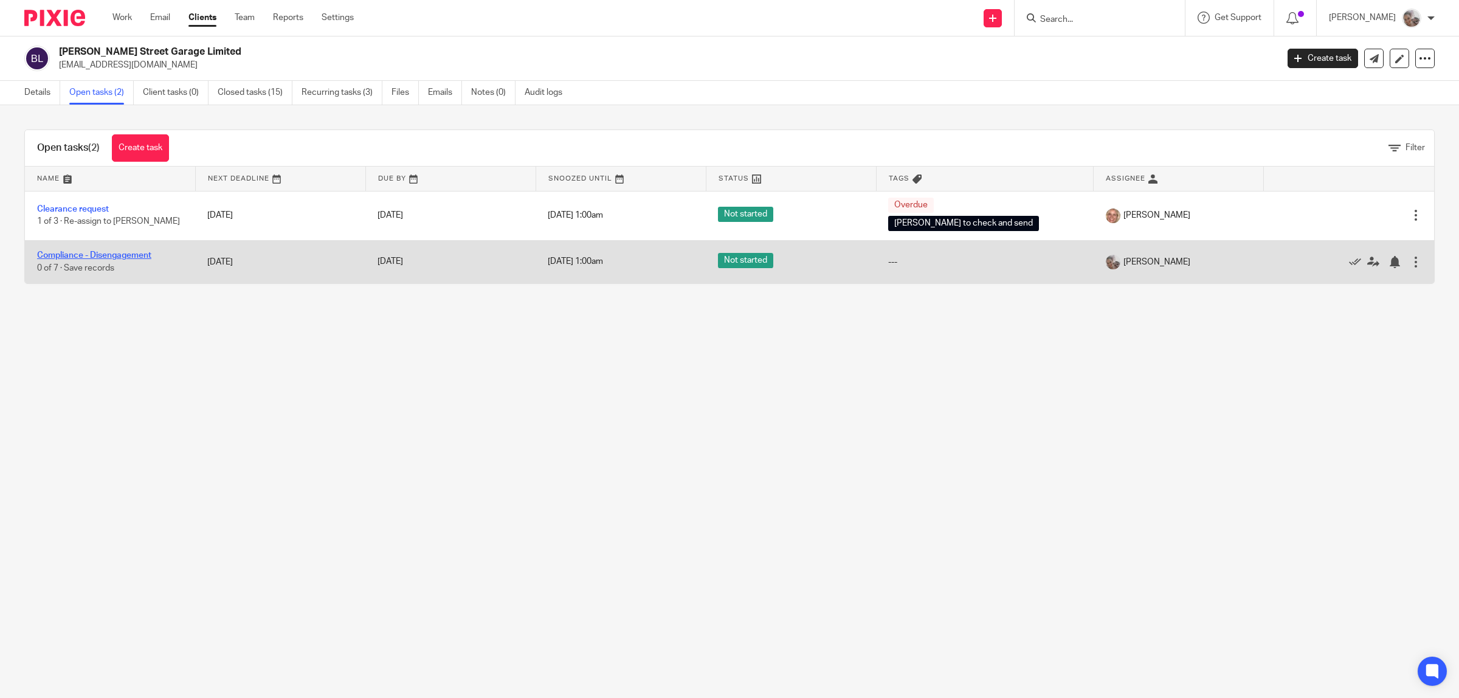
click at [108, 252] on link "Compliance - Disengagement" at bounding box center [94, 255] width 114 height 9
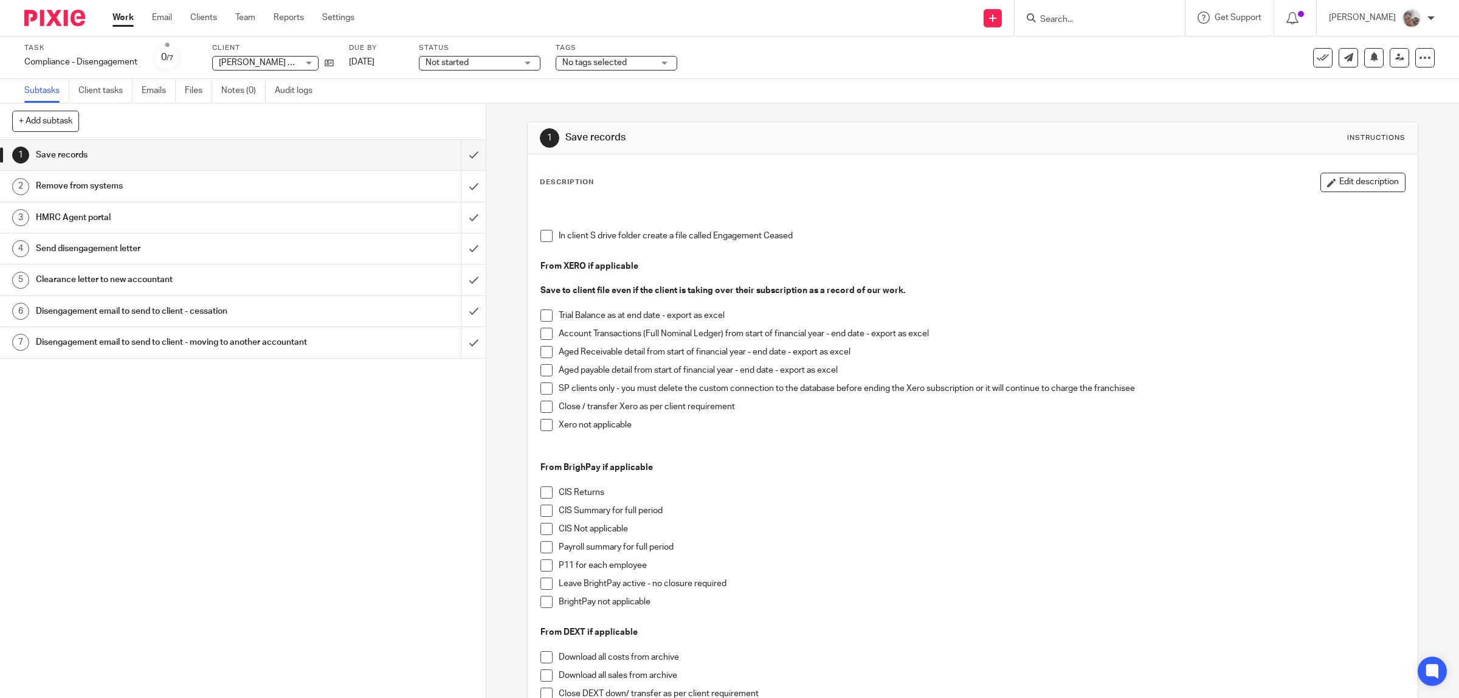
click at [541, 240] on span at bounding box center [547, 236] width 12 height 12
click at [543, 426] on span at bounding box center [547, 425] width 12 height 12
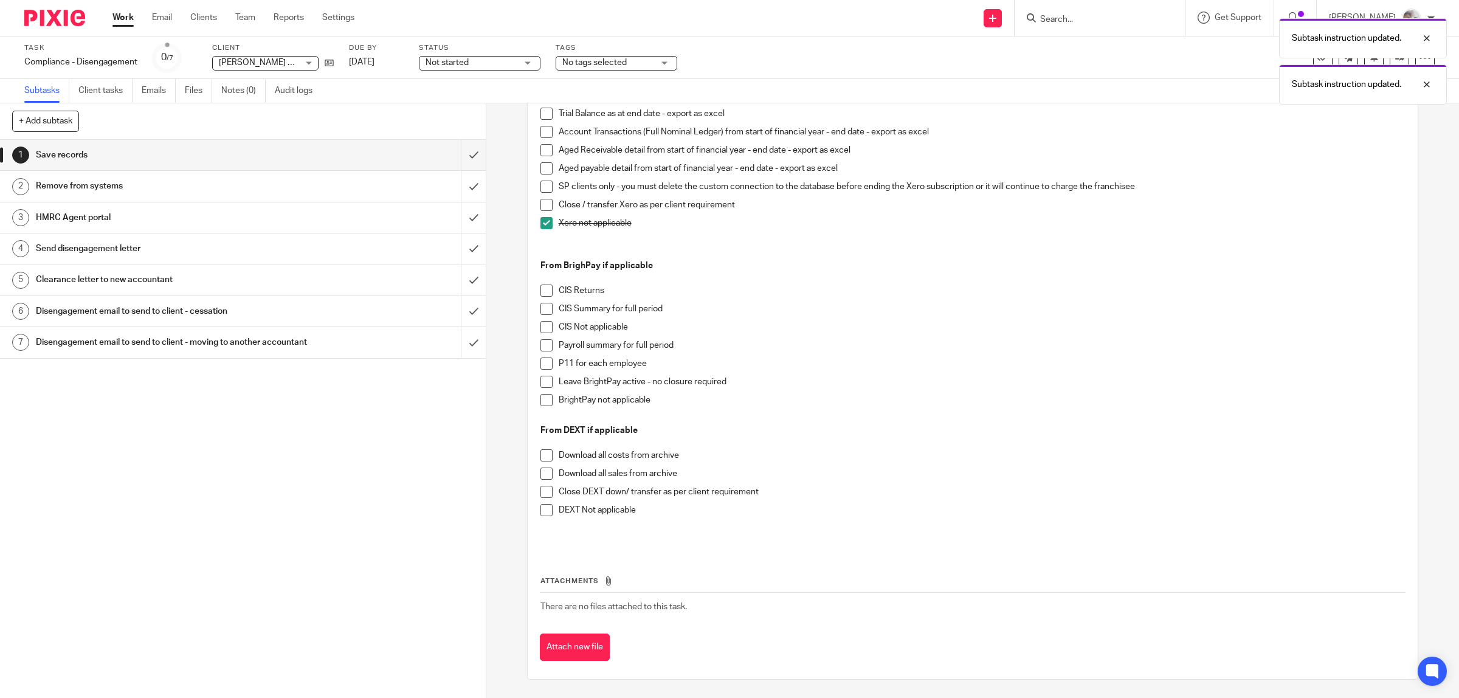
click at [541, 405] on span at bounding box center [547, 400] width 12 height 12
click at [541, 510] on span at bounding box center [547, 510] width 12 height 12
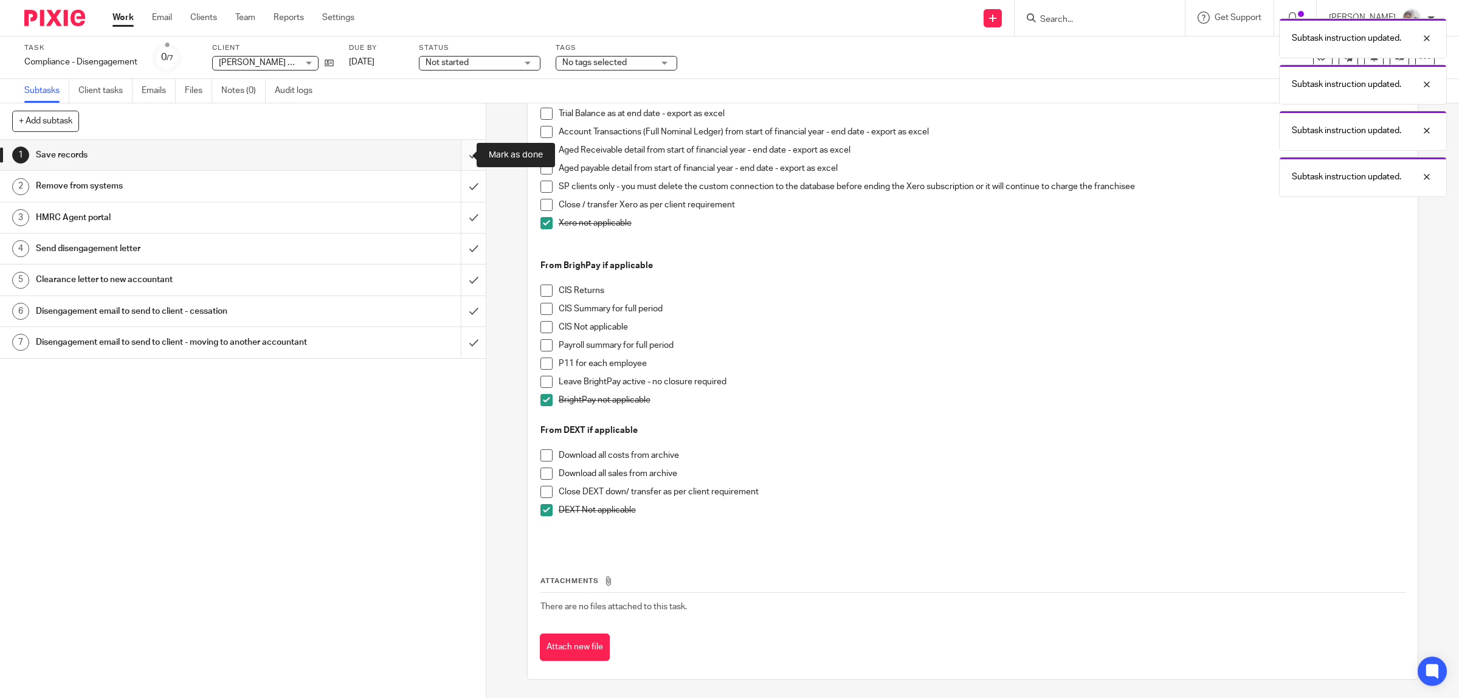
click at [454, 154] on input "submit" at bounding box center [243, 155] width 486 height 30
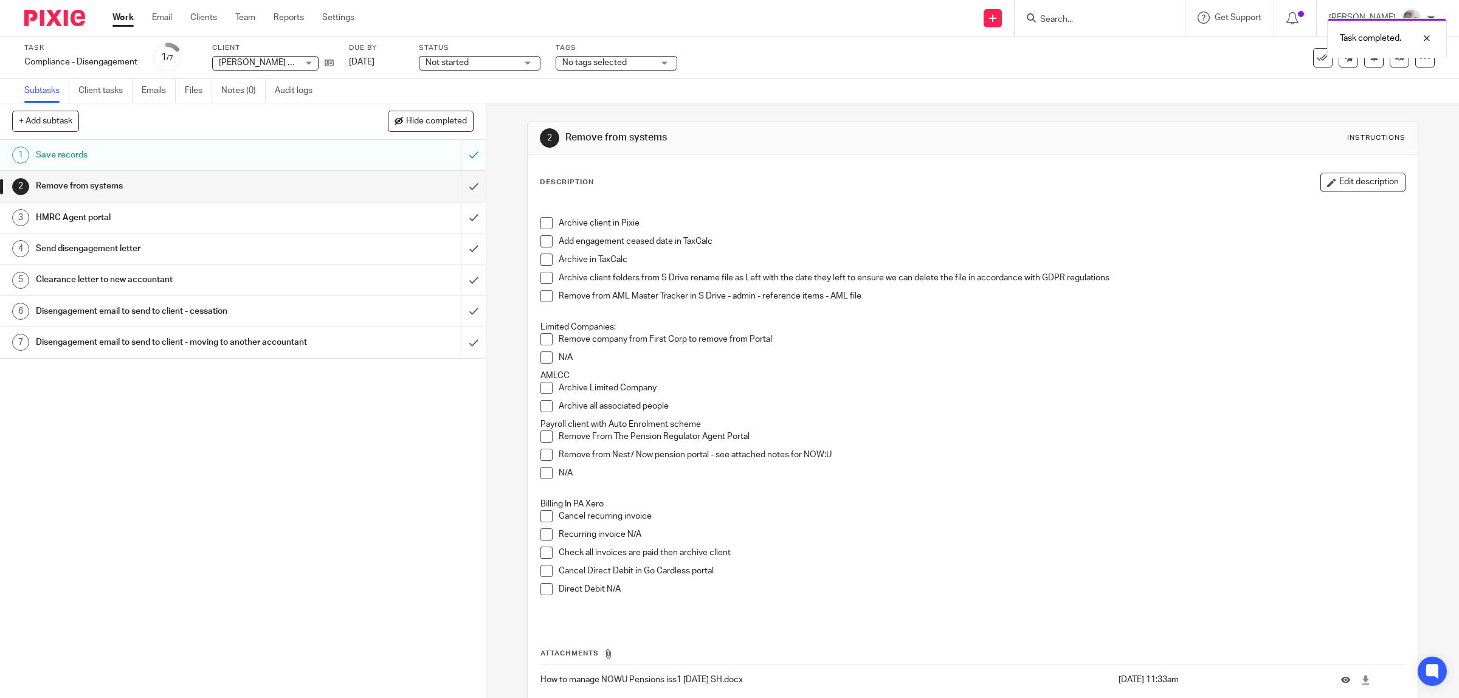
click at [544, 244] on span at bounding box center [547, 241] width 12 height 12
click at [542, 259] on span at bounding box center [547, 260] width 12 height 12
click at [329, 64] on icon at bounding box center [329, 62] width 9 height 9
click at [543, 282] on span at bounding box center [547, 278] width 12 height 12
click at [541, 292] on span at bounding box center [547, 296] width 12 height 12
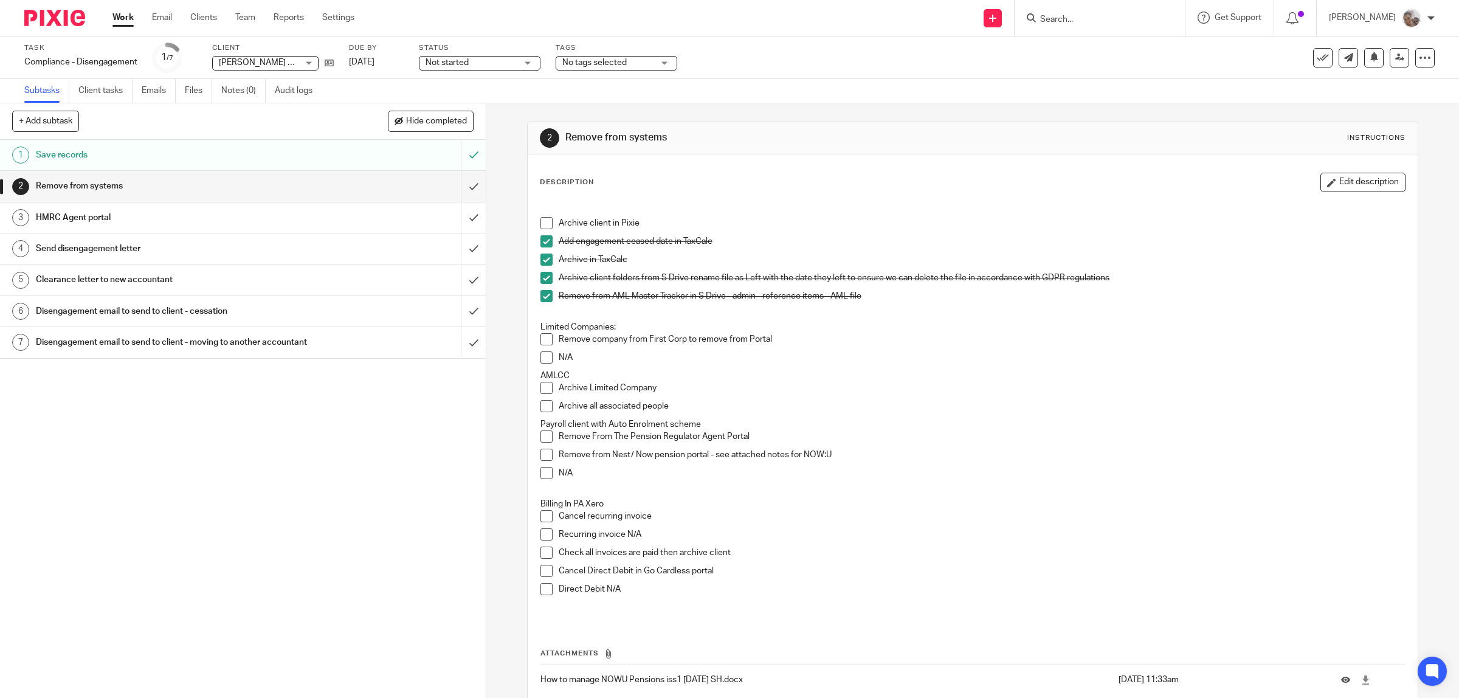
click at [541, 341] on span at bounding box center [547, 339] width 12 height 12
click at [542, 387] on span at bounding box center [547, 388] width 12 height 12
click at [541, 406] on span at bounding box center [547, 406] width 12 height 12
click at [541, 474] on span at bounding box center [547, 473] width 12 height 12
click at [547, 534] on span at bounding box center [547, 534] width 12 height 12
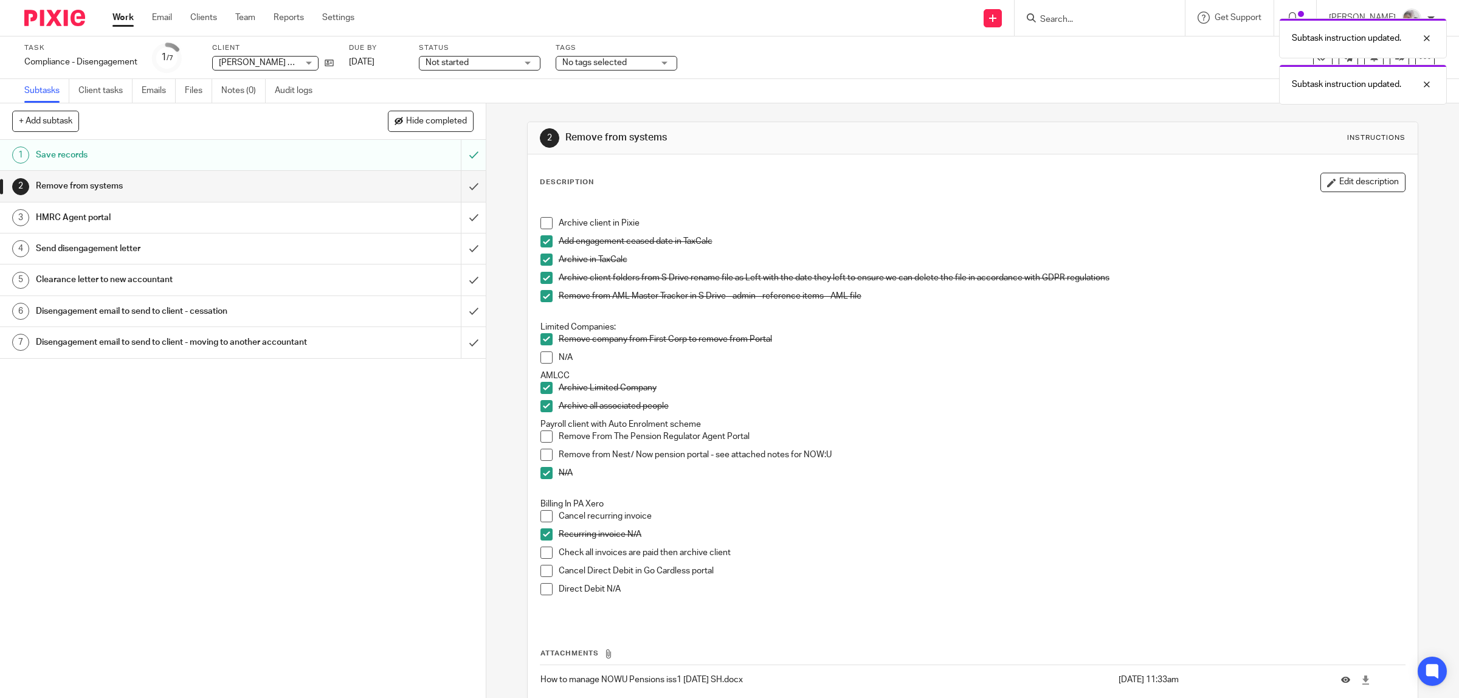
click at [544, 552] on span at bounding box center [547, 553] width 12 height 12
click at [544, 590] on span at bounding box center [547, 589] width 12 height 12
click at [542, 222] on span at bounding box center [547, 223] width 12 height 12
drag, startPoint x: 460, startPoint y: 184, endPoint x: 373, endPoint y: 210, distance: 91.2
click at [460, 185] on input "submit" at bounding box center [243, 186] width 486 height 30
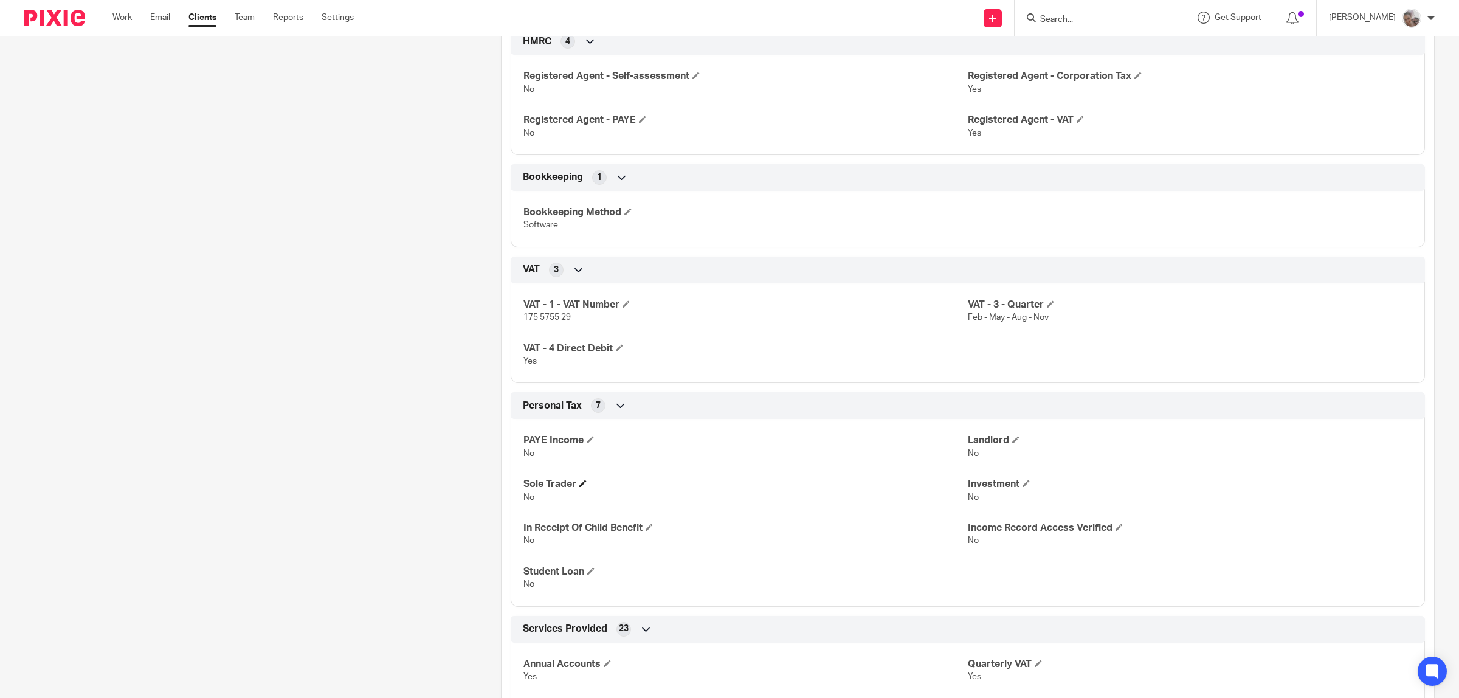
scroll to position [1140, 0]
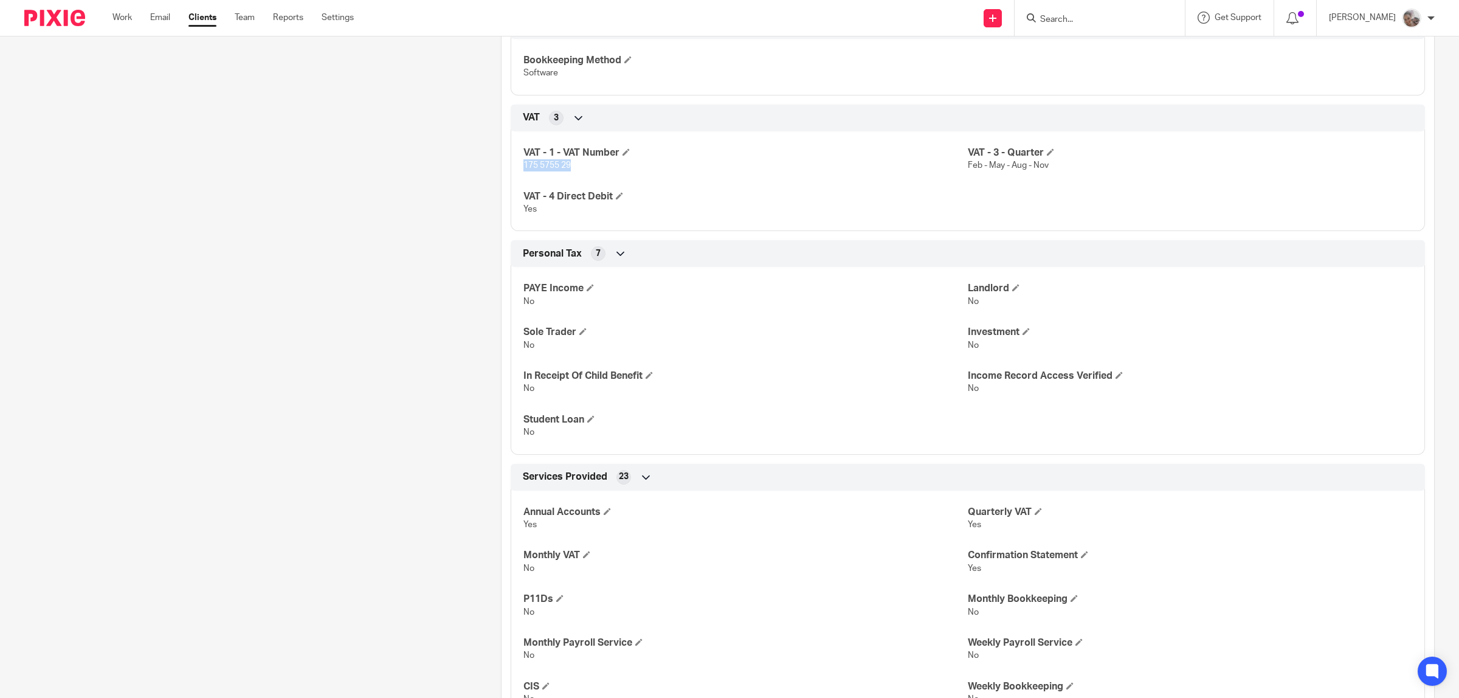
drag, startPoint x: 550, startPoint y: 171, endPoint x: 520, endPoint y: 169, distance: 30.5
click at [524, 169] on p "175 5755 29" at bounding box center [746, 165] width 444 height 12
copy span "175 5755 29"
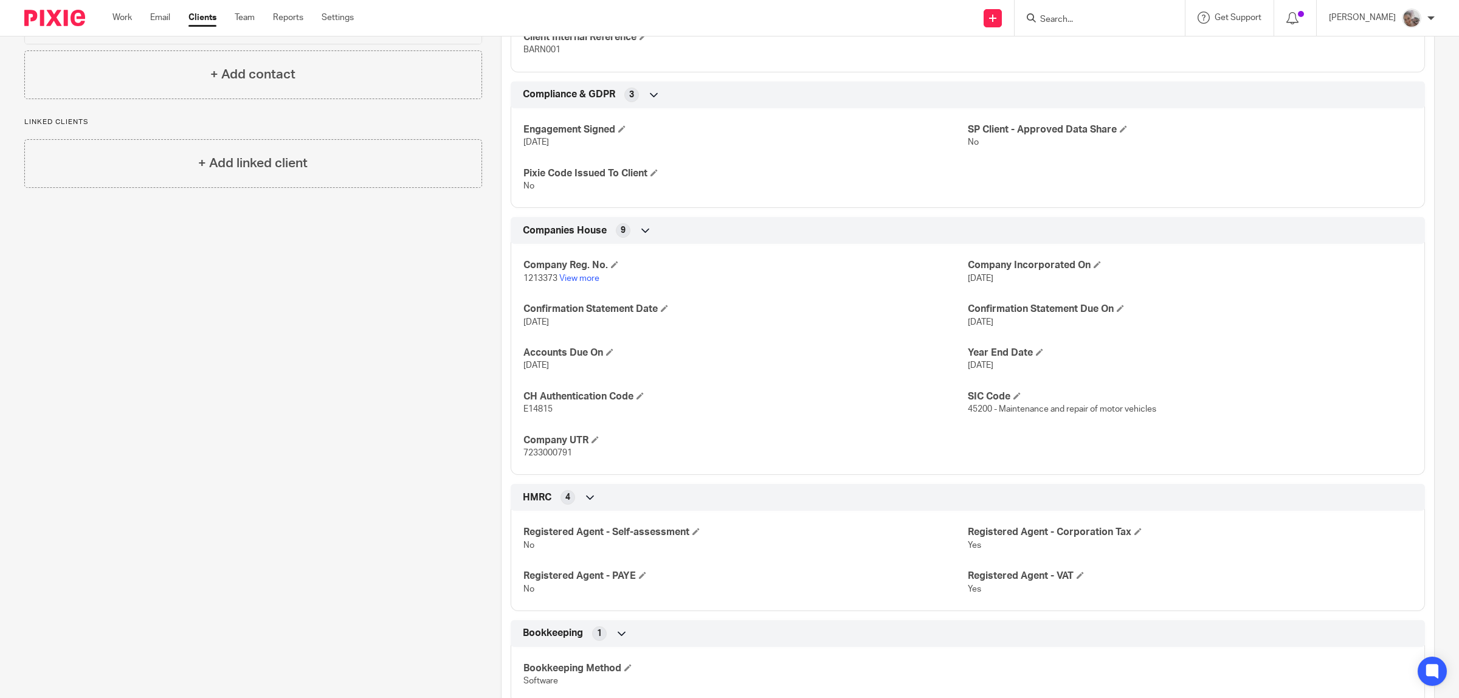
scroll to position [0, 0]
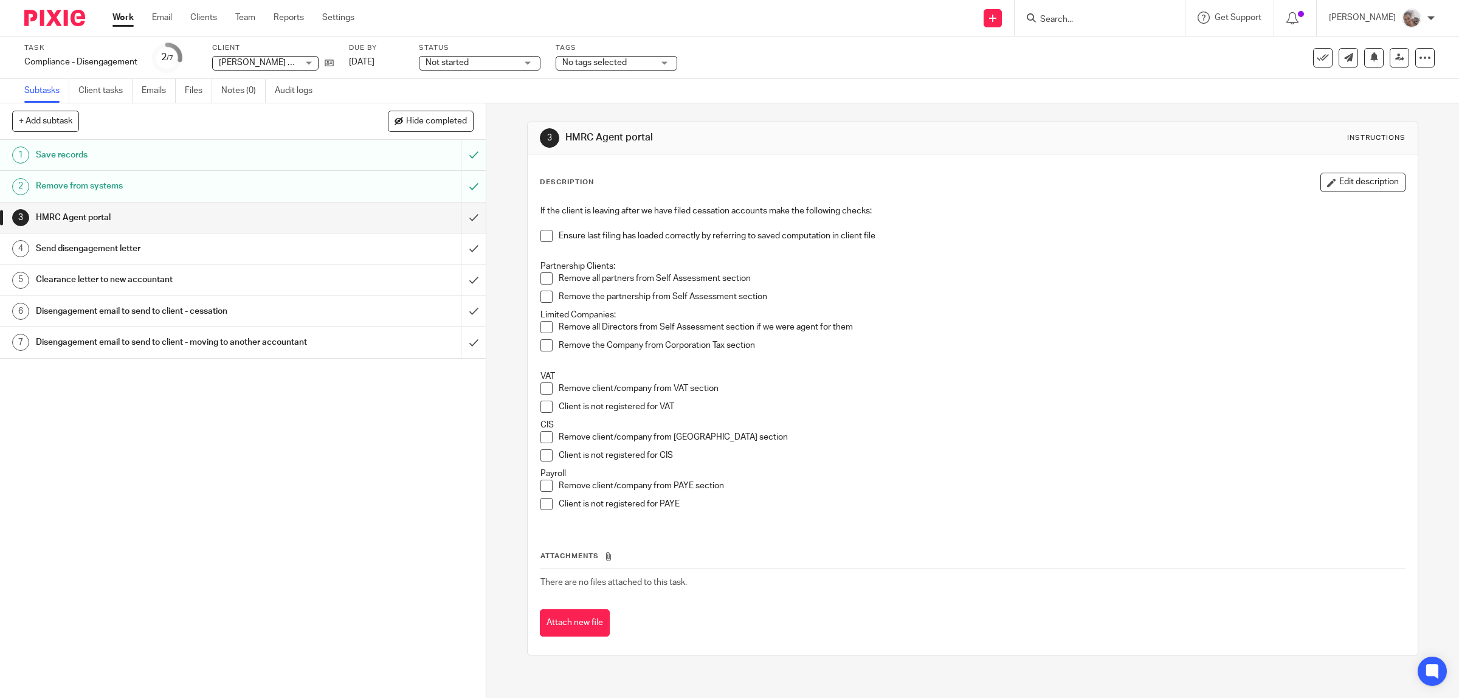
click at [542, 328] on span at bounding box center [547, 327] width 12 height 12
click at [544, 342] on span at bounding box center [547, 345] width 12 height 12
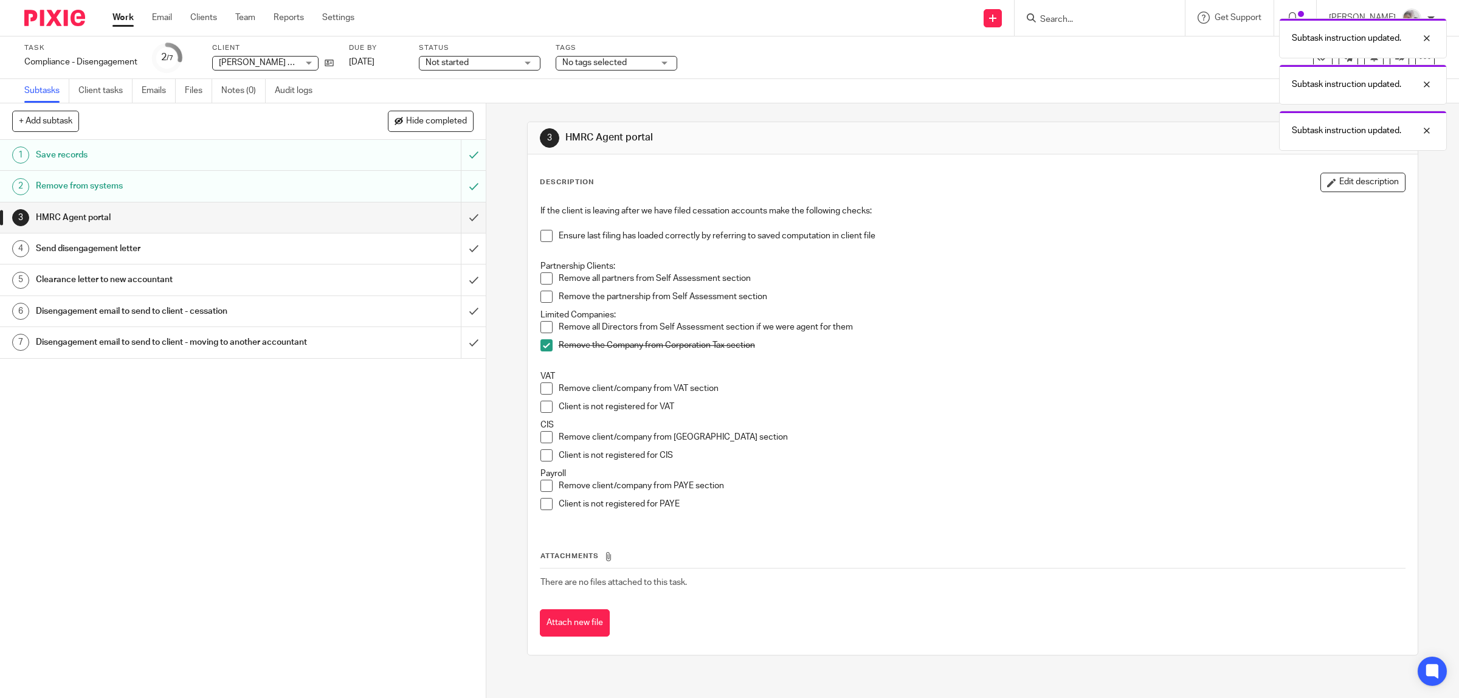
click at [542, 388] on span at bounding box center [547, 388] width 12 height 12
drag, startPoint x: 539, startPoint y: 455, endPoint x: 540, endPoint y: 475, distance: 20.7
click at [541, 456] on span at bounding box center [547, 455] width 12 height 12
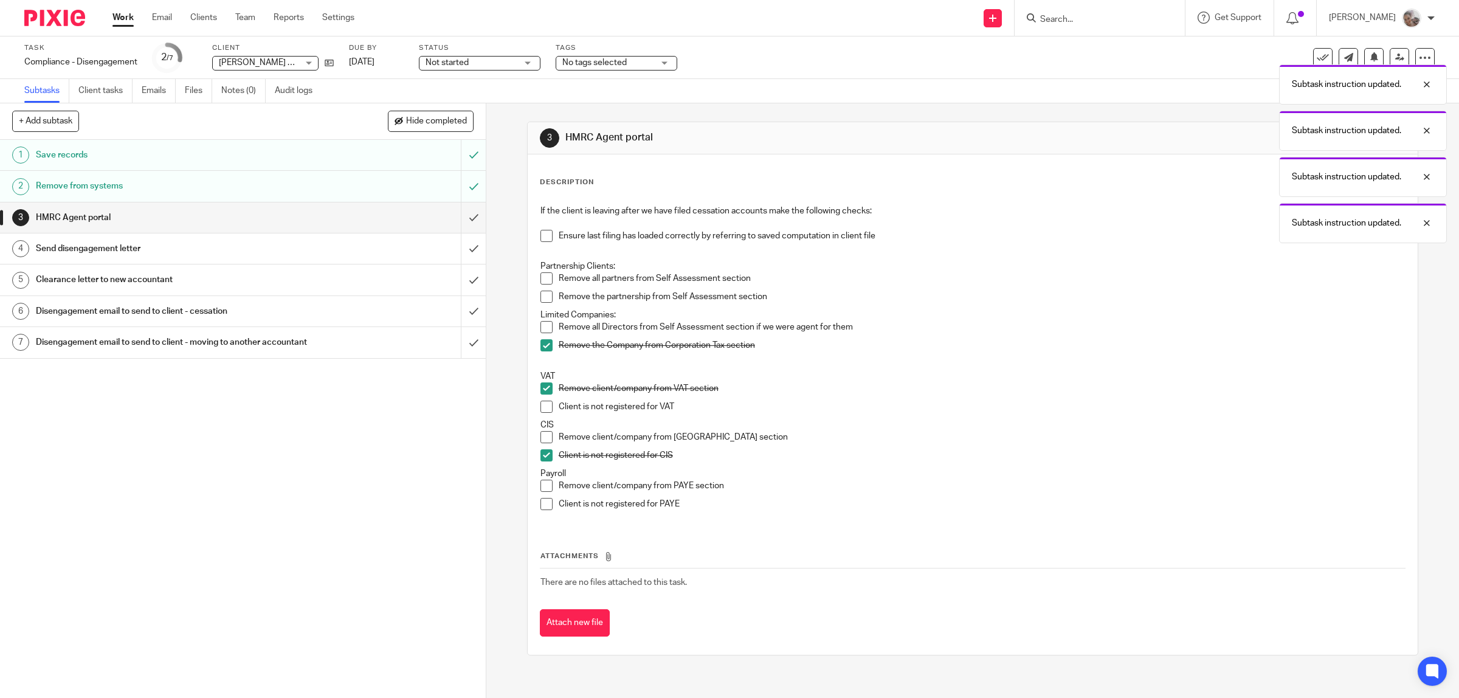
click at [542, 503] on span at bounding box center [547, 504] width 12 height 12
click at [461, 218] on input "submit" at bounding box center [243, 217] width 486 height 30
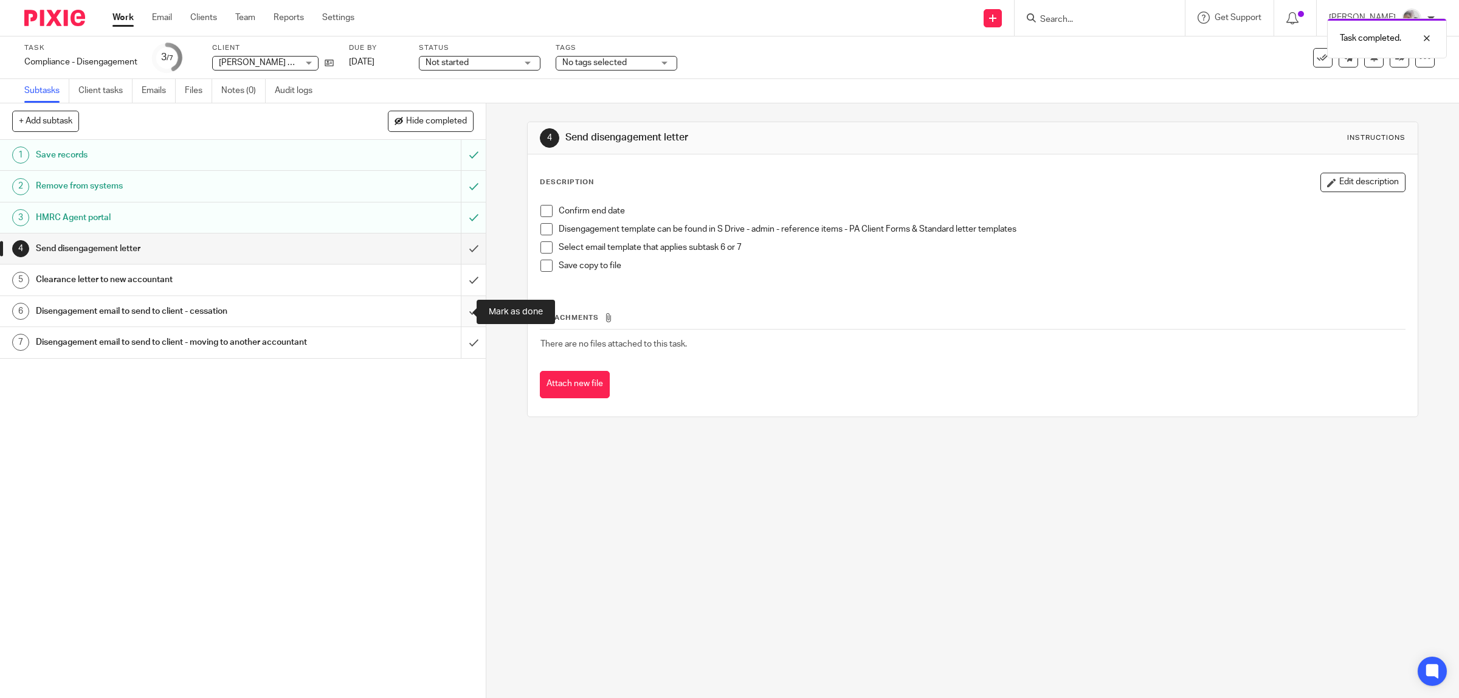
click at [457, 312] on input "submit" at bounding box center [243, 311] width 486 height 30
click at [144, 284] on h1 "Clearance letter to new accountant" at bounding box center [173, 280] width 275 height 18
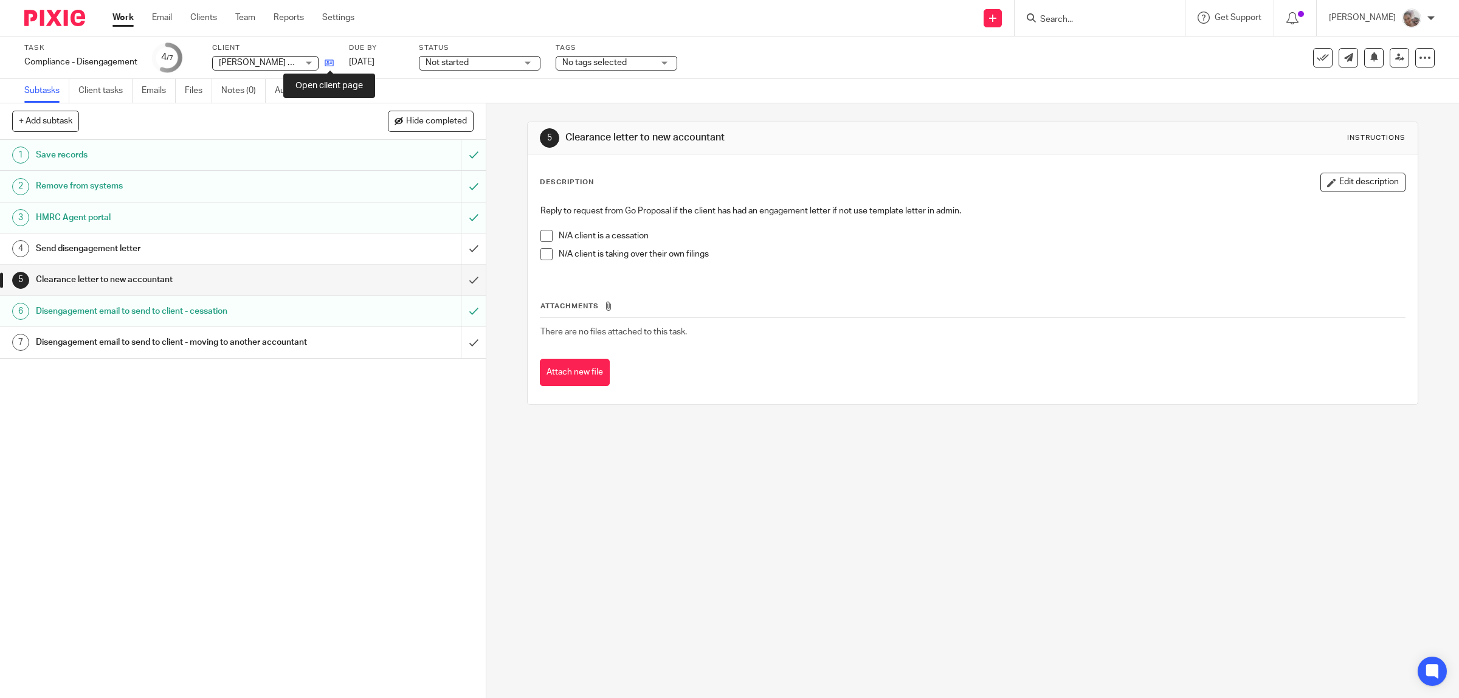
click at [328, 63] on icon at bounding box center [329, 62] width 9 height 9
click at [213, 287] on h1 "Clearance letter to new accountant" at bounding box center [173, 280] width 275 height 18
click at [460, 284] on input "submit" at bounding box center [243, 280] width 486 height 30
click at [196, 252] on h1 "Send disengagement letter" at bounding box center [173, 249] width 275 height 18
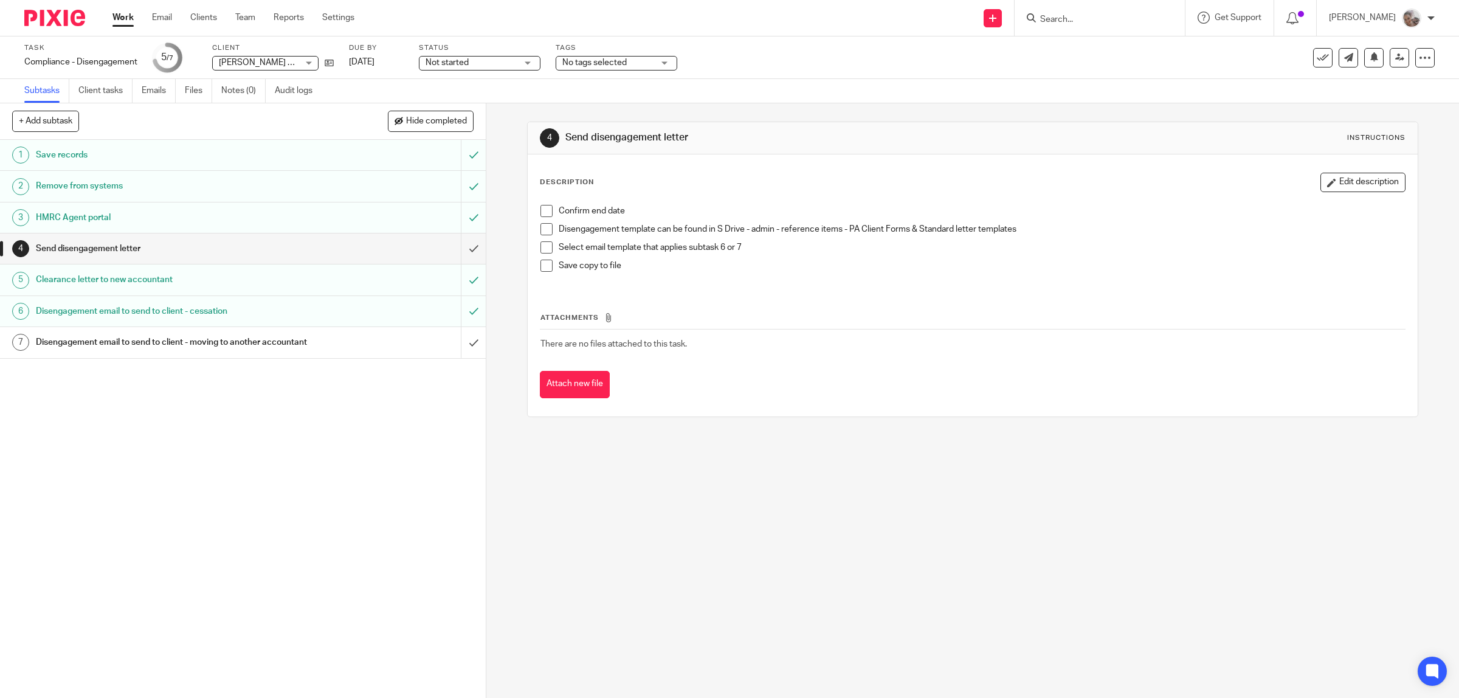
drag, startPoint x: 542, startPoint y: 208, endPoint x: 543, endPoint y: 225, distance: 17.0
click at [542, 209] on span at bounding box center [547, 211] width 12 height 12
drag, startPoint x: 543, startPoint y: 227, endPoint x: 541, endPoint y: 250, distance: 23.2
click at [543, 228] on span at bounding box center [547, 229] width 12 height 12
click at [542, 247] on span at bounding box center [547, 247] width 12 height 12
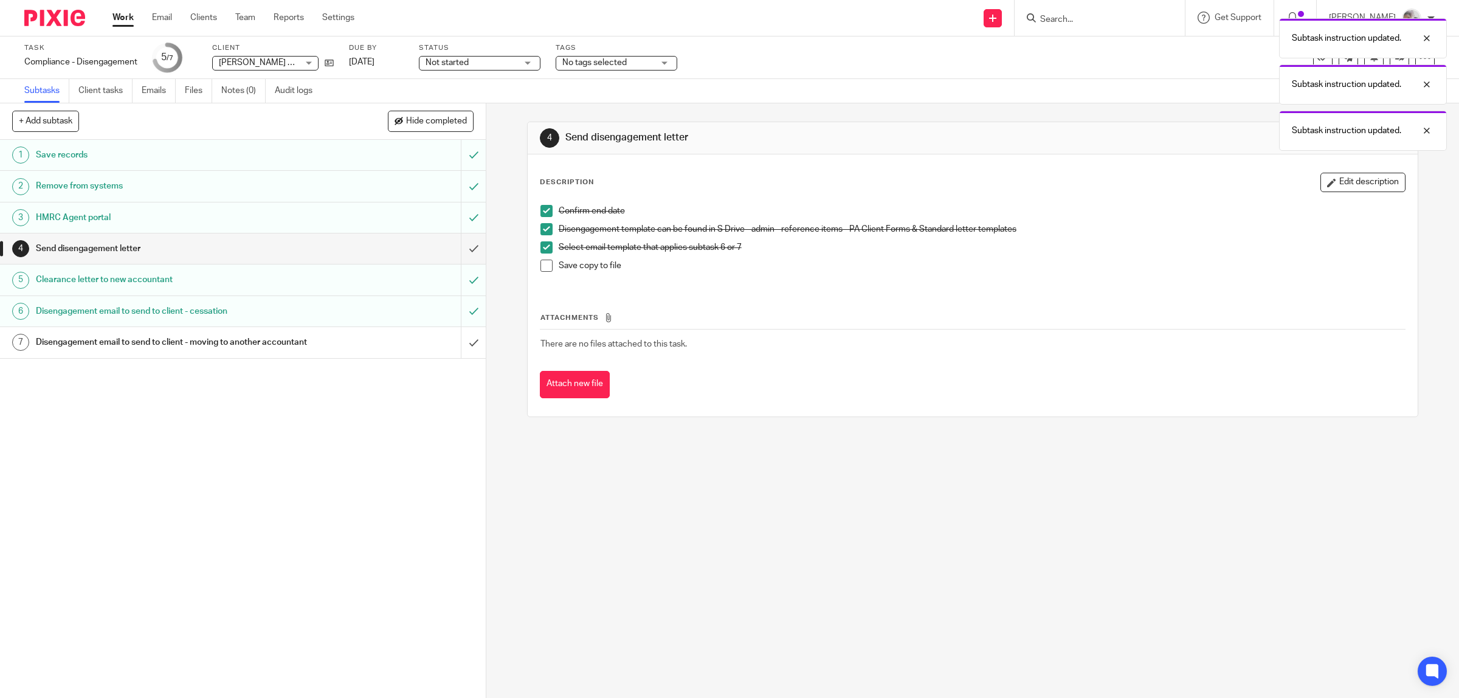
click at [542, 265] on span at bounding box center [547, 266] width 12 height 12
click at [461, 251] on input "submit" at bounding box center [243, 248] width 486 height 30
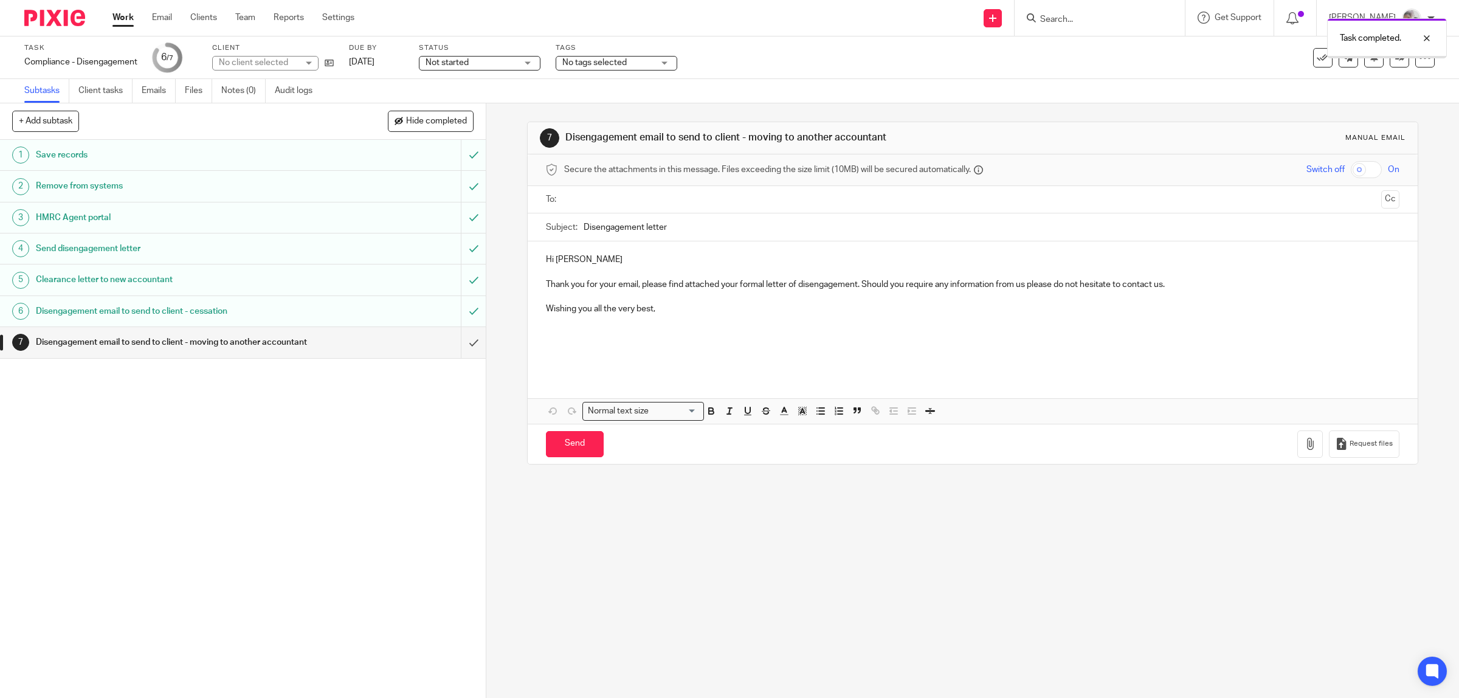
click at [234, 344] on h1 "Disengagement email to send to client - moving to another accountant" at bounding box center [173, 342] width 275 height 18
click at [608, 262] on p "Hi Aidan John" at bounding box center [973, 260] width 854 height 12
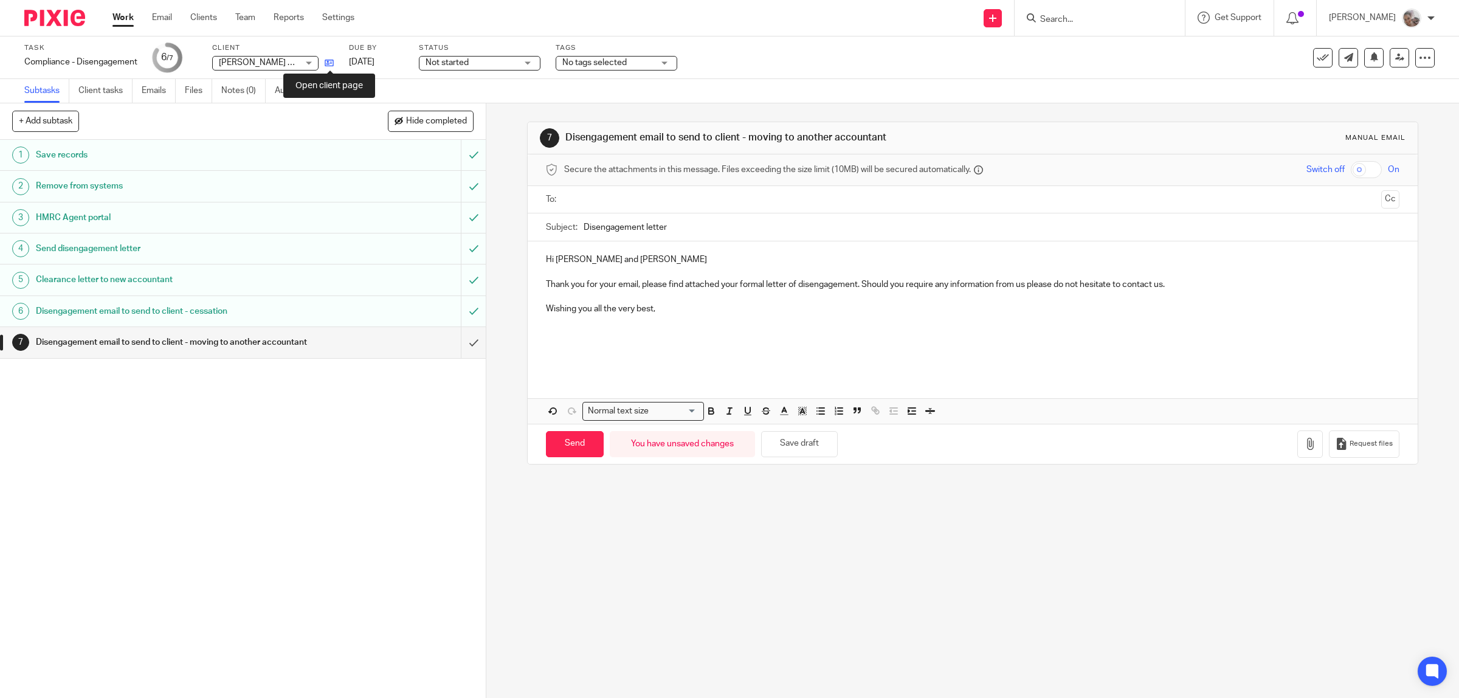
click at [327, 63] on icon at bounding box center [329, 62] width 9 height 9
click at [596, 209] on ul at bounding box center [973, 200] width 817 height 20
click at [599, 201] on input "text" at bounding box center [973, 200] width 808 height 14
click at [640, 287] on p "Thank you for your email, please find attached your formal letter of disengagem…" at bounding box center [973, 287] width 854 height 12
click at [758, 289] on p "Please find attached your formal letter of disengagement. Should you require an…" at bounding box center [973, 287] width 854 height 12
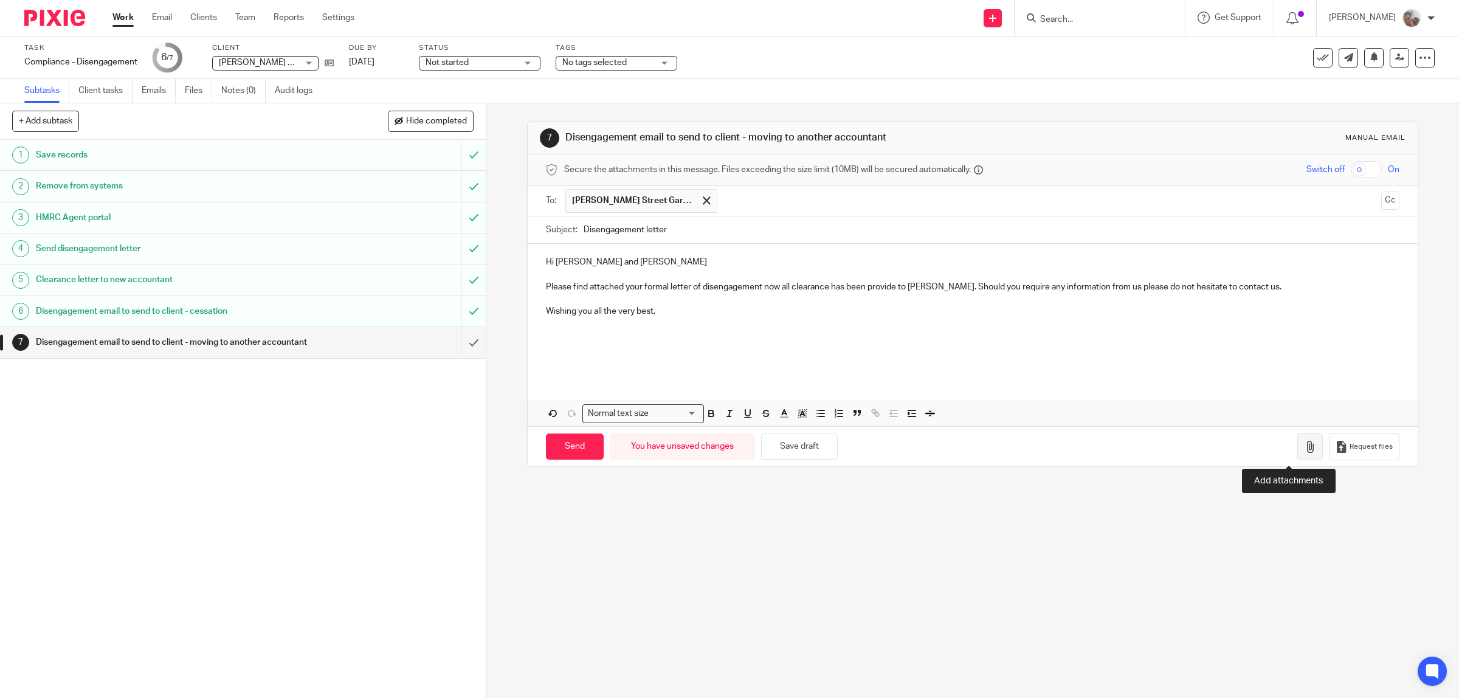
click at [1304, 453] on icon "button" at bounding box center [1310, 447] width 12 height 12
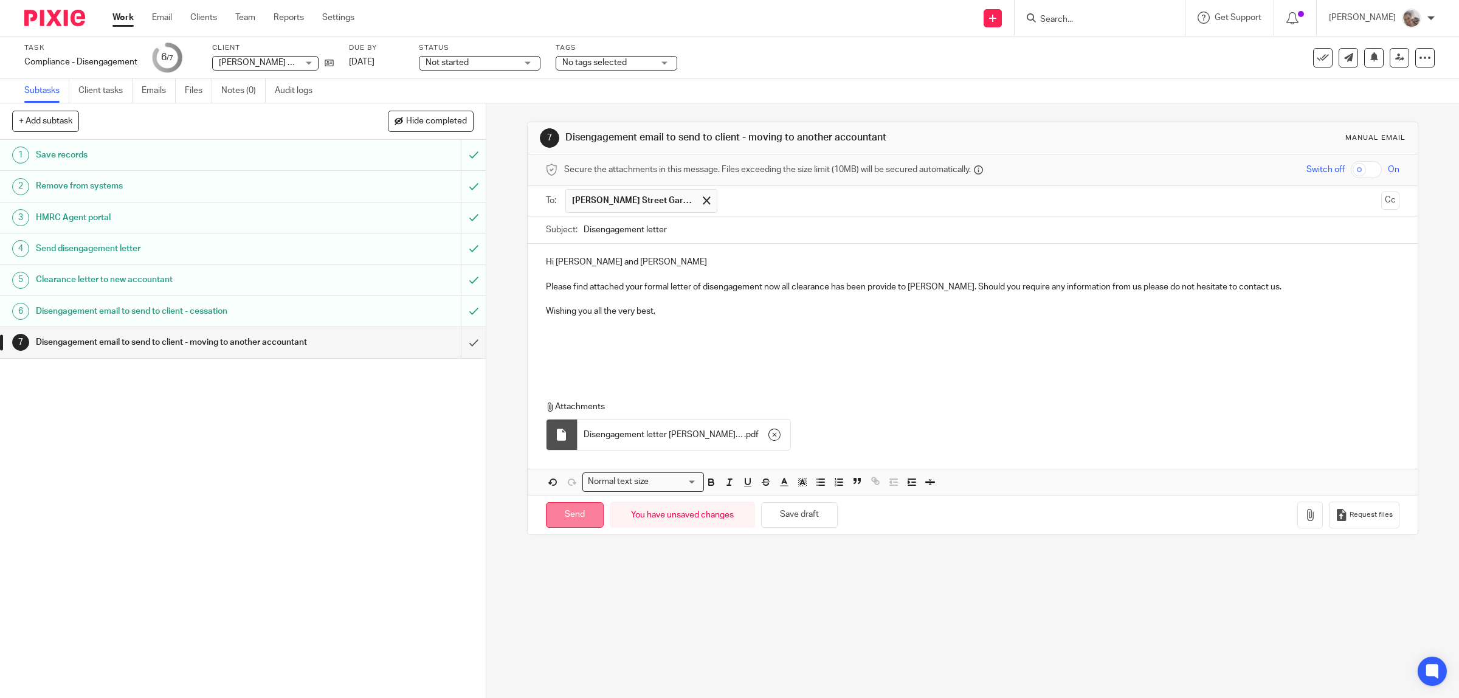
click at [561, 514] on input "Send" at bounding box center [575, 515] width 58 height 26
type input "Sent"
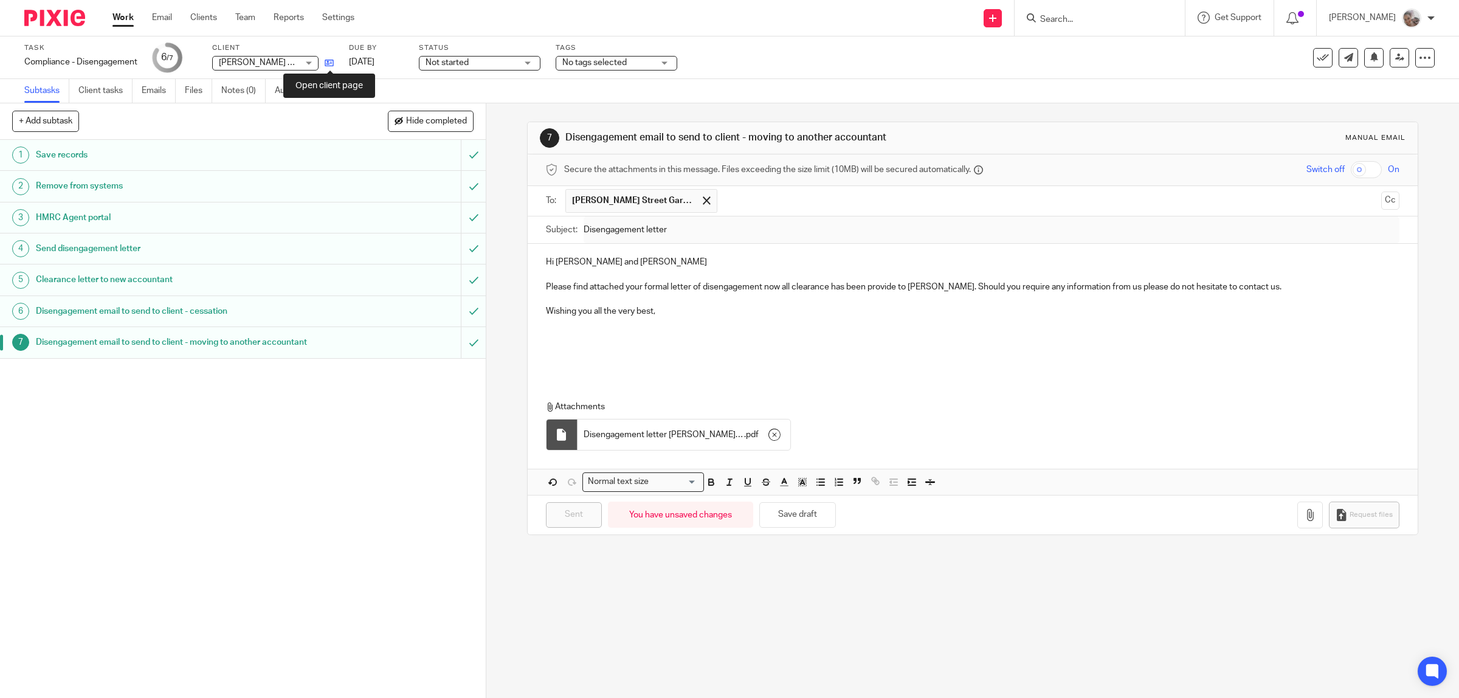
click at [327, 63] on icon at bounding box center [329, 62] width 9 height 9
click at [330, 58] on icon at bounding box center [329, 62] width 9 height 9
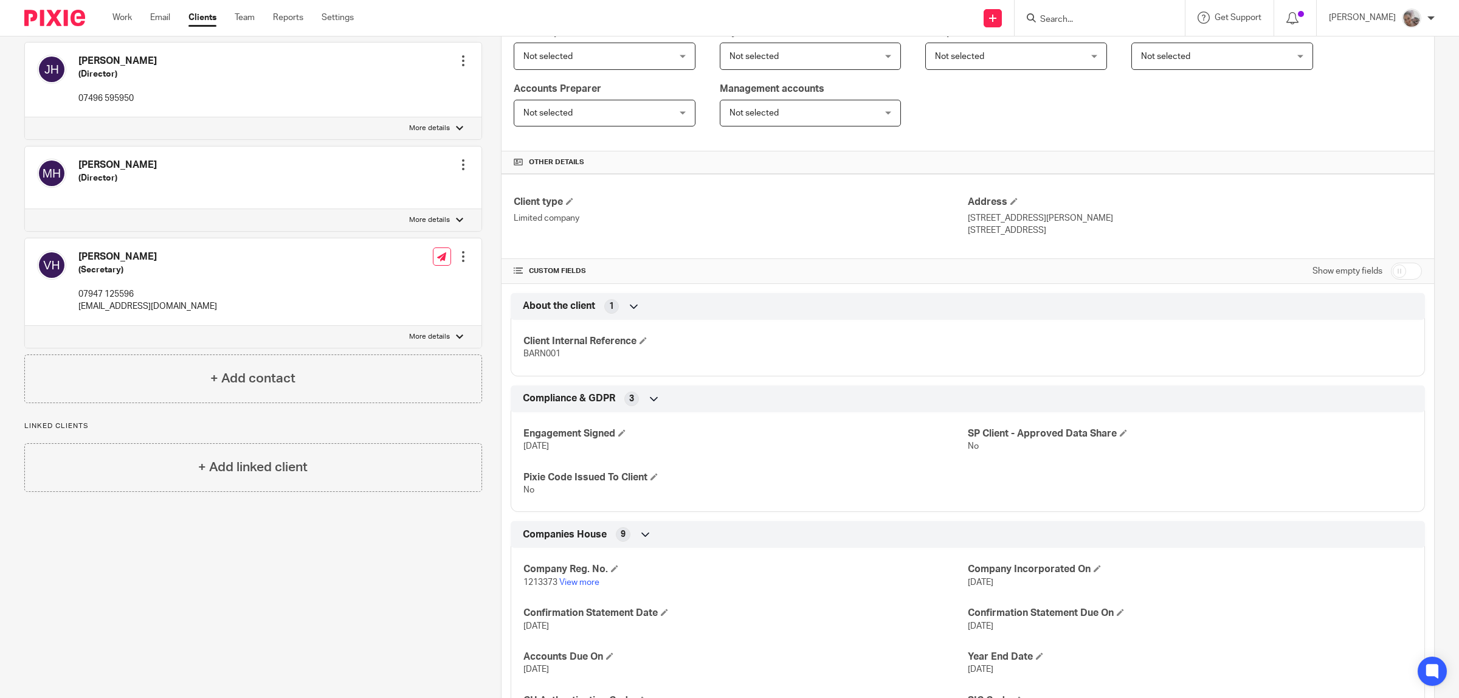
scroll to position [304, 0]
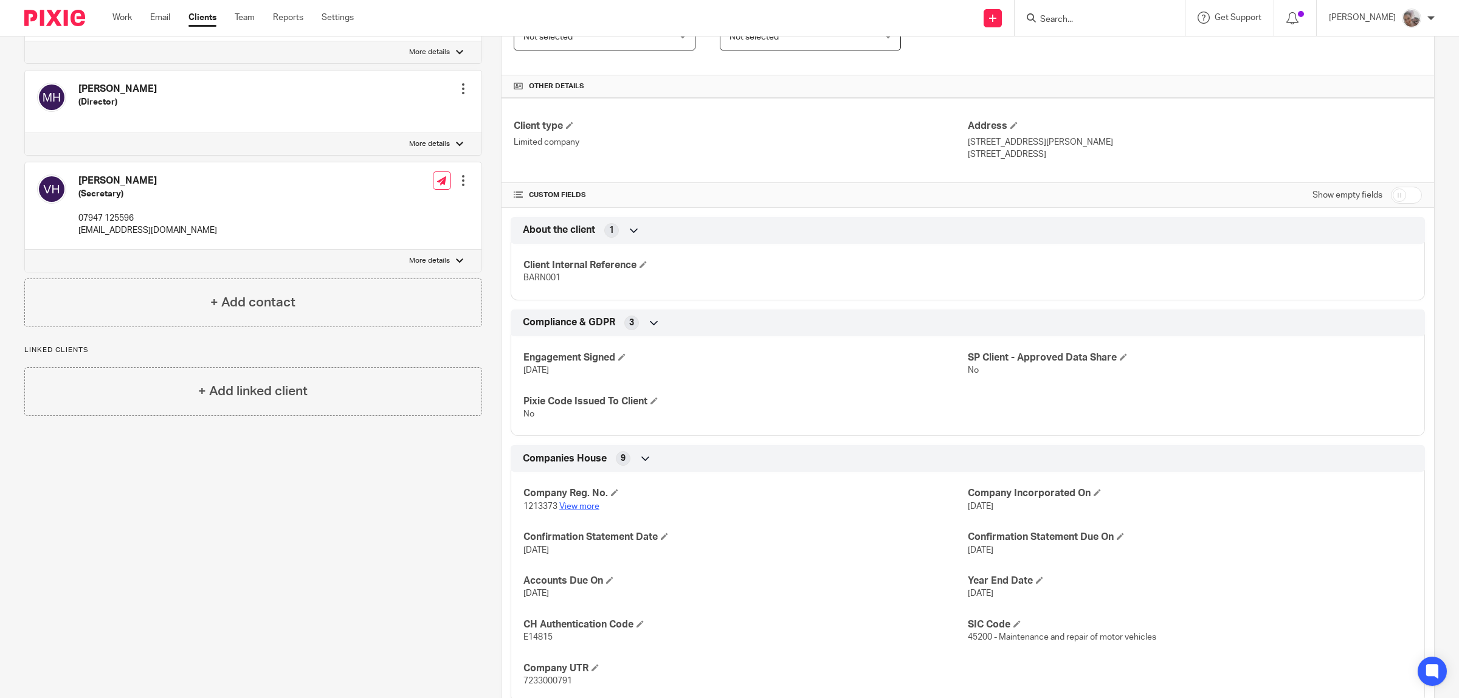
click at [575, 507] on link "View more" at bounding box center [579, 506] width 40 height 9
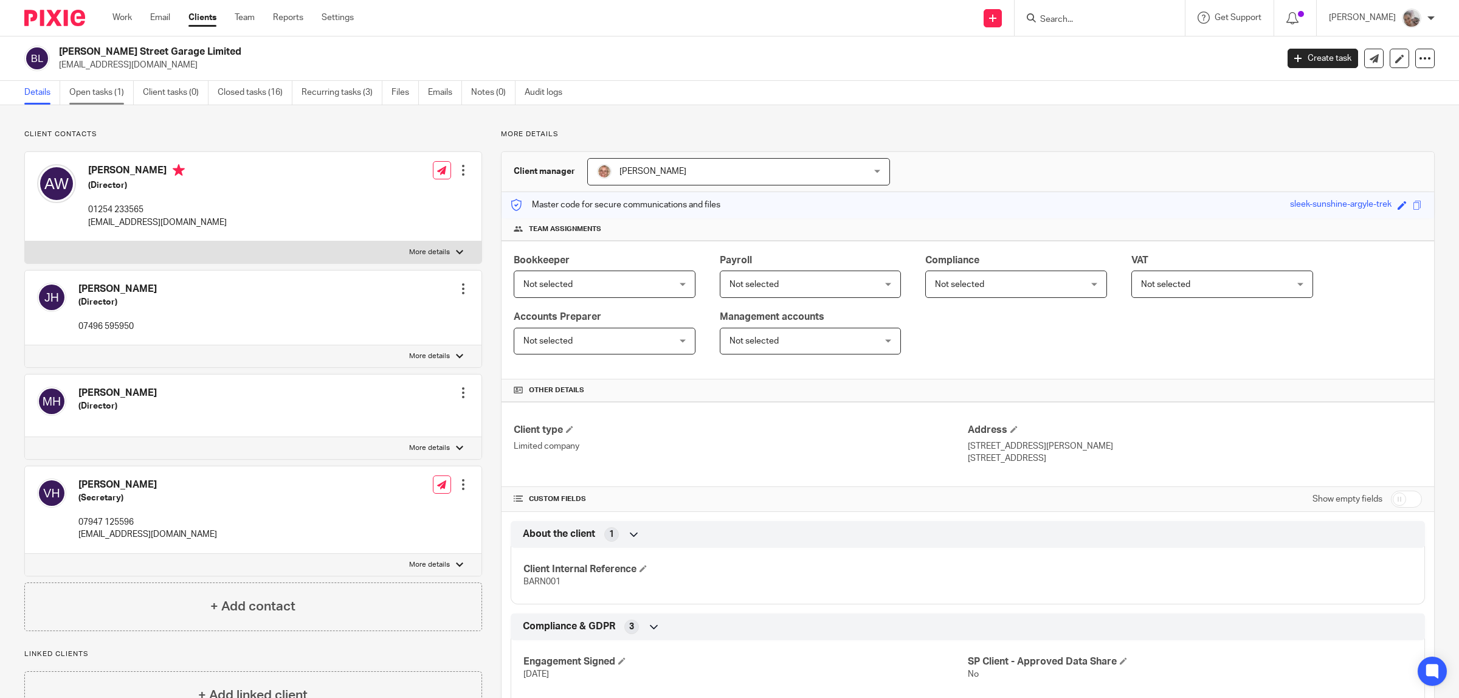
click at [83, 94] on link "Open tasks (1)" at bounding box center [101, 93] width 64 height 24
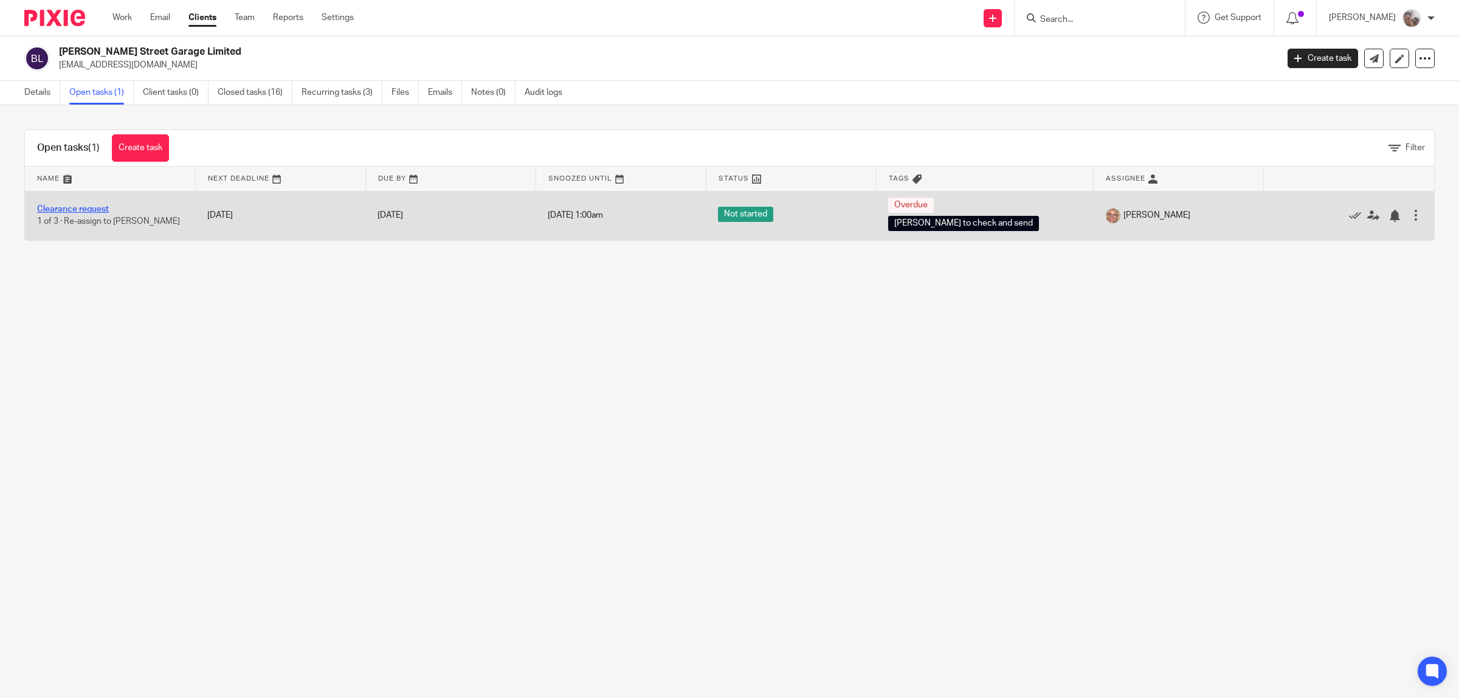
click at [71, 205] on link "Clearance request" at bounding box center [73, 209] width 72 height 9
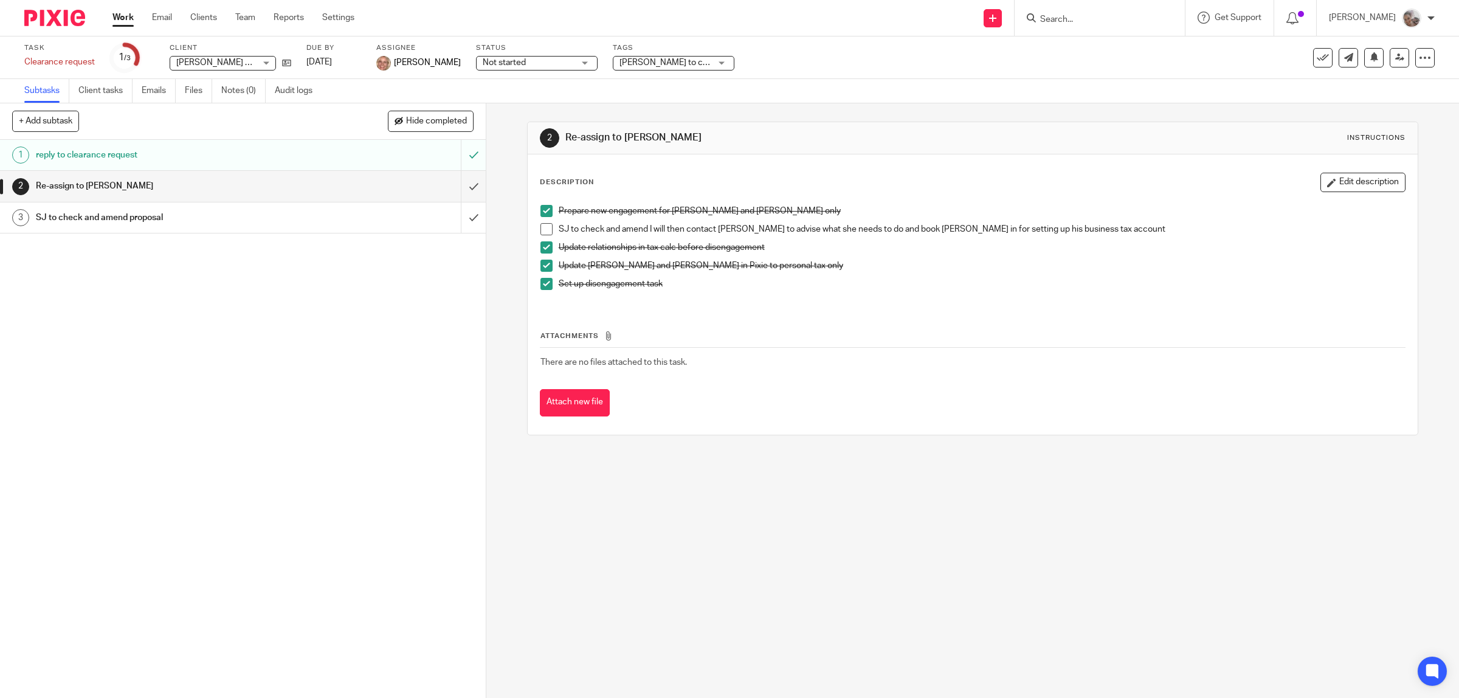
click at [259, 61] on div "[PERSON_NAME] Street Garage Limited [PERSON_NAME] Street Garage Limited" at bounding box center [223, 63] width 106 height 15
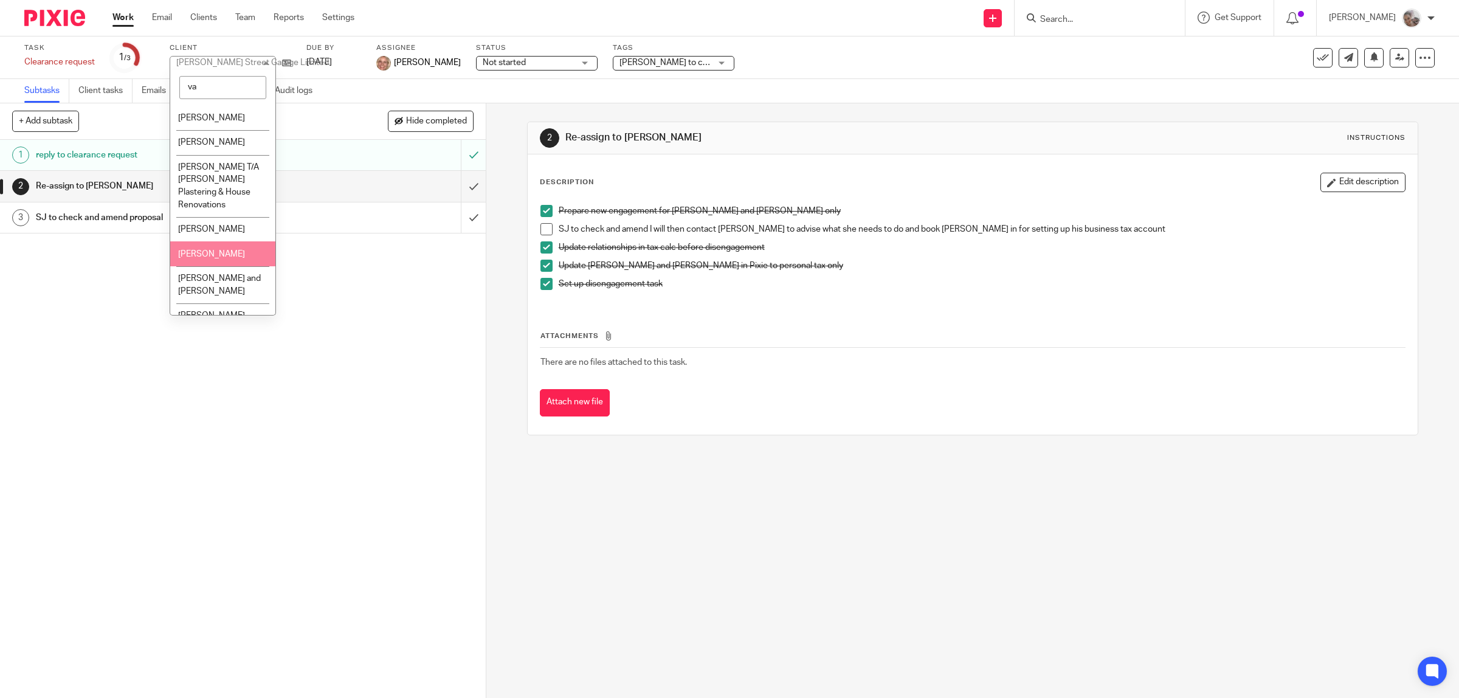
type input "va"
click at [204, 247] on li "[PERSON_NAME]" at bounding box center [222, 253] width 105 height 25
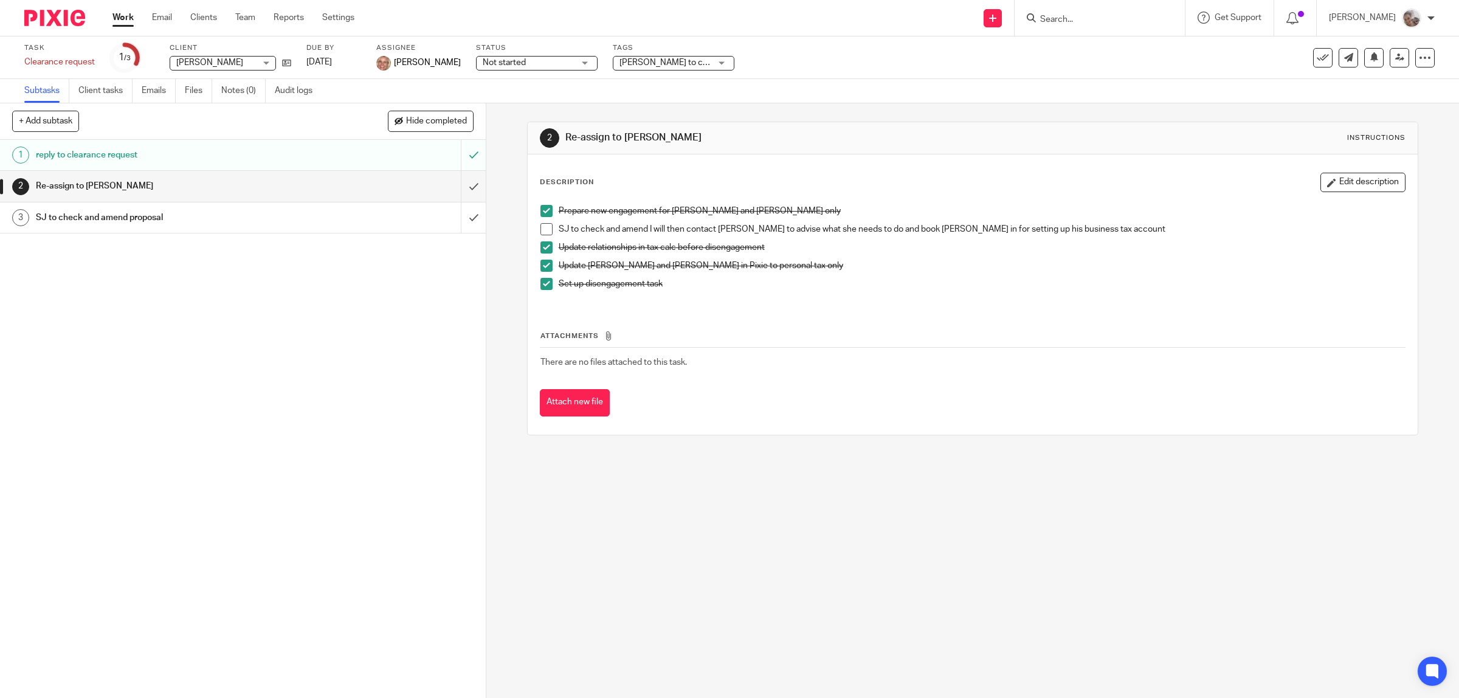
click at [302, 324] on div "1 reply to clearance request 2 Re-assign to Sarah 3 SJ to check and amend propo…" at bounding box center [243, 419] width 486 height 558
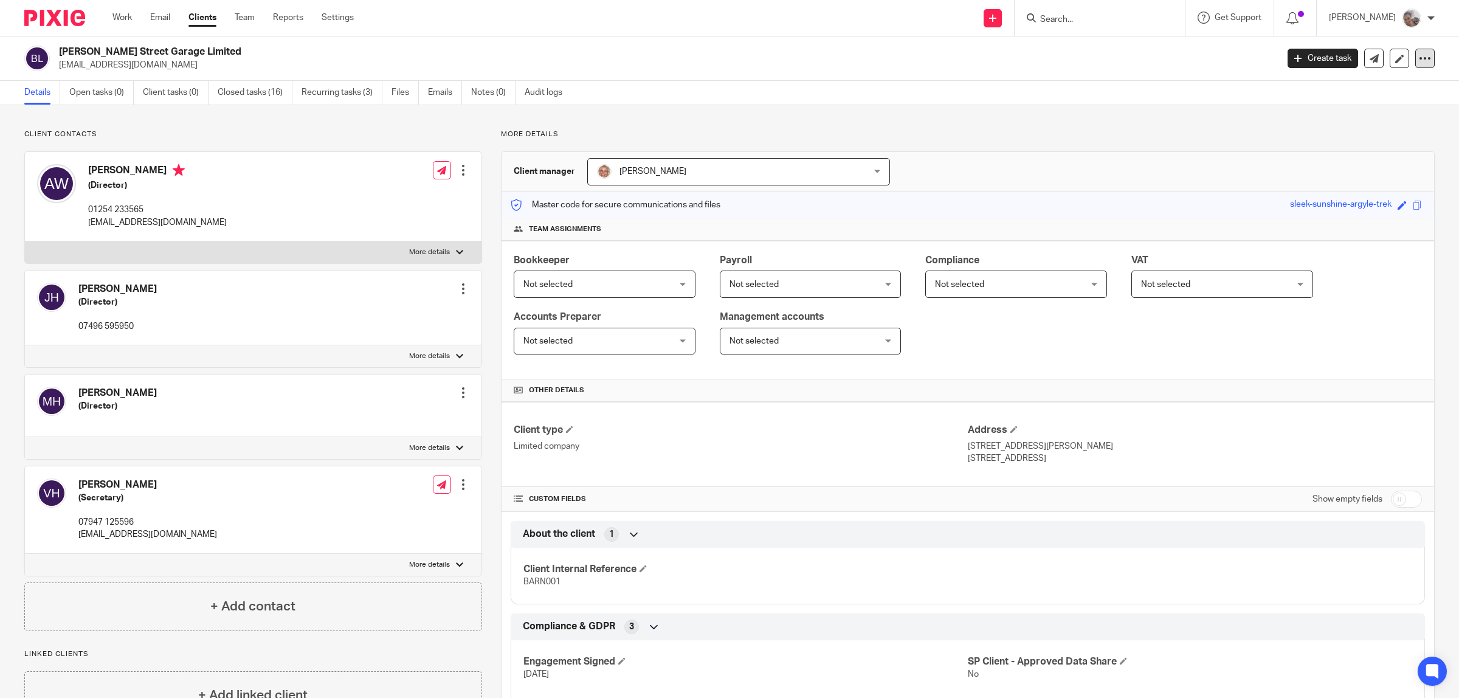
click at [1419, 57] on icon at bounding box center [1425, 58] width 12 height 12
click at [1324, 140] on button "Archive client" at bounding box center [1347, 142] width 134 height 16
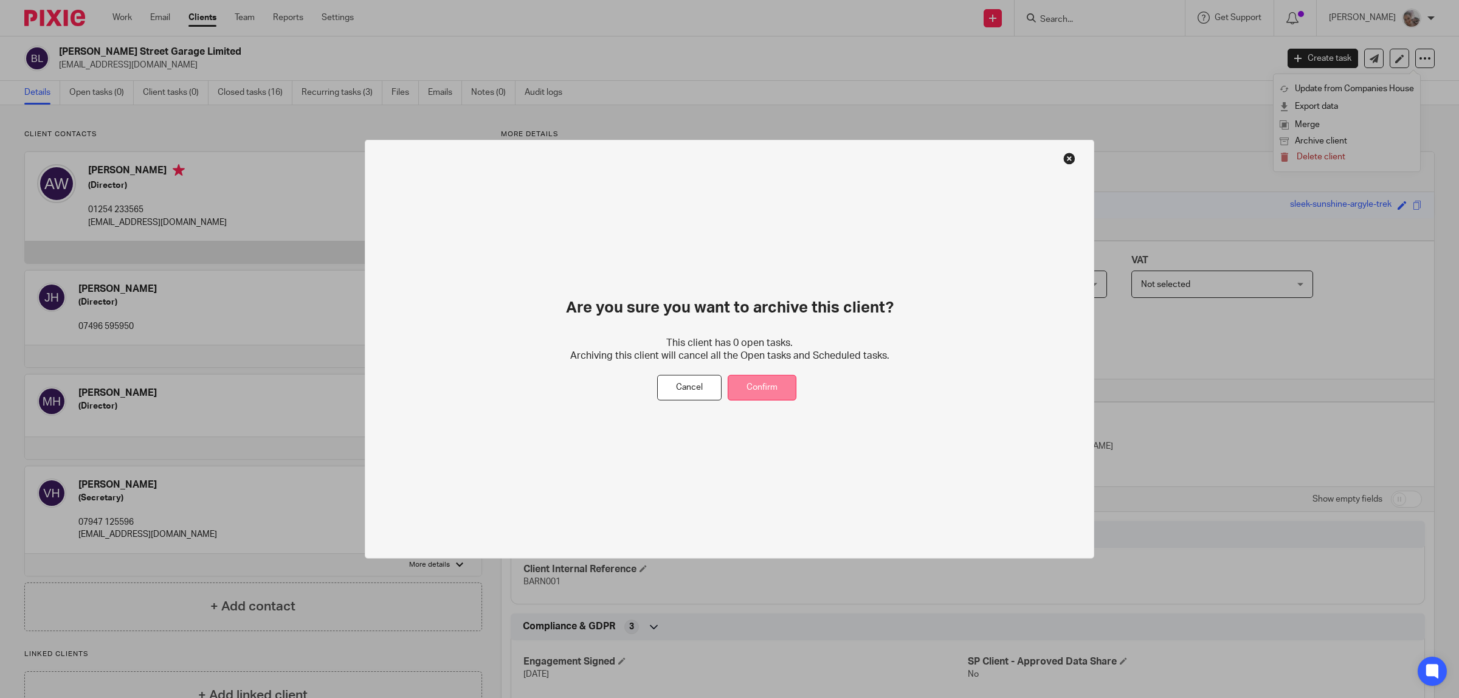
click at [774, 392] on button "Confirm" at bounding box center [762, 388] width 69 height 26
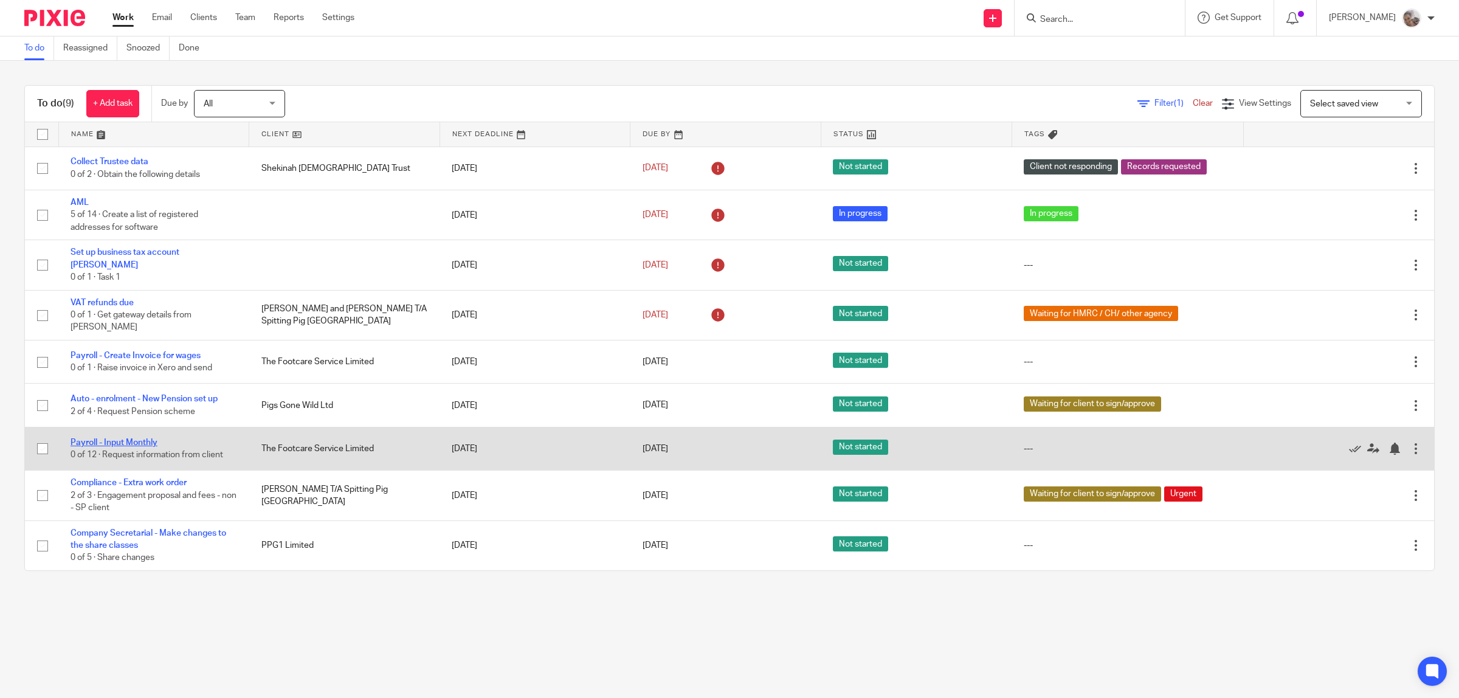
click at [130, 438] on link "Payroll - Input Monthly" at bounding box center [114, 442] width 87 height 9
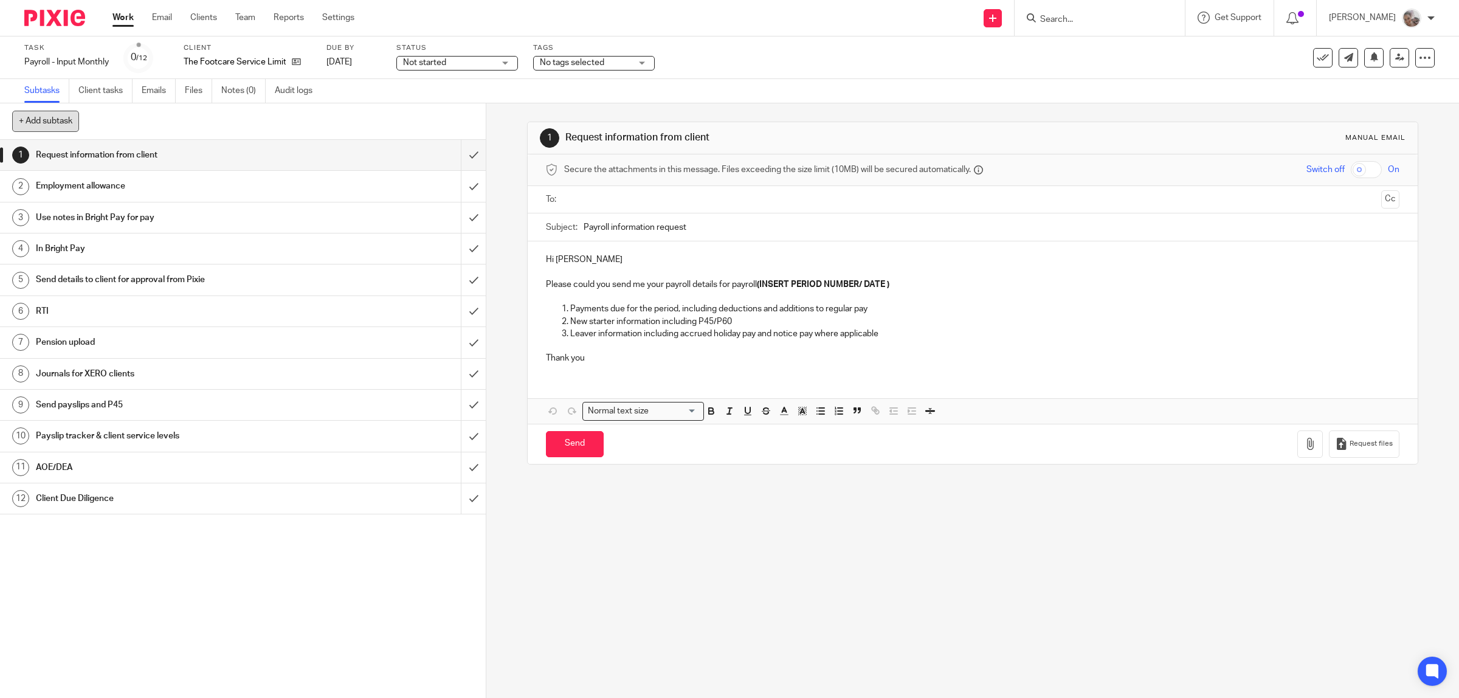
click at [13, 119] on button "+ Add subtask" at bounding box center [45, 121] width 67 height 21
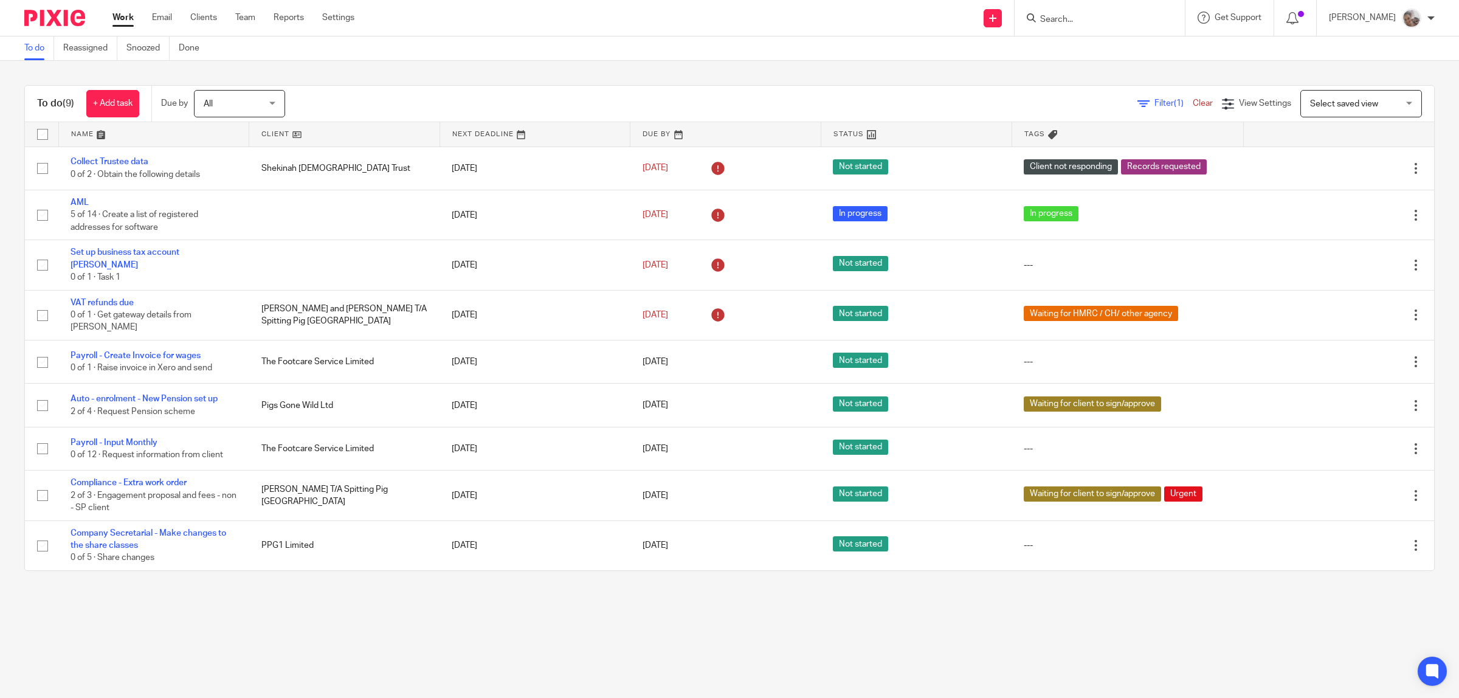
click at [1083, 16] on input "Search" at bounding box center [1093, 20] width 109 height 11
type input "ppg"
click at [1171, 64] on link at bounding box center [1140, 57] width 206 height 38
click at [248, 15] on link "Team" at bounding box center [245, 18] width 20 height 12
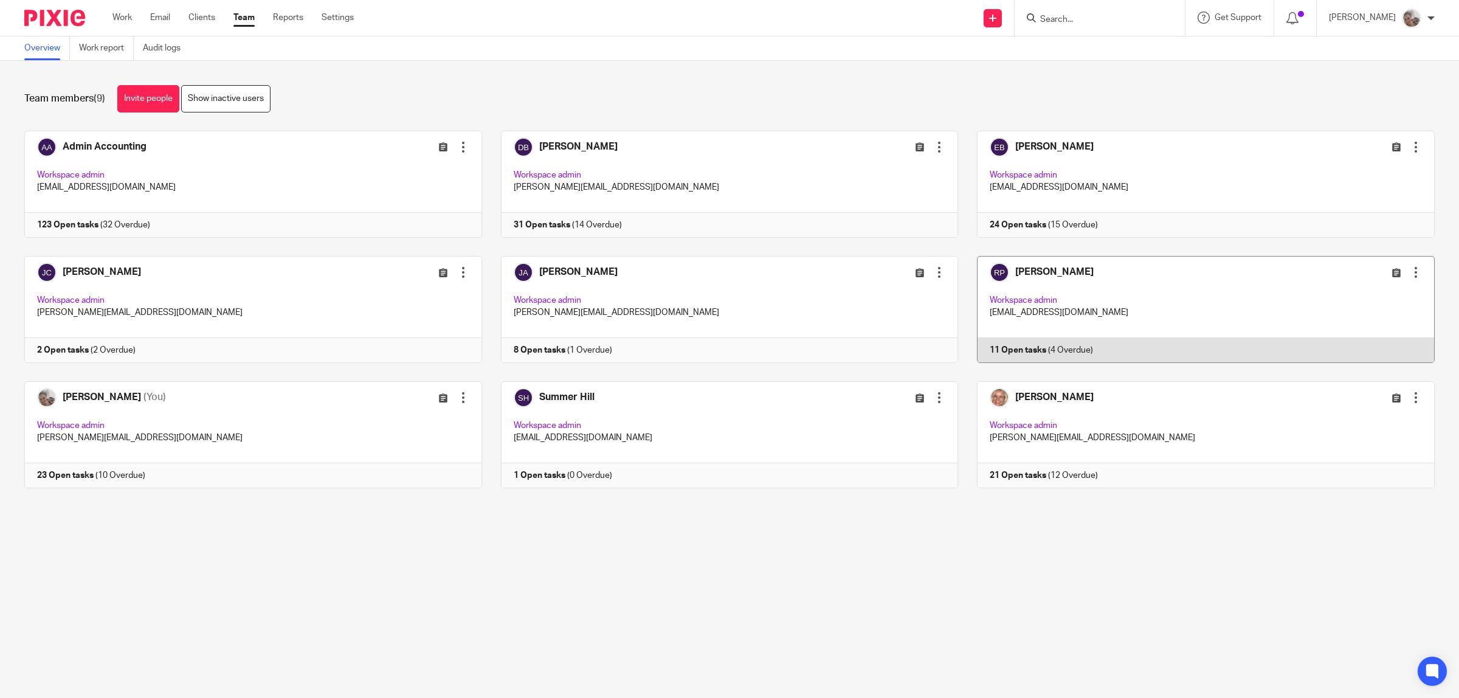
click at [1025, 271] on link at bounding box center [1196, 309] width 477 height 107
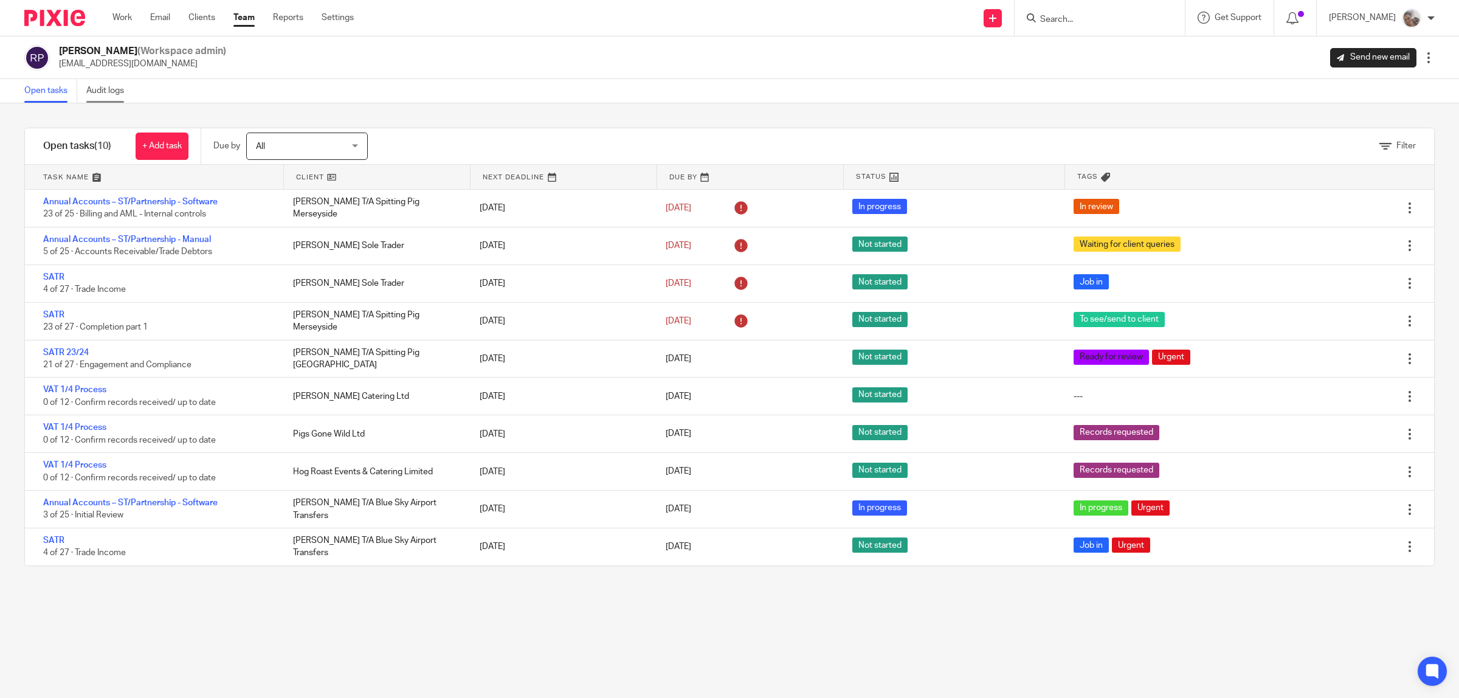
click at [114, 92] on link "Audit logs" at bounding box center [109, 91] width 47 height 24
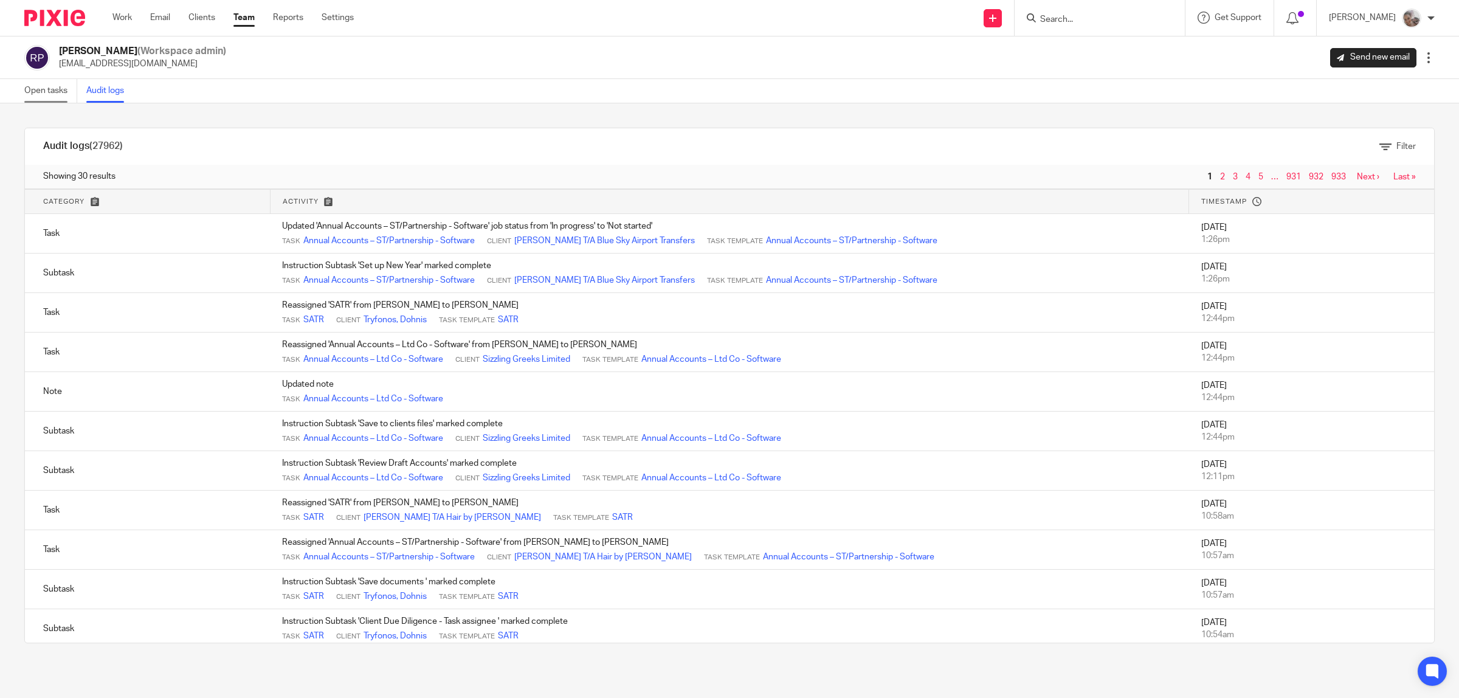
click at [46, 89] on link "Open tasks" at bounding box center [50, 91] width 53 height 24
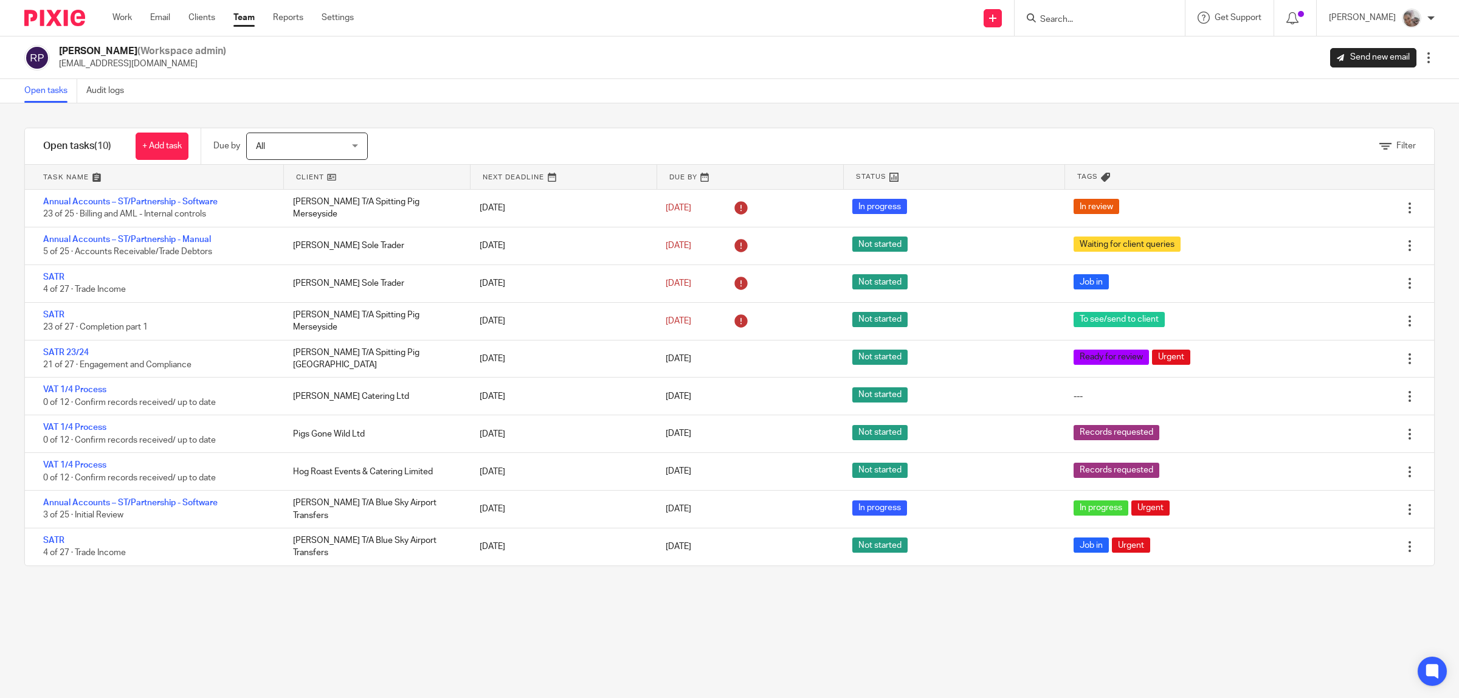
click at [244, 17] on link "Team" at bounding box center [243, 18] width 21 height 12
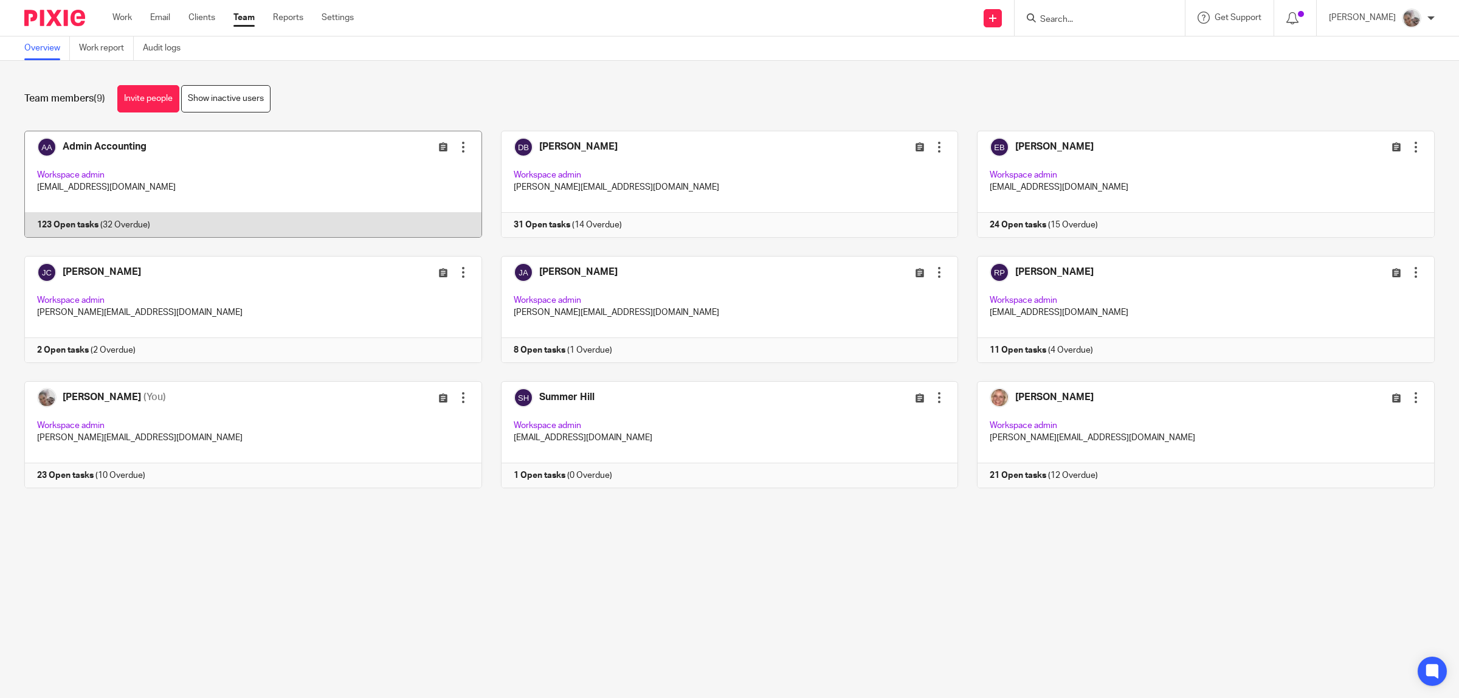
click at [117, 144] on link at bounding box center [243, 184] width 477 height 107
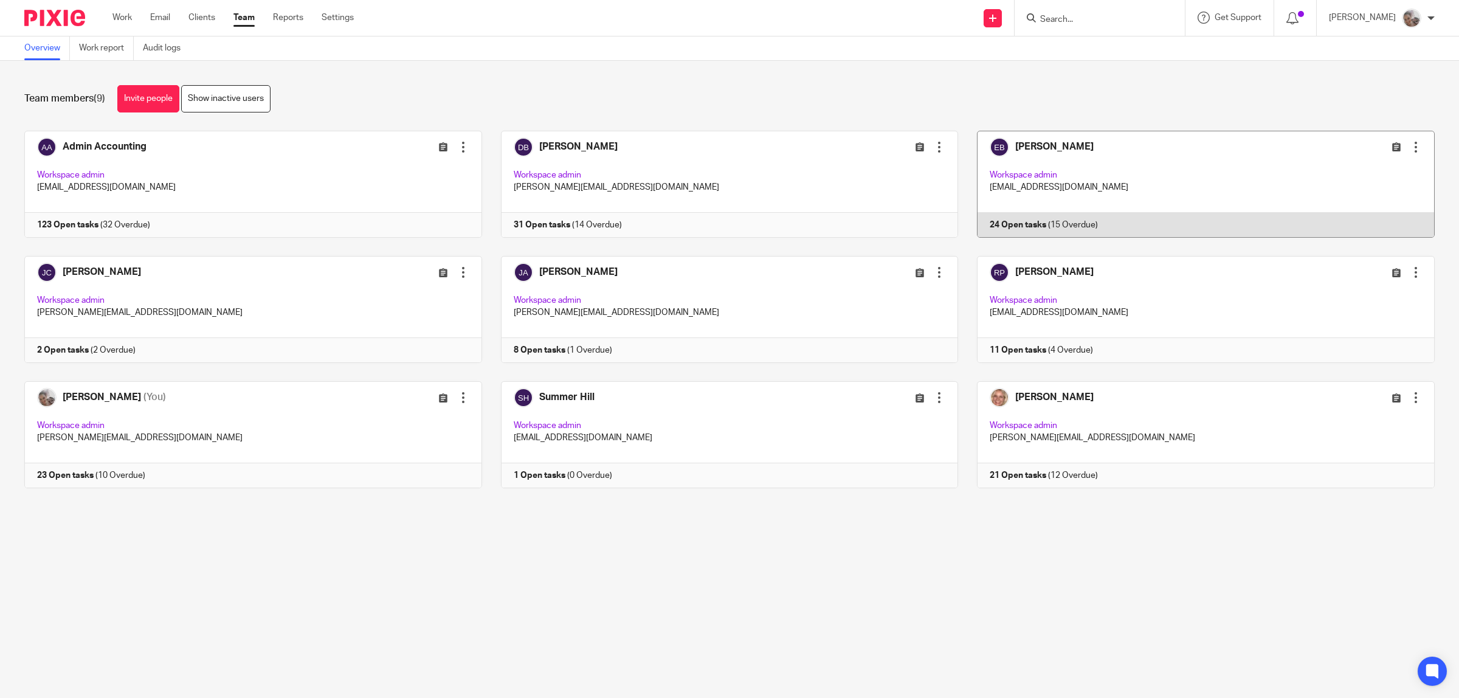
click at [1040, 147] on link at bounding box center [1196, 184] width 477 height 107
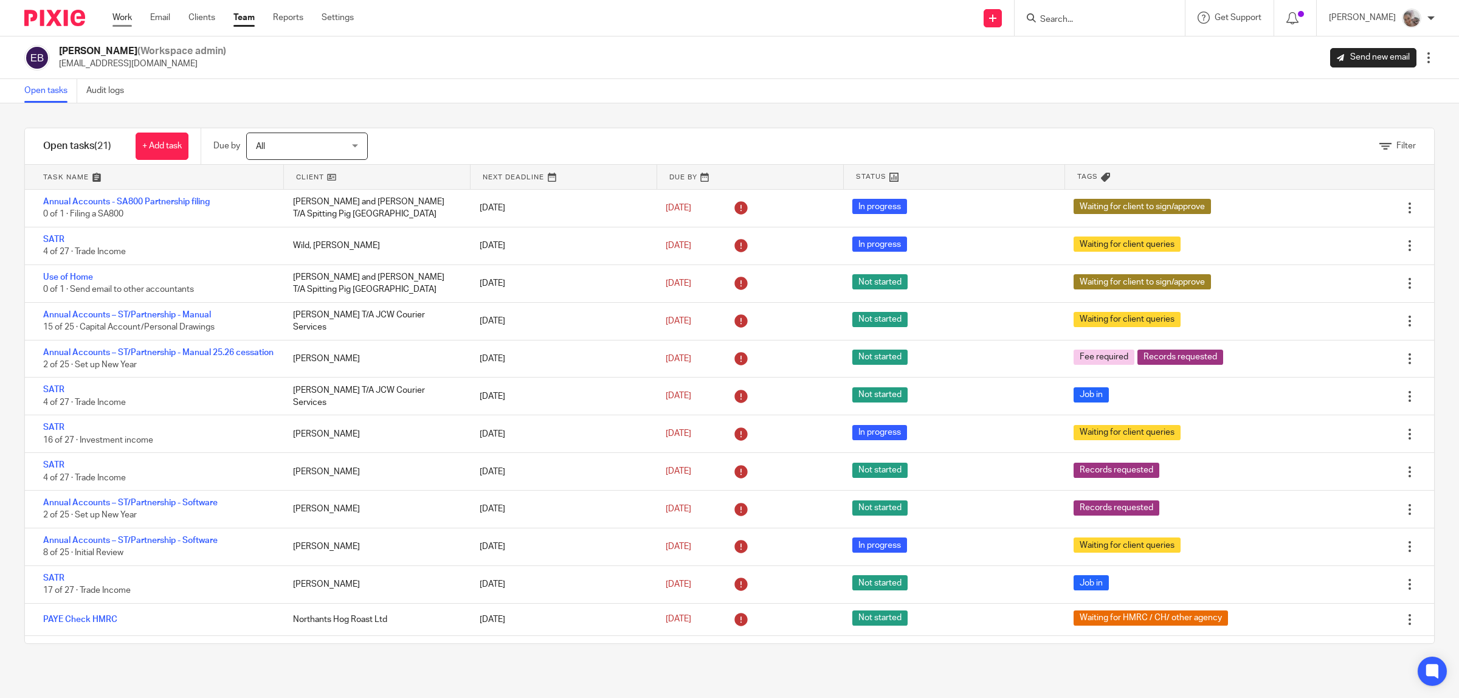
click at [117, 16] on link "Work" at bounding box center [121, 18] width 19 height 12
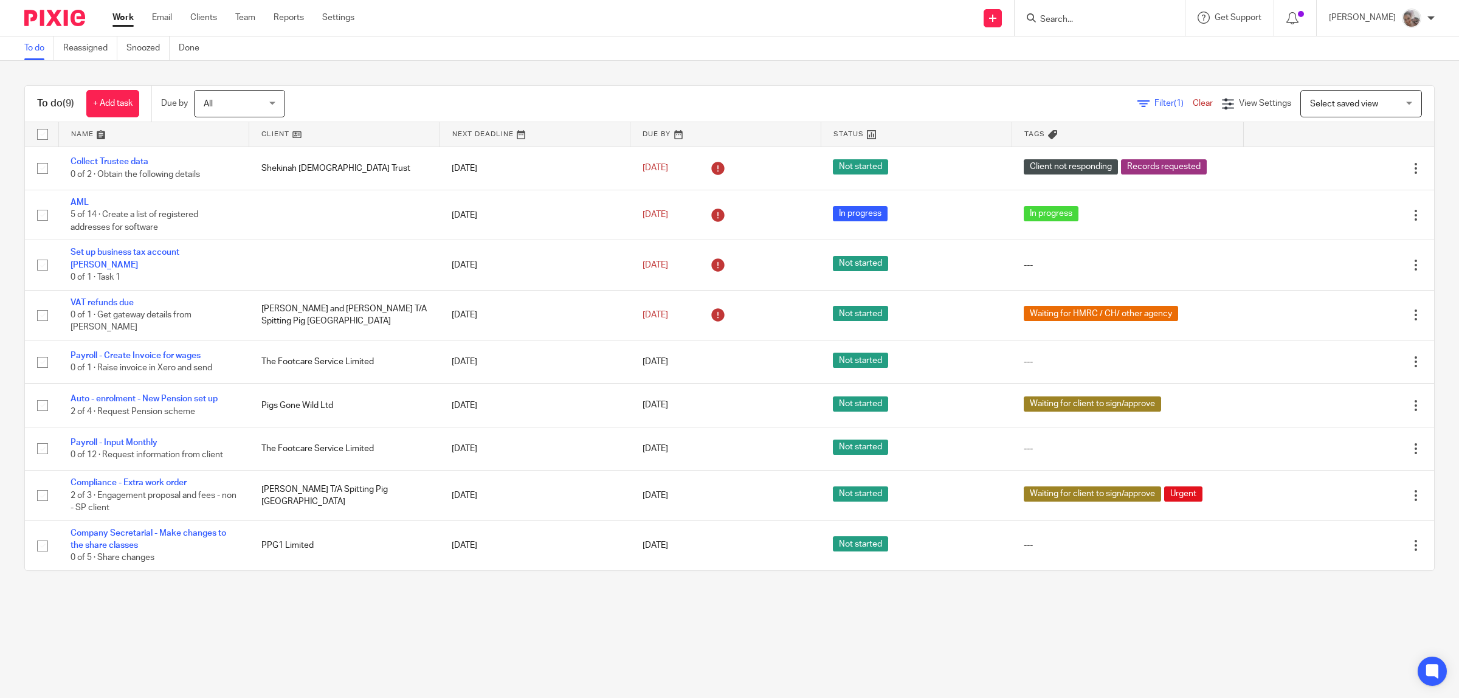
click at [244, 18] on link "Team" at bounding box center [245, 18] width 20 height 12
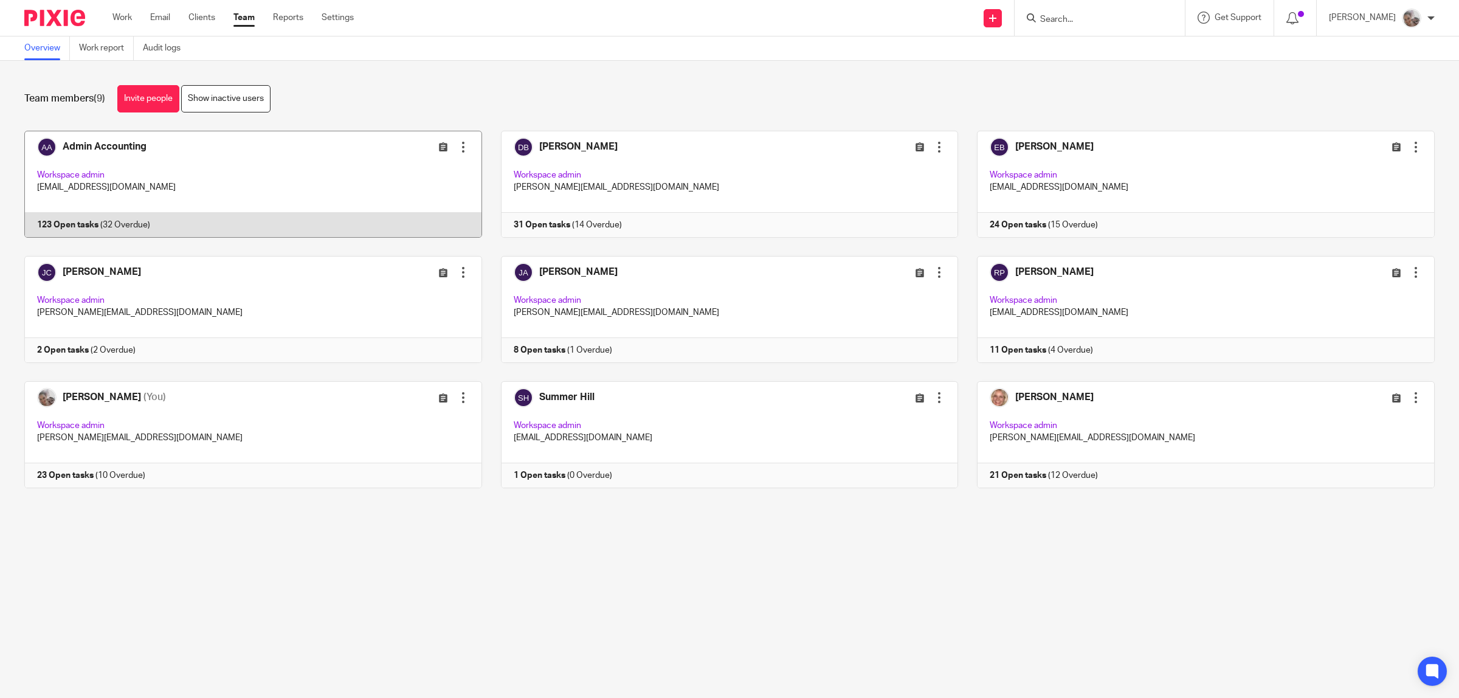
click at [136, 150] on link at bounding box center [243, 184] width 477 height 107
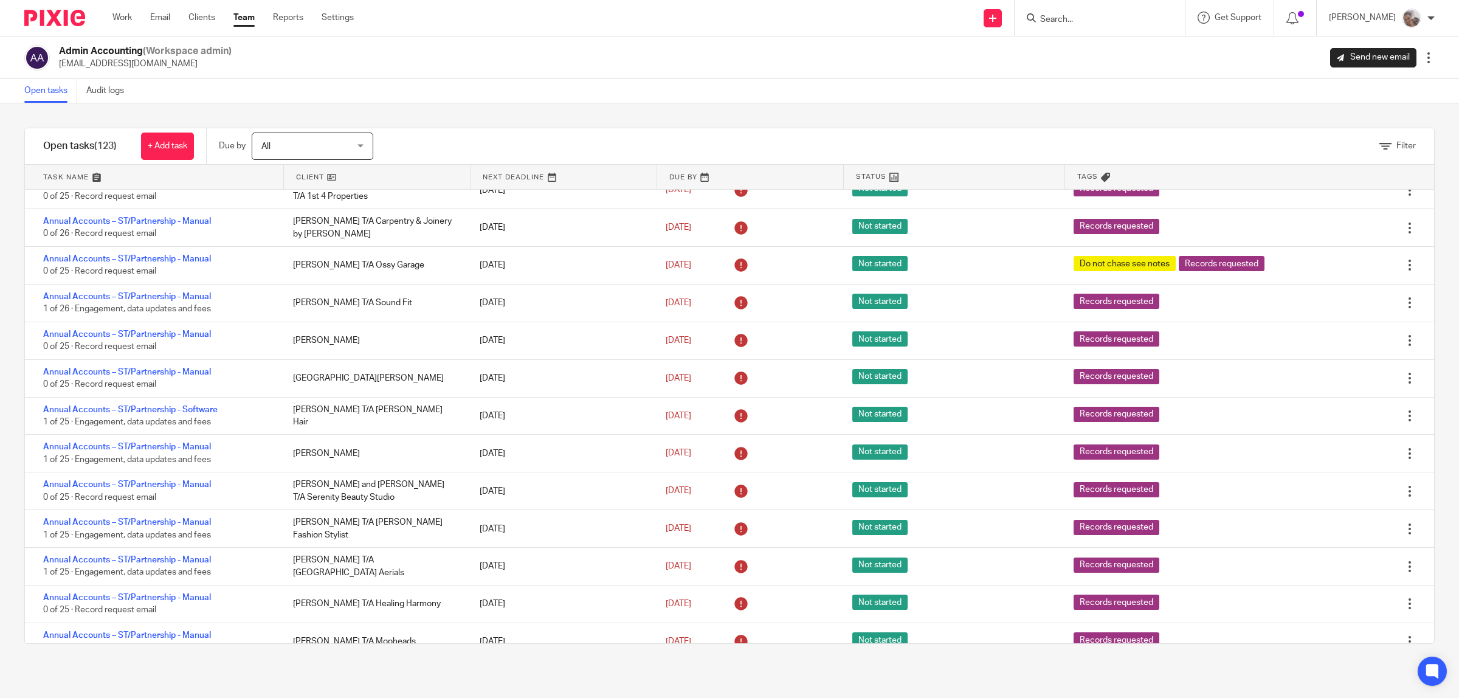
scroll to position [228, 0]
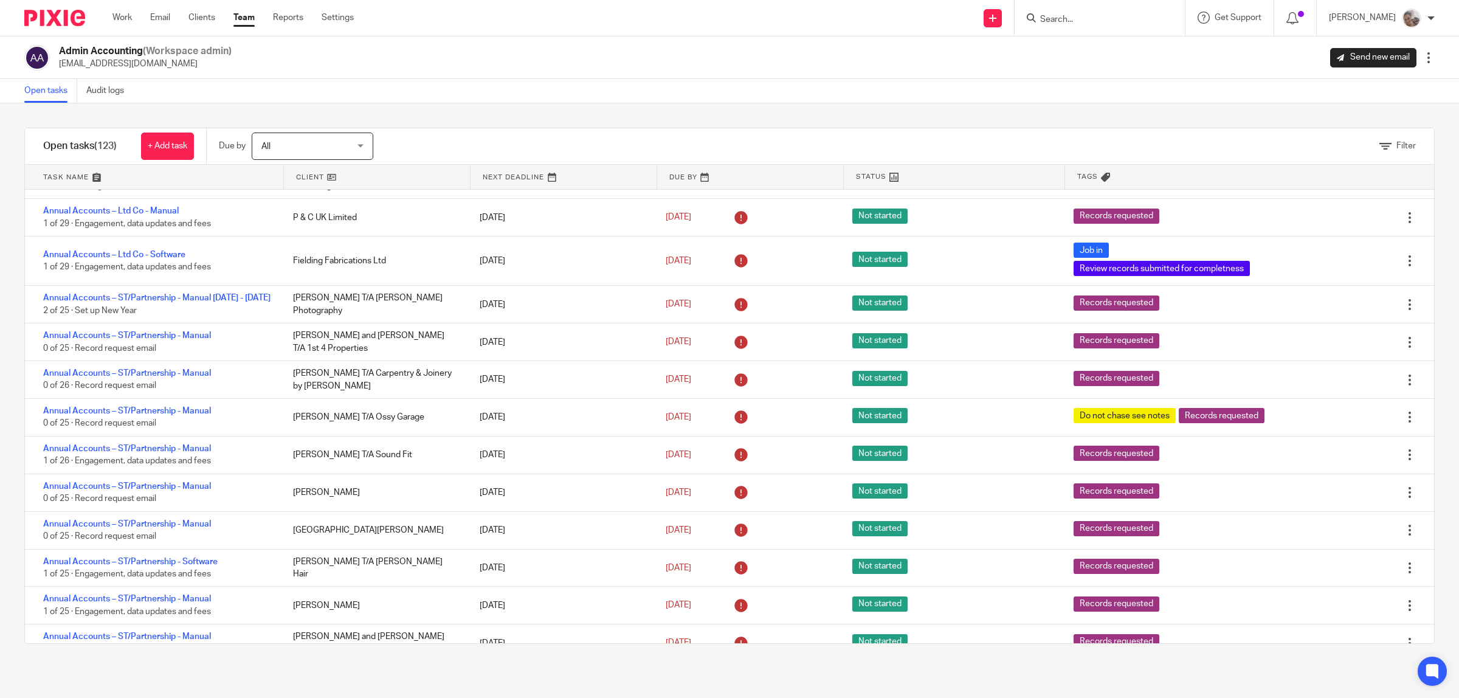
click at [1357, 153] on div "Filter" at bounding box center [919, 146] width 1031 height 36
click at [1380, 147] on icon at bounding box center [1386, 146] width 12 height 12
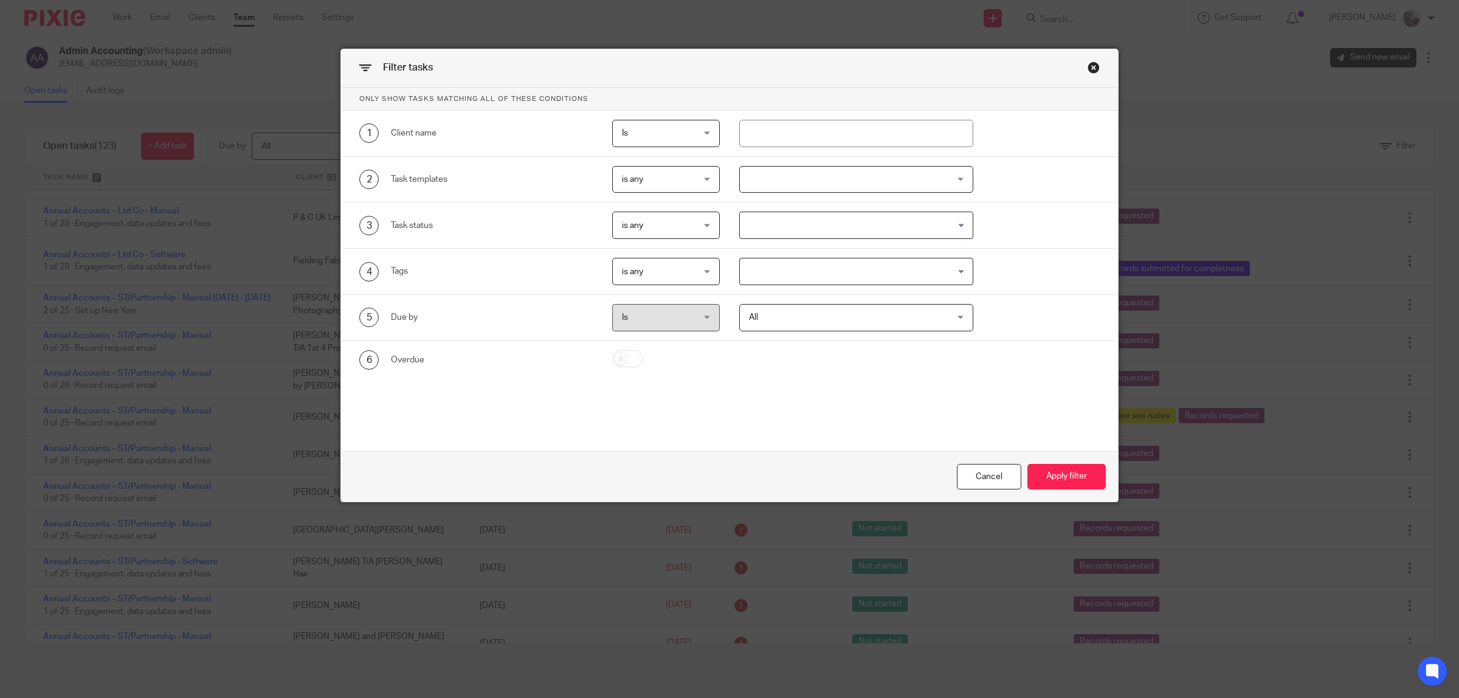
click at [678, 277] on span "is any" at bounding box center [661, 271] width 78 height 26
drag, startPoint x: 676, startPoint y: 292, endPoint x: 770, endPoint y: 268, distance: 97.9
click at [678, 292] on li "is any" at bounding box center [660, 298] width 106 height 25
click at [784, 265] on input "Search for option" at bounding box center [853, 271] width 225 height 21
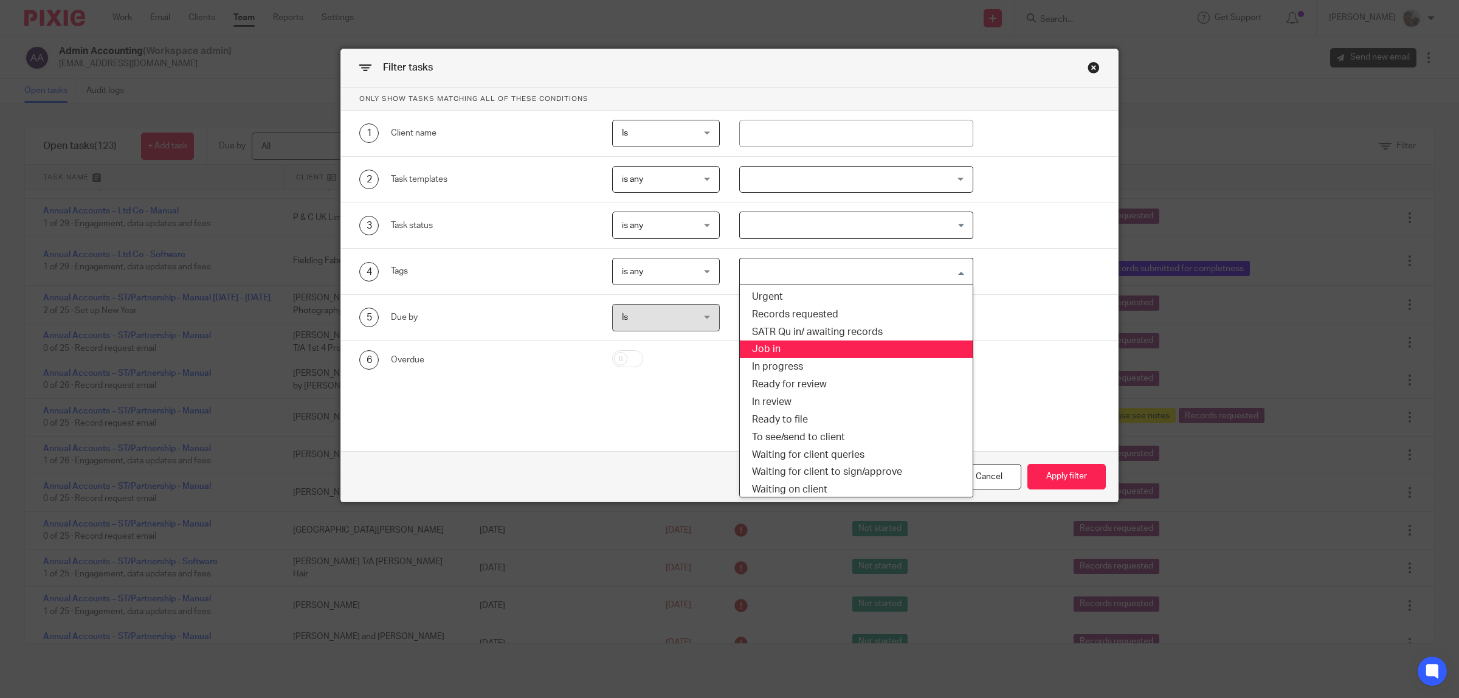
click at [786, 351] on li "Job in" at bounding box center [856, 350] width 233 height 18
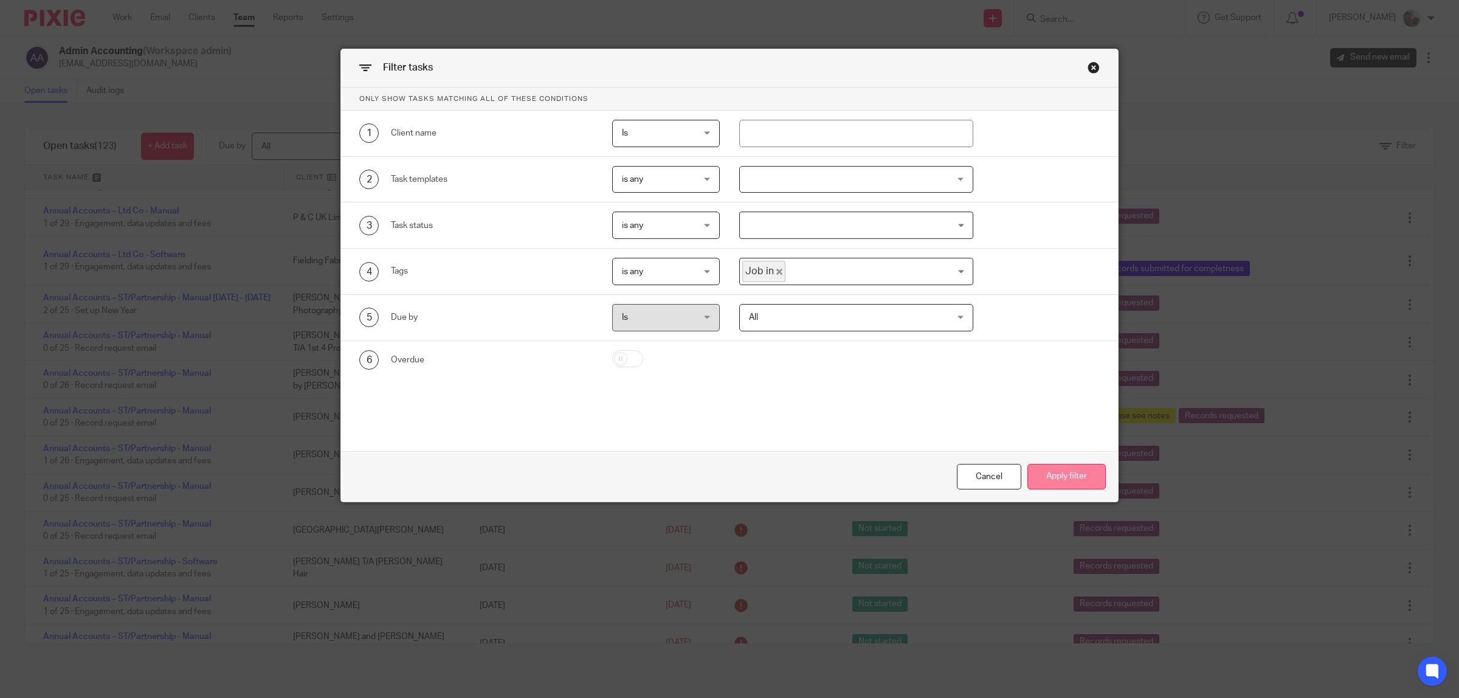
click at [1062, 473] on button "Apply filter" at bounding box center [1067, 477] width 78 height 26
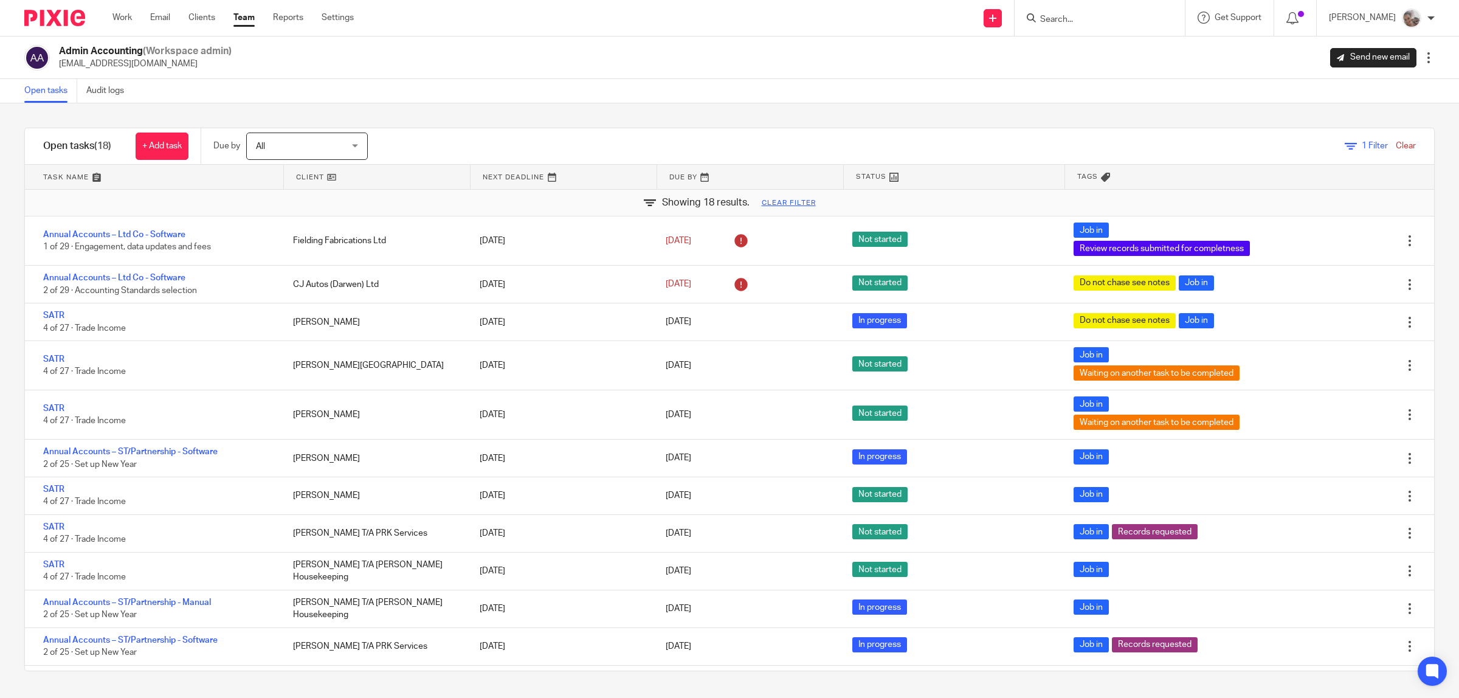
click at [1077, 23] on input "Search" at bounding box center [1093, 20] width 109 height 11
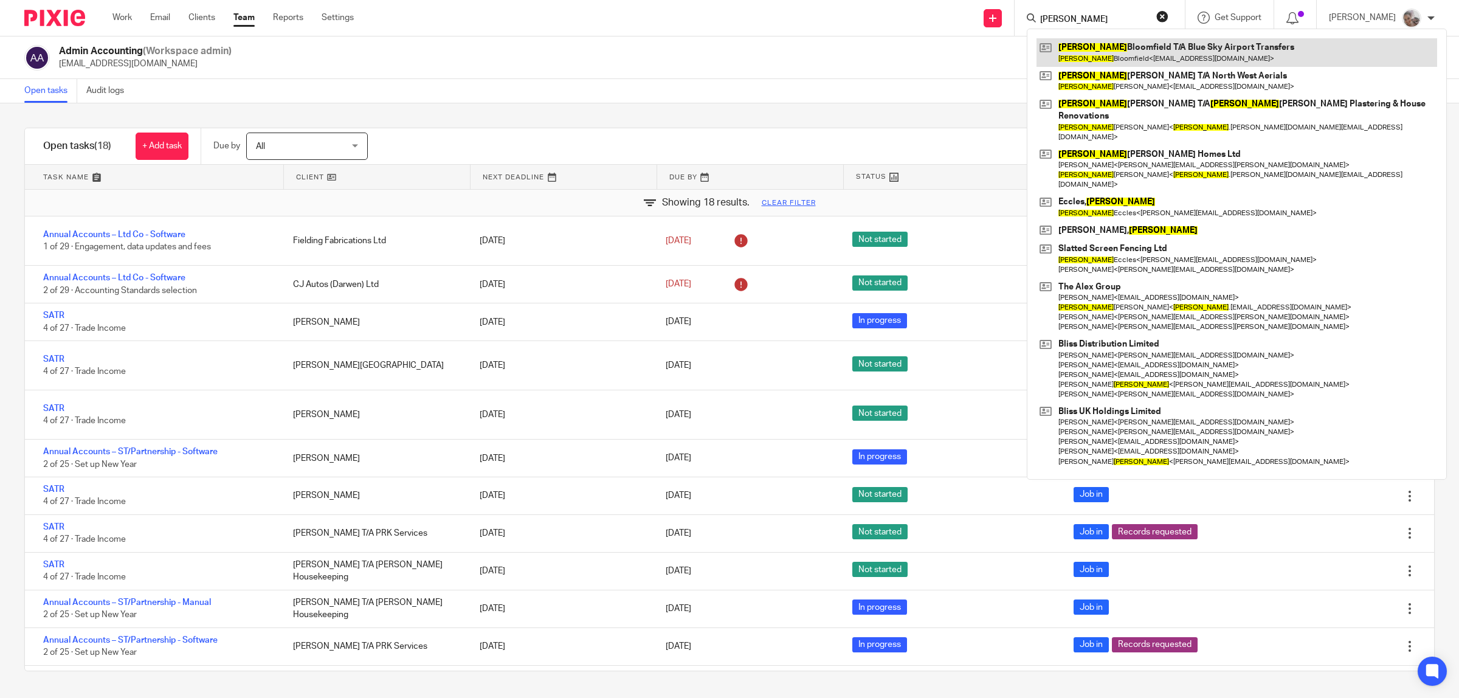
type input "david"
click at [1137, 56] on link at bounding box center [1237, 52] width 401 height 28
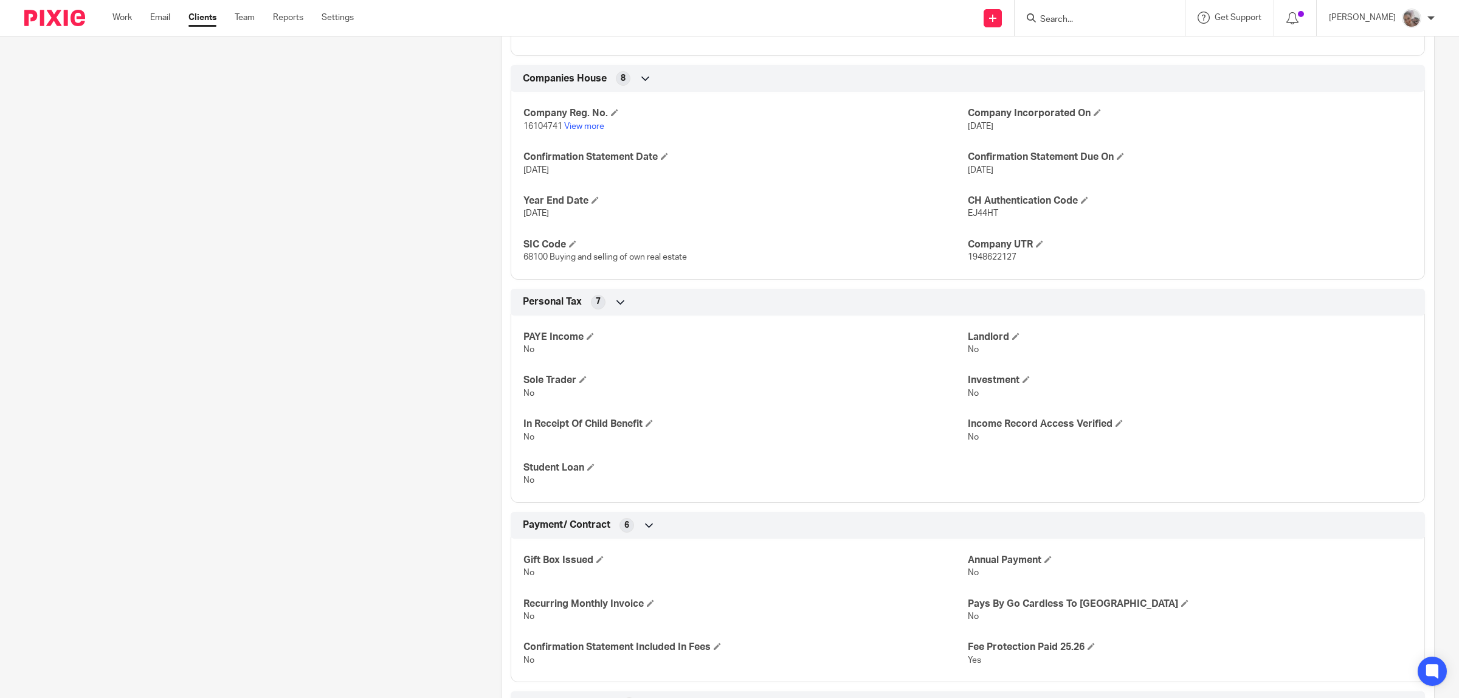
scroll to position [152, 0]
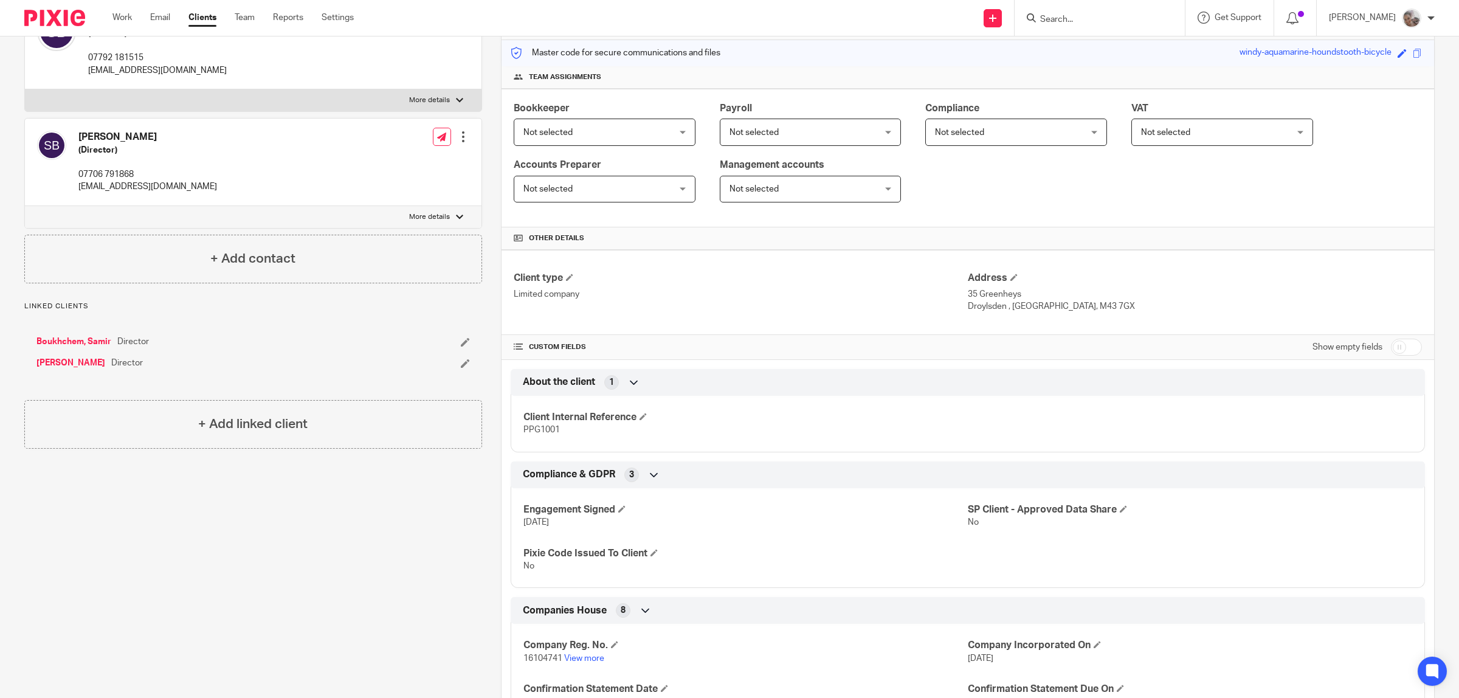
click at [99, 361] on link "[PERSON_NAME]" at bounding box center [70, 363] width 69 height 12
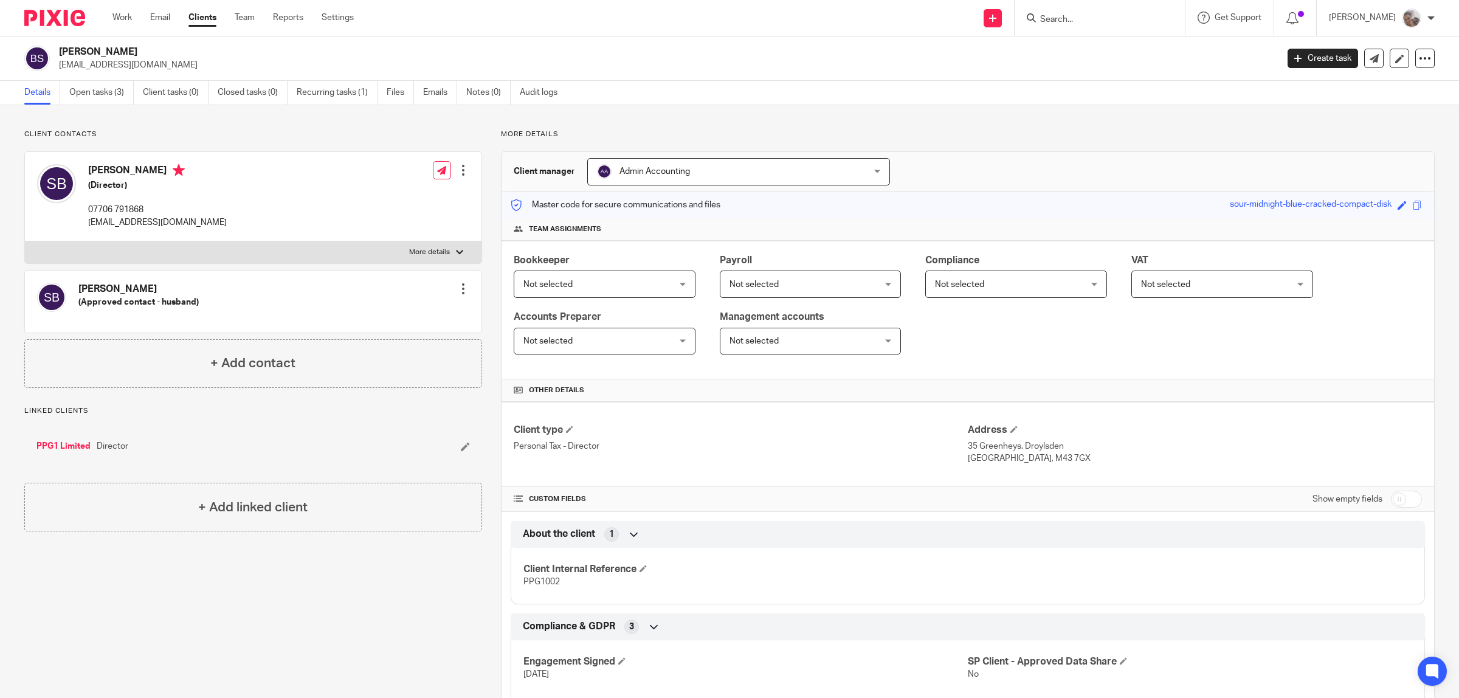
click at [441, 253] on p "More details" at bounding box center [429, 252] width 41 height 10
click at [25, 241] on input "More details" at bounding box center [24, 241] width 1 height 1
checkbox input "true"
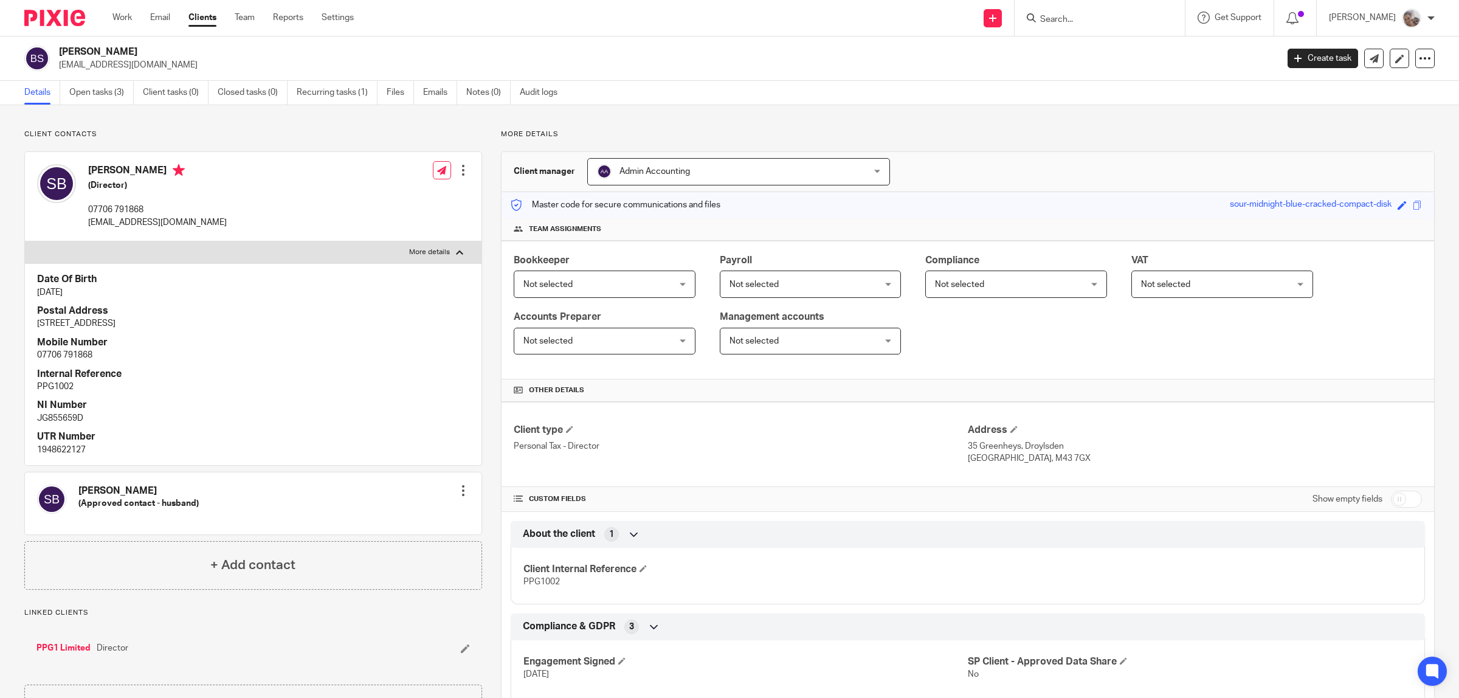
click at [460, 171] on div at bounding box center [463, 170] width 12 height 12
click at [383, 199] on link "Edit contact" at bounding box center [405, 198] width 116 height 18
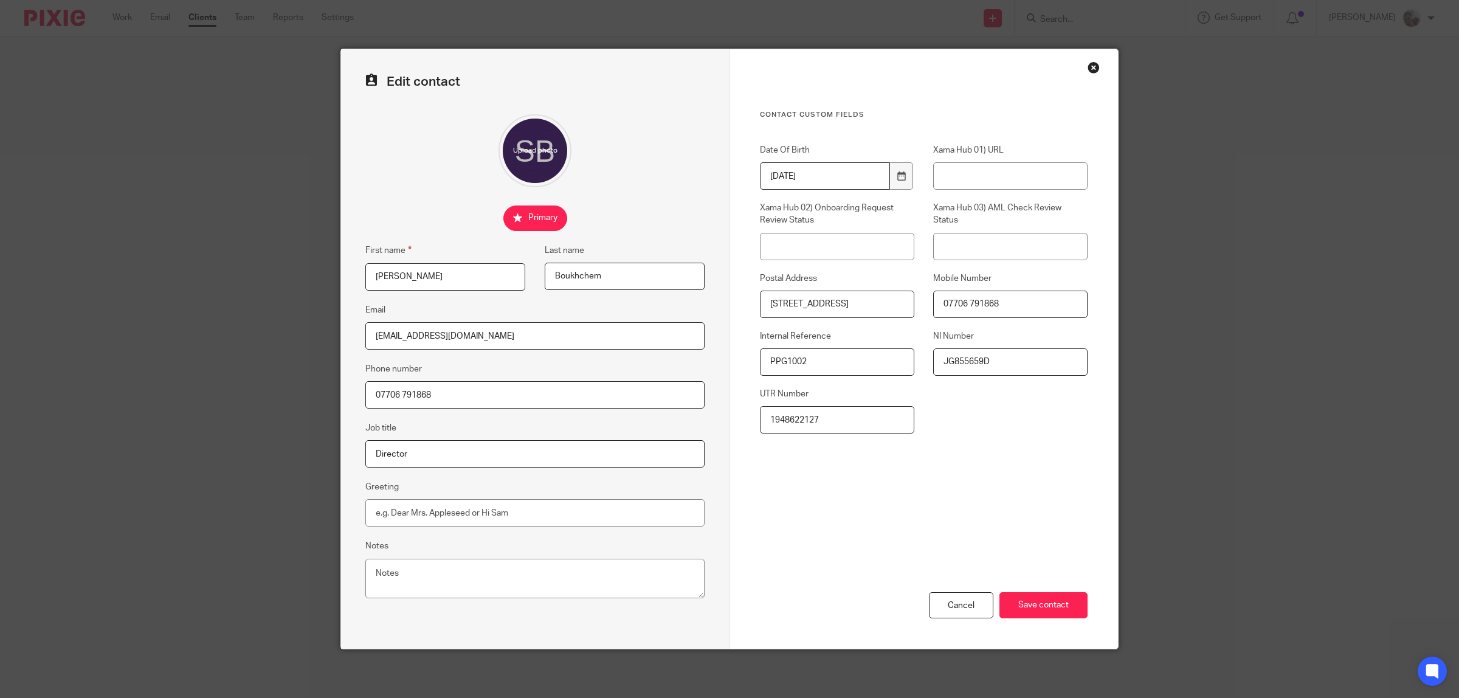
drag, startPoint x: 837, startPoint y: 421, endPoint x: 694, endPoint y: 421, distance: 142.3
click at [694, 421] on form "Edit contact First name Sophia Last name Boukhchem Email saff242000@yahoo.co.uk…" at bounding box center [729, 349] width 777 height 600
click at [1037, 608] on input "Save contact" at bounding box center [1044, 605] width 88 height 26
click at [1041, 606] on input "Save contact" at bounding box center [1044, 605] width 88 height 26
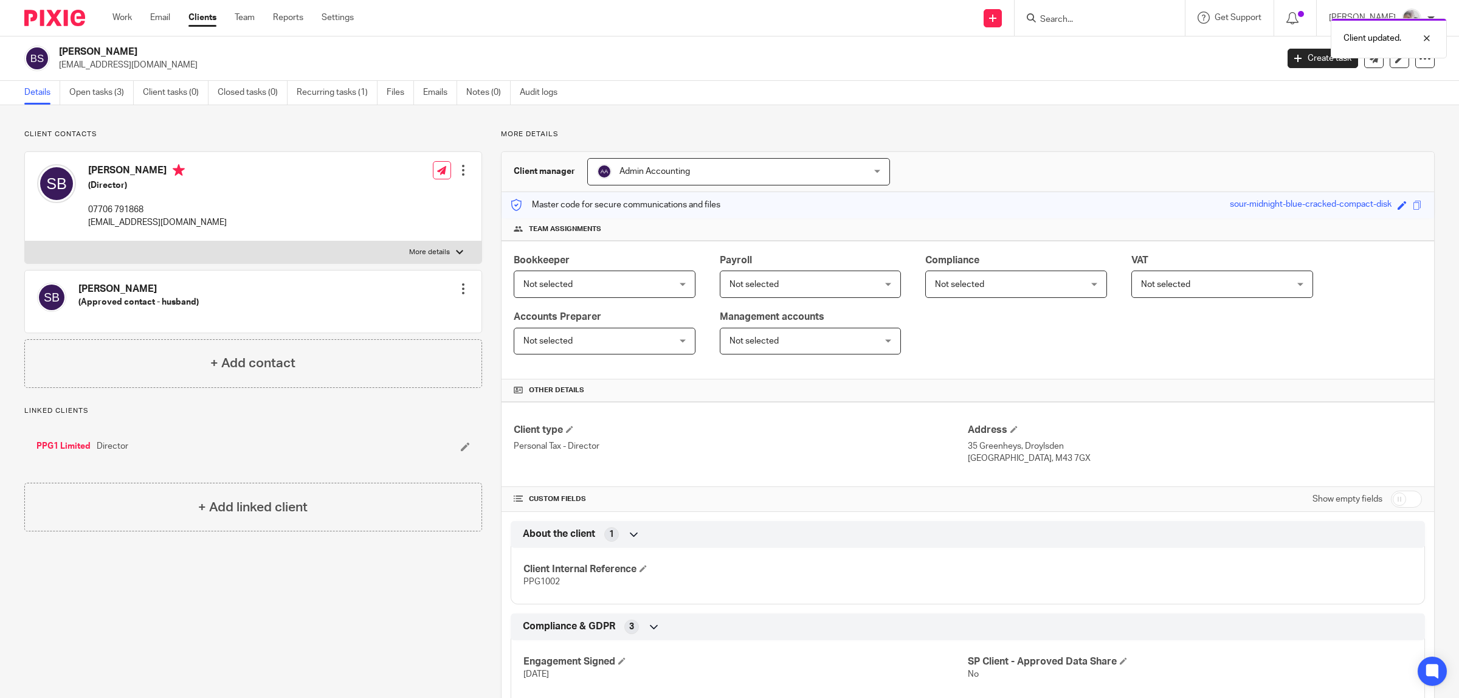
click at [1397, 502] on input "checkbox" at bounding box center [1406, 499] width 31 height 17
checkbox input "true"
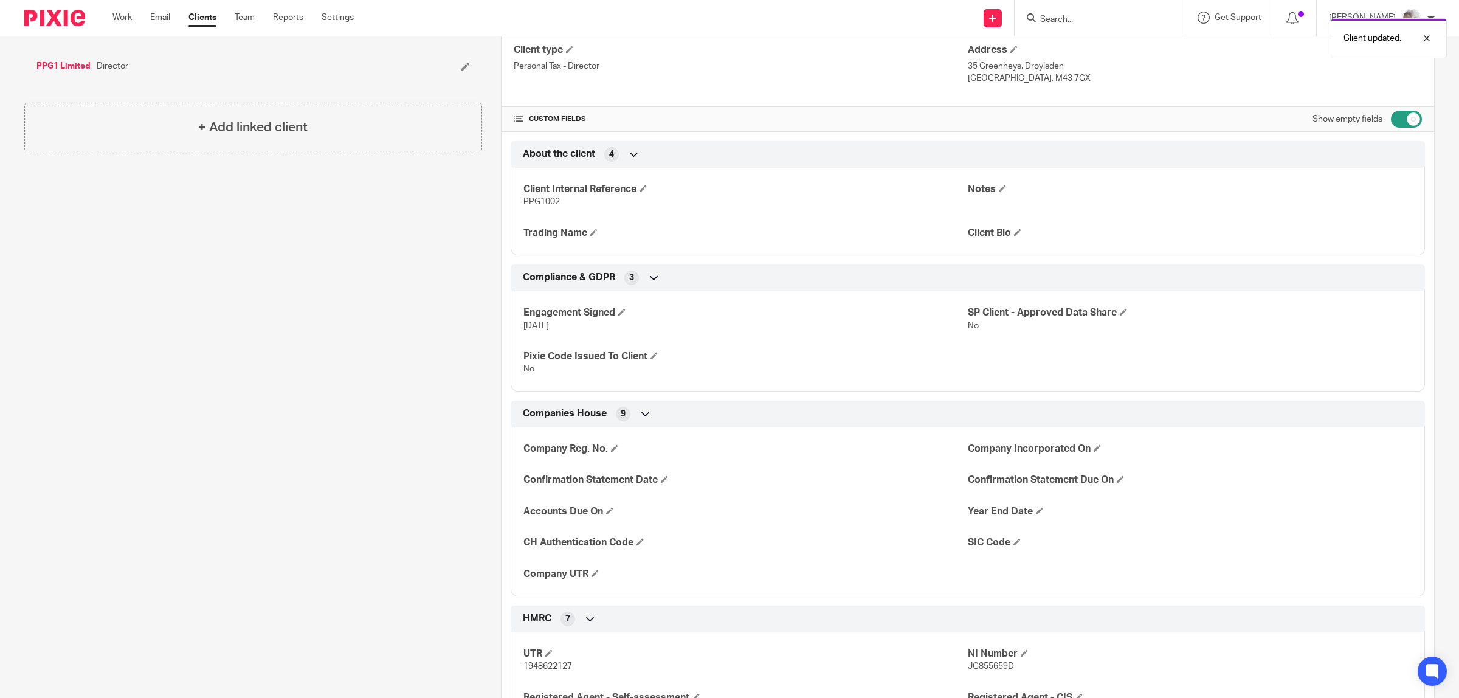
scroll to position [684, 0]
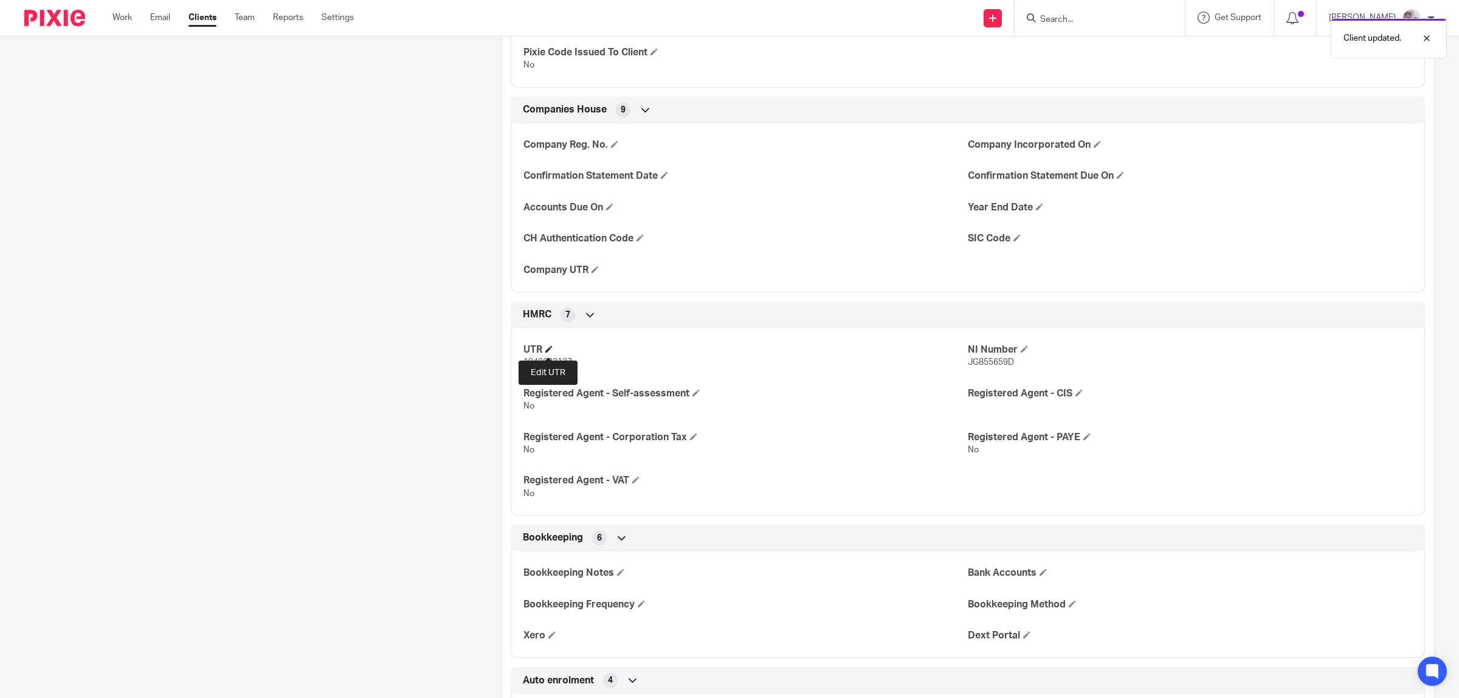
click at [548, 351] on span at bounding box center [548, 348] width 7 height 7
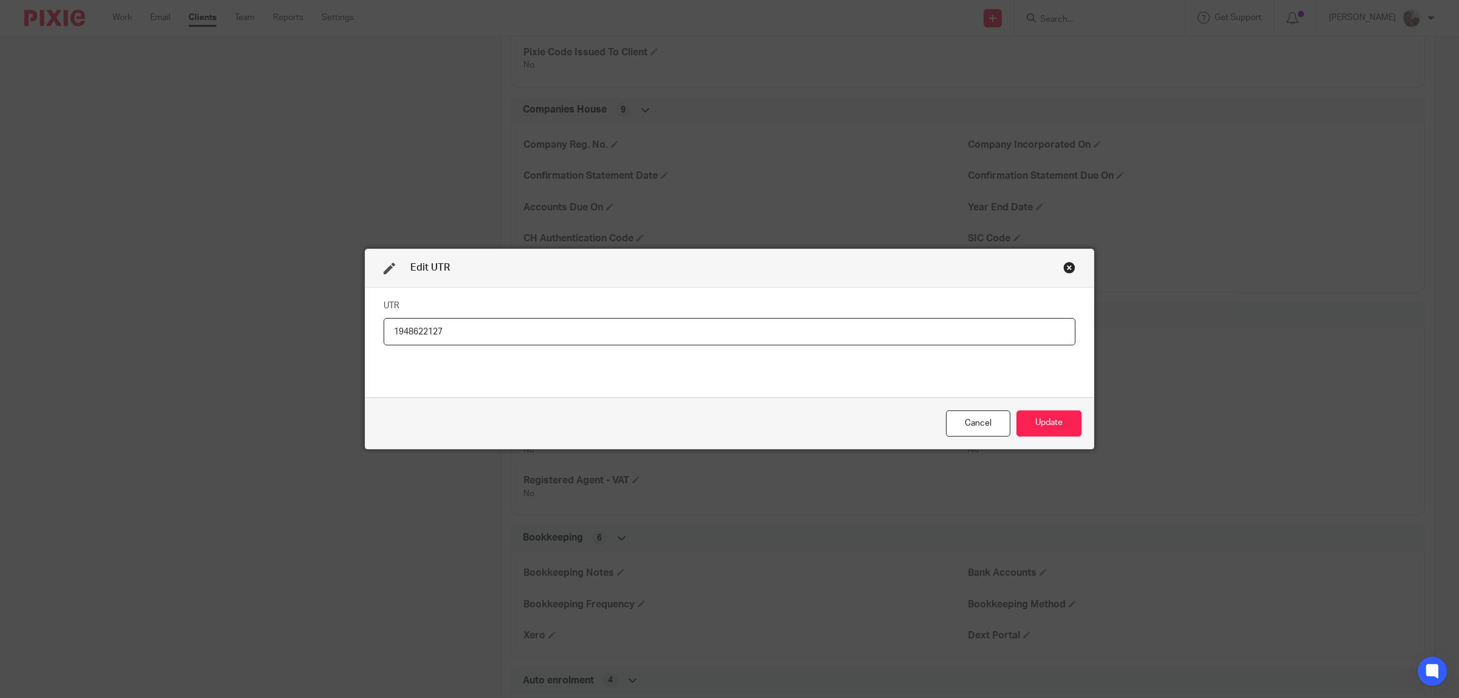
drag, startPoint x: 470, startPoint y: 341, endPoint x: 318, endPoint y: 341, distance: 152.0
click at [318, 341] on div "Edit UTR UTR 1948622127 Cancel Update" at bounding box center [729, 349] width 1459 height 698
click at [1053, 418] on button "Update" at bounding box center [1049, 423] width 65 height 26
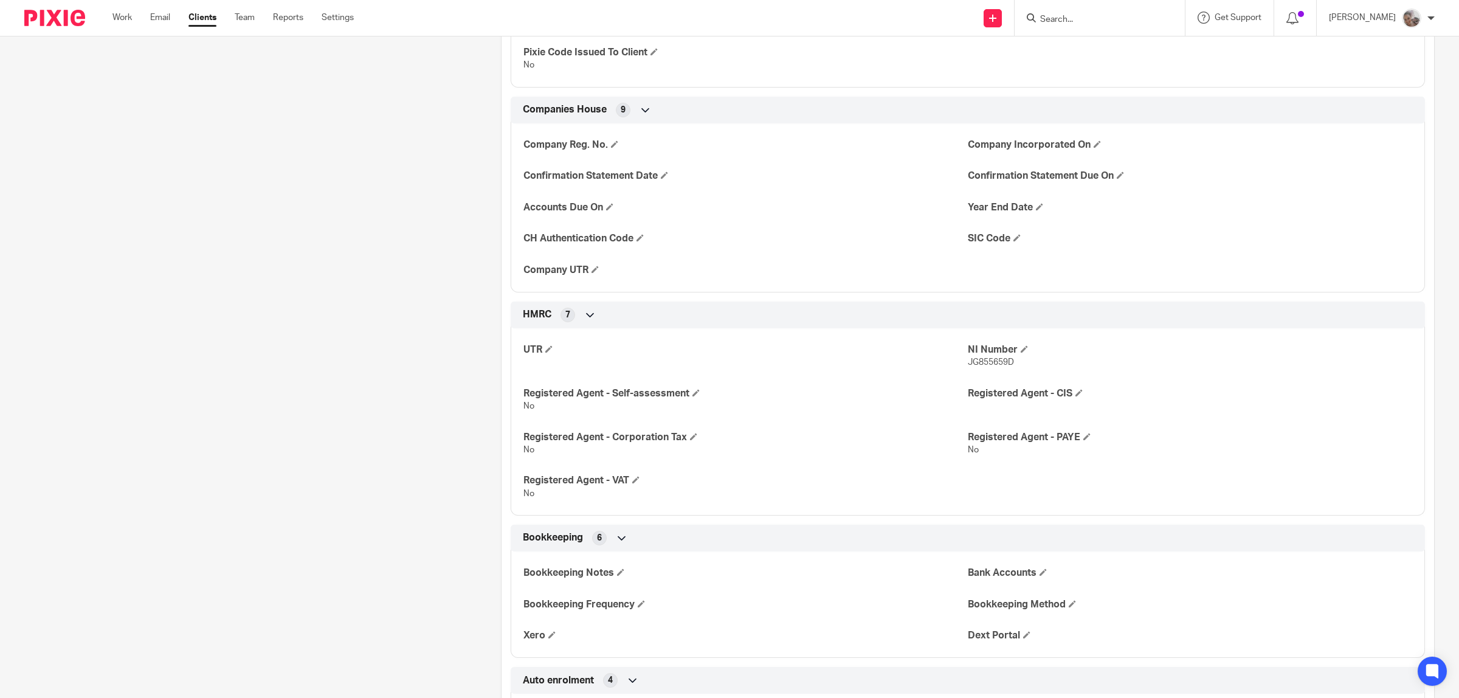
scroll to position [836, 0]
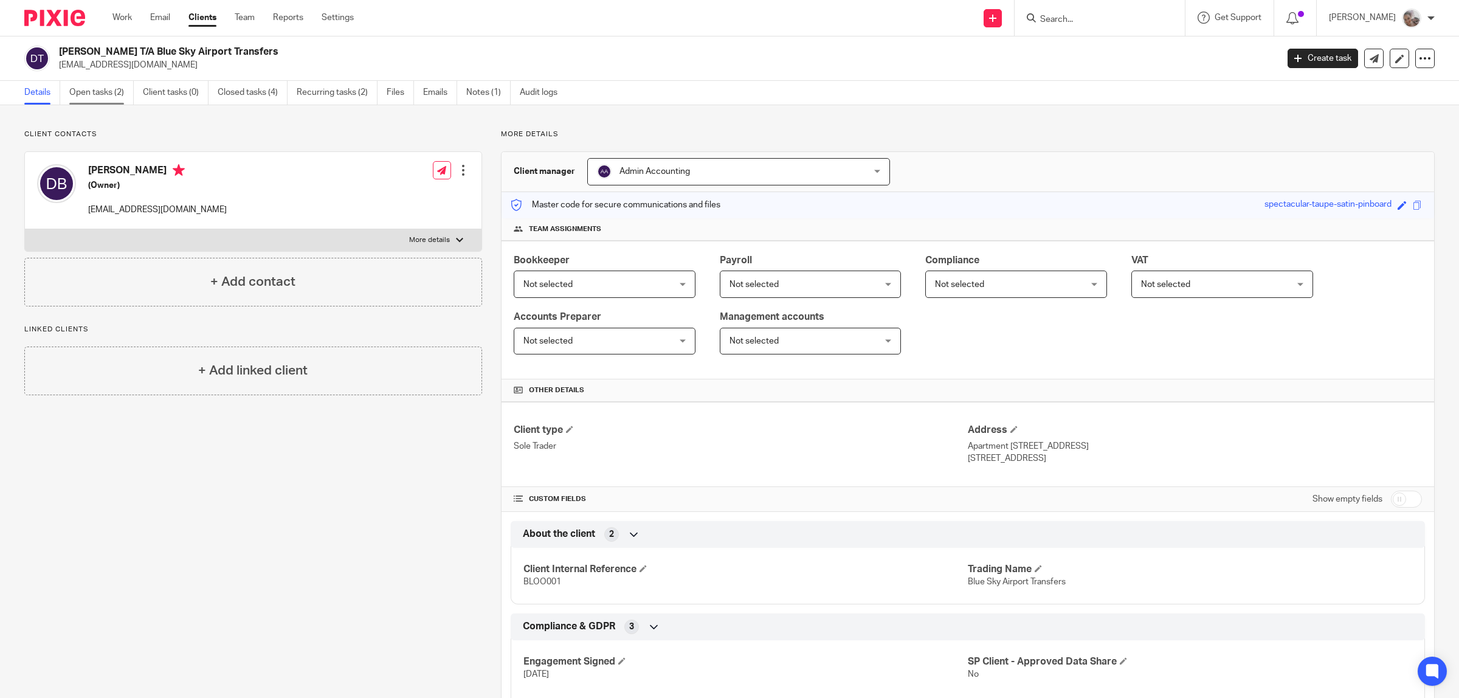
click at [94, 95] on link "Open tasks (2)" at bounding box center [101, 93] width 64 height 24
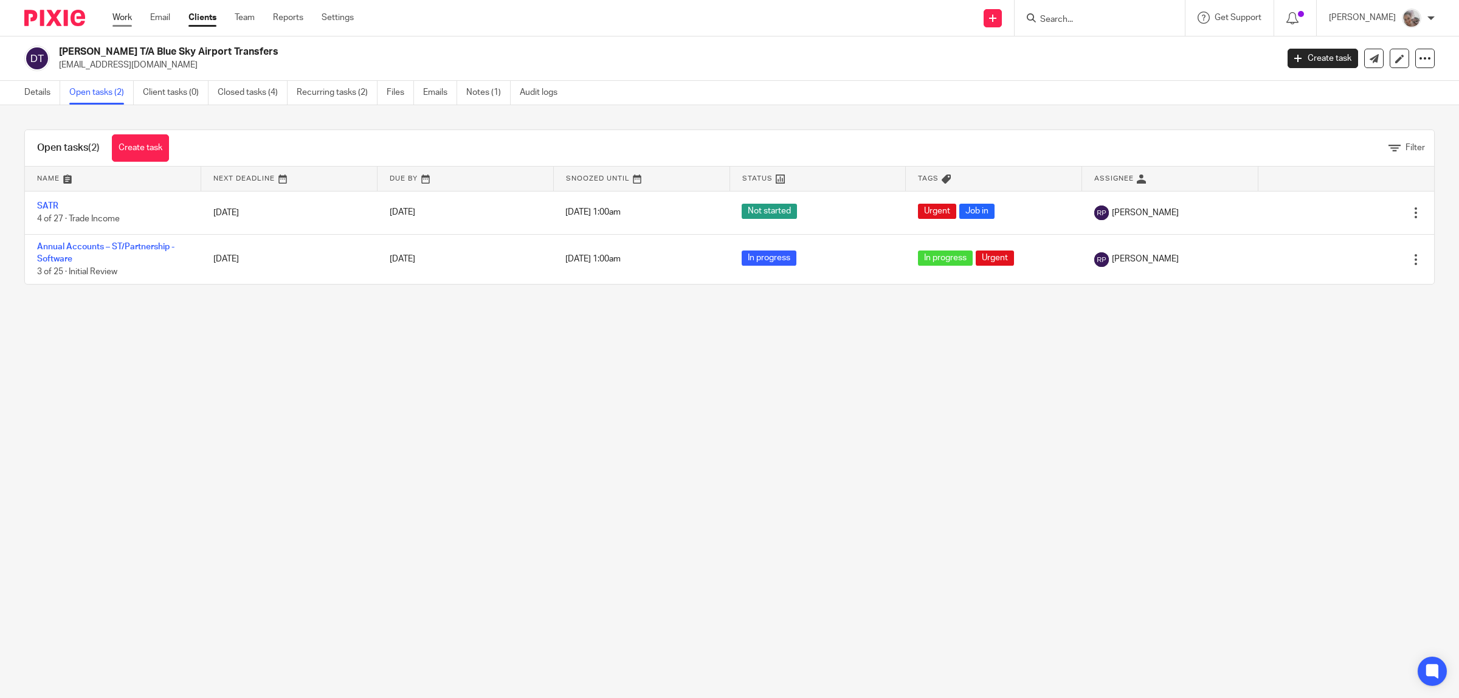
click at [117, 18] on link "Work" at bounding box center [121, 18] width 19 height 12
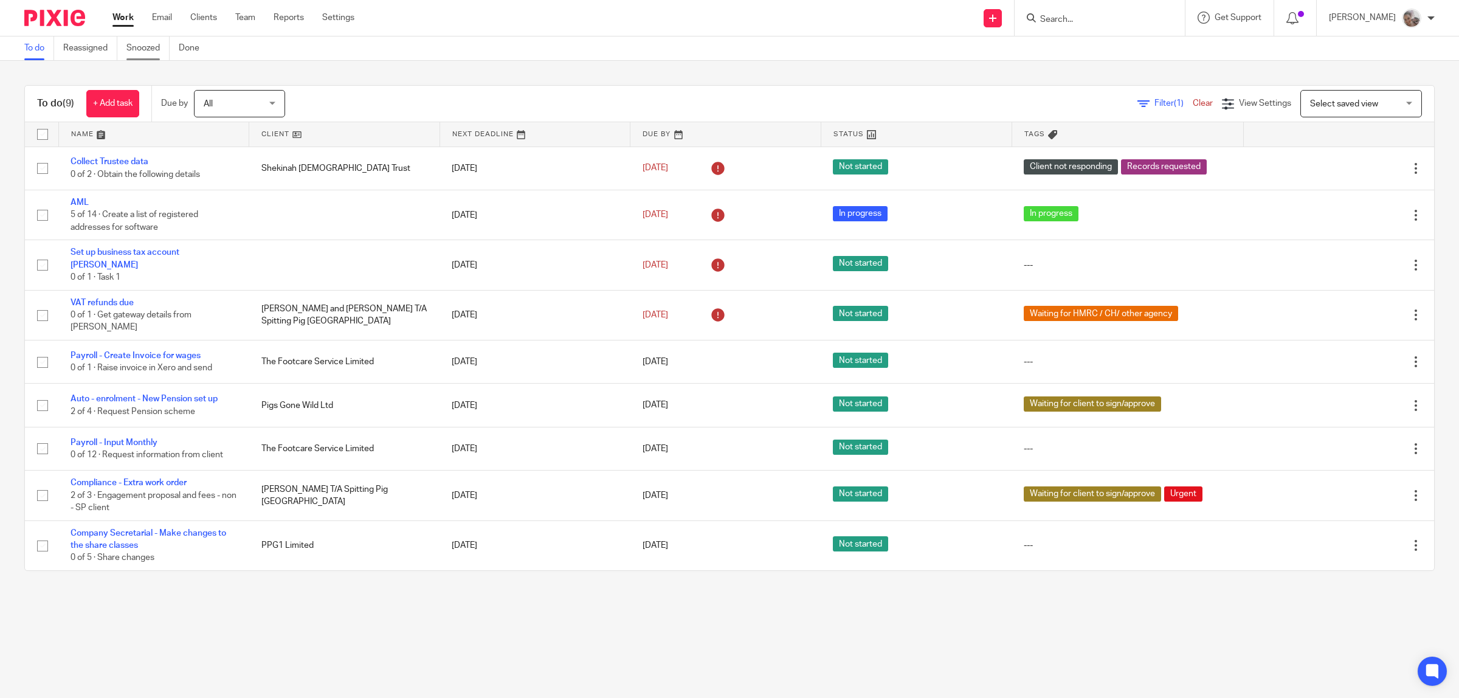
click at [146, 49] on link "Snoozed" at bounding box center [147, 48] width 43 height 24
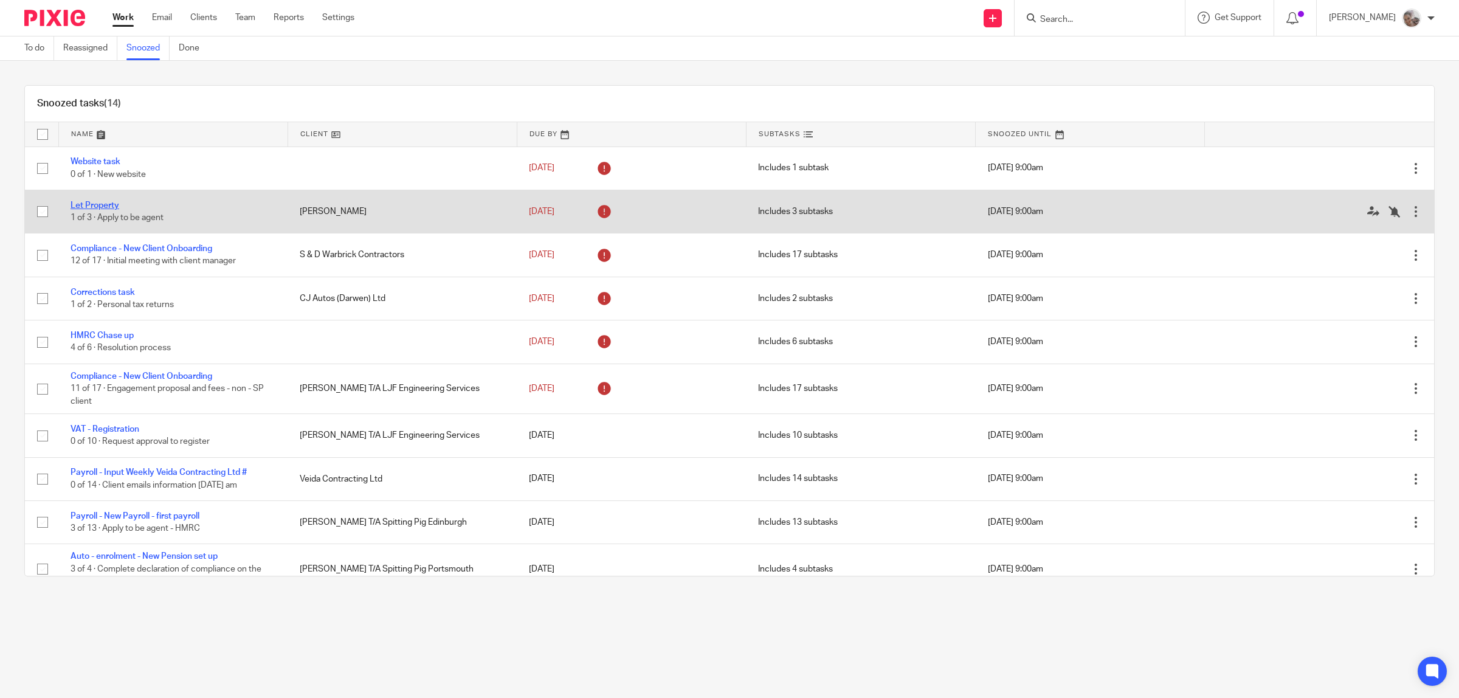
click at [83, 204] on link "Let Property" at bounding box center [95, 205] width 49 height 9
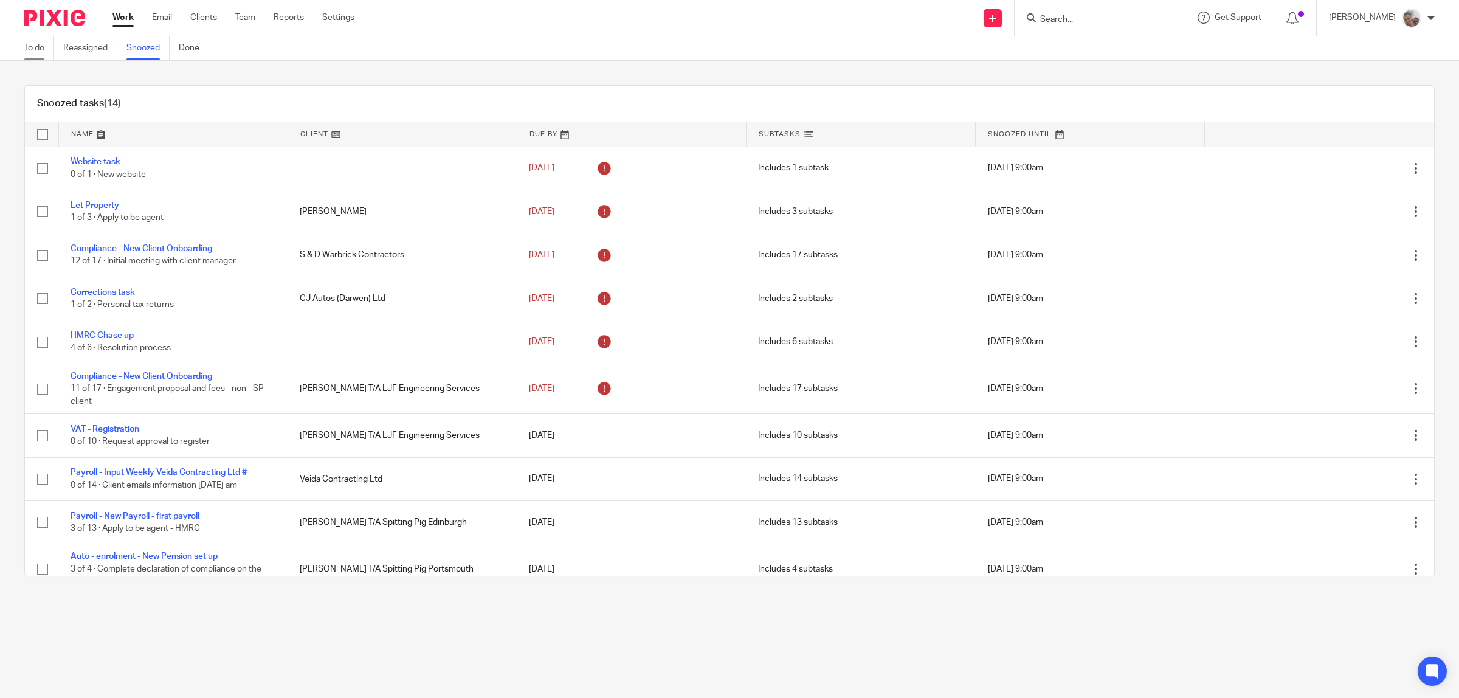
click at [34, 49] on link "To do" at bounding box center [39, 48] width 30 height 24
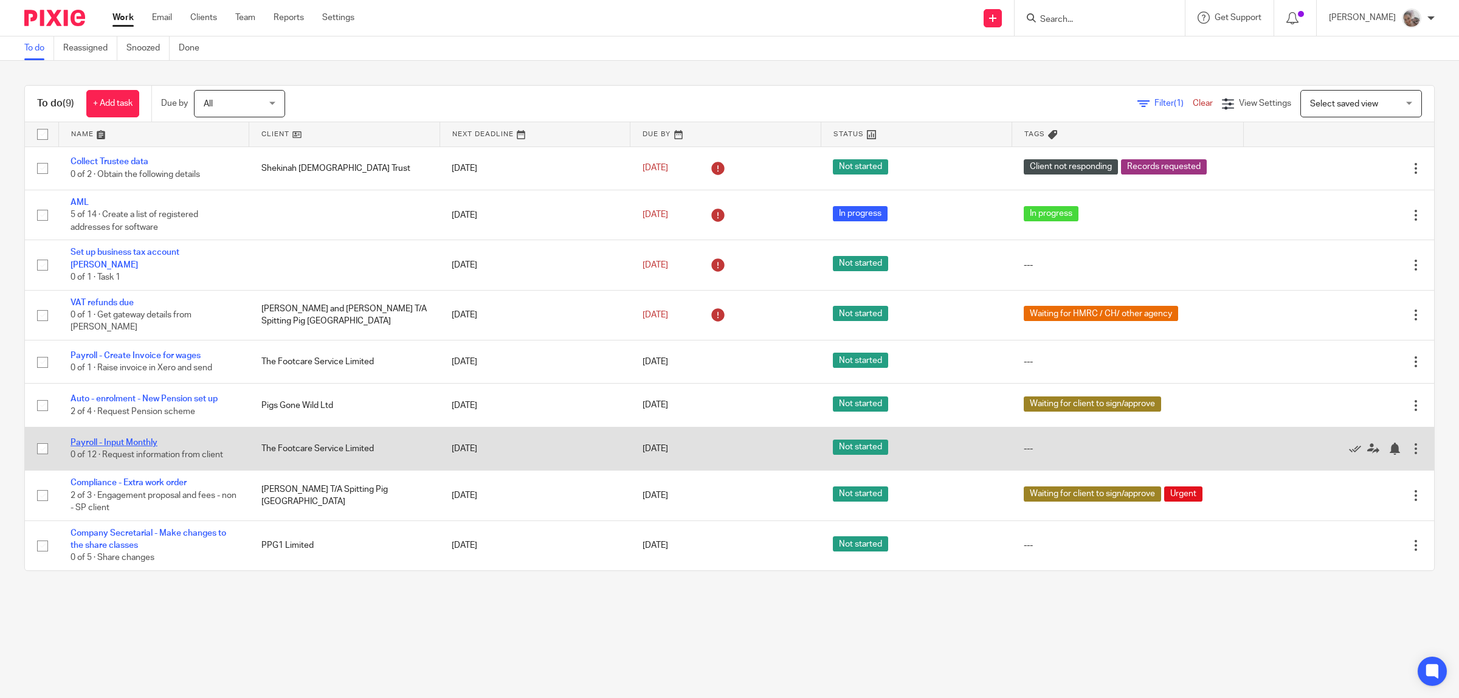
click at [131, 438] on link "Payroll - Input Monthly" at bounding box center [114, 442] width 87 height 9
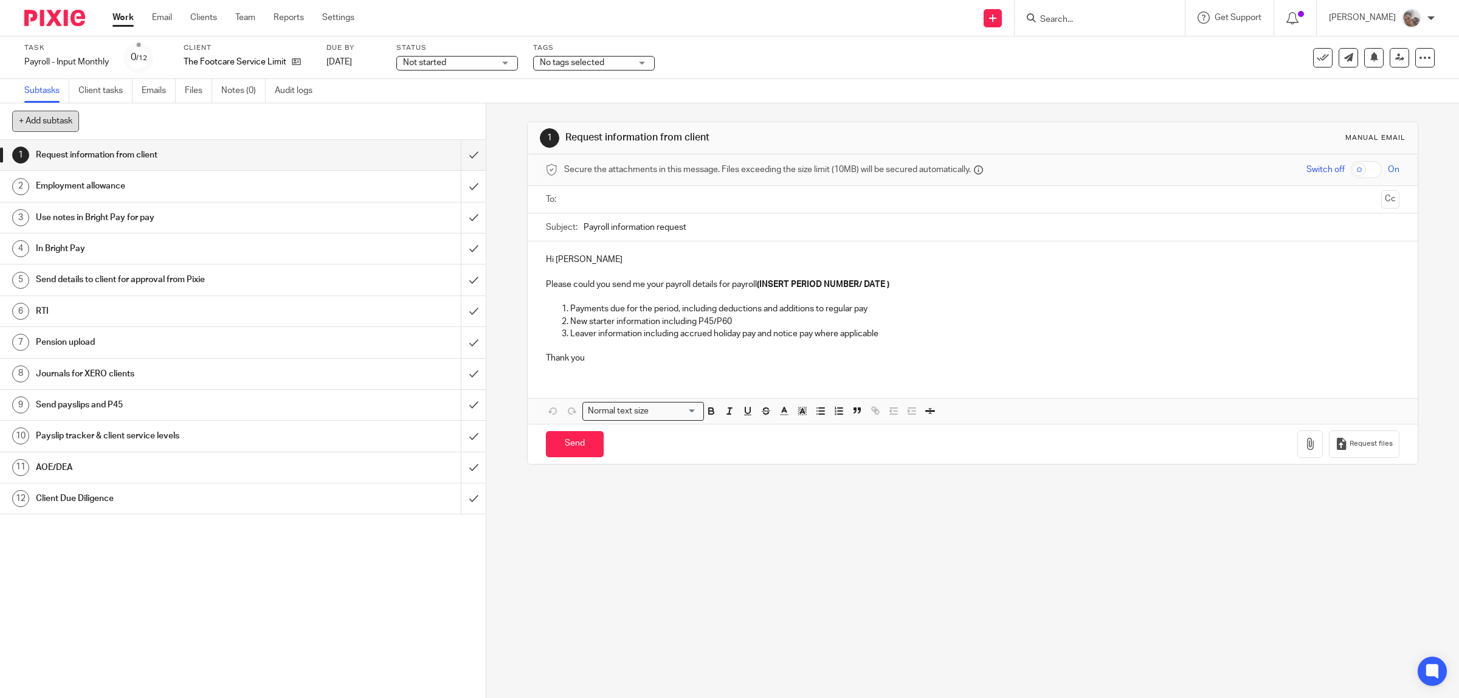
click at [61, 119] on button "+ Add subtask" at bounding box center [45, 121] width 67 height 21
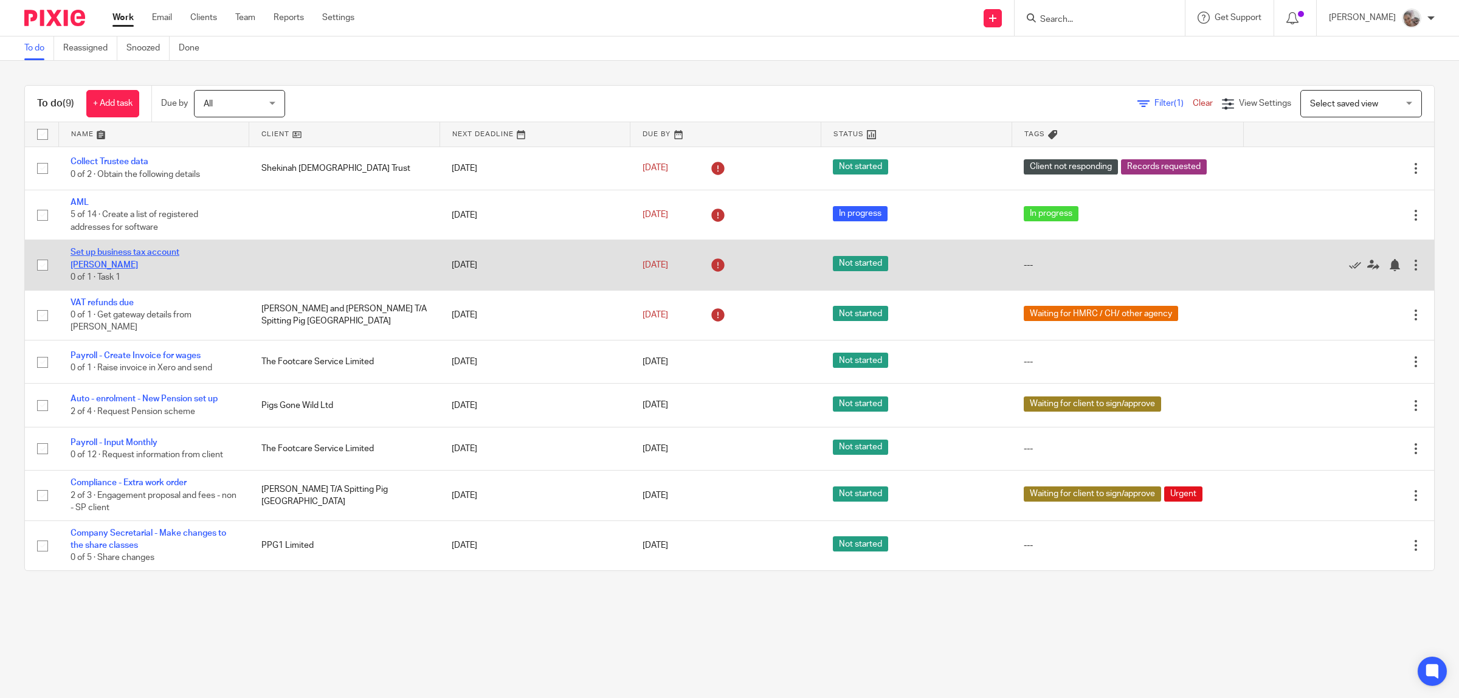
click at [179, 254] on link "Set up business tax account [PERSON_NAME]" at bounding box center [125, 258] width 109 height 21
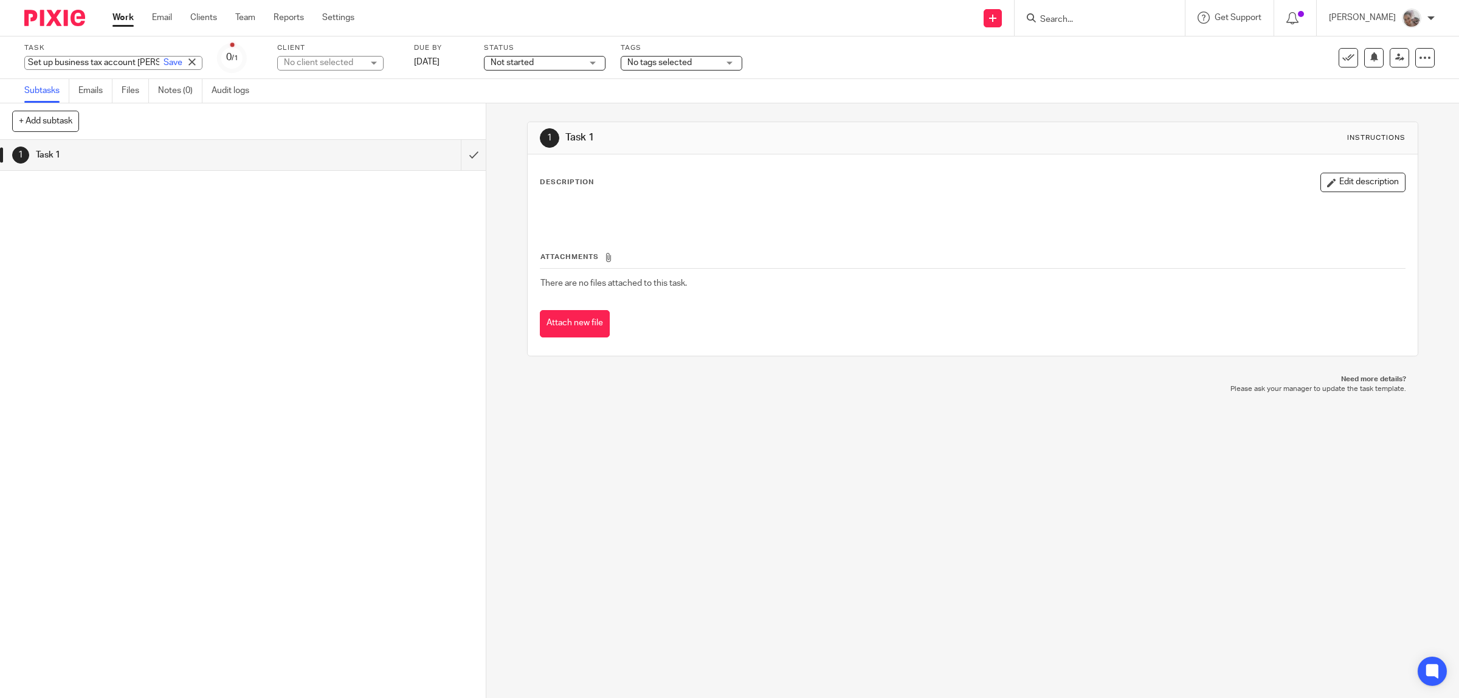
click at [110, 60] on div "Set up business tax account John Hill Save Set up business tax account John Hill" at bounding box center [113, 63] width 178 height 14
click at [110, 60] on input "Set up business tax account [PERSON_NAME]" at bounding box center [113, 63] width 178 height 14
click at [1419, 53] on icon at bounding box center [1425, 58] width 12 height 12
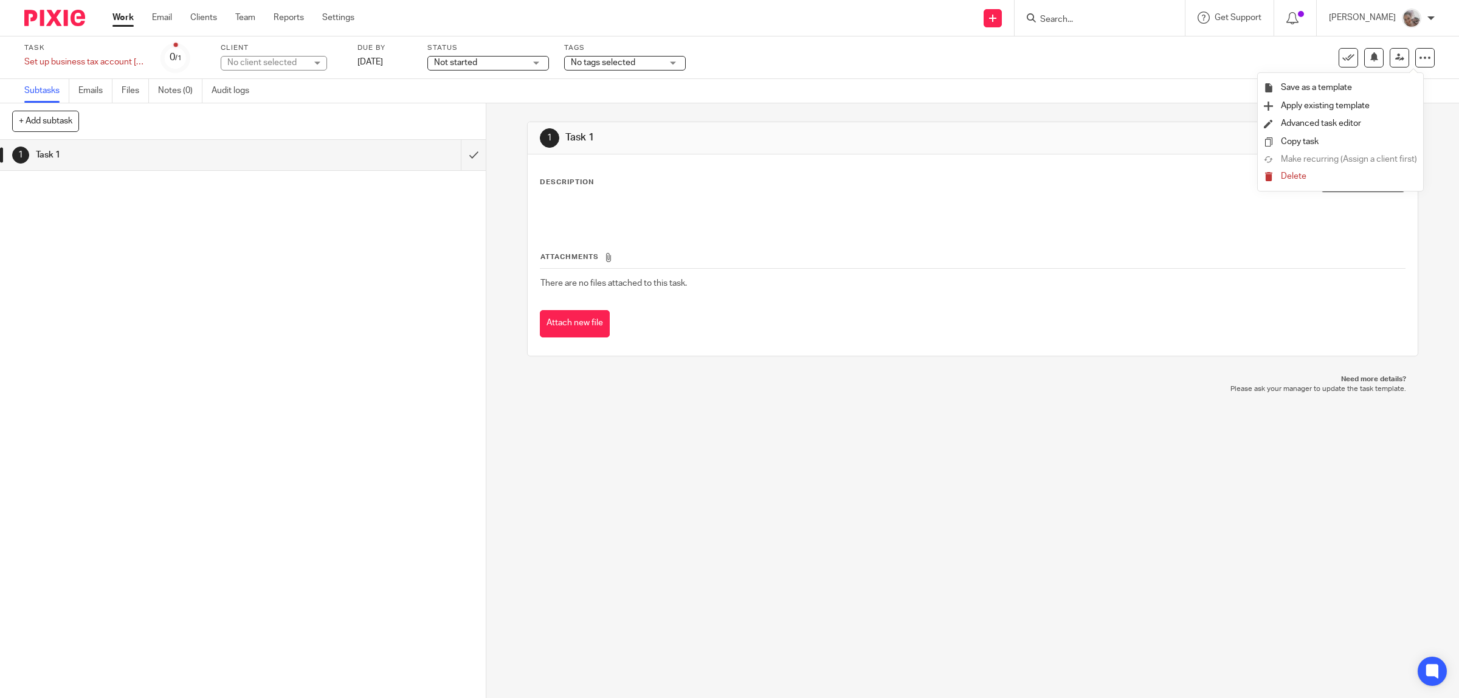
click at [1296, 174] on span "Delete" at bounding box center [1294, 176] width 26 height 9
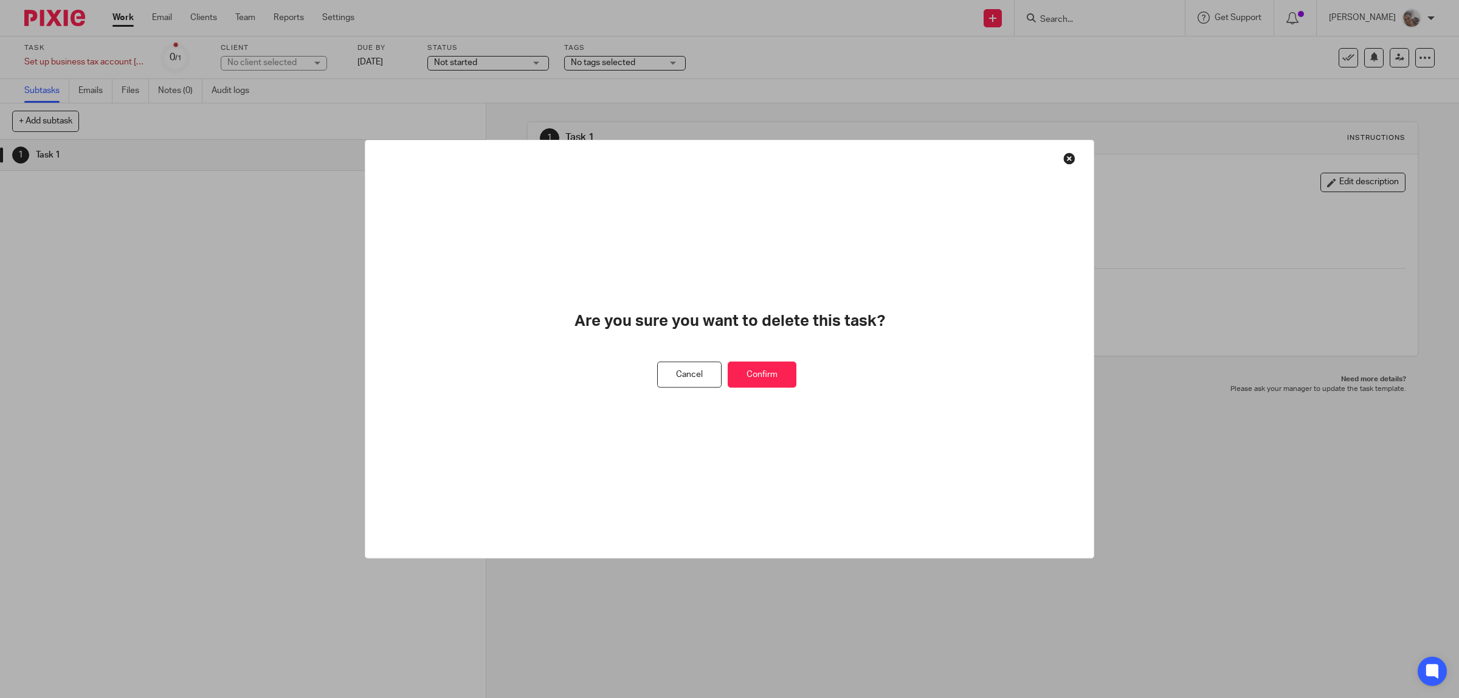
click at [789, 368] on button "Confirm" at bounding box center [762, 375] width 69 height 26
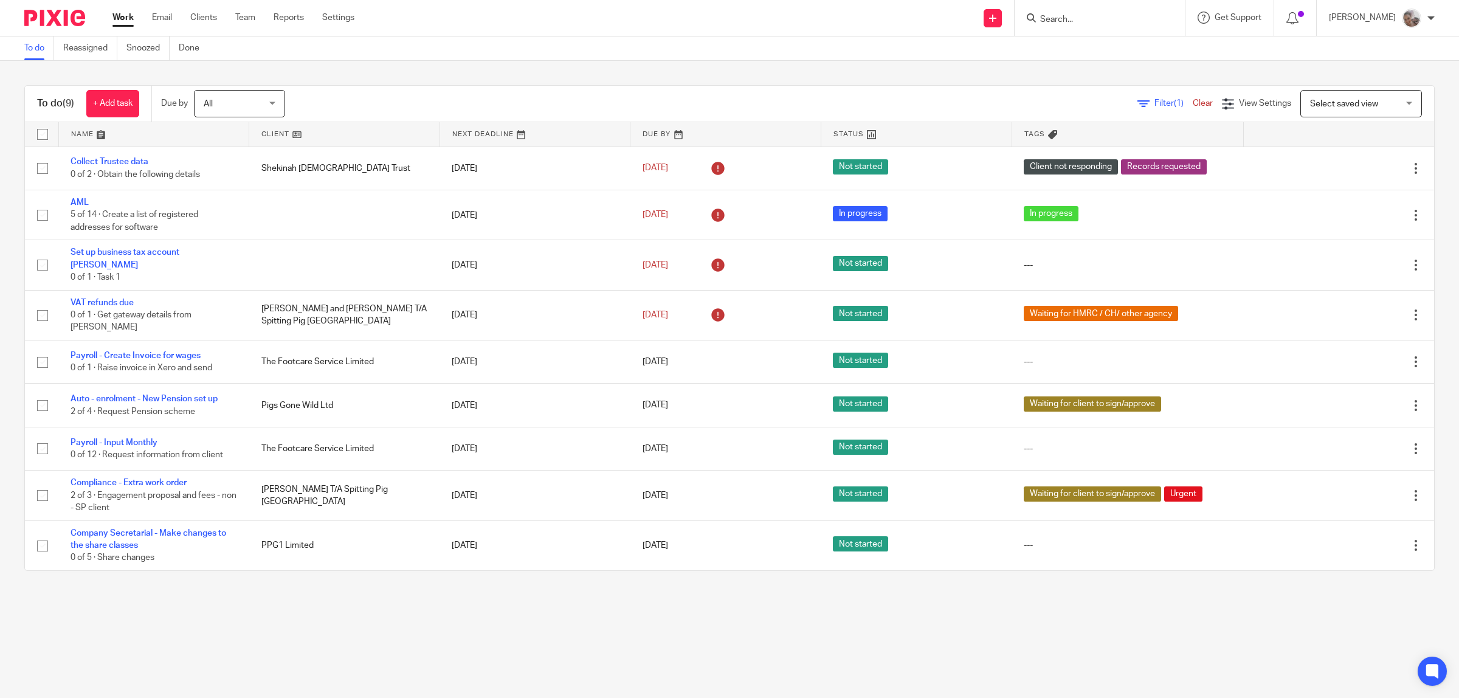
click at [1105, 21] on input "Search" at bounding box center [1093, 20] width 109 height 11
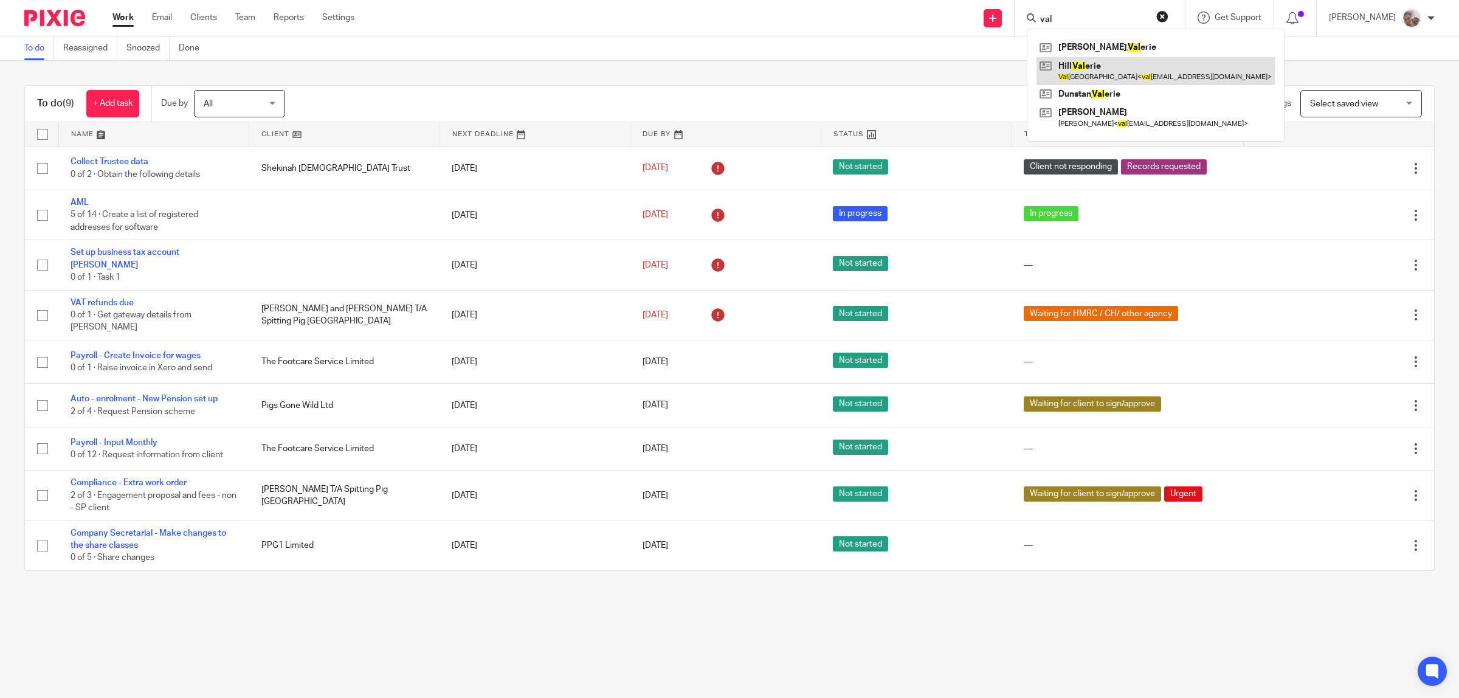
type input "val"
click at [1104, 73] on link at bounding box center [1156, 71] width 238 height 28
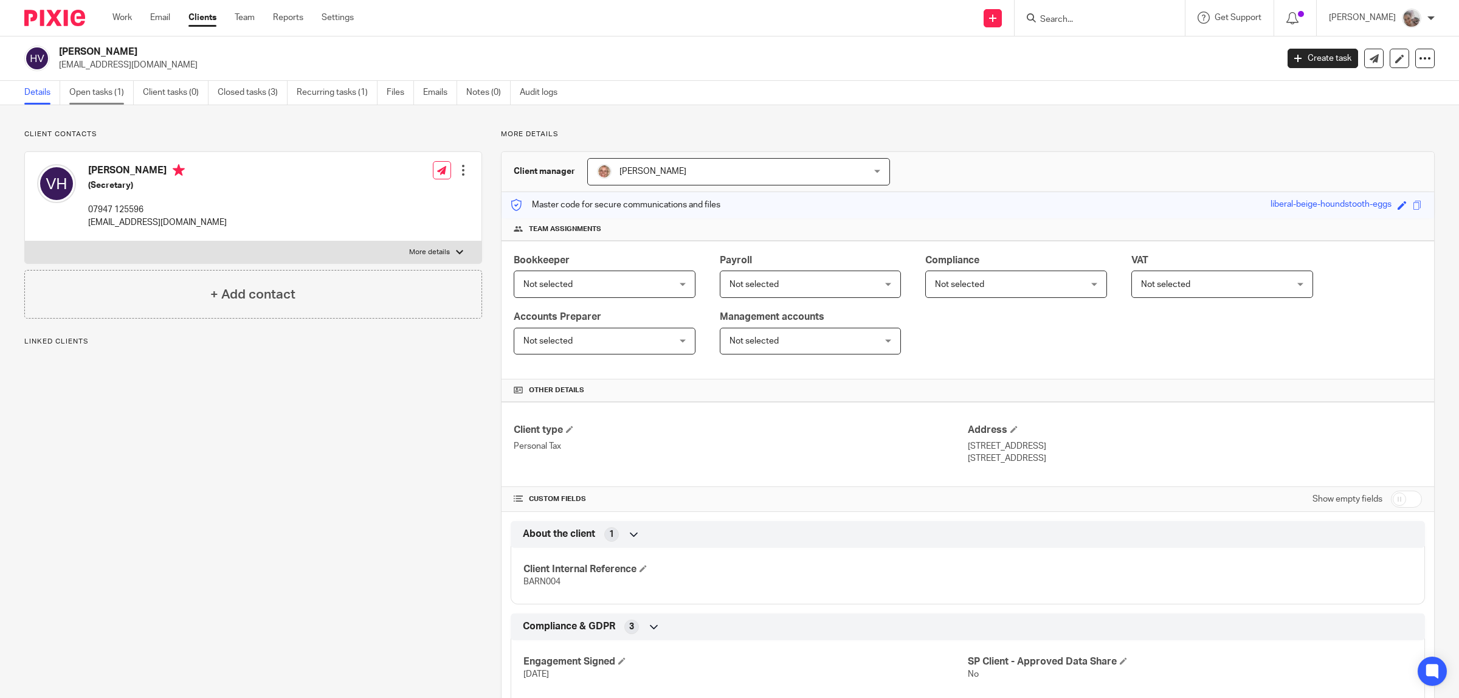
click at [112, 92] on link "Open tasks (1)" at bounding box center [101, 93] width 64 height 24
click at [457, 174] on div at bounding box center [463, 170] width 12 height 12
click at [415, 195] on link "Edit contact" at bounding box center [405, 198] width 116 height 18
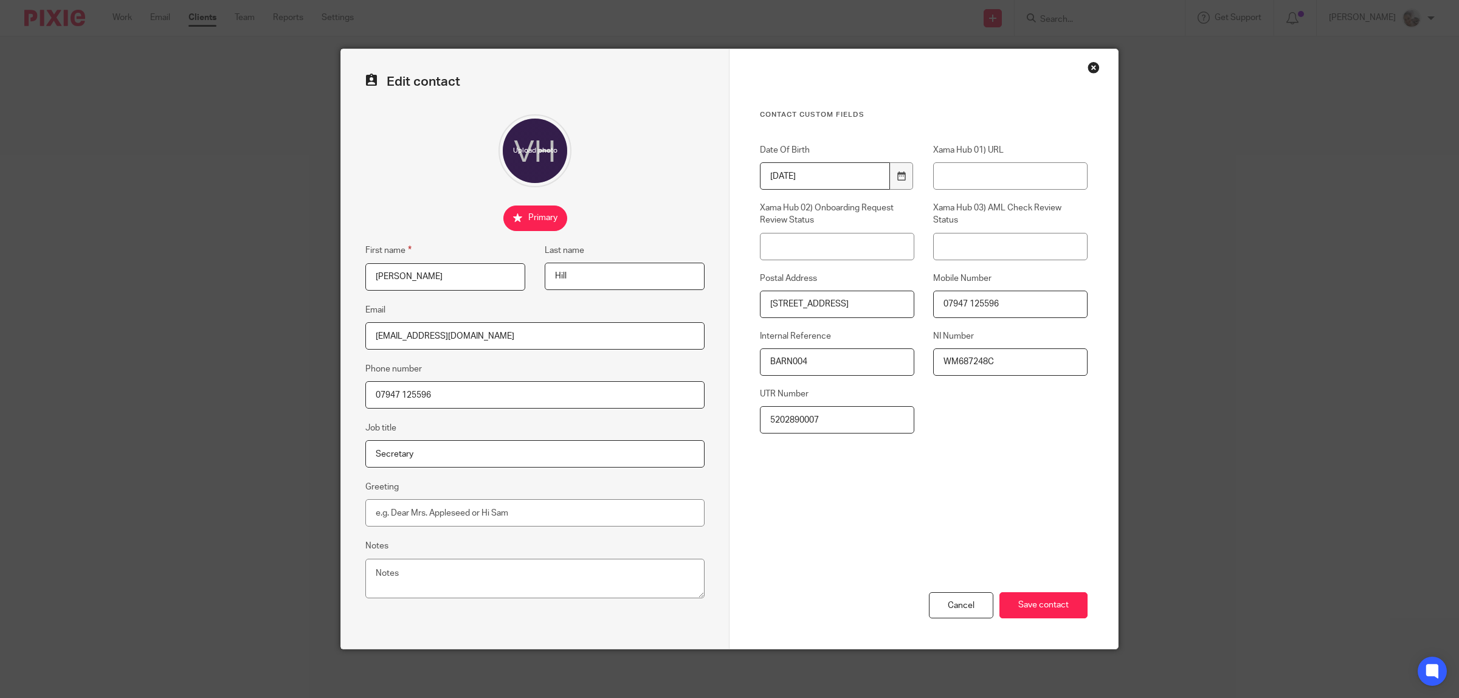
drag, startPoint x: 452, startPoint y: 461, endPoint x: 308, endPoint y: 443, distance: 144.7
click at [311, 444] on div "Edit contact First name Valerie Last name Hill Email valhill61@icoud.com Phone …" at bounding box center [729, 349] width 1459 height 698
click at [789, 356] on input "BARN004" at bounding box center [837, 361] width 154 height 27
type input "B"
type input "HILL101"
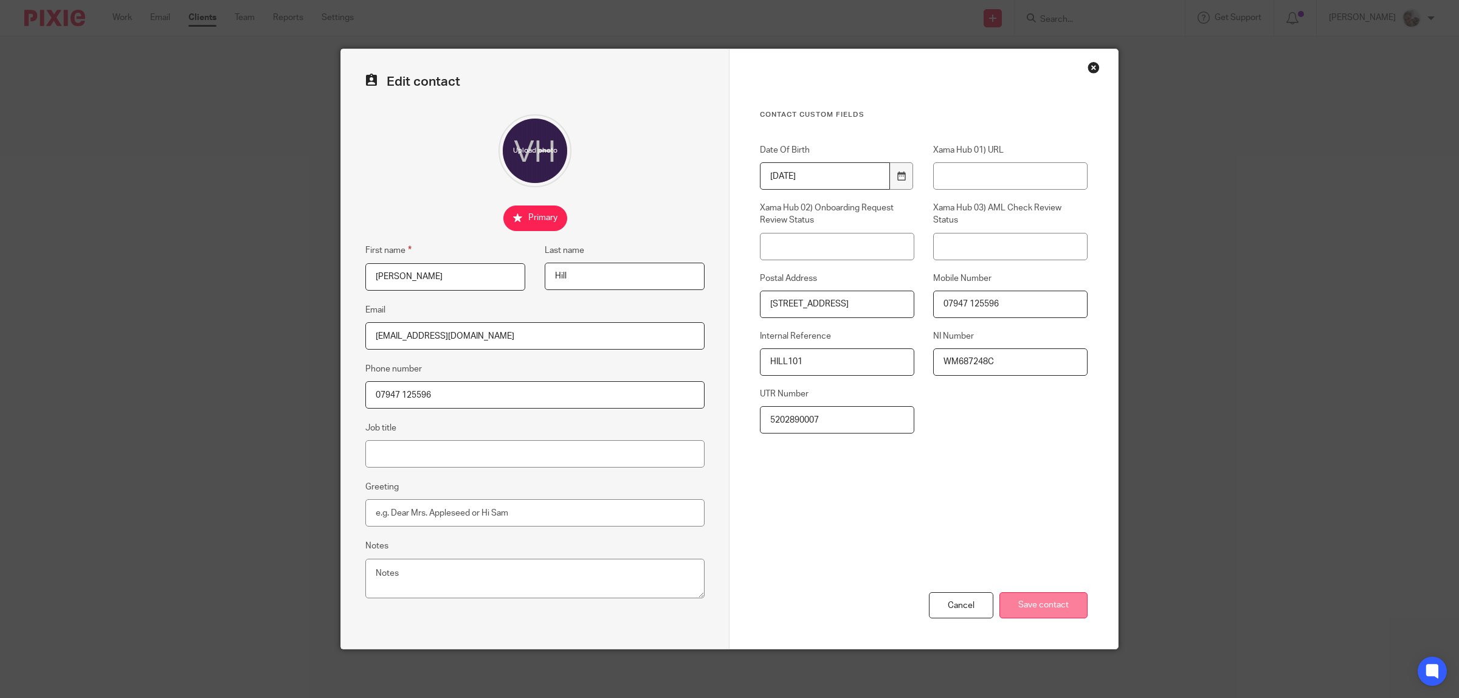
click at [1064, 606] on input "Save contact" at bounding box center [1044, 605] width 88 height 26
click at [1051, 612] on input "Save contact" at bounding box center [1044, 605] width 88 height 26
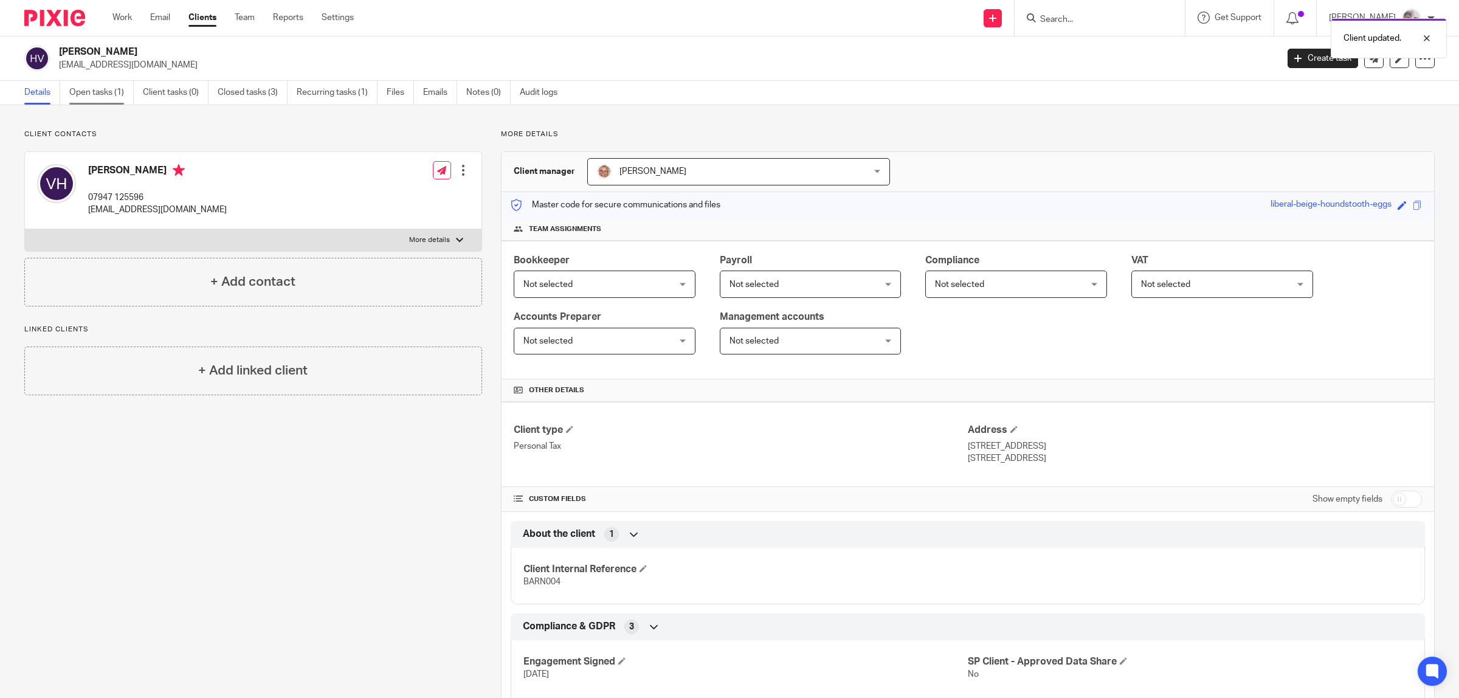
click at [87, 91] on link "Open tasks (1)" at bounding box center [101, 93] width 64 height 24
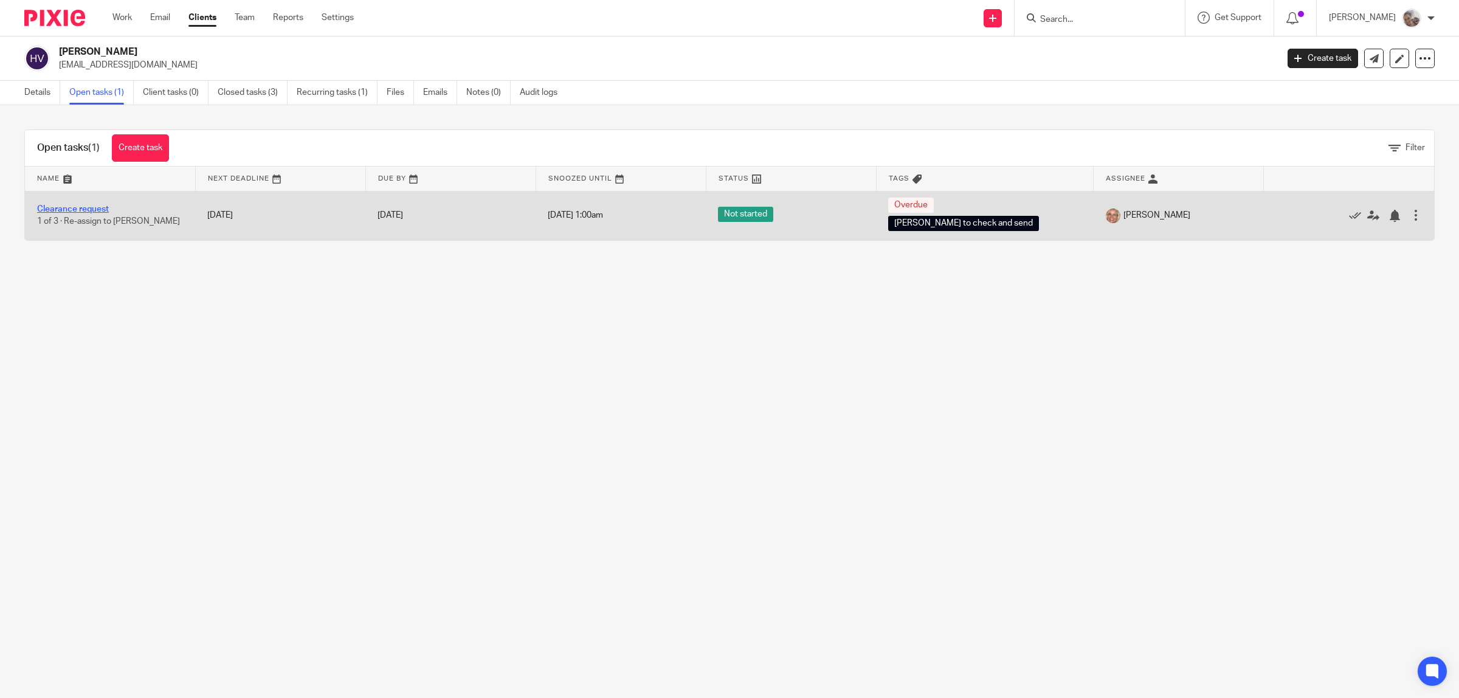
click at [74, 206] on link "Clearance request" at bounding box center [73, 209] width 72 height 9
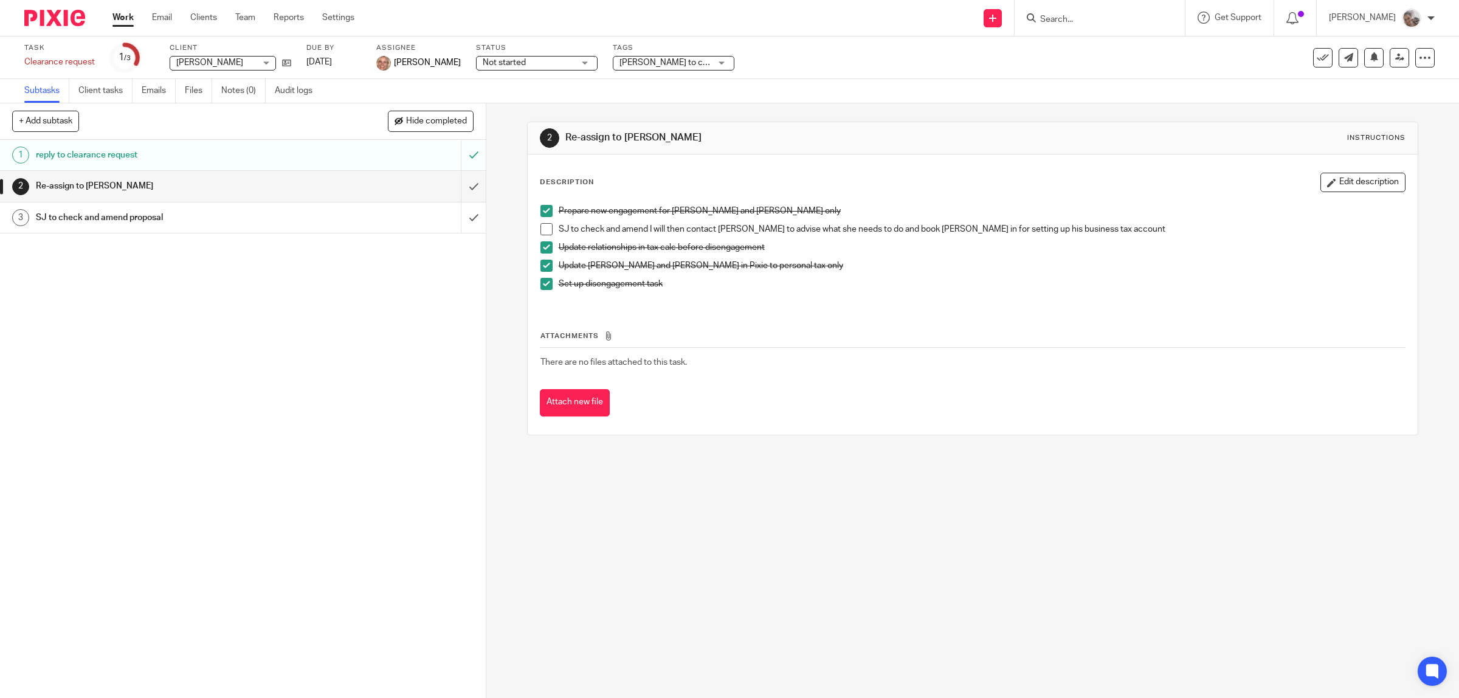
click at [78, 216] on h1 "SJ to check and amend proposal" at bounding box center [173, 218] width 275 height 18
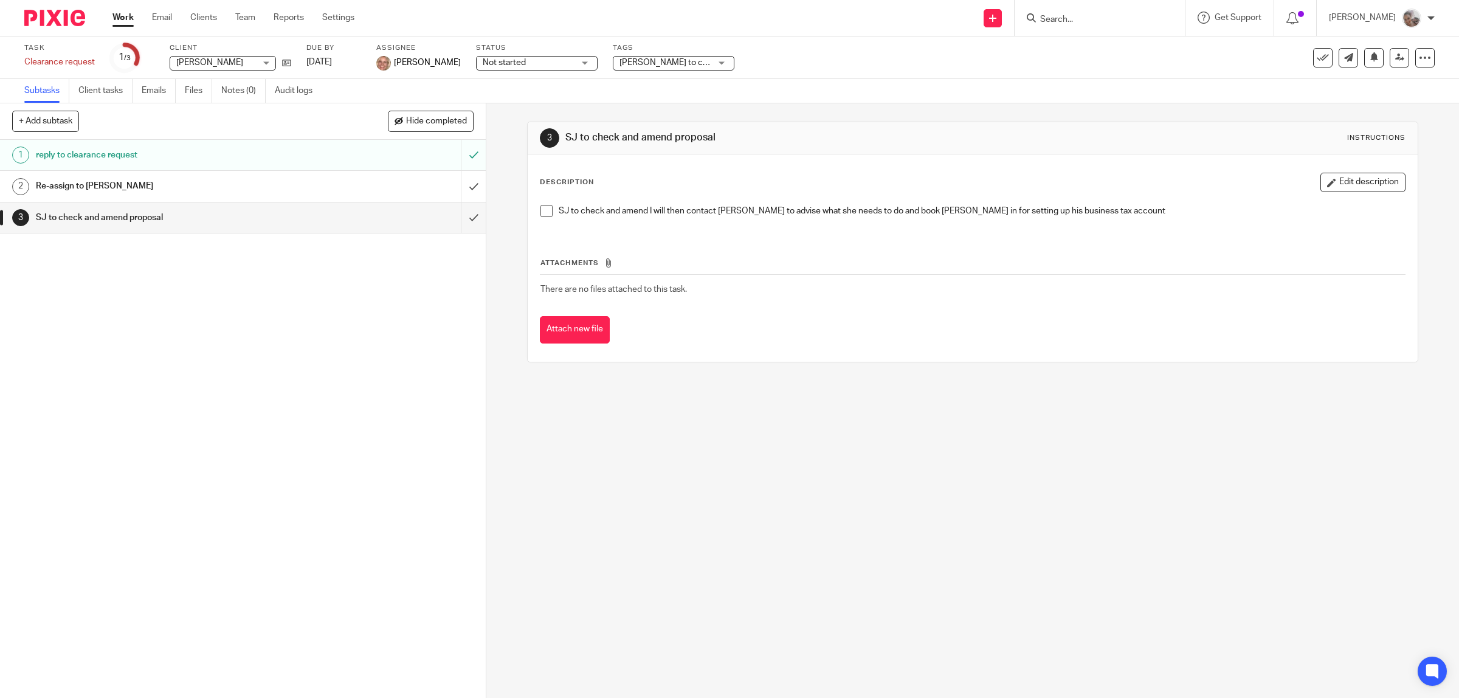
click at [66, 186] on h1 "Re-assign to [PERSON_NAME]" at bounding box center [173, 186] width 275 height 18
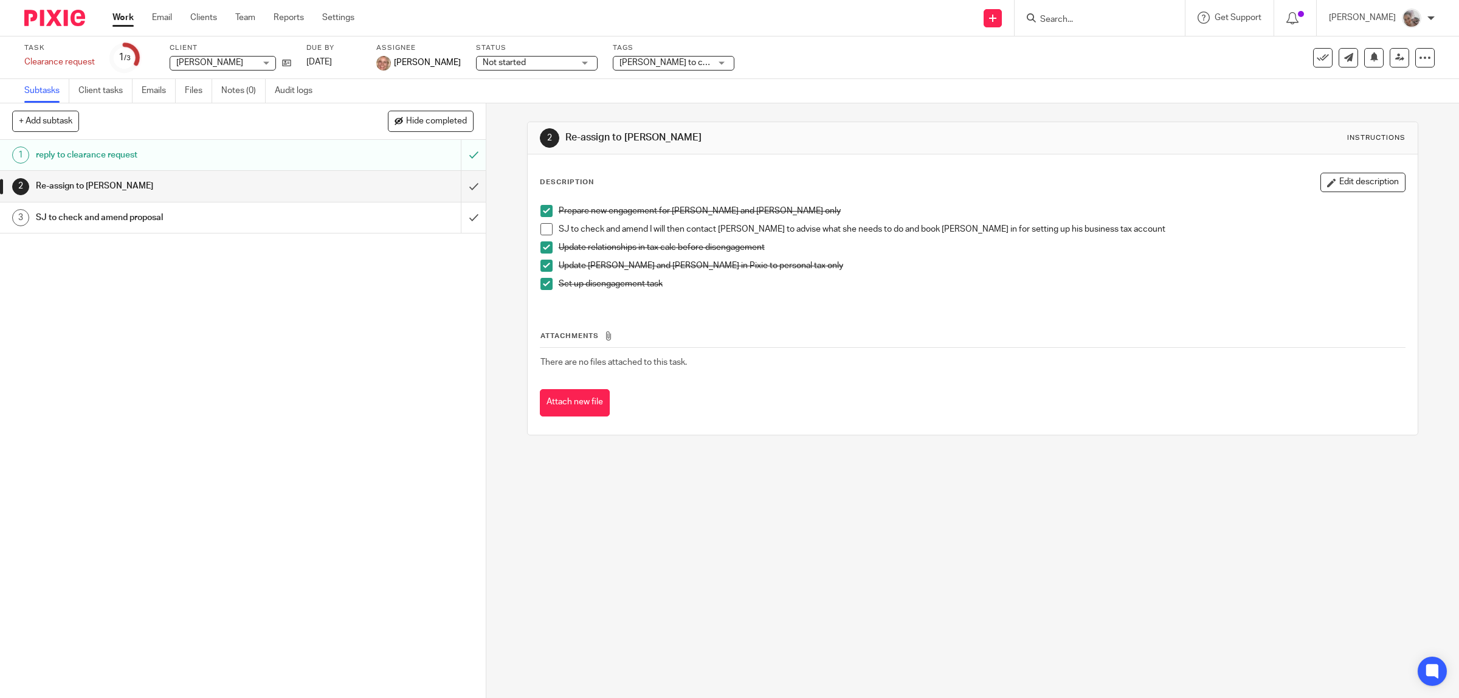
click at [541, 229] on span at bounding box center [547, 229] width 12 height 12
click at [454, 184] on input "submit" at bounding box center [243, 186] width 486 height 30
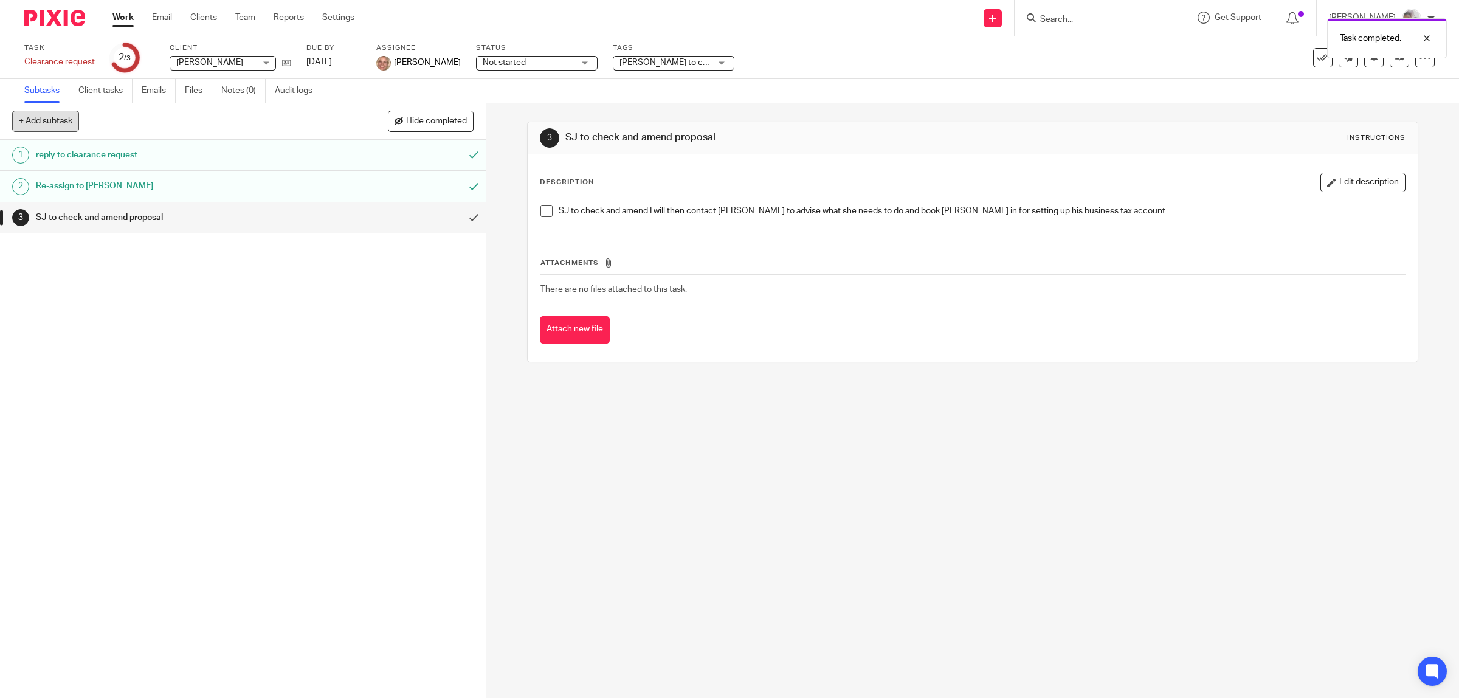
click at [52, 123] on button "+ Add subtask" at bounding box center [45, 121] width 67 height 21
click at [126, 120] on input "text" at bounding box center [199, 121] width 374 height 21
paste input "Set up business tax account John Hill"
type input "Set up business tax account John Hill"
click at [447, 120] on p "+ Add" at bounding box center [455, 121] width 35 height 21
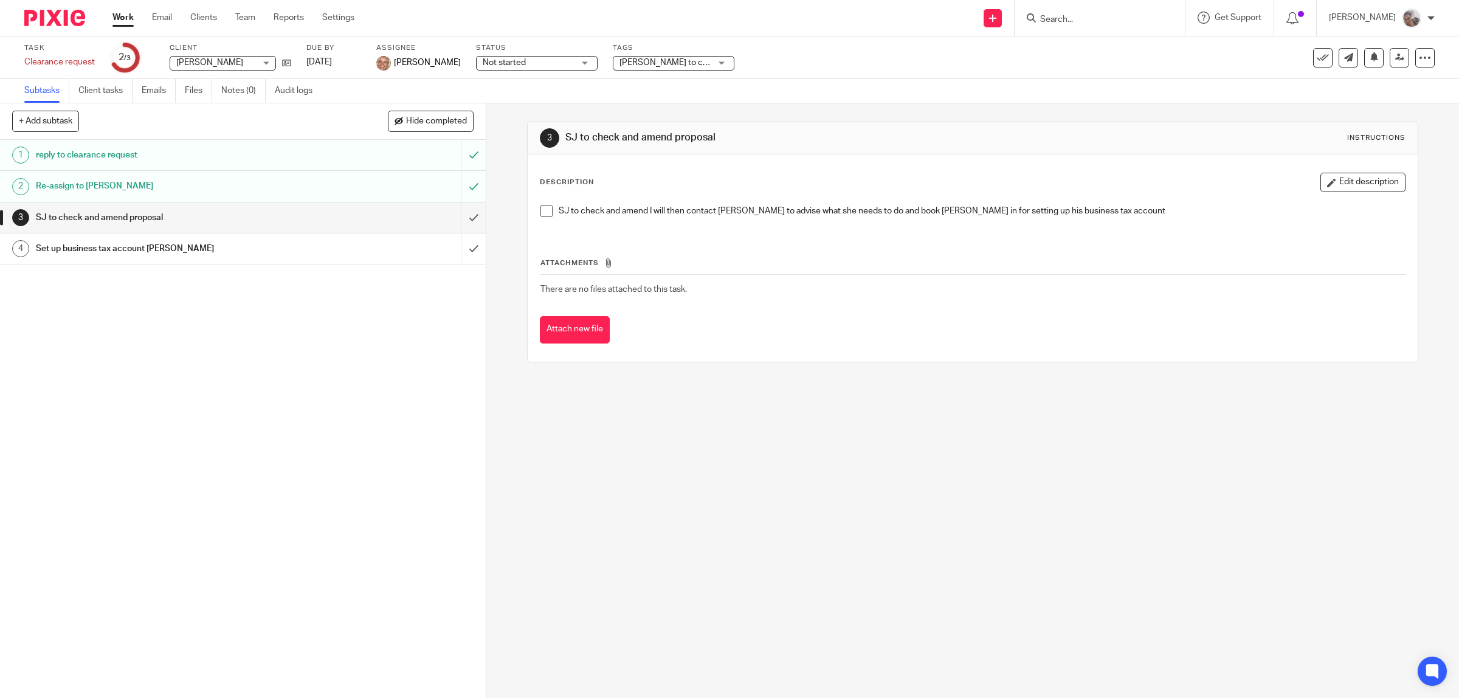
click at [99, 154] on h1 "reply to clearance request" at bounding box center [173, 155] width 275 height 18
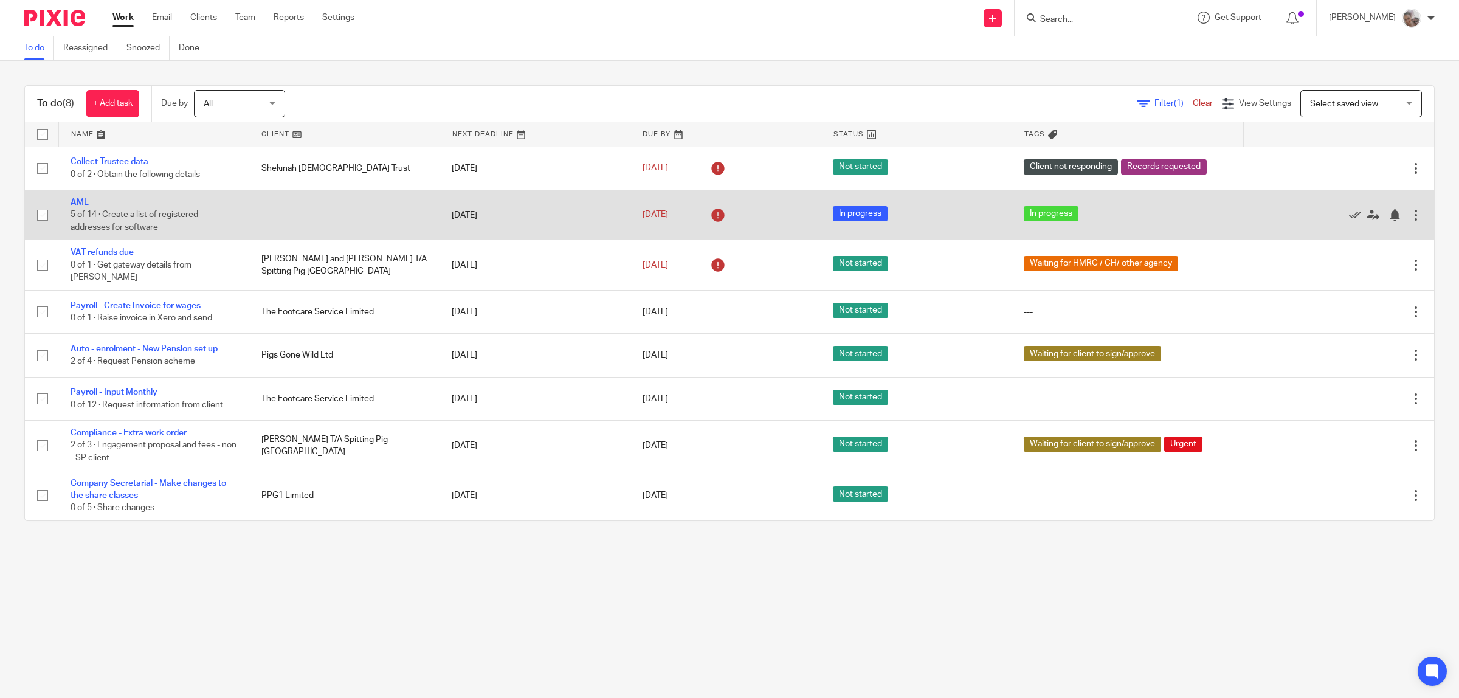
click at [47, 214] on input "checkbox" at bounding box center [42, 215] width 23 height 23
checkbox input "true"
click at [1389, 212] on div at bounding box center [1395, 215] width 12 height 12
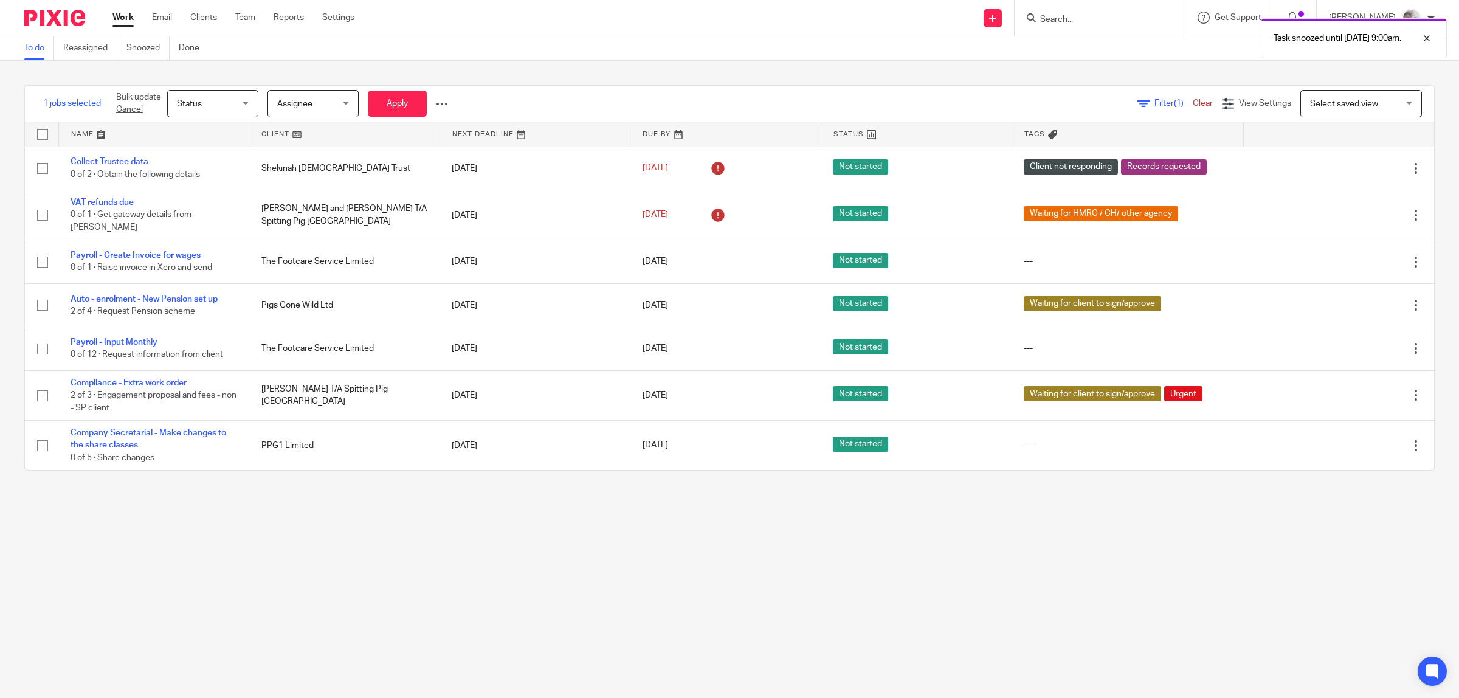
click at [560, 564] on main "To do Reassigned Snoozed Done 1 jobs selected Bulk update Cancel Status Status …" at bounding box center [729, 349] width 1459 height 698
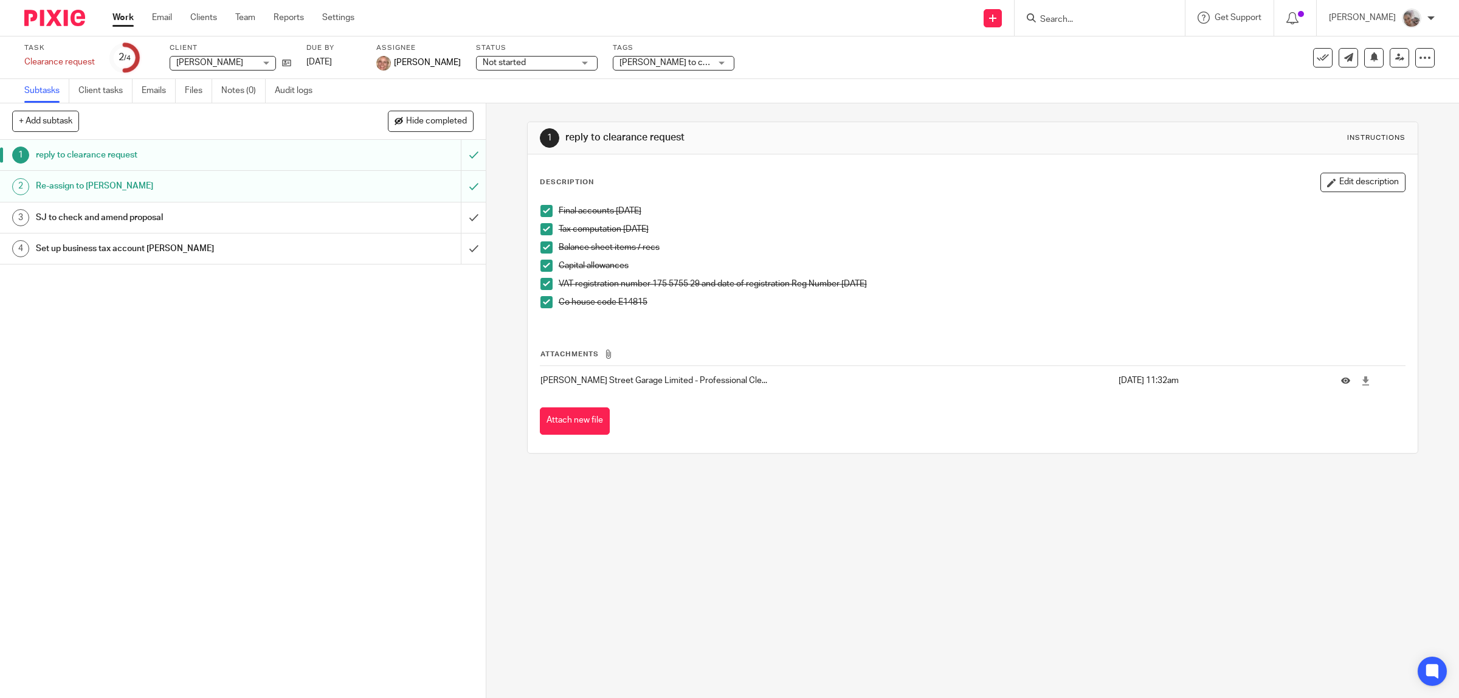
click at [90, 217] on h1 "SJ to check and amend proposal" at bounding box center [173, 218] width 275 height 18
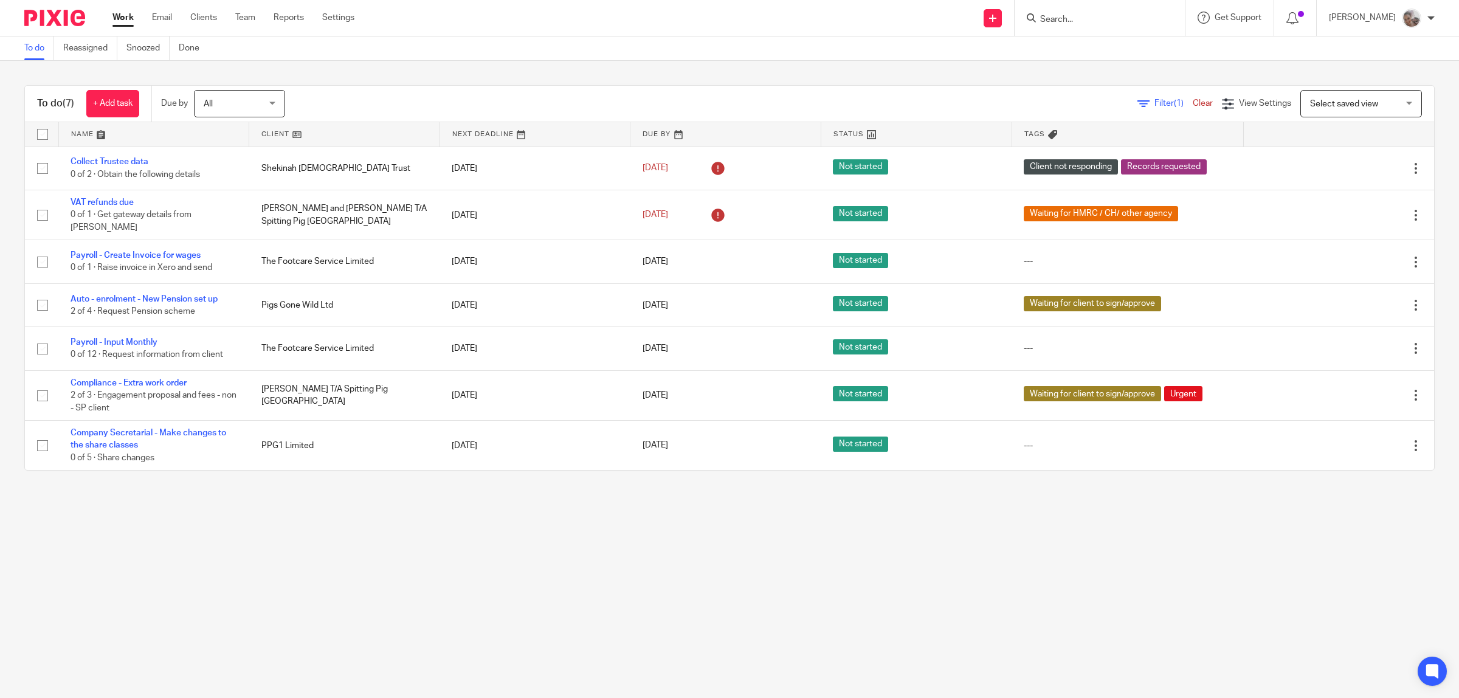
click at [1063, 17] on input "Search" at bounding box center [1093, 20] width 109 height 11
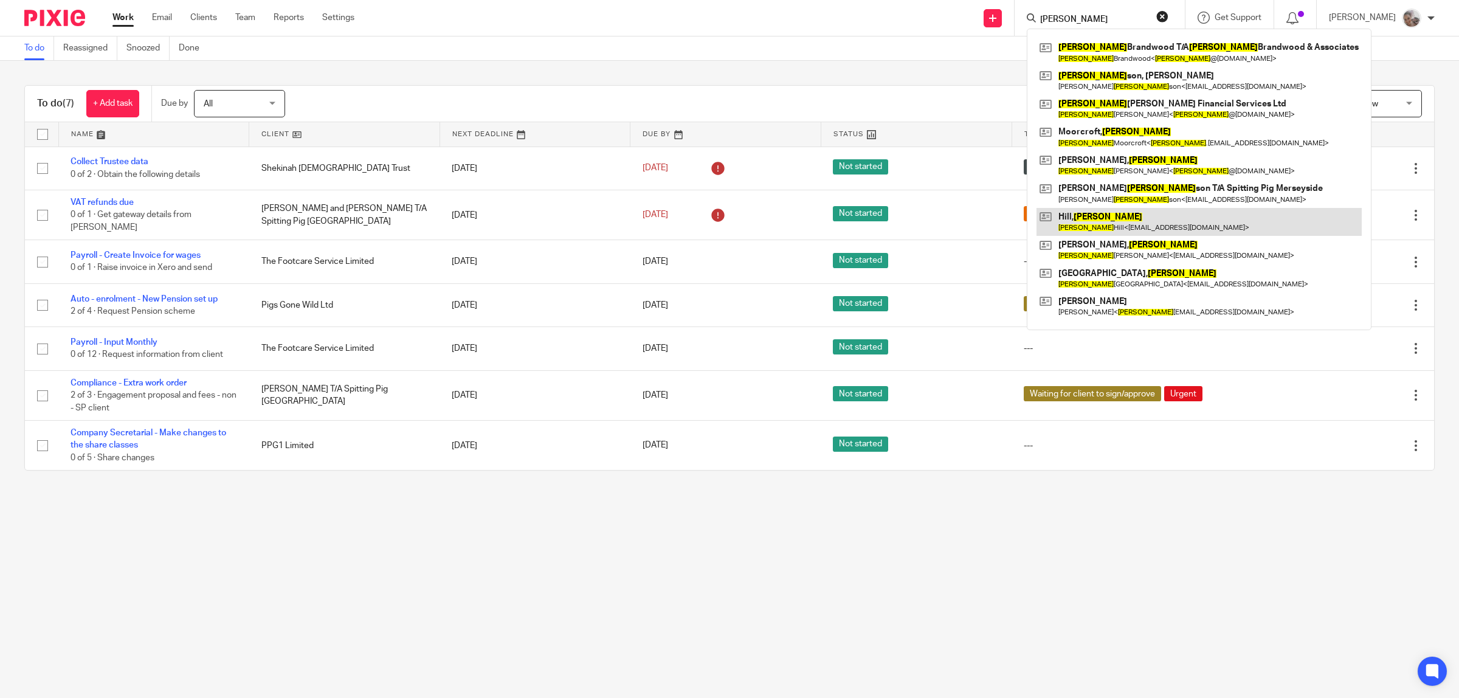
type input "JOHN"
click at [1096, 223] on link at bounding box center [1199, 222] width 325 height 28
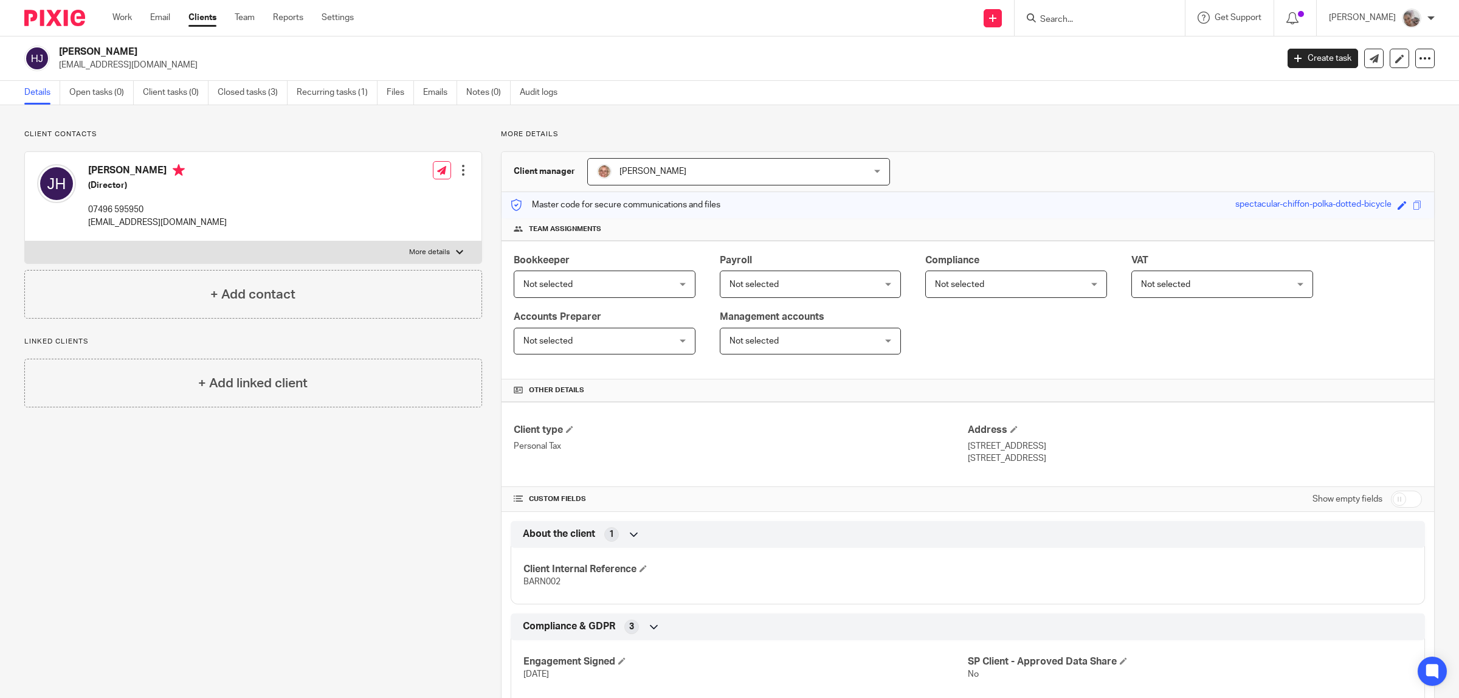
click at [412, 252] on p "More details" at bounding box center [429, 252] width 41 height 10
click at [25, 241] on input "More details" at bounding box center [24, 241] width 1 height 1
checkbox input "true"
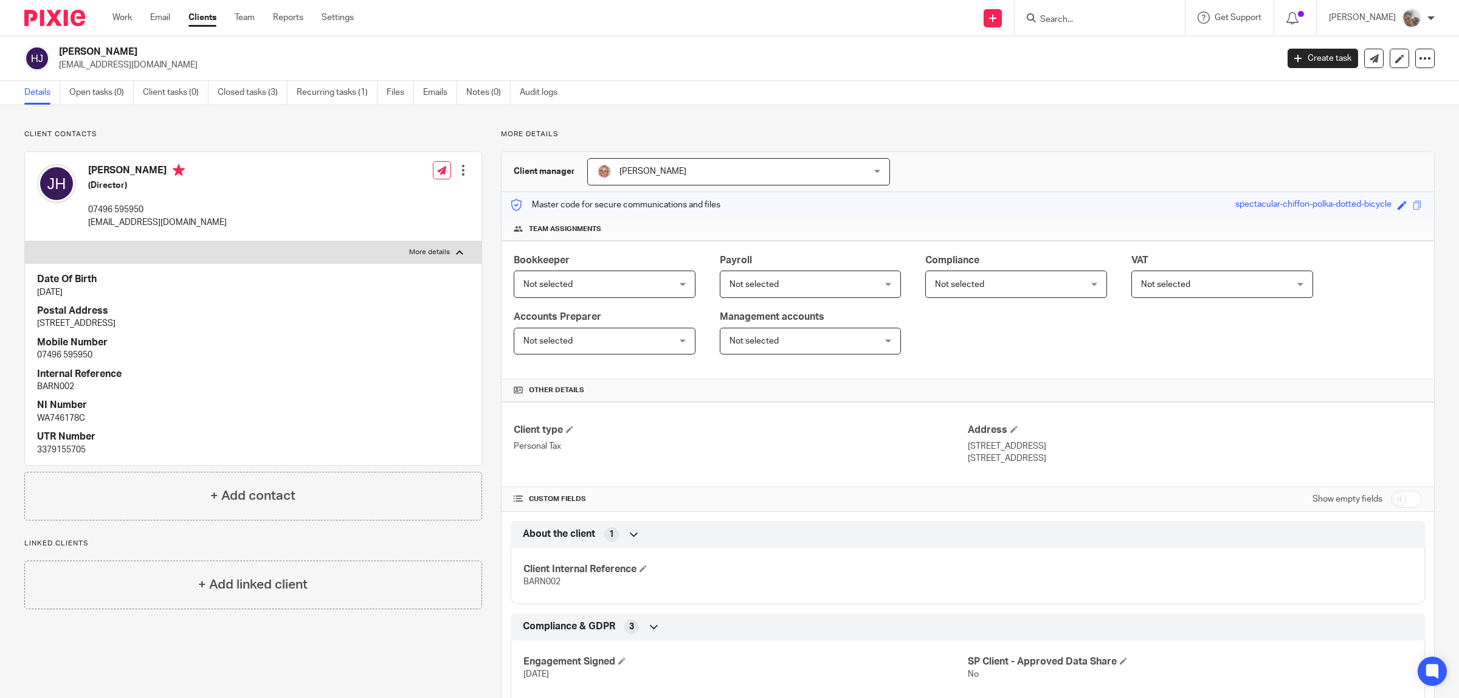
click at [457, 171] on div at bounding box center [463, 170] width 12 height 12
click at [411, 204] on link "Edit contact" at bounding box center [405, 198] width 116 height 18
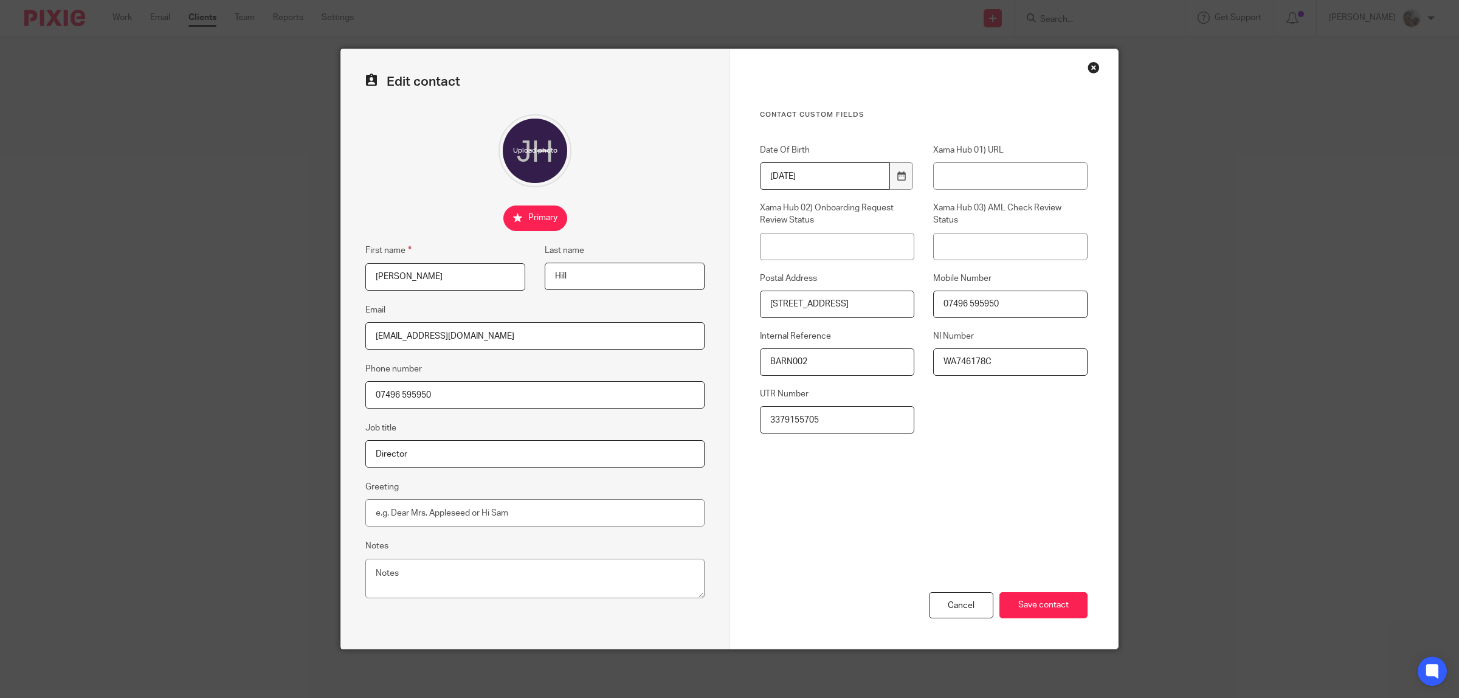
drag, startPoint x: 815, startPoint y: 362, endPoint x: 727, endPoint y: 356, distance: 88.3
click at [730, 356] on div "Contact Custom fields Date Of Birth 1958-05-17 Xama Hub 01) URL Xama Hub 02) On…" at bounding box center [924, 349] width 389 height 600
drag, startPoint x: 778, startPoint y: 359, endPoint x: 724, endPoint y: 364, distance: 54.3
click at [730, 364] on div "Contact Custom fields Date Of Birth 1958-05-17 Xama Hub 01) URL Xama Hub 02) On…" at bounding box center [924, 349] width 389 height 600
type input "HILL102"
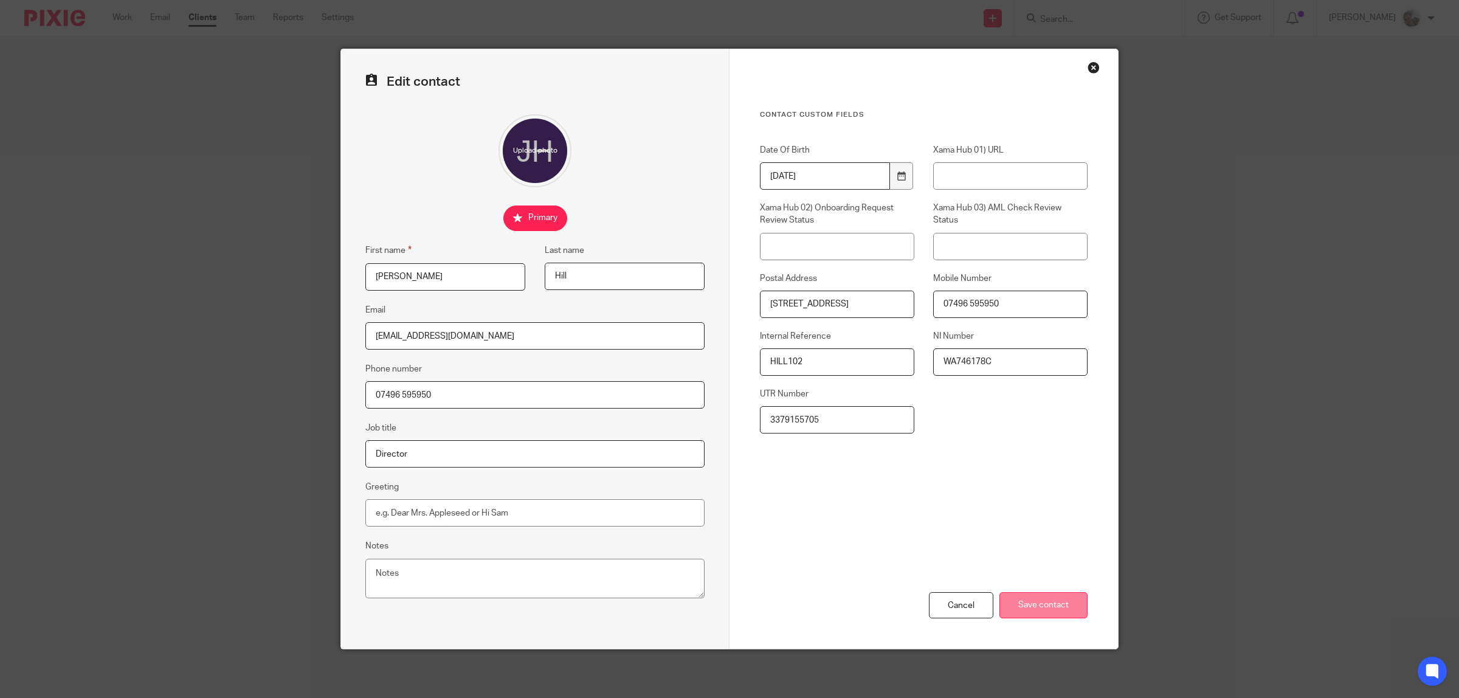
click at [1065, 606] on input "Save contact" at bounding box center [1044, 605] width 88 height 26
click at [1043, 609] on input "Save contact" at bounding box center [1044, 605] width 88 height 26
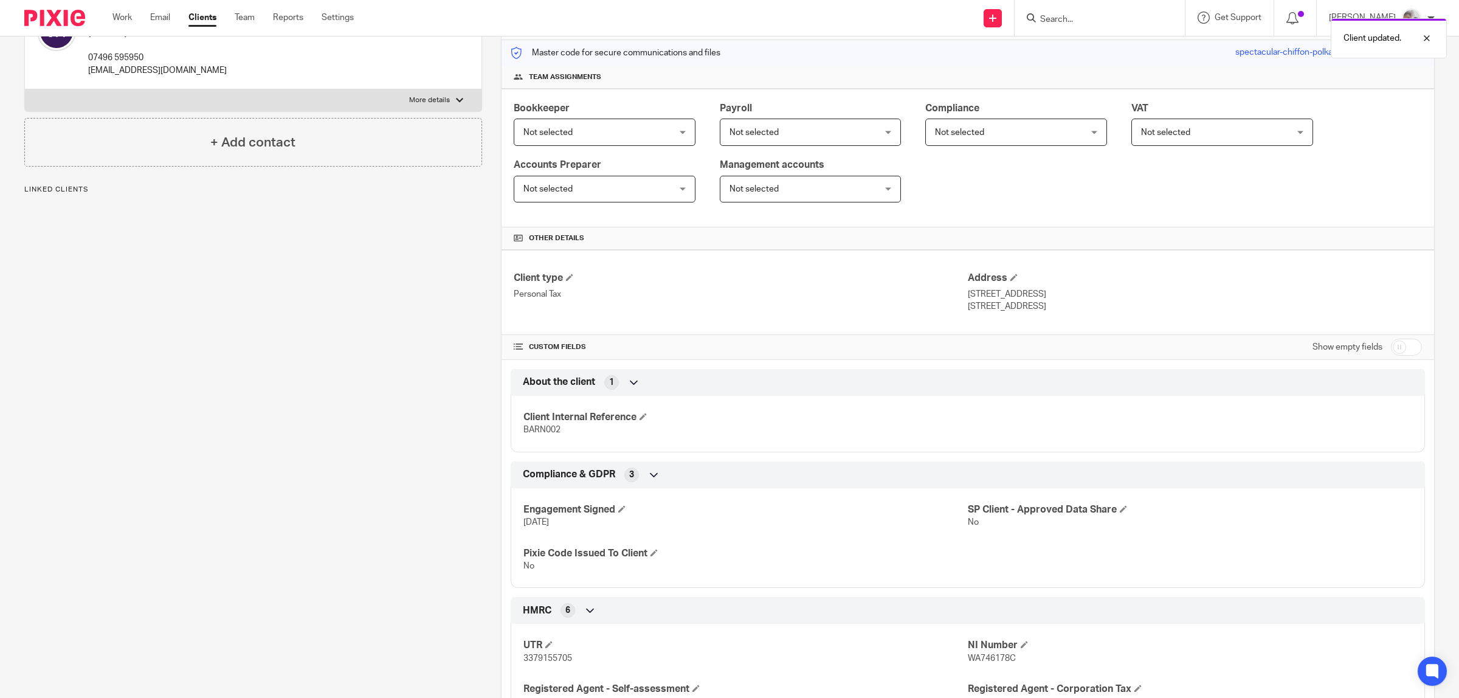
scroll to position [304, 0]
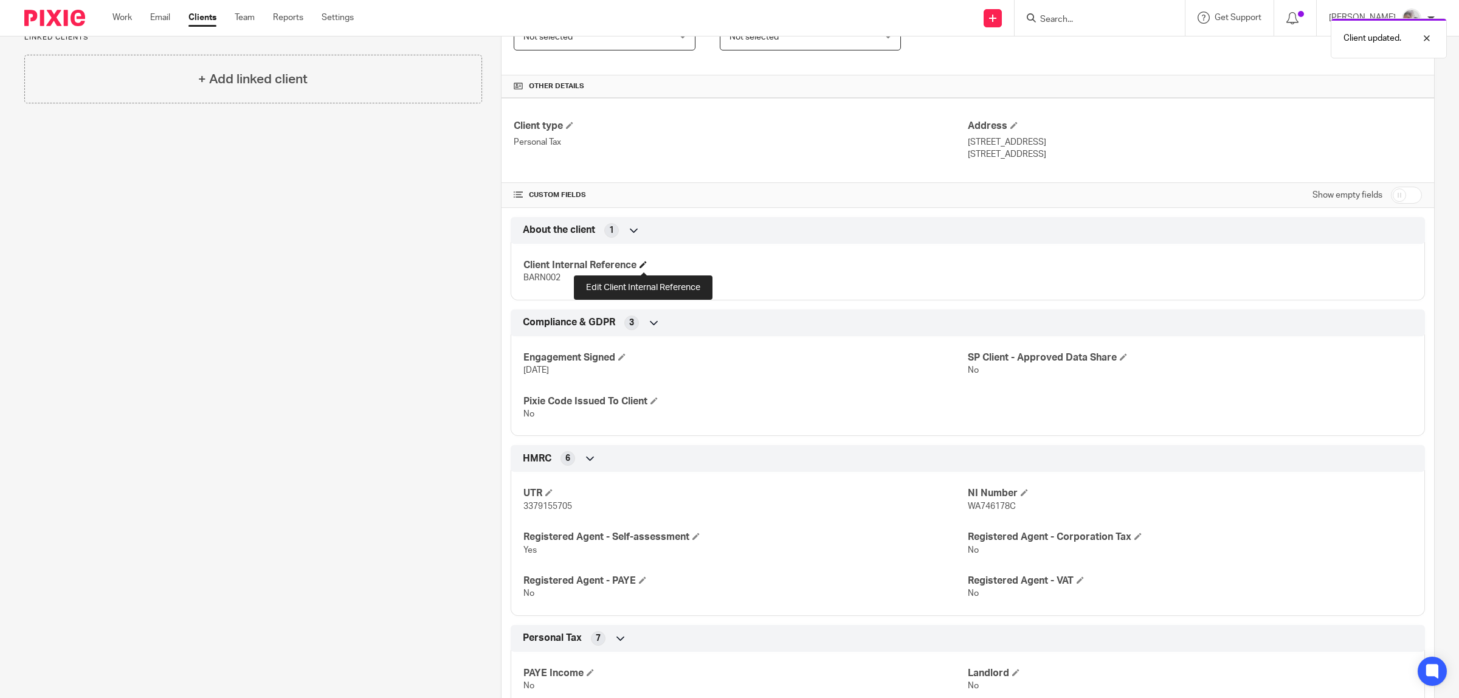
click at [645, 265] on span at bounding box center [643, 264] width 7 height 7
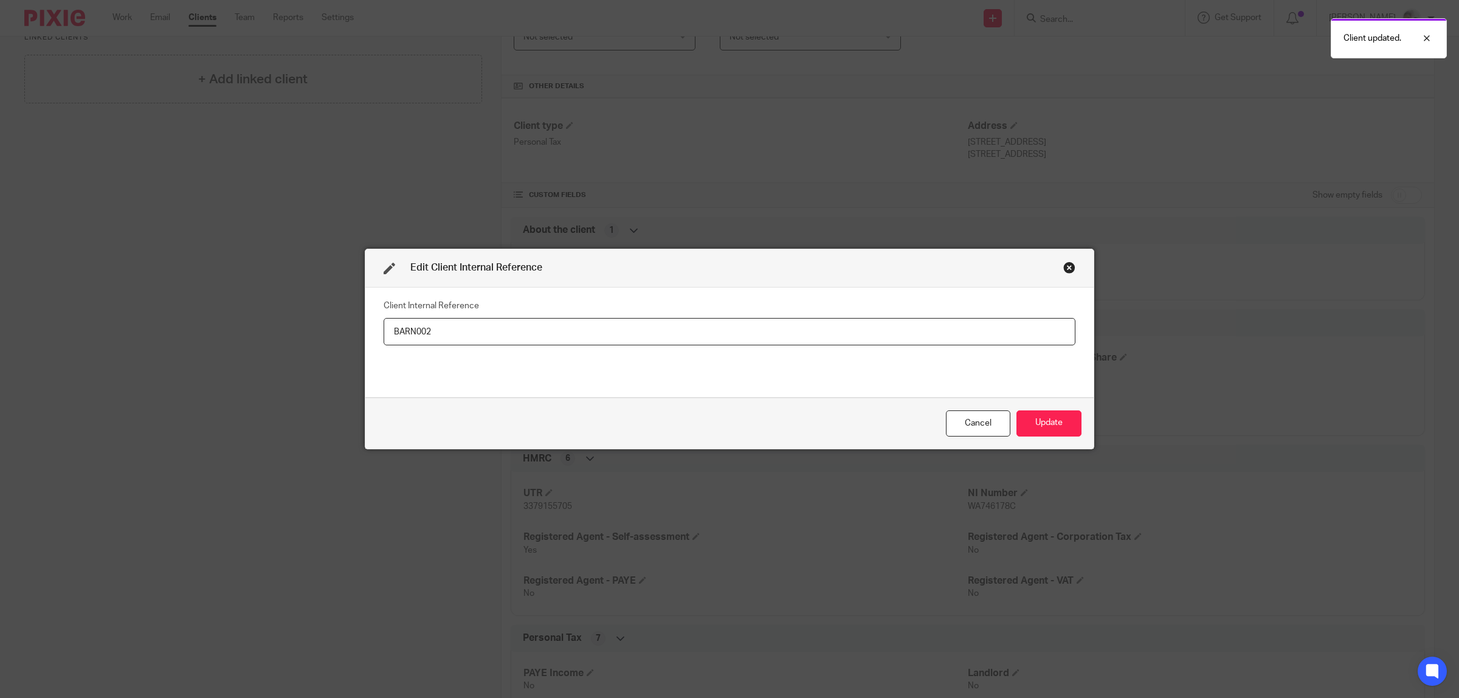
drag, startPoint x: 448, startPoint y: 335, endPoint x: 354, endPoint y: 333, distance: 93.7
click at [354, 333] on div "Edit Client Internal Reference Client Internal Reference BARN002 Cancel Update" at bounding box center [729, 349] width 1459 height 698
type input "HILL102"
click at [1056, 426] on button "Update" at bounding box center [1049, 423] width 65 height 26
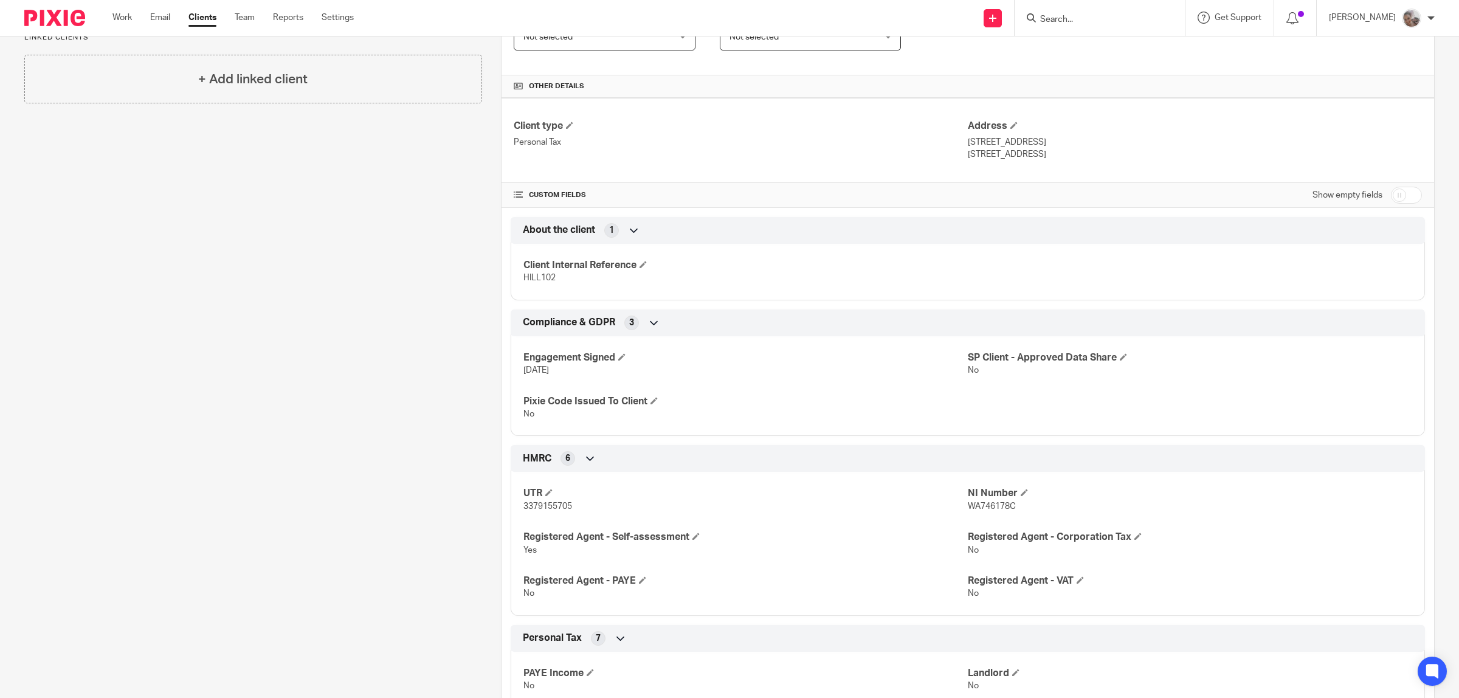
scroll to position [0, 0]
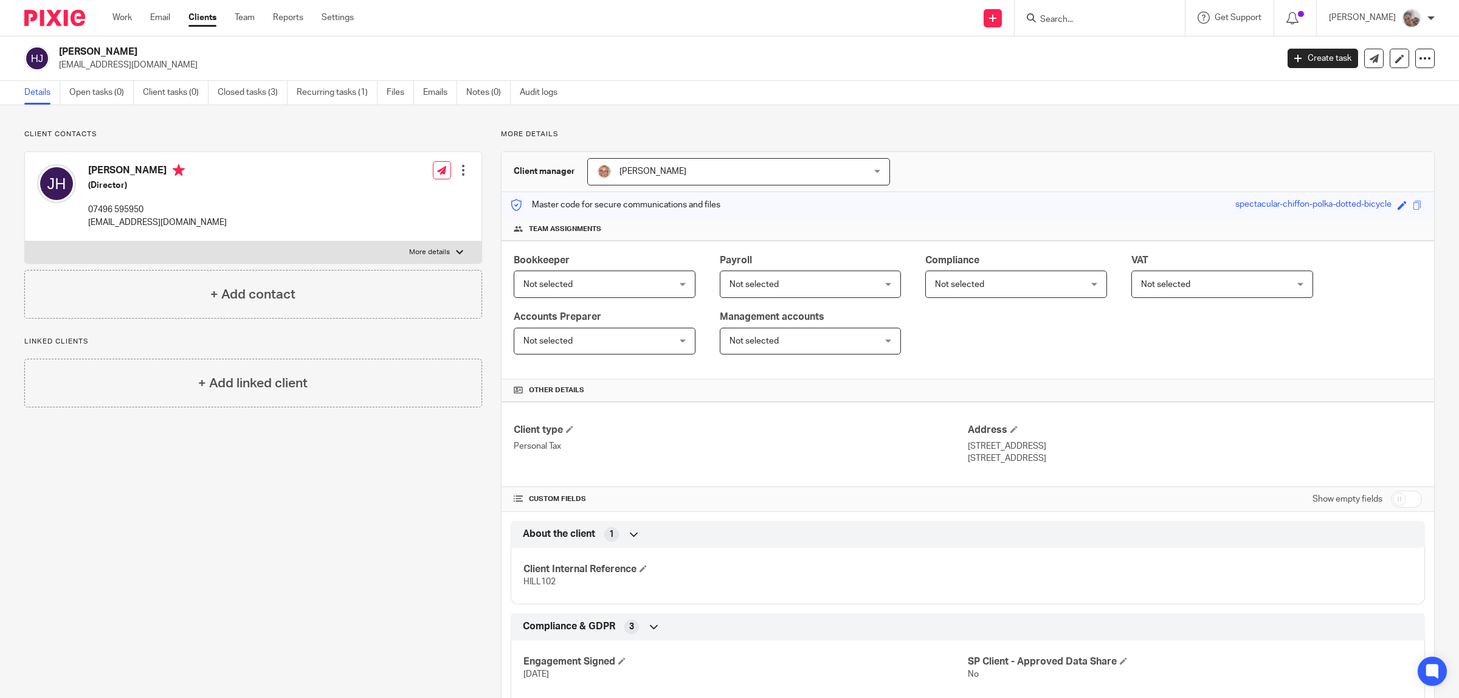
click at [1081, 22] on input "Search" at bounding box center [1093, 20] width 109 height 11
type input "VA"
click at [1090, 74] on link at bounding box center [1147, 71] width 221 height 28
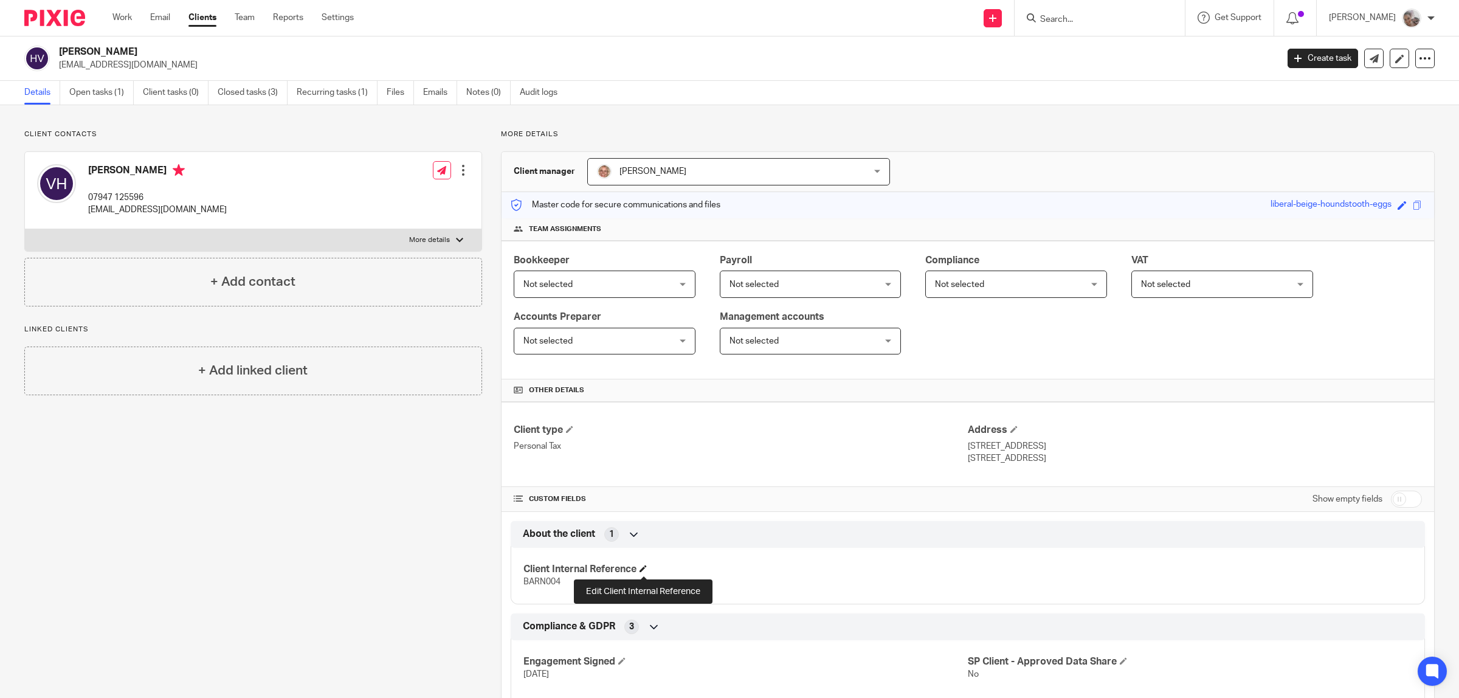
click at [643, 570] on span at bounding box center [643, 568] width 7 height 7
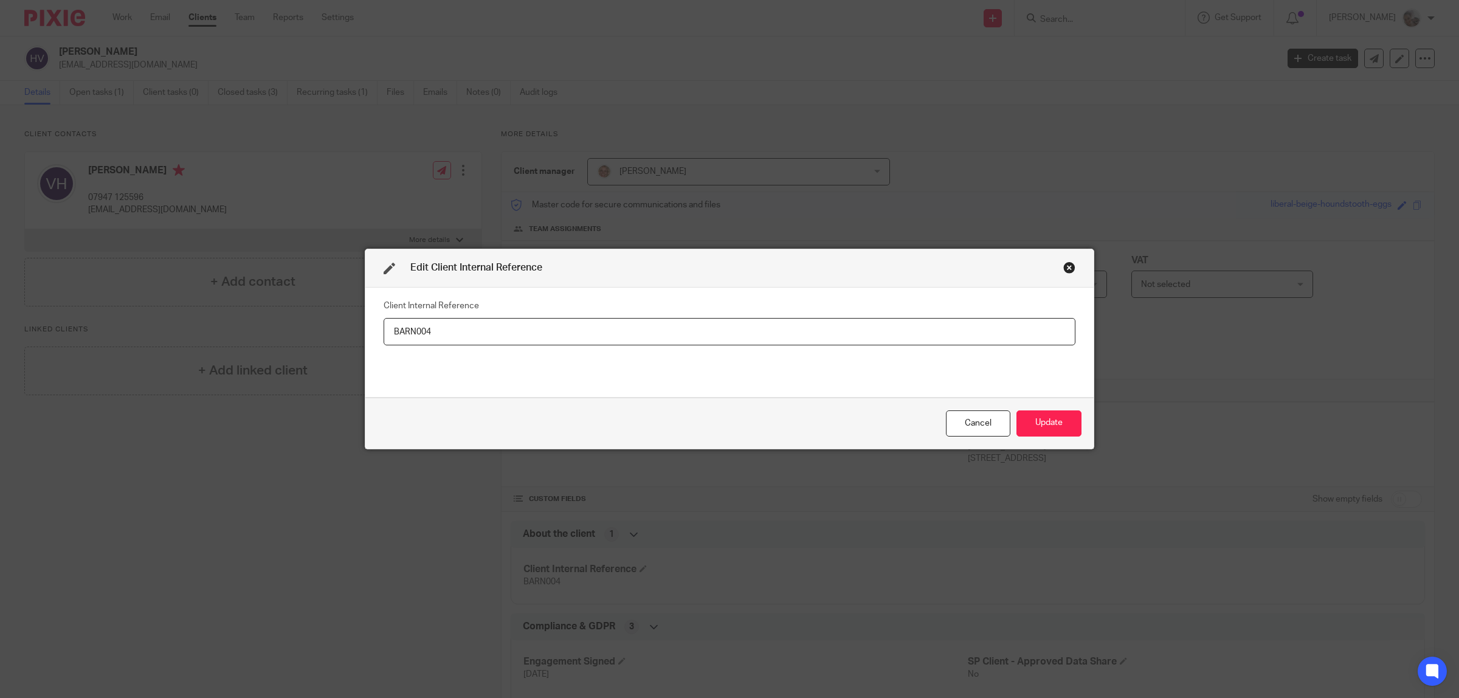
drag, startPoint x: 467, startPoint y: 338, endPoint x: 333, endPoint y: 339, distance: 134.4
click at [333, 339] on div "Edit Client Internal Reference Client Internal Reference BARN004 Cancel Update" at bounding box center [729, 349] width 1459 height 698
type input "HILL101"
click at [1022, 420] on button "Update" at bounding box center [1049, 423] width 65 height 26
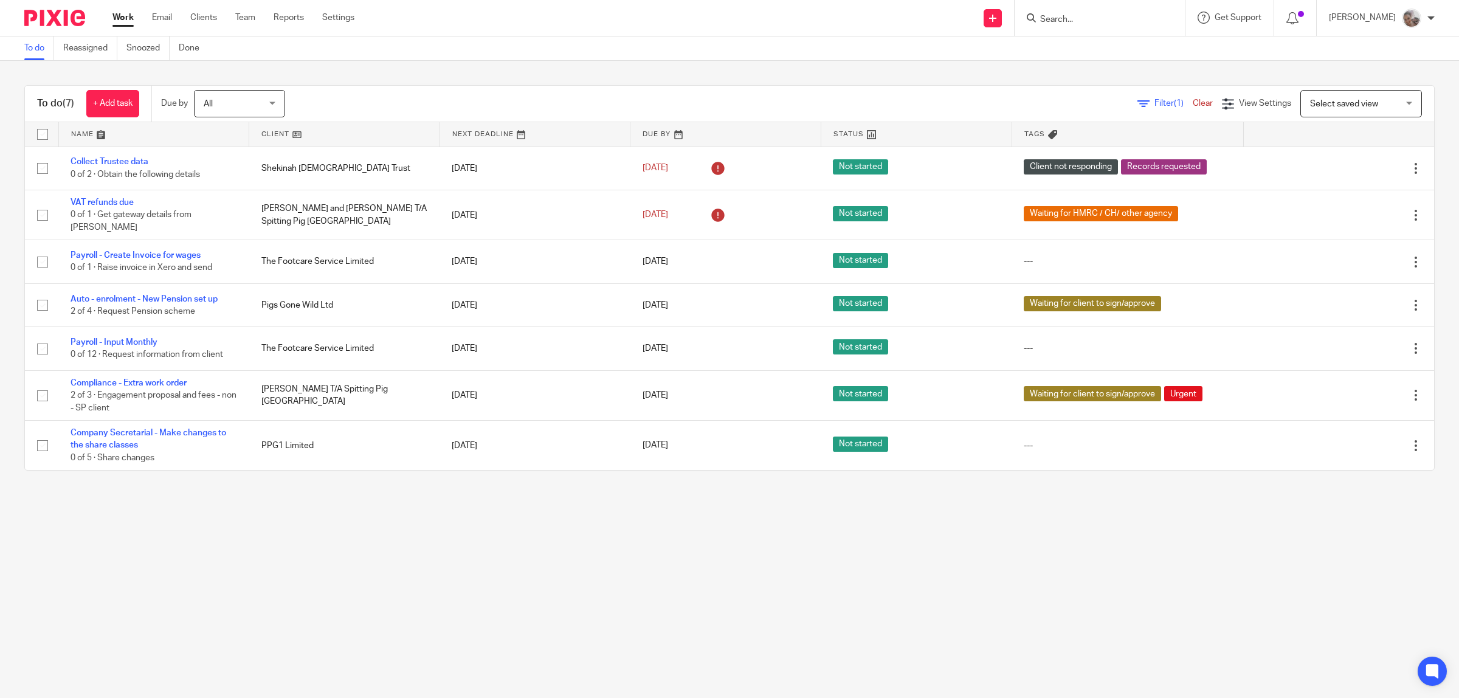
click at [1130, 19] on input "Search" at bounding box center [1093, 20] width 109 height 11
type input "sjk"
drag, startPoint x: 1093, startPoint y: 22, endPoint x: 1023, endPoint y: 20, distance: 69.3
click at [1023, 20] on div "Send new email Create task Add client Request signature sjk No results found. T…" at bounding box center [916, 18] width 1087 height 36
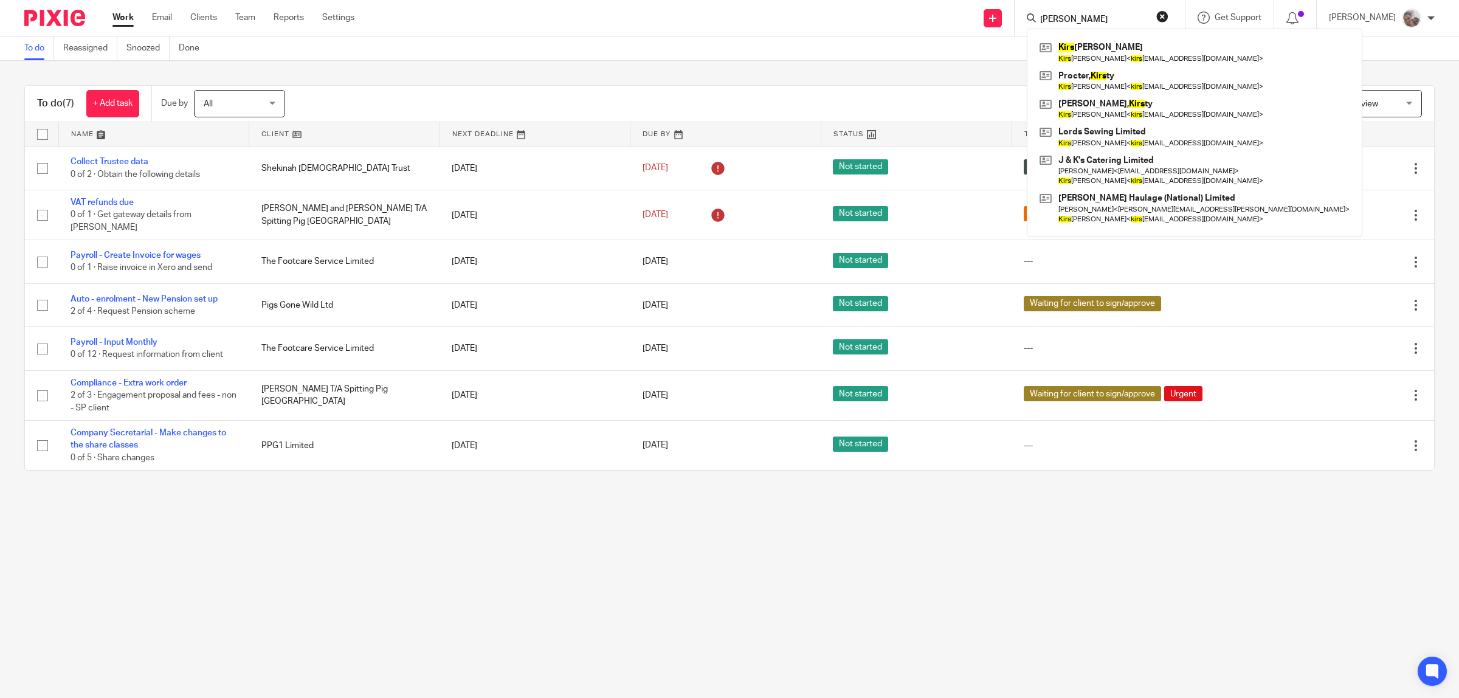
type input "[PERSON_NAME]"
